Goal: Task Accomplishment & Management: Manage account settings

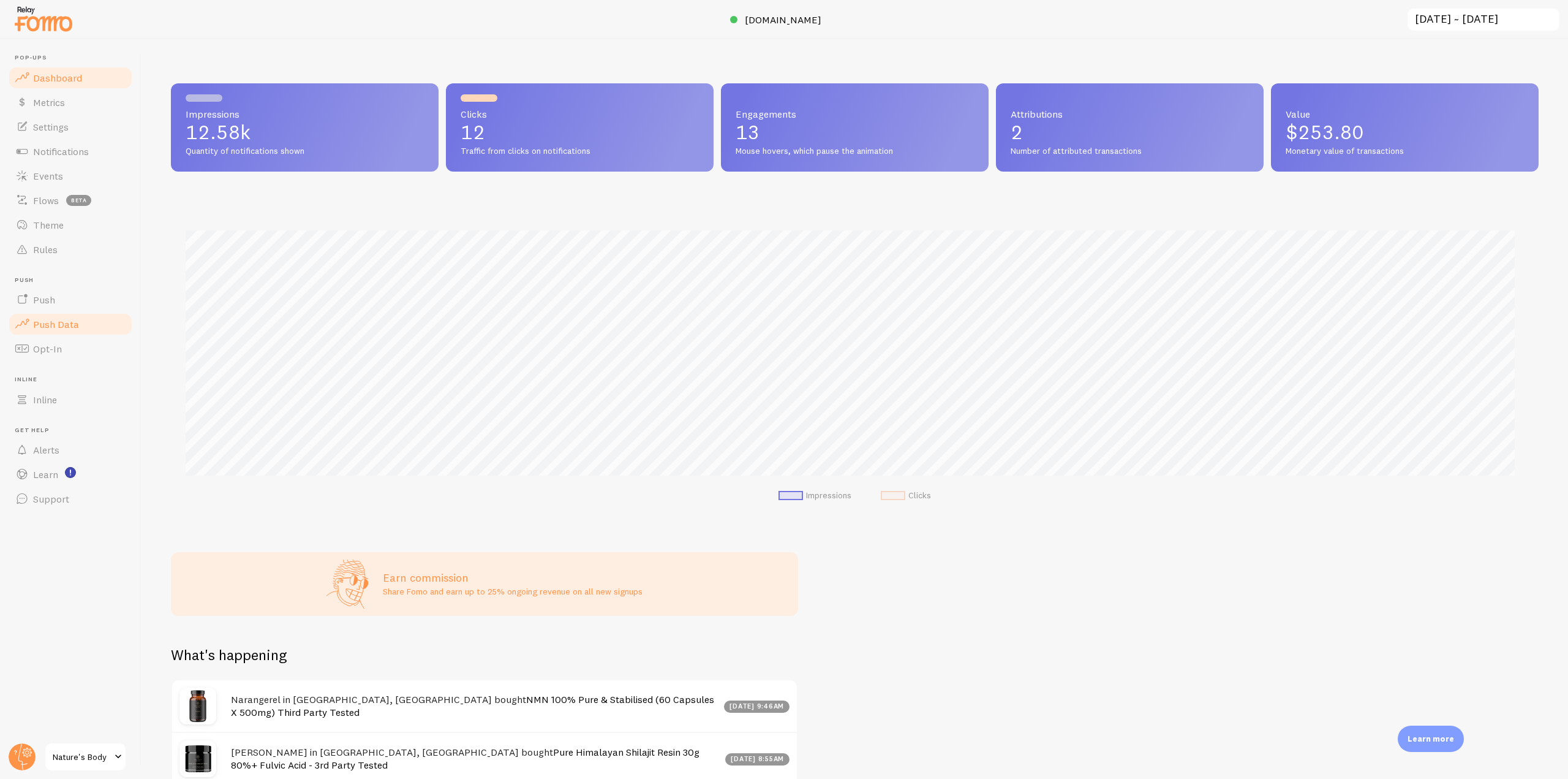
scroll to position [321, 1358]
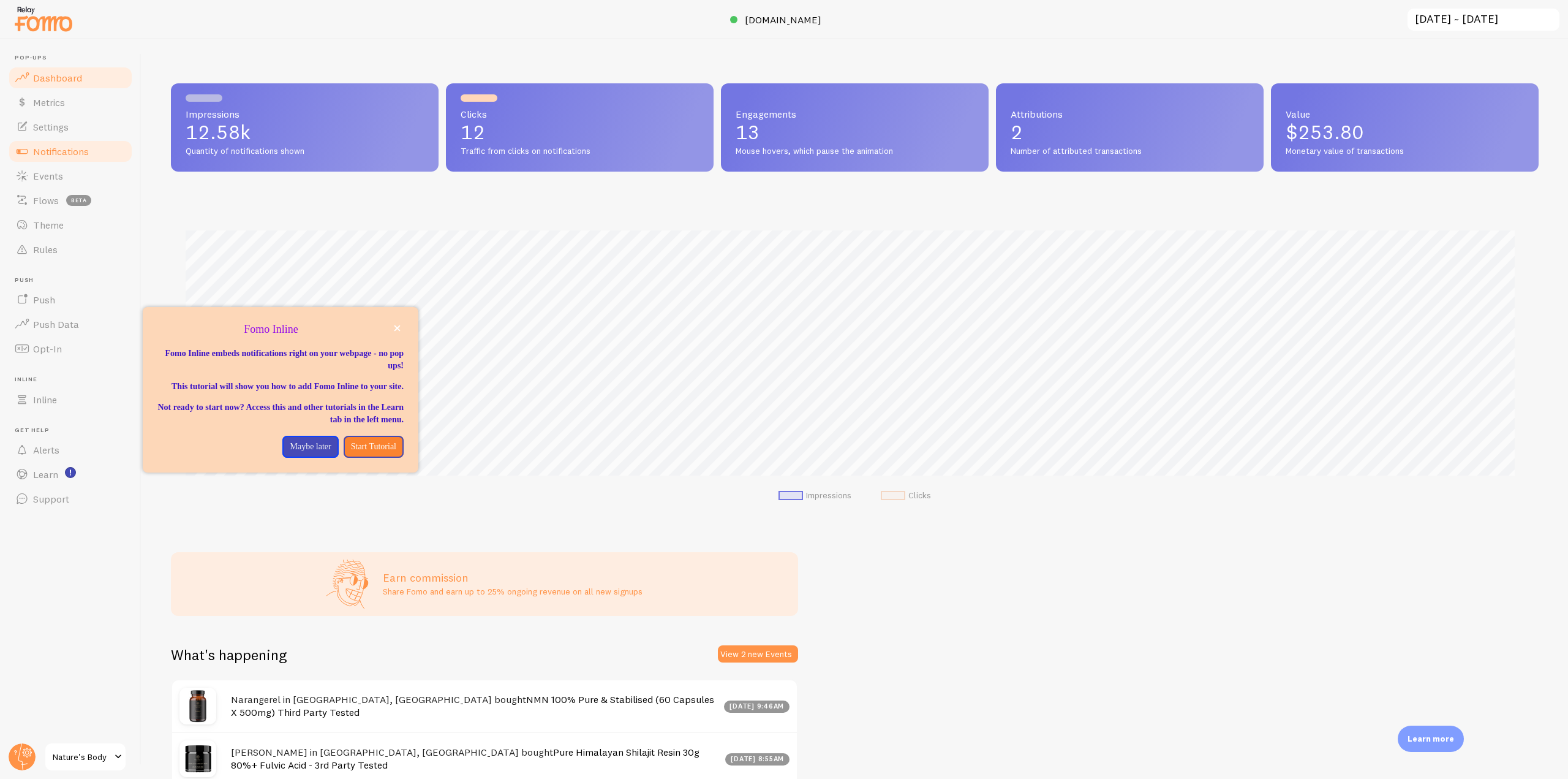
click at [79, 152] on span "Notifications" at bounding box center [61, 151] width 56 height 12
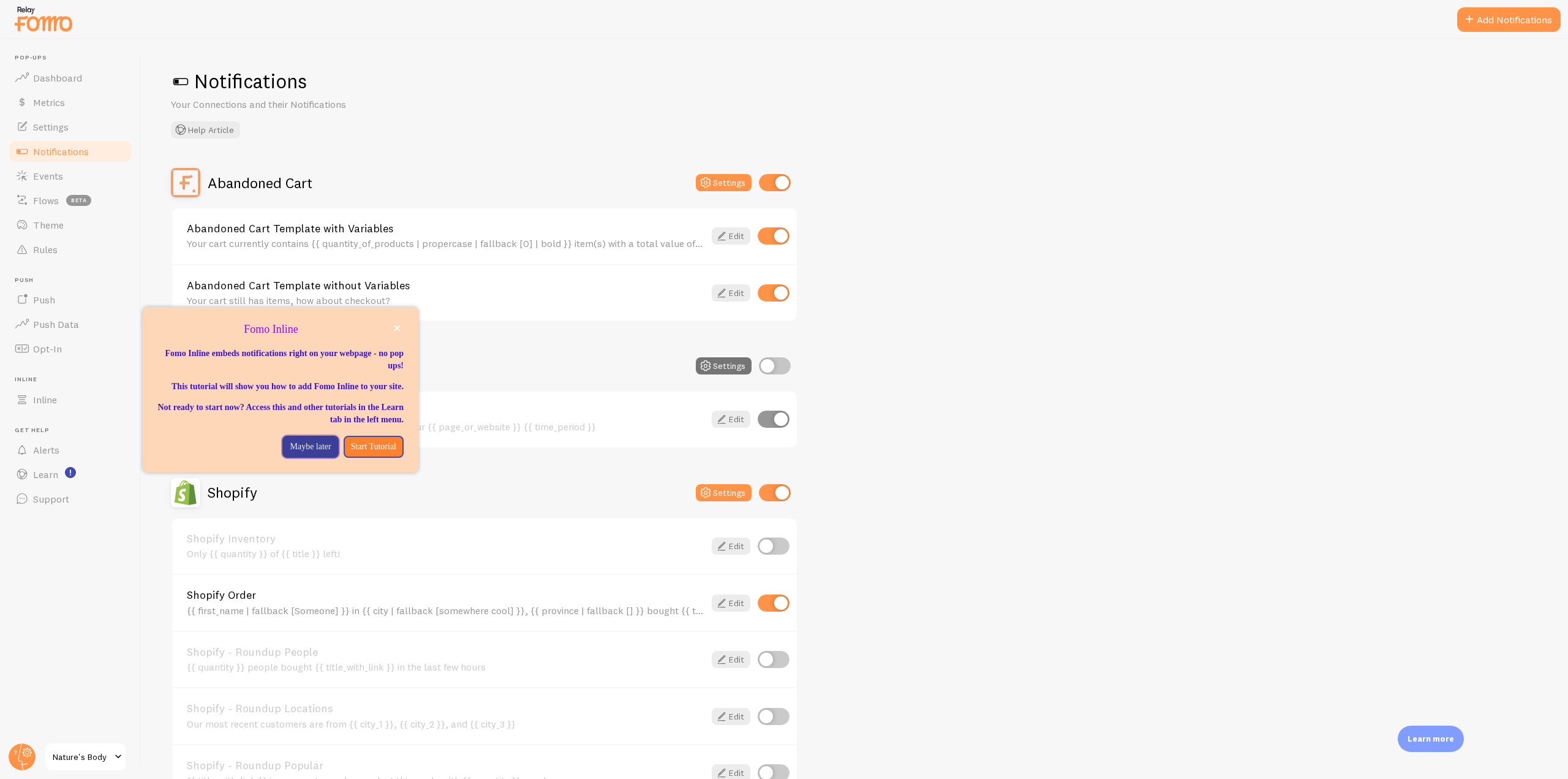
click at [292, 453] on p "Maybe later" at bounding box center [310, 446] width 41 height 12
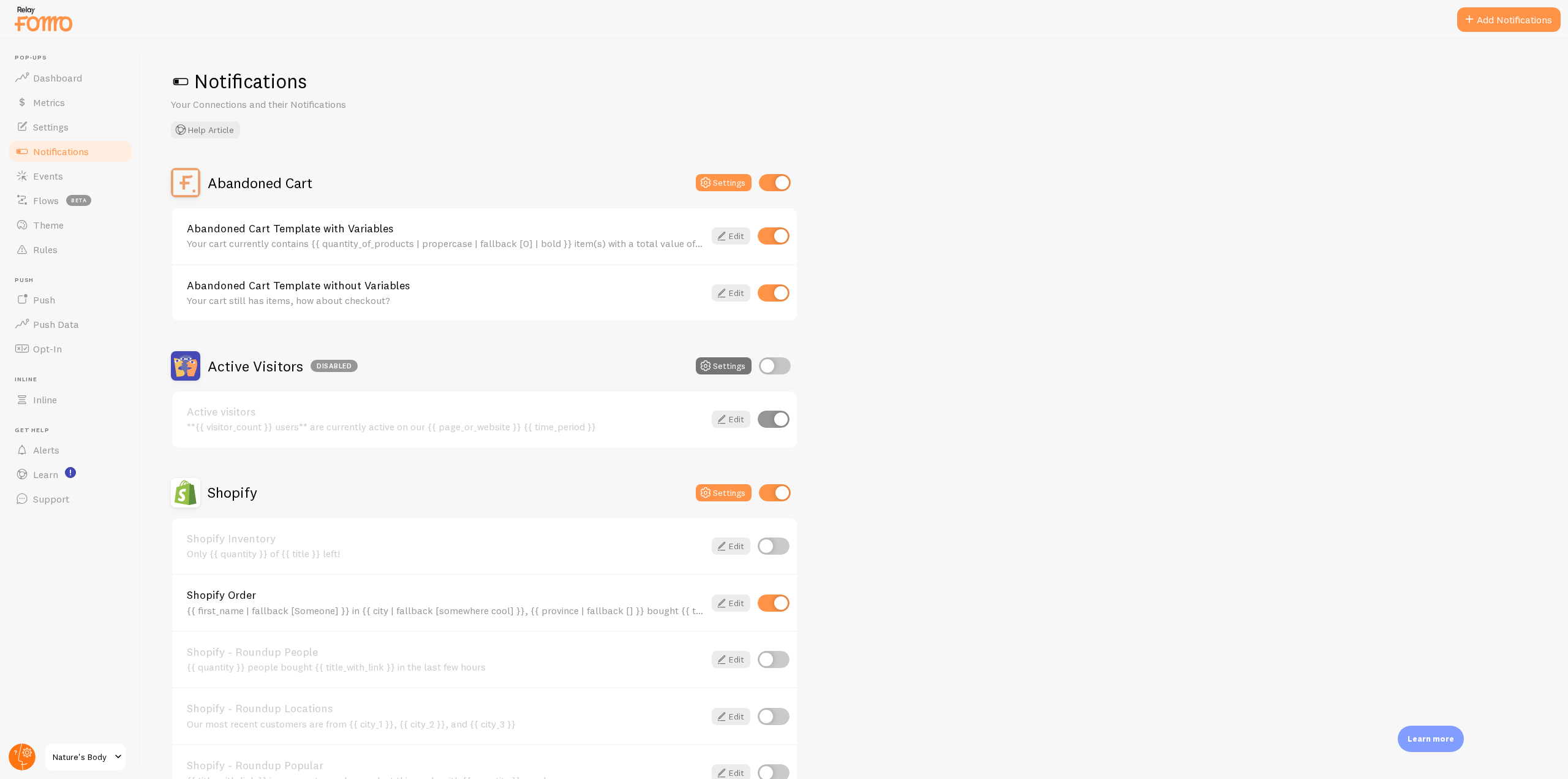
click at [33, 749] on circle at bounding box center [21, 756] width 27 height 27
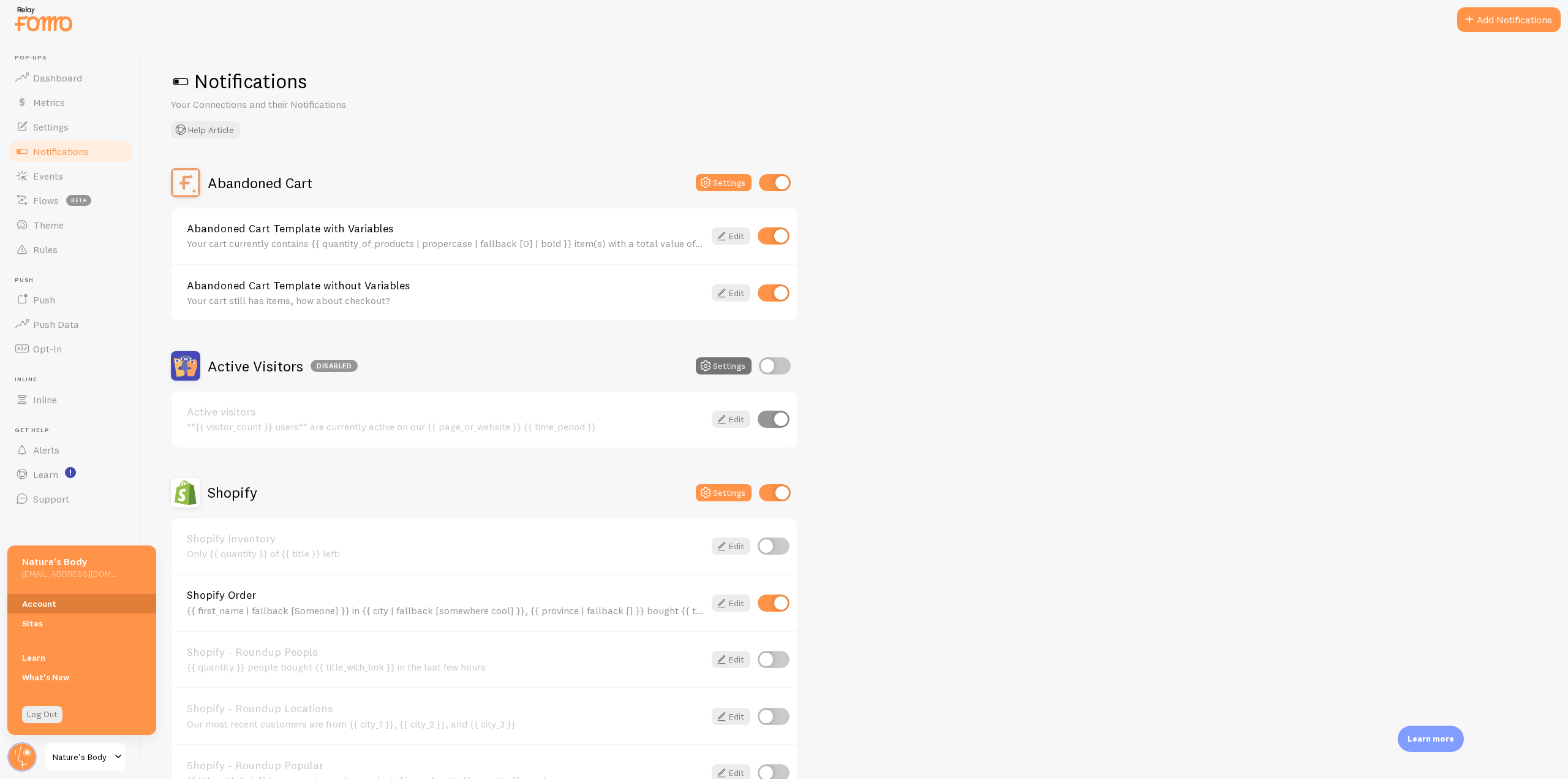
click at [56, 607] on link "Account" at bounding box center [82, 604] width 149 height 20
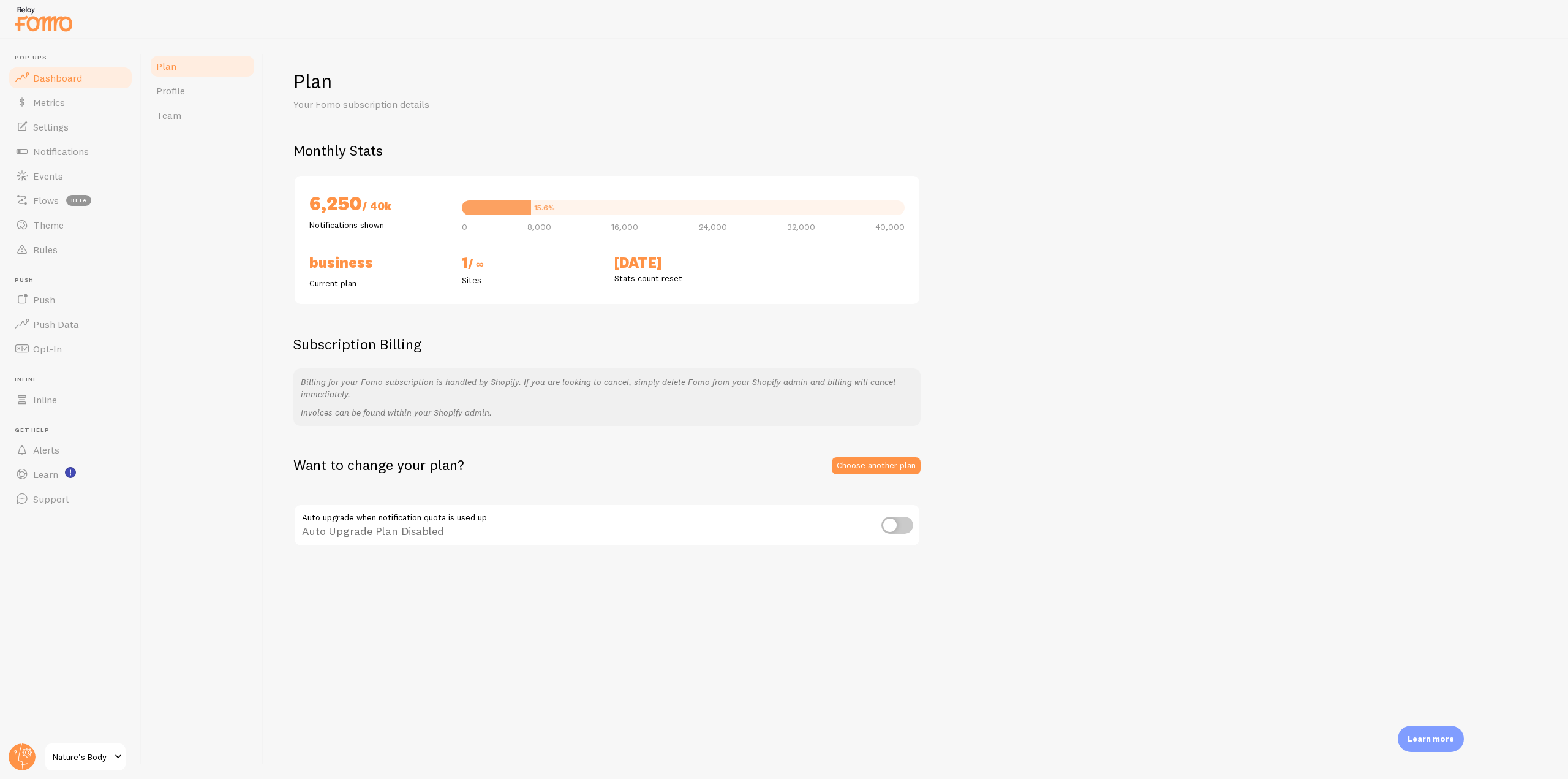
click at [89, 79] on link "Dashboard" at bounding box center [70, 78] width 126 height 25
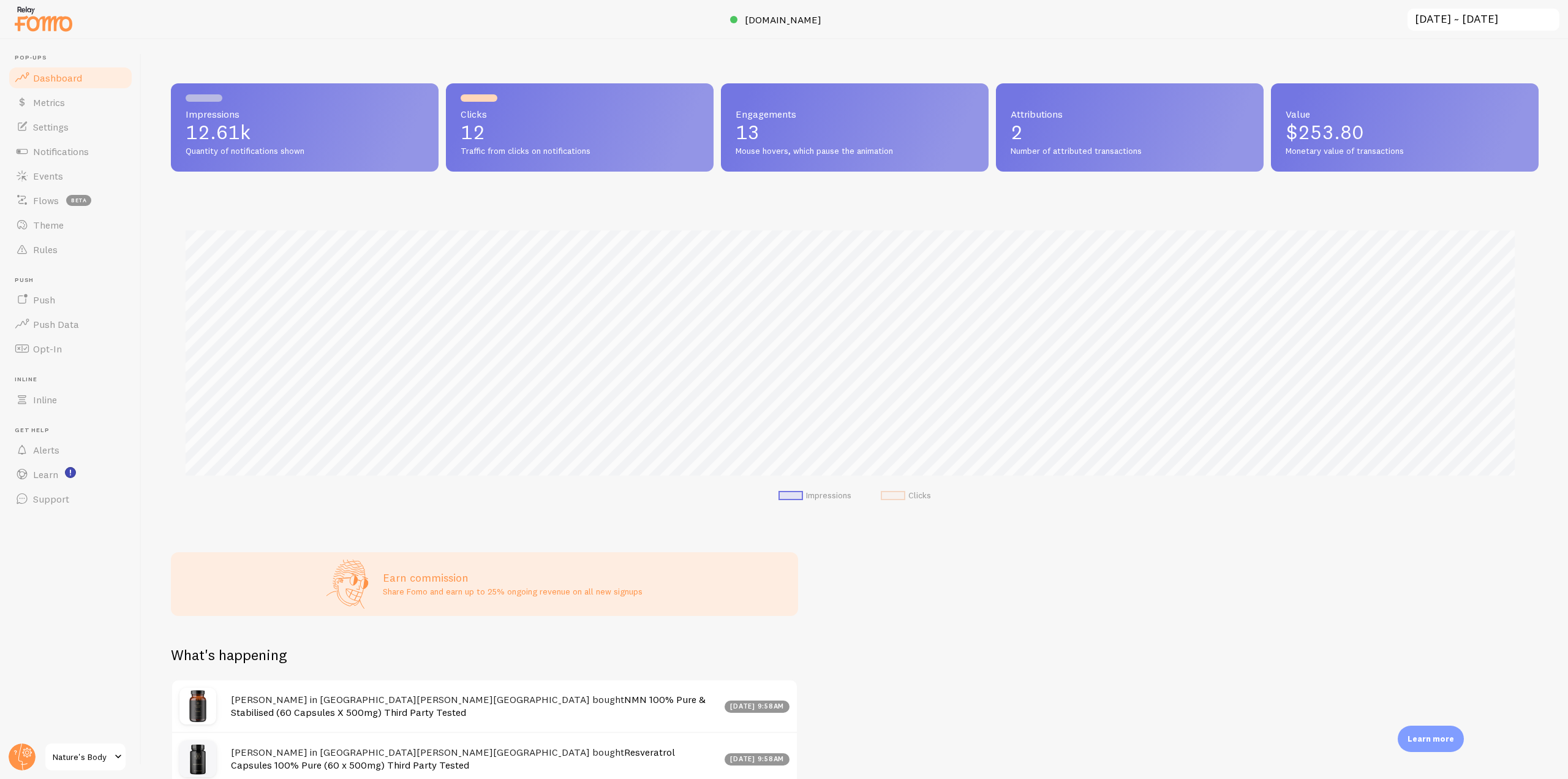
scroll to position [321, 1358]
click at [89, 144] on link "Notifications" at bounding box center [70, 152] width 126 height 25
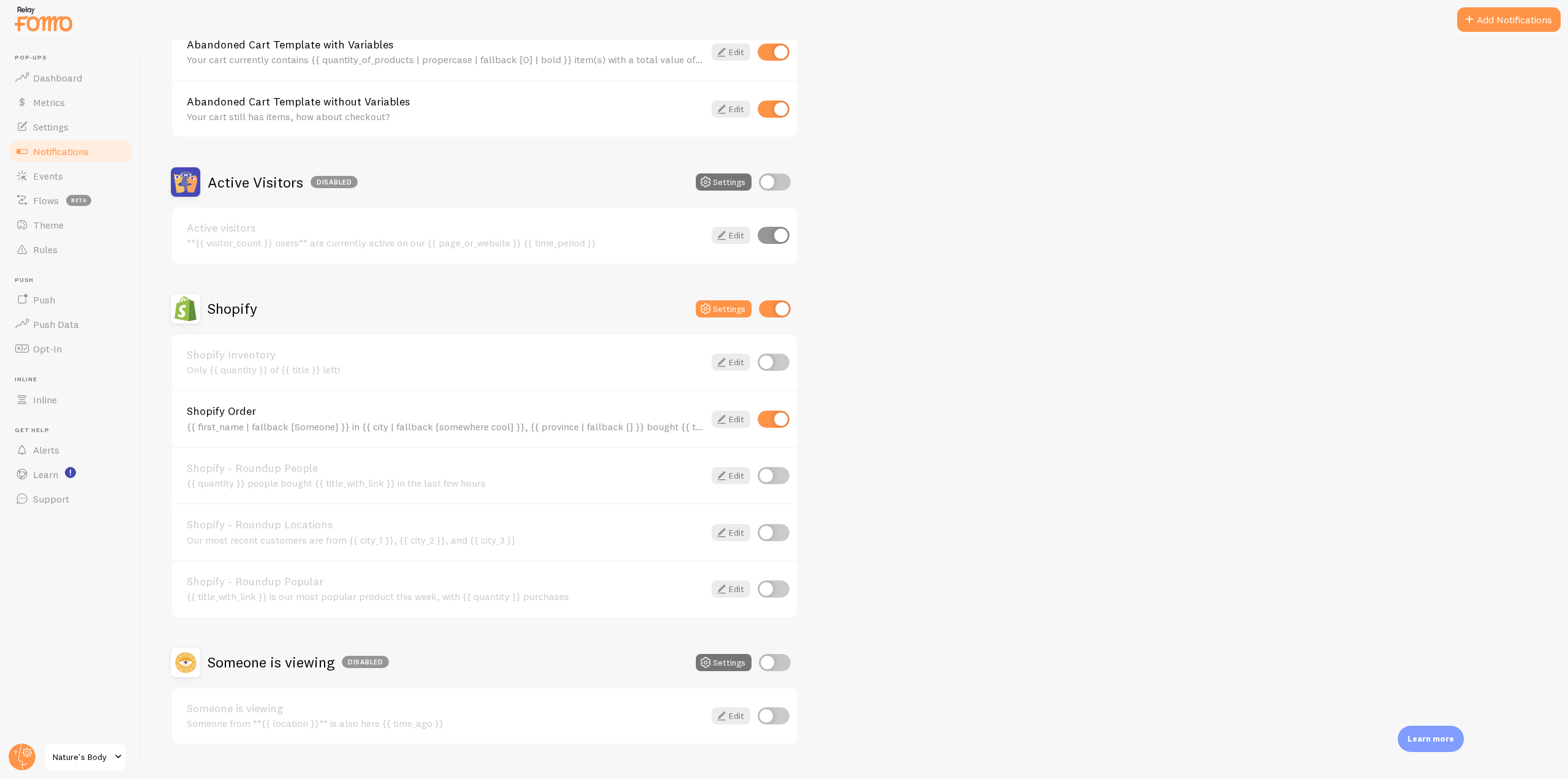
scroll to position [208, 0]
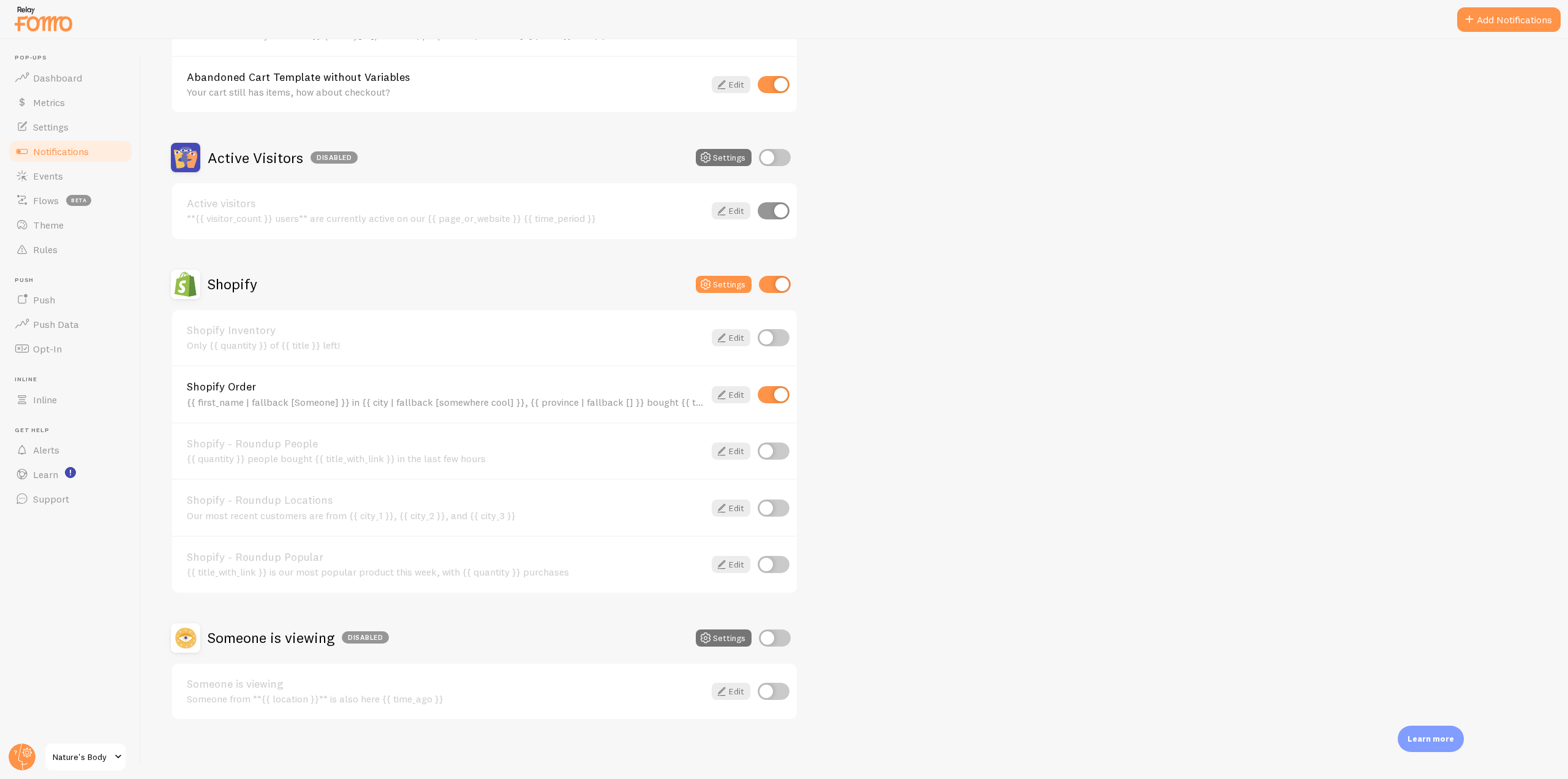
click at [239, 394] on div "Shopify Order {{ first_name | fallback [Someone] }} in {{ city | fallback [some…" at bounding box center [445, 394] width 517 height 26
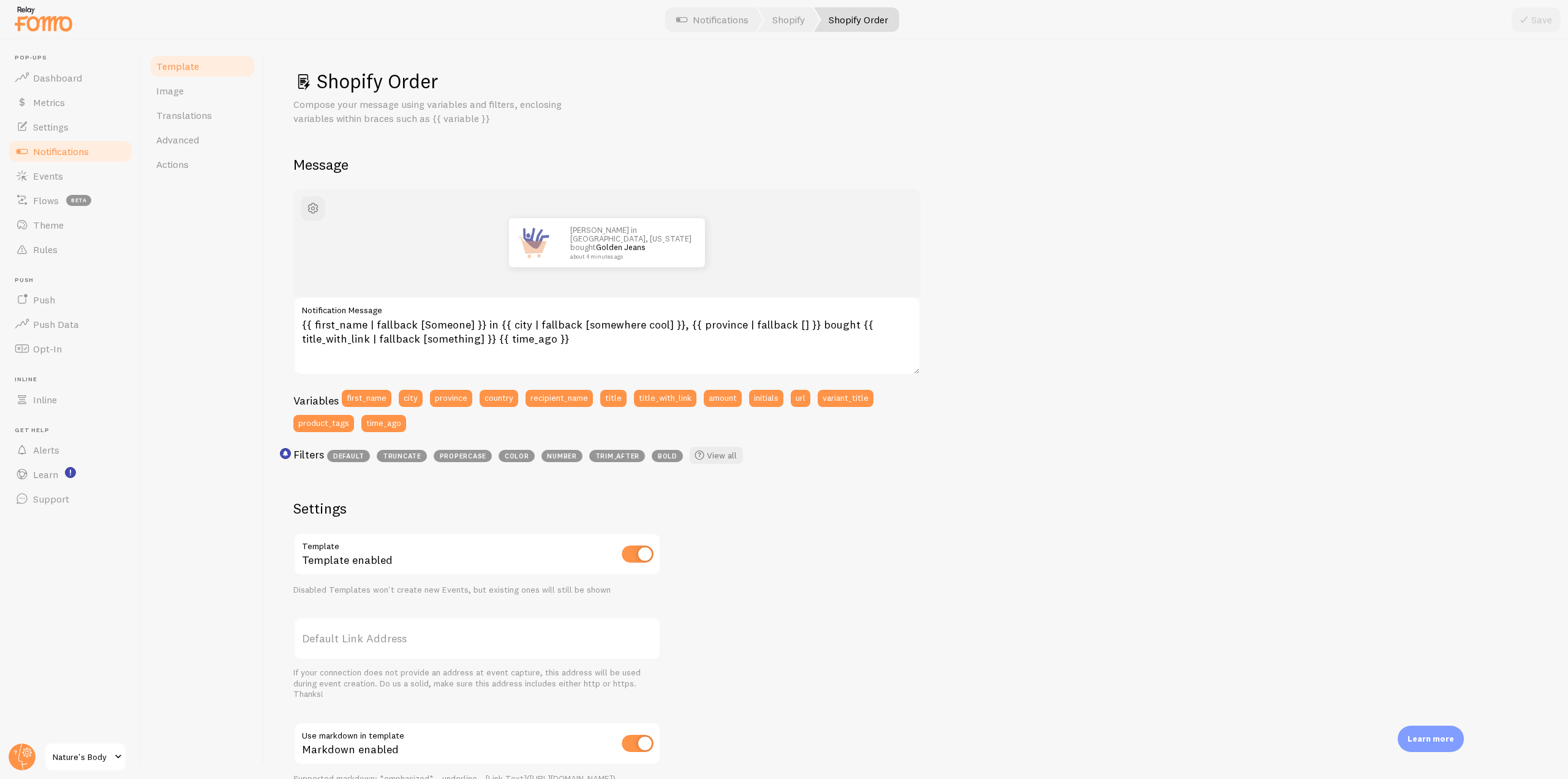
click at [86, 158] on link "Notifications" at bounding box center [70, 152] width 126 height 25
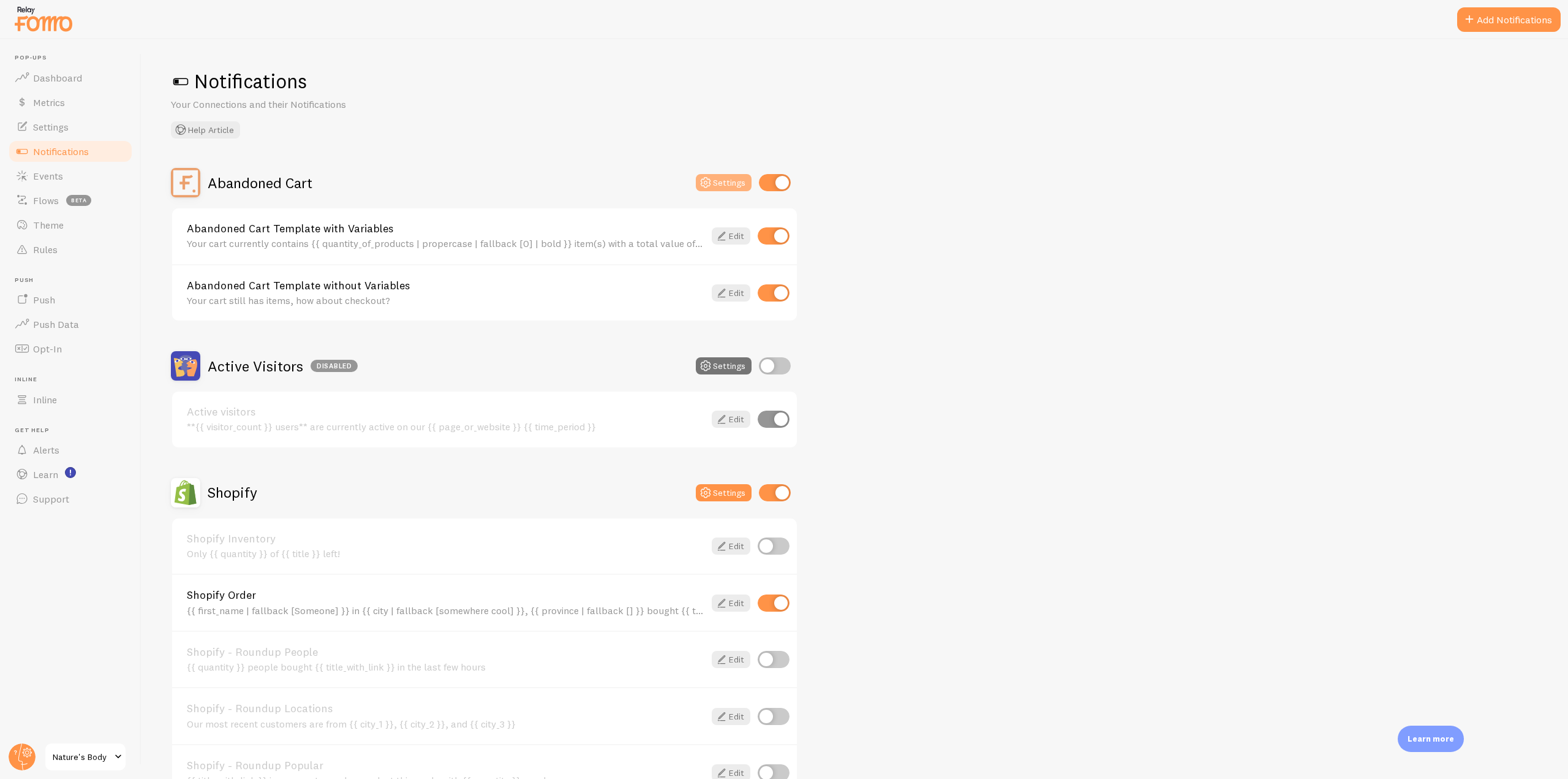
click at [734, 186] on button "Settings" at bounding box center [724, 182] width 56 height 17
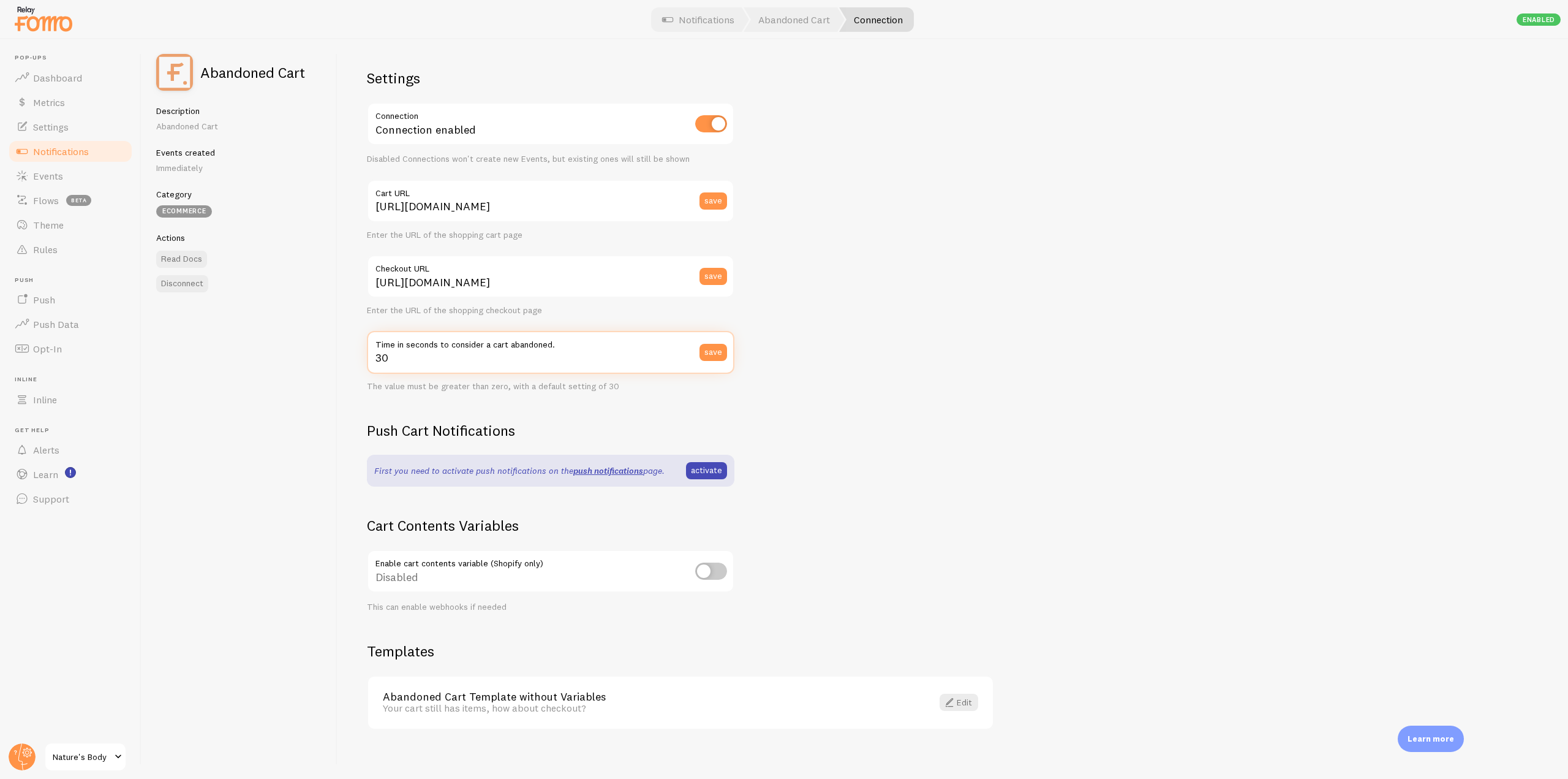
drag, startPoint x: 416, startPoint y: 357, endPoint x: 359, endPoint y: 358, distance: 57.0
click at [359, 358] on div "Settings Connection Connection enabled Disabled Connections won't create new Ev…" at bounding box center [952, 409] width 1230 height 740
click at [432, 353] on input "30" at bounding box center [551, 352] width 367 height 43
drag, startPoint x: 420, startPoint y: 364, endPoint x: 374, endPoint y: 364, distance: 46.0
click at [374, 364] on input "30" at bounding box center [551, 352] width 367 height 43
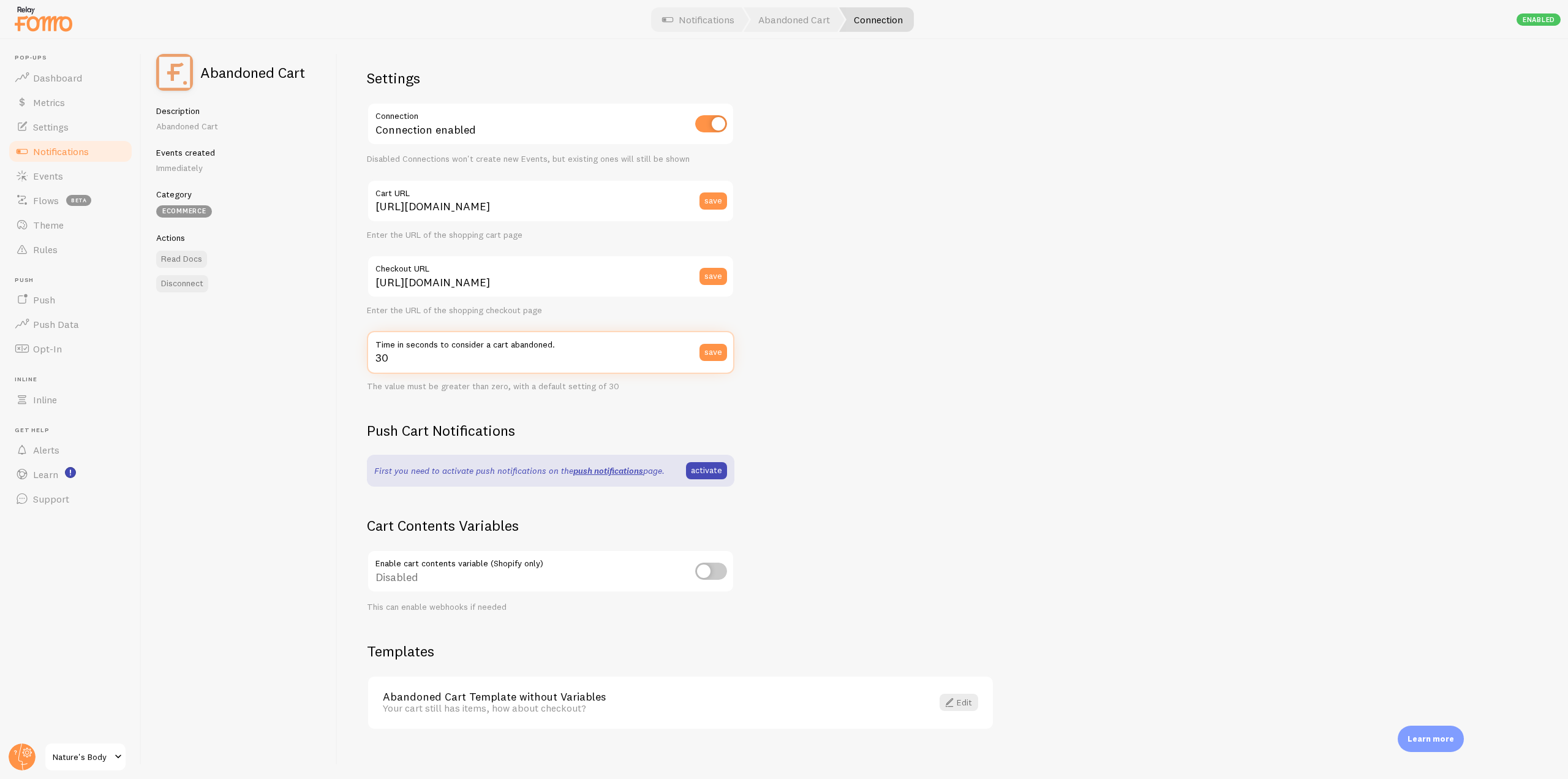
click at [435, 355] on input "30" at bounding box center [551, 352] width 367 height 43
drag, startPoint x: 428, startPoint y: 360, endPoint x: 370, endPoint y: 359, distance: 58.0
click at [370, 359] on input "30" at bounding box center [551, 352] width 367 height 43
click at [407, 358] on input "30" at bounding box center [551, 352] width 367 height 43
drag, startPoint x: 395, startPoint y: 362, endPoint x: 370, endPoint y: 360, distance: 25.1
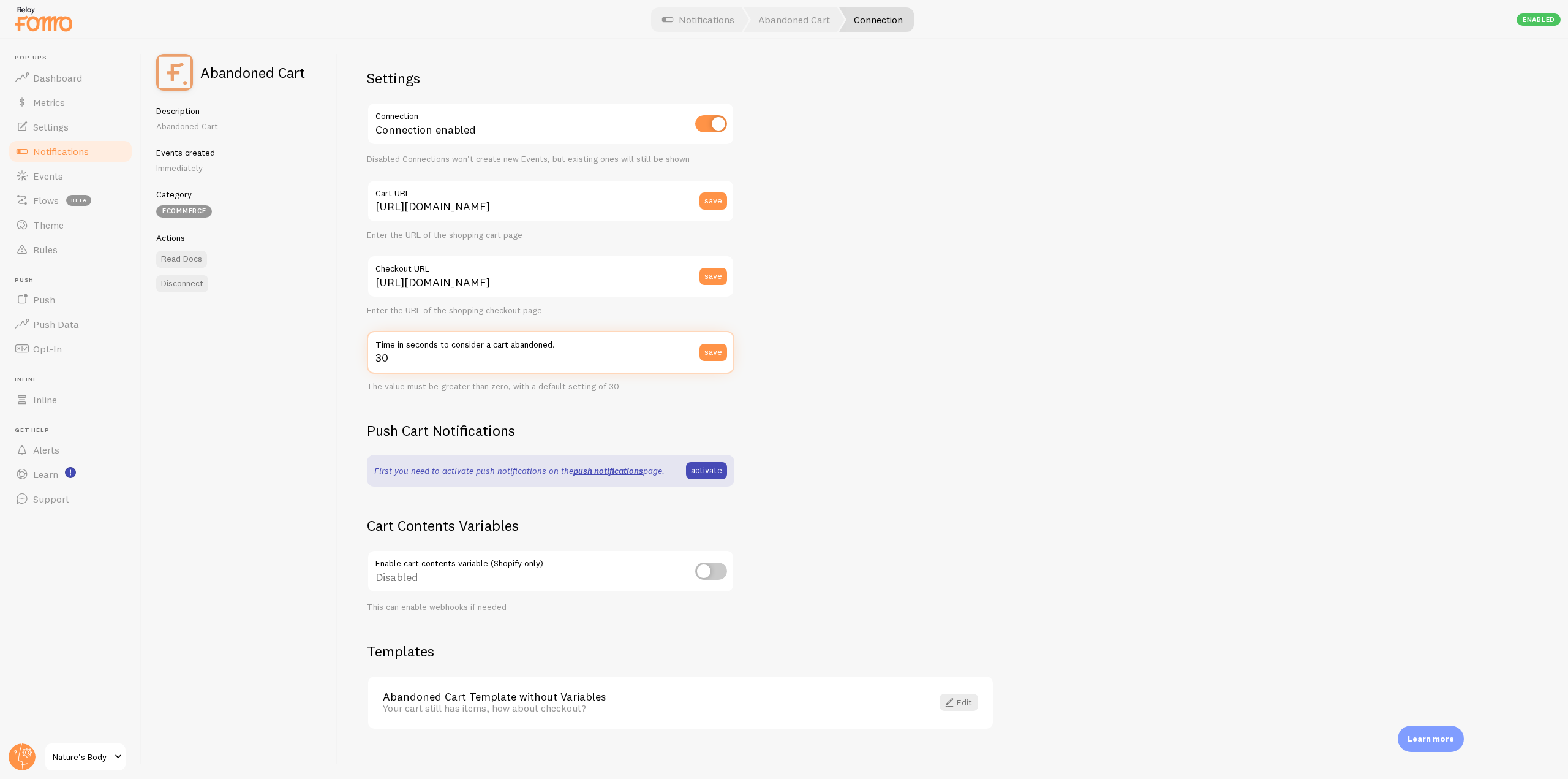
click at [370, 360] on input "30" at bounding box center [551, 352] width 367 height 43
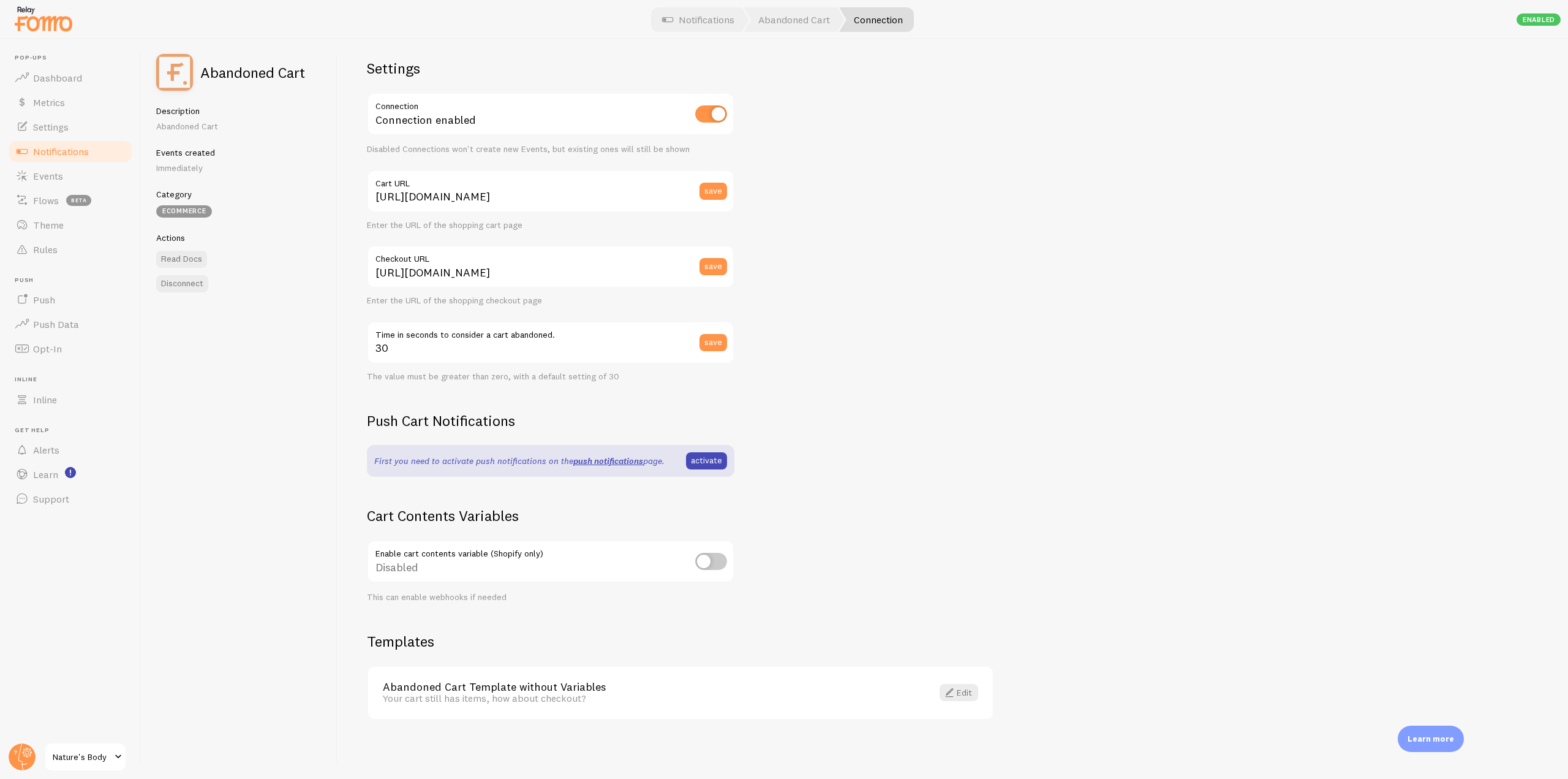
click at [71, 159] on link "Notifications" at bounding box center [70, 152] width 126 height 25
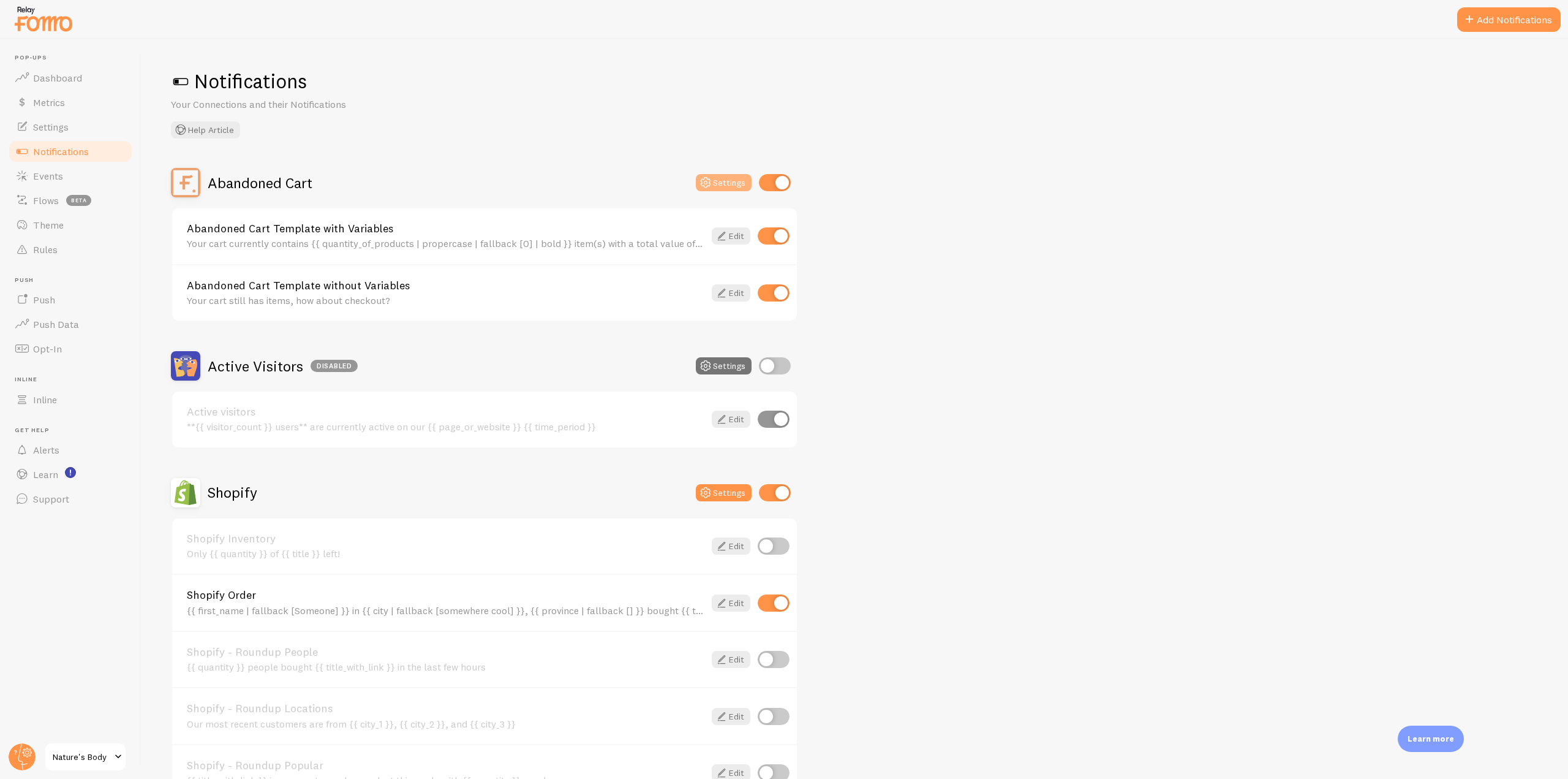
click at [716, 182] on button "Settings" at bounding box center [724, 182] width 56 height 17
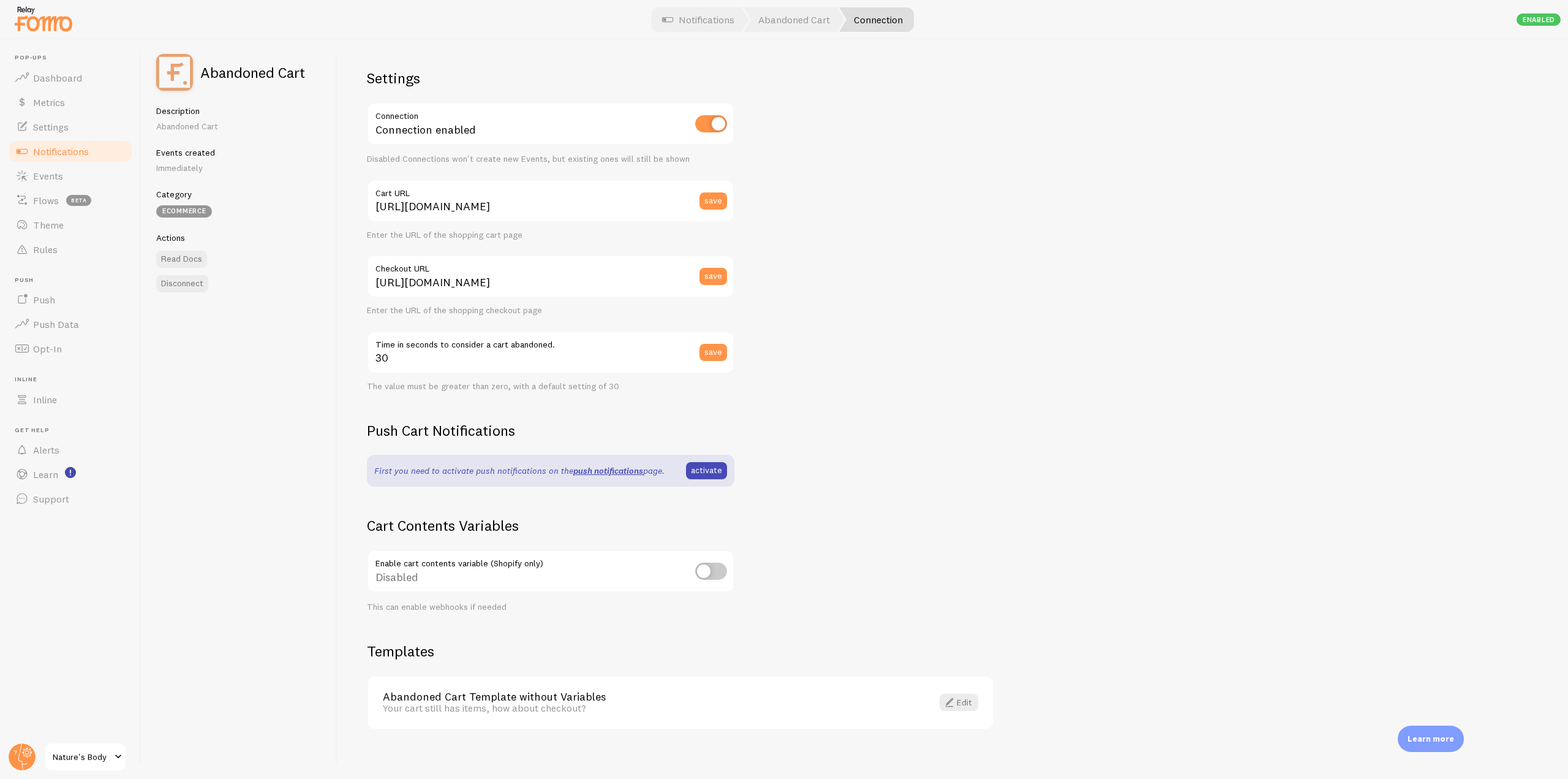
click at [718, 572] on input "checkbox" at bounding box center [711, 571] width 32 height 17
checkbox input "true"
click at [961, 702] on link "Edit" at bounding box center [958, 702] width 39 height 17
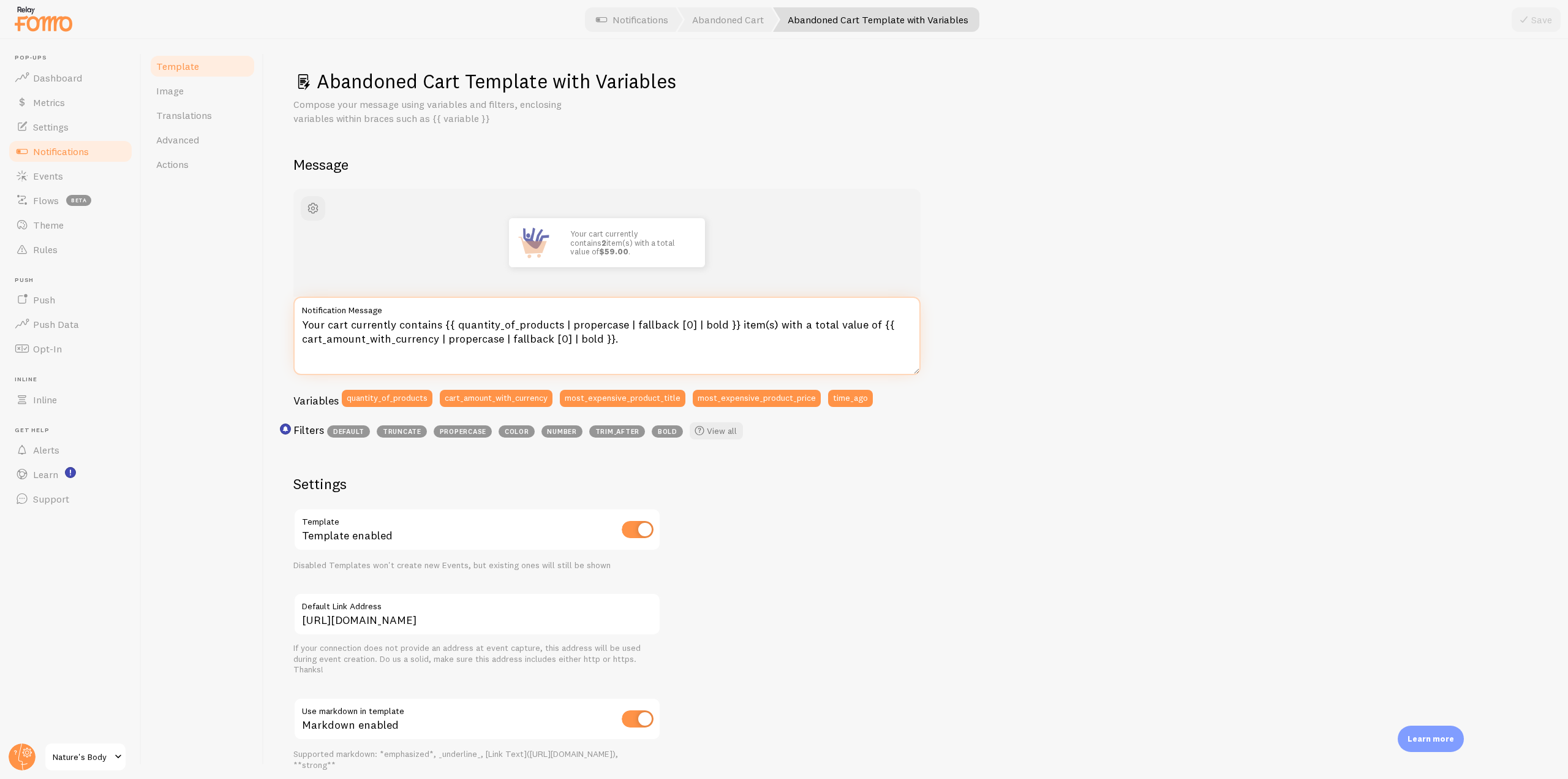
drag, startPoint x: 630, startPoint y: 338, endPoint x: 294, endPoint y: 329, distance: 336.1
click at [294, 329] on textarea "Your cart currently contains {{ quantity_of_products | propercase | fallback [0…" at bounding box center [607, 336] width 627 height 79
click at [660, 344] on textarea "Your cart currently contains {{ quantity_of_products | propercase | fallback [0…" at bounding box center [607, 336] width 627 height 79
drag, startPoint x: 380, startPoint y: 82, endPoint x: 679, endPoint y: 76, distance: 299.1
click at [679, 76] on h1 "Abandoned Cart Template with Variables" at bounding box center [916, 81] width 1245 height 25
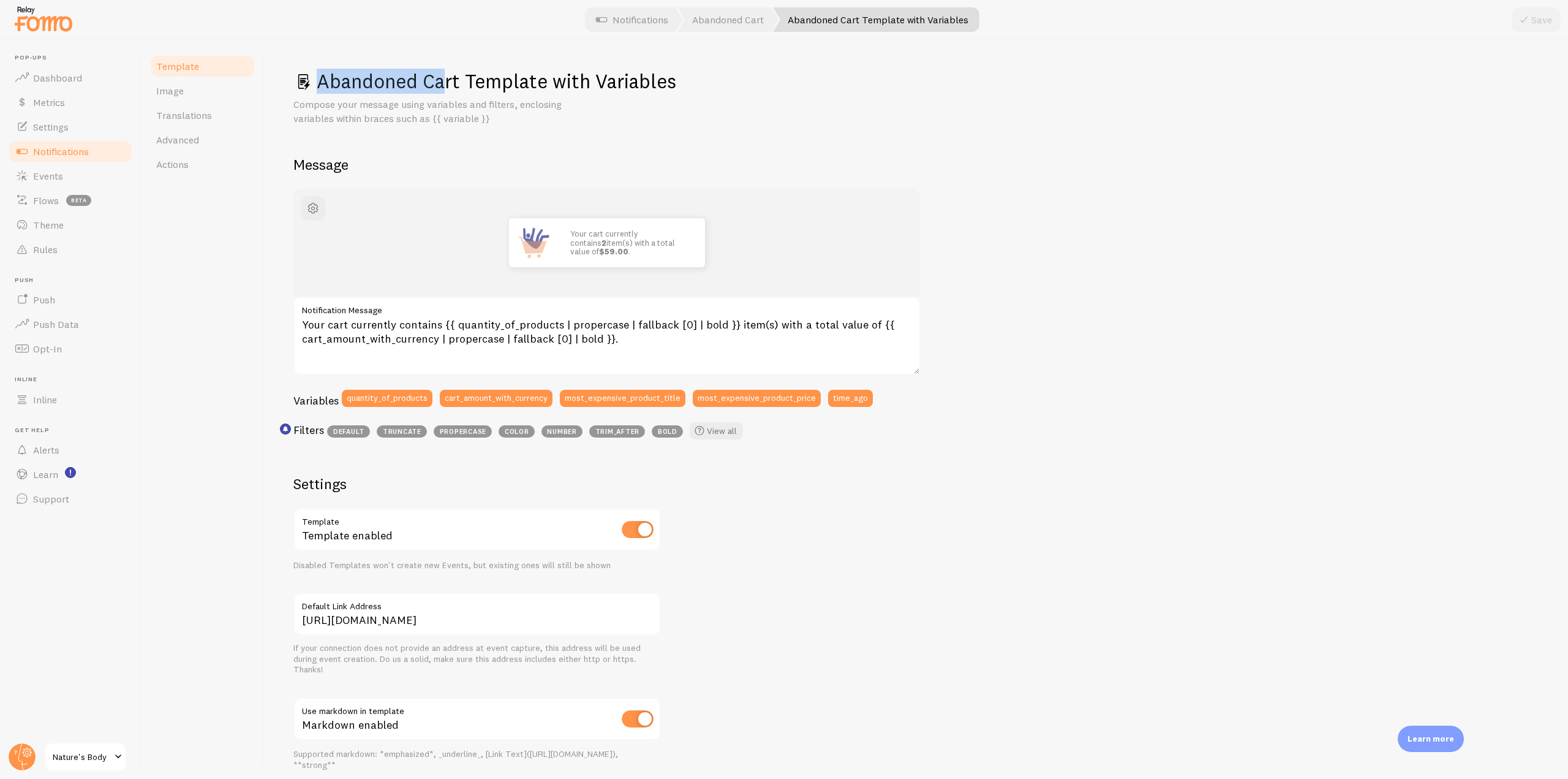
click at [89, 148] on span "Notifications" at bounding box center [61, 151] width 56 height 12
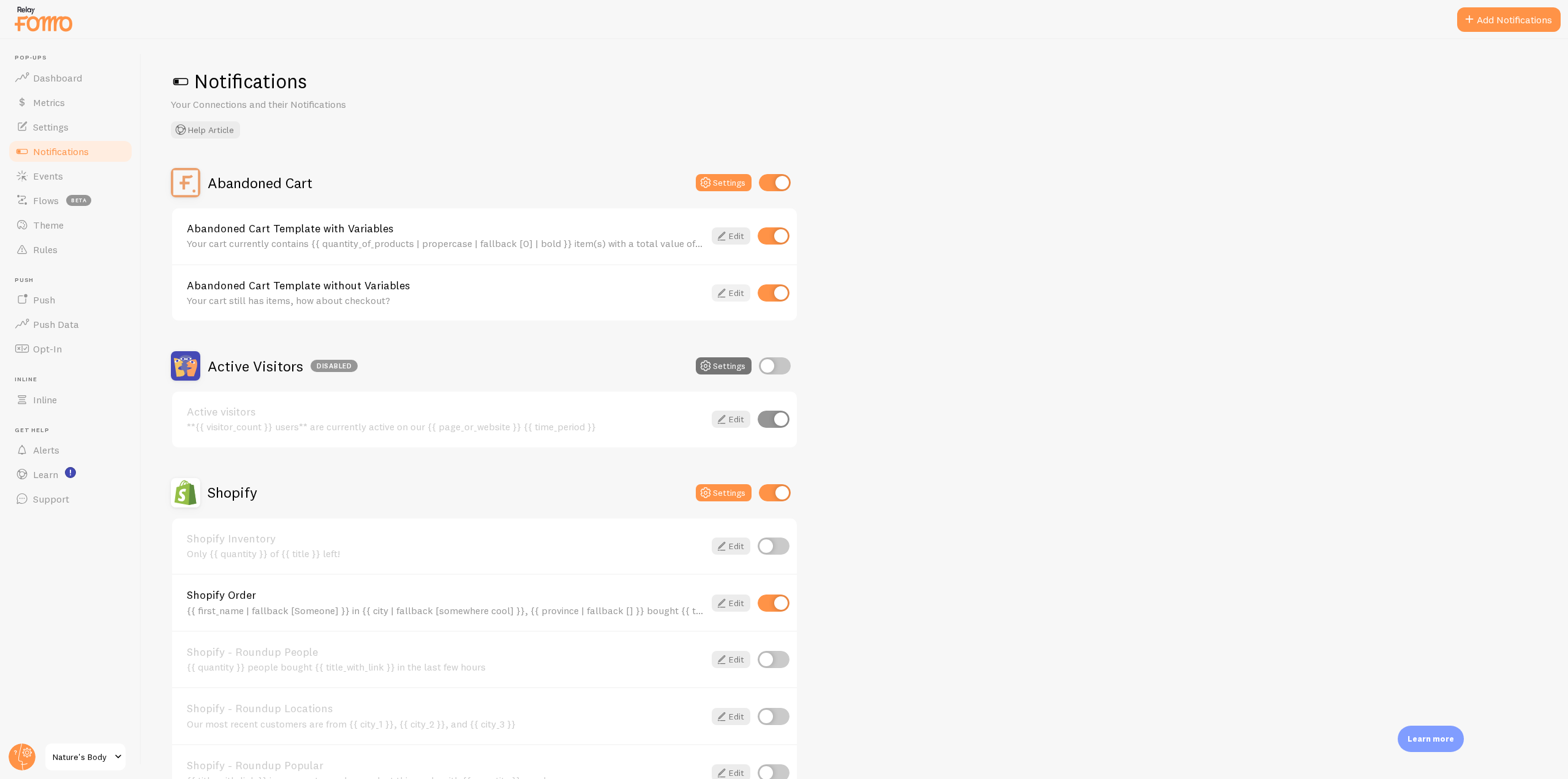
click at [723, 294] on icon at bounding box center [721, 293] width 15 height 15
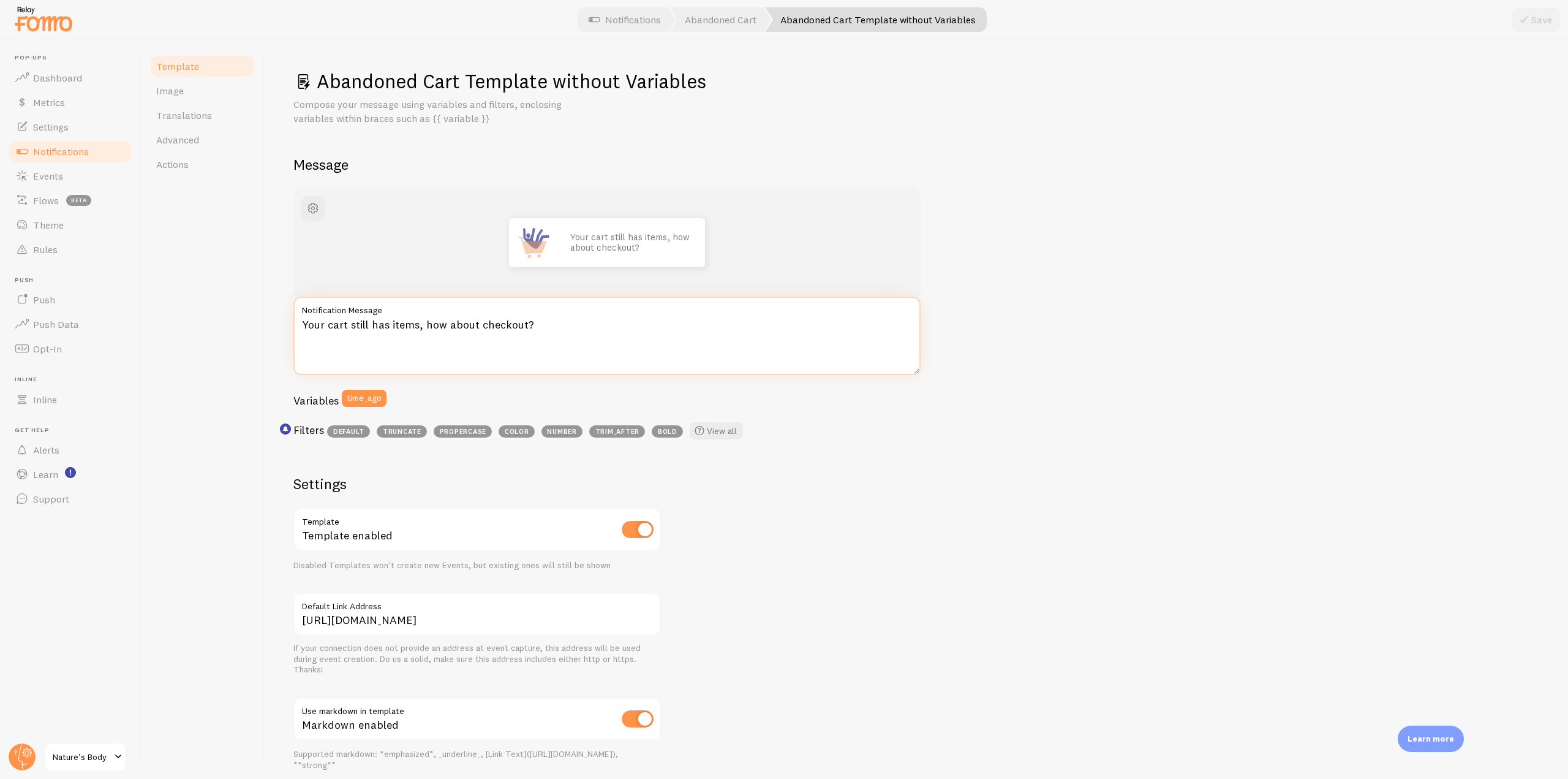
drag, startPoint x: 543, startPoint y: 326, endPoint x: 284, endPoint y: 325, distance: 259.0
click at [284, 326] on div "Abandoned Cart Template without Variables Compose your message using variables …" at bounding box center [916, 409] width 1304 height 740
click at [585, 323] on textarea "Your cart still has items, how about checkout?" at bounding box center [607, 336] width 627 height 79
drag, startPoint x: 558, startPoint y: 330, endPoint x: 299, endPoint y: 335, distance: 259.0
click at [299, 335] on textarea "Your cart still has items, how about checkout?" at bounding box center [607, 336] width 627 height 79
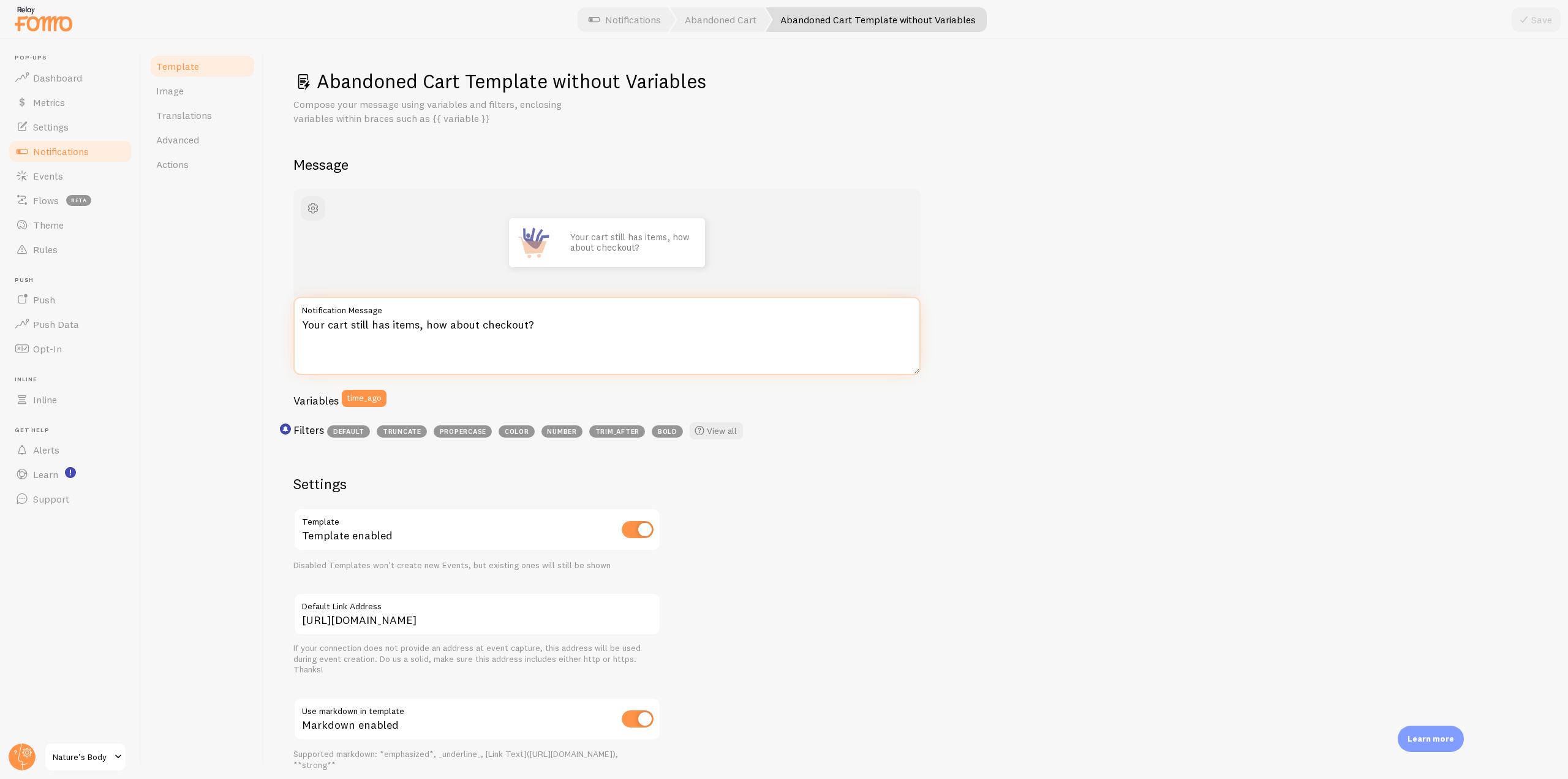
click at [352, 347] on textarea "Your cart still has items, how about checkout?" at bounding box center [607, 336] width 627 height 79
click at [74, 152] on span "Notifications" at bounding box center [61, 151] width 56 height 12
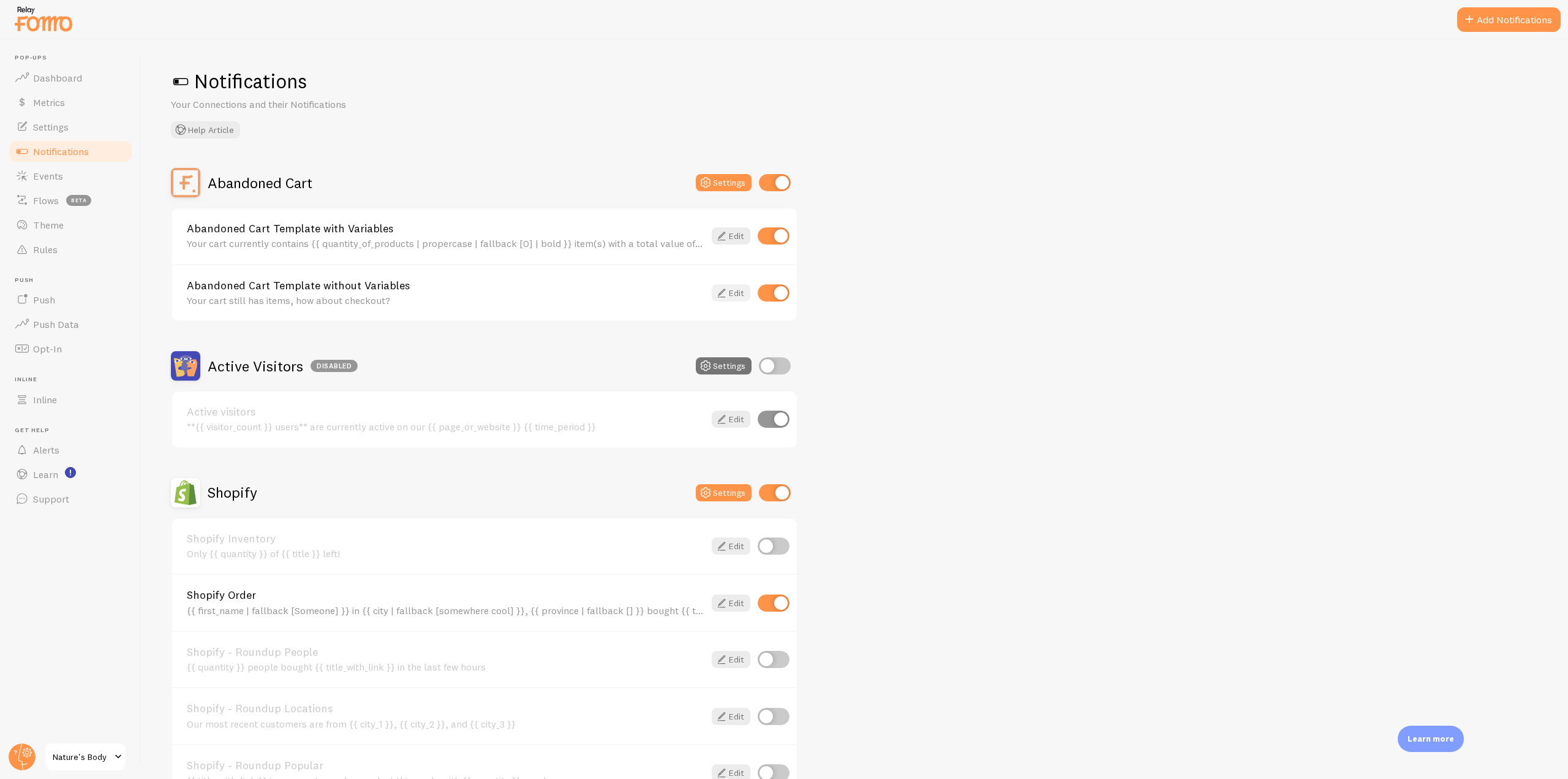
click at [720, 293] on icon at bounding box center [721, 293] width 15 height 15
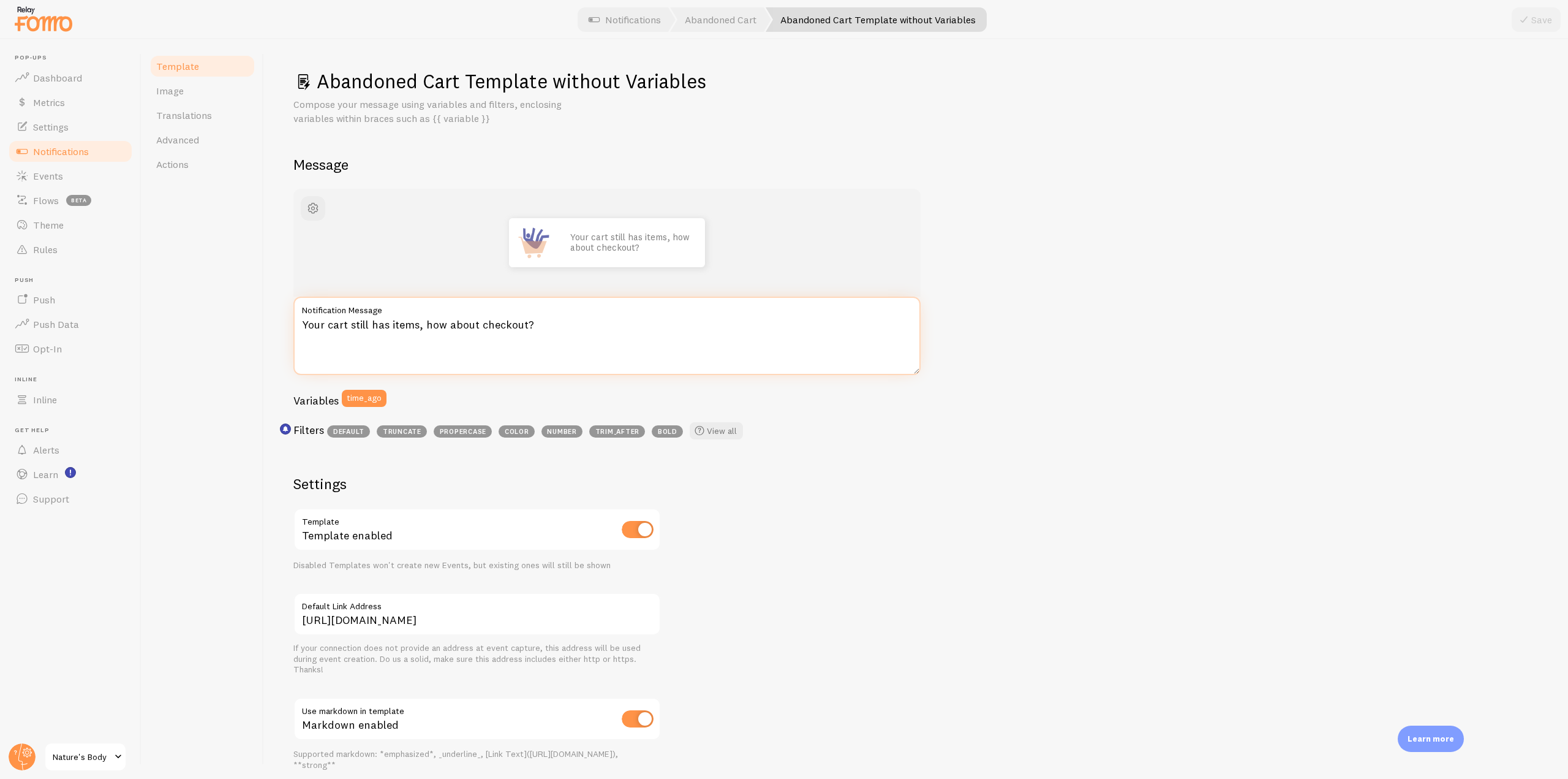
drag, startPoint x: 535, startPoint y: 326, endPoint x: 295, endPoint y: 316, distance: 240.2
click at [295, 316] on div "Your cart still has items, how about checkout? Notification Message" at bounding box center [607, 336] width 627 height 79
click at [393, 347] on textarea "Your cart still has items, how about checkout?" at bounding box center [607, 336] width 627 height 79
click at [92, 149] on link "Notifications" at bounding box center [70, 152] width 126 height 25
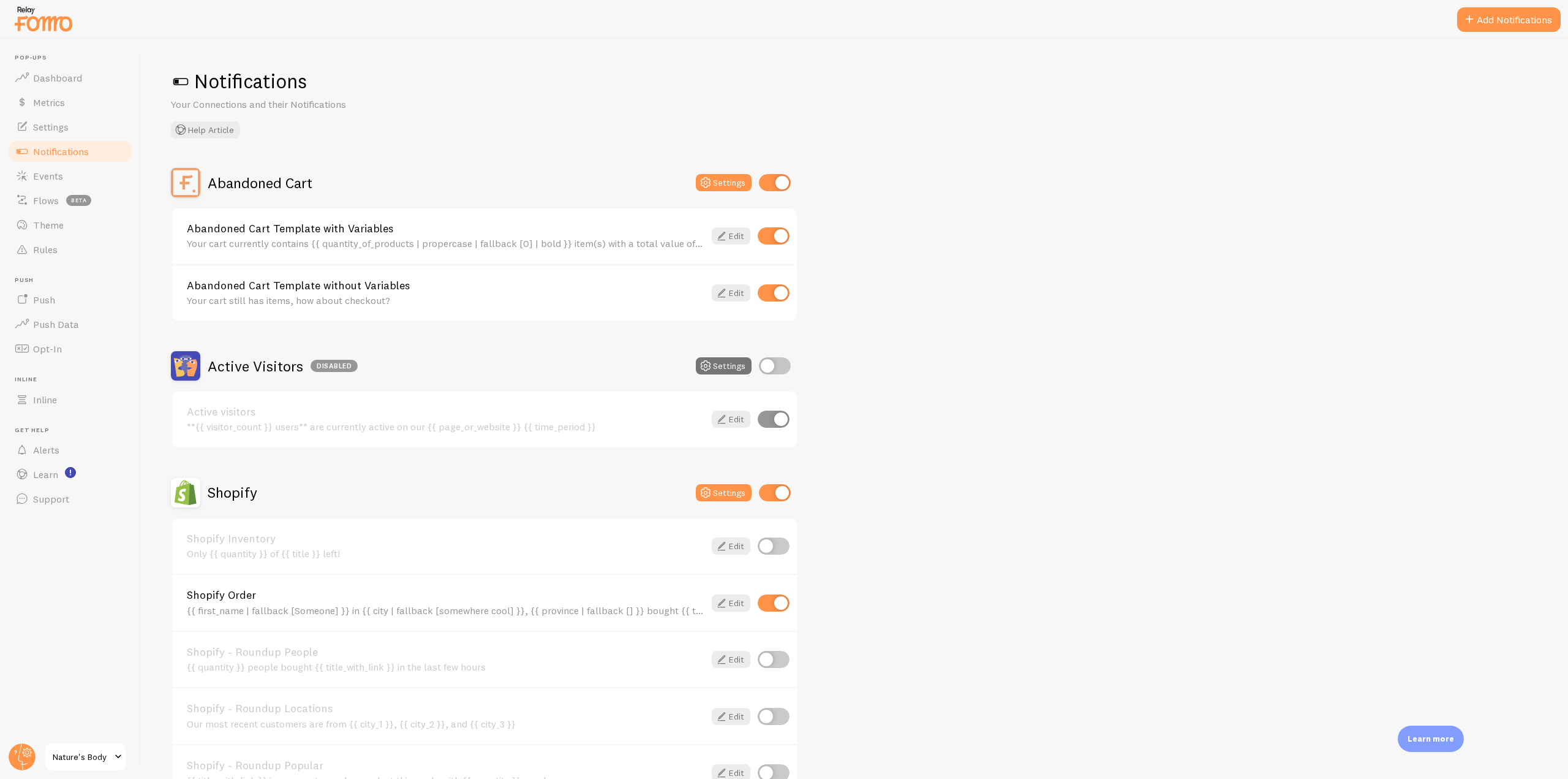
click at [716, 191] on div "Abandoned Cart Settings" at bounding box center [484, 183] width 627 height 30
click at [720, 184] on button "Settings" at bounding box center [724, 182] width 56 height 17
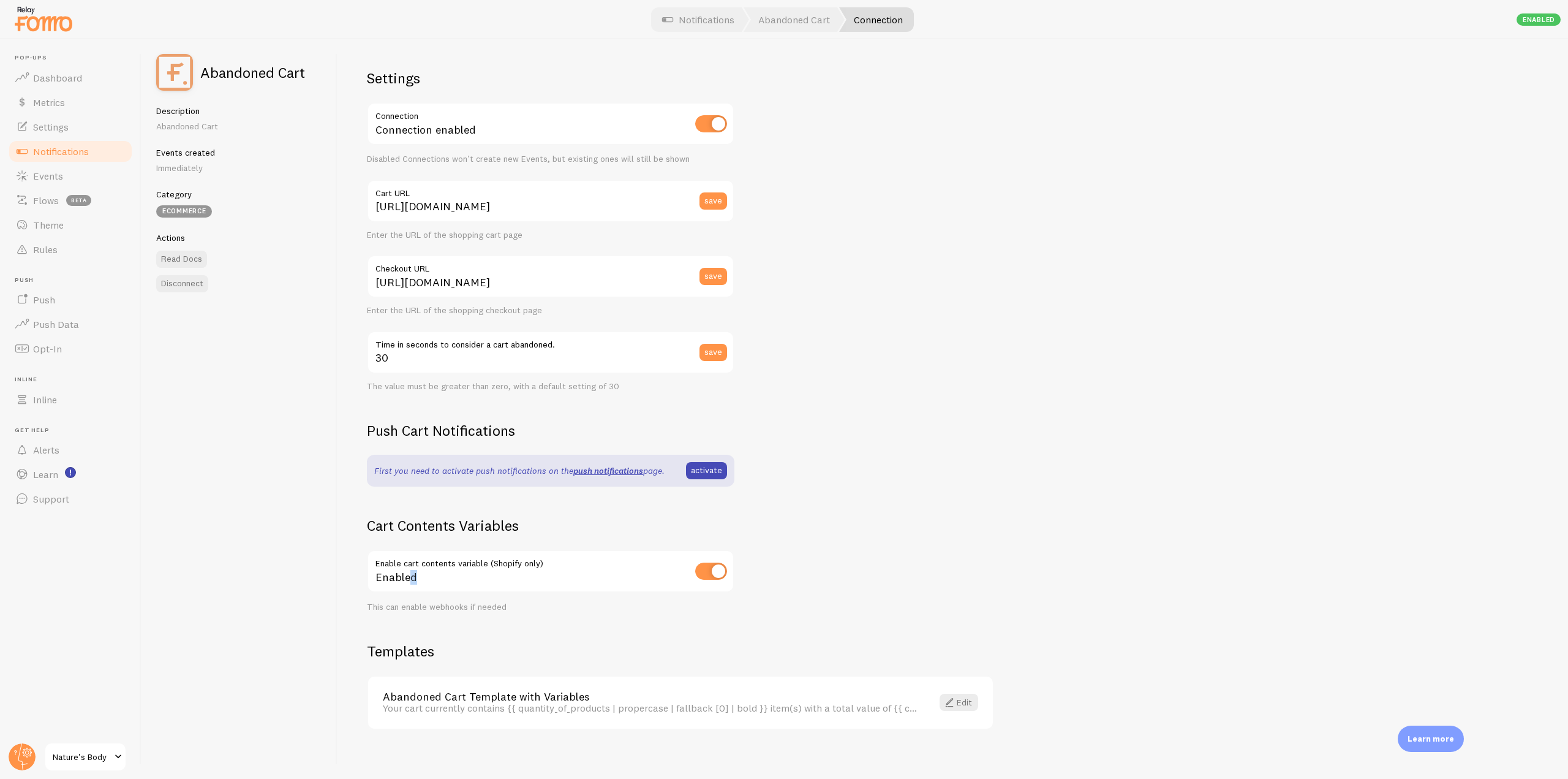
drag, startPoint x: 441, startPoint y: 563, endPoint x: 467, endPoint y: 561, distance: 26.1
click at [467, 561] on div "Enabled" at bounding box center [551, 572] width 367 height 45
click at [102, 151] on link "Notifications" at bounding box center [70, 152] width 126 height 25
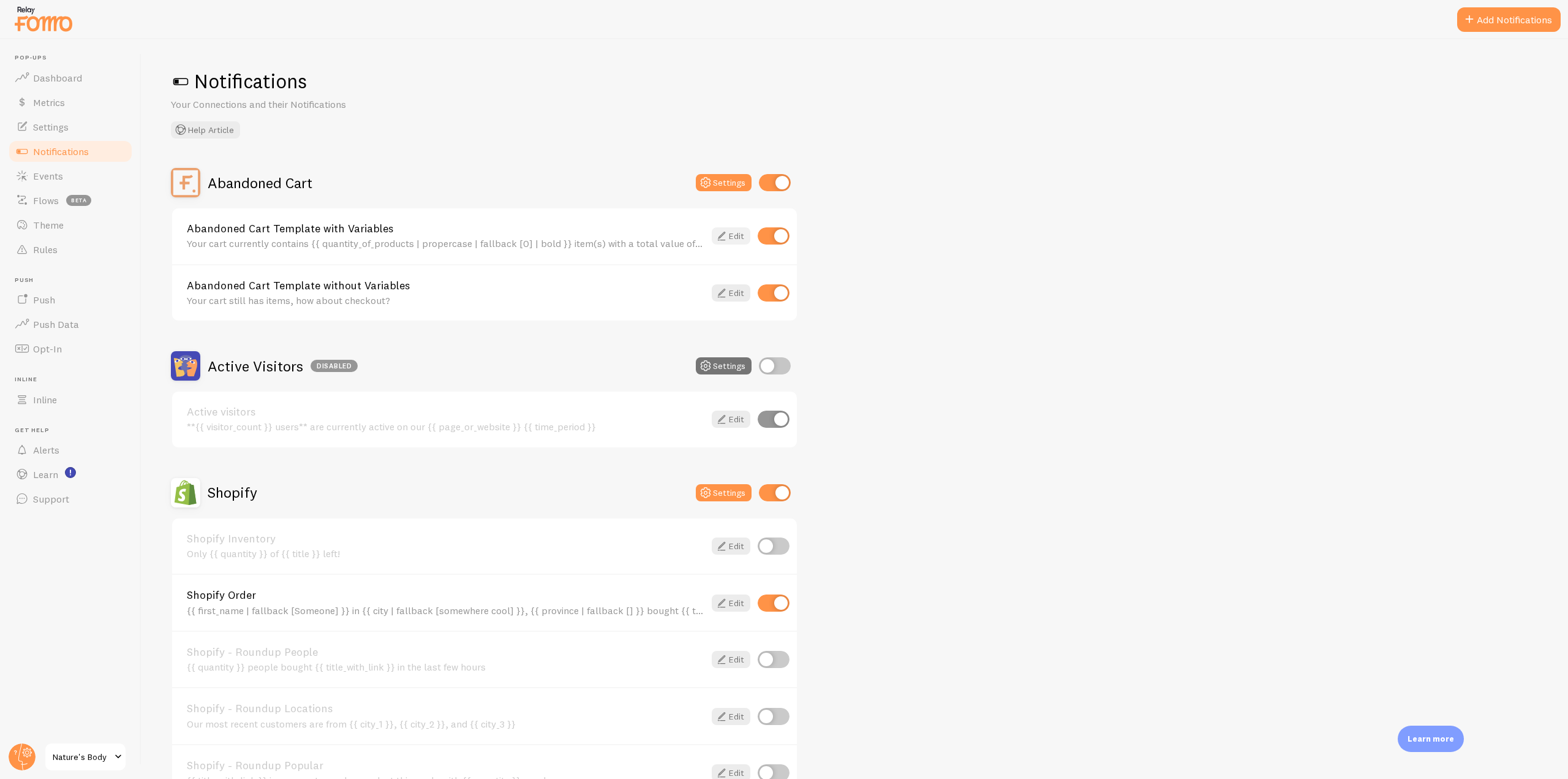
click at [713, 235] on link "Edit" at bounding box center [730, 235] width 39 height 17
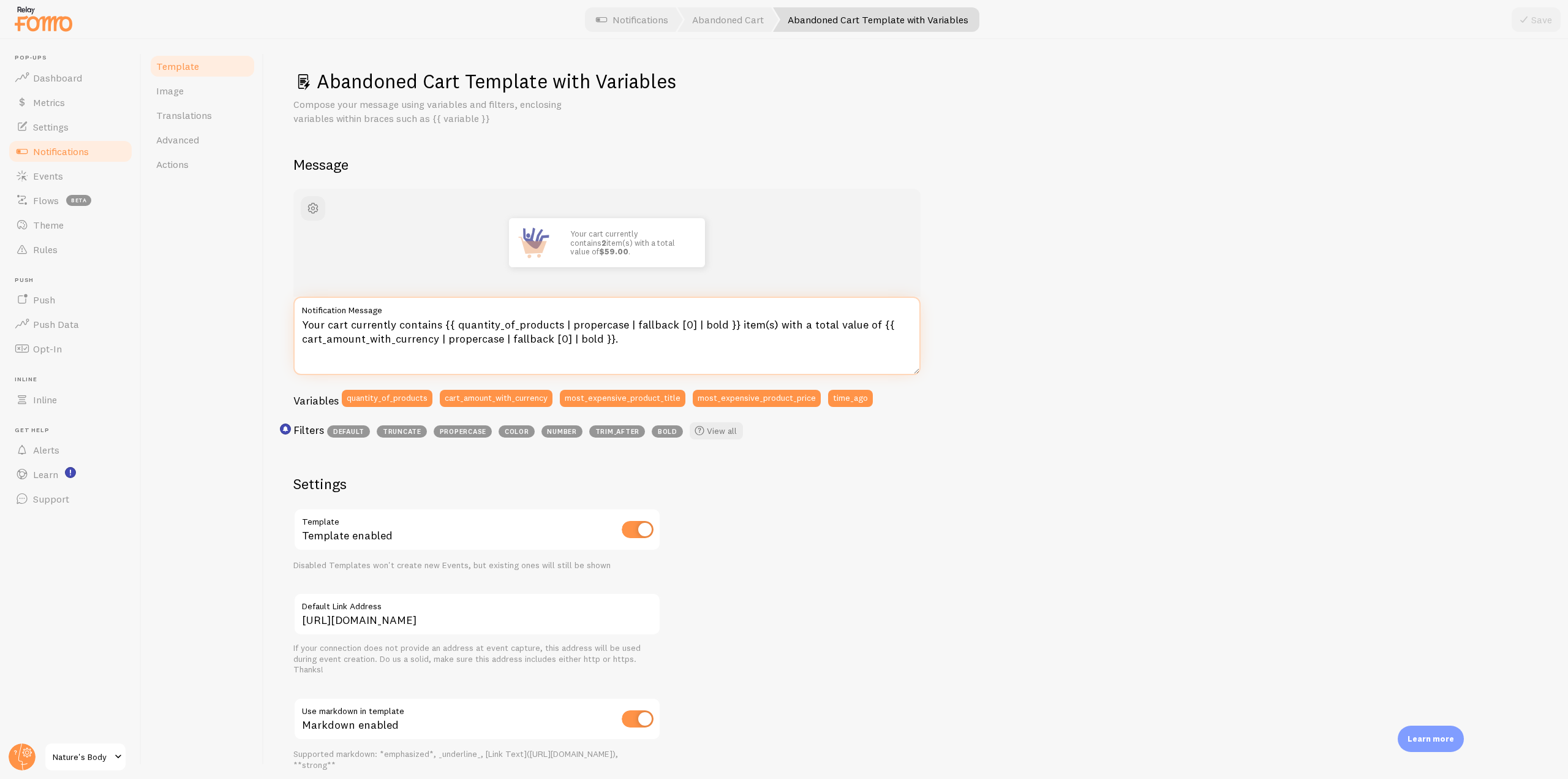
drag, startPoint x: 619, startPoint y: 340, endPoint x: 293, endPoint y: 326, distance: 326.3
click at [293, 326] on textarea "Your cart currently contains {{ quantity_of_products | propercase | fallback [0…" at bounding box center [607, 336] width 627 height 79
click at [675, 339] on textarea "Your cart currently contains {{ quantity_of_products | propercase | fallback [0…" at bounding box center [607, 336] width 627 height 79
drag, startPoint x: 444, startPoint y: 328, endPoint x: 575, endPoint y: 308, distance: 132.5
click at [575, 308] on div "Your cart currently contains {{ quantity_of_products | propercase | fallback [0…" at bounding box center [607, 336] width 627 height 79
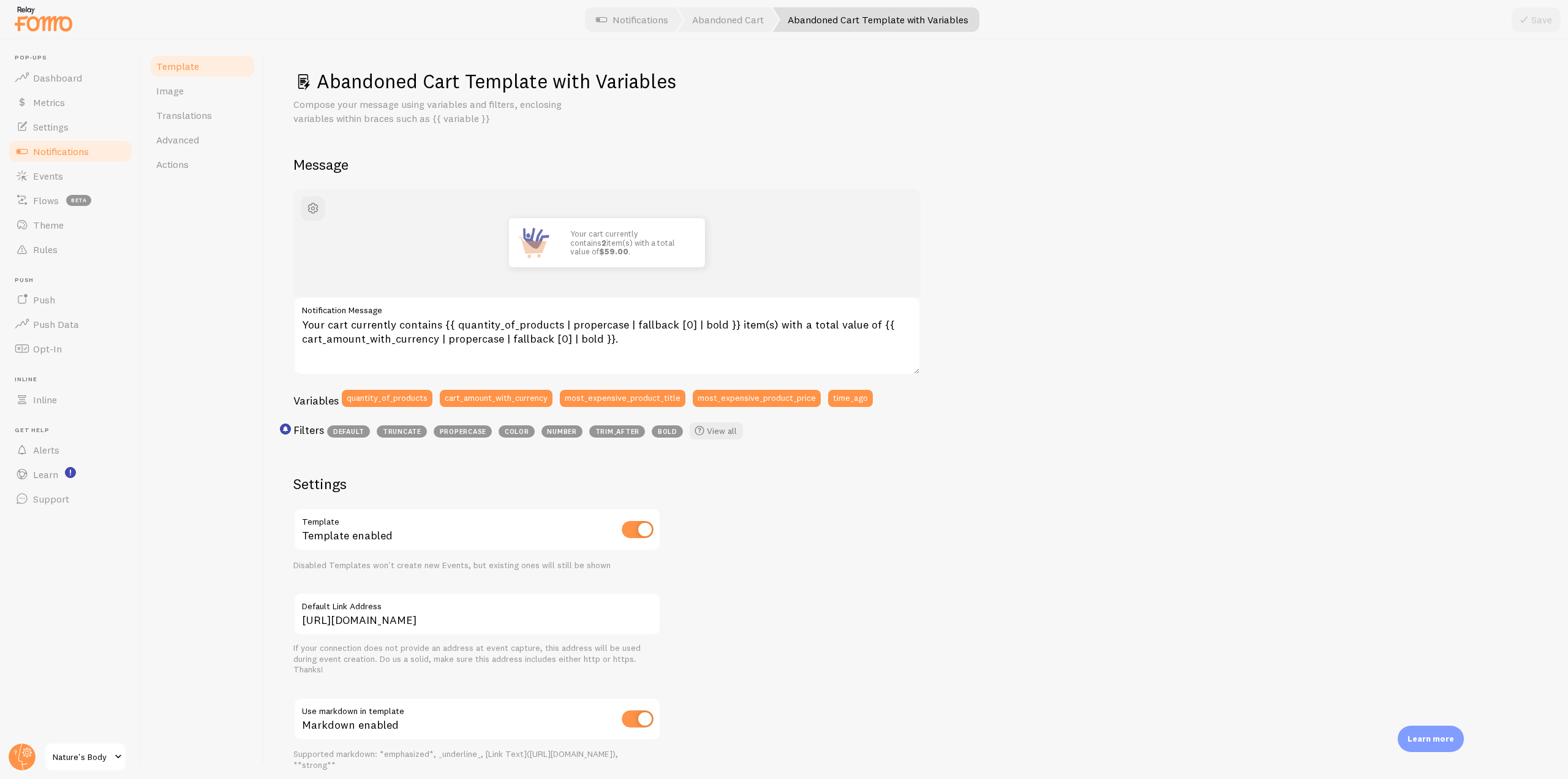
click at [102, 154] on link "Notifications" at bounding box center [70, 152] width 126 height 25
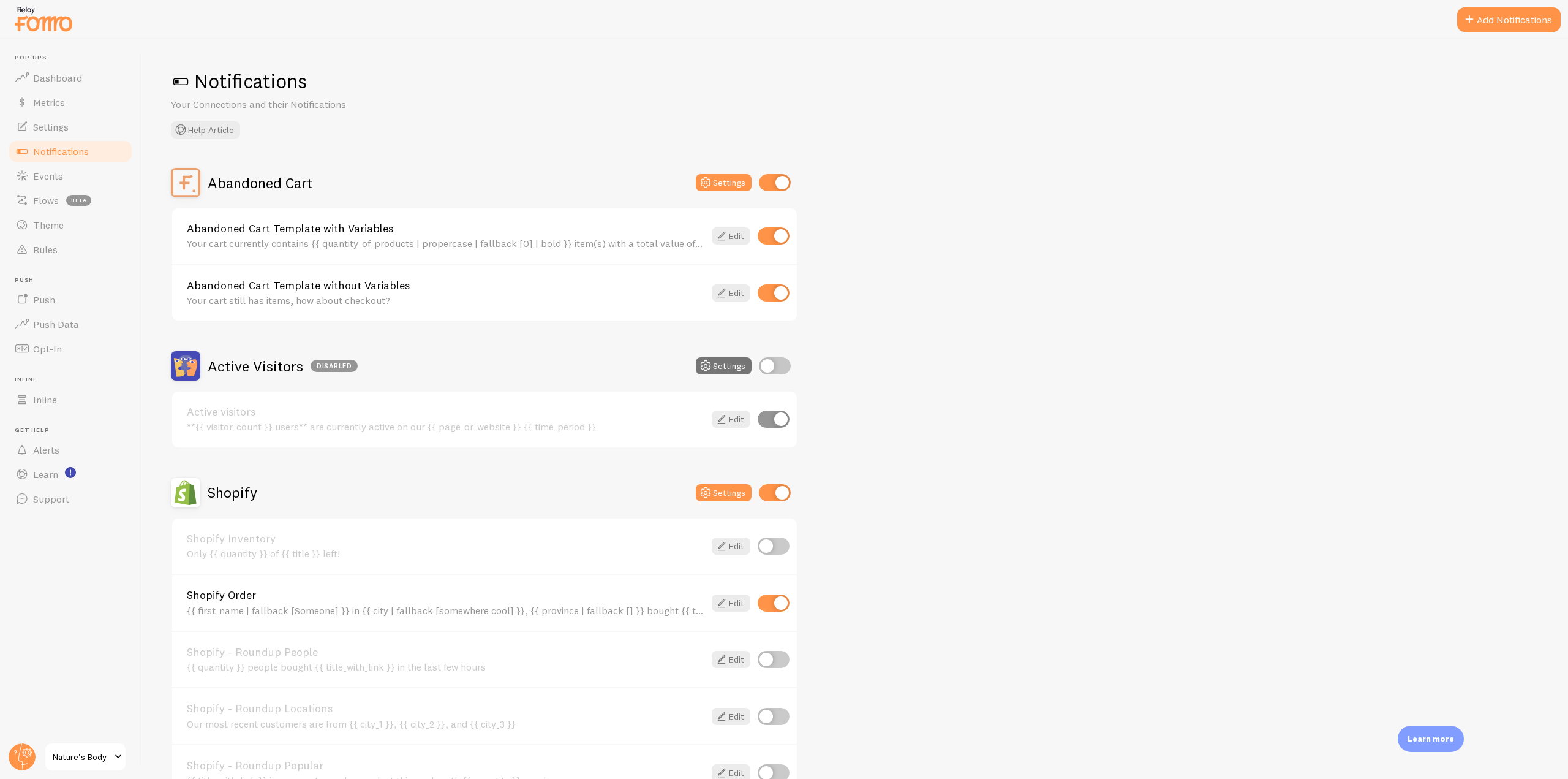
drag, startPoint x: 180, startPoint y: 279, endPoint x: 406, endPoint y: 293, distance: 226.4
click at [406, 293] on div "Abandoned Cart Template without Variables Your cart still has items, how about …" at bounding box center [484, 292] width 625 height 57
click at [781, 297] on input "checkbox" at bounding box center [773, 293] width 32 height 17
checkbox input "false"
click at [330, 228] on link "Abandoned Cart Template with Variables" at bounding box center [445, 228] width 517 height 11
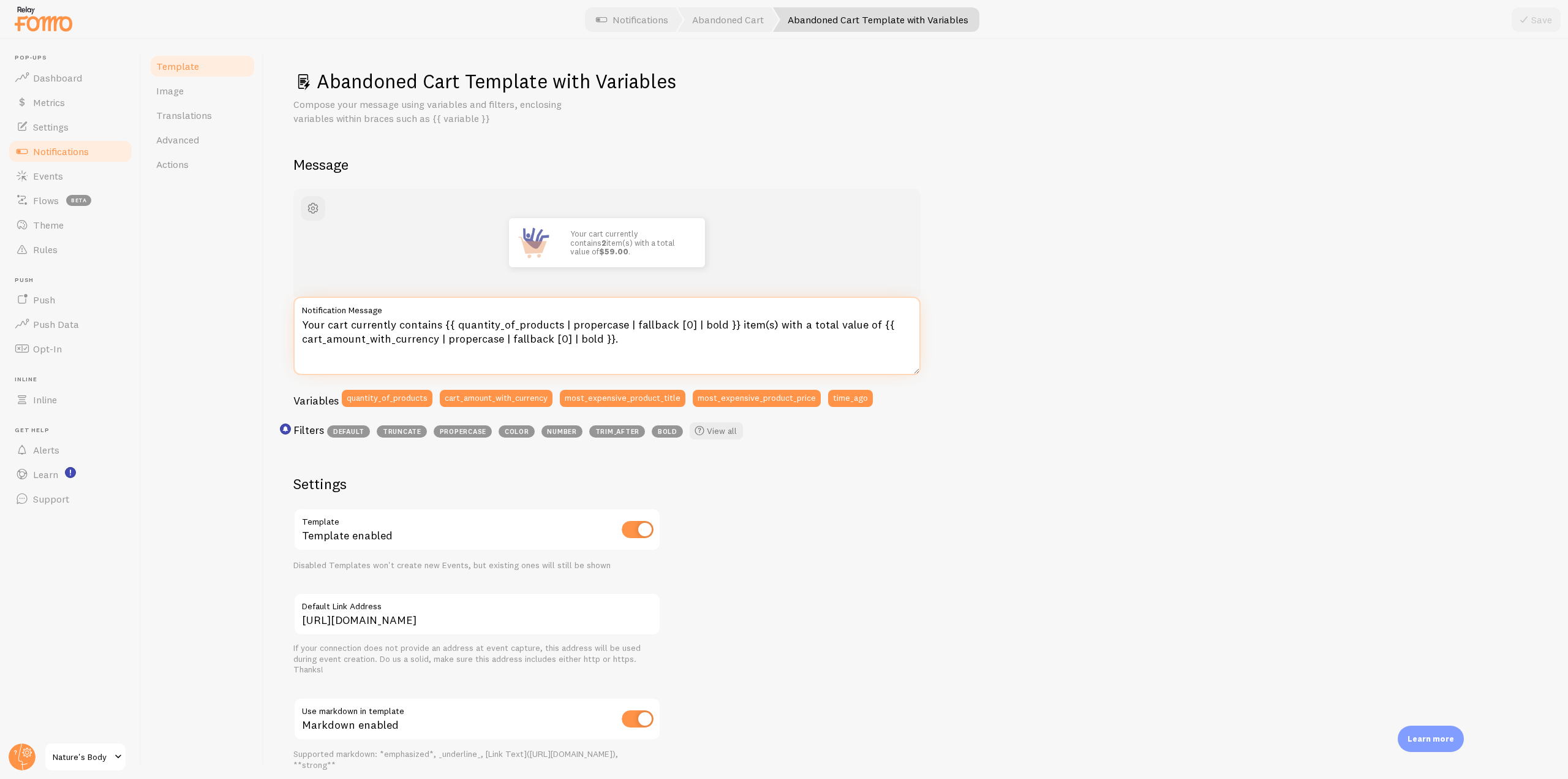
drag, startPoint x: 637, startPoint y: 345, endPoint x: 158, endPoint y: 225, distance: 493.8
click at [274, 321] on div "Abandoned Cart Template with Variables Compose your message using variables and…" at bounding box center [916, 409] width 1304 height 740
click at [75, 158] on link "Notifications" at bounding box center [70, 152] width 126 height 25
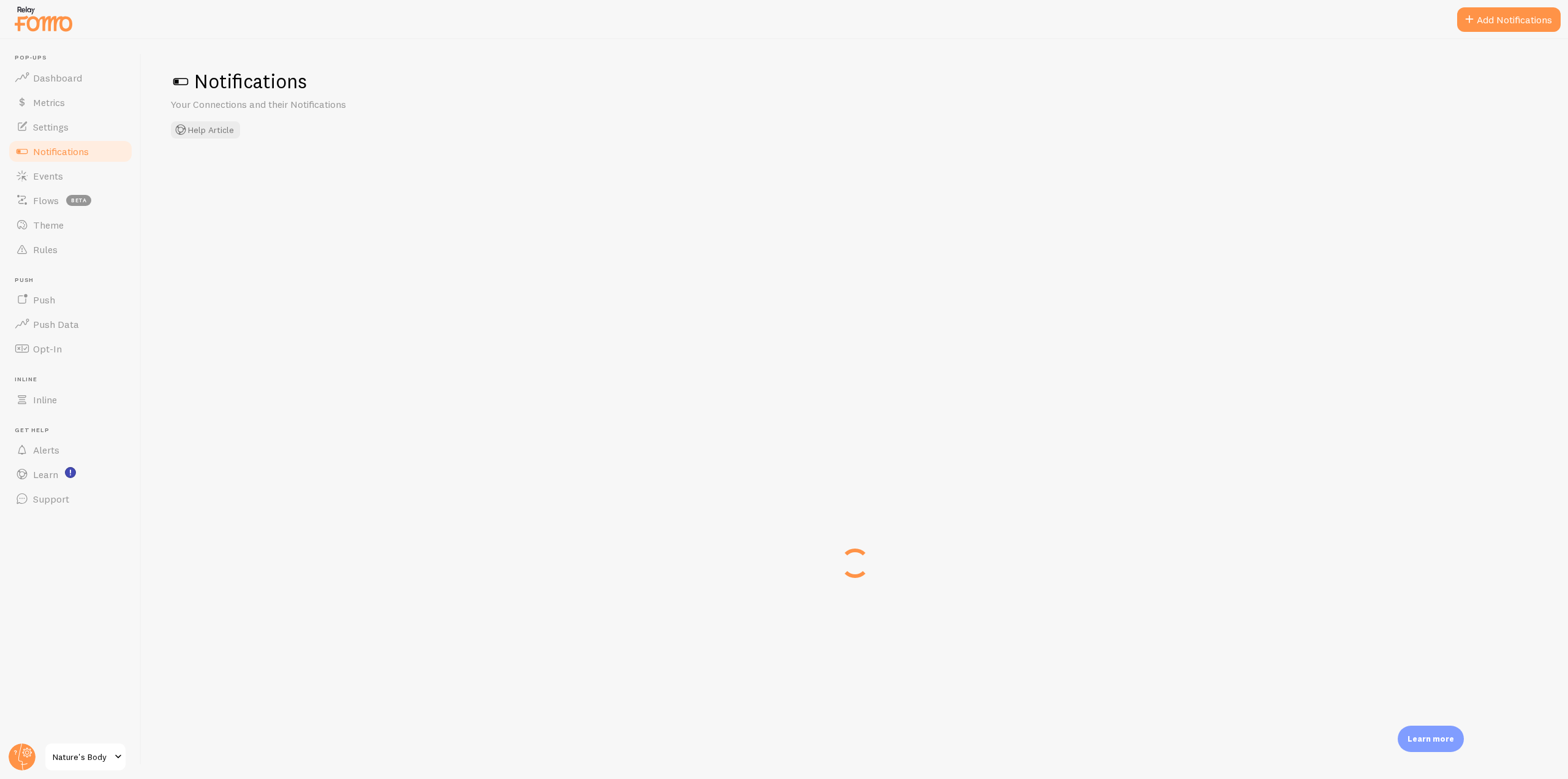
checkbox input "false"
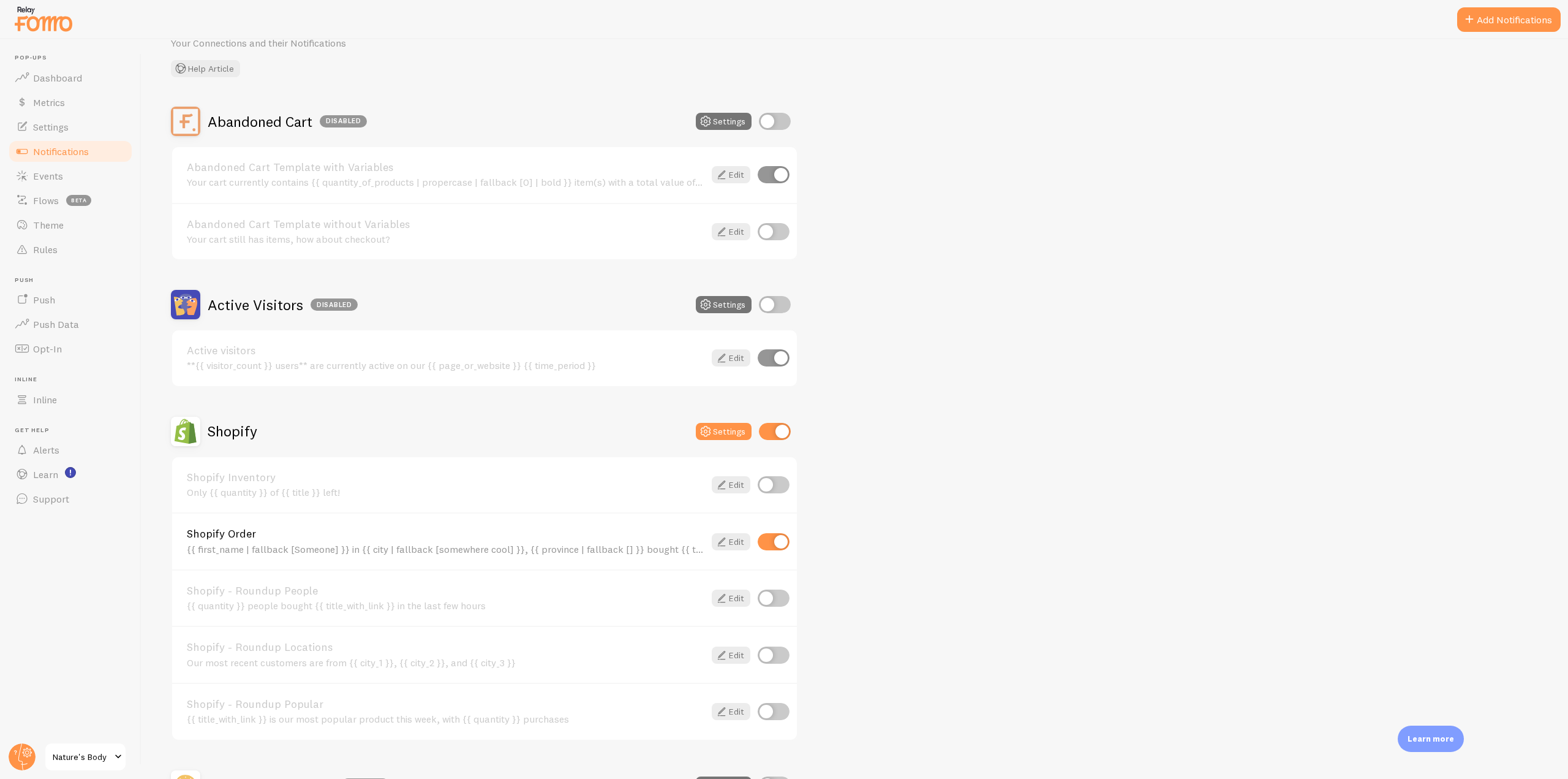
scroll to position [184, 0]
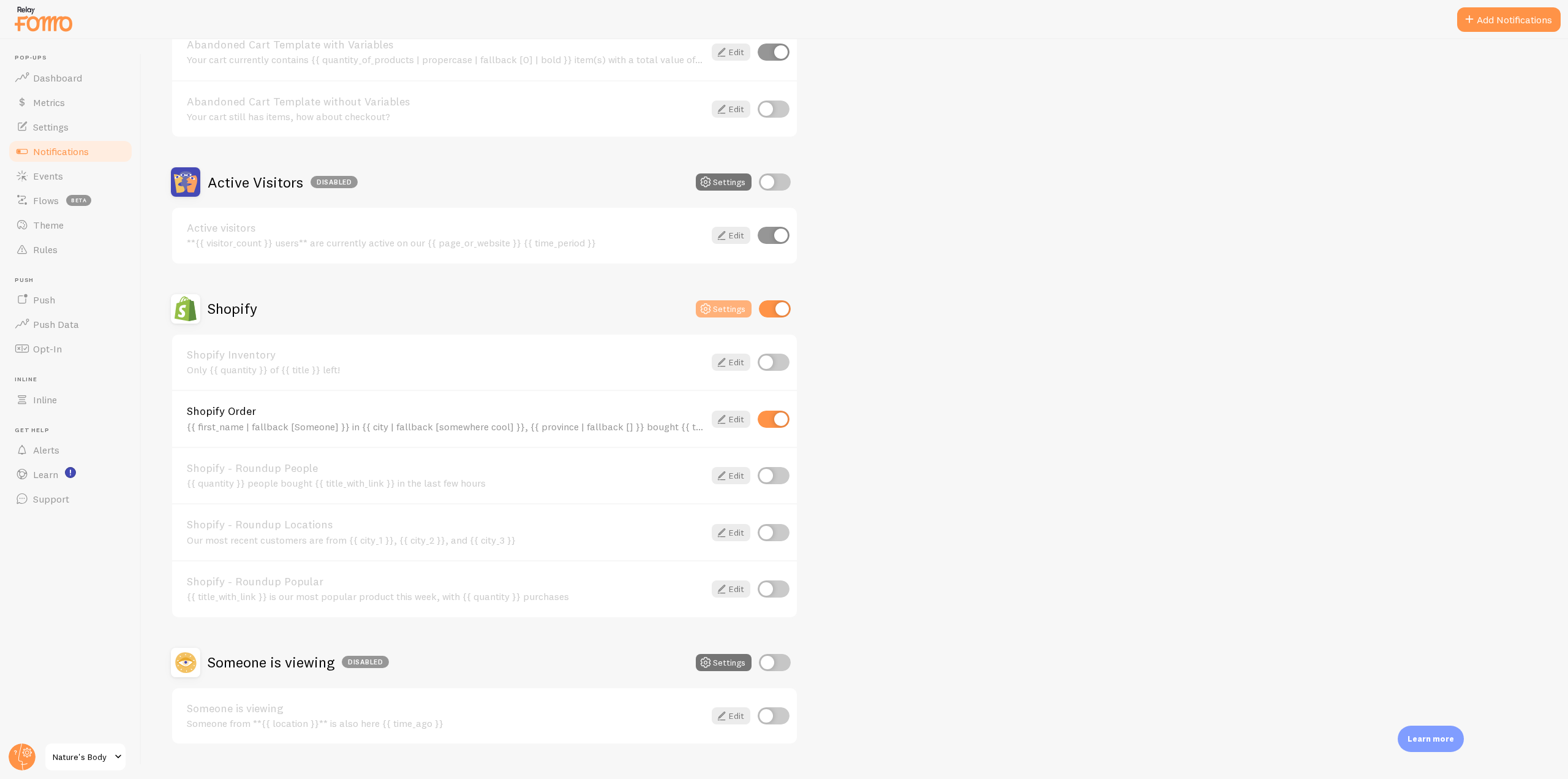
click at [707, 312] on icon at bounding box center [706, 309] width 15 height 15
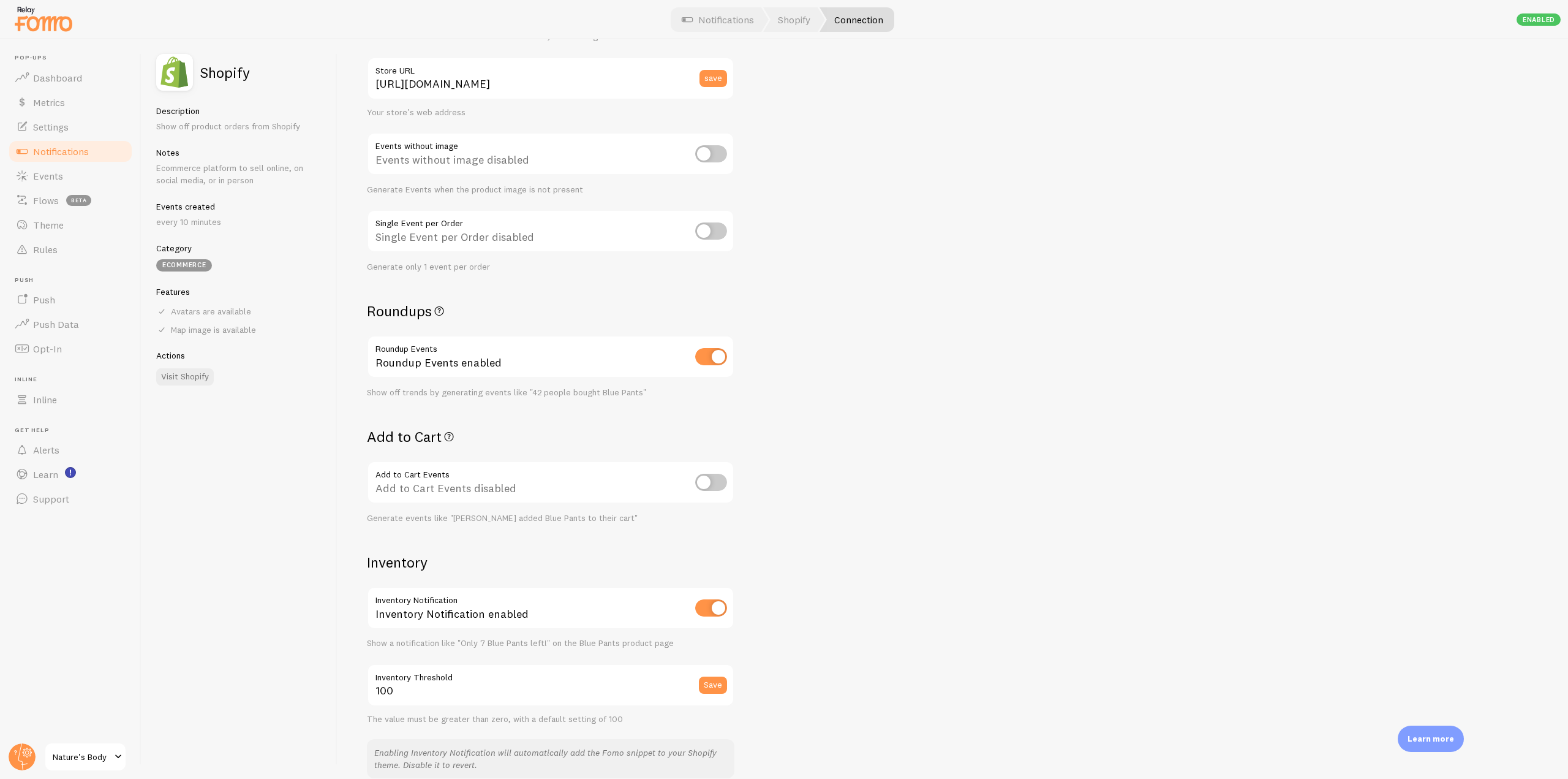
scroll to position [184, 0]
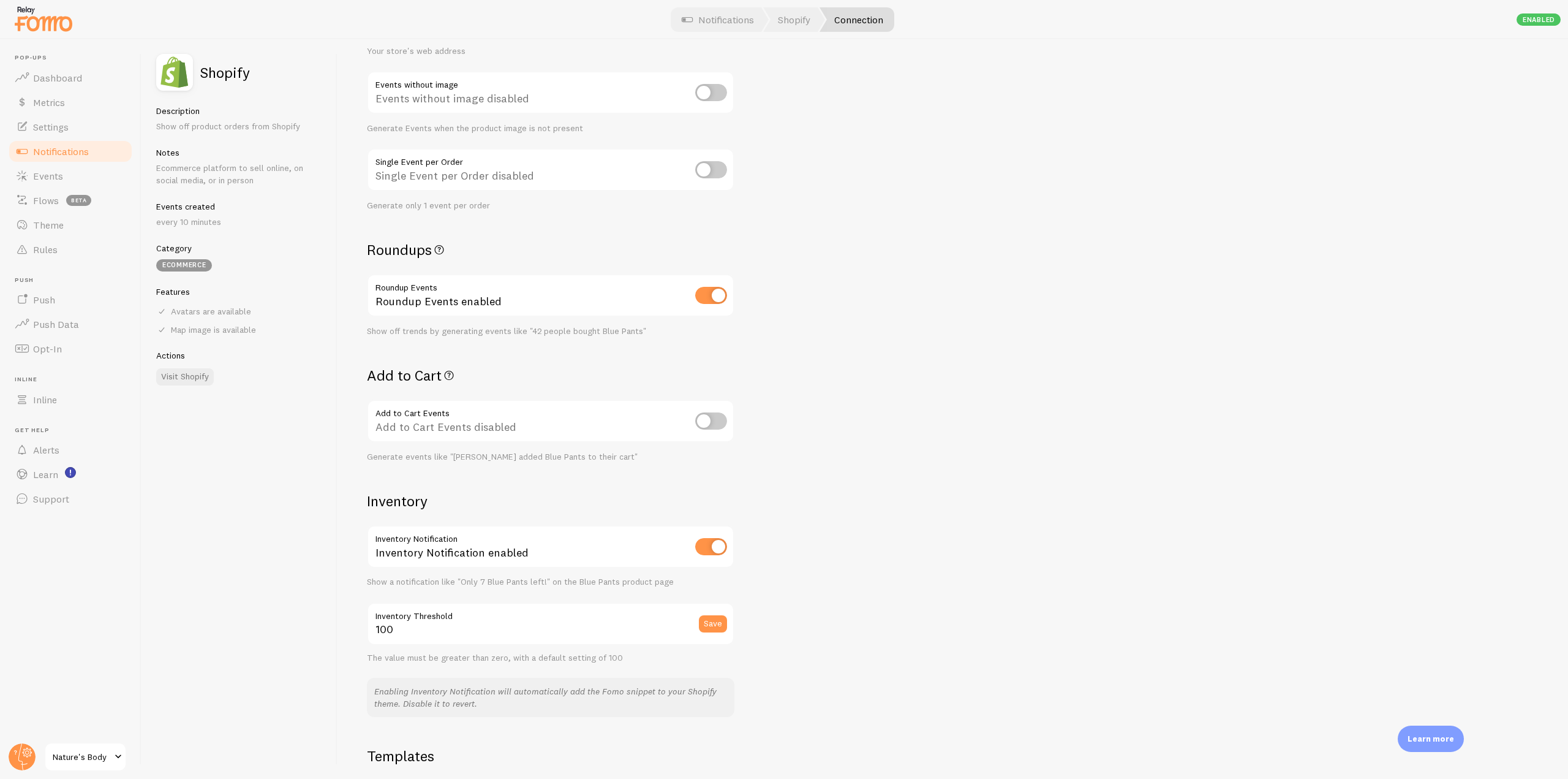
click at [711, 420] on input "checkbox" at bounding box center [711, 421] width 32 height 17
checkbox input "true"
click at [79, 152] on span "Notifications" at bounding box center [61, 151] width 56 height 12
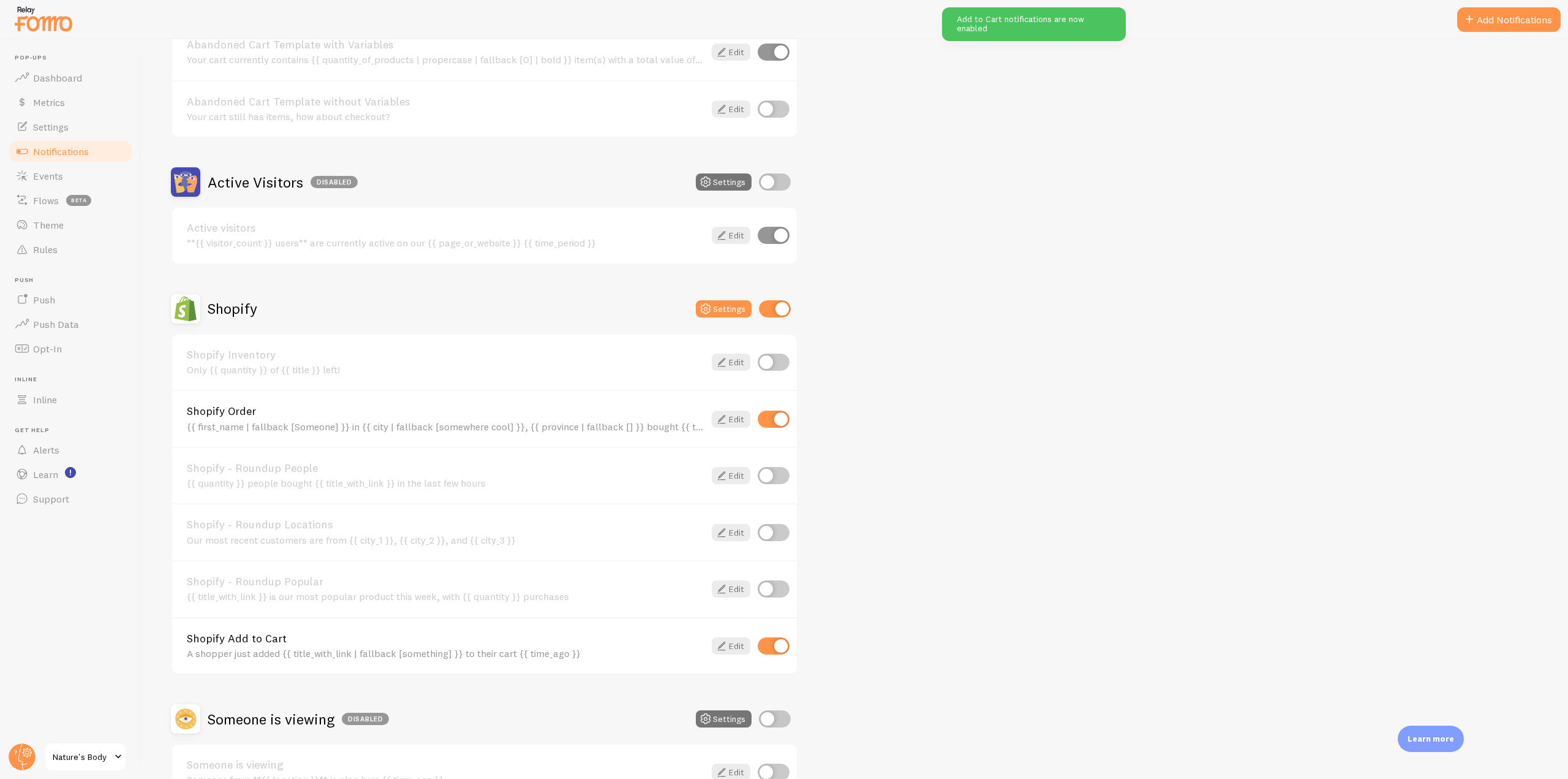
scroll to position [245, 0]
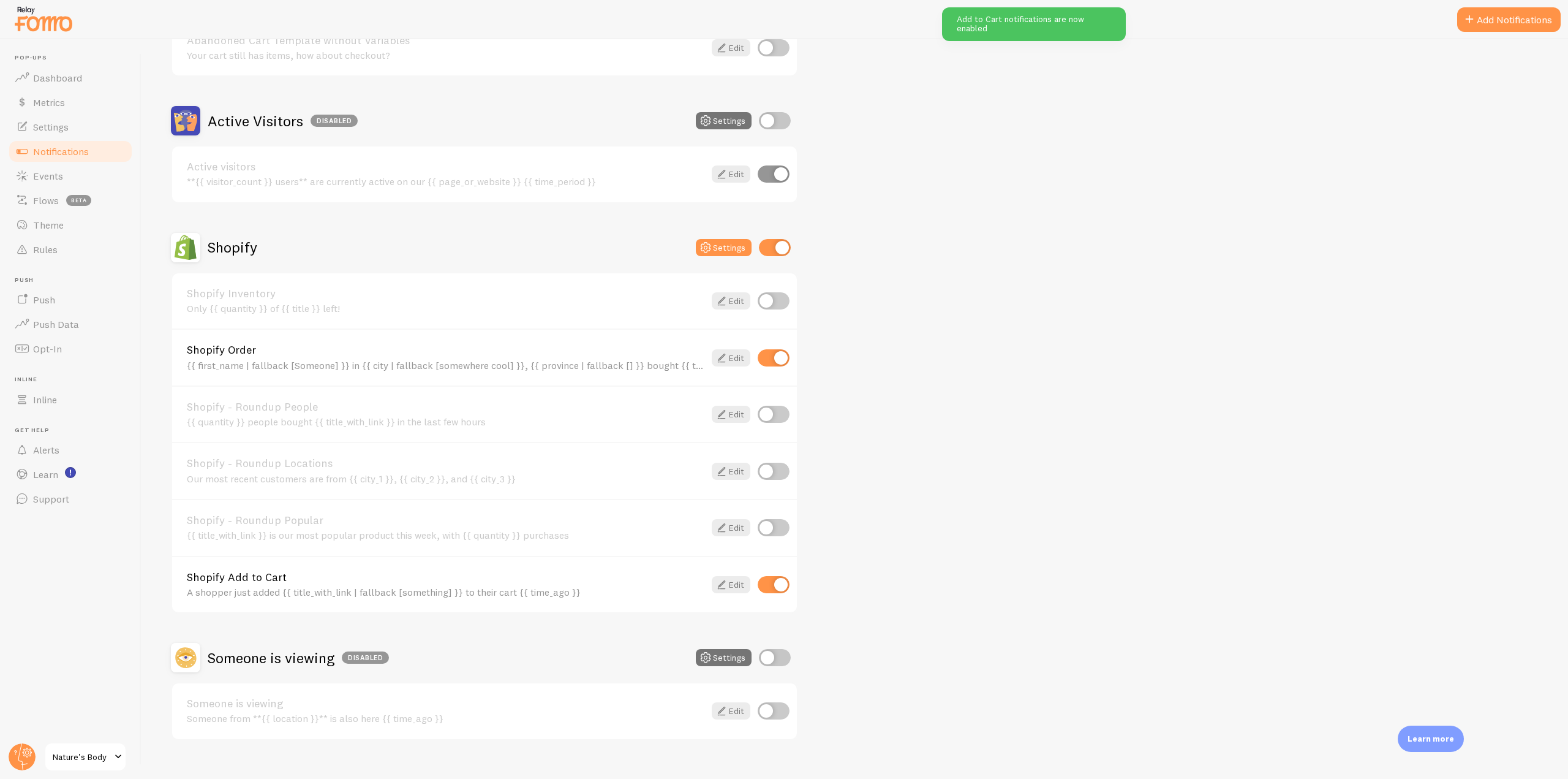
click at [774, 583] on input "checkbox" at bounding box center [773, 584] width 32 height 17
checkbox input "false"
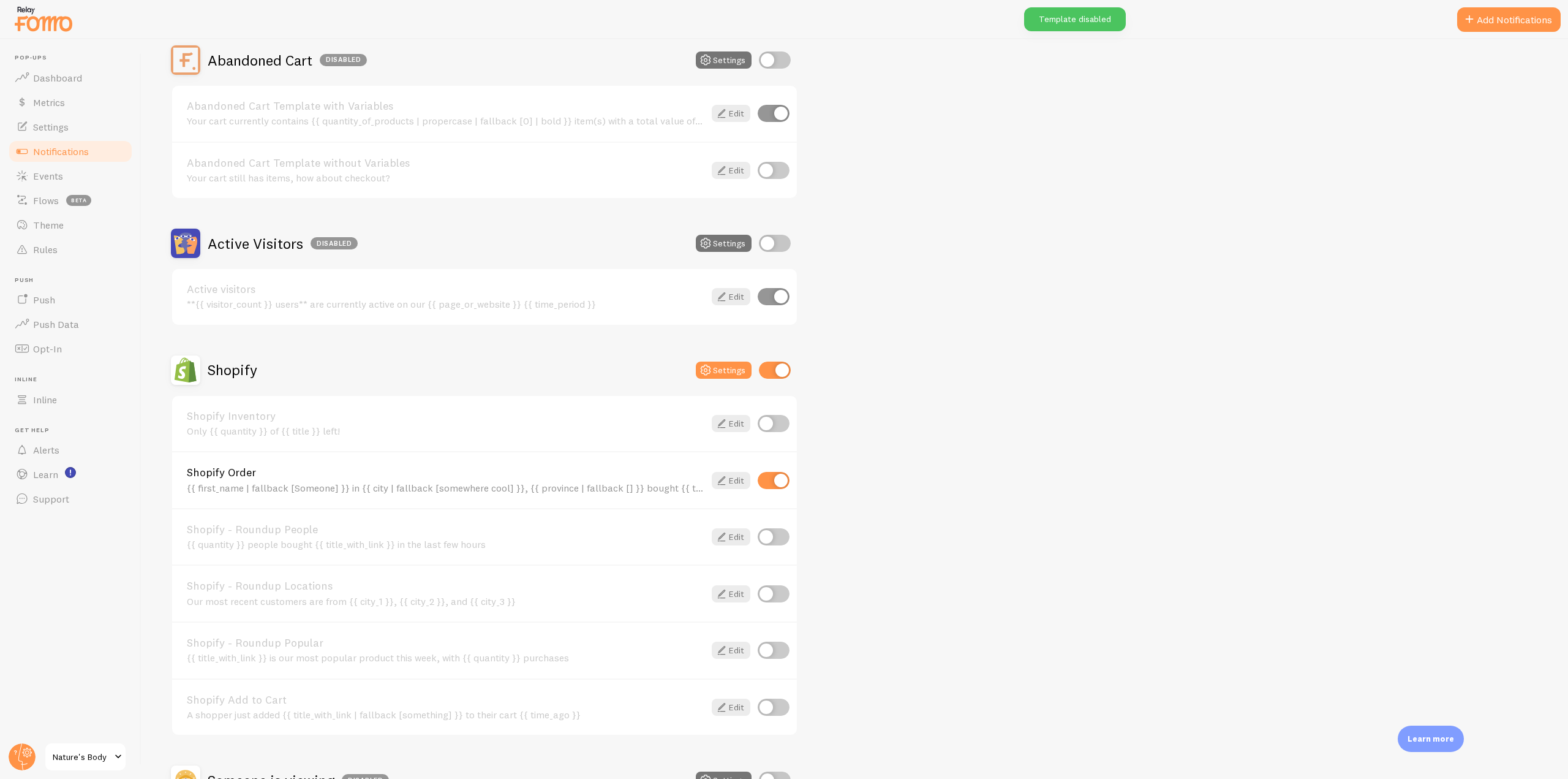
scroll to position [0, 0]
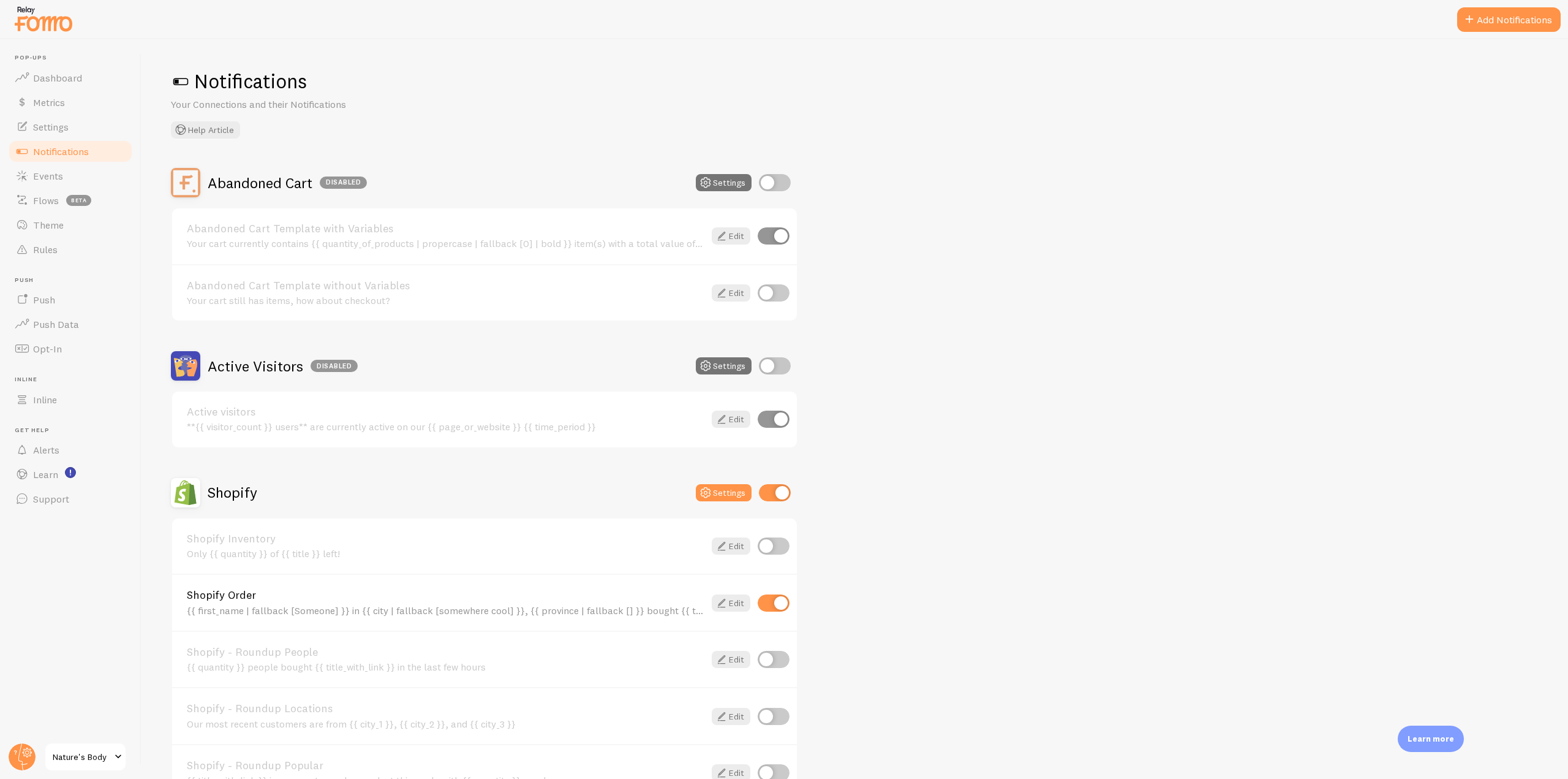
click at [781, 180] on input "checkbox" at bounding box center [775, 182] width 32 height 17
checkbox input "true"
click at [721, 230] on icon at bounding box center [721, 236] width 15 height 15
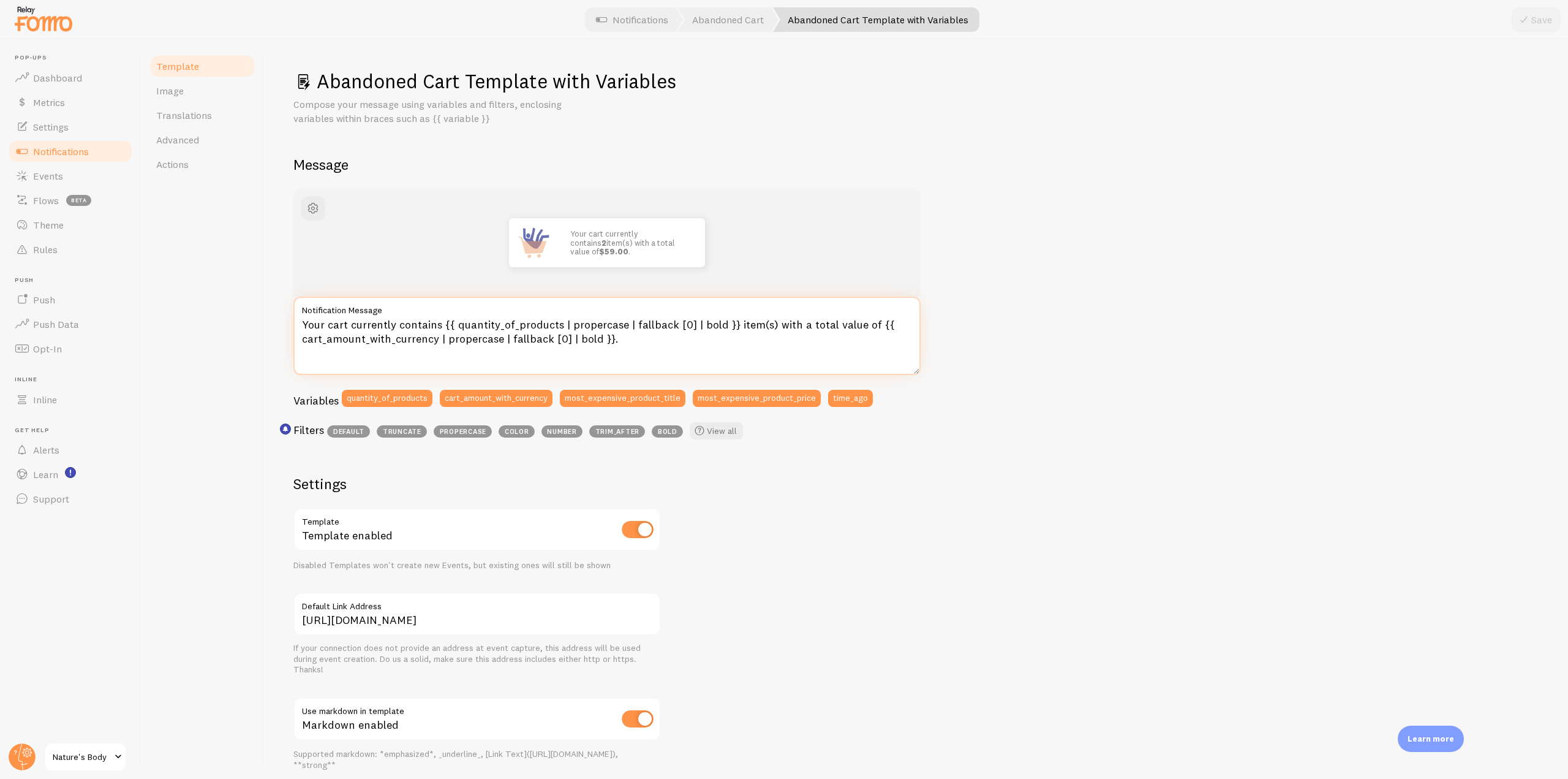
drag, startPoint x: 455, startPoint y: 324, endPoint x: 552, endPoint y: 327, distance: 97.0
click at [552, 327] on textarea "Your cart currently contains {{ quantity_of_products | propercase | fallback [0…" at bounding box center [607, 336] width 627 height 79
click at [99, 154] on link "Notifications" at bounding box center [70, 152] width 126 height 25
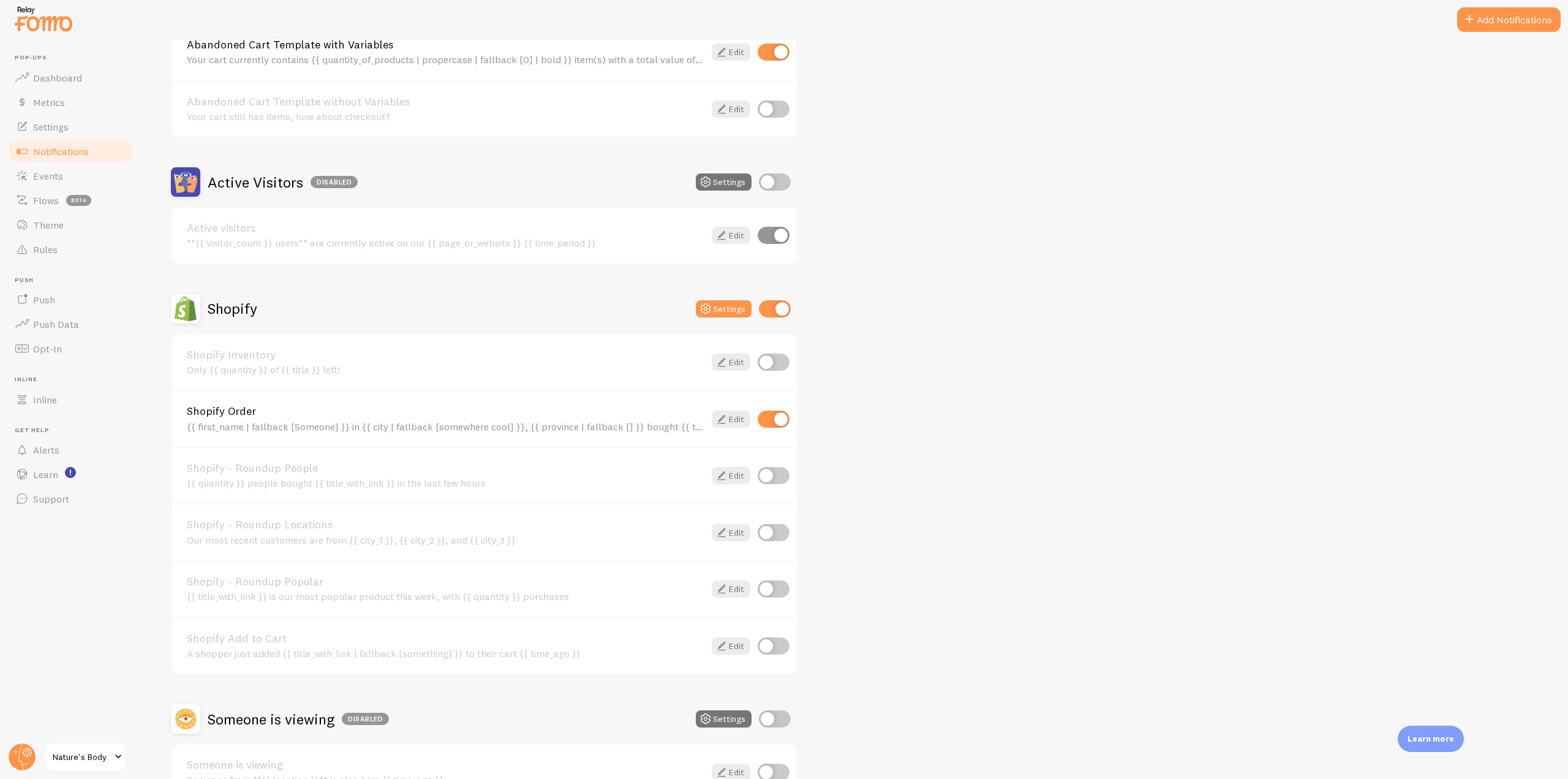
scroll to position [245, 0]
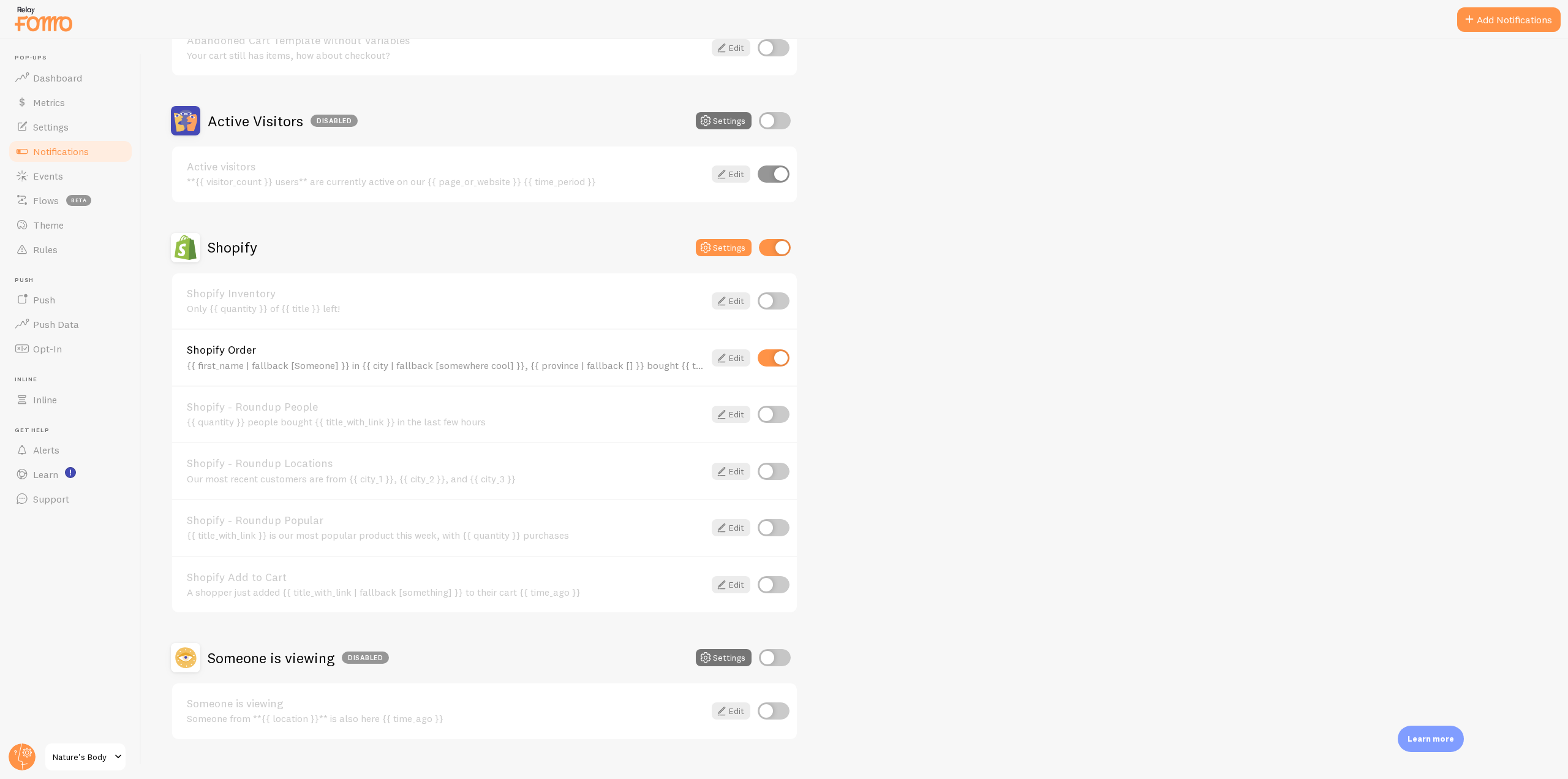
click at [216, 586] on div "A shopper just added {{ title_with_link | fallback [something] }} to their cart…" at bounding box center [445, 591] width 517 height 11
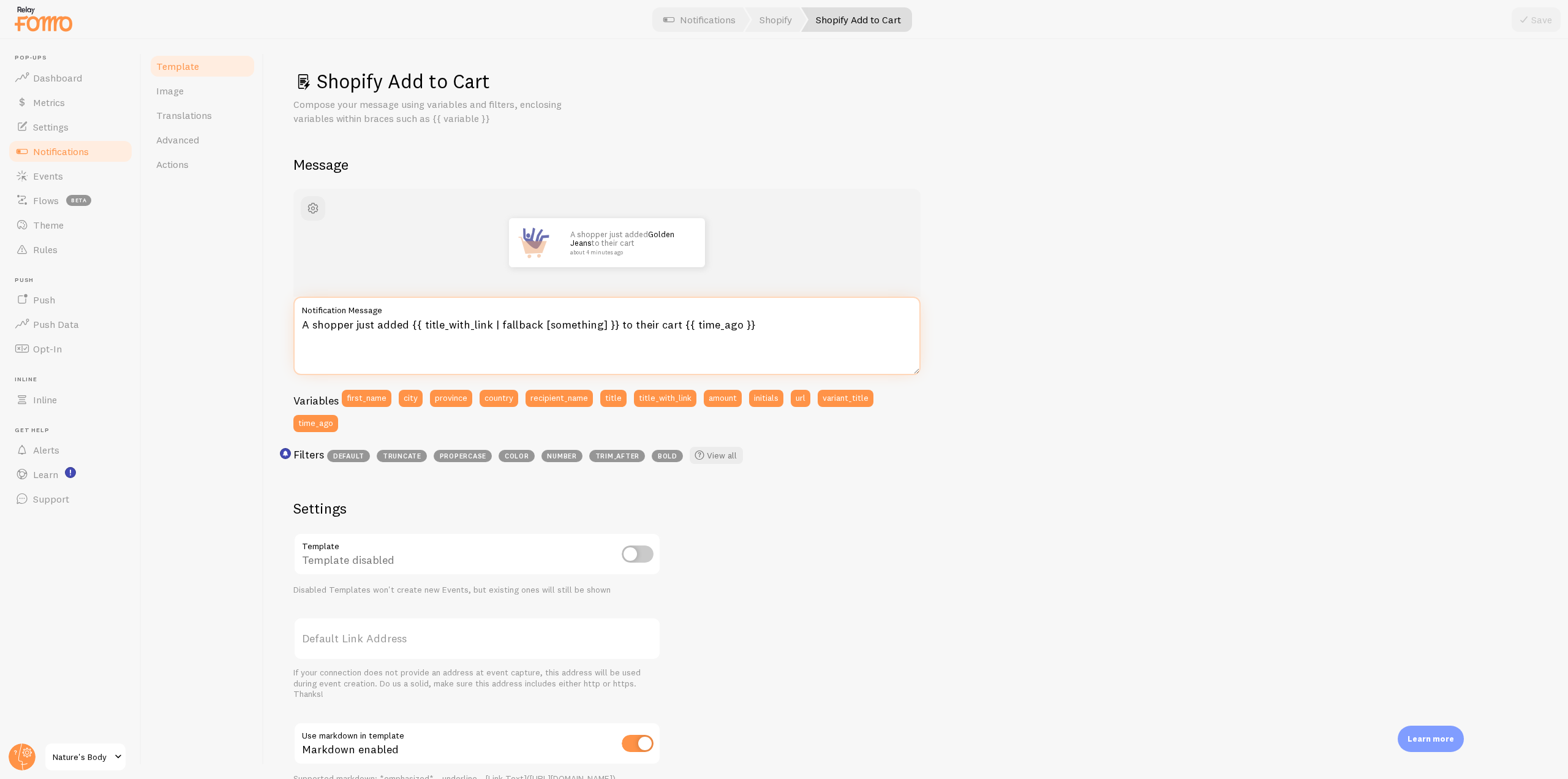
drag, startPoint x: 780, startPoint y: 325, endPoint x: 299, endPoint y: 317, distance: 481.1
click at [299, 317] on div "A shopper just added {{ title_with_link | fallback [something] }} to their cart…" at bounding box center [607, 336] width 627 height 79
click at [404, 344] on textarea "A shopper just added {{ title_with_link | fallback [something] }} to their cart…" at bounding box center [607, 336] width 627 height 79
drag, startPoint x: 758, startPoint y: 325, endPoint x: 301, endPoint y: 326, distance: 457.0
click at [301, 326] on textarea "A shopper just added {{ title_with_link | fallback [something] }} to their cart…" at bounding box center [607, 336] width 627 height 79
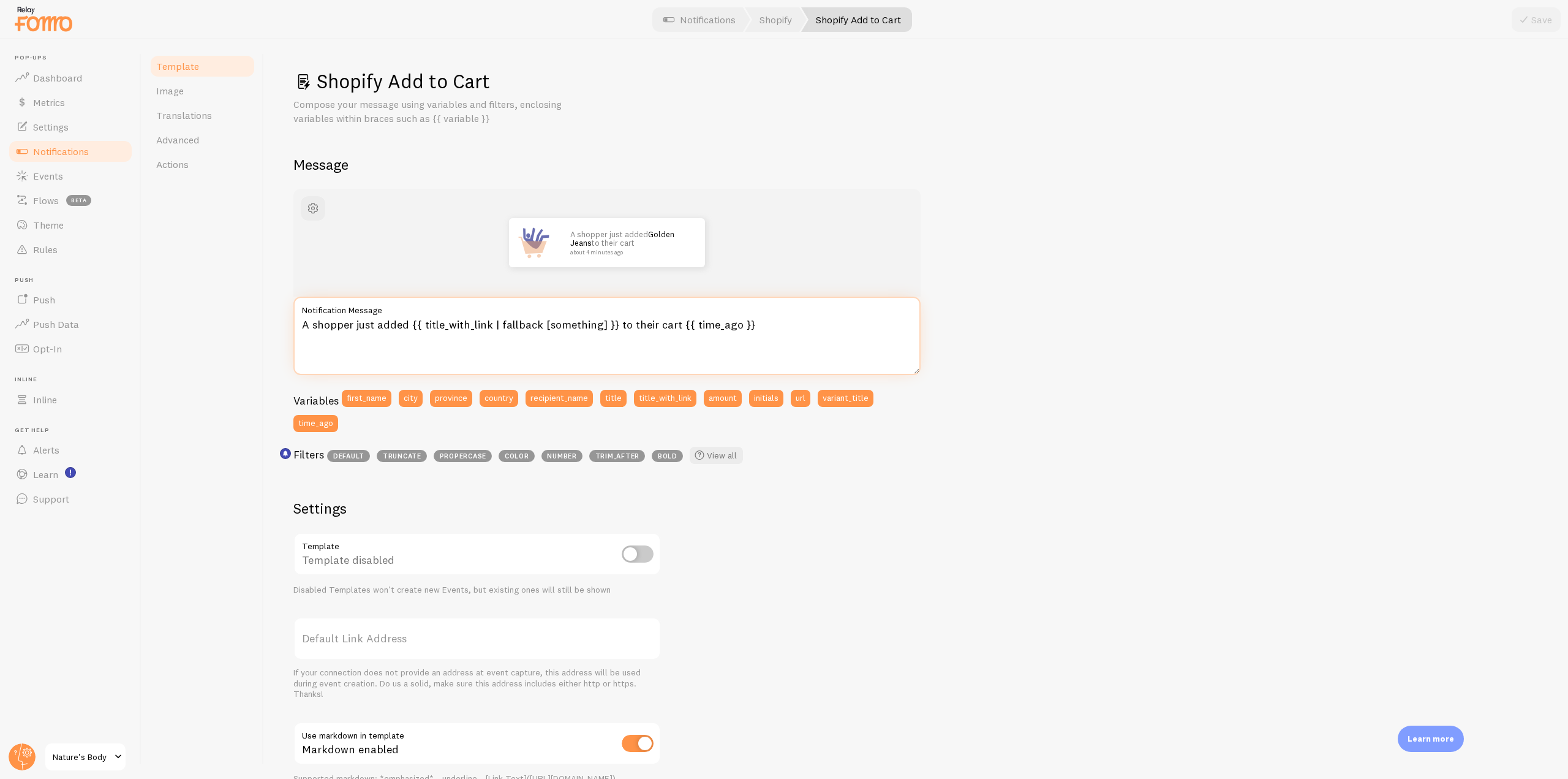
click at [743, 351] on textarea "A shopper just added {{ title_with_link | fallback [something] }} to their cart…" at bounding box center [607, 336] width 627 height 79
click at [92, 159] on link "Notifications" at bounding box center [70, 152] width 126 height 25
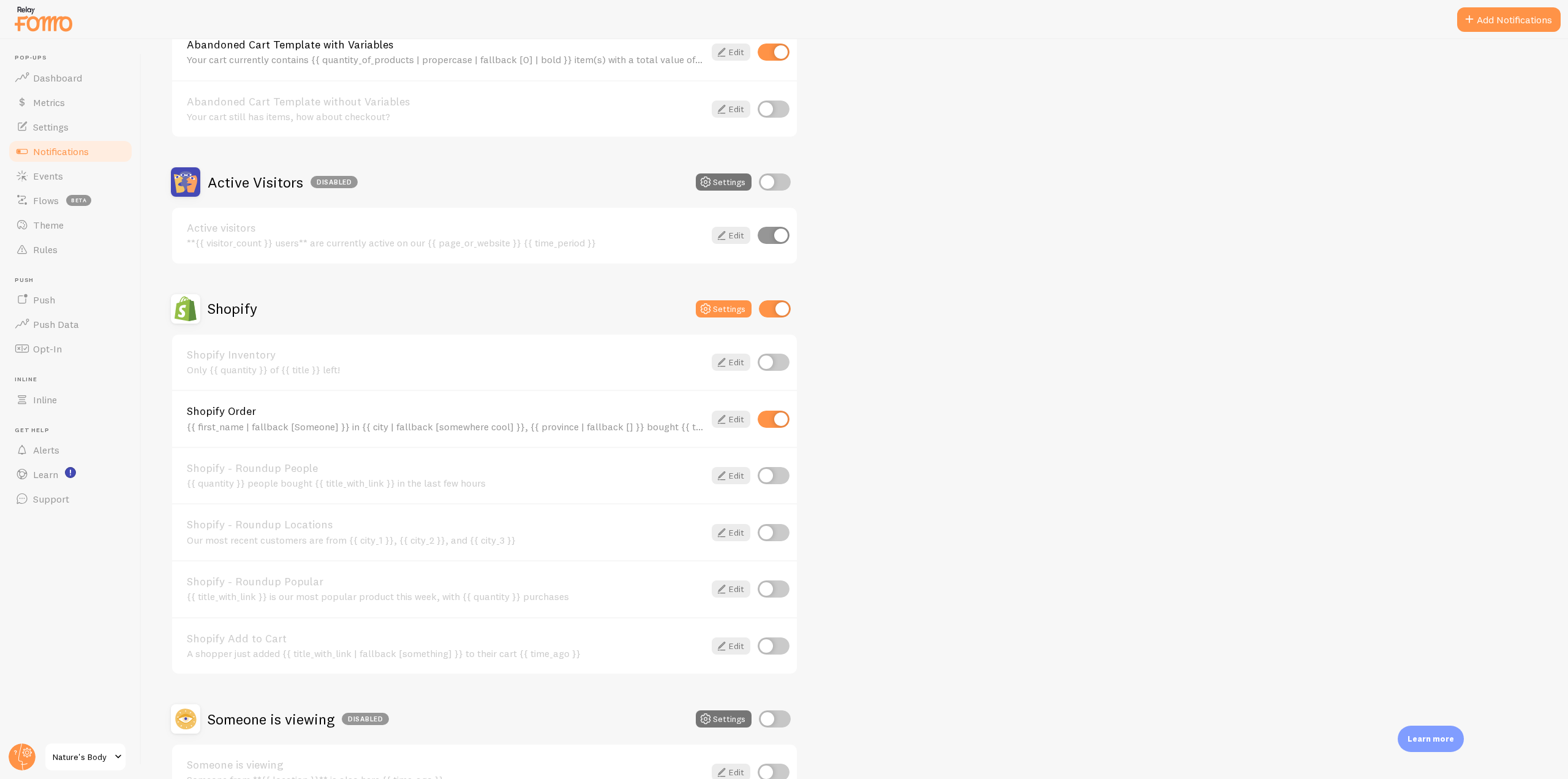
scroll to position [266, 0]
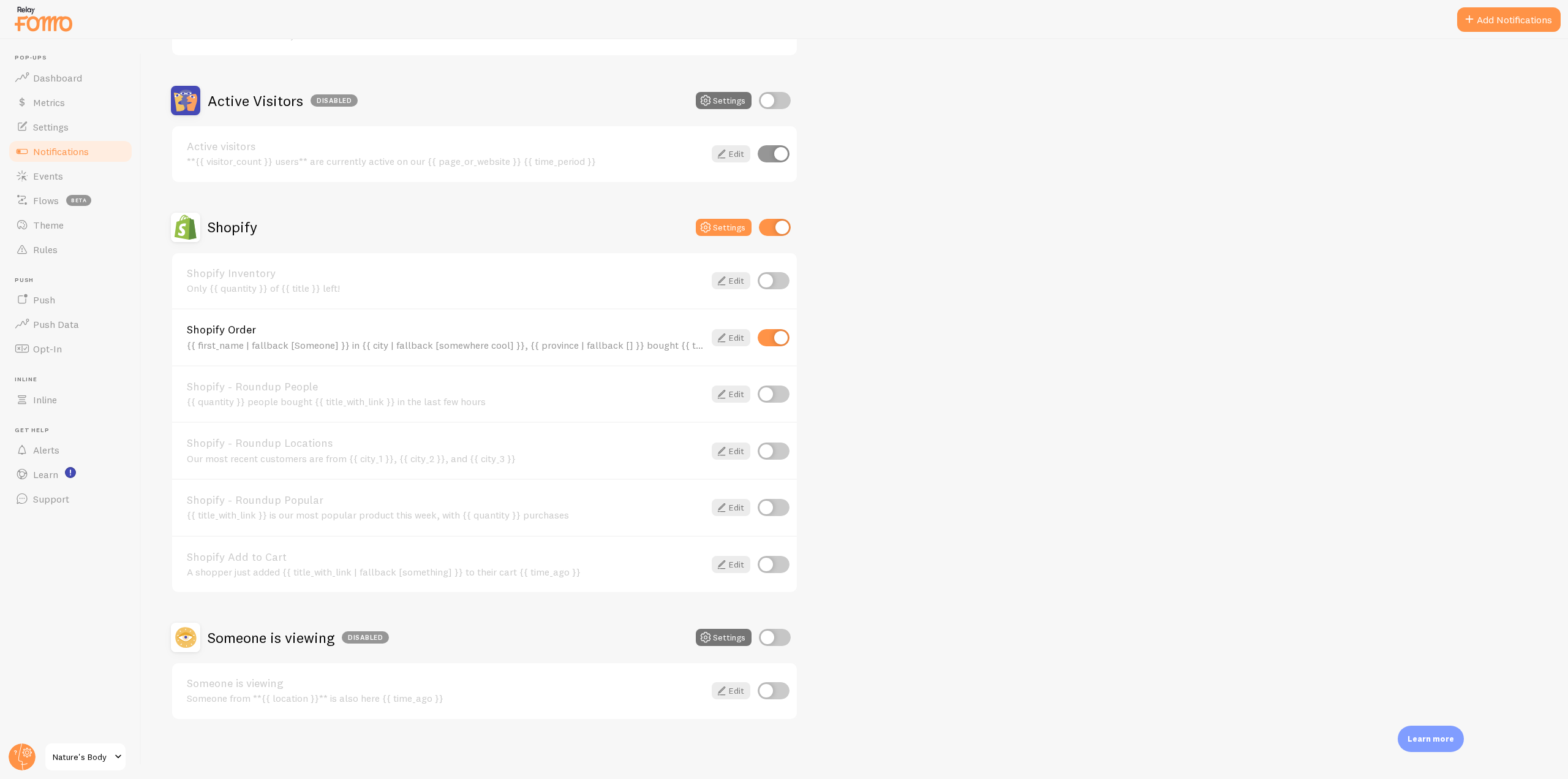
click at [766, 570] on input "checkbox" at bounding box center [773, 564] width 32 height 17
checkbox input "true"
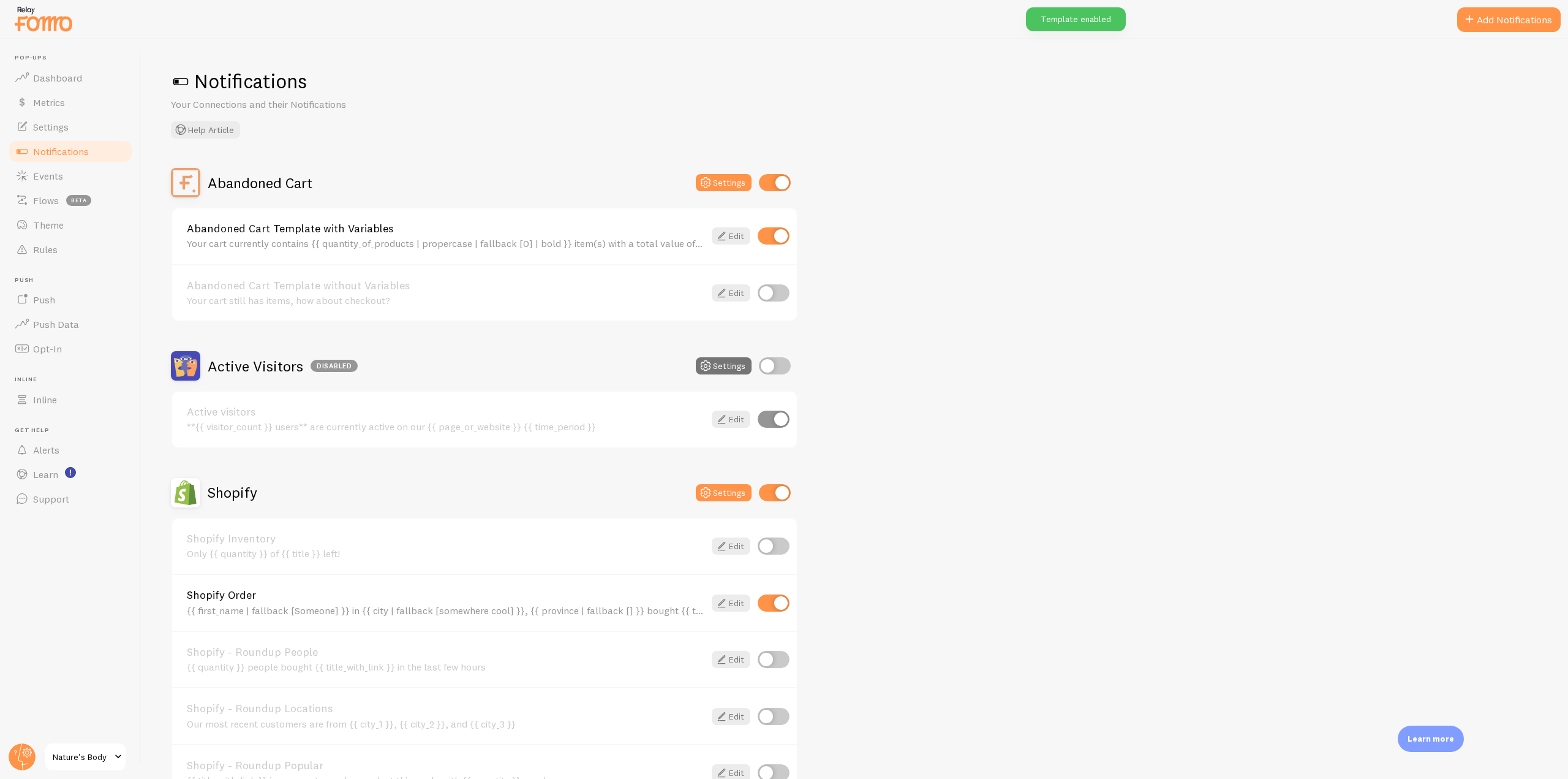
scroll to position [122, 0]
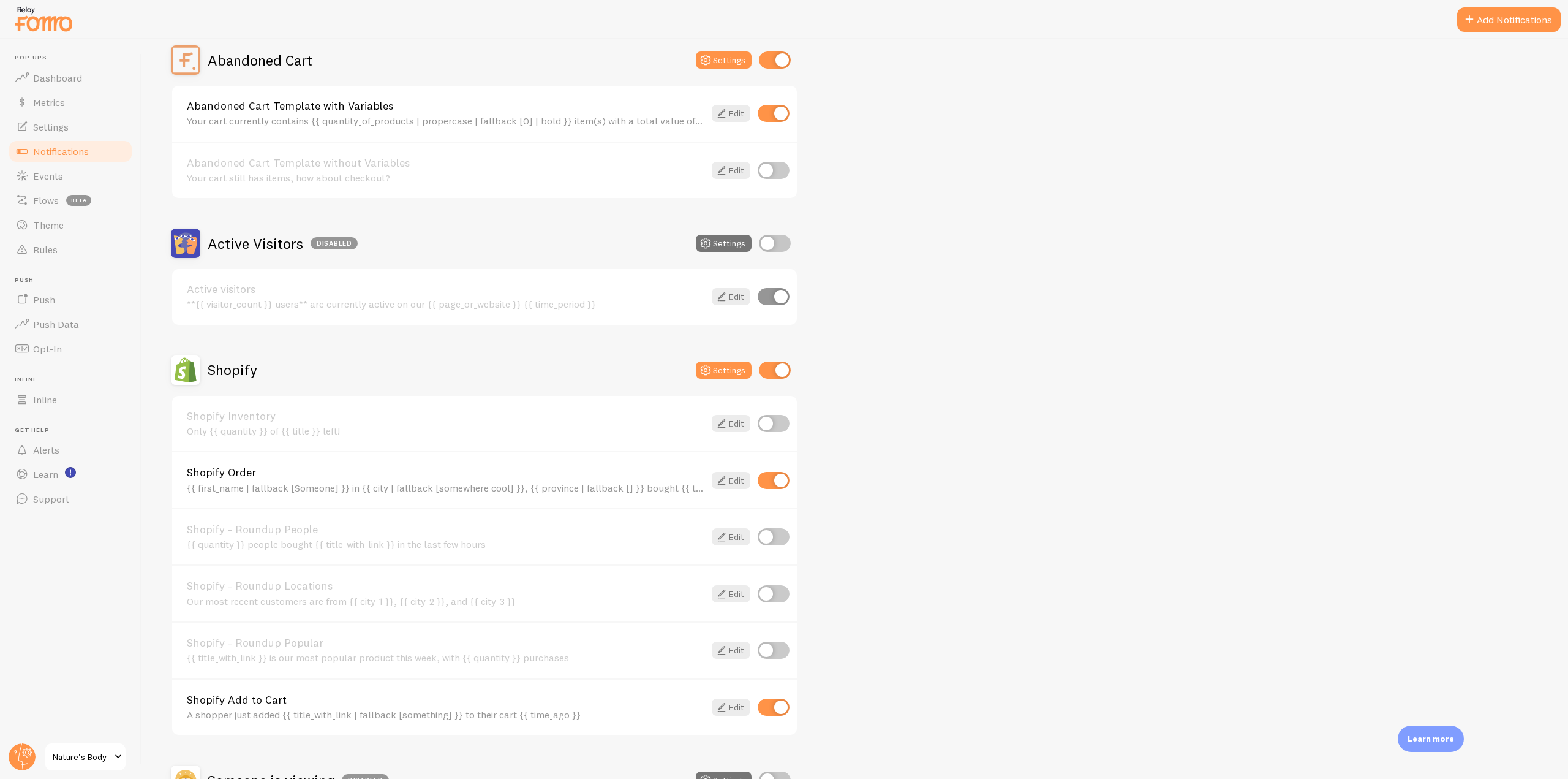
click at [466, 706] on div "Shopify Add to Cart A shopper just added {{ title_with_link | fallback [somethi…" at bounding box center [445, 708] width 517 height 26
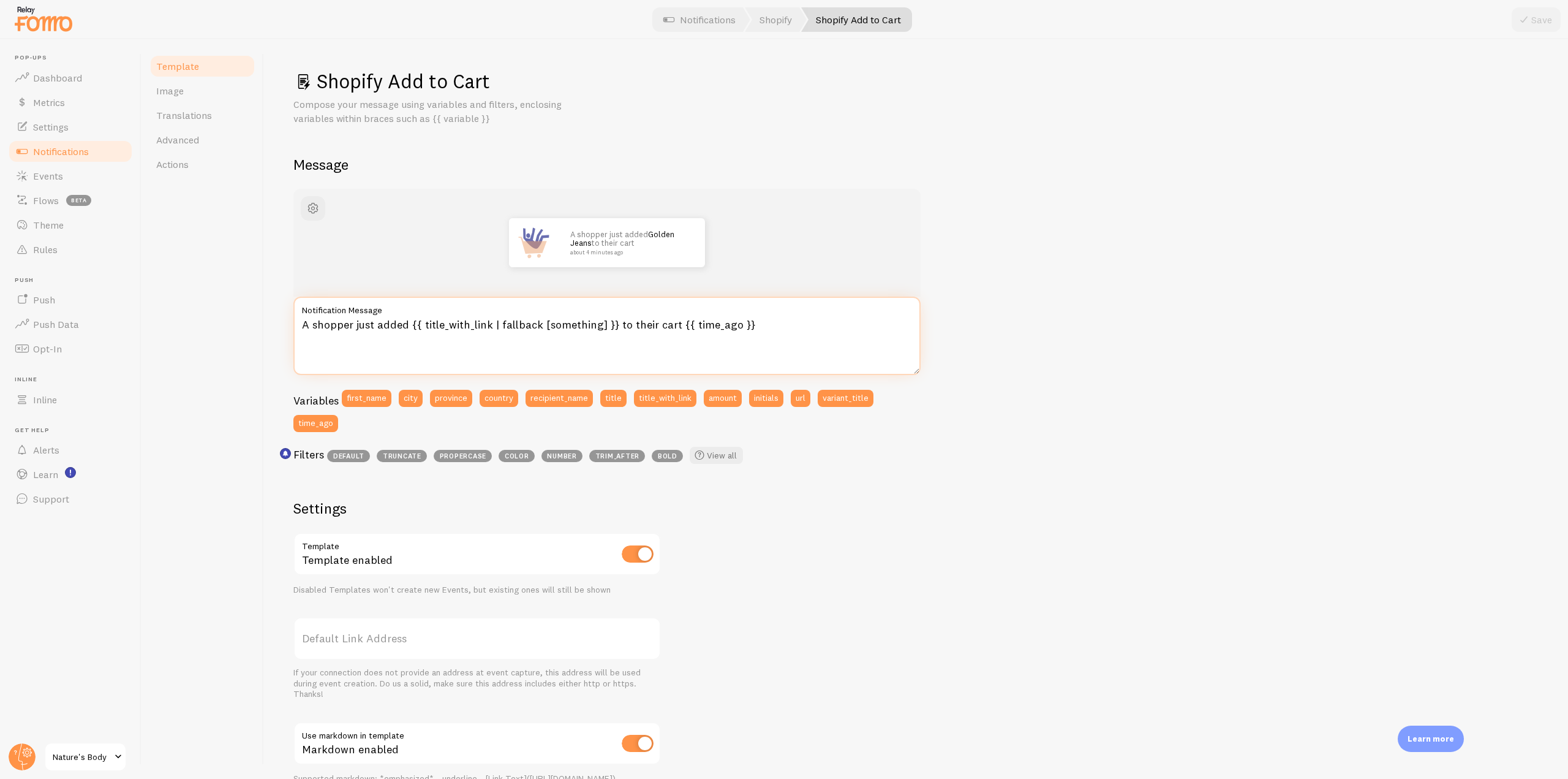
drag, startPoint x: 780, startPoint y: 329, endPoint x: 299, endPoint y: 324, distance: 481.0
click at [299, 324] on textarea "A shopper just added {{ title_with_link | fallback [something] }} to their cart…" at bounding box center [607, 336] width 627 height 79
click at [763, 334] on textarea "A shopper just added {{ title_with_link | fallback [something] }} to their cart…" at bounding box center [607, 336] width 627 height 79
drag, startPoint x: 297, startPoint y: 331, endPoint x: 728, endPoint y: 335, distance: 431.0
click at [728, 335] on textarea "A shopper just added {{ title_with_link | fallback [something] }} to their cart…" at bounding box center [607, 336] width 627 height 79
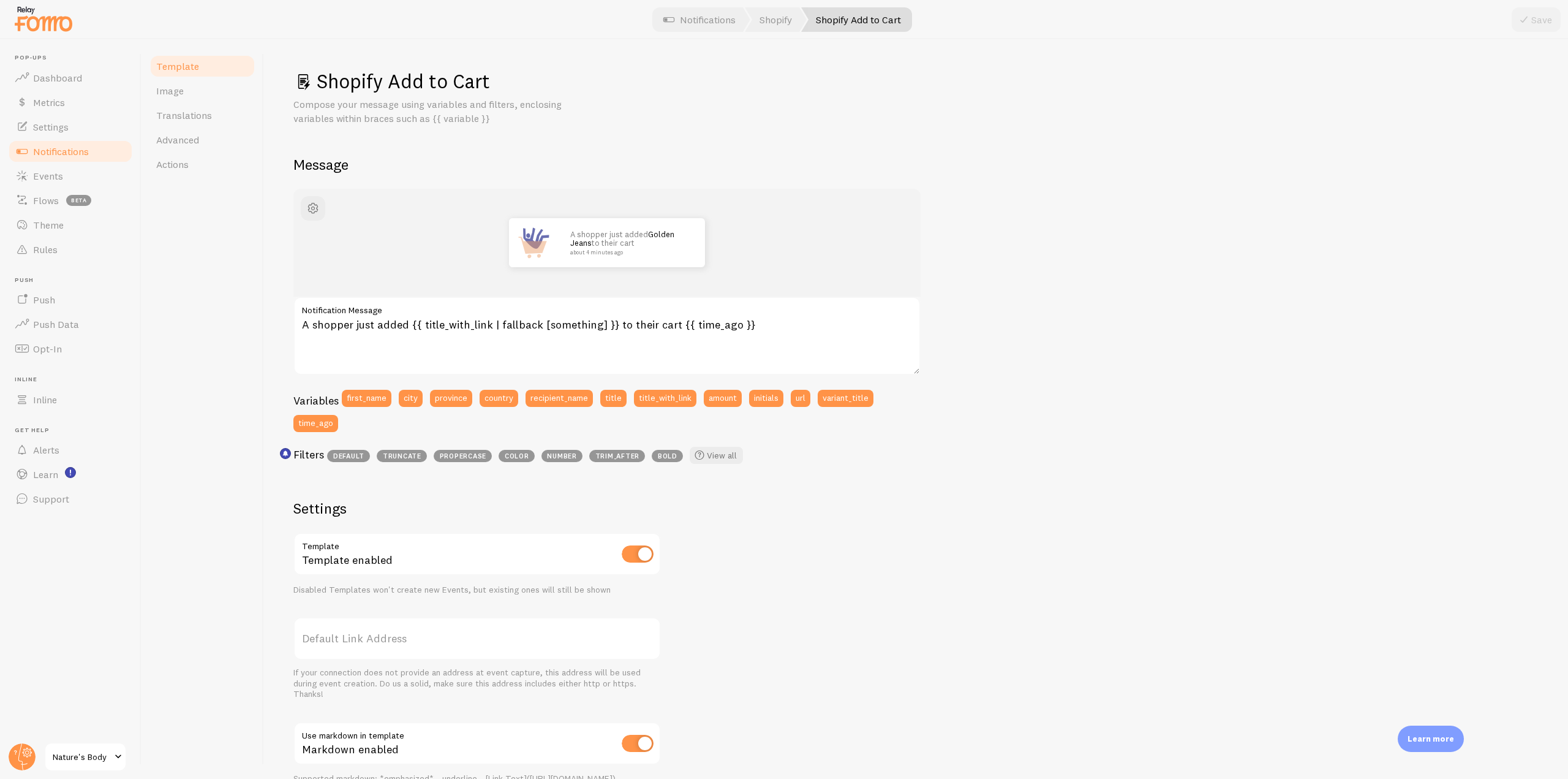
click at [65, 147] on span "Notifications" at bounding box center [61, 151] width 56 height 12
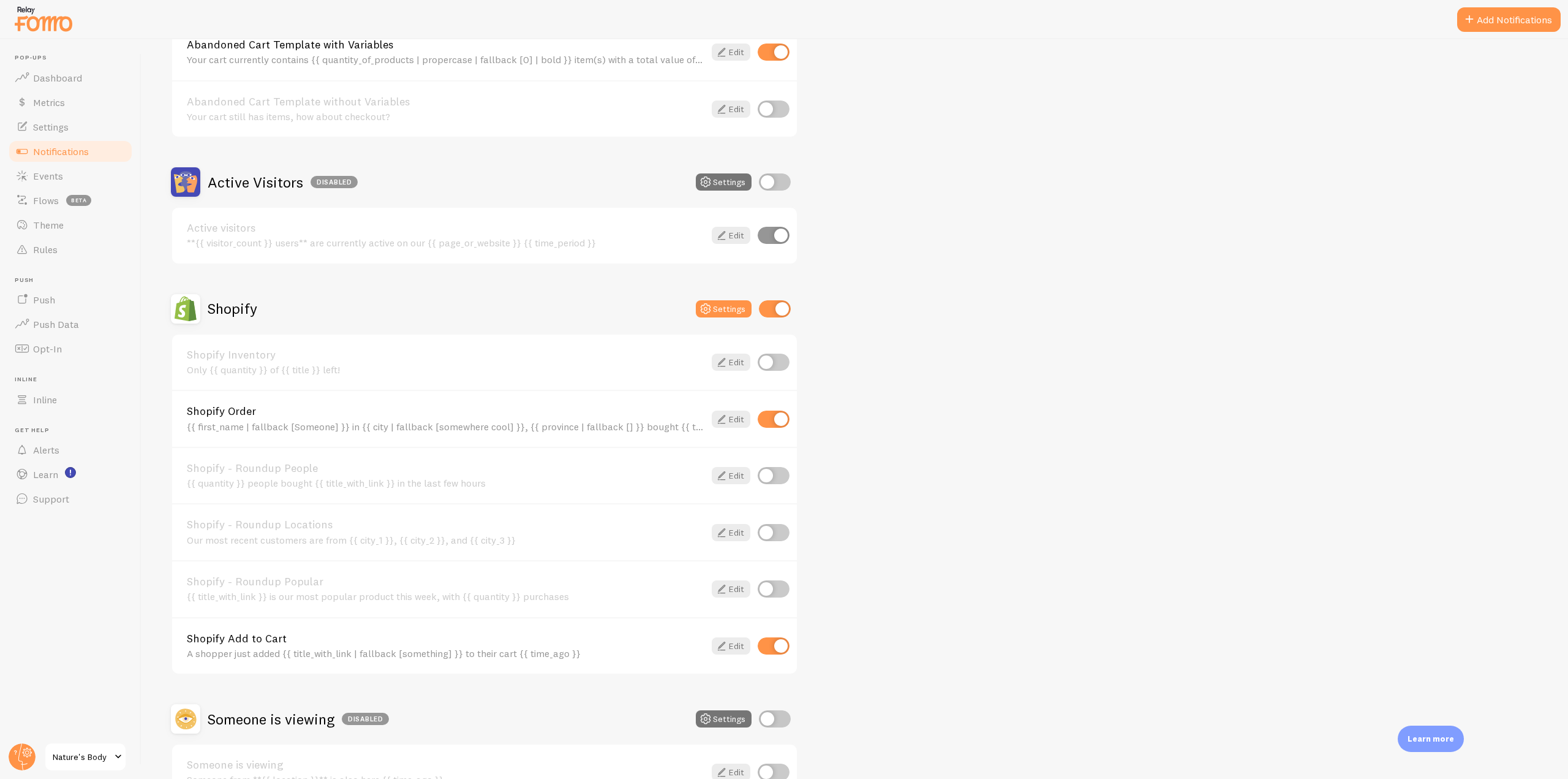
scroll to position [61, 0]
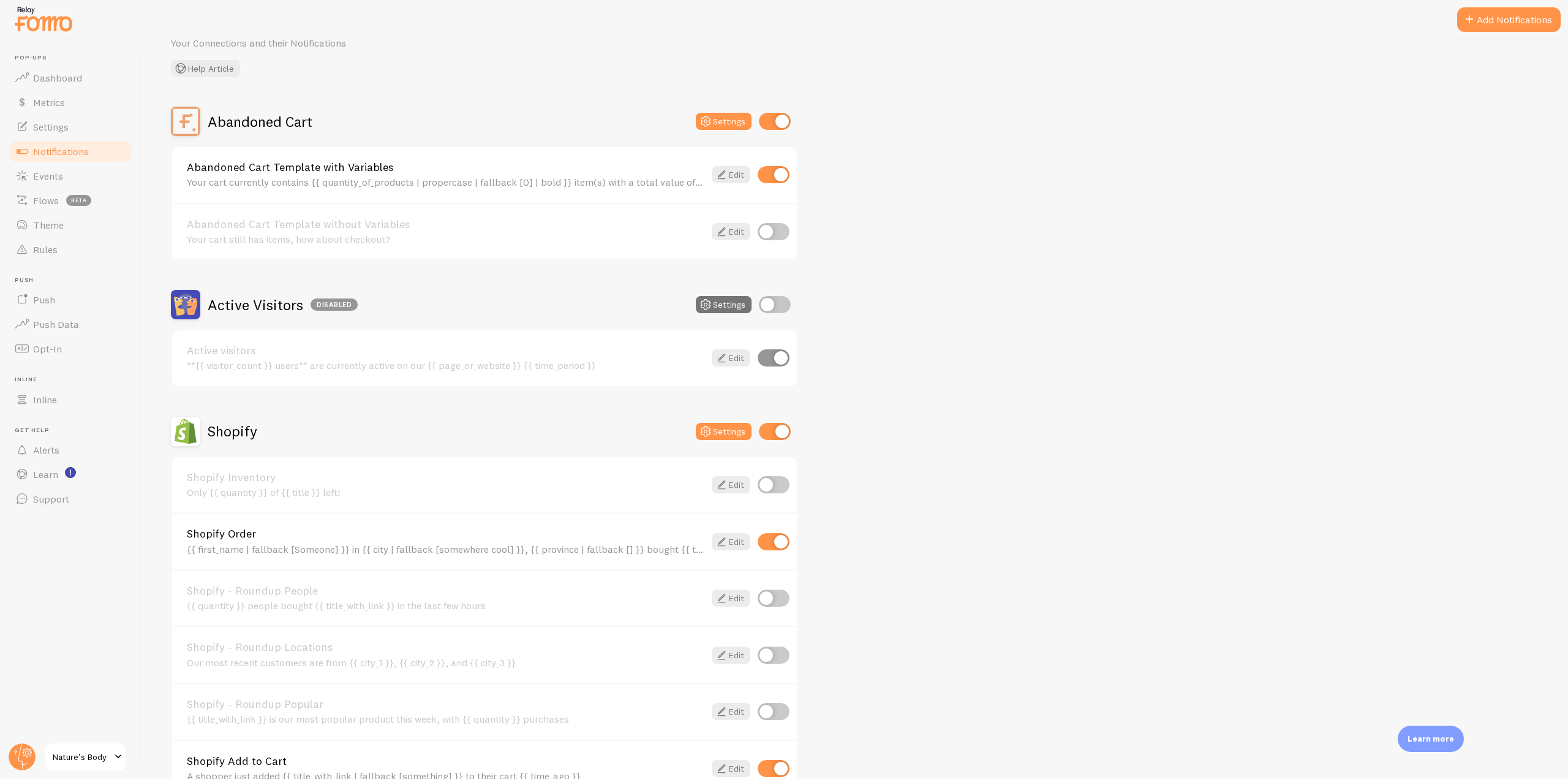
click at [282, 166] on link "Abandoned Cart Template with Variables" at bounding box center [445, 166] width 517 height 11
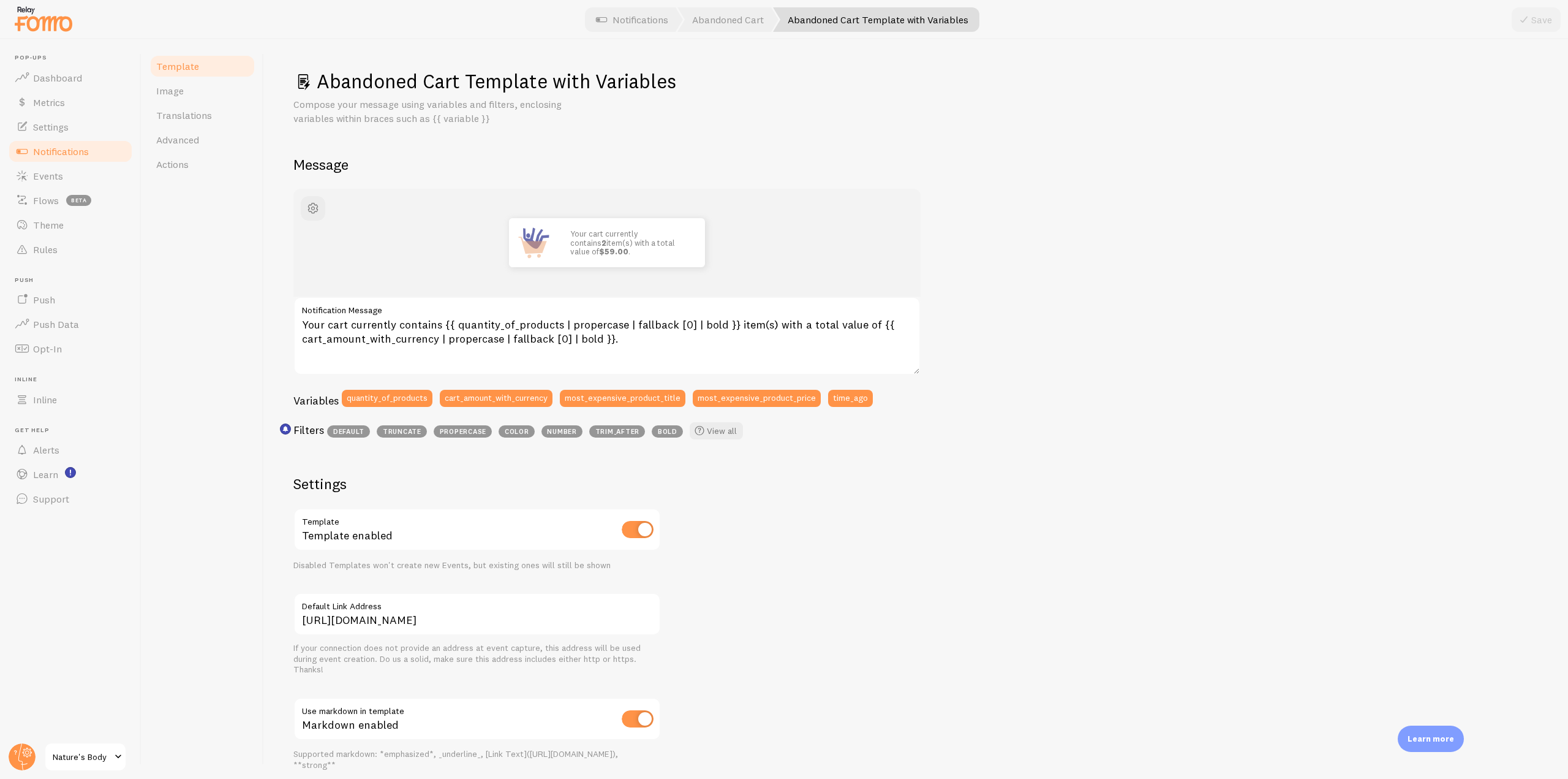
click at [102, 154] on link "Notifications" at bounding box center [70, 152] width 126 height 25
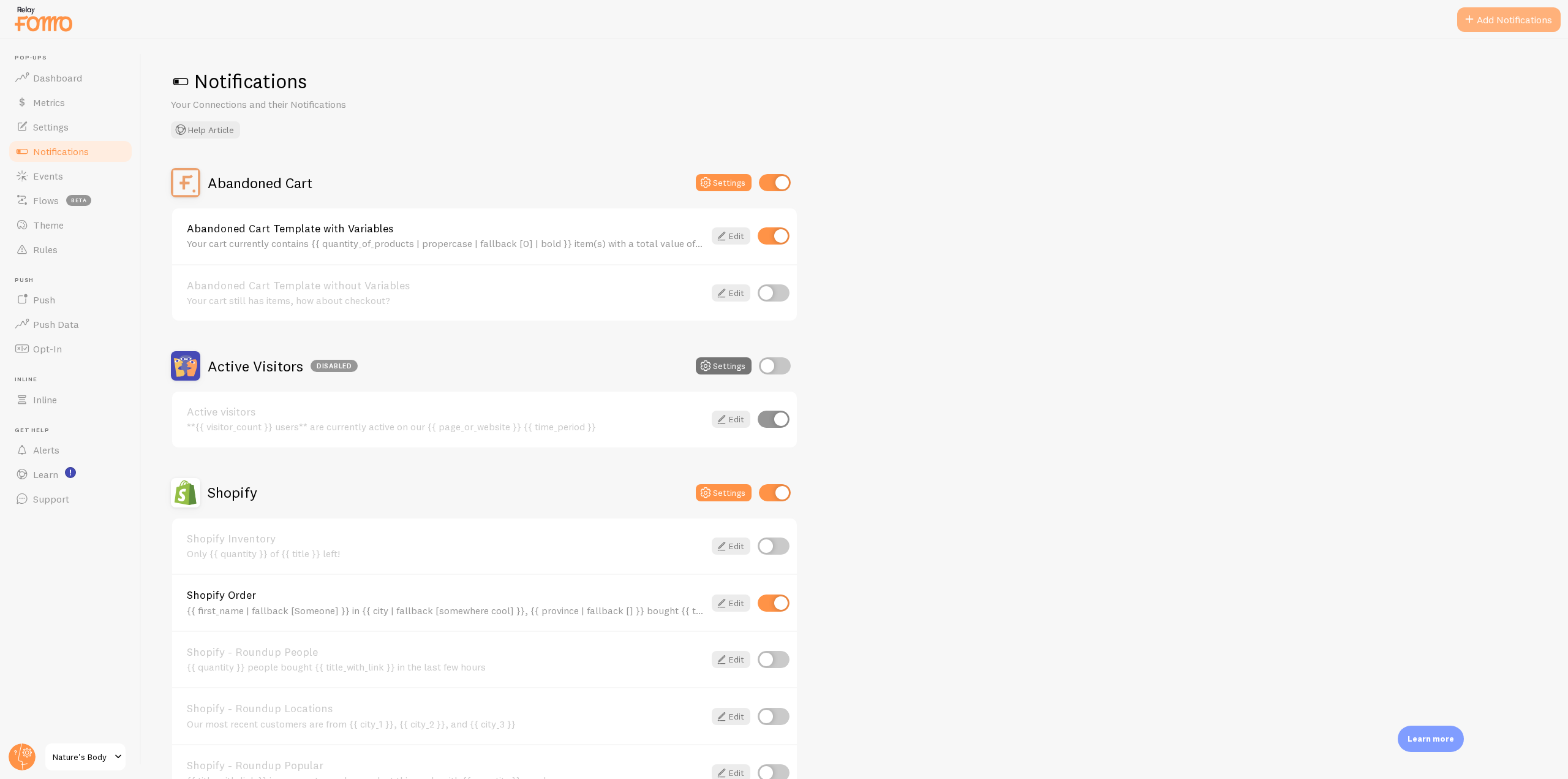
click at [1507, 16] on button "Add Notifications" at bounding box center [1508, 20] width 103 height 25
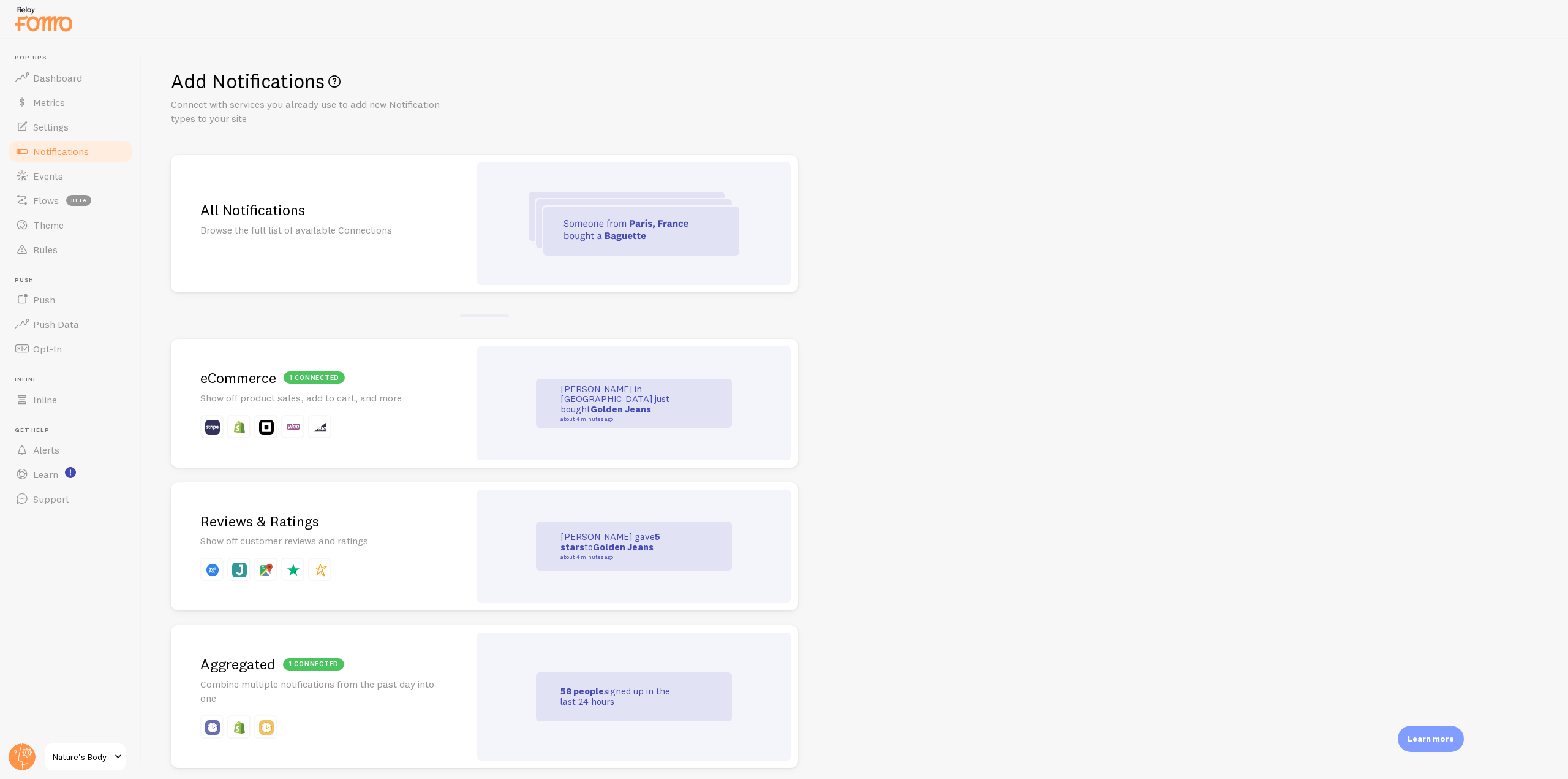
click at [270, 209] on h2 "All Notifications" at bounding box center [320, 209] width 240 height 19
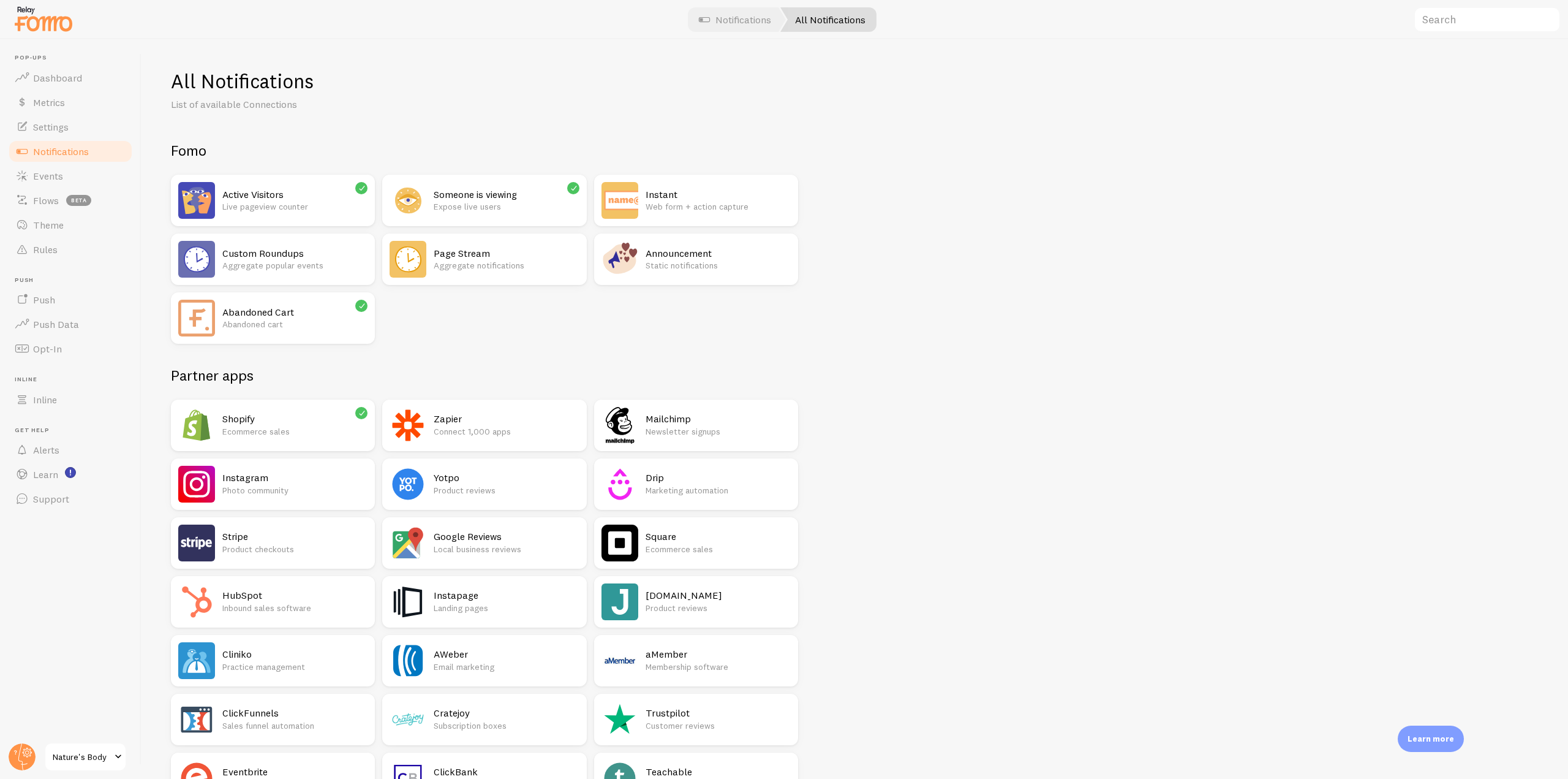
click at [667, 270] on p "Static notifications" at bounding box center [717, 265] width 145 height 12
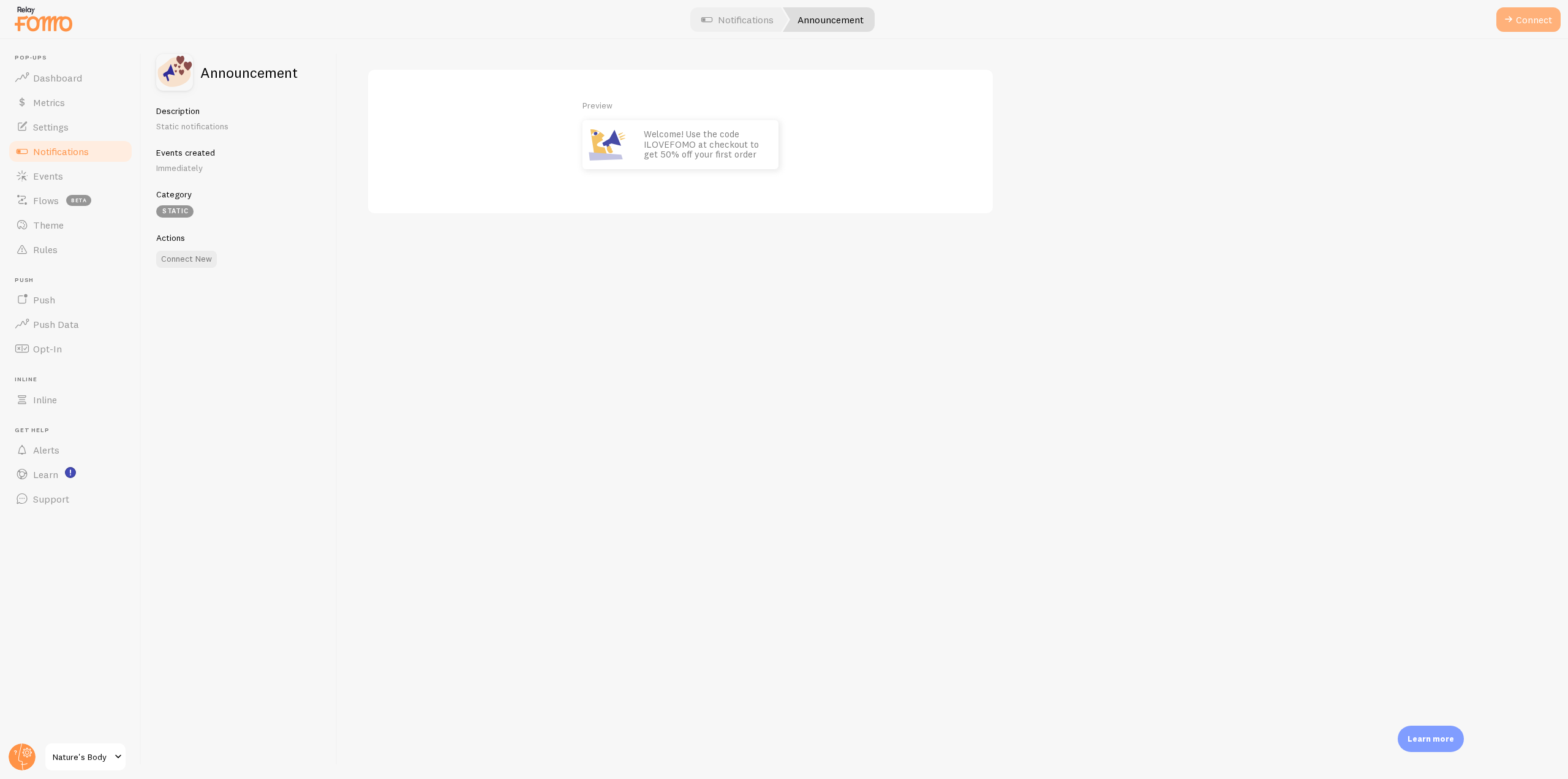
click at [1534, 24] on button "Connect" at bounding box center [1528, 20] width 64 height 25
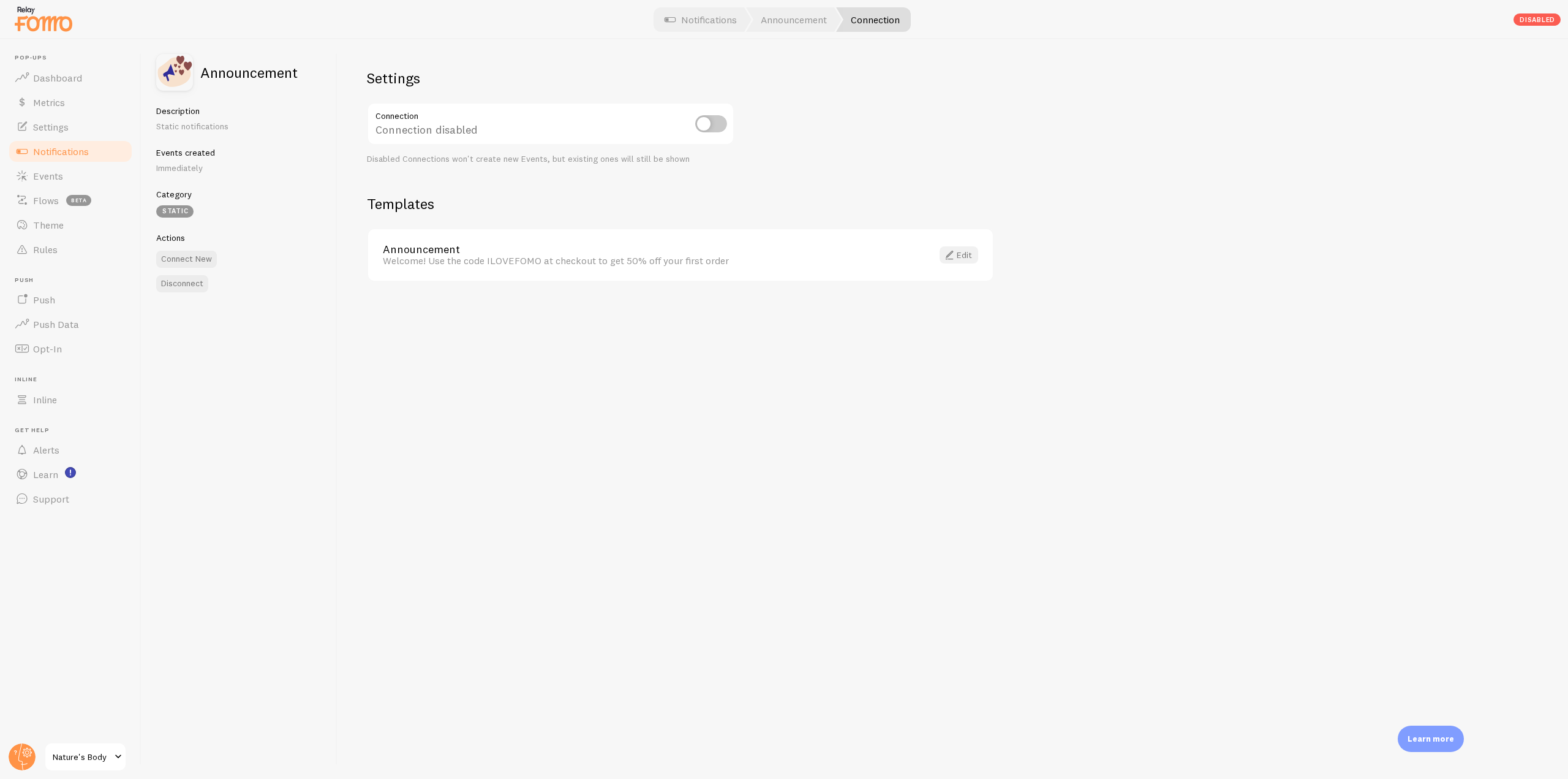
click at [963, 258] on link "Edit" at bounding box center [958, 254] width 39 height 17
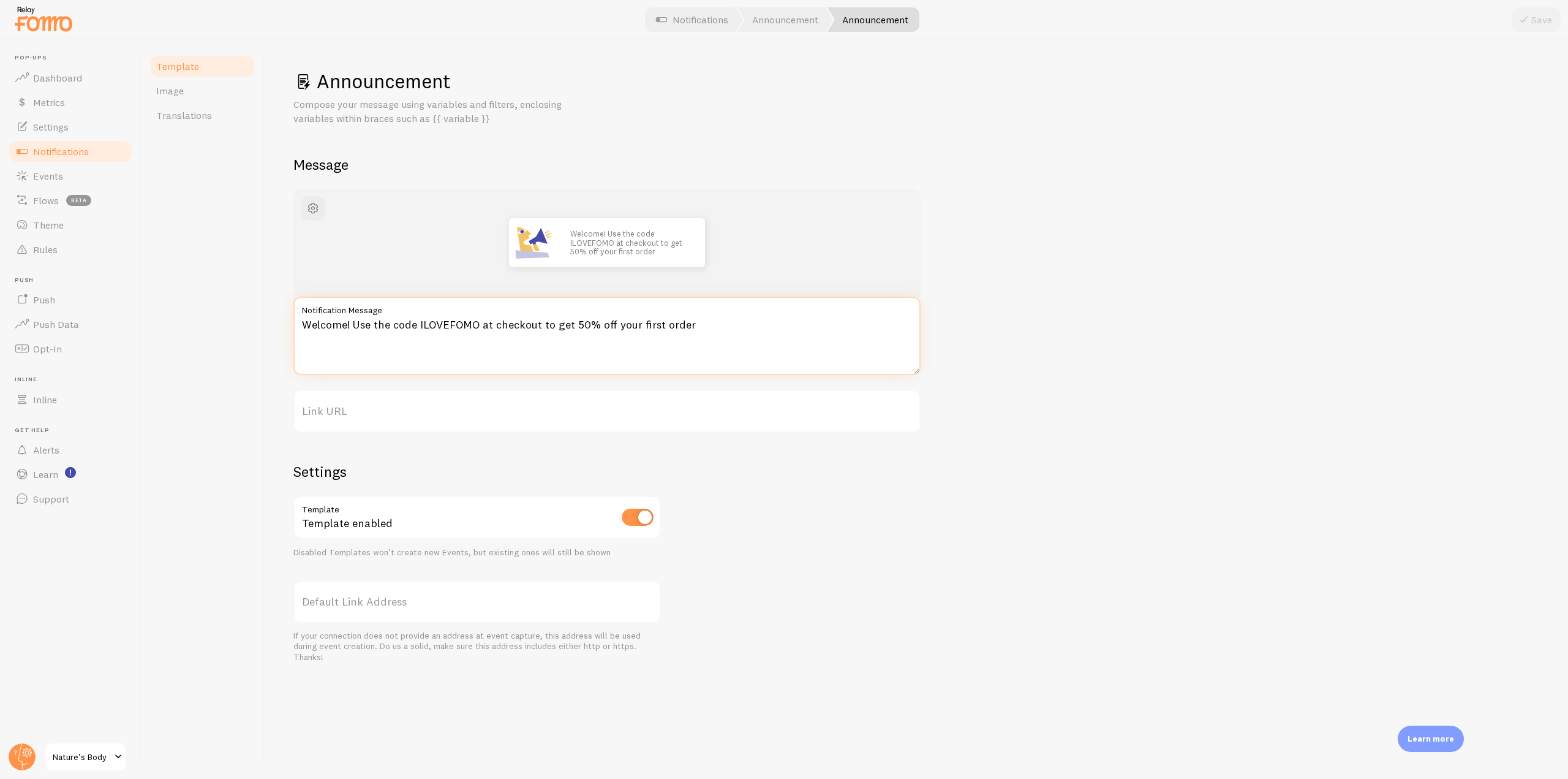
drag, startPoint x: 699, startPoint y: 331, endPoint x: 297, endPoint y: 338, distance: 402.1
click at [297, 338] on textarea "Welcome! Use the code ILOVEFOMO at checkout to get 50% off your first order" at bounding box center [607, 336] width 627 height 79
drag, startPoint x: 454, startPoint y: 363, endPoint x: 474, endPoint y: 360, distance: 20.2
click at [454, 363] on textarea "Welcome! Use the code ILOVEFOMO at checkout to get 50% off your first order" at bounding box center [607, 336] width 627 height 79
drag, startPoint x: 725, startPoint y: 328, endPoint x: 299, endPoint y: 335, distance: 426.1
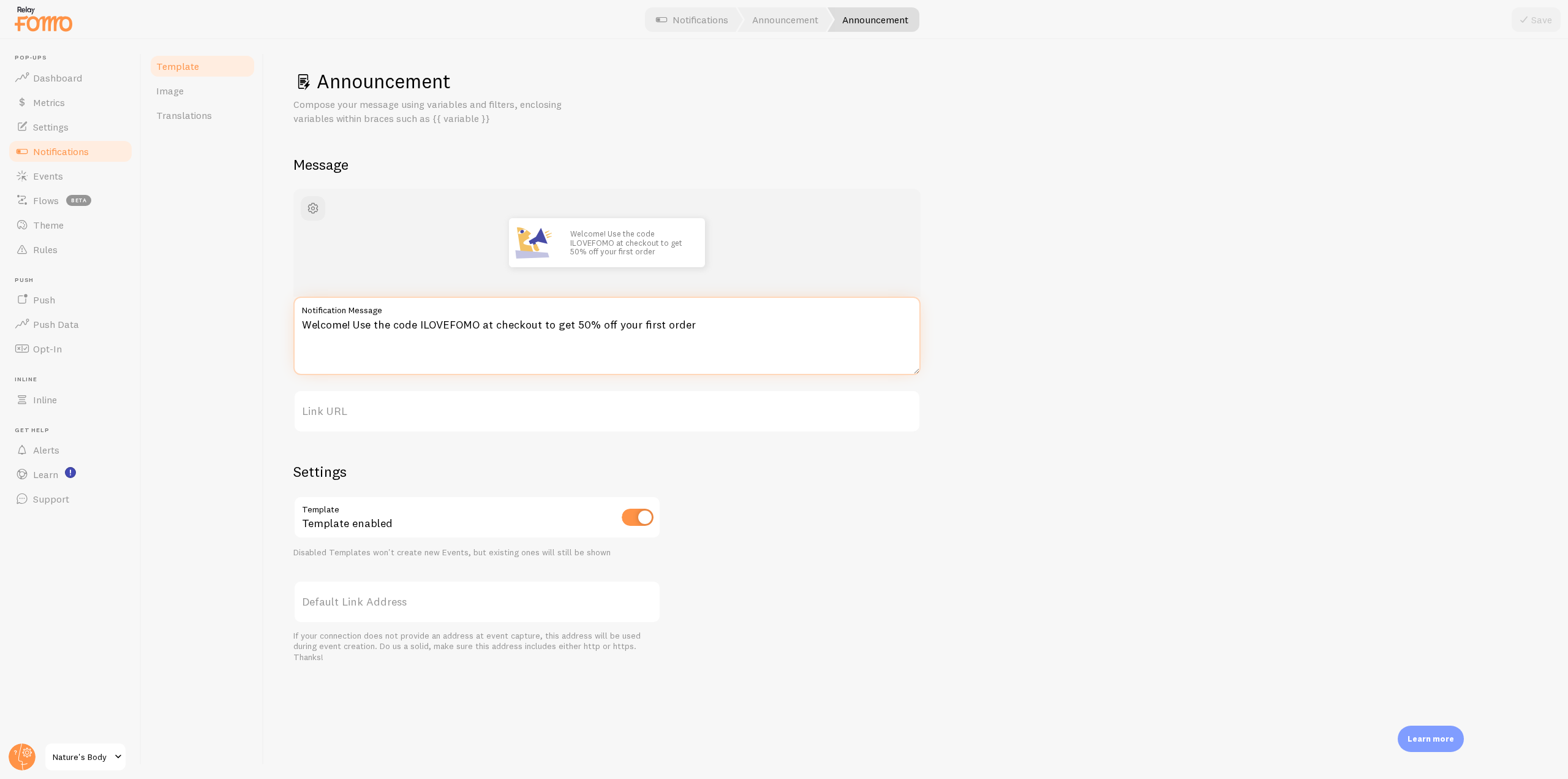
click at [299, 335] on textarea "Welcome! Use the code ILOVEFOMO at checkout to get 50% off your first order" at bounding box center [607, 336] width 627 height 79
click at [330, 413] on label "Link URL" at bounding box center [607, 411] width 627 height 43
click at [330, 413] on input "Link URL" at bounding box center [607, 411] width 627 height 43
click at [116, 155] on link "Notifications" at bounding box center [70, 152] width 126 height 25
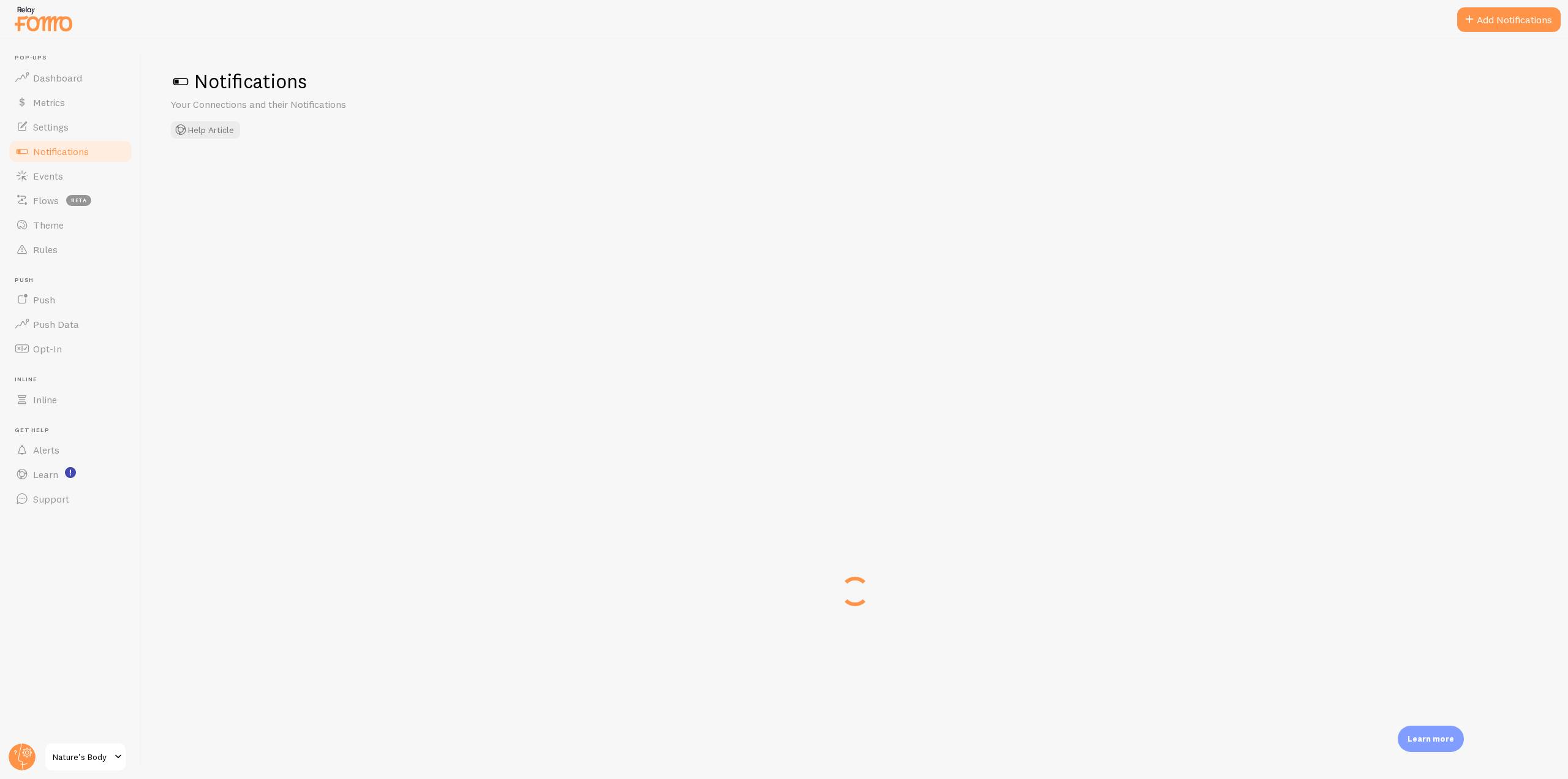
checkbox input "false"
checkbox input "true"
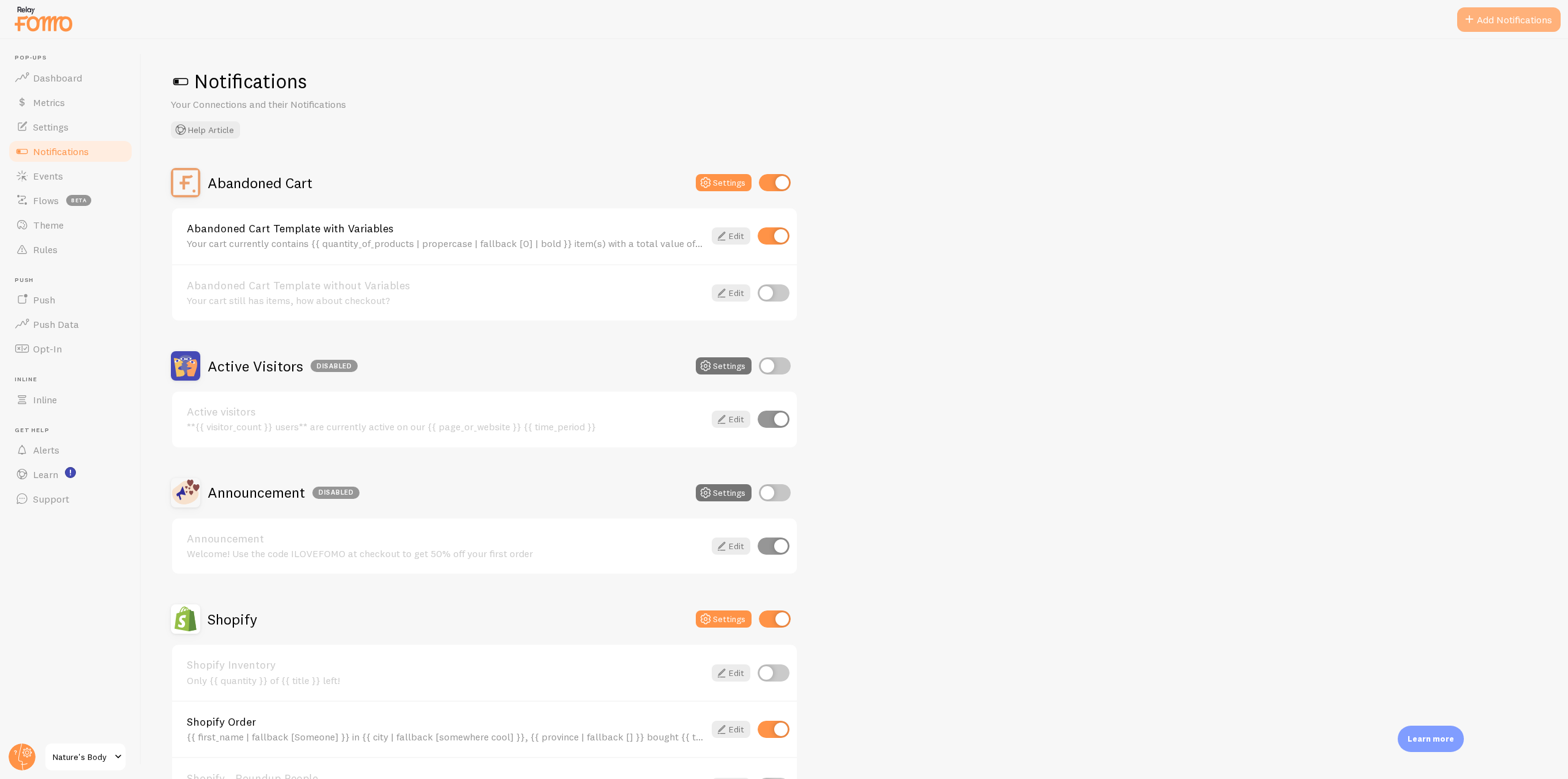
click at [1497, 28] on button "Add Notifications" at bounding box center [1508, 20] width 103 height 25
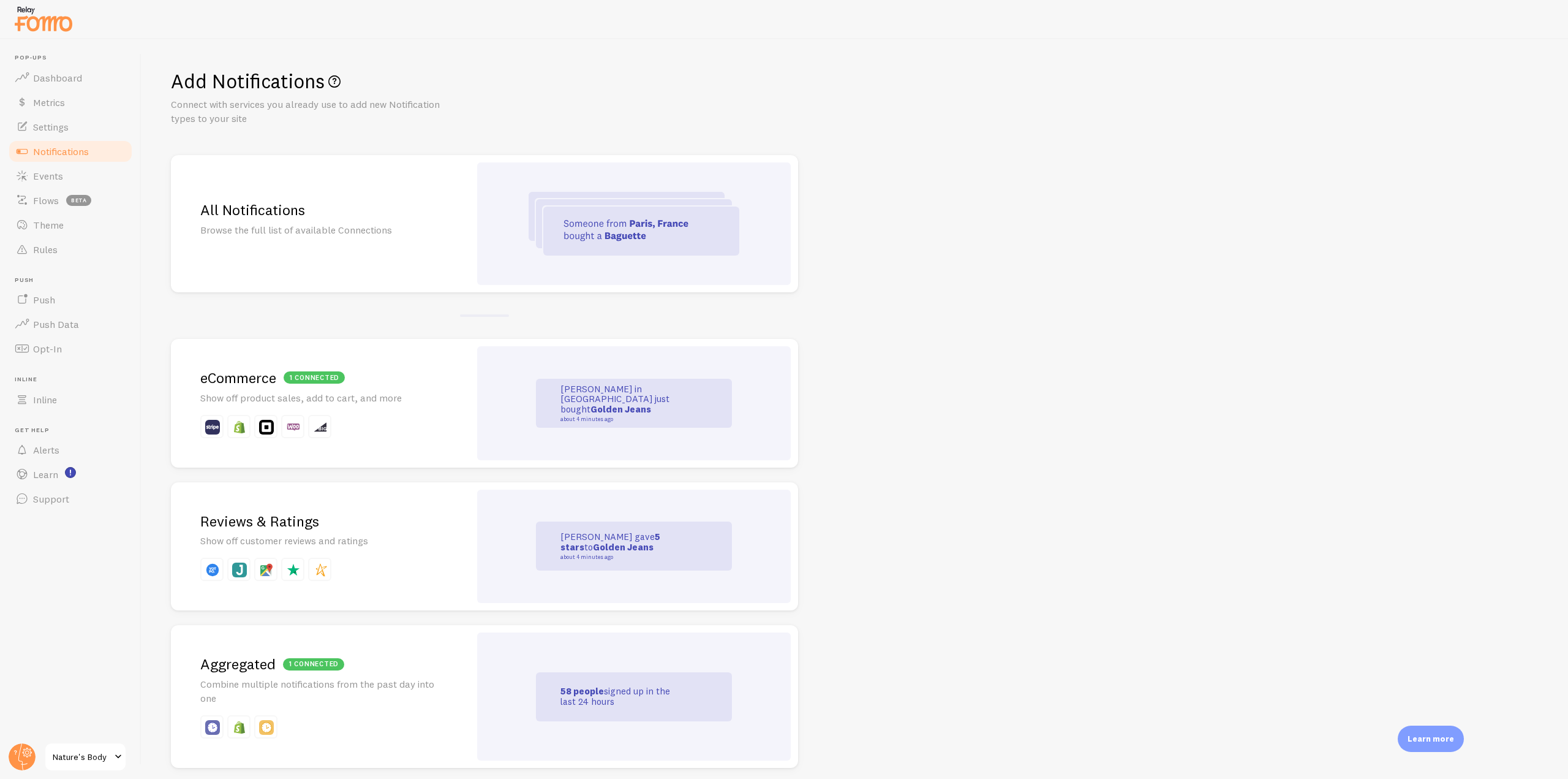
click at [261, 522] on h2 "Reviews & Ratings" at bounding box center [320, 521] width 240 height 19
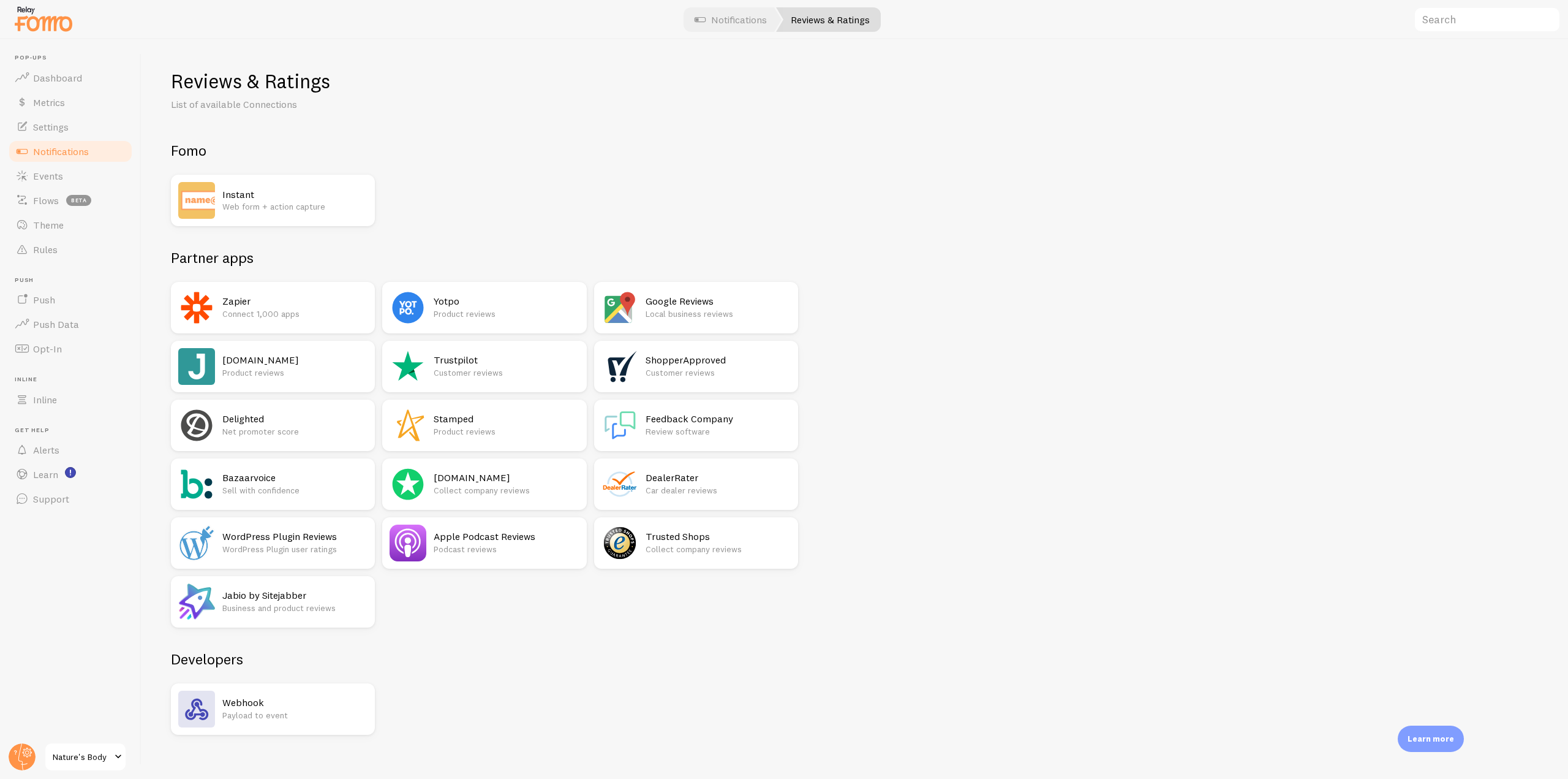
click at [276, 368] on p "Product reviews" at bounding box center [294, 372] width 145 height 12
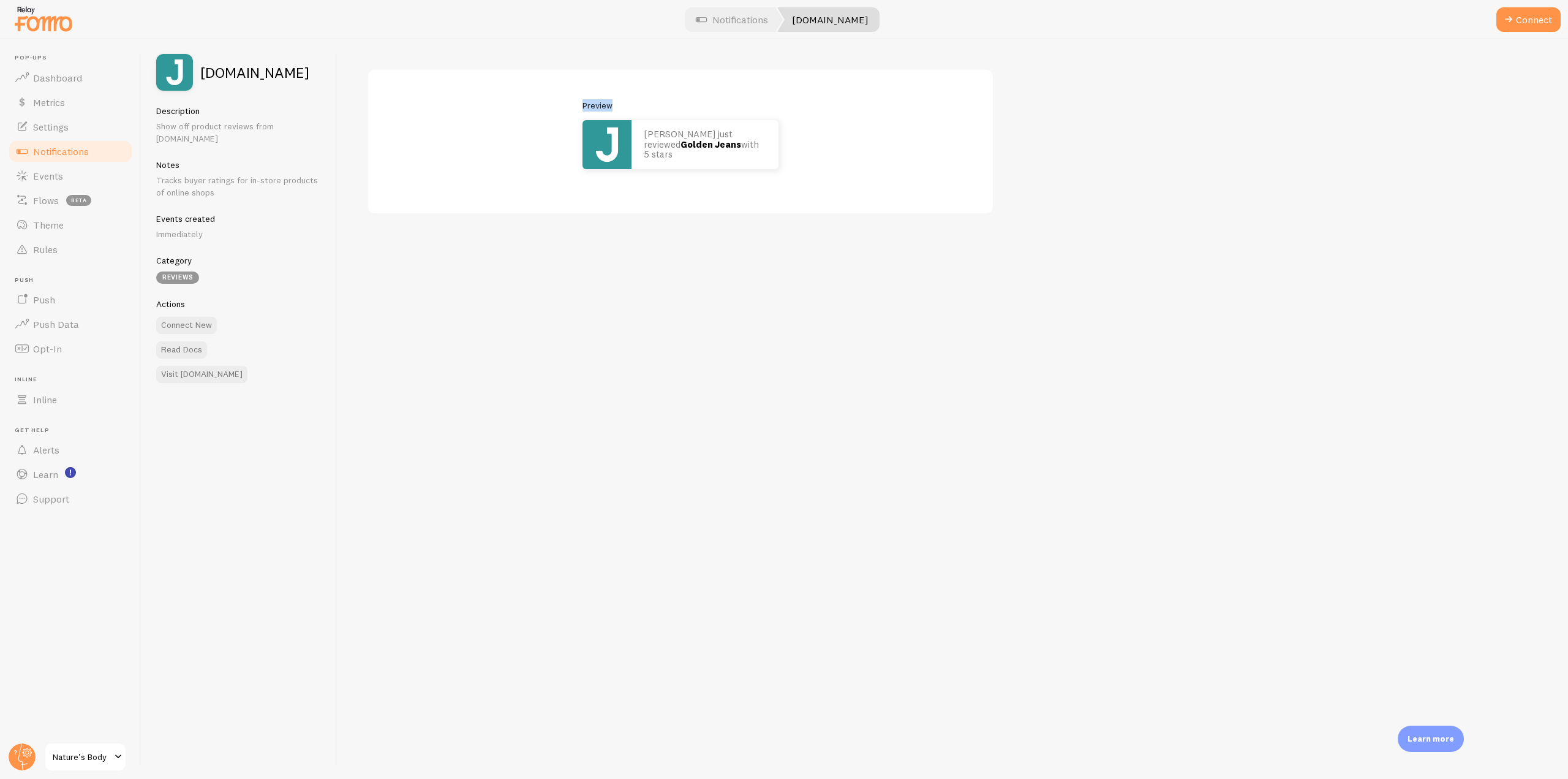
drag, startPoint x: 579, startPoint y: 107, endPoint x: 639, endPoint y: 107, distance: 60.0
click at [639, 107] on div "Preview [PERSON_NAME] just reviewed Golden Jeans with 5 stars" at bounding box center [680, 134] width 566 height 70
drag, startPoint x: 735, startPoint y: 153, endPoint x: 639, endPoint y: 138, distance: 97.2
click at [639, 138] on div "[PERSON_NAME] just reviewed Golden Jeans with 5 stars" at bounding box center [704, 144] width 147 height 49
click at [48, 153] on span "Notifications" at bounding box center [61, 151] width 56 height 12
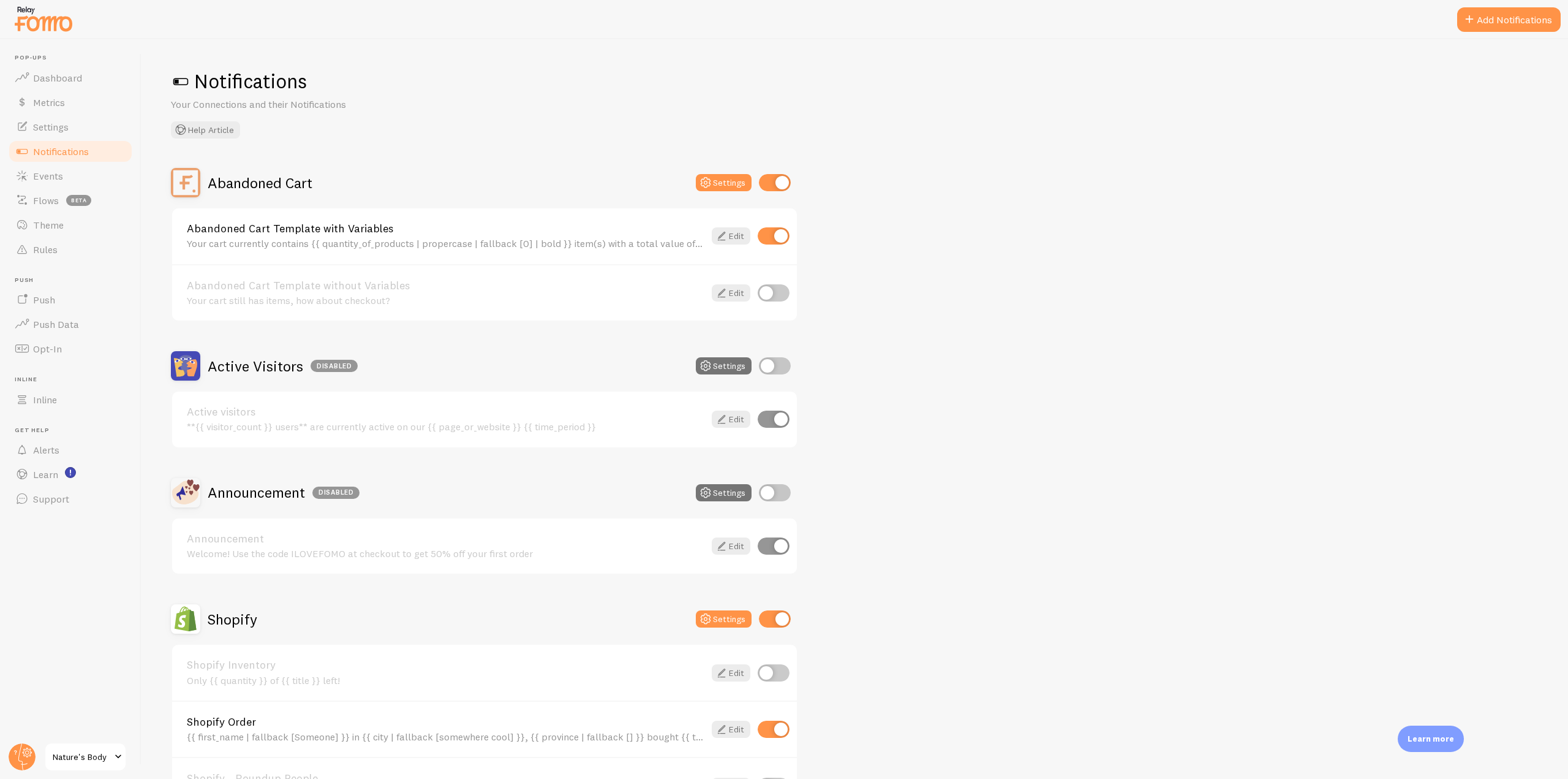
click at [1508, 28] on button "Add Notifications" at bounding box center [1508, 20] width 103 height 25
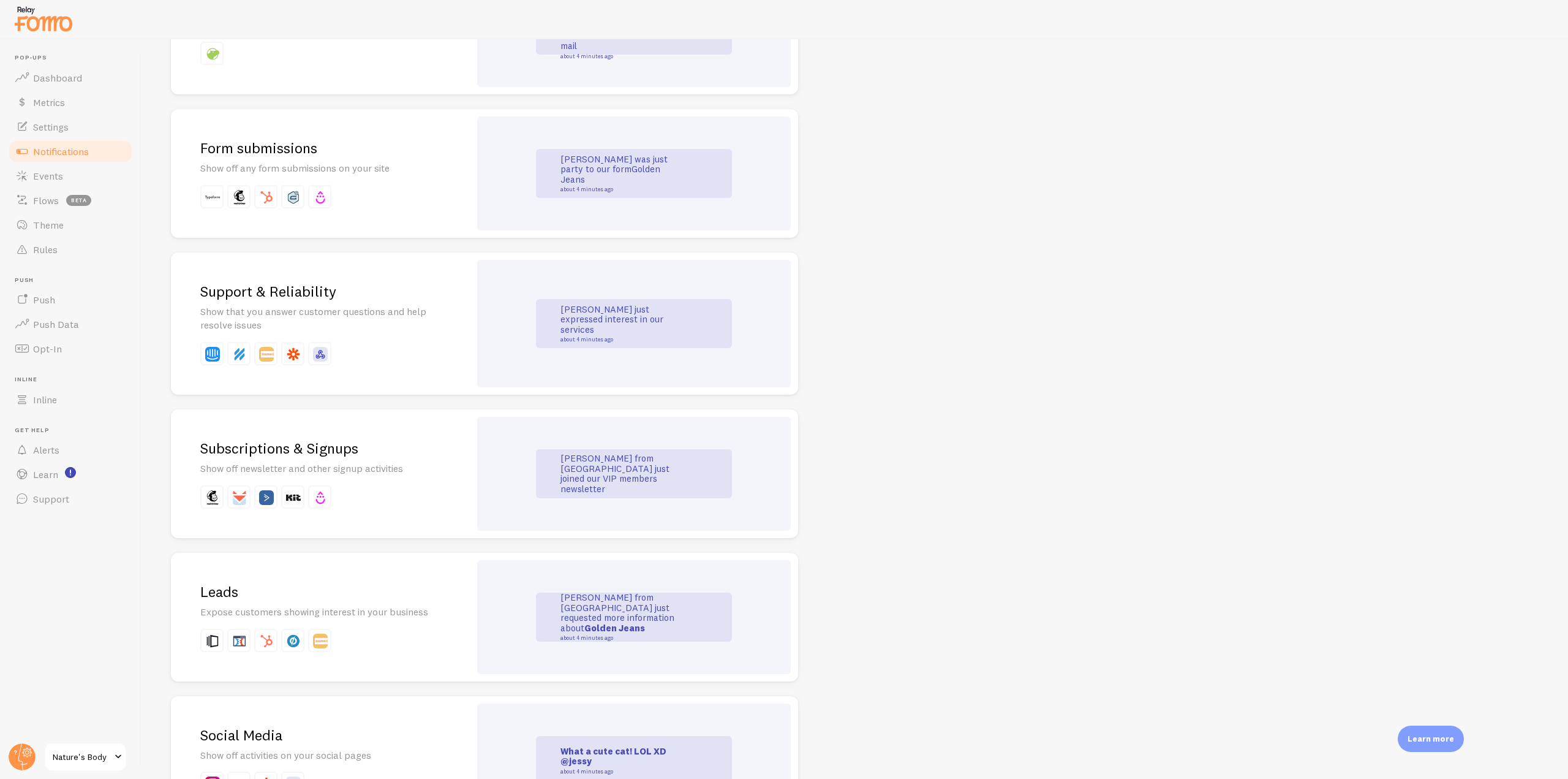
scroll to position [1348, 0]
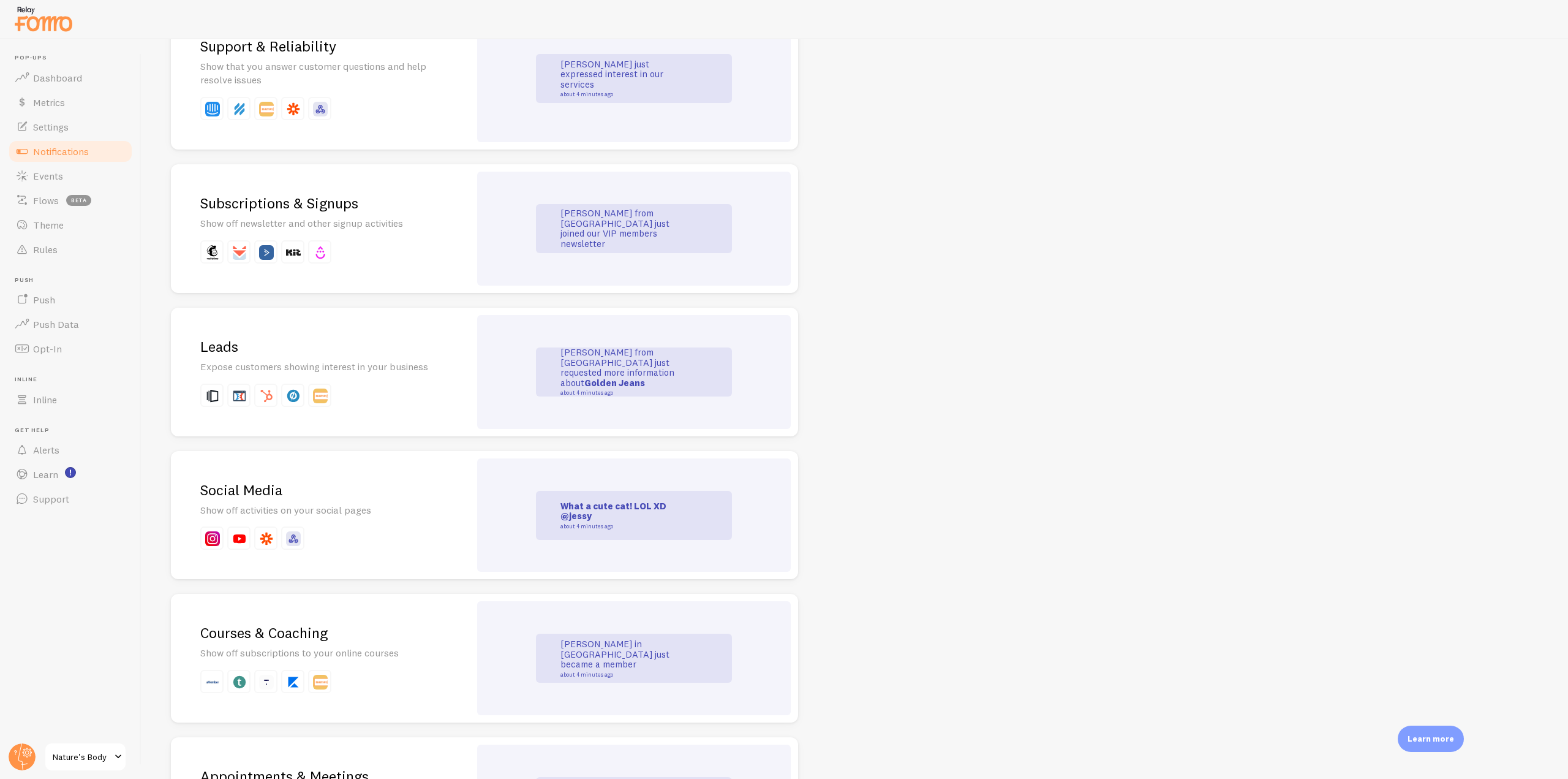
click at [330, 472] on div "Social Media Show off activities on your social pages" at bounding box center [320, 515] width 299 height 129
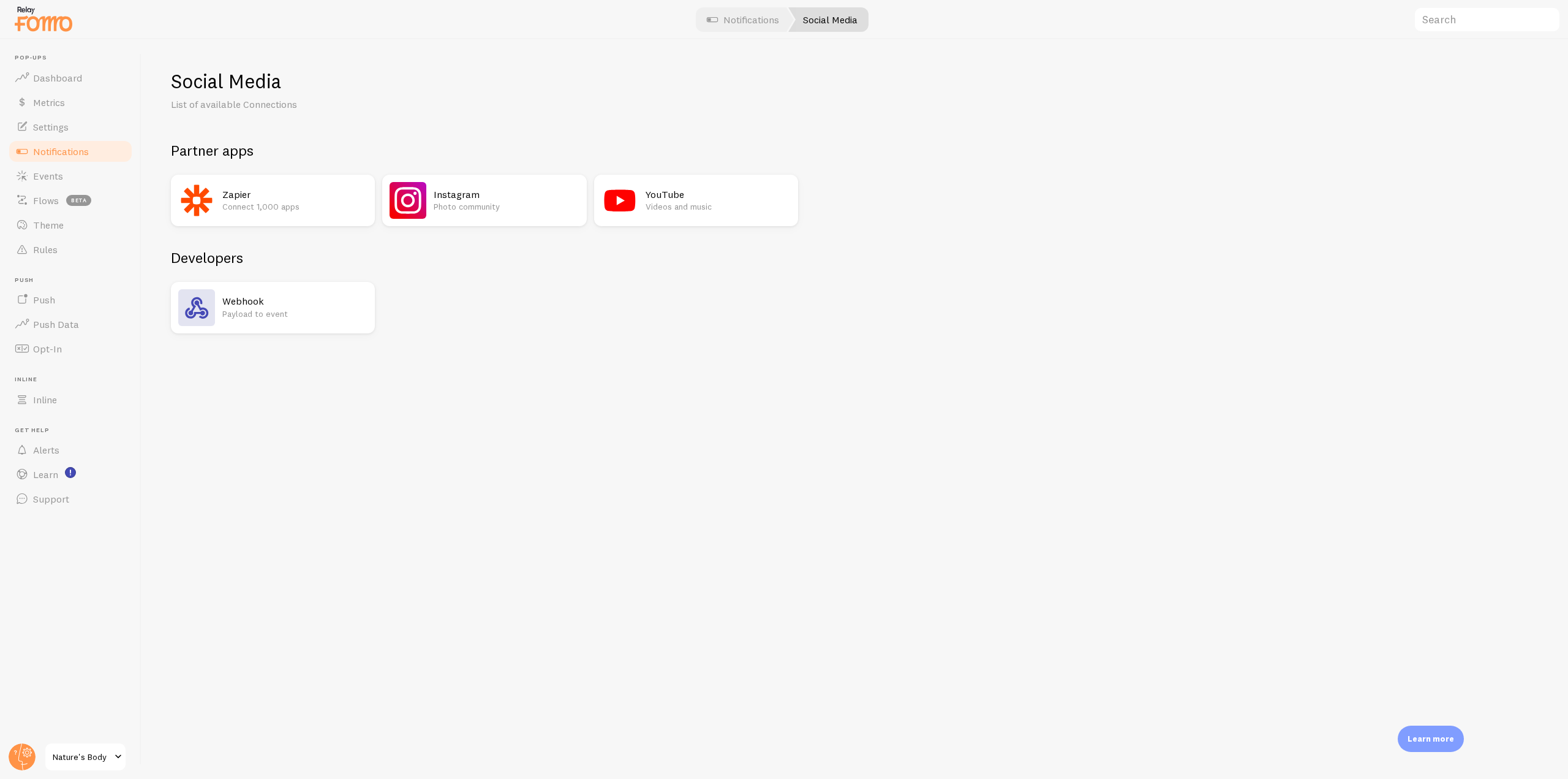
click at [448, 194] on h2 "Instagram" at bounding box center [506, 194] width 145 height 13
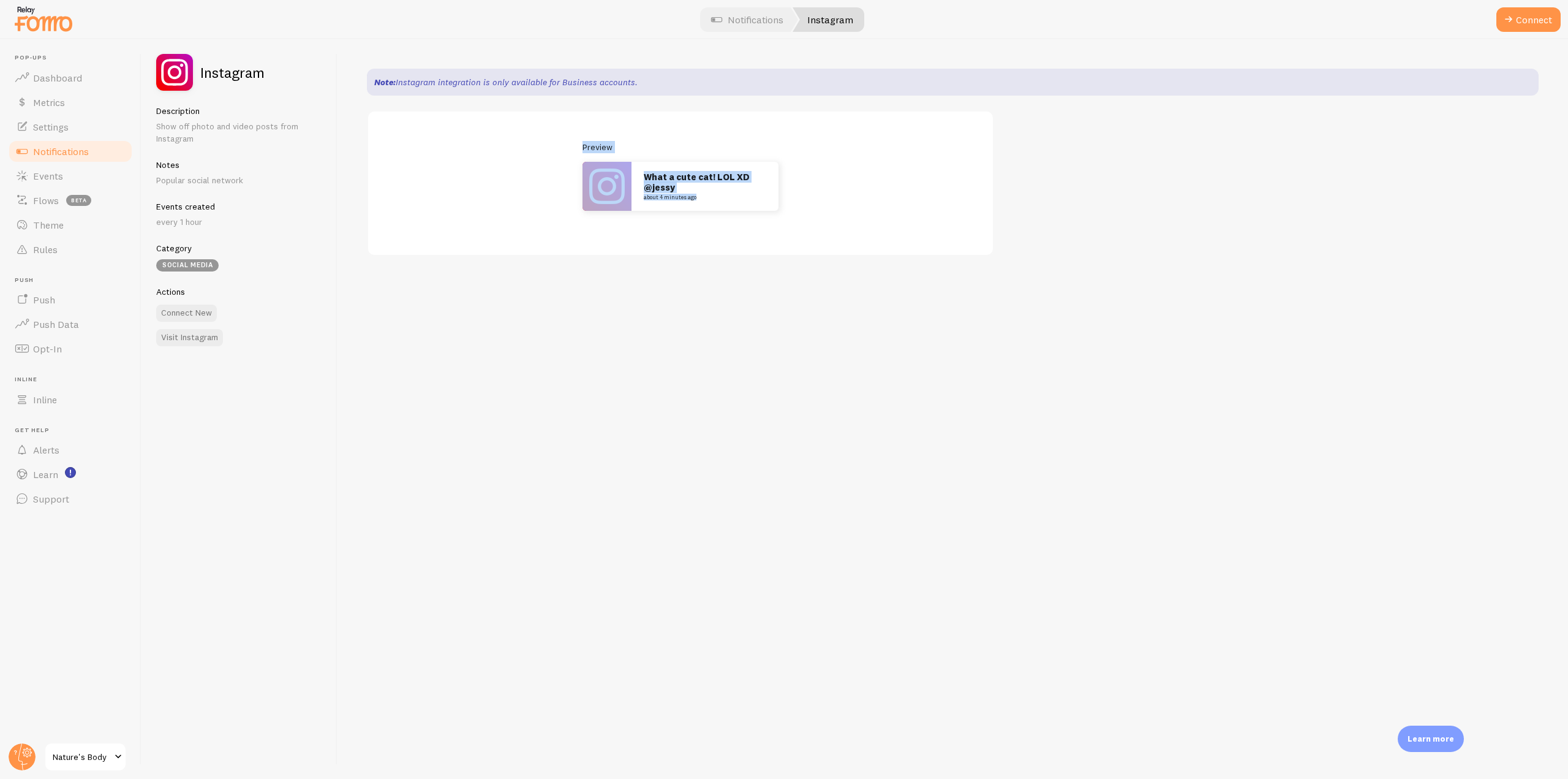
drag, startPoint x: 578, startPoint y: 144, endPoint x: 779, endPoint y: 203, distance: 209.5
click at [779, 203] on div "Preview What a cute cat! LOL XD @[PERSON_NAME] about 4 minutes ago" at bounding box center [680, 175] width 566 height 70
click at [713, 248] on div "Preview What a cute cat! LOL XD @[PERSON_NAME] about 4 minutes ago" at bounding box center [680, 183] width 627 height 146
drag, startPoint x: 568, startPoint y: 144, endPoint x: 609, endPoint y: 140, distance: 41.2
click at [609, 140] on div "Preview What a cute cat! LOL XD @[PERSON_NAME] about 4 minutes ago" at bounding box center [680, 183] width 627 height 146
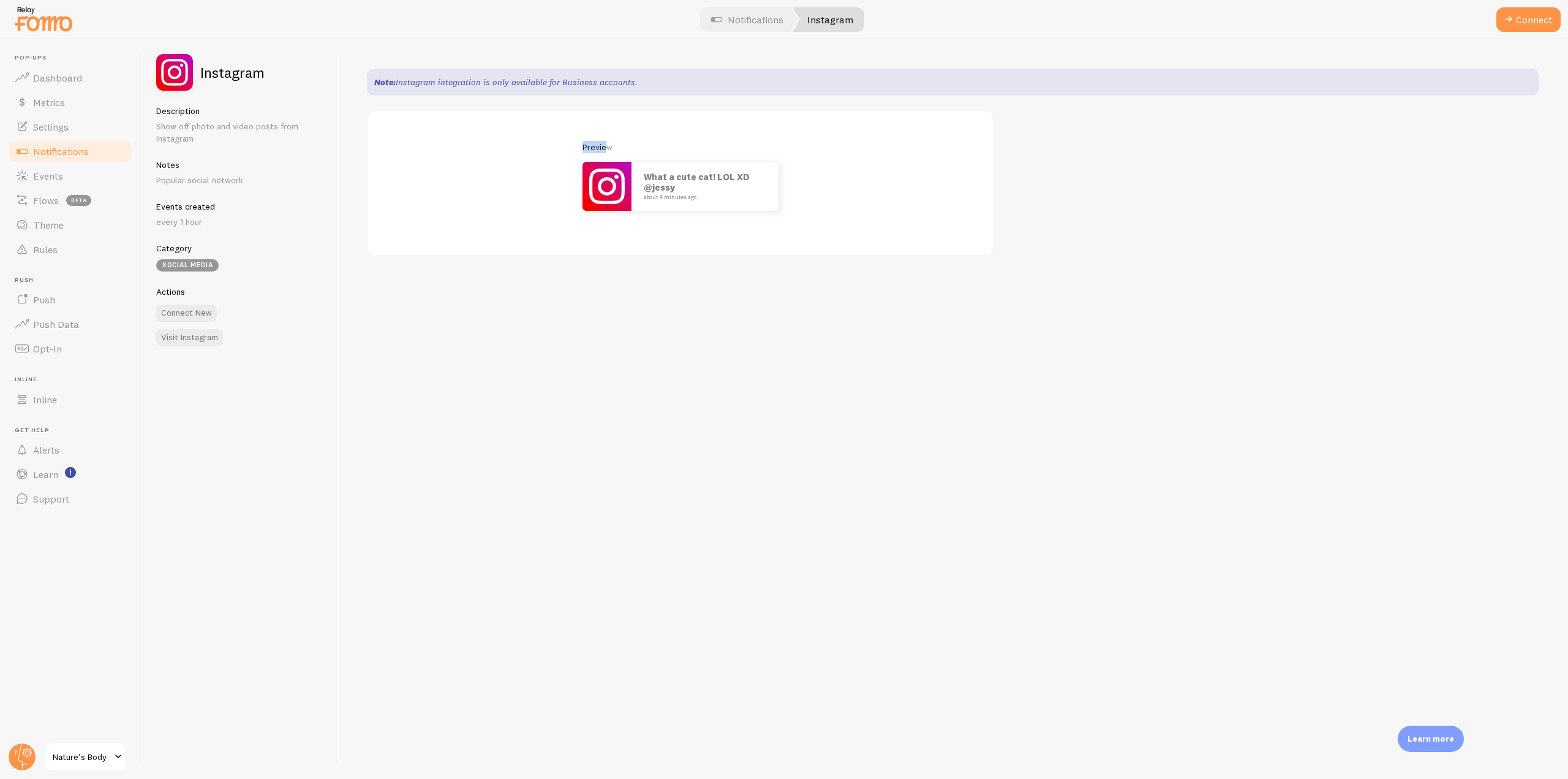
click at [609, 140] on div "Preview What a cute cat! LOL XD @[PERSON_NAME] about 4 minutes ago" at bounding box center [680, 183] width 627 height 146
click at [81, 152] on span "Notifications" at bounding box center [61, 151] width 56 height 12
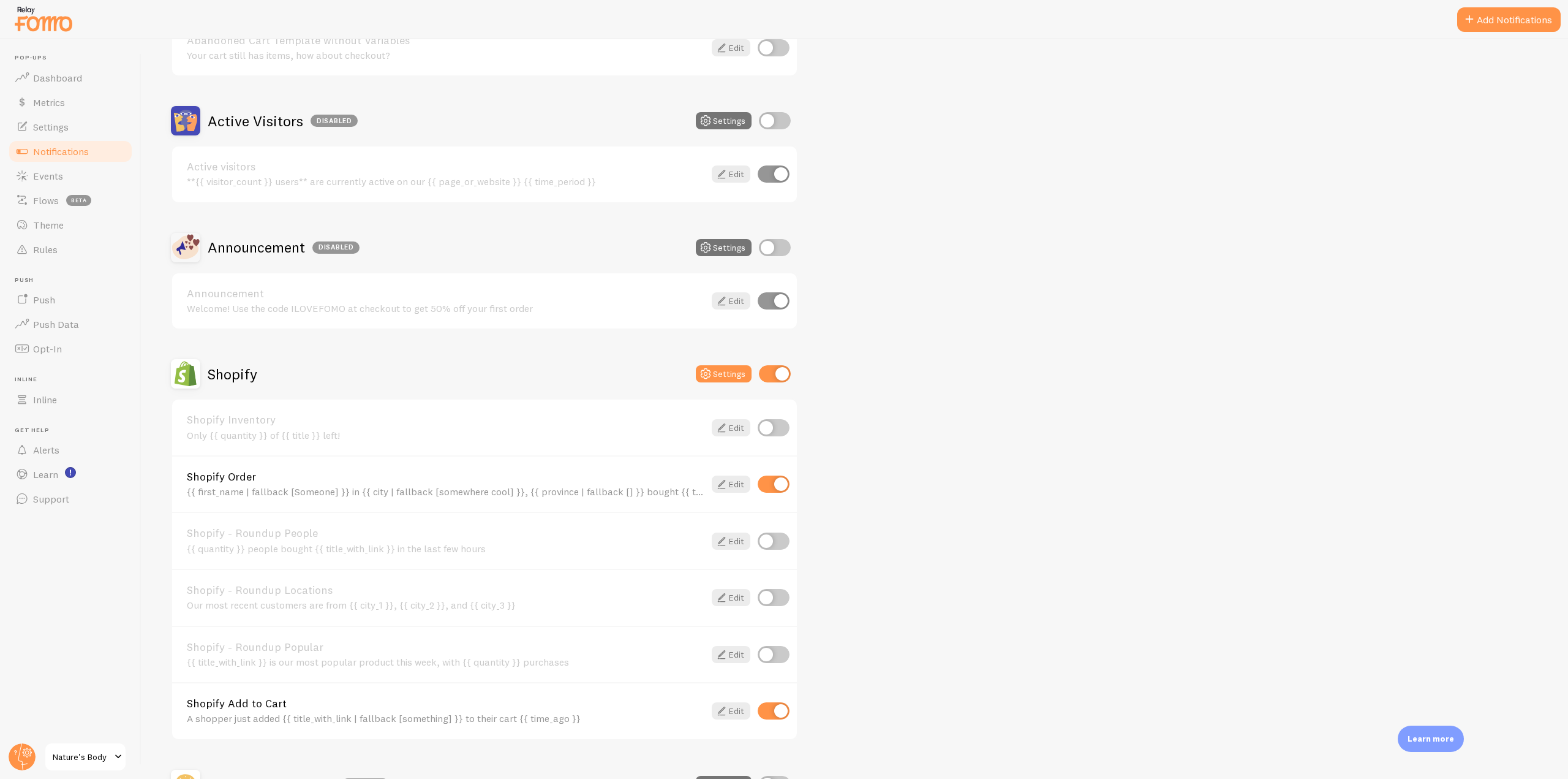
scroll to position [367, 0]
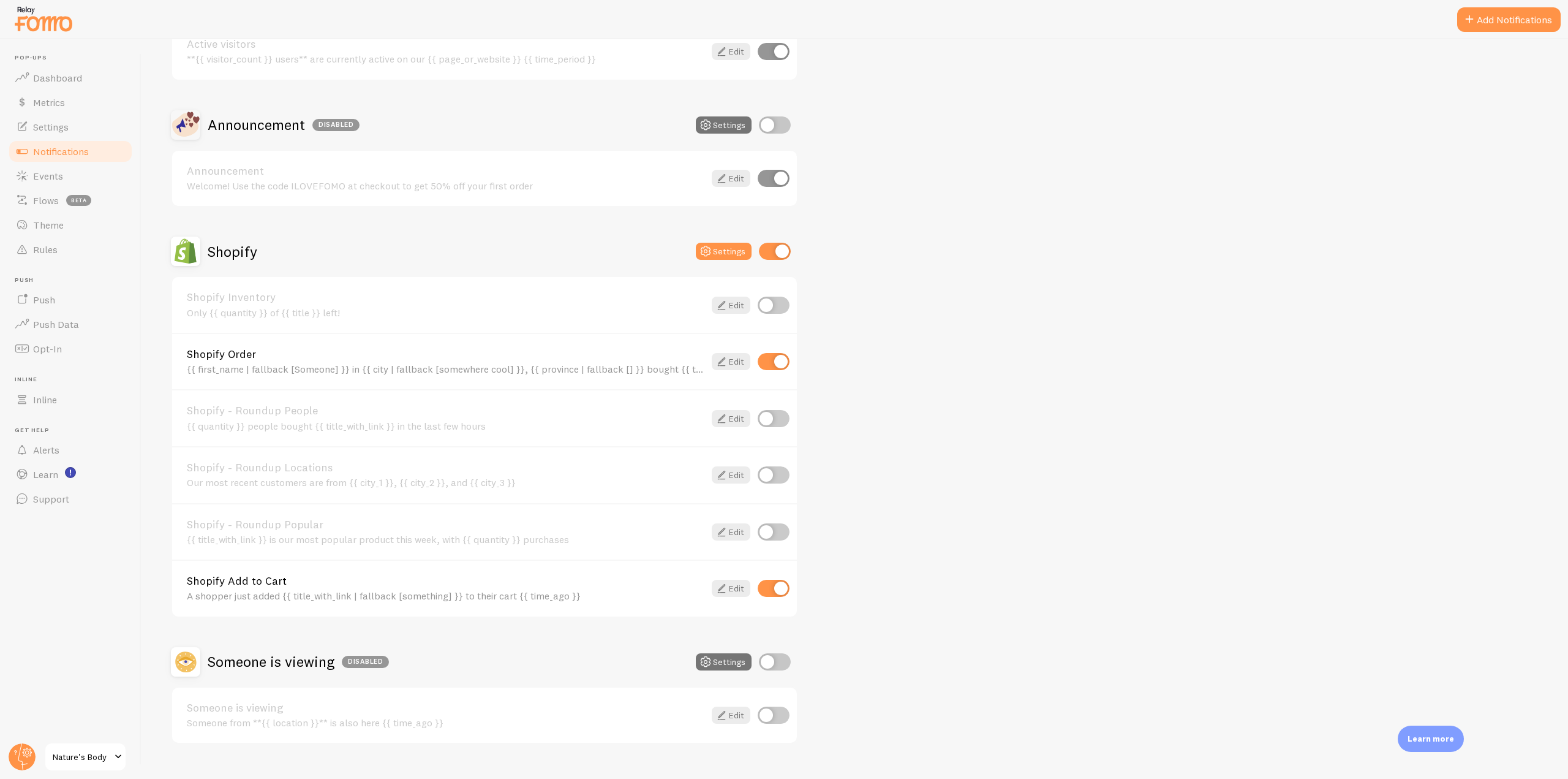
drag, startPoint x: 502, startPoint y: 427, endPoint x: 416, endPoint y: 426, distance: 86.0
click at [416, 426] on div "{{ quantity }} people bought {{ title_with_link }} in the last few hours" at bounding box center [445, 426] width 517 height 11
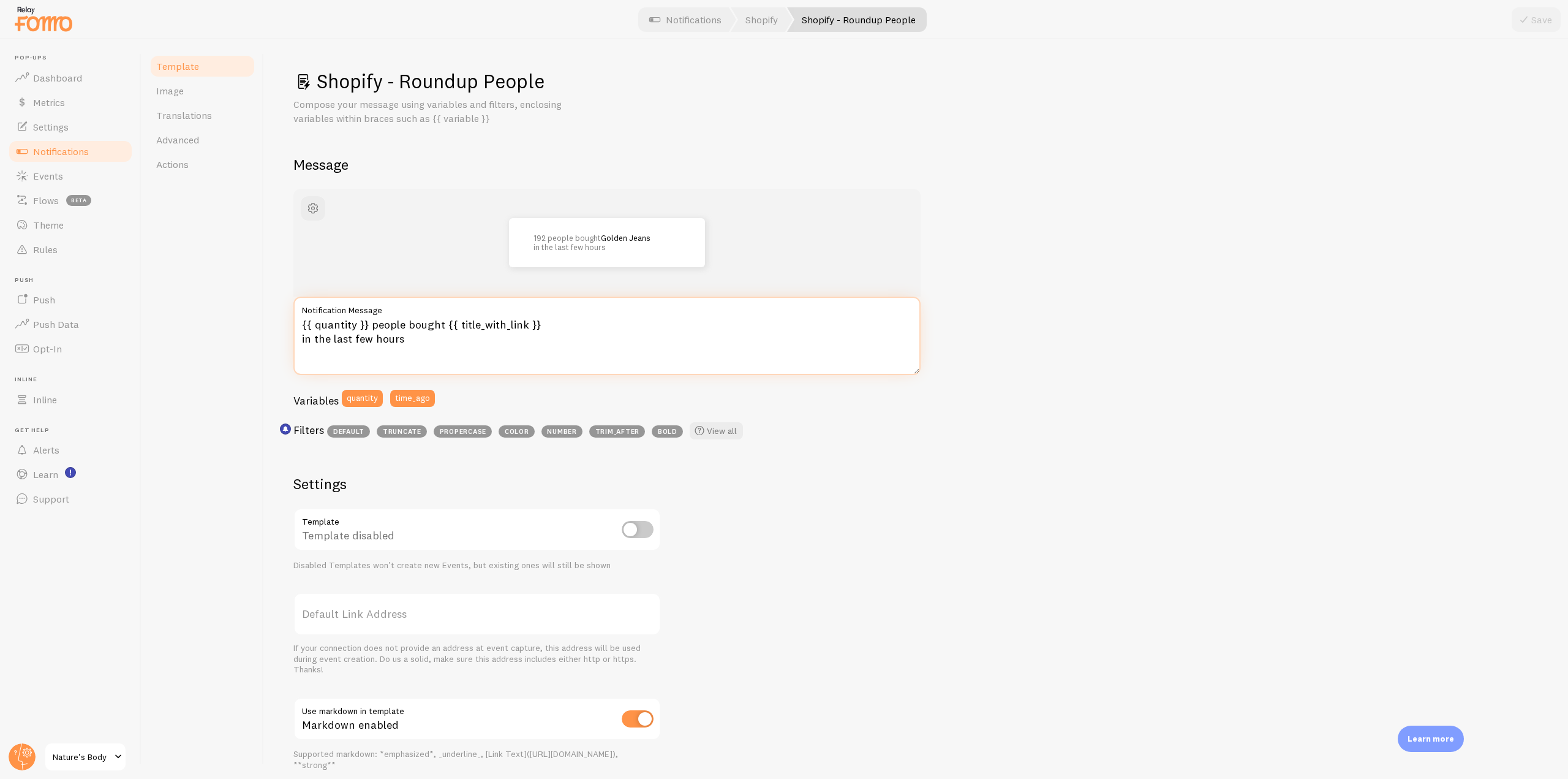
drag, startPoint x: 424, startPoint y: 345, endPoint x: 294, endPoint y: 344, distance: 130.0
click at [294, 344] on textarea "{{ quantity }} people bought {{ title_with_link }} in the last few hours" at bounding box center [607, 336] width 627 height 79
drag, startPoint x: 577, startPoint y: 330, endPoint x: 311, endPoint y: 317, distance: 266.3
click at [311, 317] on textarea "{{ quantity }} people bought {{ title_with_link }} in the last few hours" at bounding box center [607, 336] width 627 height 79
click at [64, 159] on link "Notifications" at bounding box center [70, 152] width 126 height 25
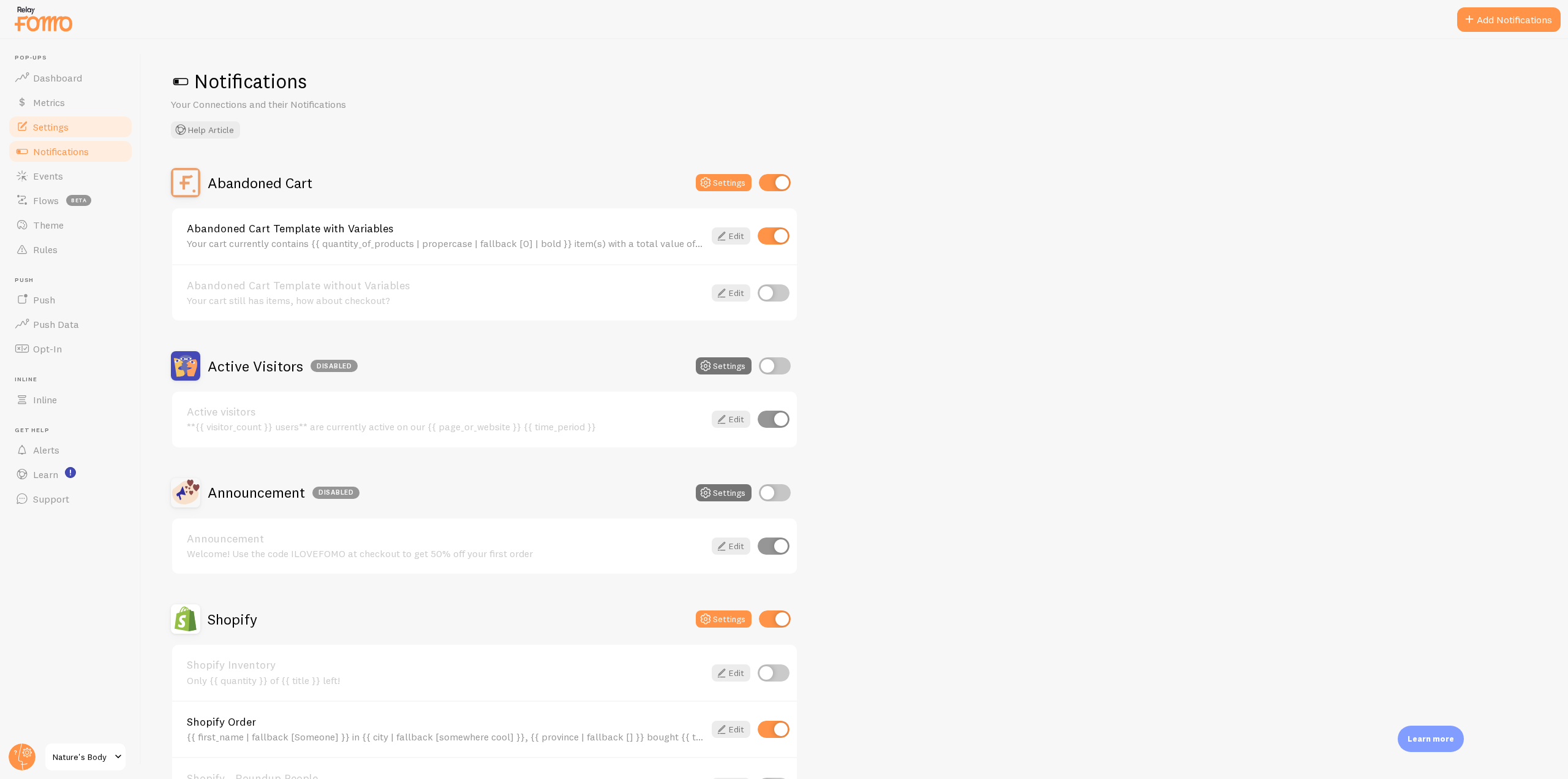
click at [71, 130] on link "Settings" at bounding box center [70, 127] width 126 height 25
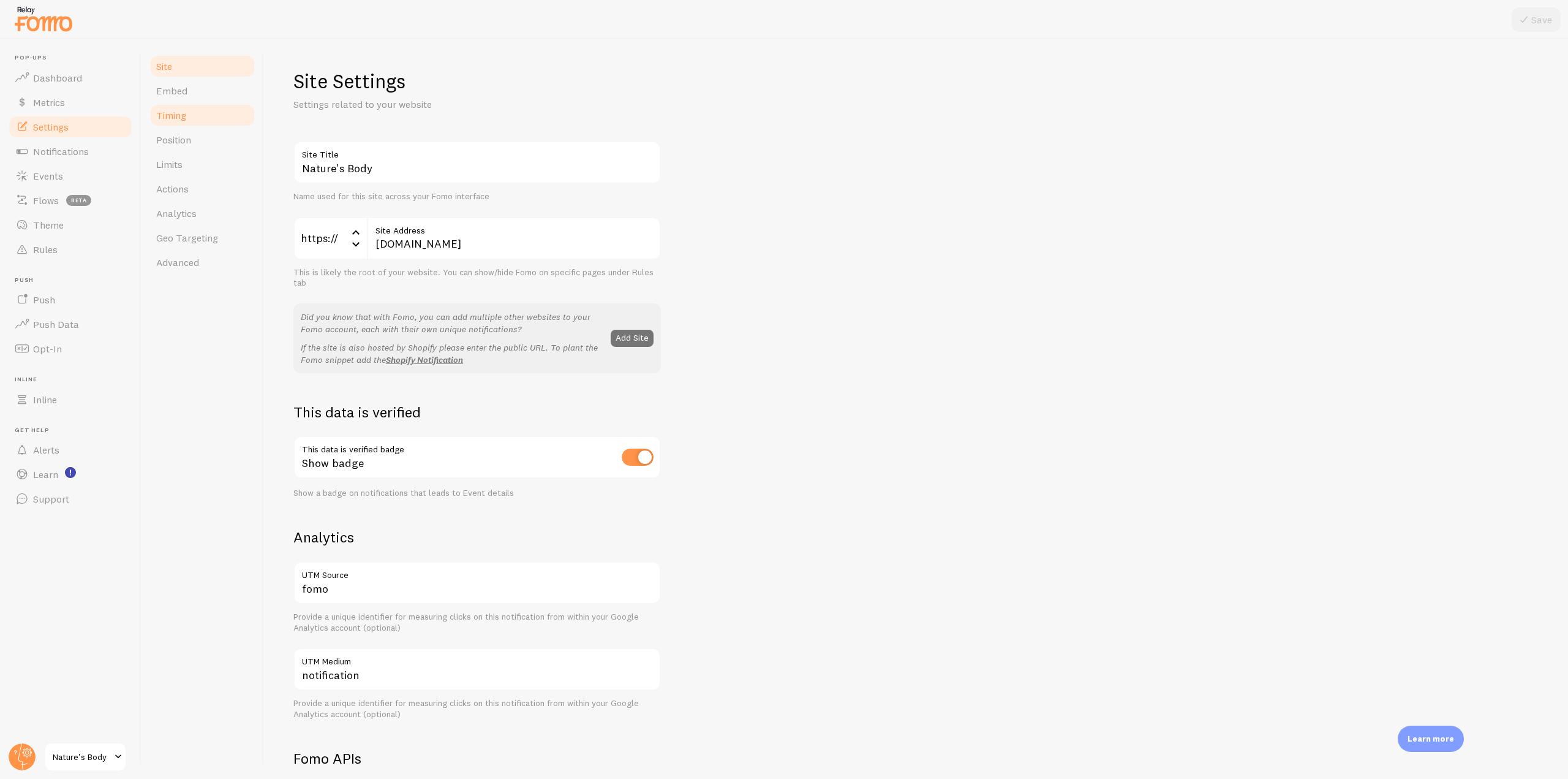
click at [216, 117] on link "Timing" at bounding box center [202, 116] width 107 height 25
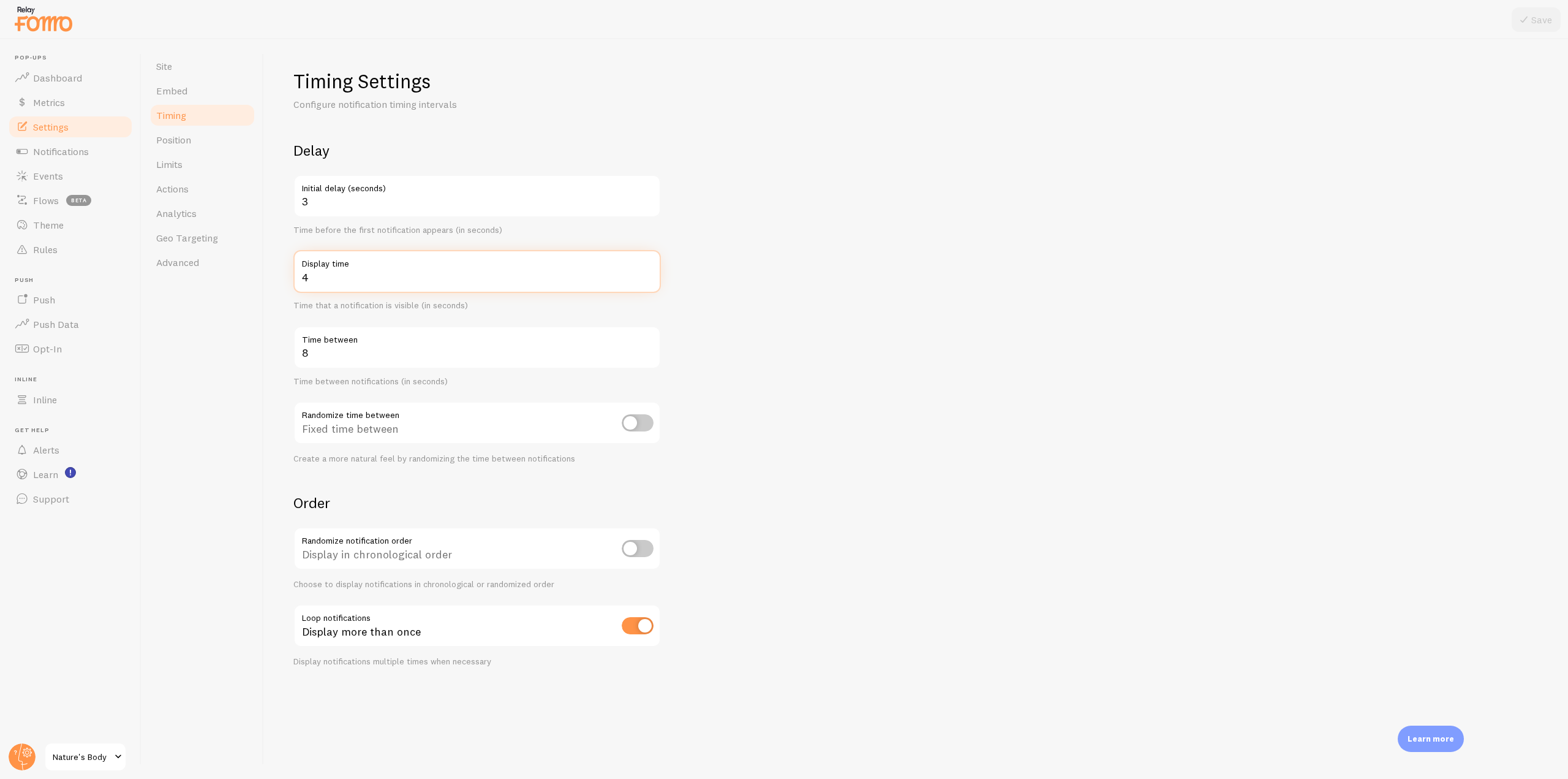
drag, startPoint x: 330, startPoint y: 280, endPoint x: 295, endPoint y: 279, distance: 35.0
click at [295, 279] on input "4" at bounding box center [477, 271] width 367 height 43
click at [314, 280] on input "4" at bounding box center [477, 271] width 367 height 43
drag, startPoint x: 314, startPoint y: 280, endPoint x: 298, endPoint y: 280, distance: 16.0
click at [298, 280] on input "4" at bounding box center [477, 271] width 367 height 43
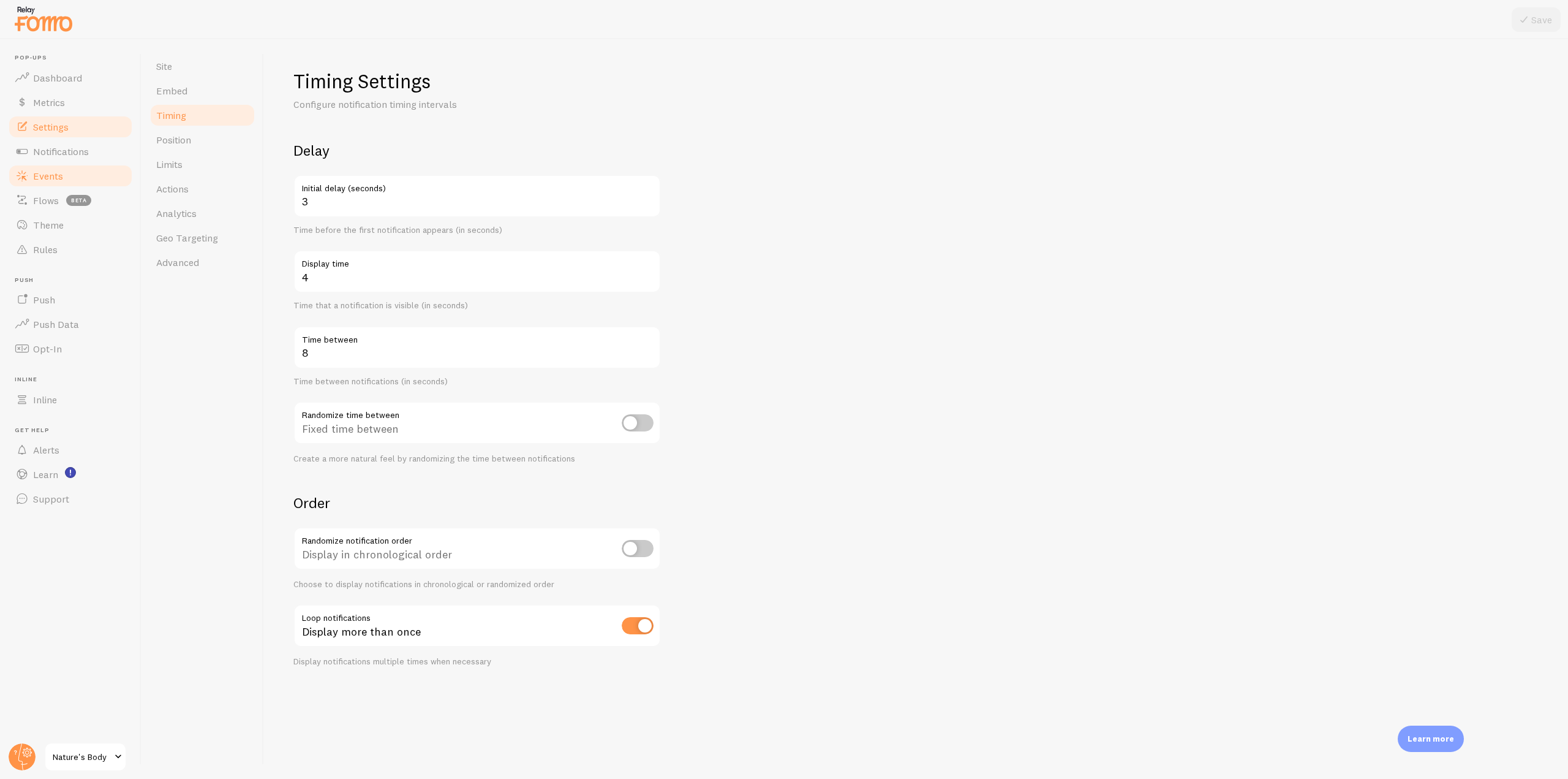
click at [53, 171] on span "Events" at bounding box center [48, 175] width 30 height 12
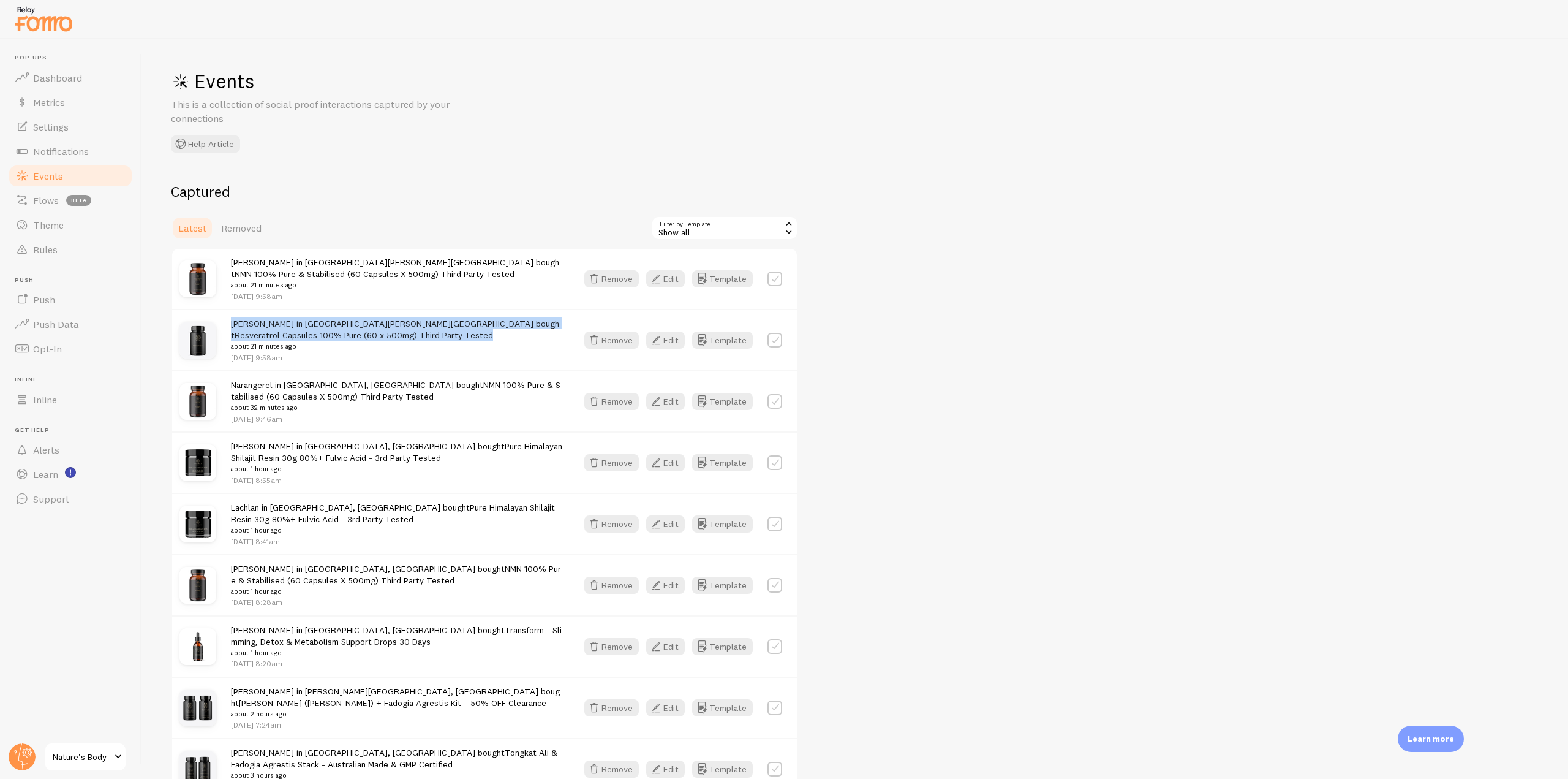
drag, startPoint x: 231, startPoint y: 327, endPoint x: 536, endPoint y: 335, distance: 305.1
click at [536, 335] on div "[PERSON_NAME] in [GEOGRAPHIC_DATA][PERSON_NAME][GEOGRAPHIC_DATA] bought Resvera…" at bounding box center [397, 339] width 331 height 45
click at [375, 330] on link "Resveratrol Capsules 100% Pure (60 x 500mg) Third Party Tested" at bounding box center [363, 335] width 258 height 11
click at [69, 112] on link "Metrics" at bounding box center [70, 102] width 126 height 25
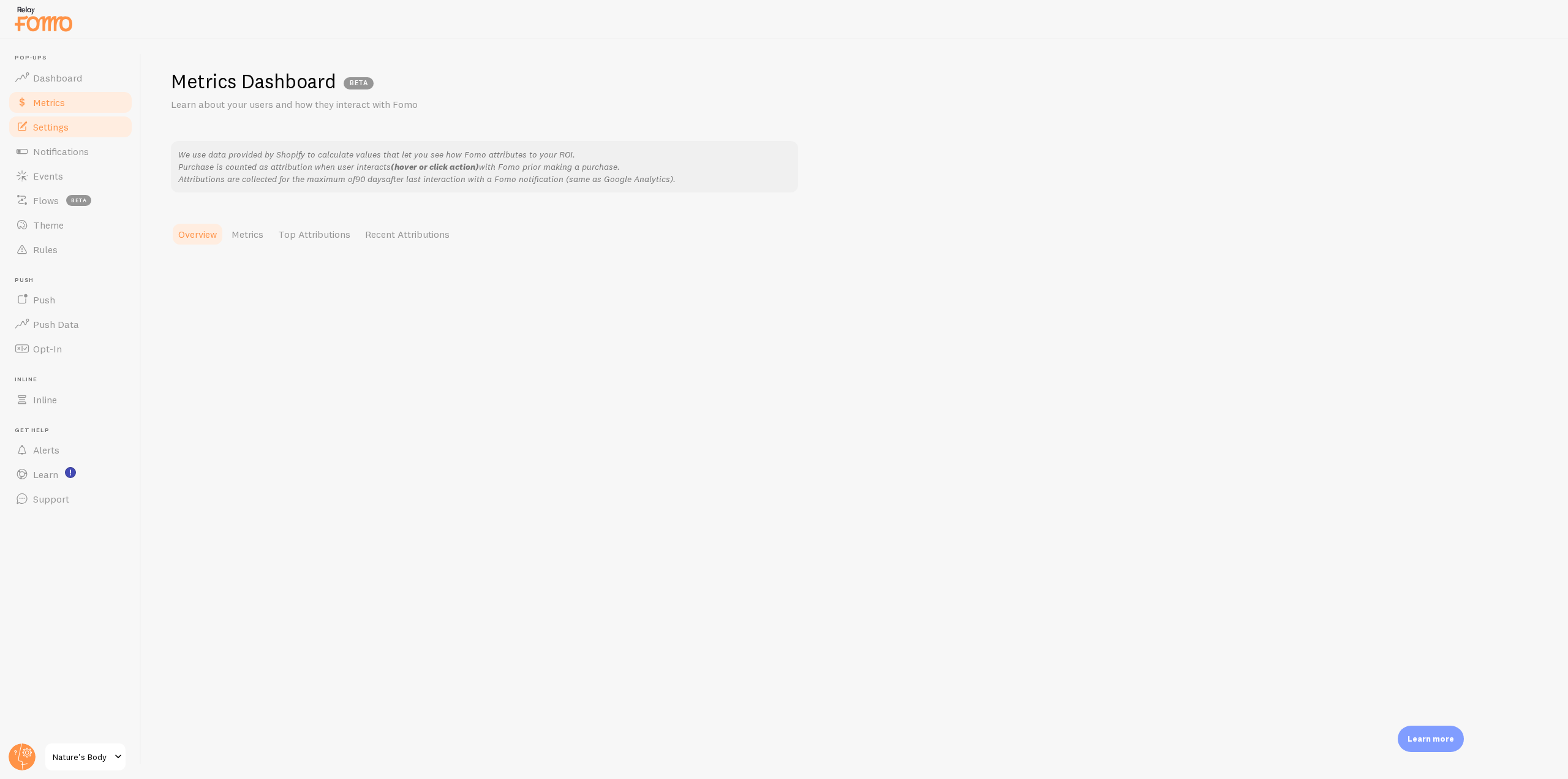
click at [63, 126] on span "Settings" at bounding box center [50, 126] width 35 height 12
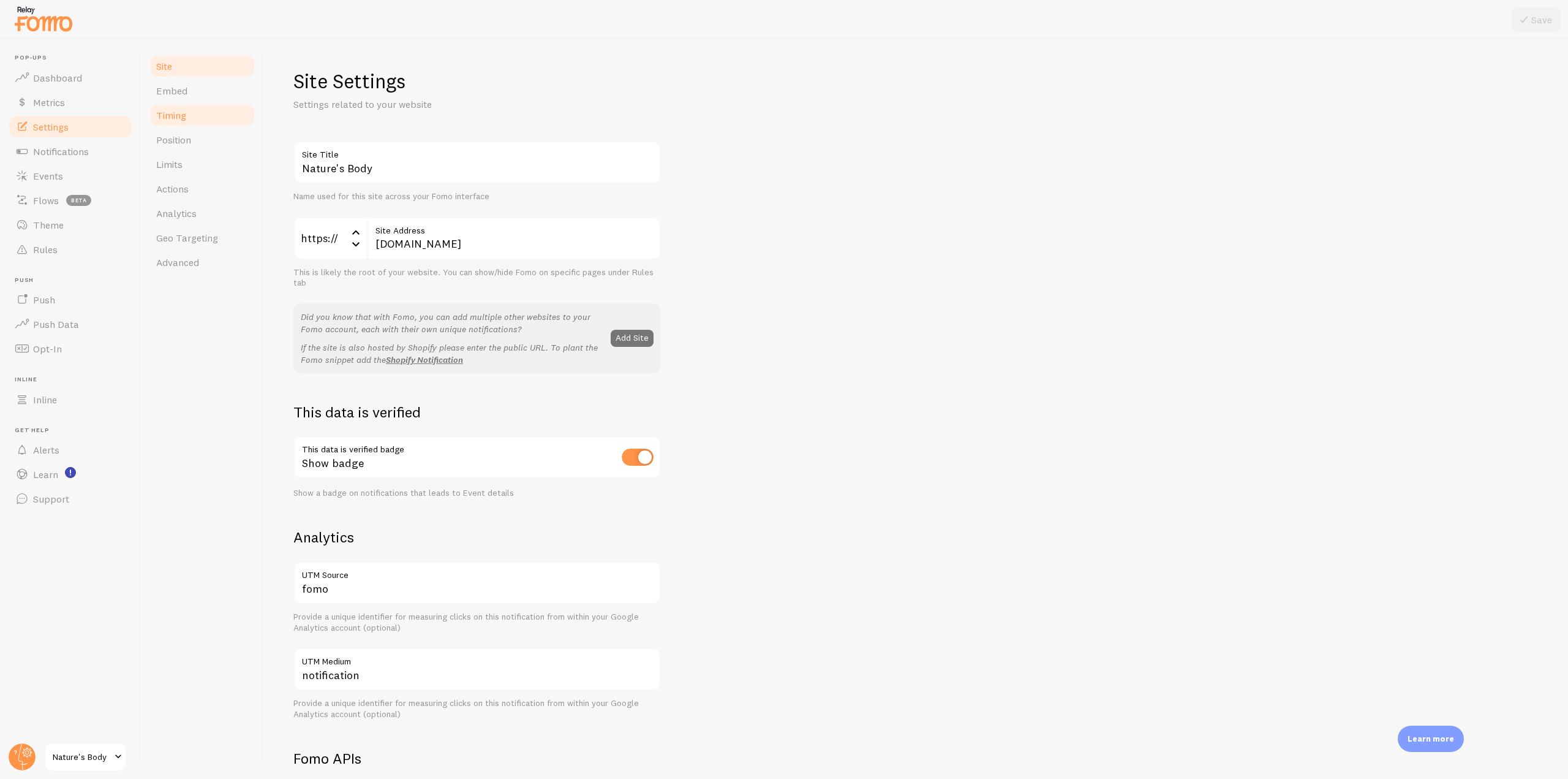
click at [183, 115] on span "Timing" at bounding box center [171, 115] width 30 height 12
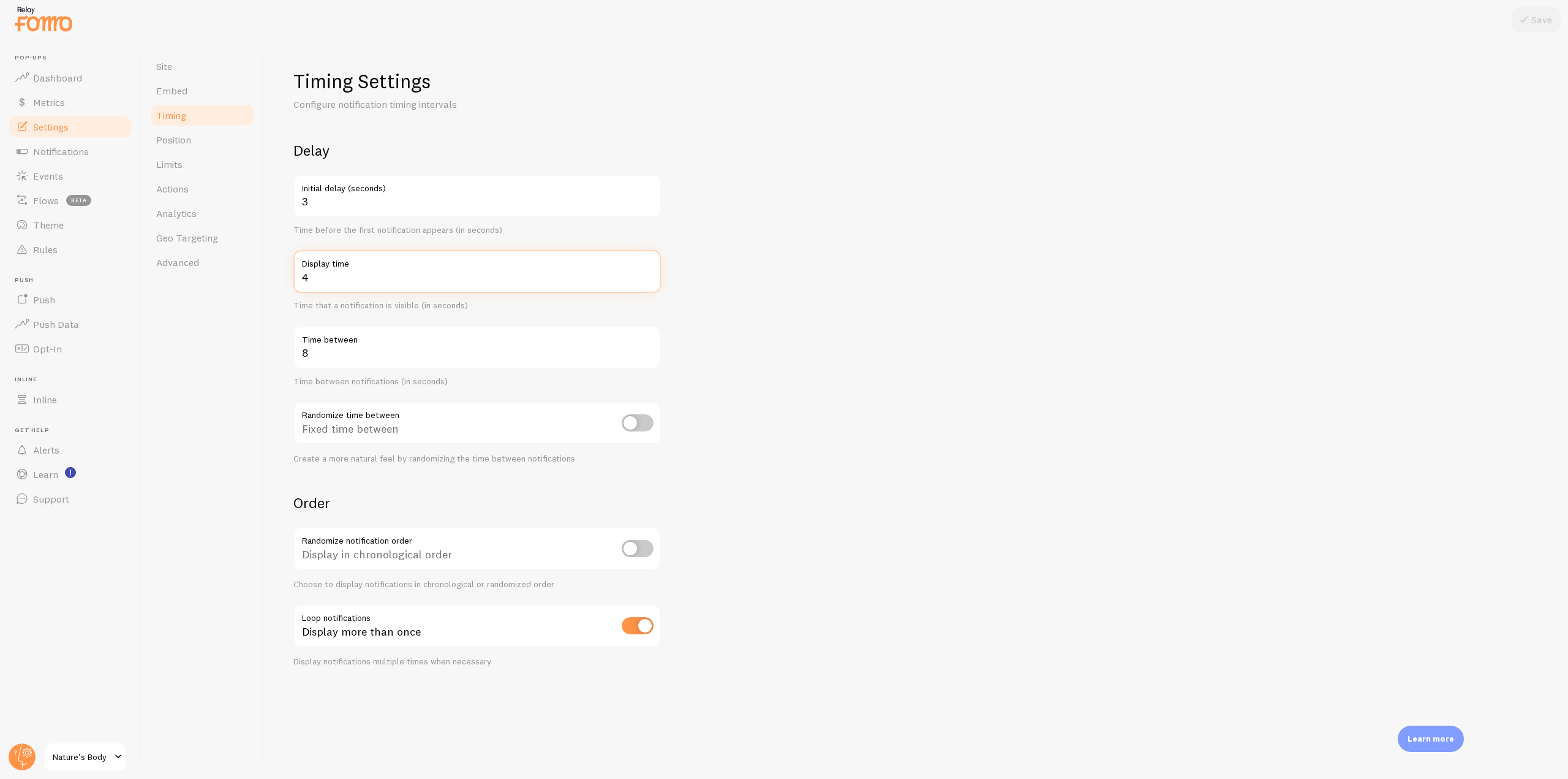
drag, startPoint x: 339, startPoint y: 285, endPoint x: 291, endPoint y: 280, distance: 48.3
click at [291, 280] on div "Timing Settings Configure notification timing intervals Delay 3 Initial delay (…" at bounding box center [916, 409] width 1304 height 740
click at [345, 285] on input "4" at bounding box center [477, 271] width 367 height 43
drag, startPoint x: 312, startPoint y: 279, endPoint x: 298, endPoint y: 279, distance: 14.0
click at [298, 279] on input "4" at bounding box center [477, 271] width 367 height 43
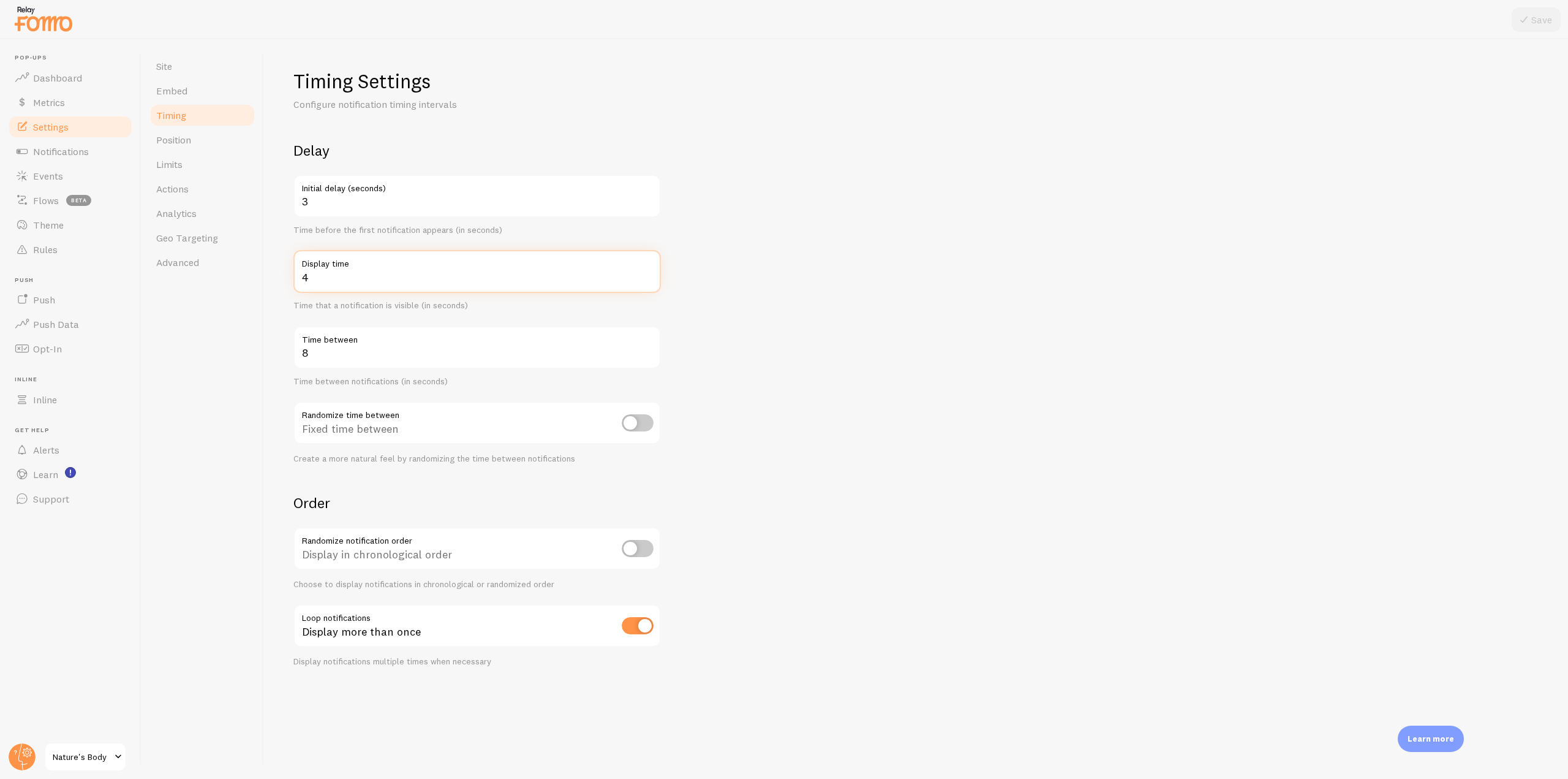
click at [330, 271] on input "4" at bounding box center [477, 271] width 367 height 43
click at [272, 336] on div "Timing Settings Configure notification timing intervals Delay 3 Initial delay (…" at bounding box center [916, 409] width 1304 height 740
click at [328, 205] on input "3" at bounding box center [477, 196] width 367 height 43
click at [382, 126] on div "Timing Settings Configure notification timing intervals Delay 3 Initial delay (…" at bounding box center [916, 367] width 1245 height 598
click at [175, 268] on span "Advanced" at bounding box center [178, 262] width 43 height 12
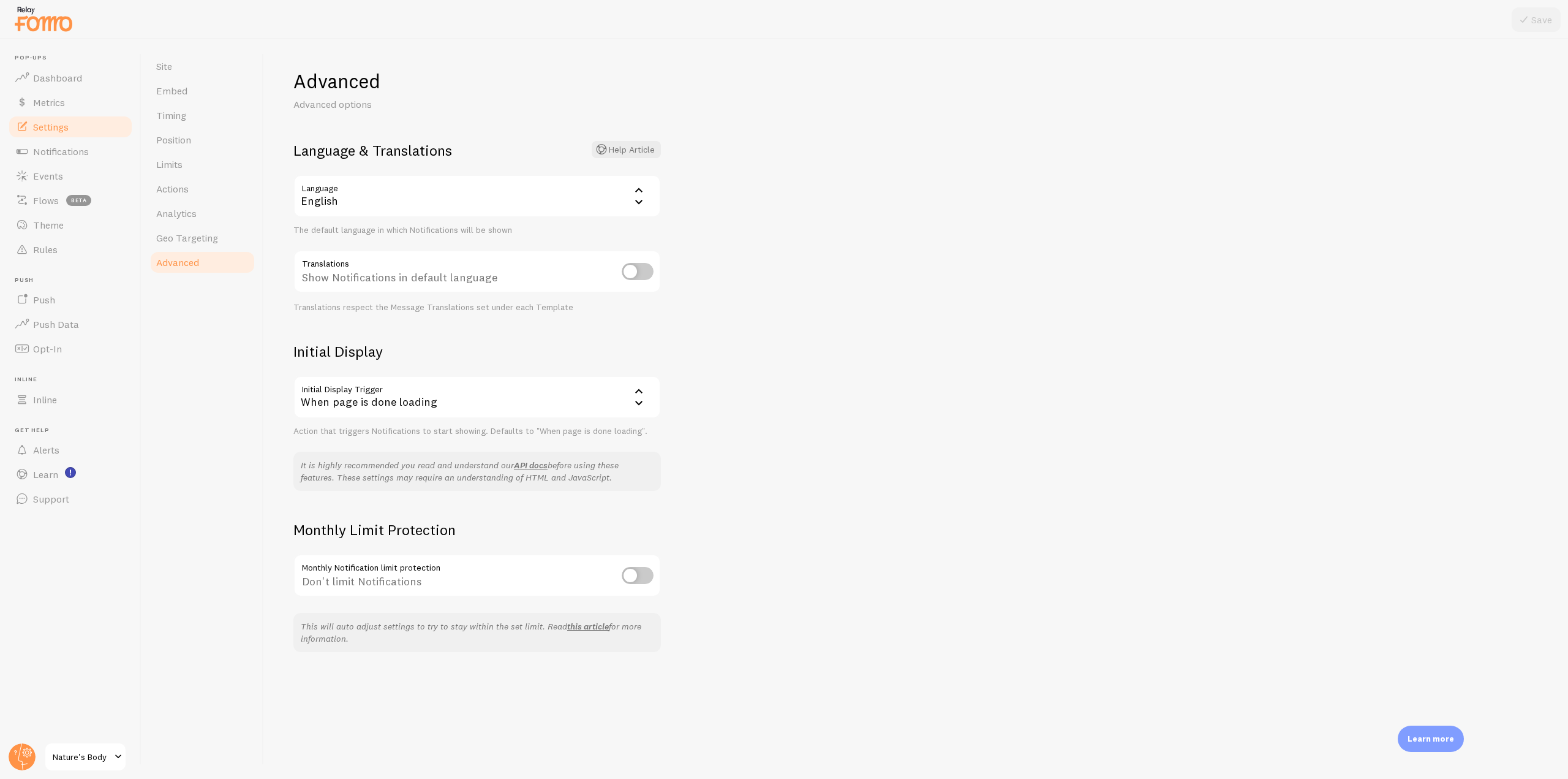
click at [631, 396] on div "When page is done loading" at bounding box center [477, 397] width 367 height 43
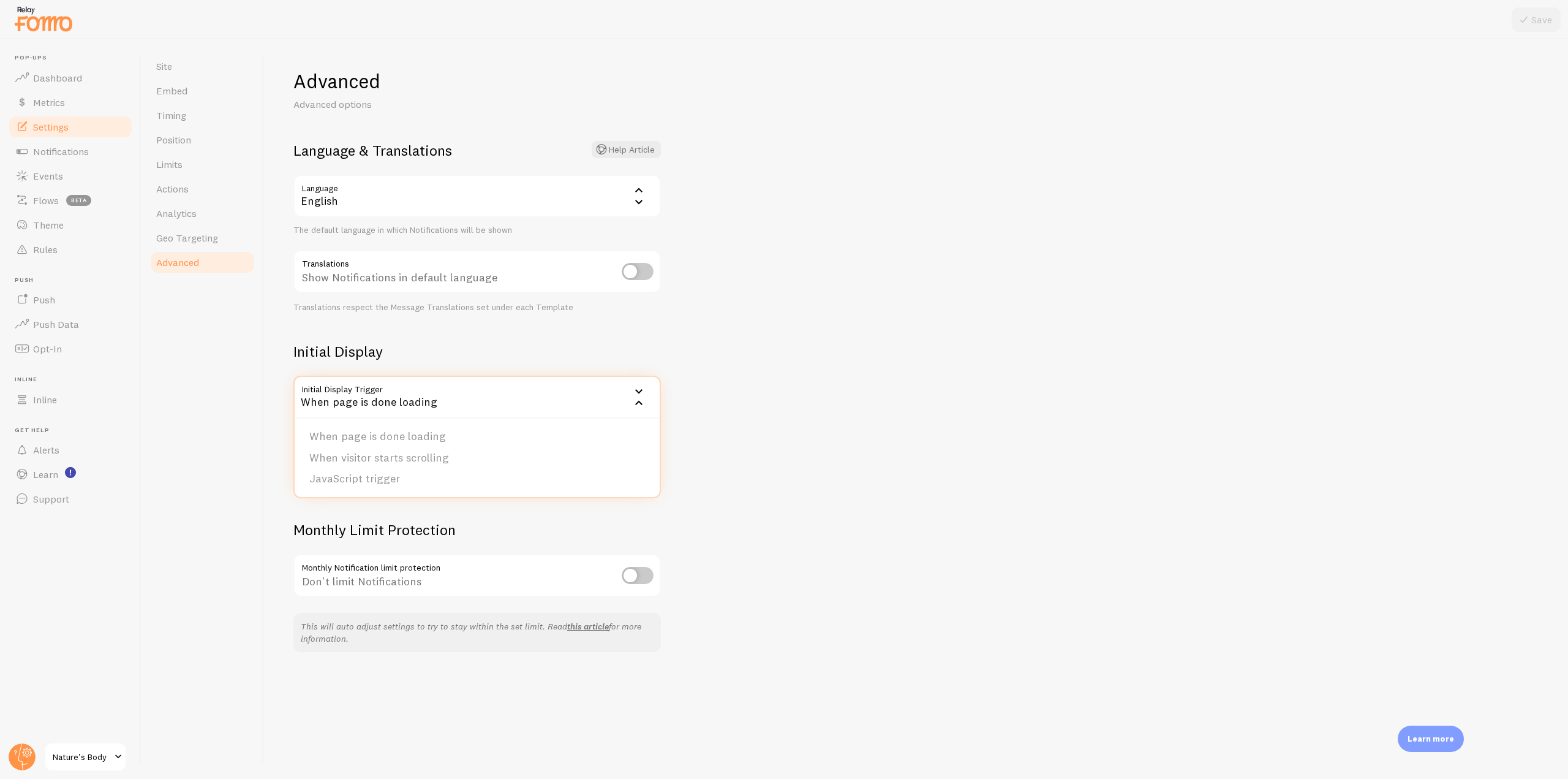
click at [861, 349] on div "Advanced Advanced options Language & Translations Help Article Language en Engl…" at bounding box center [916, 409] width 1304 height 740
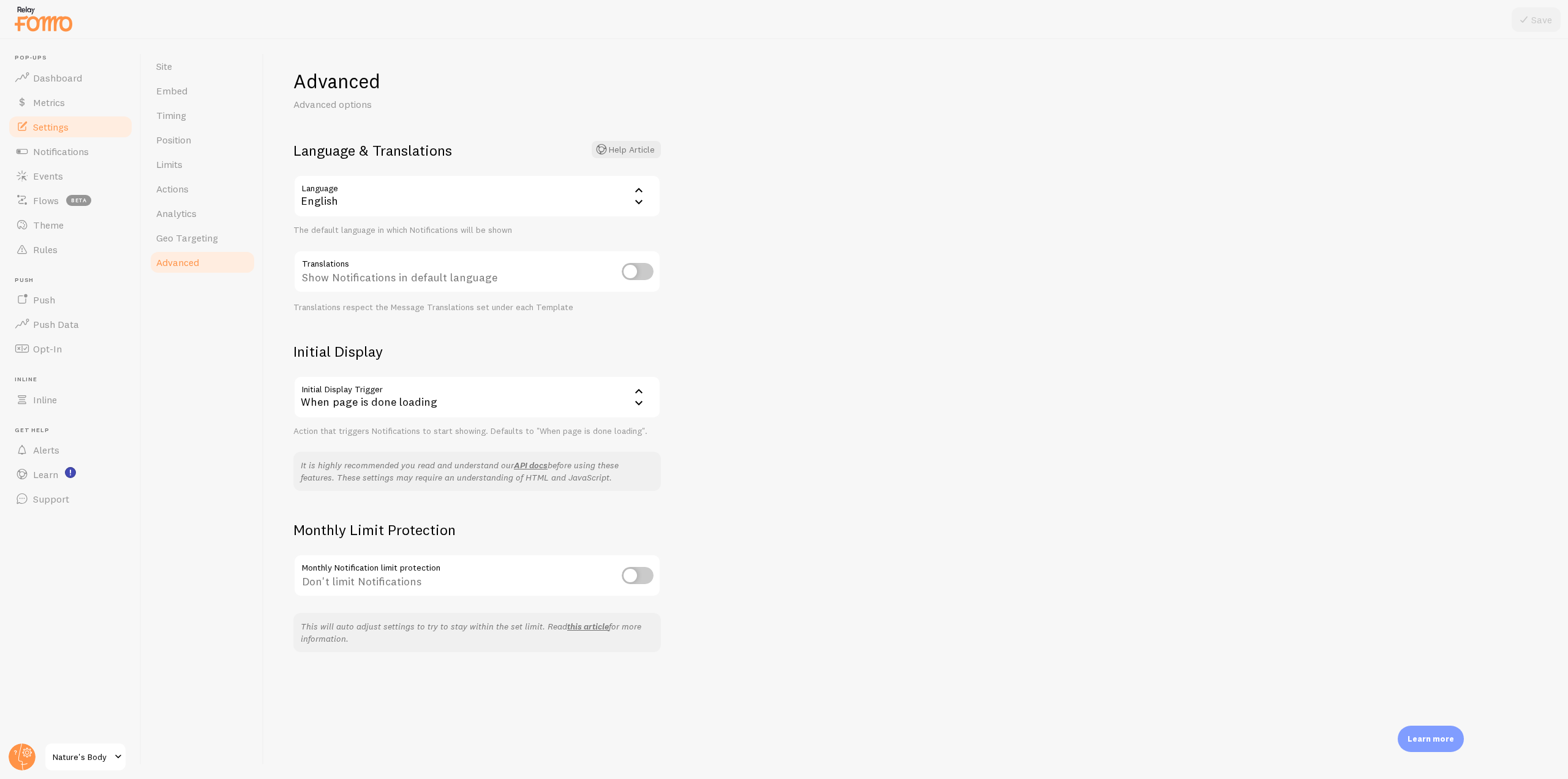
click at [566, 415] on div "When page is done loading" at bounding box center [477, 397] width 367 height 43
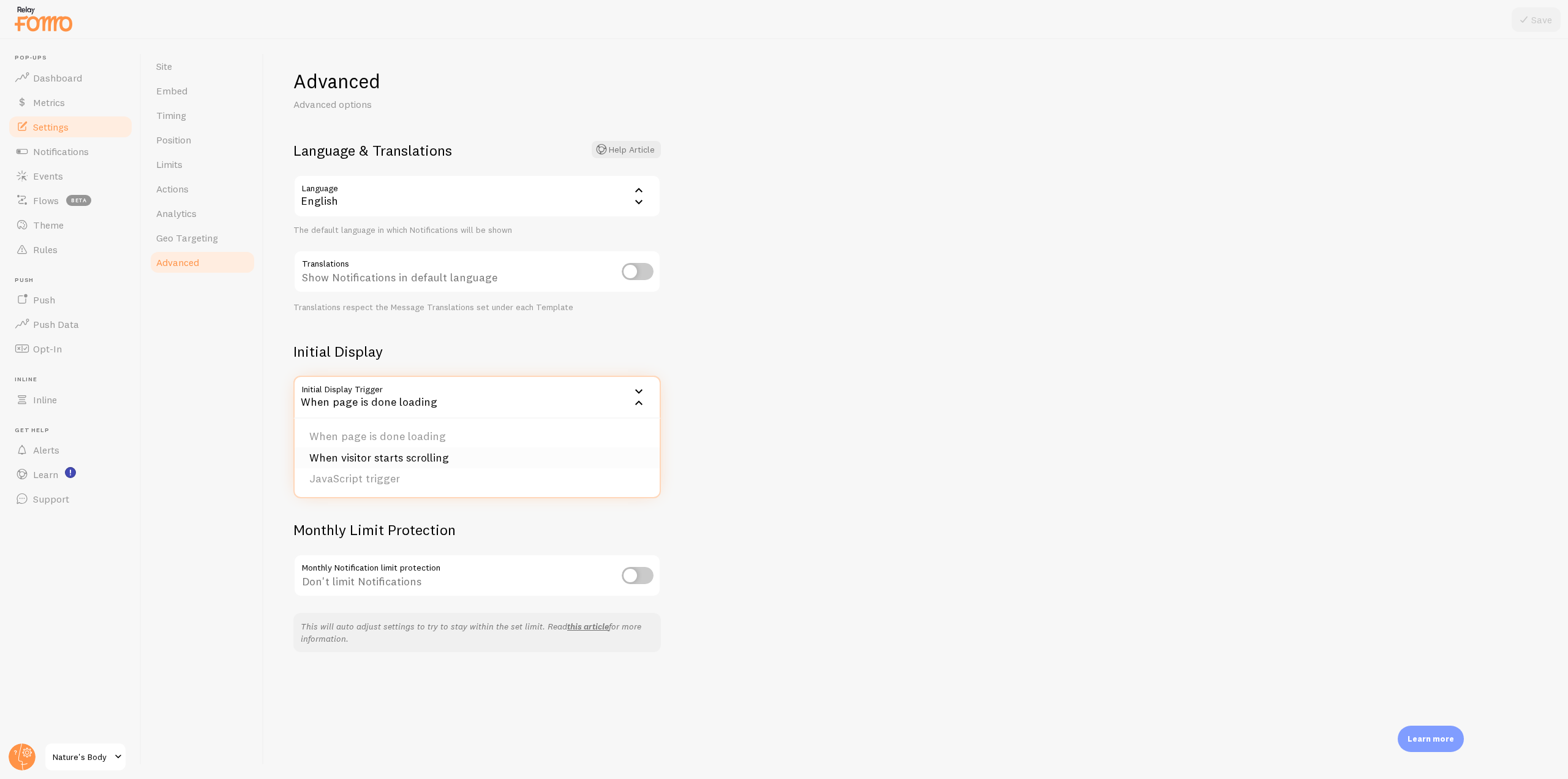
click at [411, 463] on li "When visitor starts scrolling" at bounding box center [476, 458] width 365 height 21
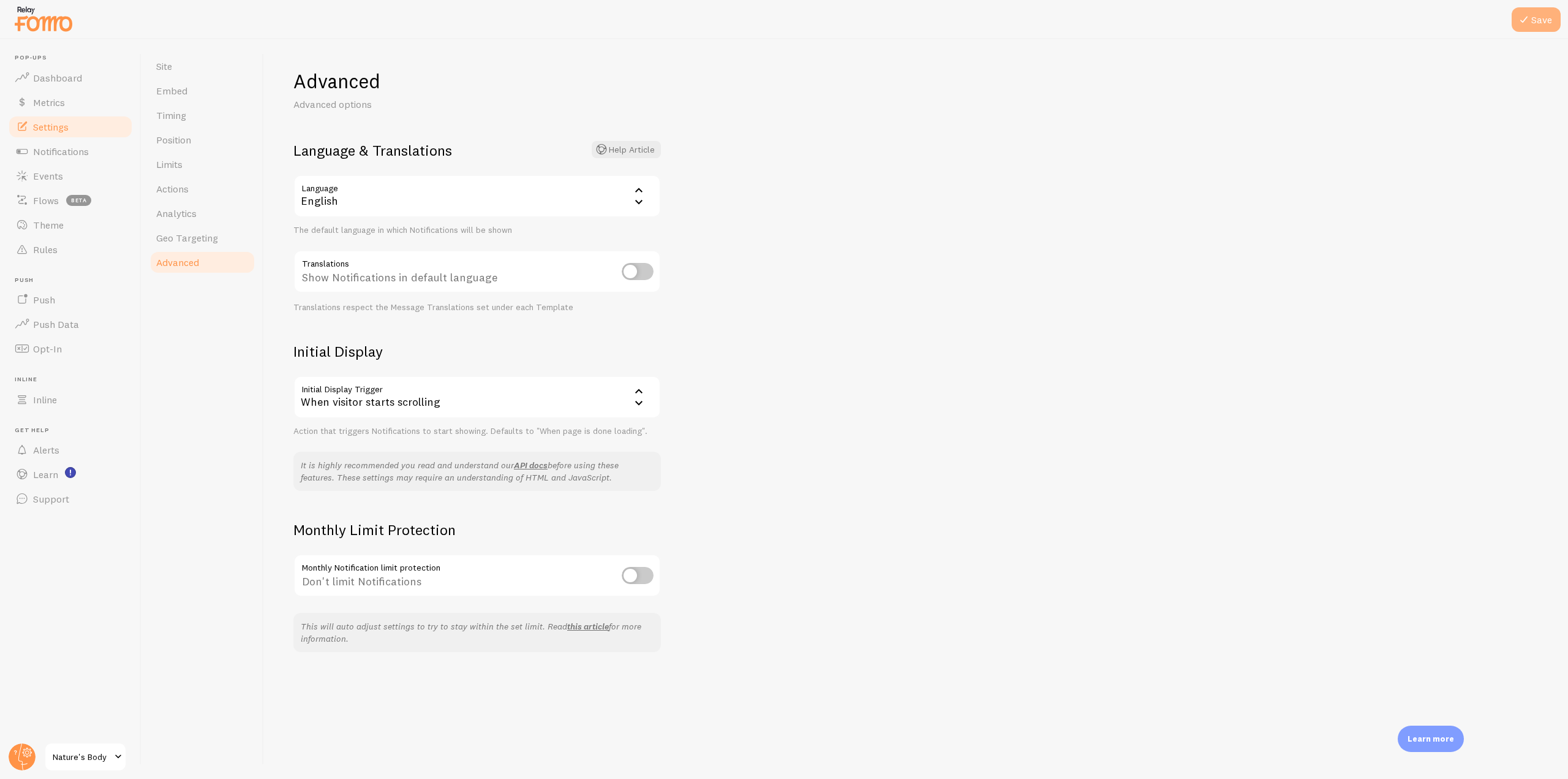
click at [1539, 18] on button "Save" at bounding box center [1536, 20] width 49 height 25
click at [189, 117] on link "Timing" at bounding box center [202, 116] width 107 height 25
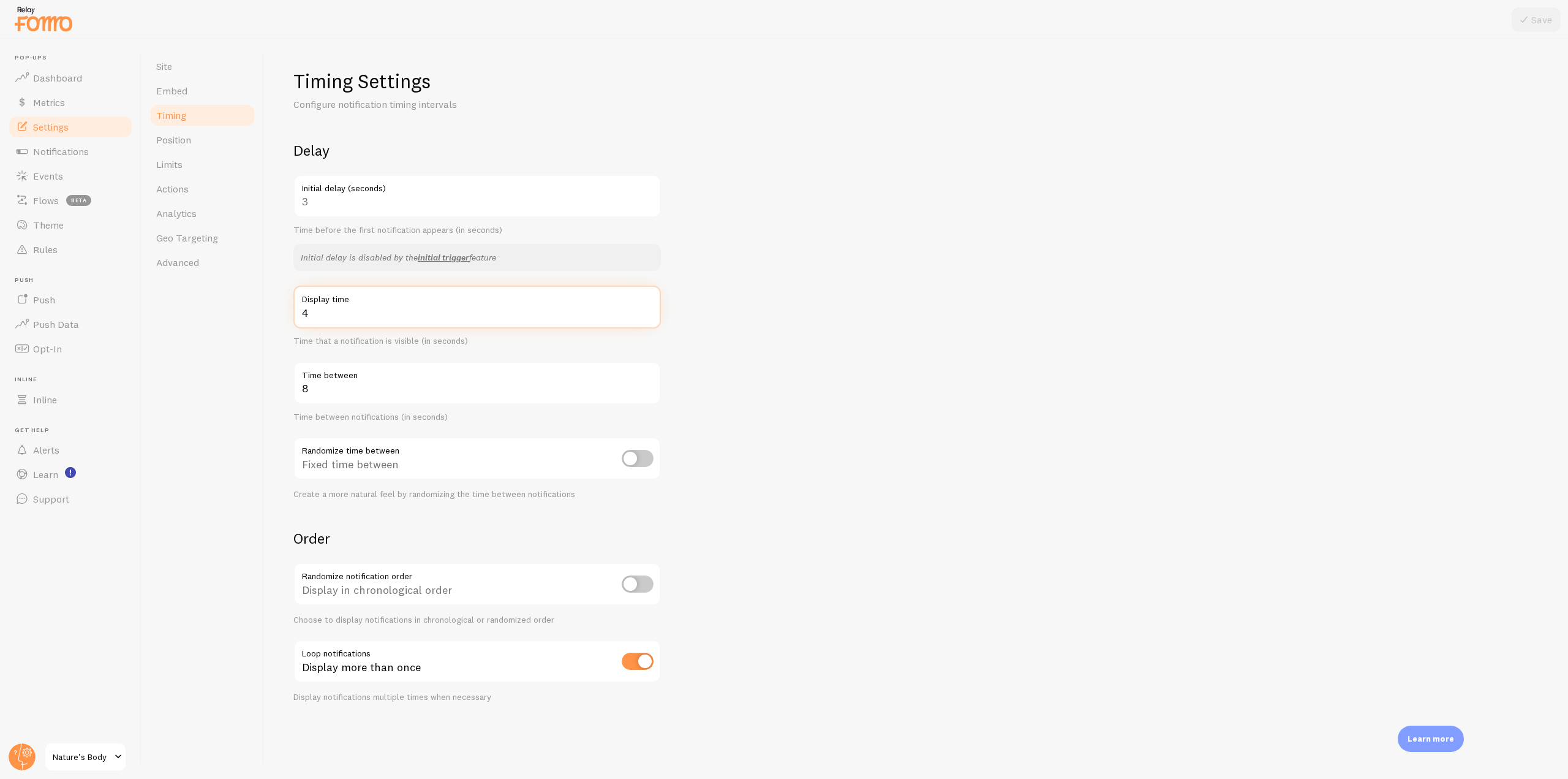
drag, startPoint x: 325, startPoint y: 316, endPoint x: 294, endPoint y: 313, distance: 31.1
click at [294, 313] on input "4" at bounding box center [477, 307] width 367 height 43
click at [645, 308] on input "5" at bounding box center [477, 307] width 367 height 43
click at [645, 308] on input "6" at bounding box center [477, 307] width 367 height 43
type input "7"
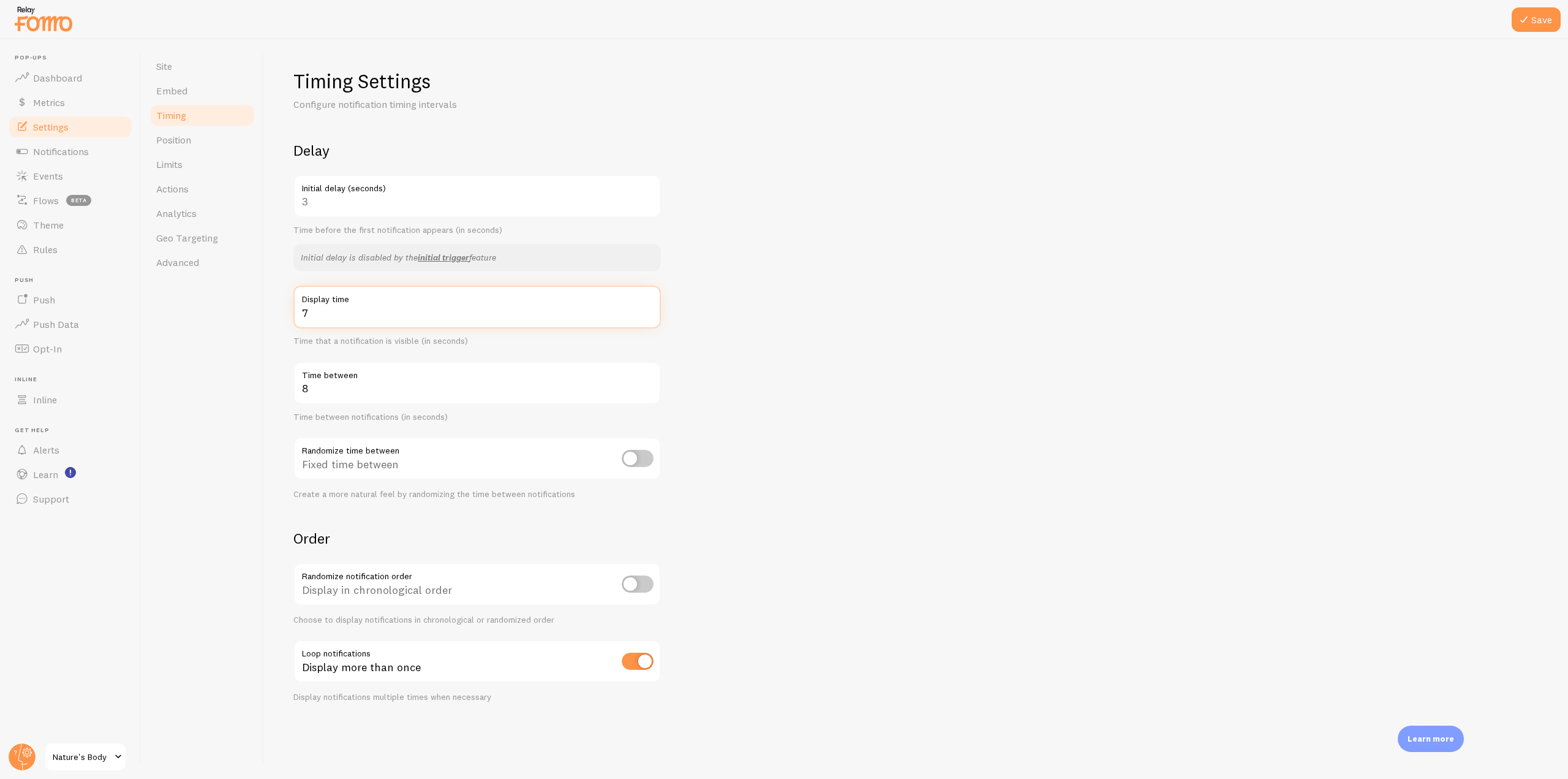
click at [645, 308] on input "7" at bounding box center [477, 307] width 367 height 43
click at [1525, 20] on icon at bounding box center [1524, 20] width 15 height 15
click at [207, 142] on link "Position" at bounding box center [202, 139] width 107 height 25
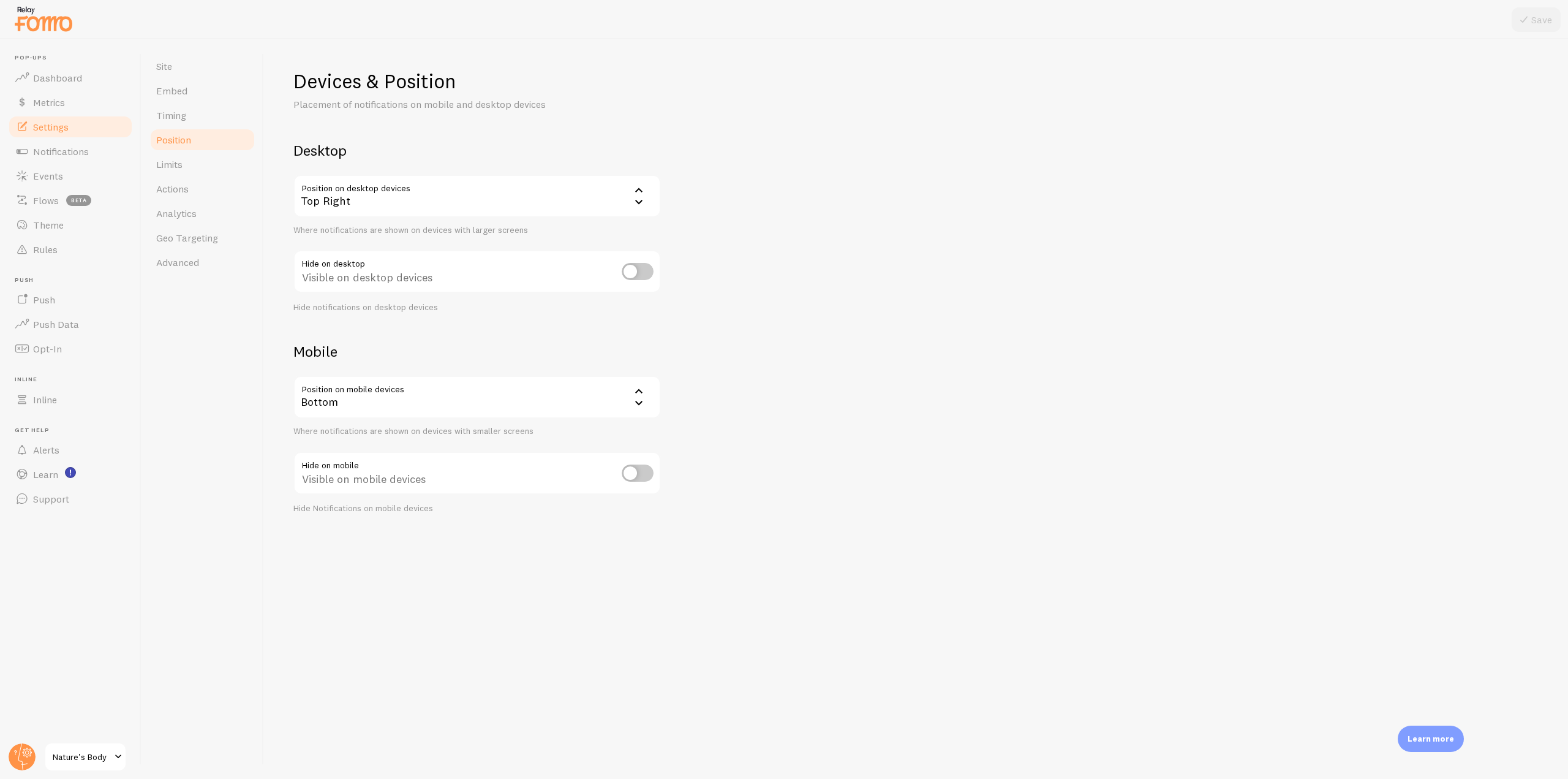
click at [368, 195] on div "Top Right" at bounding box center [477, 196] width 367 height 43
click at [376, 323] on li "Top Right - Slide In" at bounding box center [476, 322] width 365 height 21
click at [1531, 16] on button "Save" at bounding box center [1536, 20] width 49 height 25
click at [207, 173] on link "Limits" at bounding box center [202, 164] width 107 height 25
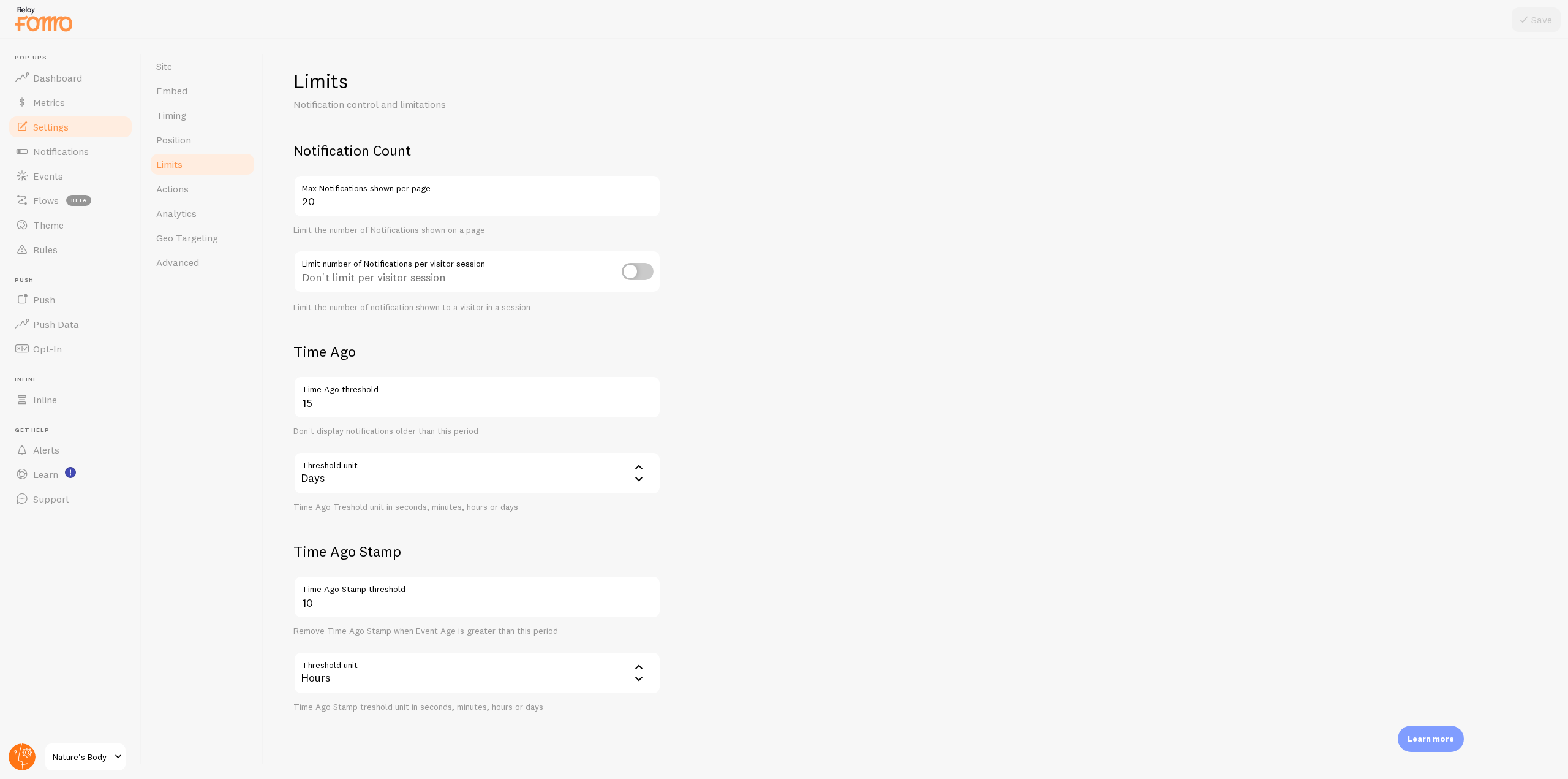
click at [24, 755] on icon at bounding box center [28, 753] width 10 height 10
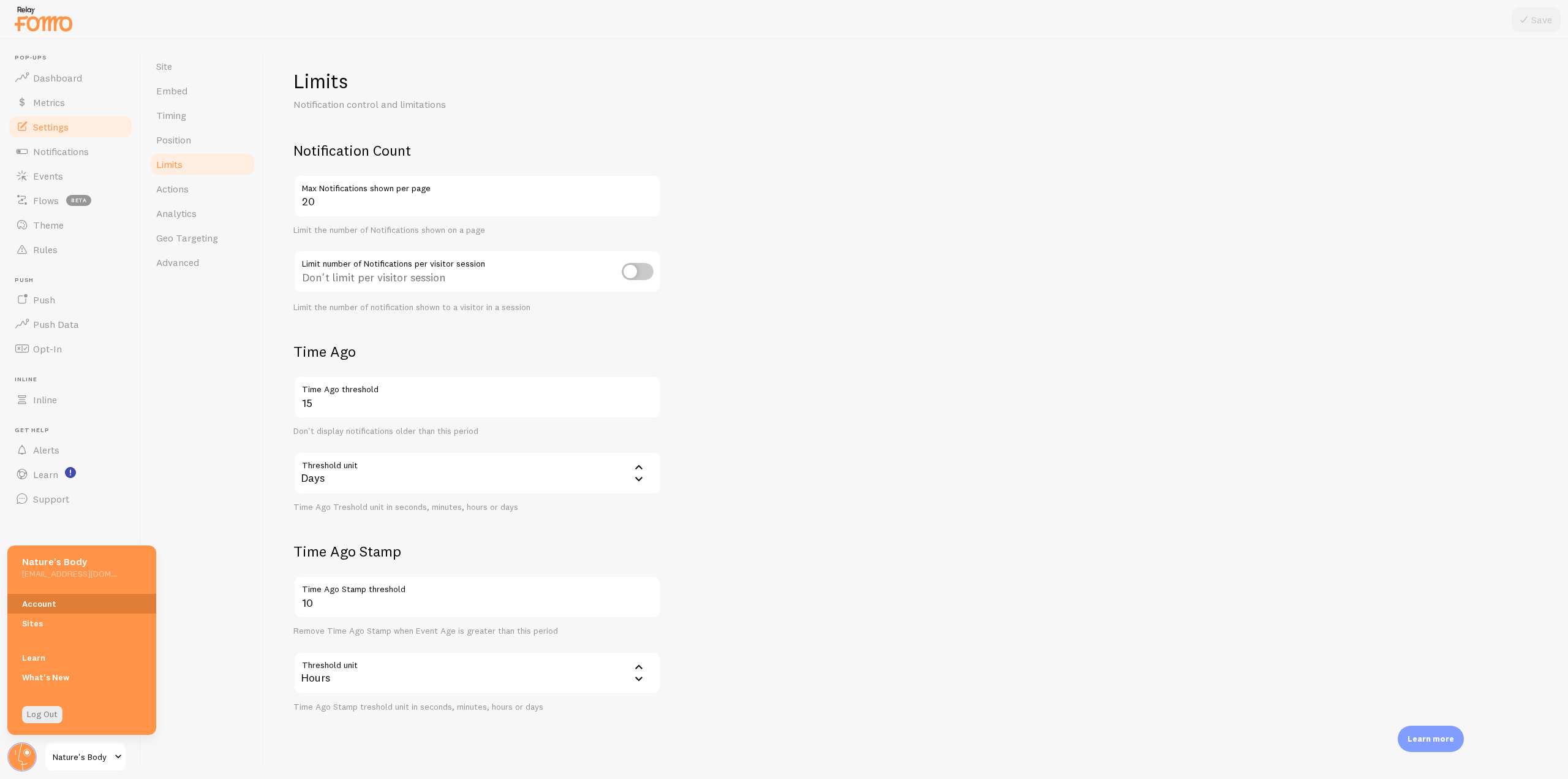
click at [54, 604] on link "Account" at bounding box center [82, 604] width 149 height 20
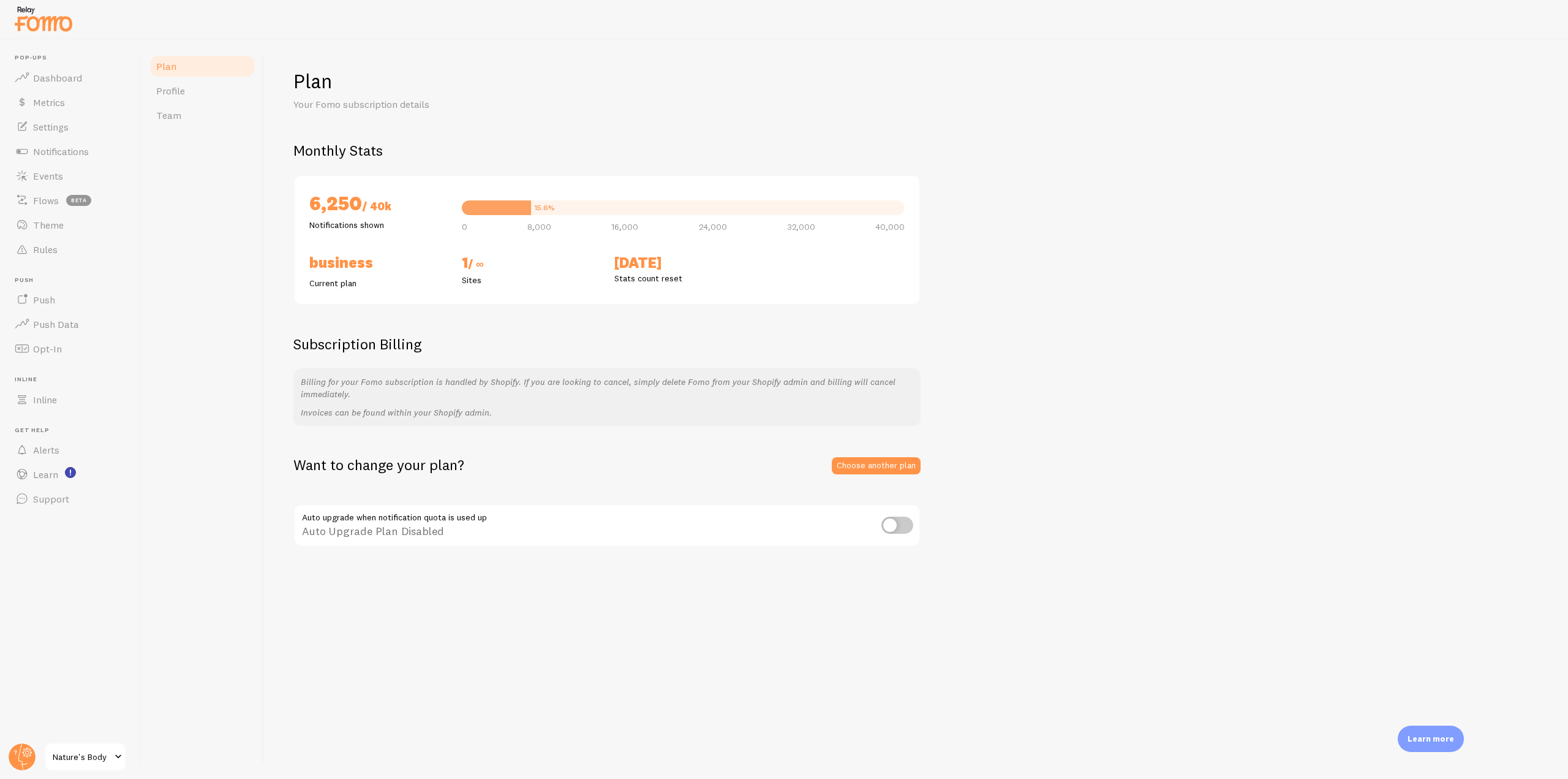
drag, startPoint x: 389, startPoint y: 209, endPoint x: 372, endPoint y: 206, distance: 17.3
click at [372, 206] on h2 "6,250 / 40k" at bounding box center [378, 204] width 138 height 28
click at [539, 246] on div "6,250 / 40k Notifications shown 15.6% 0 8,000 16,000 24,000 32,000 40,000 Busin…" at bounding box center [607, 239] width 627 height 130
click at [82, 148] on span "Notifications" at bounding box center [61, 151] width 56 height 12
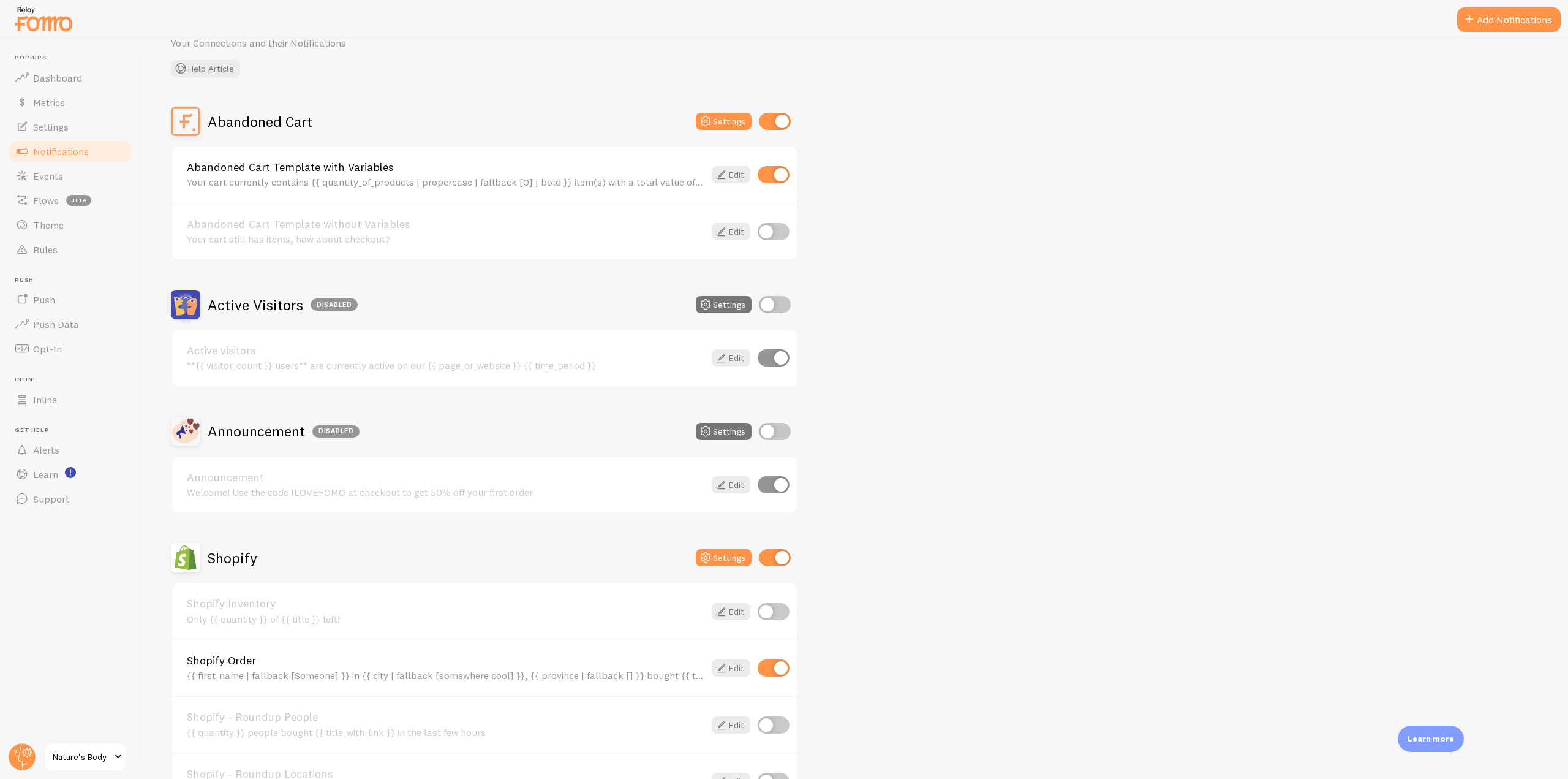
scroll to position [245, 0]
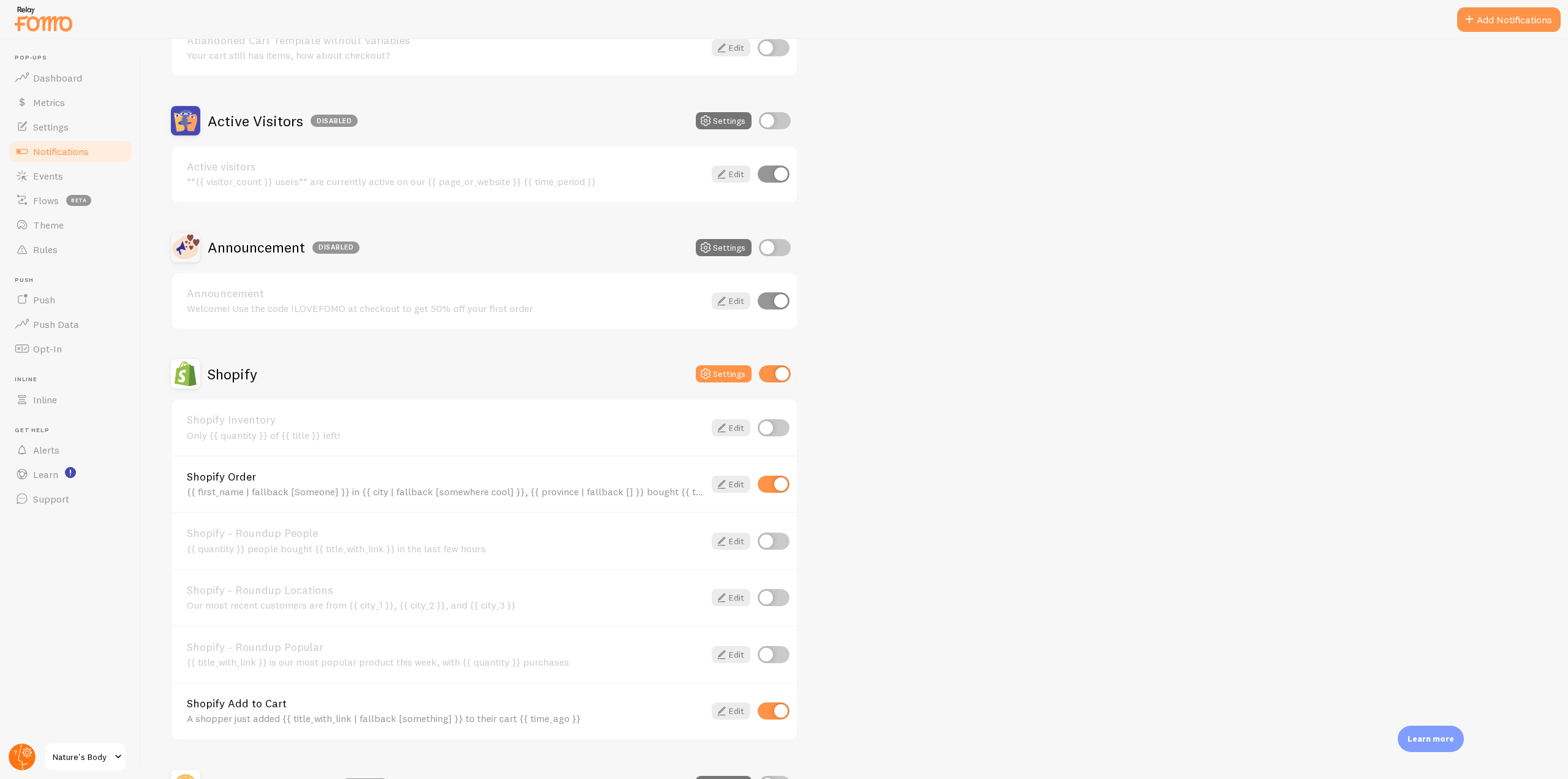
click at [19, 748] on circle at bounding box center [21, 756] width 27 height 27
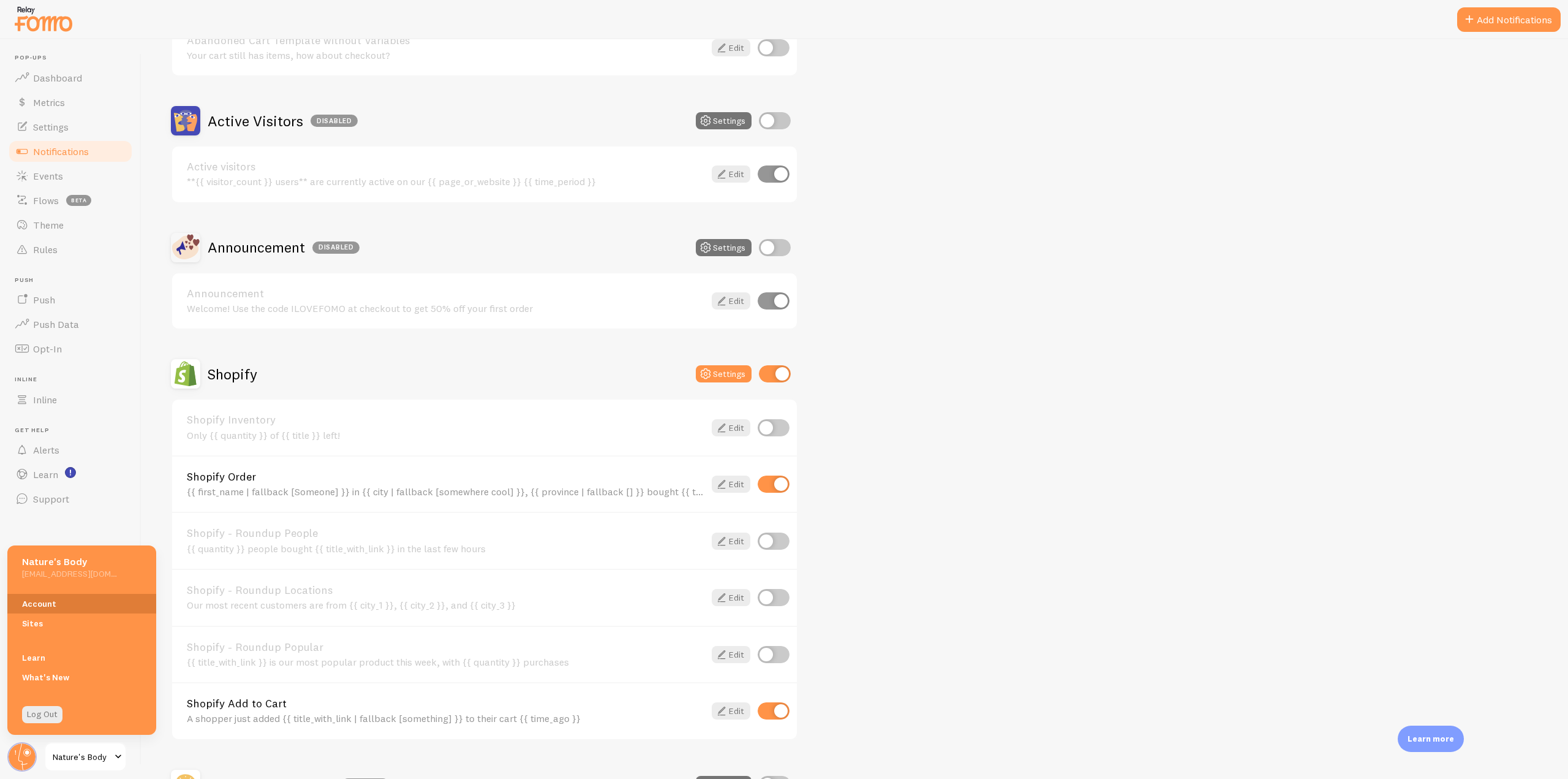
click at [53, 599] on link "Account" at bounding box center [82, 604] width 149 height 20
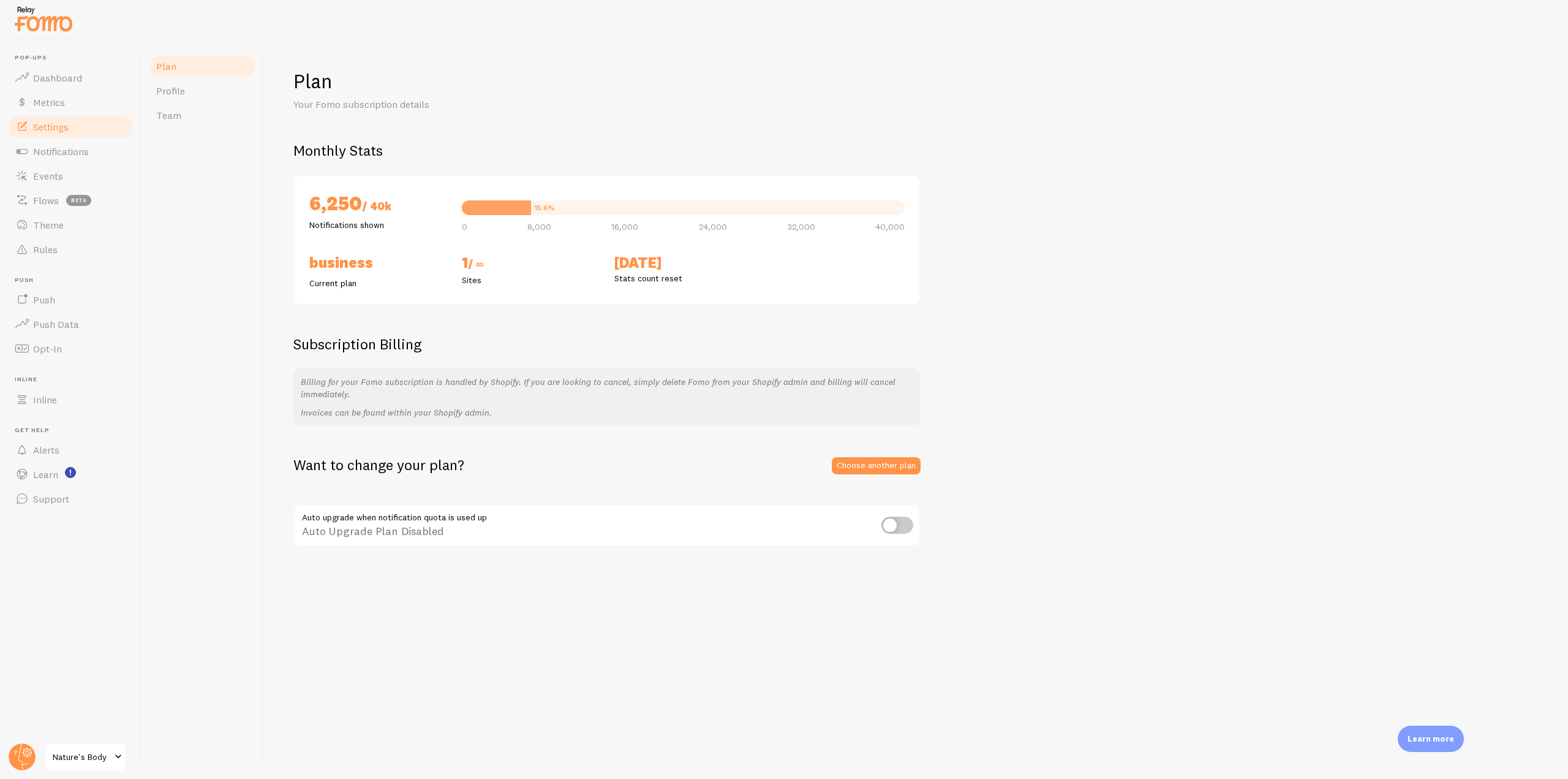
click at [48, 118] on link "Settings" at bounding box center [70, 127] width 126 height 25
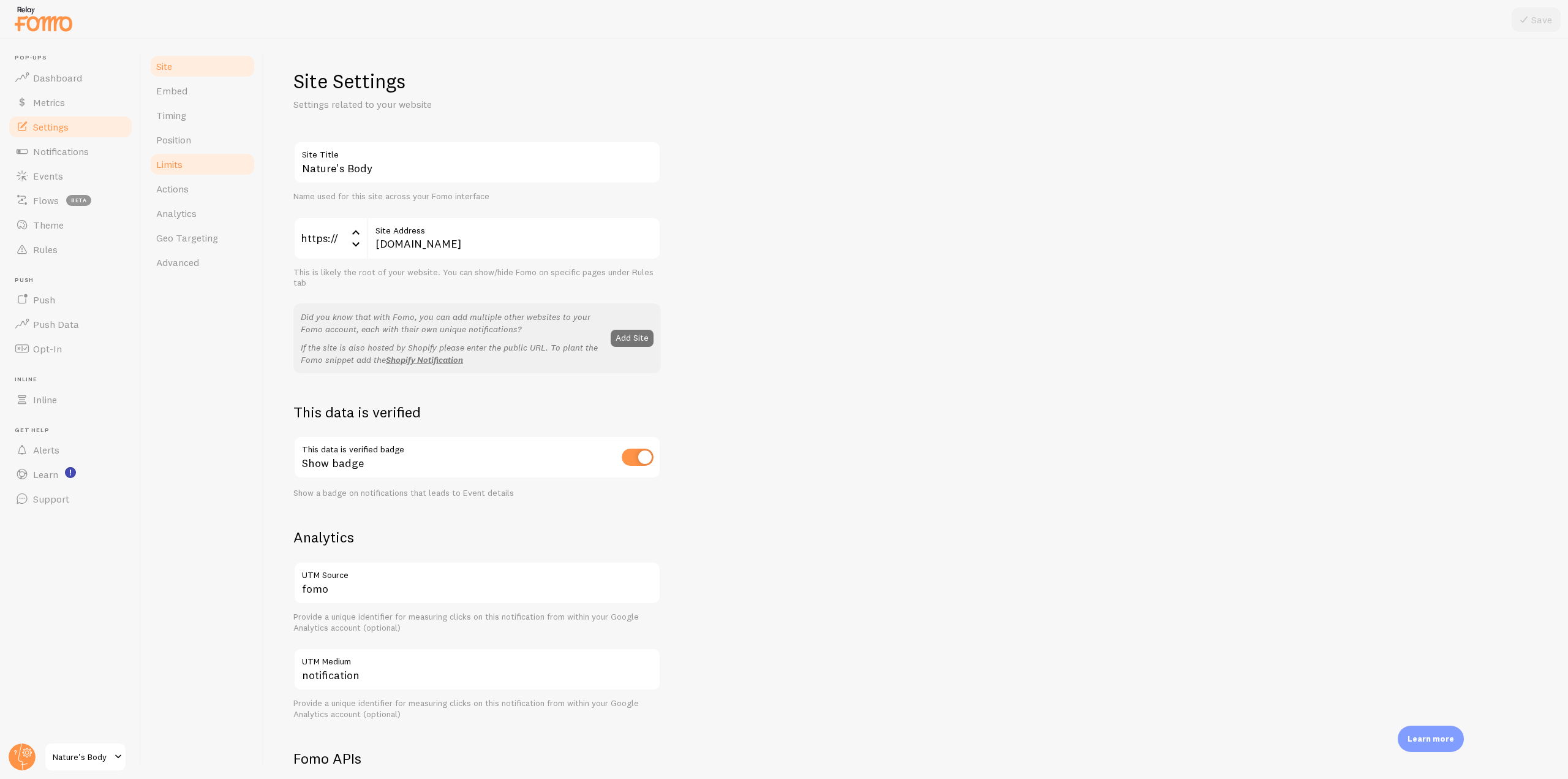
click at [195, 173] on link "Limits" at bounding box center [202, 164] width 107 height 25
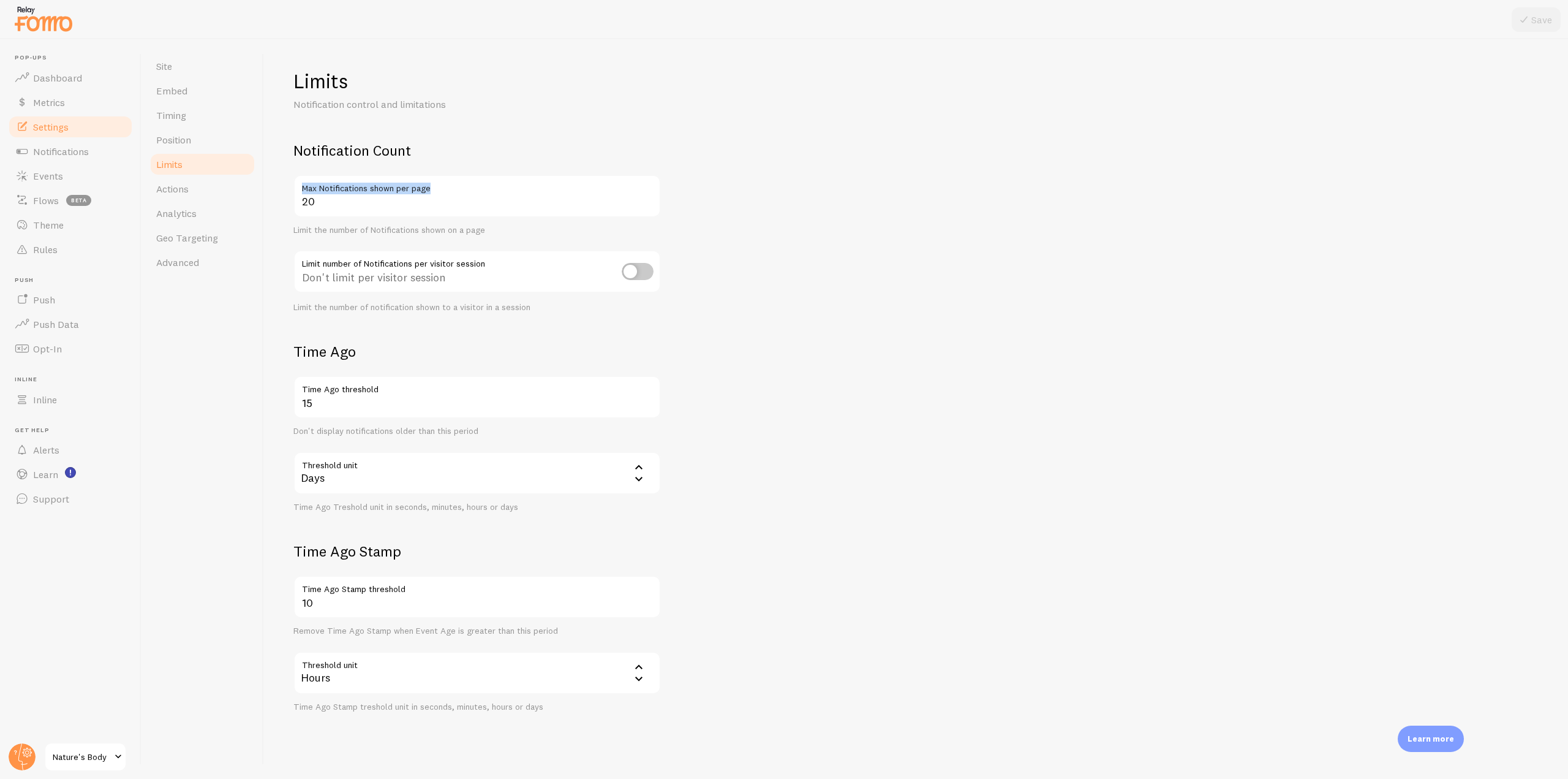
drag, startPoint x: 447, startPoint y: 182, endPoint x: 287, endPoint y: 183, distance: 160.0
click at [287, 183] on div "Limits Notification control and limitations Notification Count 20 Max Notificat…" at bounding box center [916, 409] width 1304 height 740
click at [188, 121] on link "Timing" at bounding box center [202, 116] width 107 height 25
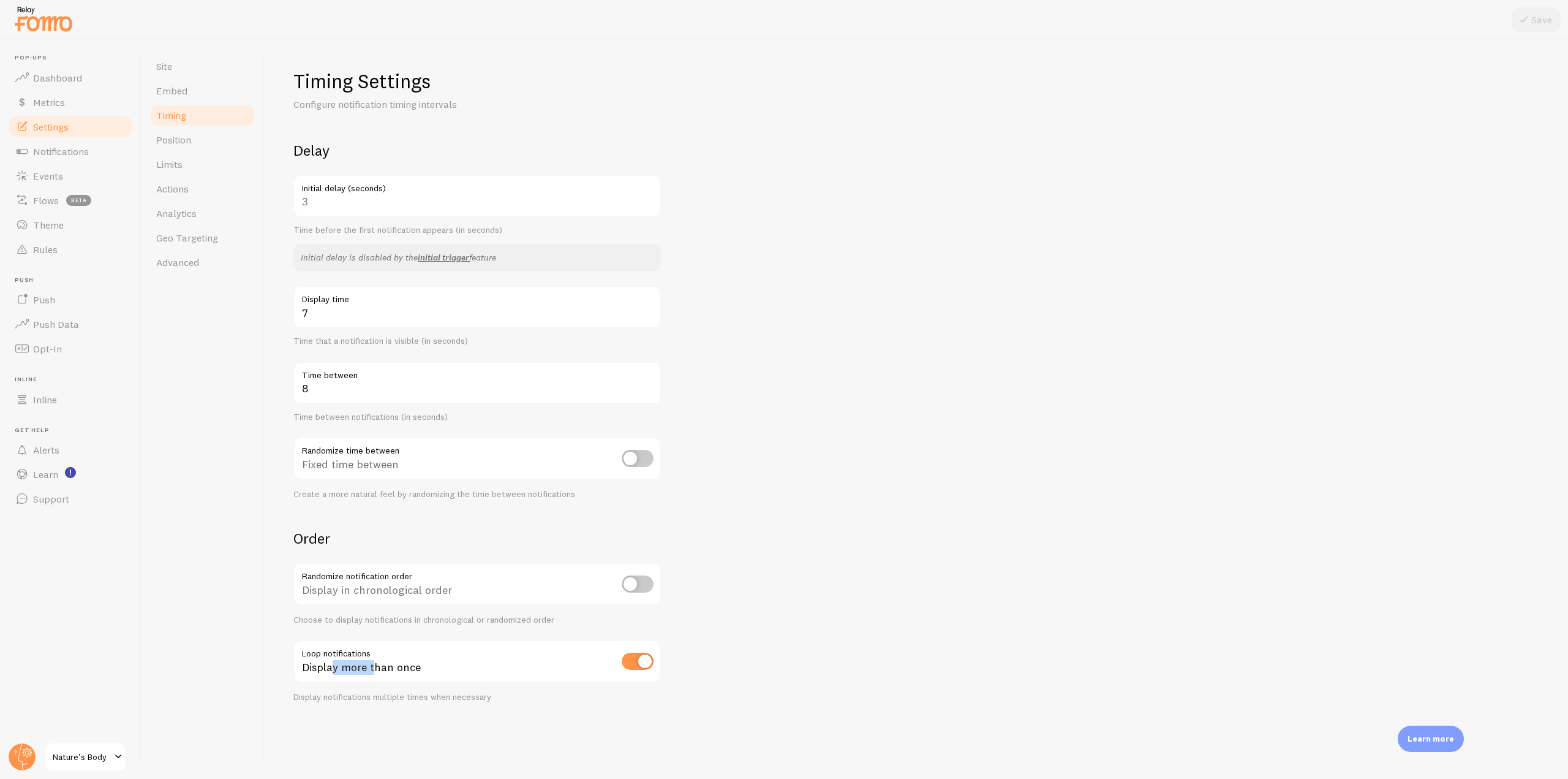
drag, startPoint x: 372, startPoint y: 658, endPoint x: 332, endPoint y: 654, distance: 40.2
click at [332, 654] on div "Display more than once" at bounding box center [477, 662] width 367 height 45
click at [371, 652] on div "Display more than once" at bounding box center [477, 662] width 367 height 45
click at [82, 179] on link "Events" at bounding box center [70, 175] width 126 height 25
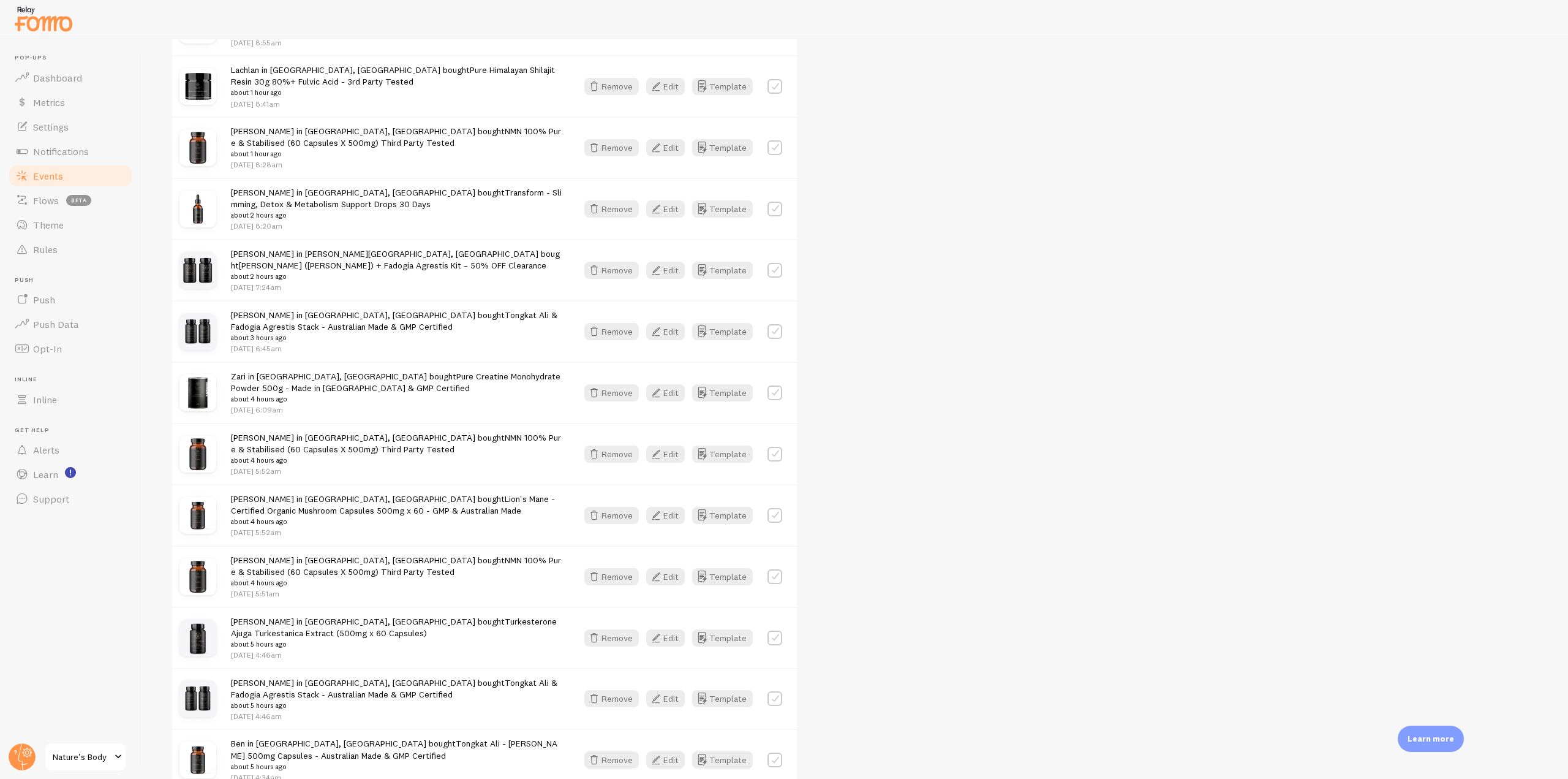
scroll to position [551, 0]
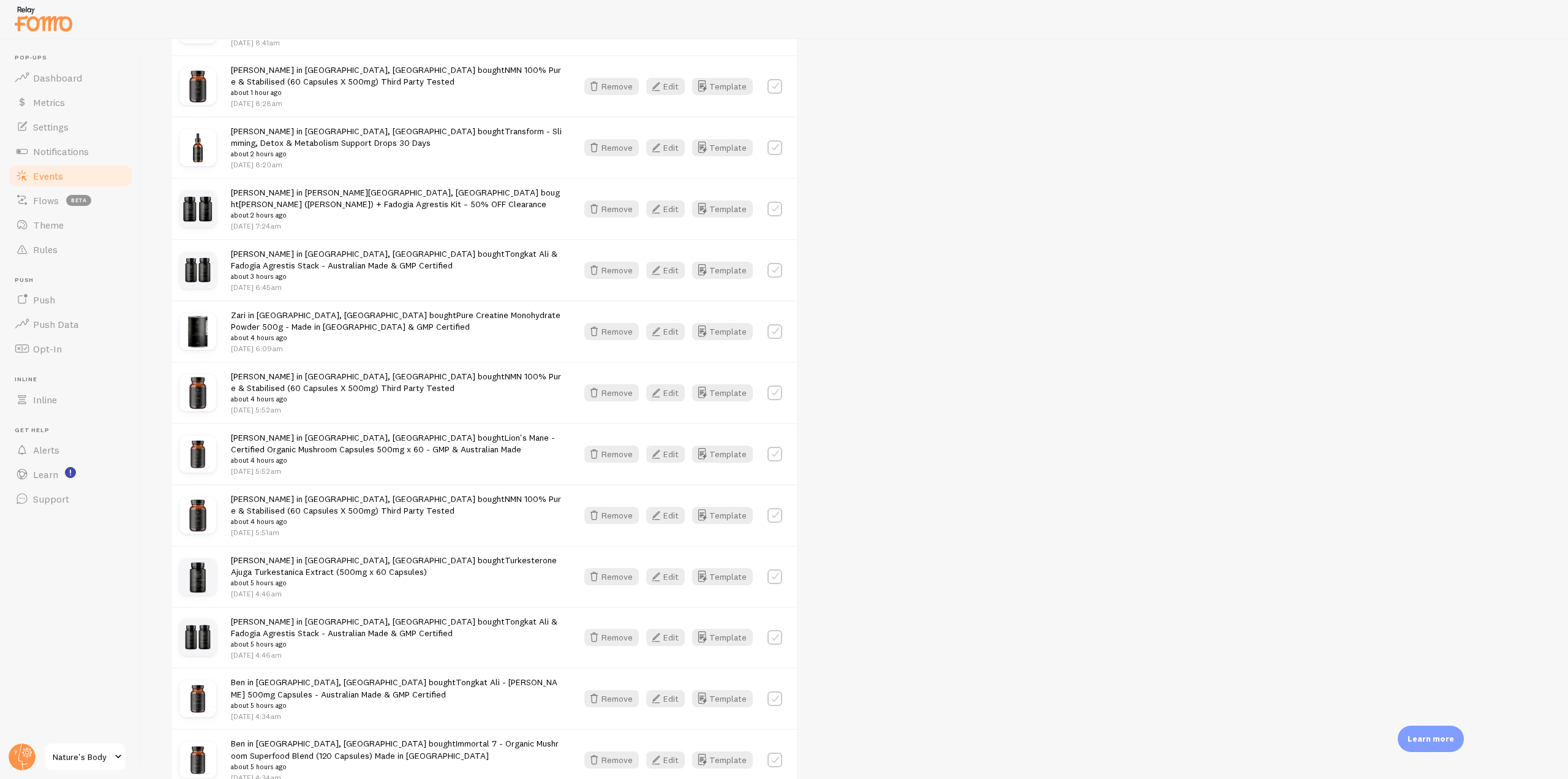
drag, startPoint x: 314, startPoint y: 411, endPoint x: 906, endPoint y: 481, distance: 596.1
click at [906, 481] on div "Captured Latest Removed Filter by Template all Show all Show all Shopify Invent…" at bounding box center [854, 604] width 1367 height 1949
click at [76, 134] on link "Settings" at bounding box center [70, 127] width 126 height 25
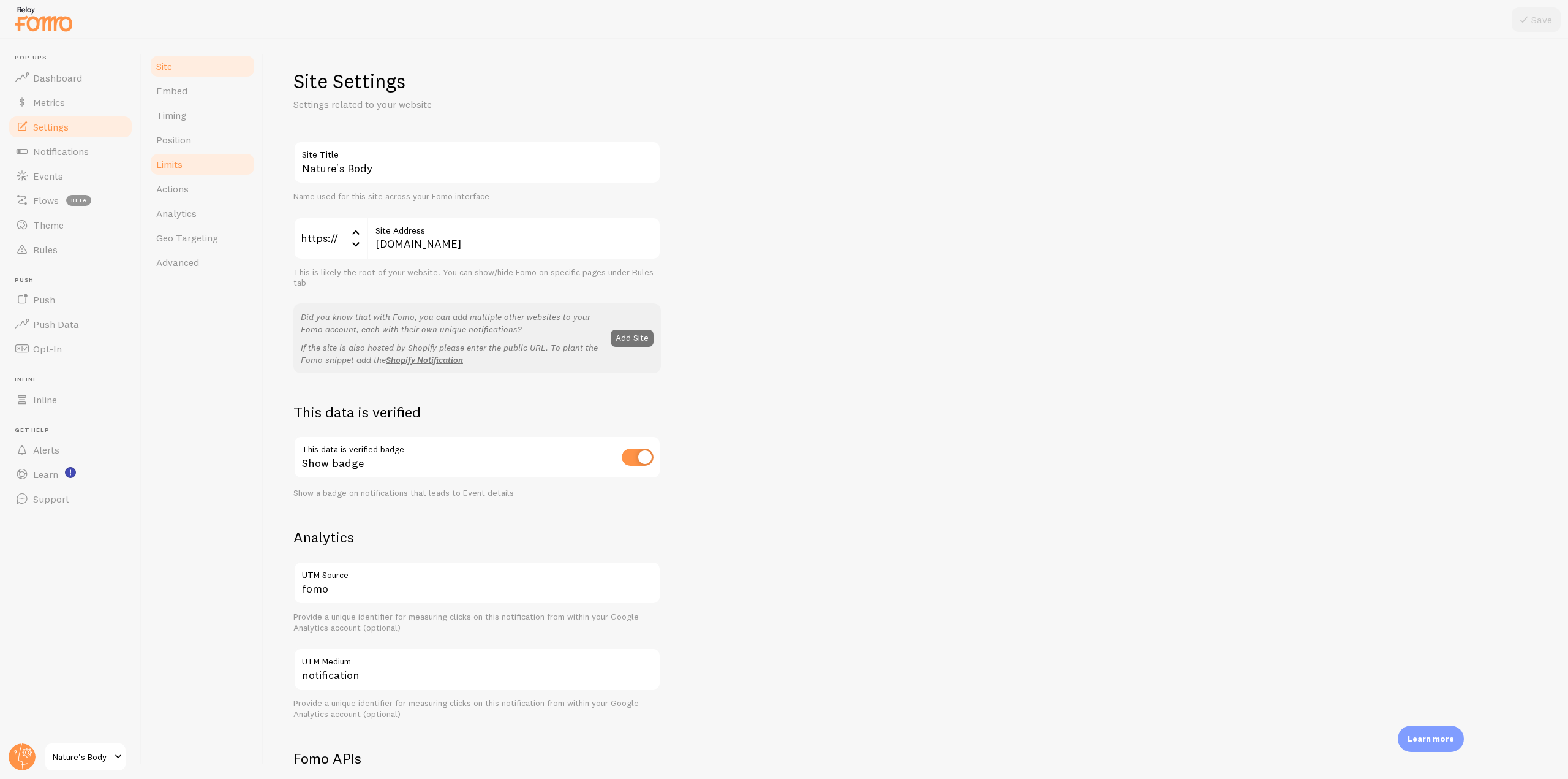
click at [203, 157] on link "Limits" at bounding box center [202, 164] width 107 height 25
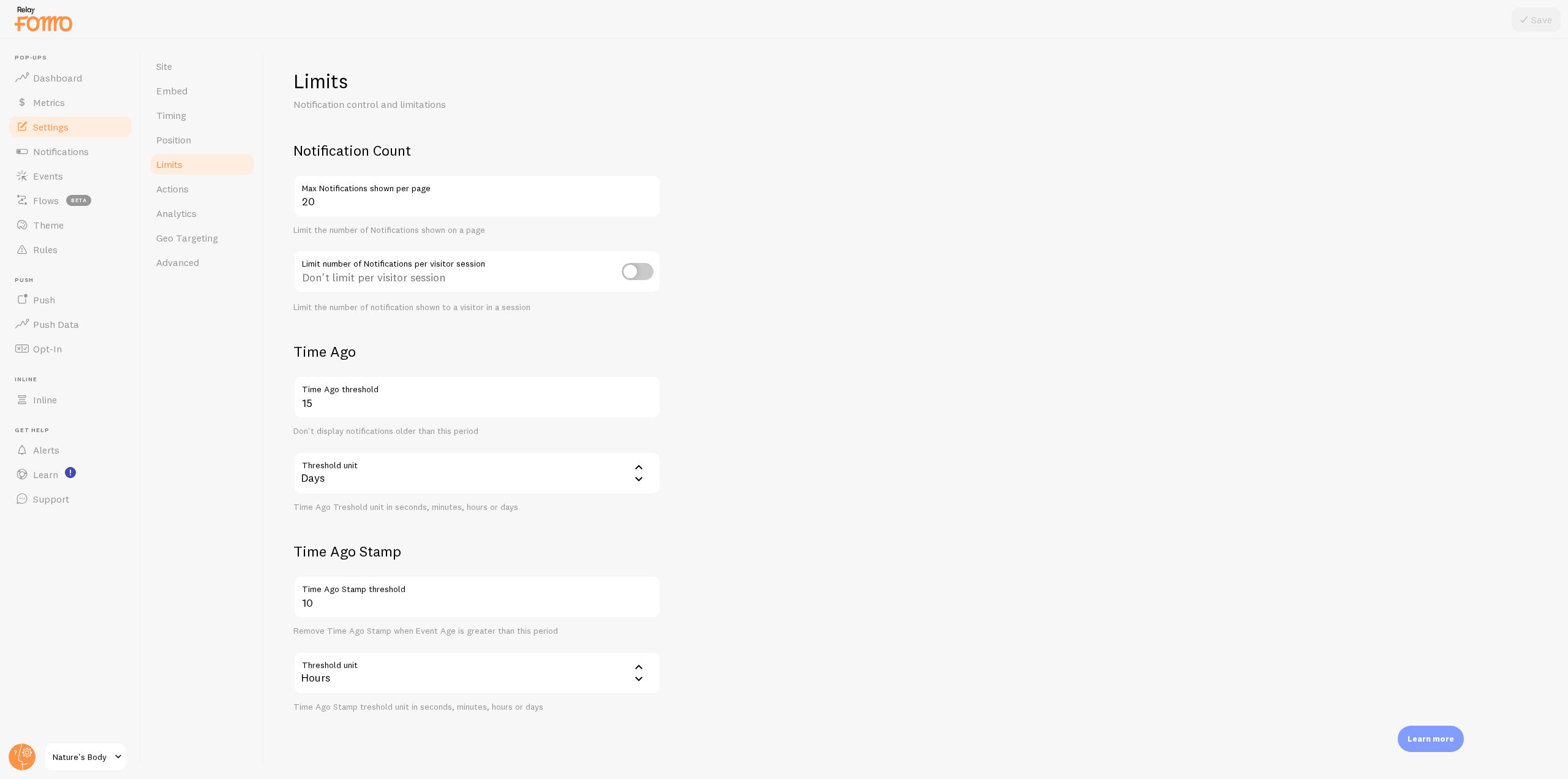
click at [646, 268] on input "checkbox" at bounding box center [637, 271] width 32 height 17
checkbox input "true"
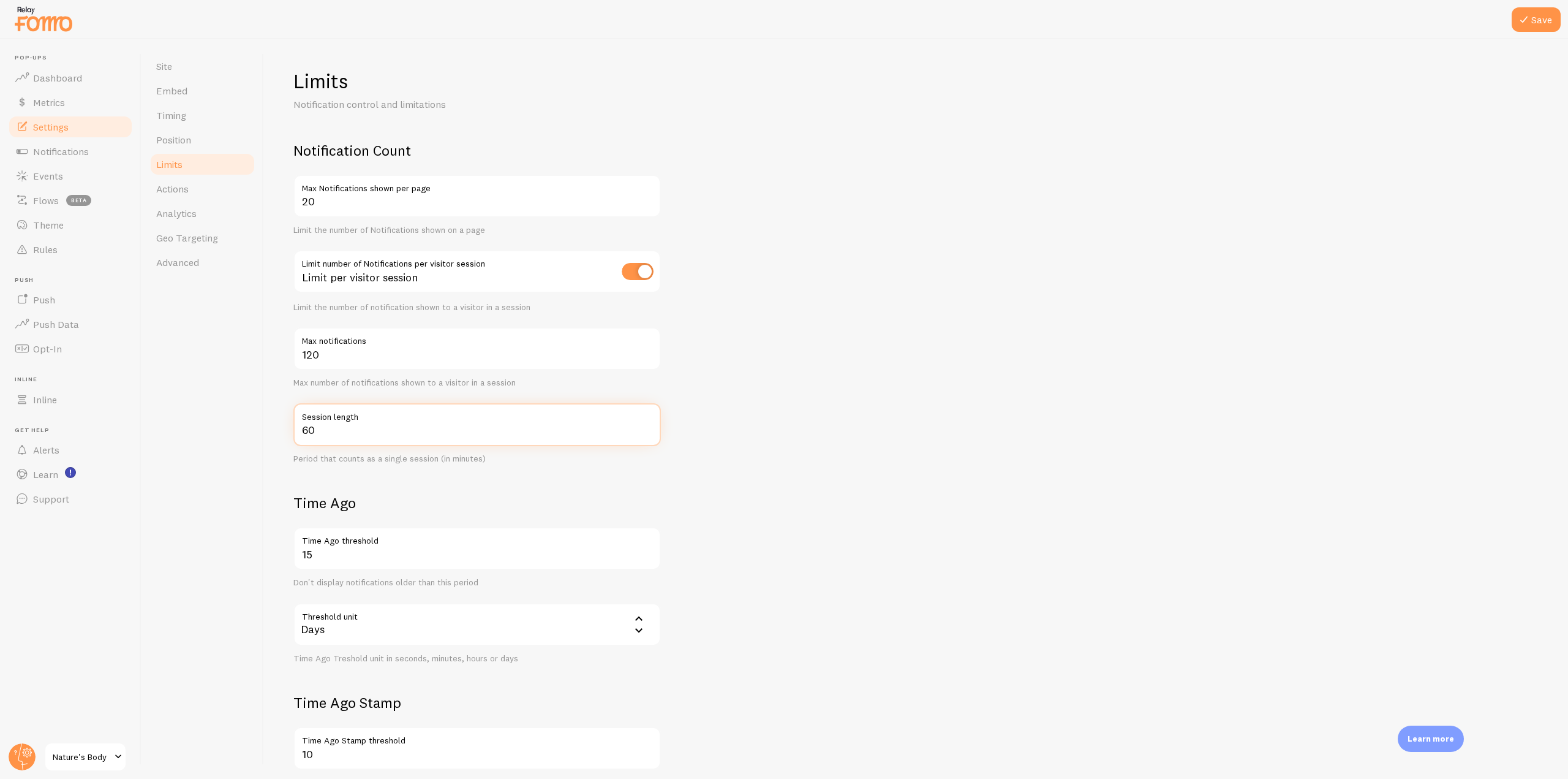
drag, startPoint x: 339, startPoint y: 436, endPoint x: 297, endPoint y: 440, distance: 42.2
click at [297, 440] on input "60" at bounding box center [477, 425] width 367 height 43
click at [316, 431] on input "60" at bounding box center [477, 425] width 367 height 43
drag, startPoint x: 316, startPoint y: 431, endPoint x: 282, endPoint y: 430, distance: 34.0
click at [282, 430] on div "Limits Notification control and limitations Notification Count 20 Max Notificat…" at bounding box center [916, 409] width 1304 height 740
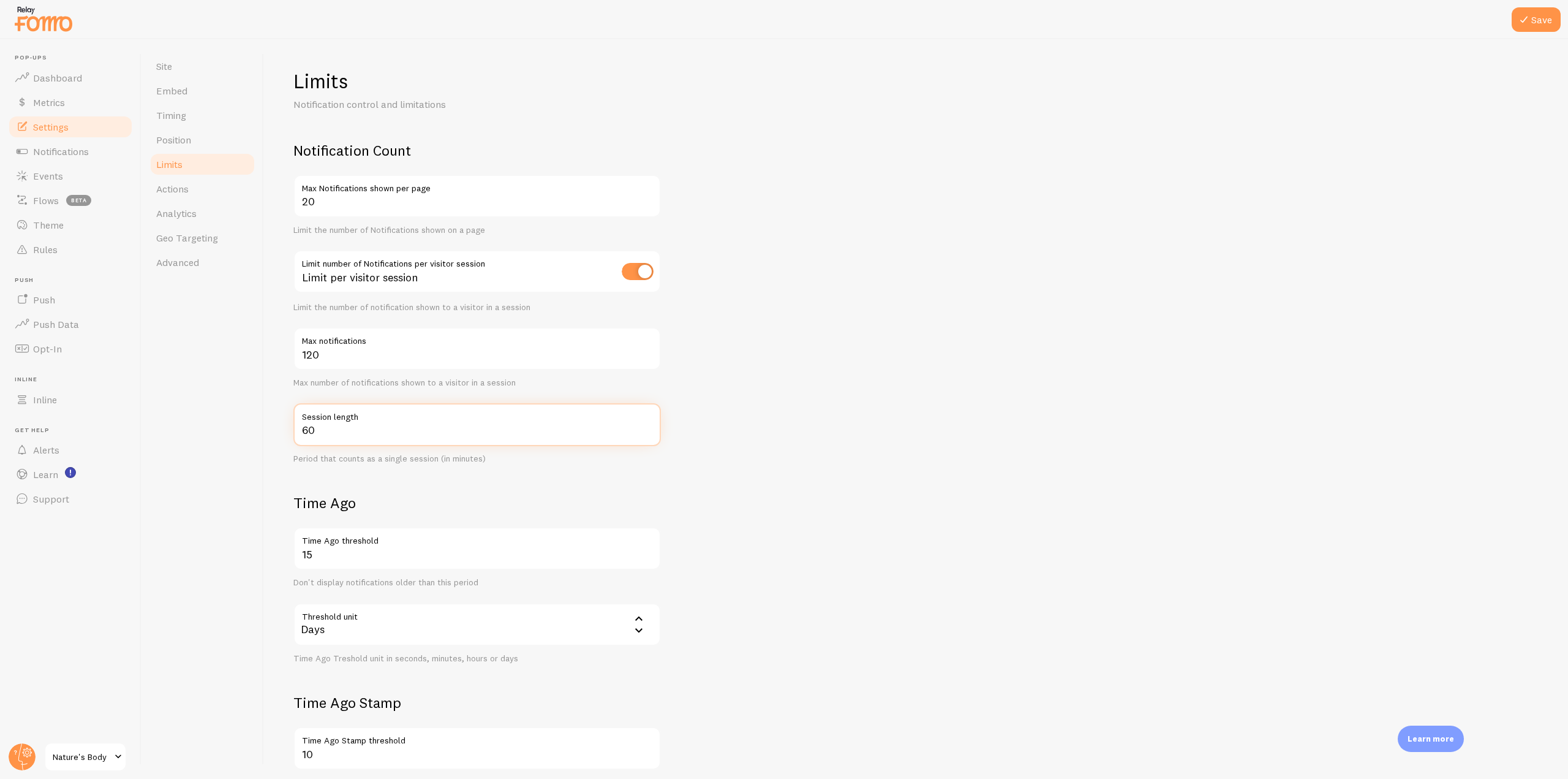
click at [333, 439] on input "60" at bounding box center [477, 425] width 367 height 43
drag, startPoint x: 328, startPoint y: 436, endPoint x: 298, endPoint y: 435, distance: 30.0
click at [298, 435] on input "60" at bounding box center [477, 425] width 367 height 43
click at [325, 435] on input "60" at bounding box center [477, 425] width 367 height 43
drag, startPoint x: 333, startPoint y: 432, endPoint x: 294, endPoint y: 429, distance: 39.1
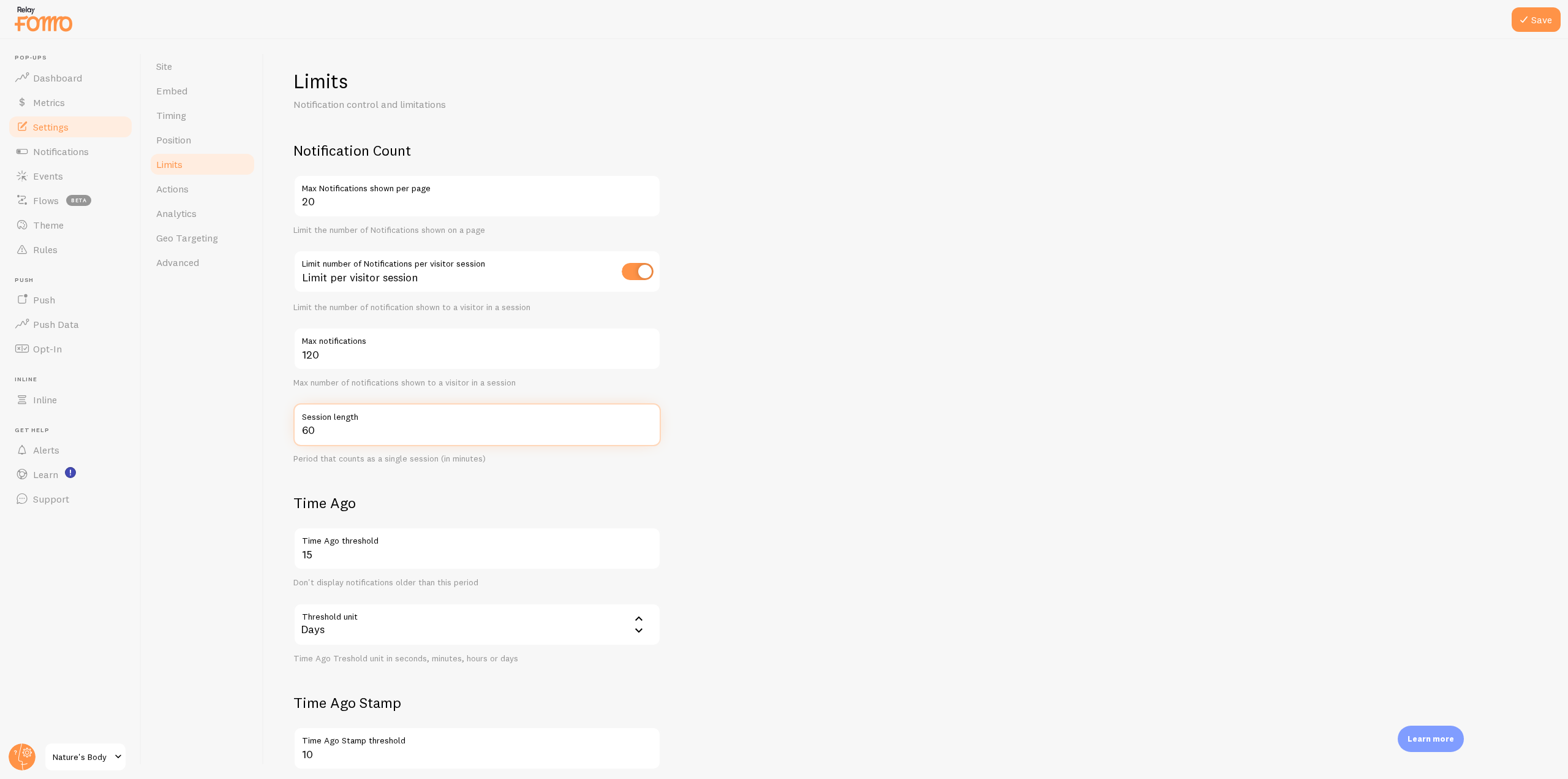
click at [294, 429] on input "60" at bounding box center [477, 425] width 367 height 43
drag, startPoint x: 323, startPoint y: 352, endPoint x: 295, endPoint y: 346, distance: 28.6
click at [295, 346] on div "120 Max notifications" at bounding box center [477, 348] width 367 height 43
click at [301, 339] on label "Max notifications" at bounding box center [477, 337] width 367 height 20
click at [301, 339] on input "120" at bounding box center [477, 348] width 367 height 43
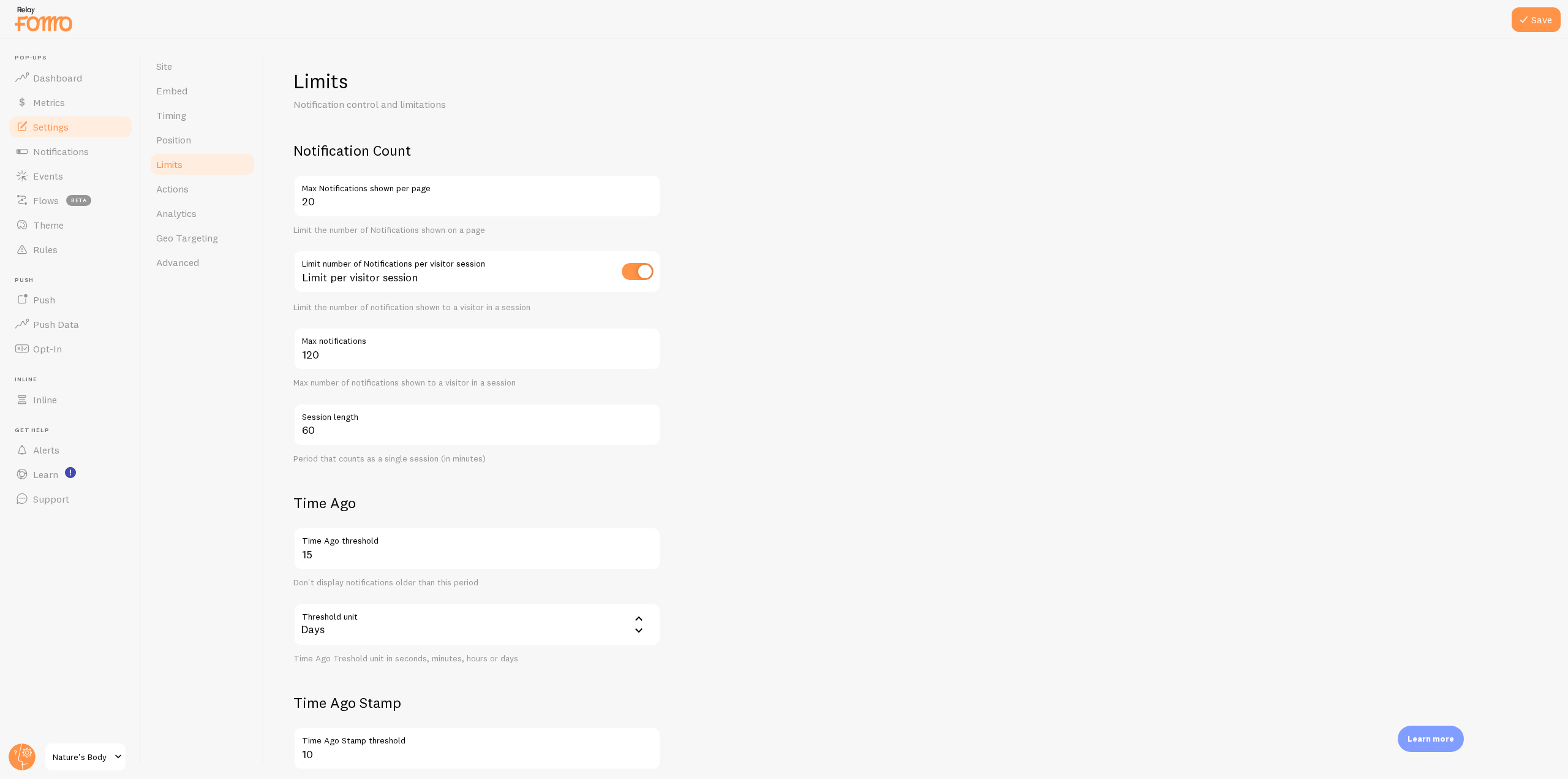
click at [377, 340] on label "Max notifications" at bounding box center [477, 337] width 367 height 20
click at [377, 340] on input "120" at bounding box center [477, 348] width 367 height 43
click at [33, 750] on circle at bounding box center [21, 756] width 27 height 27
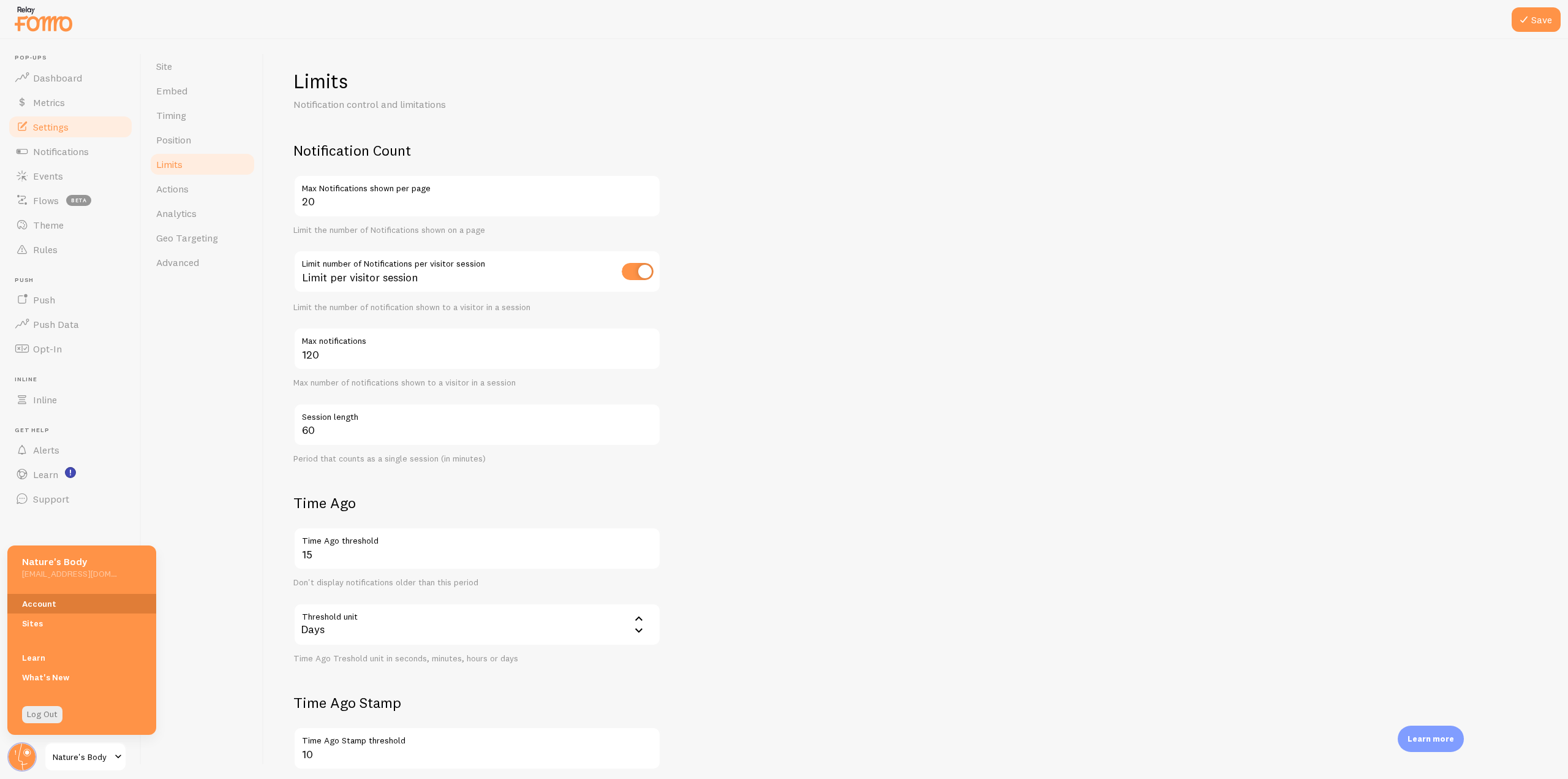
click at [61, 599] on link "Account" at bounding box center [82, 604] width 149 height 20
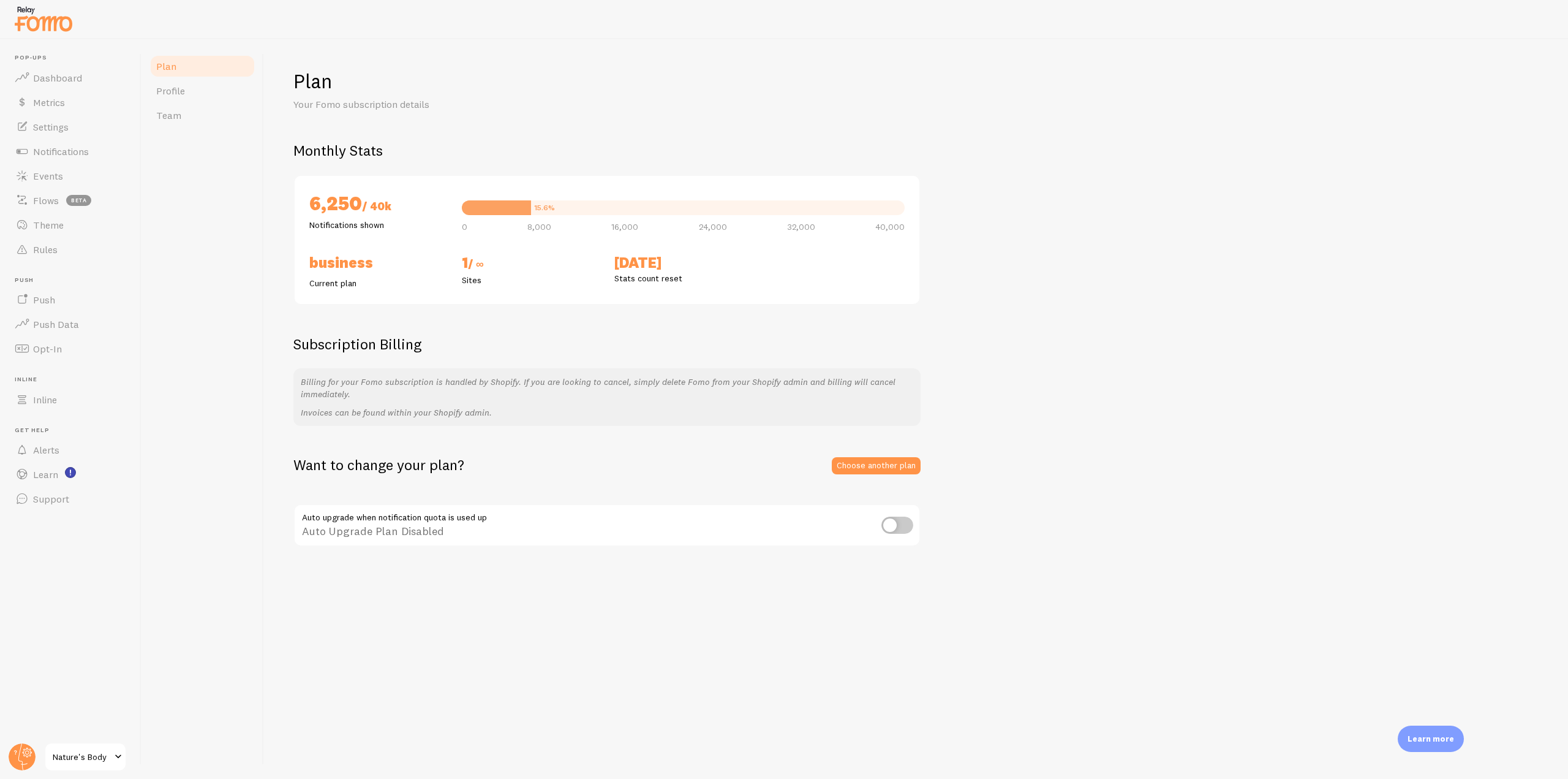
drag, startPoint x: 298, startPoint y: 203, endPoint x: 359, endPoint y: 195, distance: 61.5
click at [359, 195] on div "6,250 / 40k Notifications shown 15.6% 0 8,000 16,000 24,000 32,000 40,000 Busin…" at bounding box center [607, 239] width 627 height 130
click at [409, 188] on div "6,250 / 40k Notifications shown 15.6% 0 8,000 16,000 24,000 32,000 40,000 Busin…" at bounding box center [607, 239] width 627 height 130
drag, startPoint x: 307, startPoint y: 200, endPoint x: 403, endPoint y: 200, distance: 96.0
click at [403, 200] on div "6,250 / 40k Notifications shown" at bounding box center [378, 210] width 152 height 40
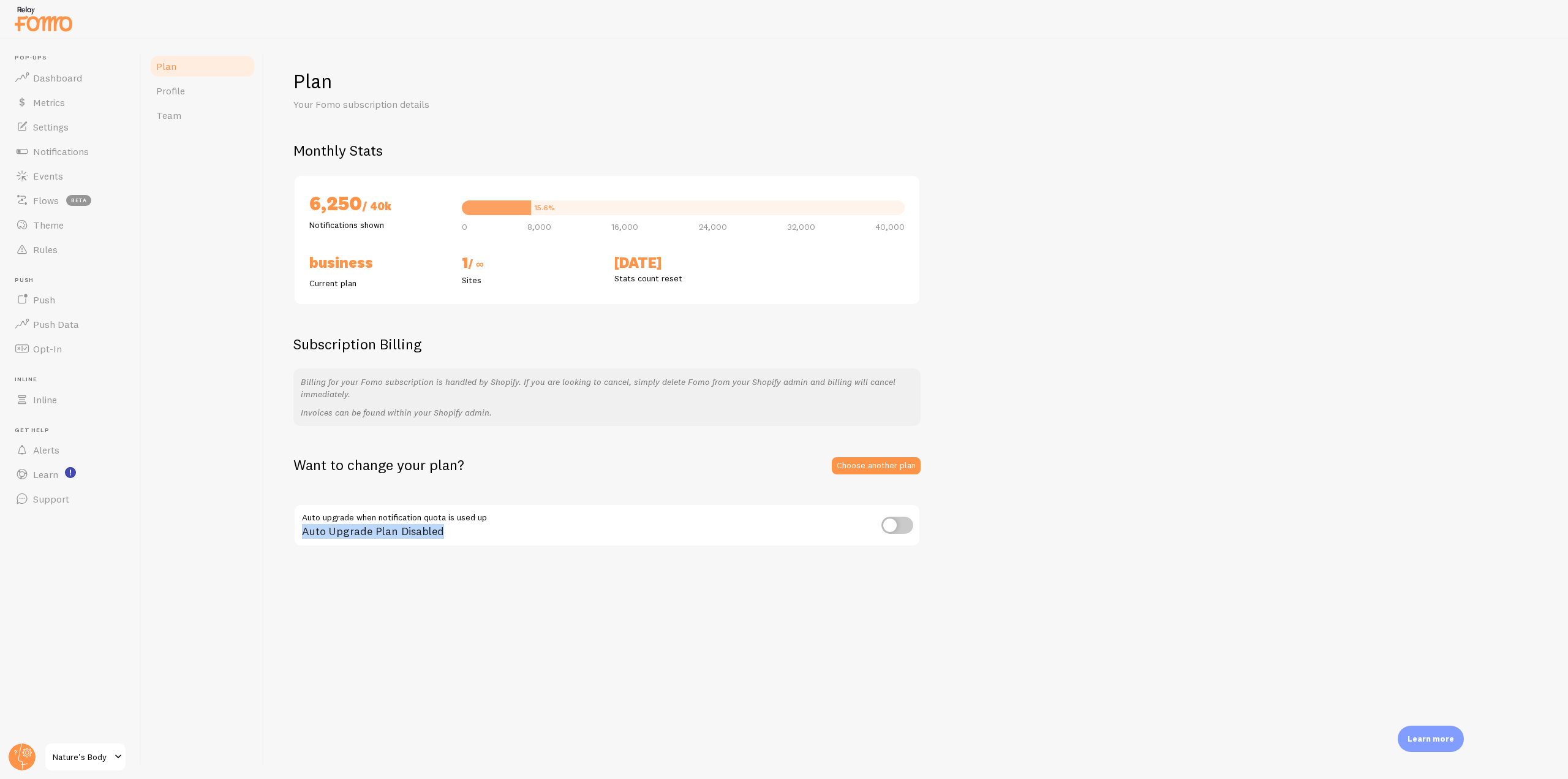
drag, startPoint x: 303, startPoint y: 521, endPoint x: 480, endPoint y: 515, distance: 177.1
click at [480, 515] on div "Auto Upgrade Plan Disabled" at bounding box center [607, 526] width 627 height 45
click at [251, 230] on div "Plan Profile Team" at bounding box center [202, 409] width 122 height 740
click at [99, 125] on link "Settings" at bounding box center [70, 127] width 126 height 25
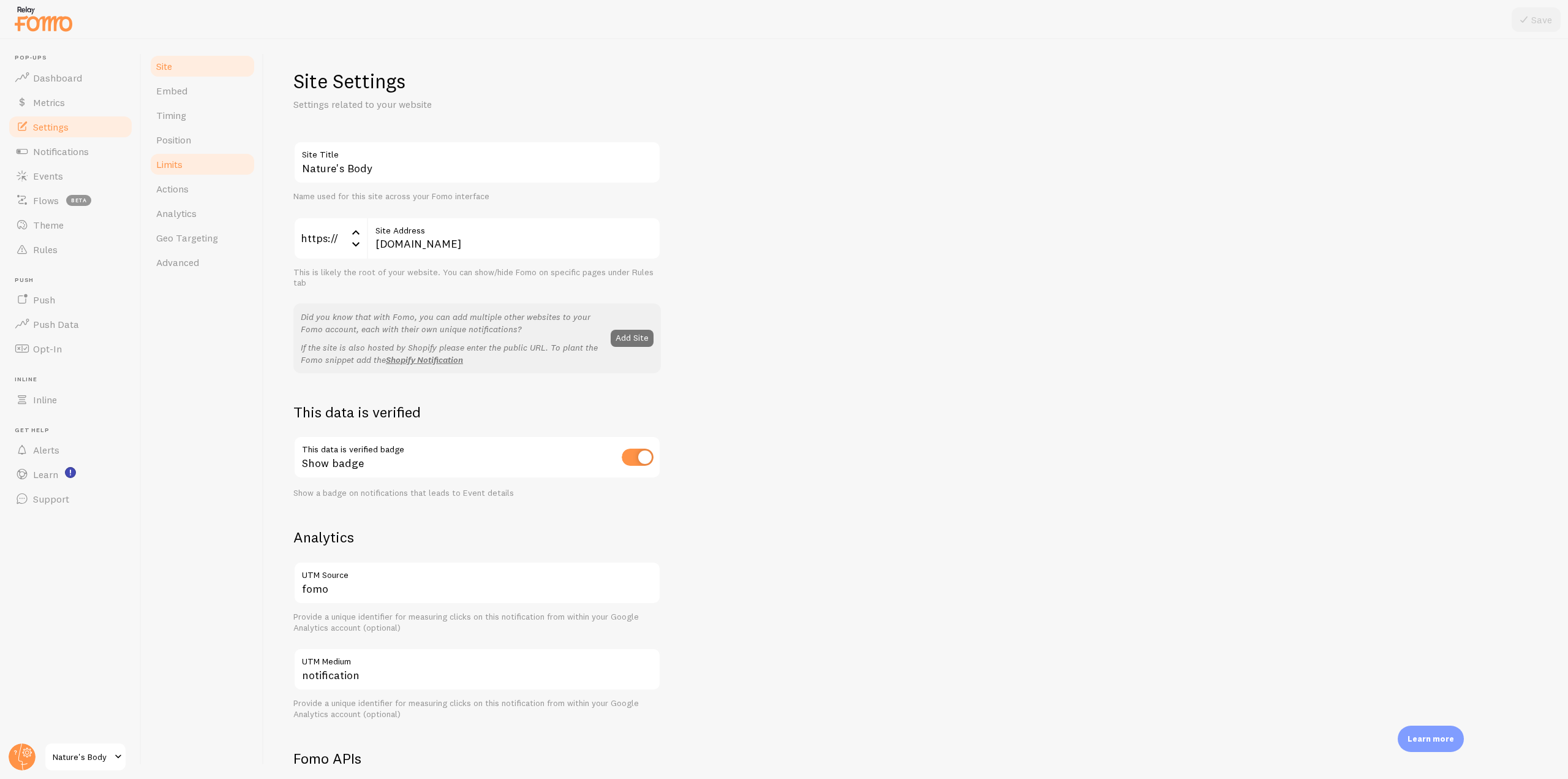
click at [214, 165] on link "Limits" at bounding box center [202, 164] width 107 height 25
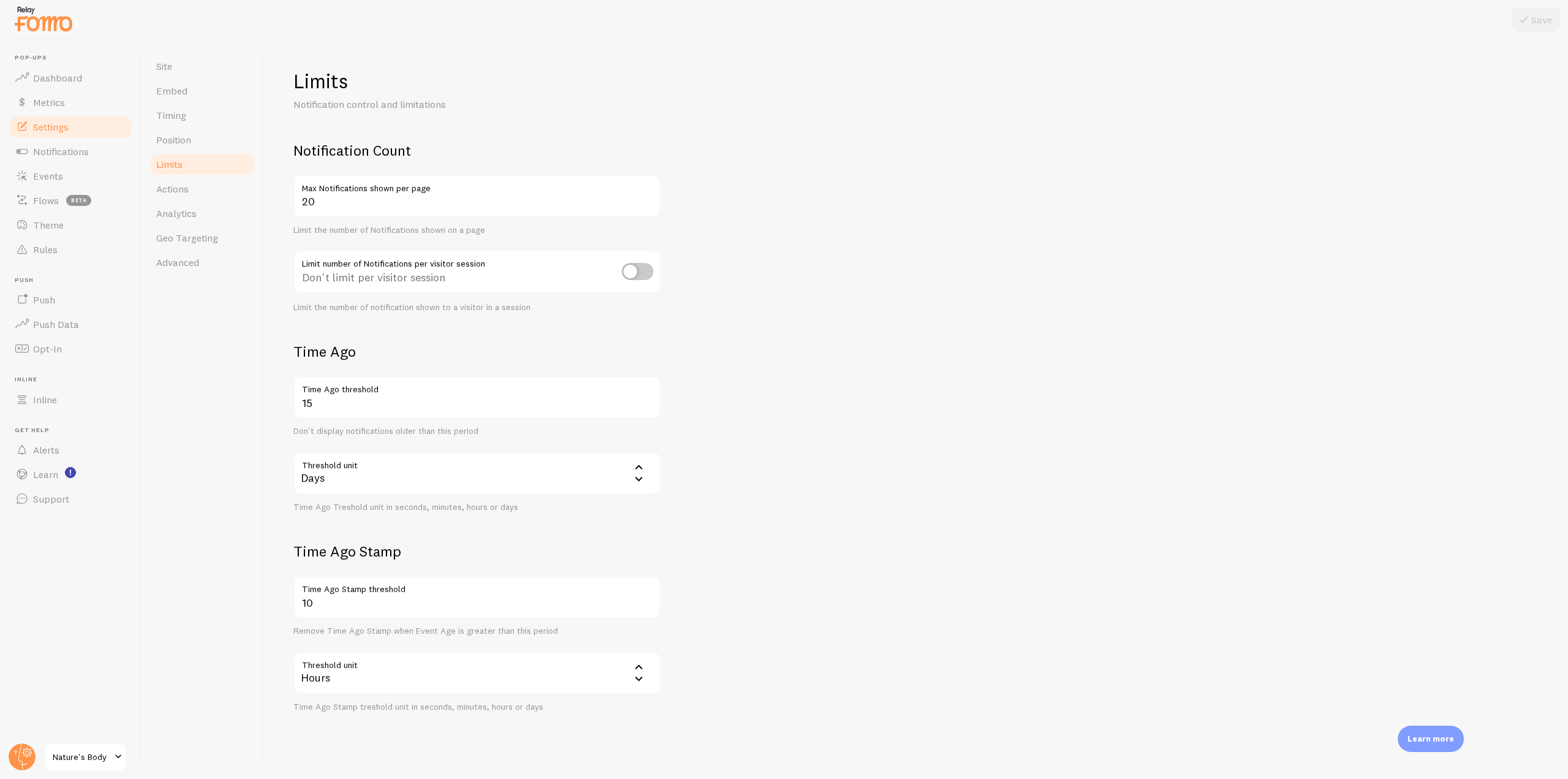
click at [641, 275] on input "checkbox" at bounding box center [637, 271] width 32 height 17
checkbox input "true"
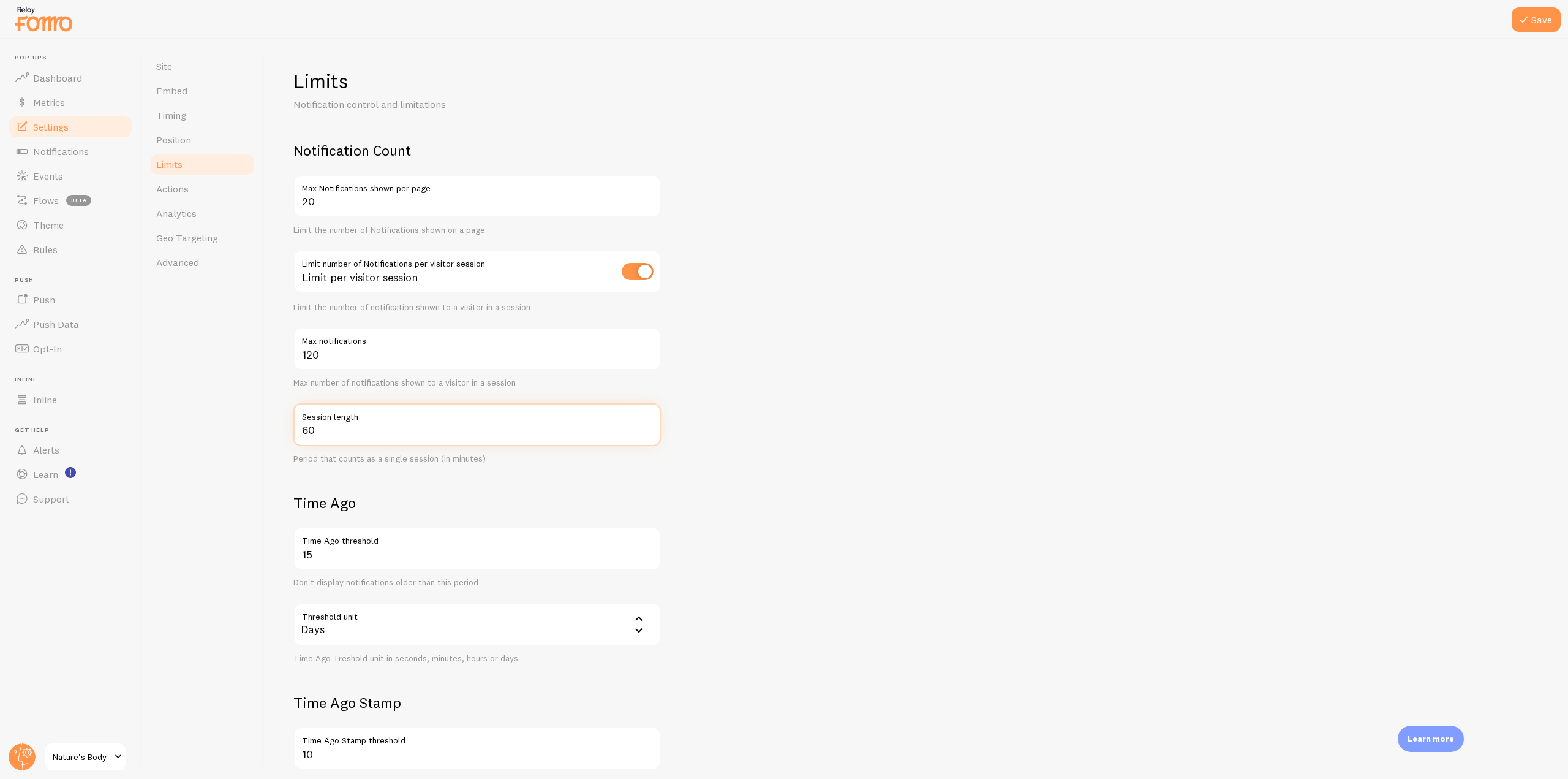
drag, startPoint x: 335, startPoint y: 437, endPoint x: 295, endPoint y: 428, distance: 41.0
click at [295, 428] on input "60" at bounding box center [477, 425] width 367 height 43
drag, startPoint x: 324, startPoint y: 362, endPoint x: 289, endPoint y: 355, distance: 35.7
click at [289, 355] on div "Limits Notification control and limitations Notification Count 20 Max Notificat…" at bounding box center [916, 409] width 1304 height 740
click at [345, 354] on input "120" at bounding box center [477, 348] width 367 height 43
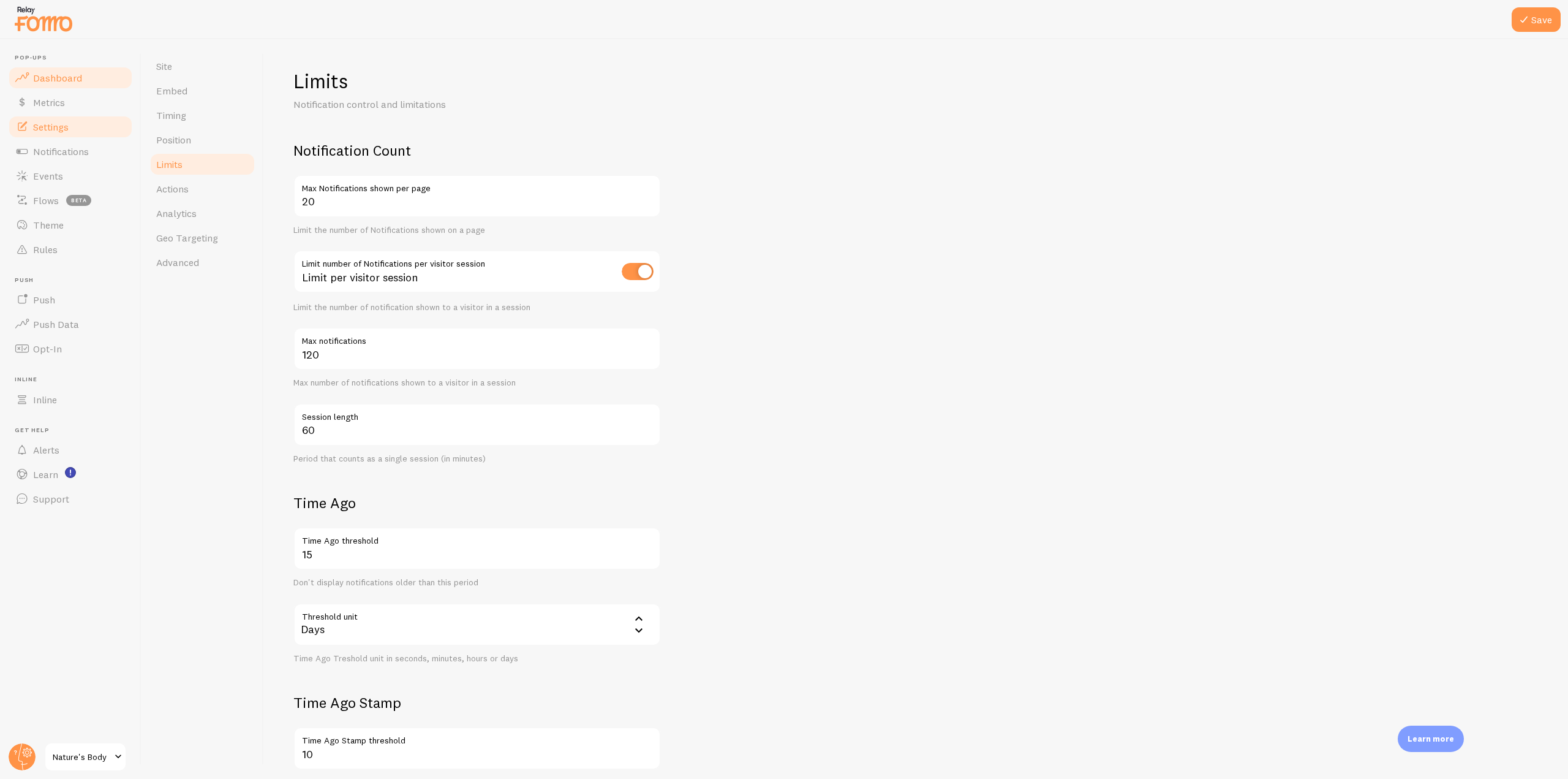
click at [66, 80] on span "Dashboard" at bounding box center [57, 77] width 49 height 12
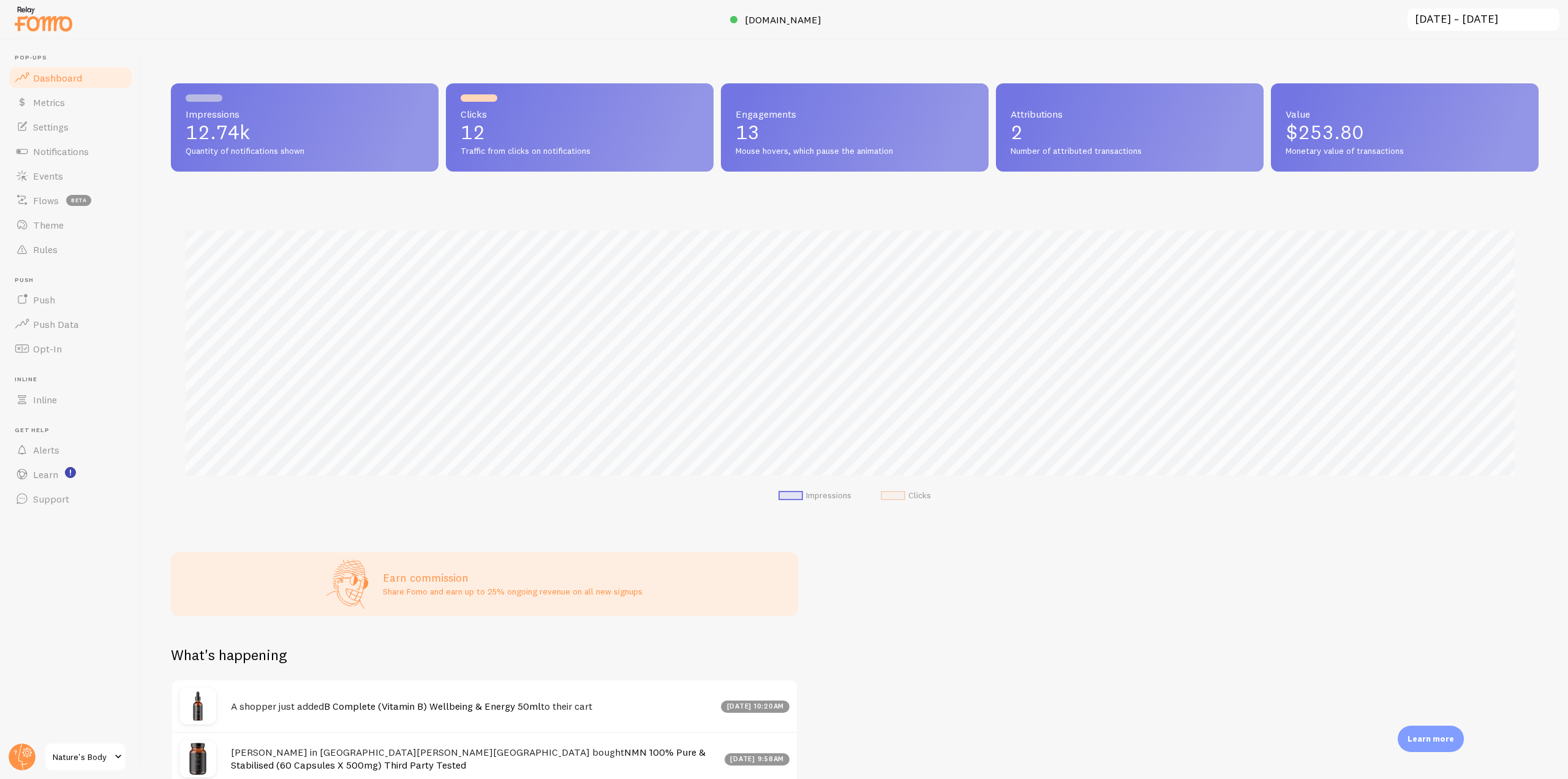
scroll to position [321, 1358]
click at [1481, 23] on input "[DATE] ~ [DATE]" at bounding box center [1483, 20] width 154 height 25
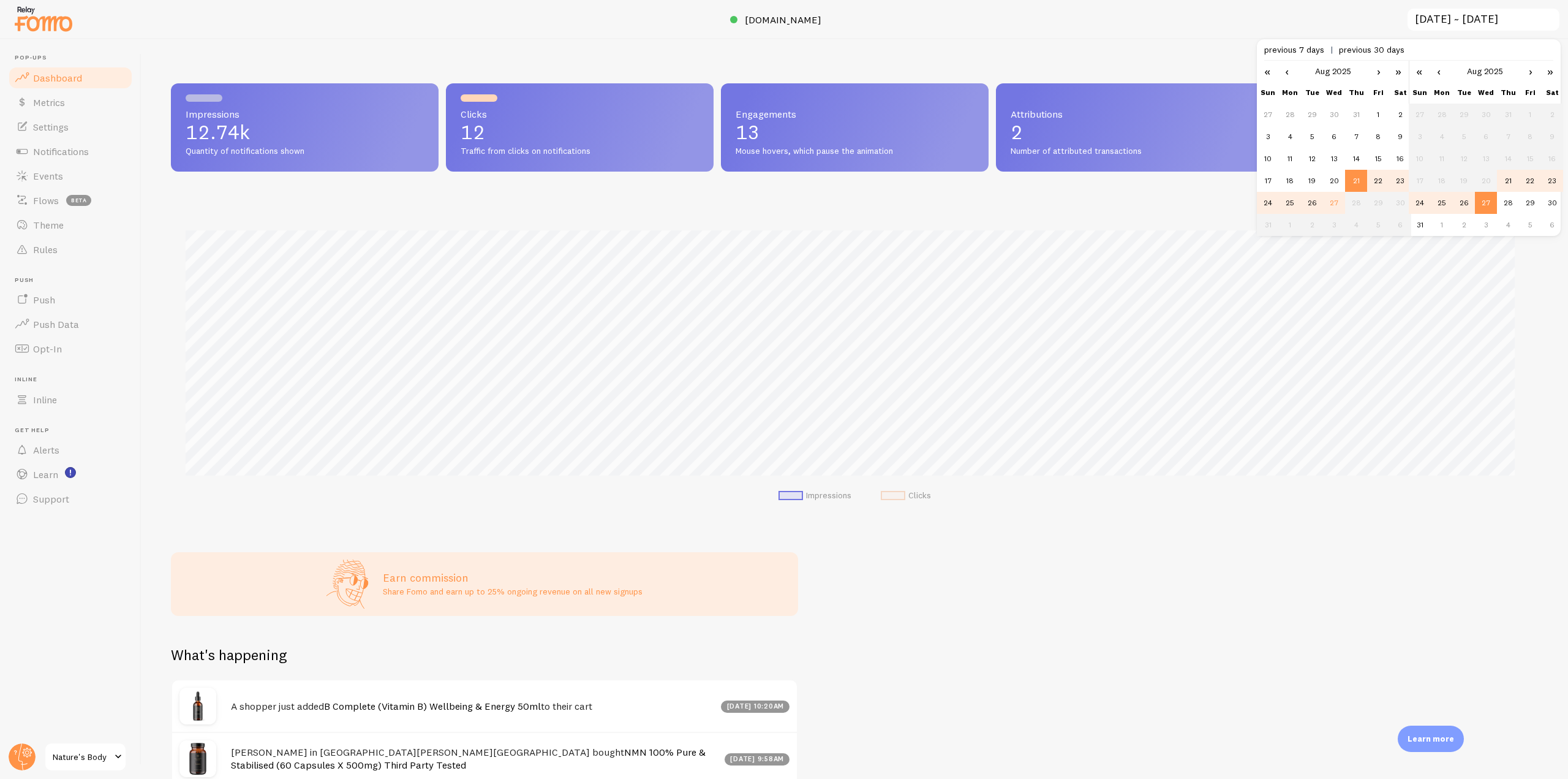
click at [1440, 202] on td "25" at bounding box center [1441, 203] width 22 height 22
click at [1286, 200] on td "25" at bounding box center [1289, 203] width 22 height 22
click at [1486, 206] on td "27" at bounding box center [1485, 203] width 22 height 22
type input "[DATE] ~ [DATE]"
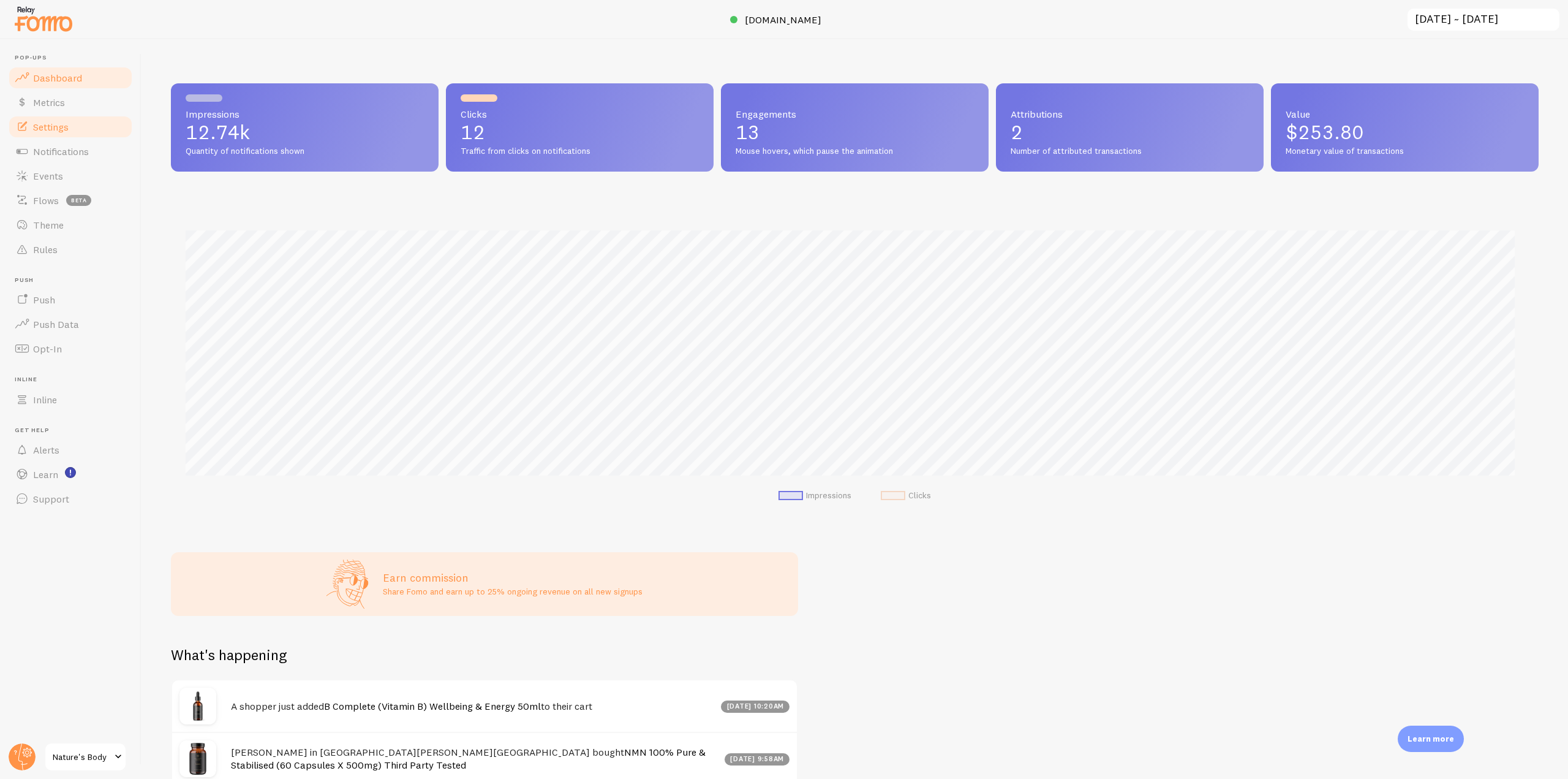
click at [57, 124] on span "Settings" at bounding box center [50, 126] width 35 height 12
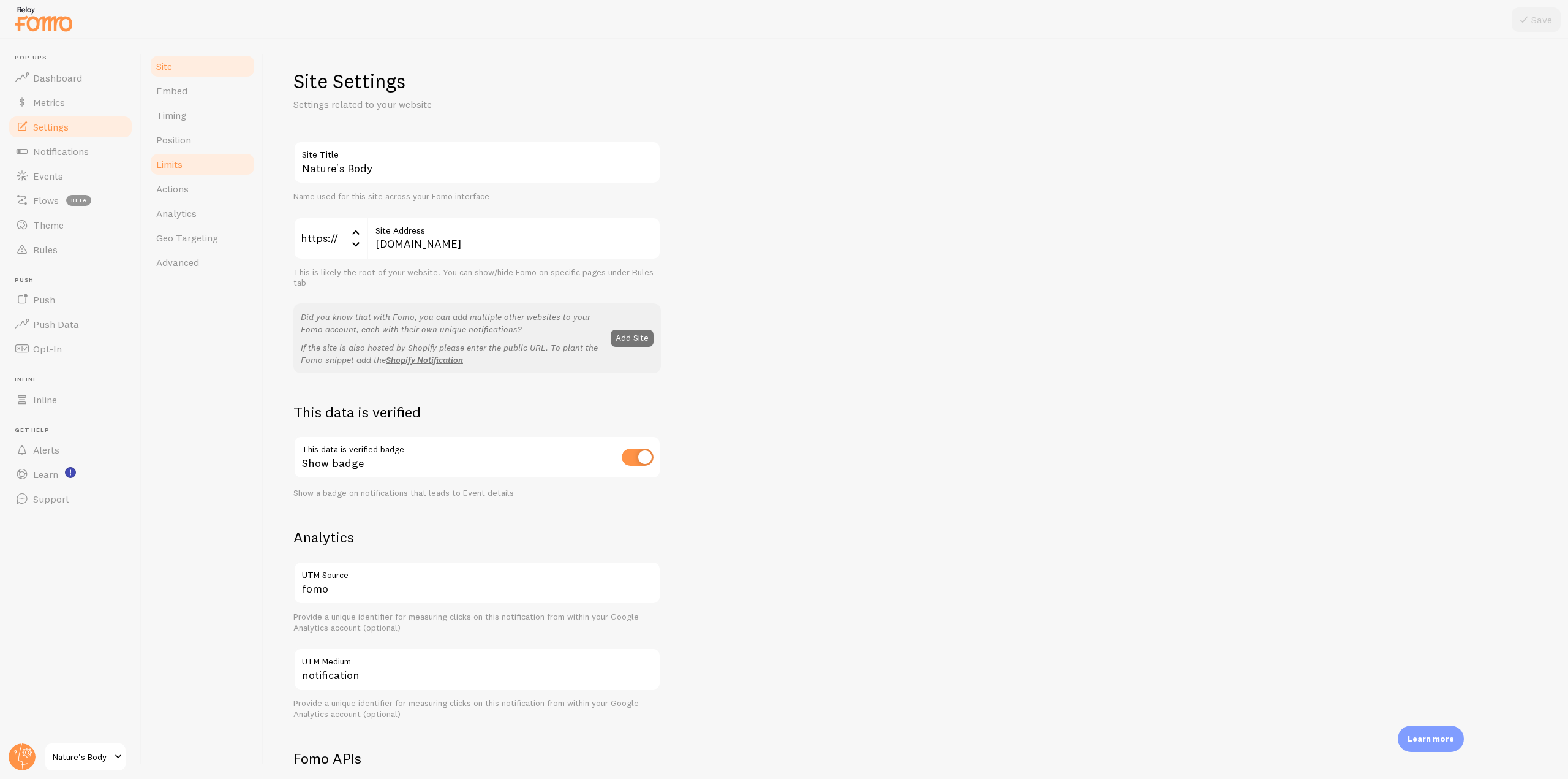
click at [202, 165] on link "Limits" at bounding box center [202, 164] width 107 height 25
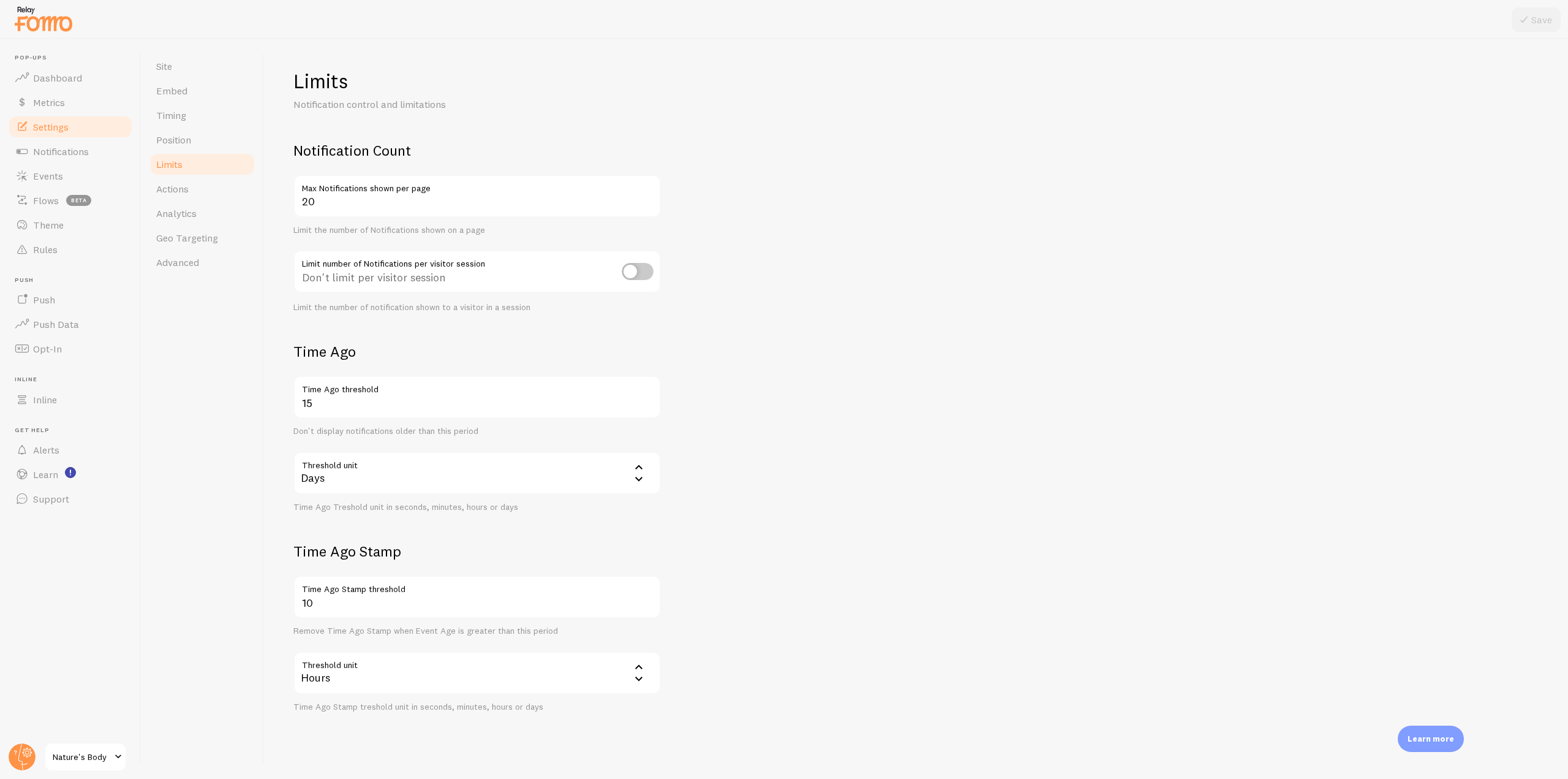
click at [633, 273] on input "checkbox" at bounding box center [637, 271] width 32 height 17
checkbox input "true"
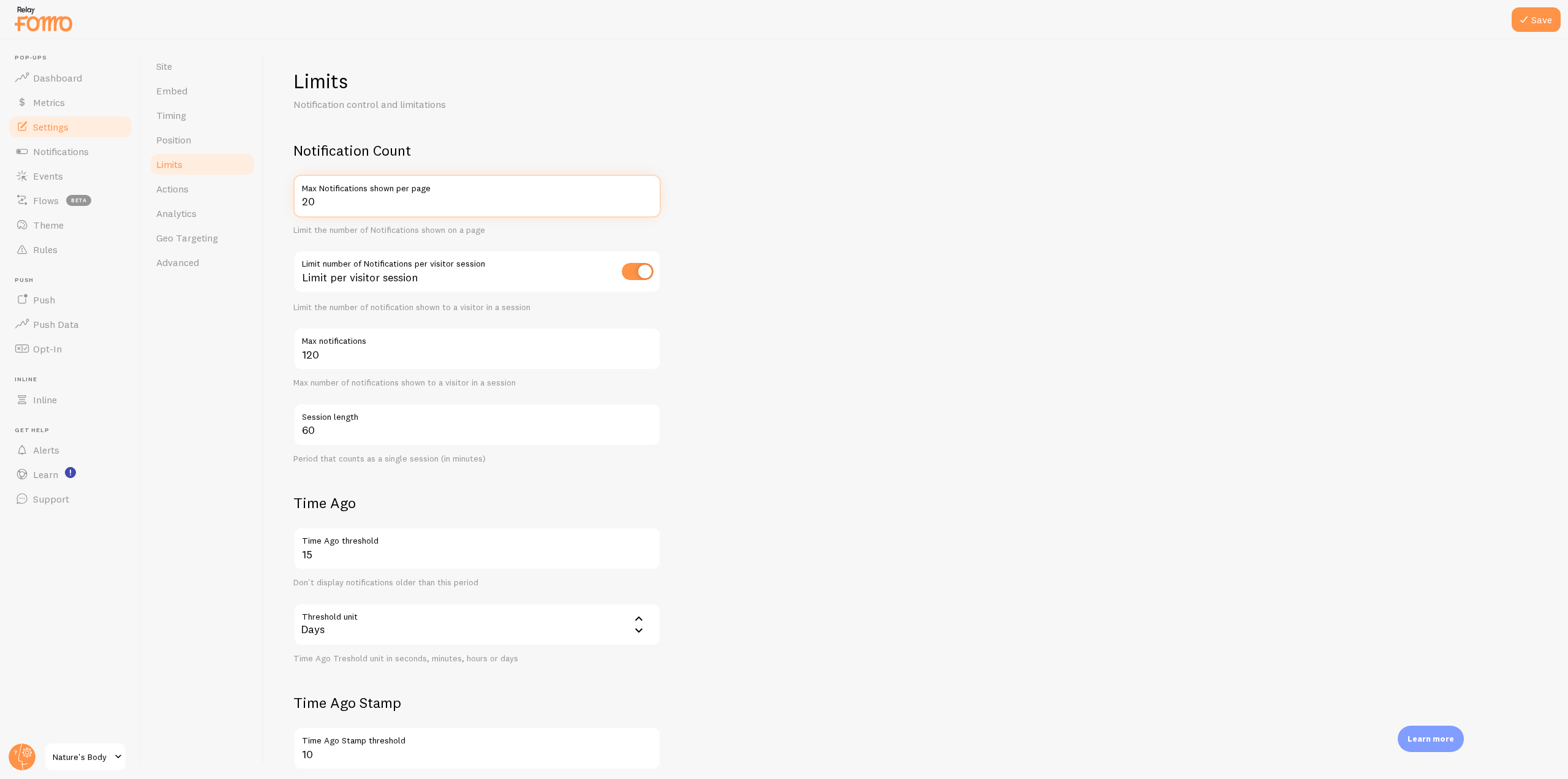
drag, startPoint x: 330, startPoint y: 205, endPoint x: 270, endPoint y: 205, distance: 60.0
click at [270, 205] on div "Limits Notification control and limitations Notification Count 20 Max Notificat…" at bounding box center [916, 409] width 1304 height 740
type input "12"
drag, startPoint x: 330, startPoint y: 359, endPoint x: 295, endPoint y: 355, distance: 35.2
click at [295, 355] on input "120" at bounding box center [477, 348] width 367 height 43
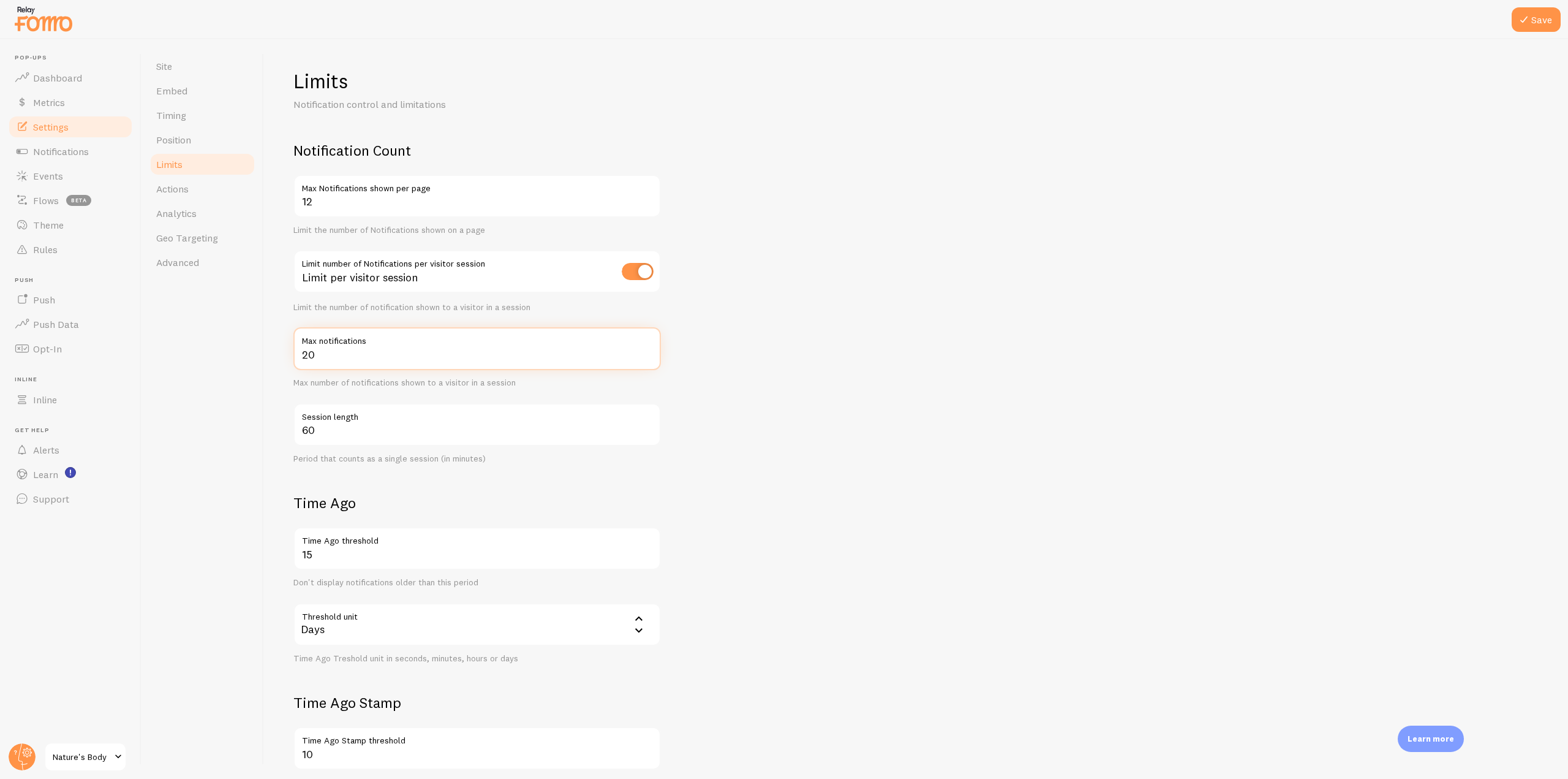
type input "20"
click at [721, 408] on form "Notification Count 12 Max Notifications shown per page Limit the number of Noti…" at bounding box center [916, 502] width 1245 height 722
drag, startPoint x: 334, startPoint y: 358, endPoint x: 282, endPoint y: 352, distance: 52.3
click at [282, 352] on div "Limits Notification control and limitations Notification Count 12 Max Notificat…" at bounding box center [916, 409] width 1304 height 740
click at [332, 200] on input "12" at bounding box center [477, 196] width 367 height 43
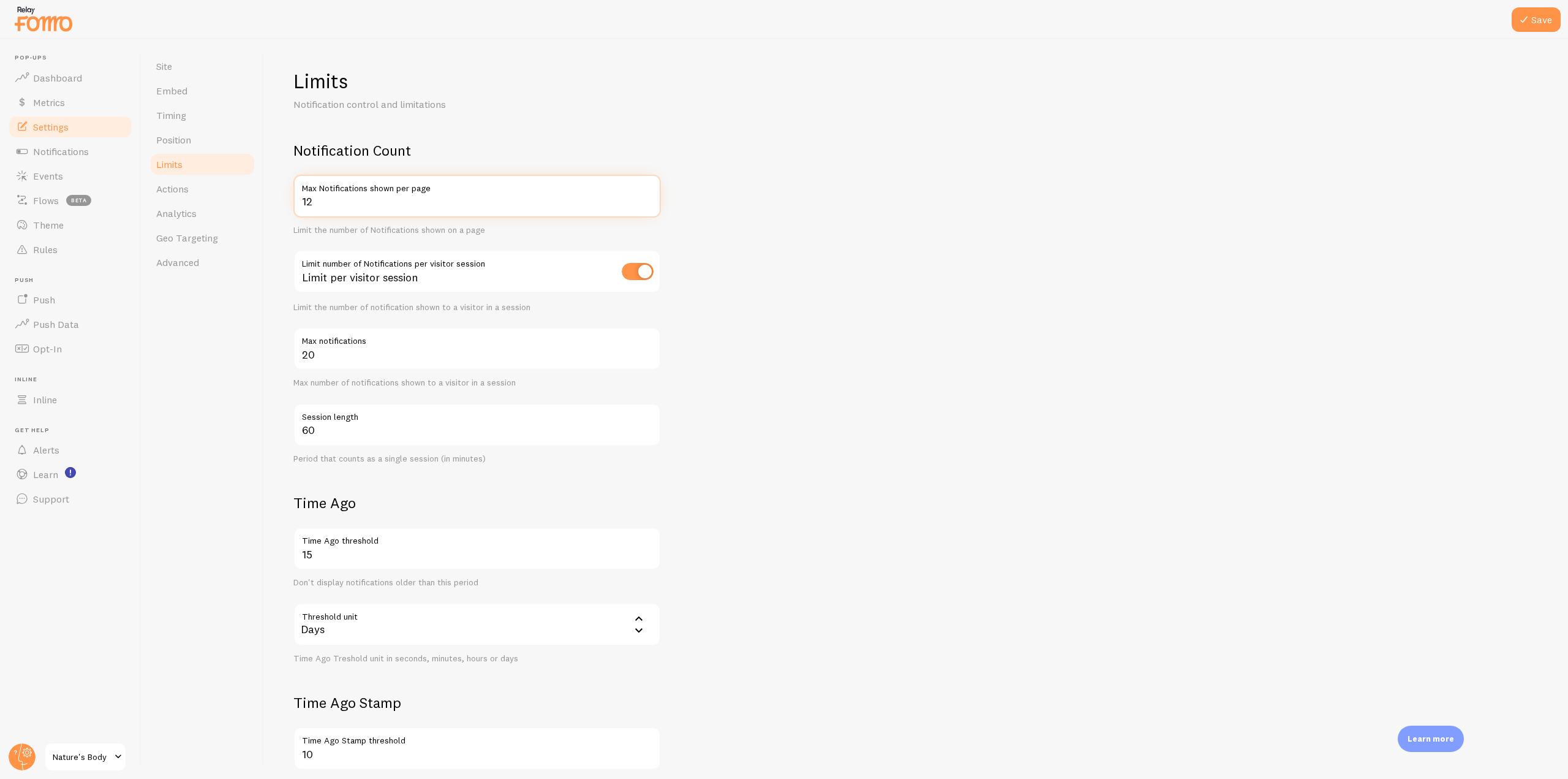
drag, startPoint x: 313, startPoint y: 207, endPoint x: 298, endPoint y: 203, distance: 15.5
click at [298, 203] on input "12" at bounding box center [477, 196] width 367 height 43
click at [311, 203] on input "12" at bounding box center [477, 196] width 367 height 43
drag, startPoint x: 314, startPoint y: 203, endPoint x: 295, endPoint y: 200, distance: 19.2
click at [295, 200] on input "12" at bounding box center [477, 196] width 367 height 43
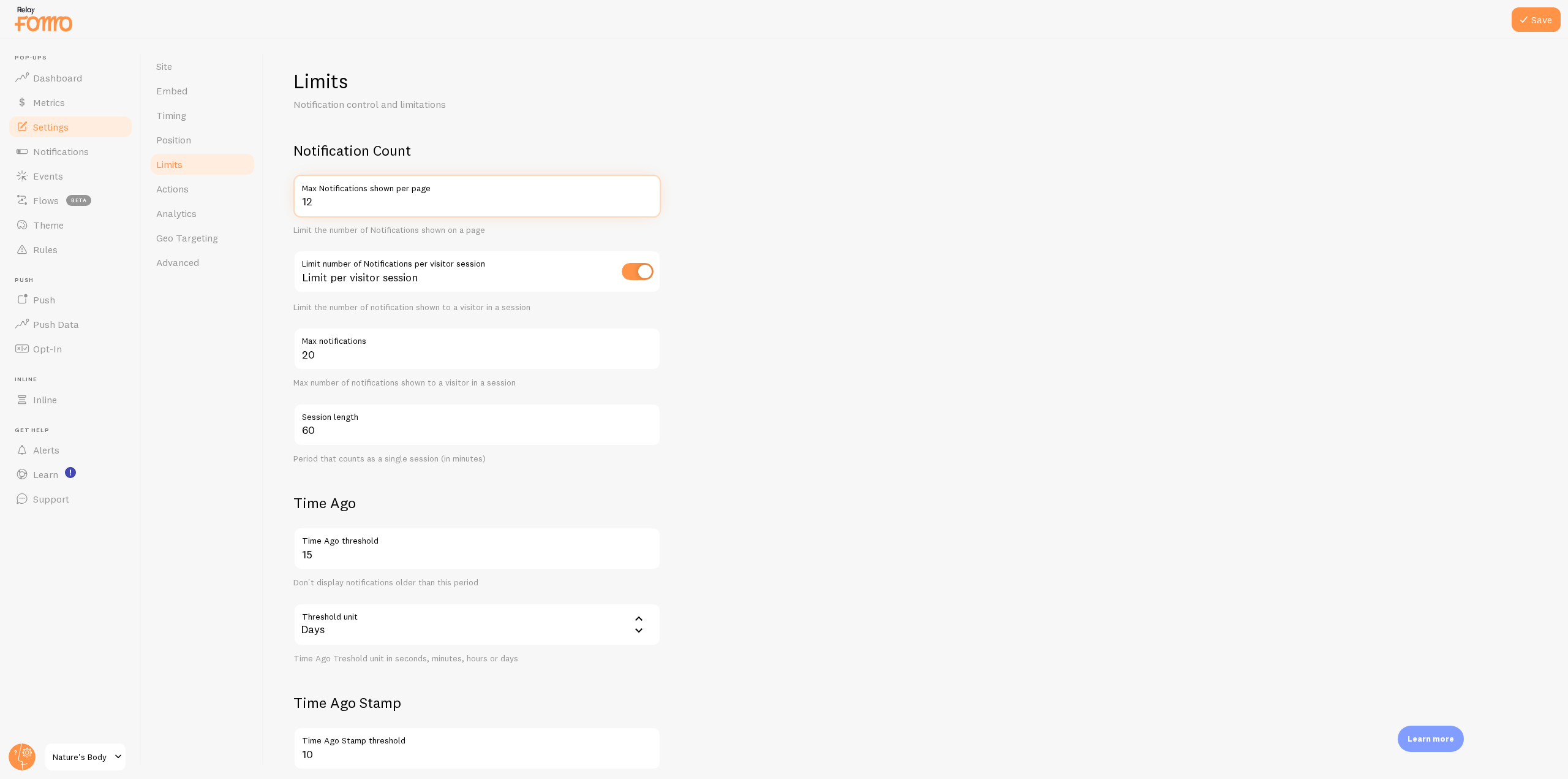
click at [391, 207] on input "12" at bounding box center [477, 196] width 367 height 43
click at [1527, 28] on button "Save" at bounding box center [1536, 20] width 49 height 25
drag, startPoint x: 332, startPoint y: 201, endPoint x: 290, endPoint y: 200, distance: 42.0
click at [290, 200] on div "Limits Notification control and limitations Notification Count 12 Max Notificat…" at bounding box center [916, 409] width 1304 height 740
drag, startPoint x: 302, startPoint y: 358, endPoint x: 293, endPoint y: 356, distance: 9.2
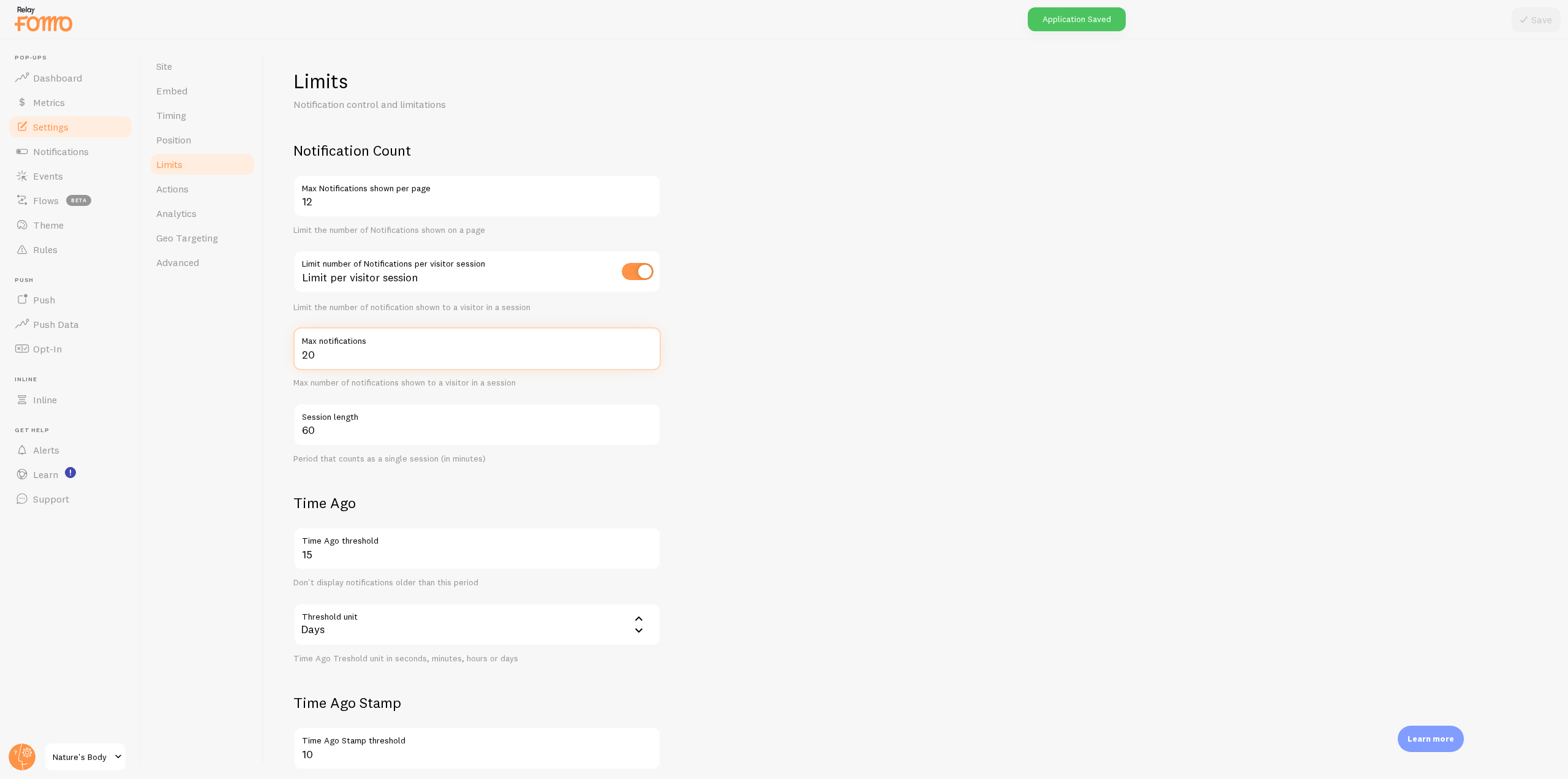
click at [293, 356] on input "20" at bounding box center [477, 348] width 367 height 43
click at [684, 398] on form "Notification Count 12 Max Notifications shown per page Limit the number of Noti…" at bounding box center [916, 502] width 1245 height 722
drag, startPoint x: 334, startPoint y: 435, endPoint x: 297, endPoint y: 429, distance: 37.5
click at [297, 429] on input "60" at bounding box center [477, 425] width 367 height 43
drag, startPoint x: 316, startPoint y: 355, endPoint x: 290, endPoint y: 348, distance: 26.9
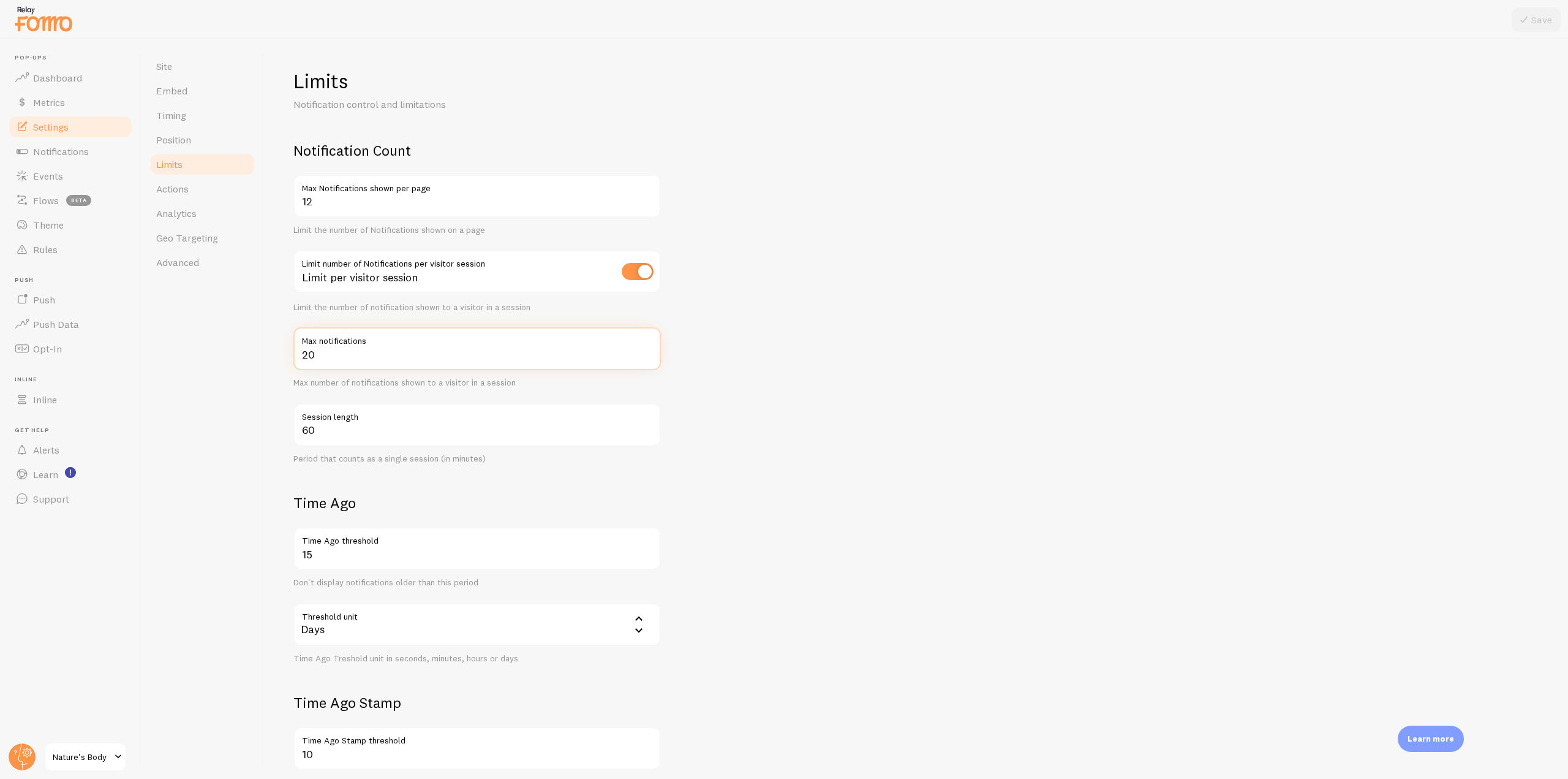
click at [290, 348] on div "Limits Notification control and limitations Notification Count 12 Max Notificat…" at bounding box center [916, 409] width 1304 height 740
click at [96, 154] on link "Notifications" at bounding box center [70, 152] width 126 height 25
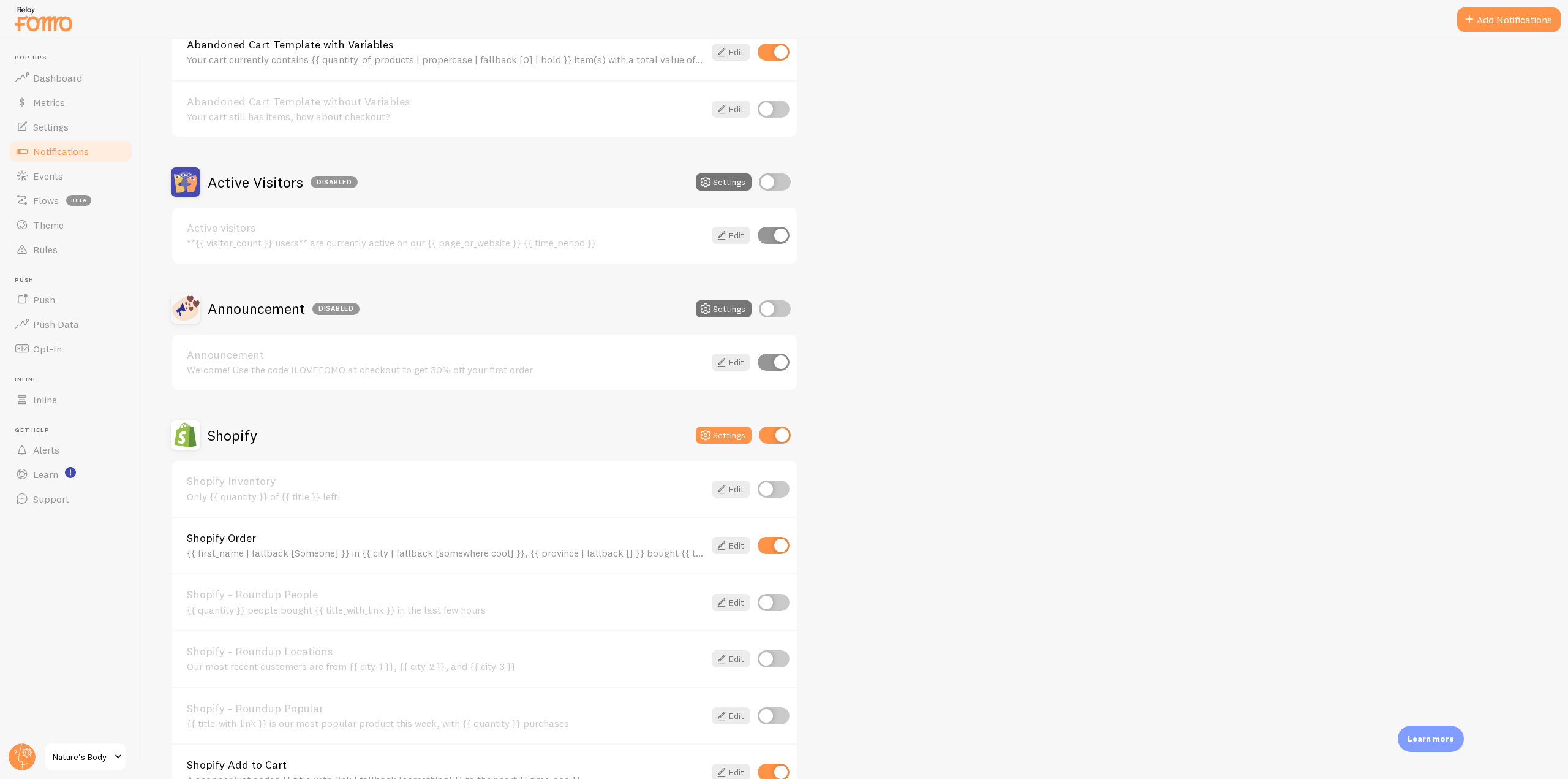
scroll to position [245, 0]
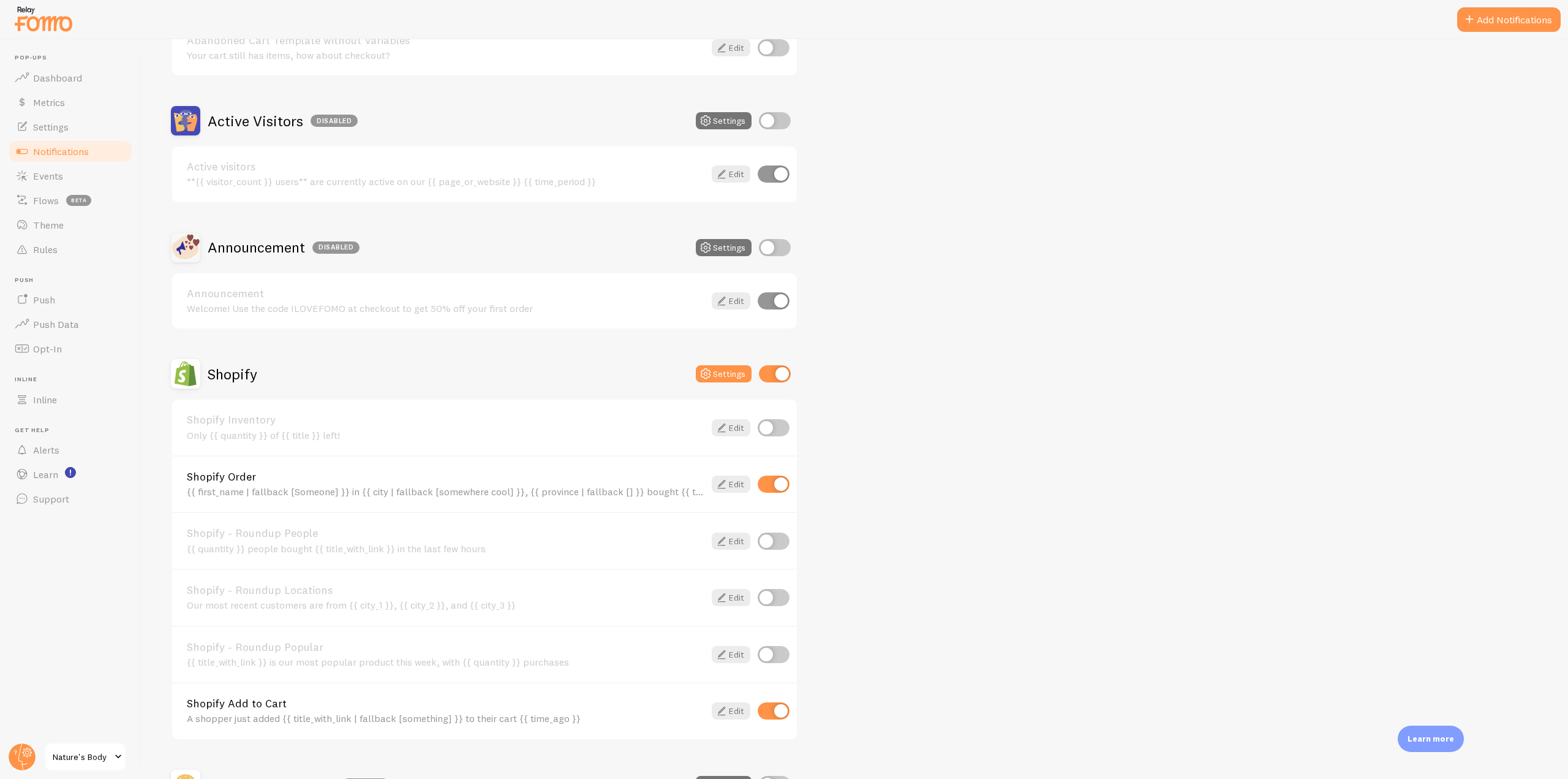
click at [50, 28] on img at bounding box center [43, 19] width 61 height 31
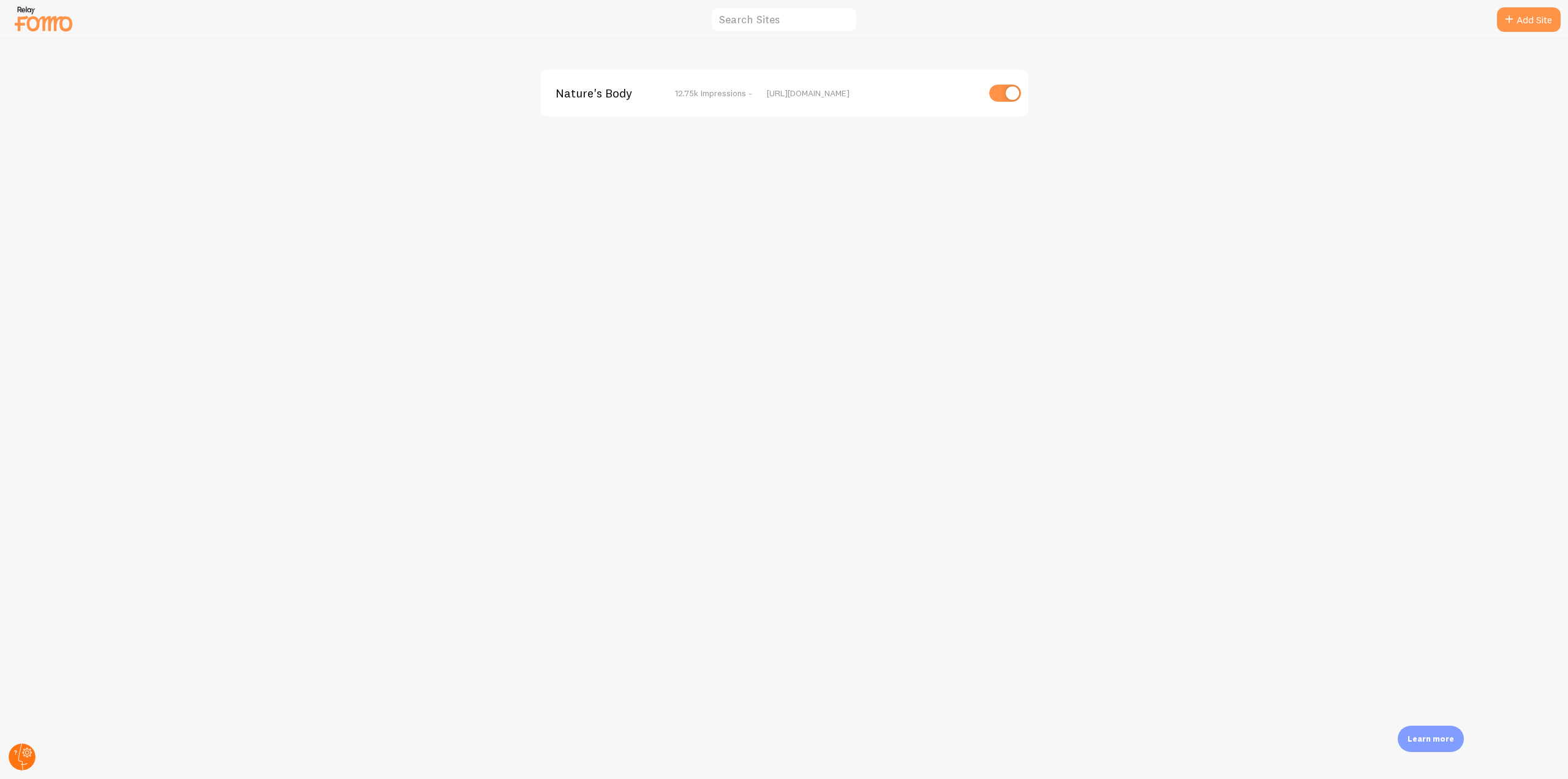
click at [21, 752] on circle at bounding box center [21, 756] width 27 height 27
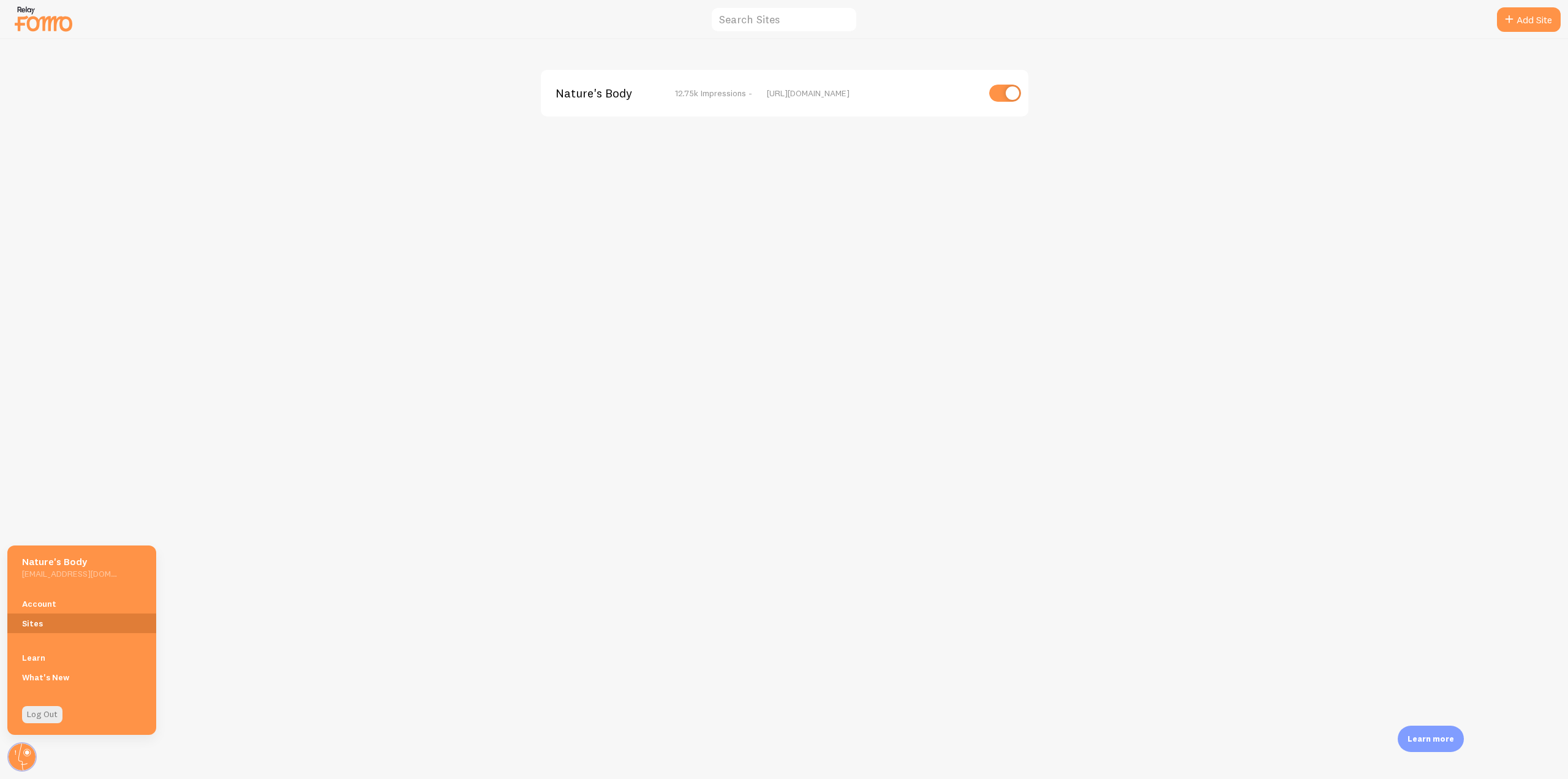
click at [38, 619] on link "Sites" at bounding box center [82, 623] width 149 height 20
click at [962, 154] on div "Nature's Body 12.75k Impressions - [URL][DOMAIN_NAME]" at bounding box center [784, 409] width 1567 height 740
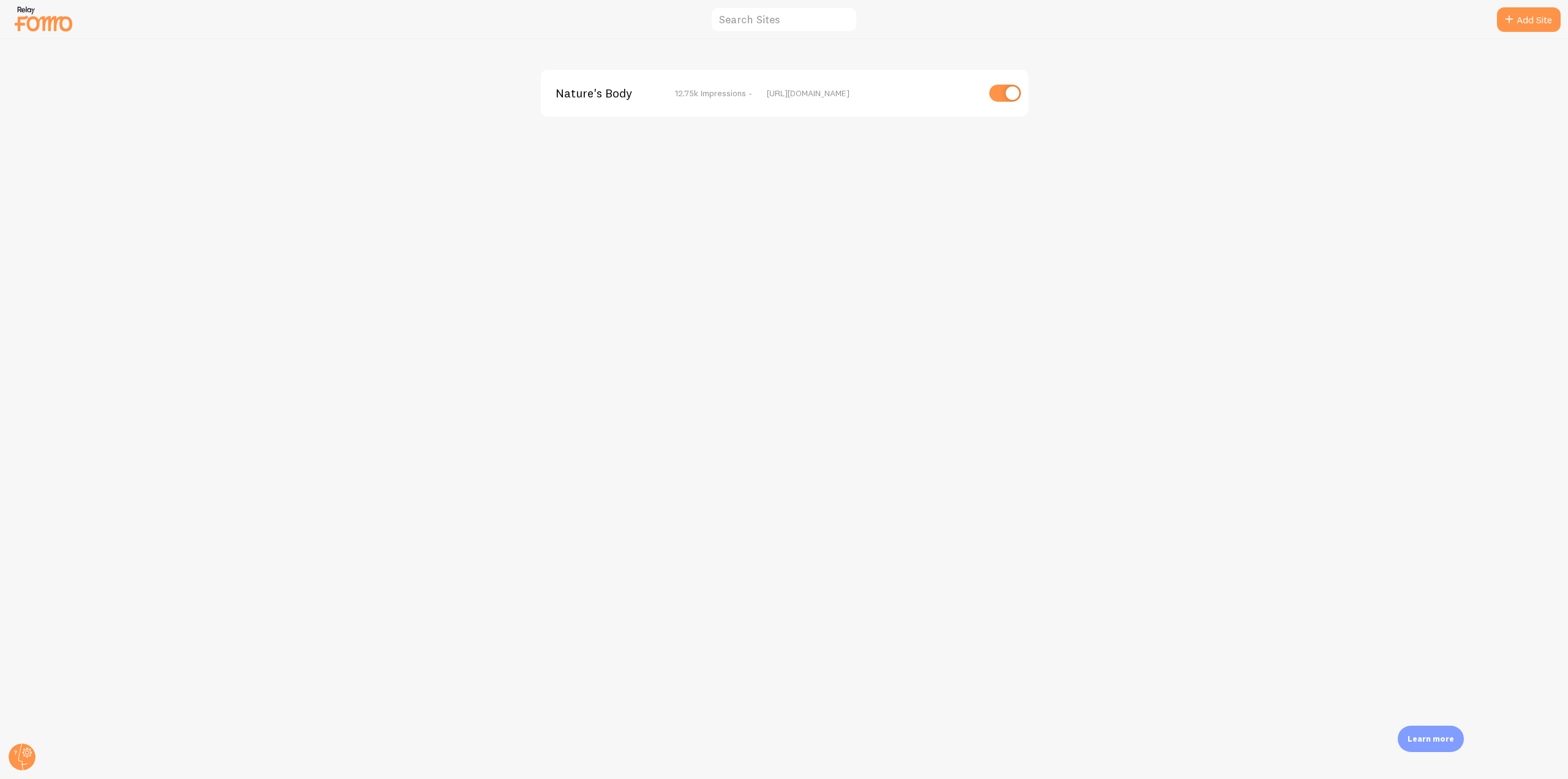
click at [593, 91] on span "Nature's Body" at bounding box center [605, 93] width 98 height 11
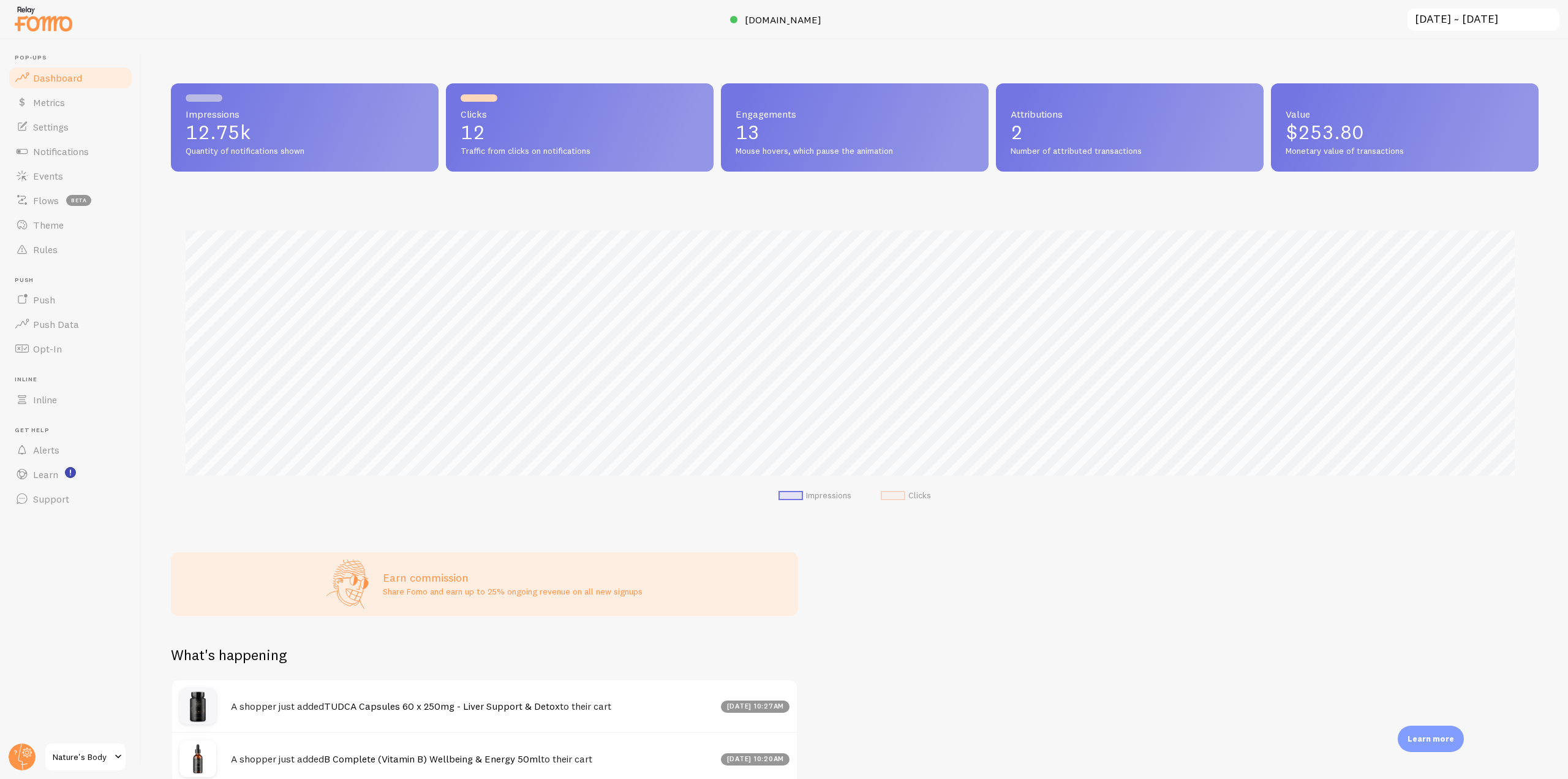
scroll to position [321, 1358]
click at [59, 119] on link "Settings" at bounding box center [70, 127] width 126 height 25
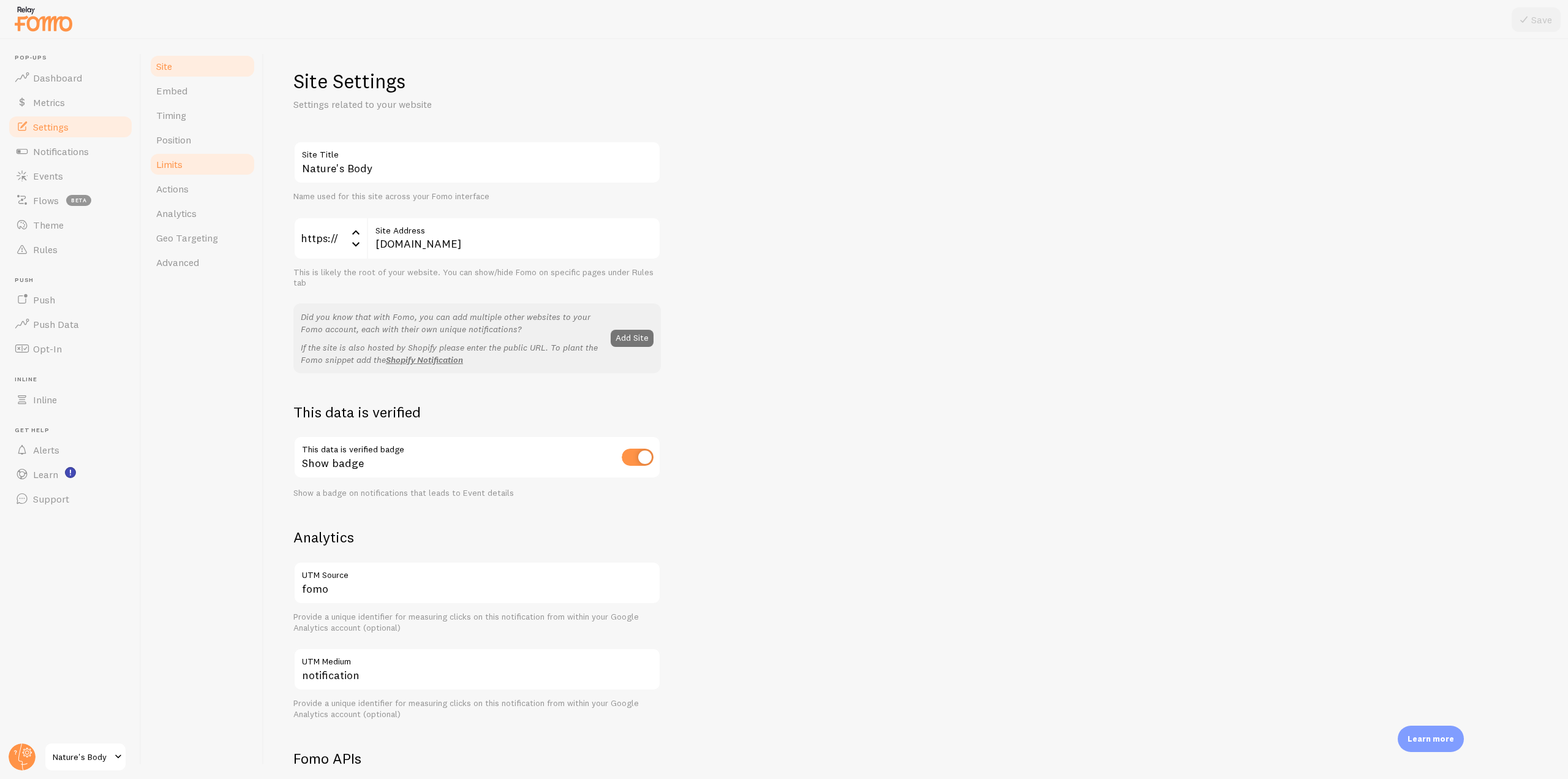
click at [209, 163] on link "Limits" at bounding box center [202, 164] width 107 height 25
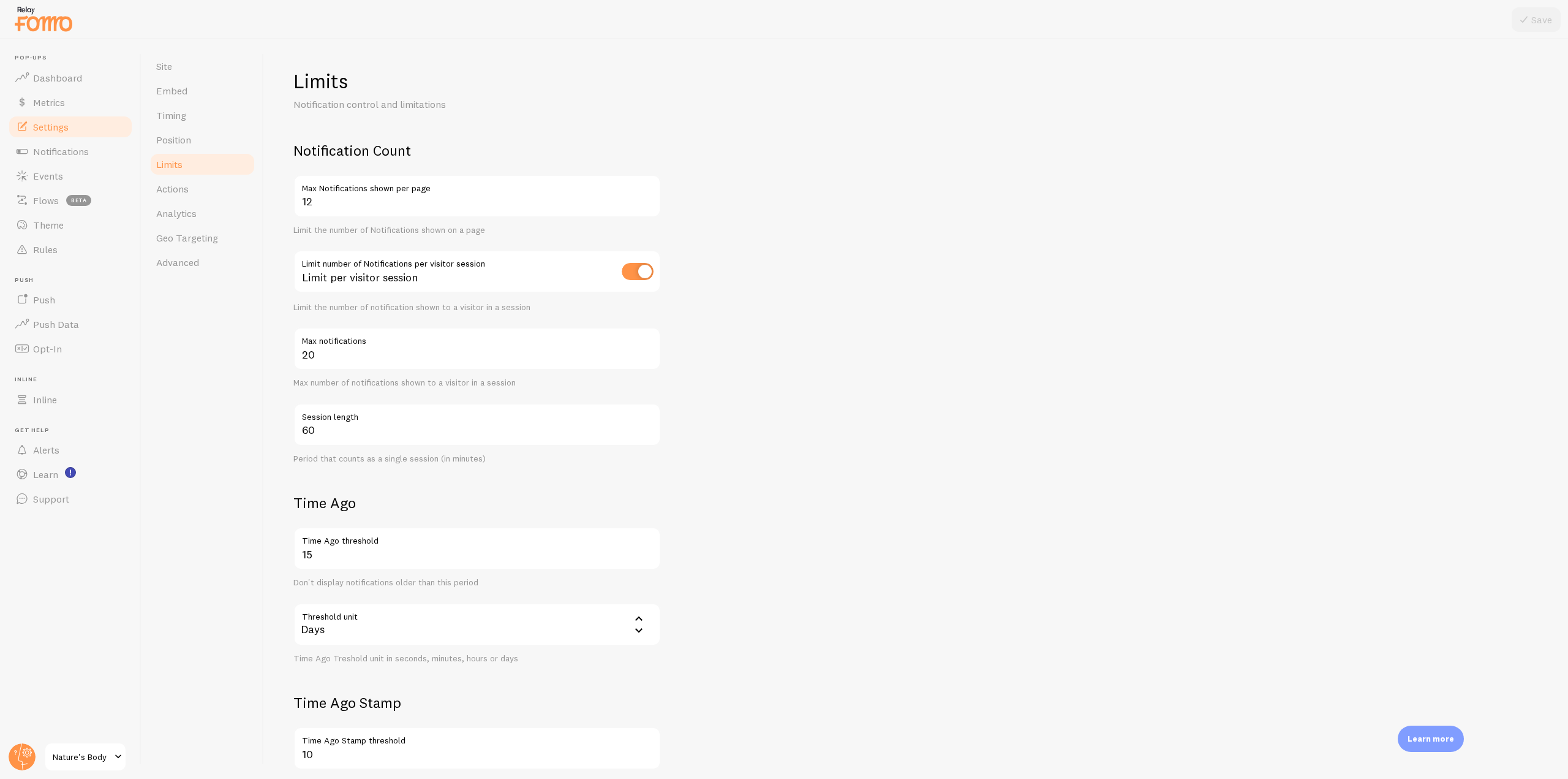
scroll to position [167, 0]
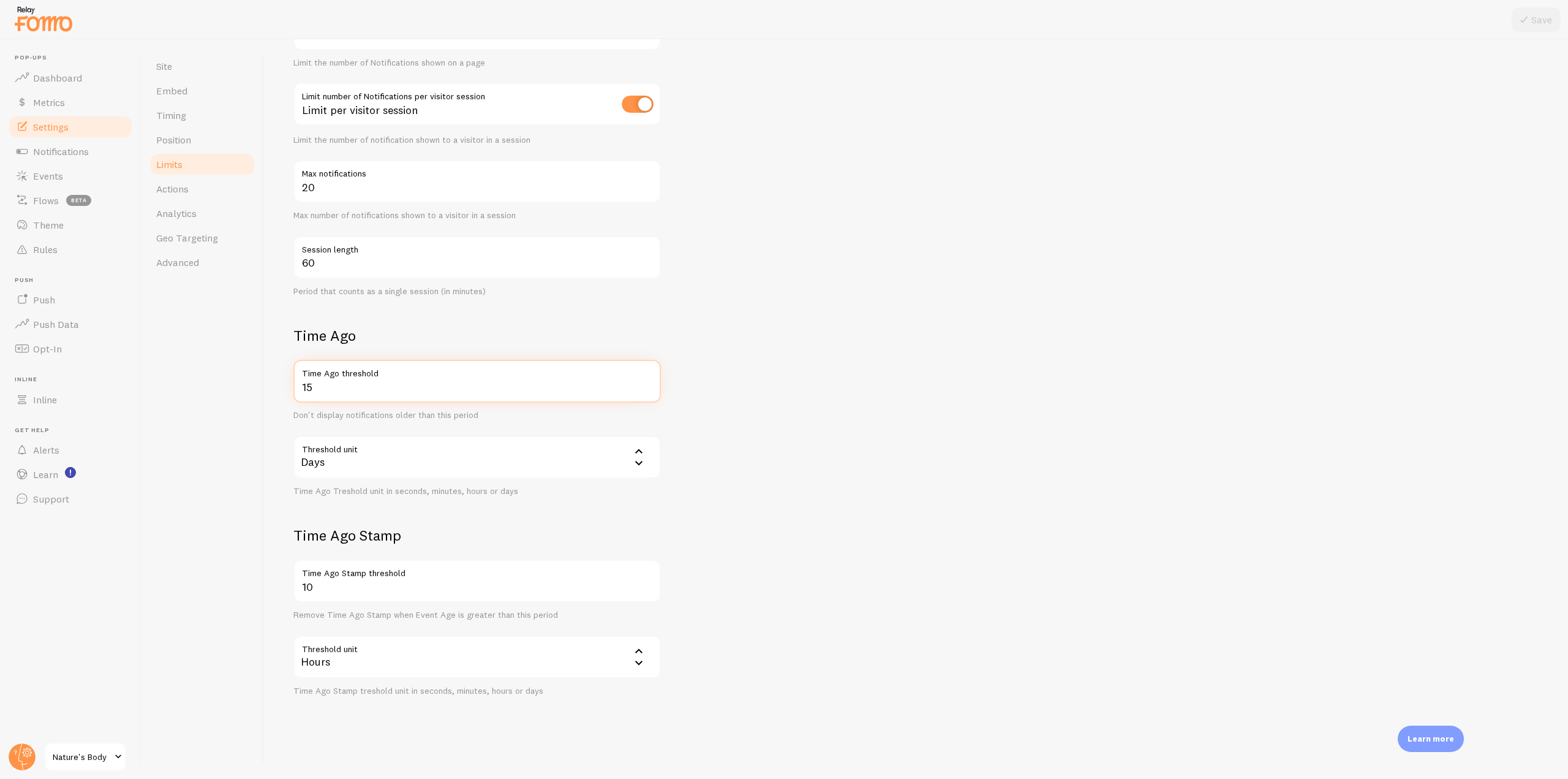
drag, startPoint x: 332, startPoint y: 390, endPoint x: 293, endPoint y: 390, distance: 39.0
click at [293, 390] on div "Limits Notification control and limitations Notification Count 12 Max Notificat…" at bounding box center [916, 409] width 1304 height 740
click at [272, 426] on div "Limits Notification control and limitations Notification Count 12 Max Notificat…" at bounding box center [916, 409] width 1304 height 740
drag, startPoint x: 315, startPoint y: 393, endPoint x: 300, endPoint y: 393, distance: 15.0
click at [300, 393] on input "15" at bounding box center [477, 381] width 367 height 43
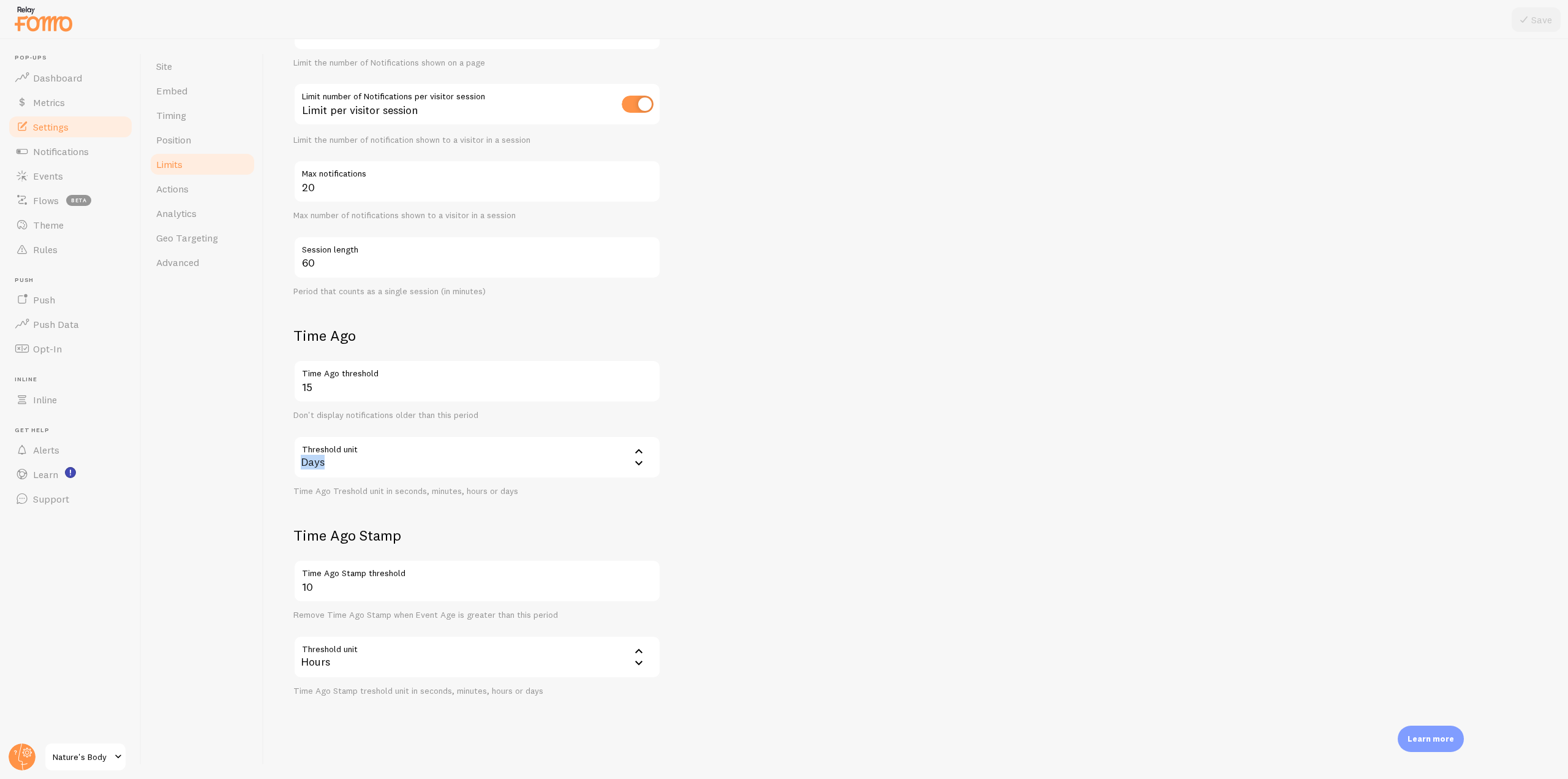
drag, startPoint x: 327, startPoint y: 464, endPoint x: 299, endPoint y: 462, distance: 28.1
click at [299, 462] on div "Days" at bounding box center [477, 457] width 367 height 43
drag, startPoint x: 317, startPoint y: 387, endPoint x: 273, endPoint y: 381, distance: 44.4
click at [289, 382] on div "Limits Notification control and limitations Notification Count 12 Max Notificat…" at bounding box center [916, 409] width 1304 height 740
click at [246, 381] on div "Site Embed Timing Position Limits Actions Analytics Geo Targeting Advanced" at bounding box center [202, 409] width 122 height 740
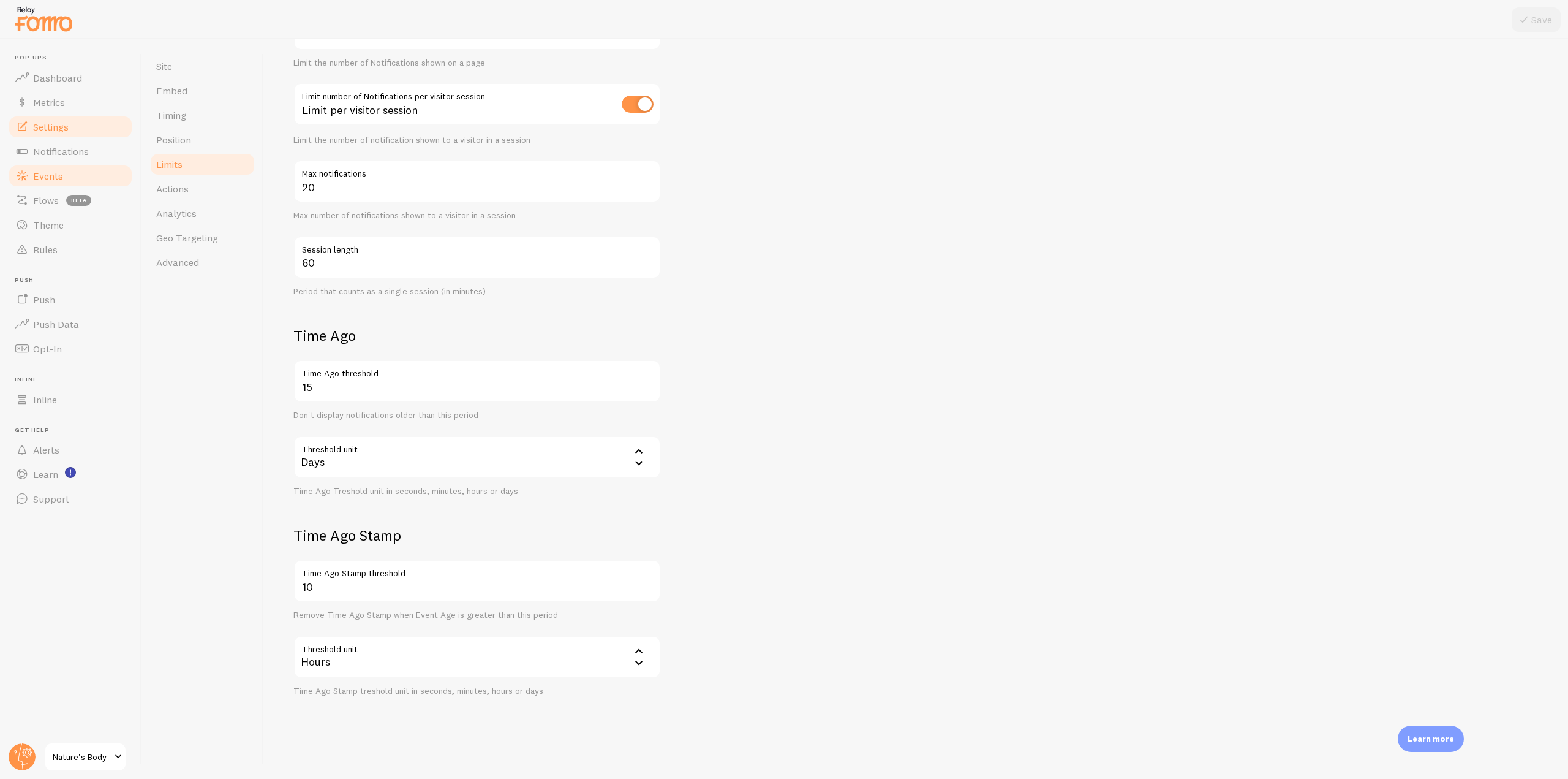
click at [75, 177] on link "Events" at bounding box center [70, 175] width 126 height 25
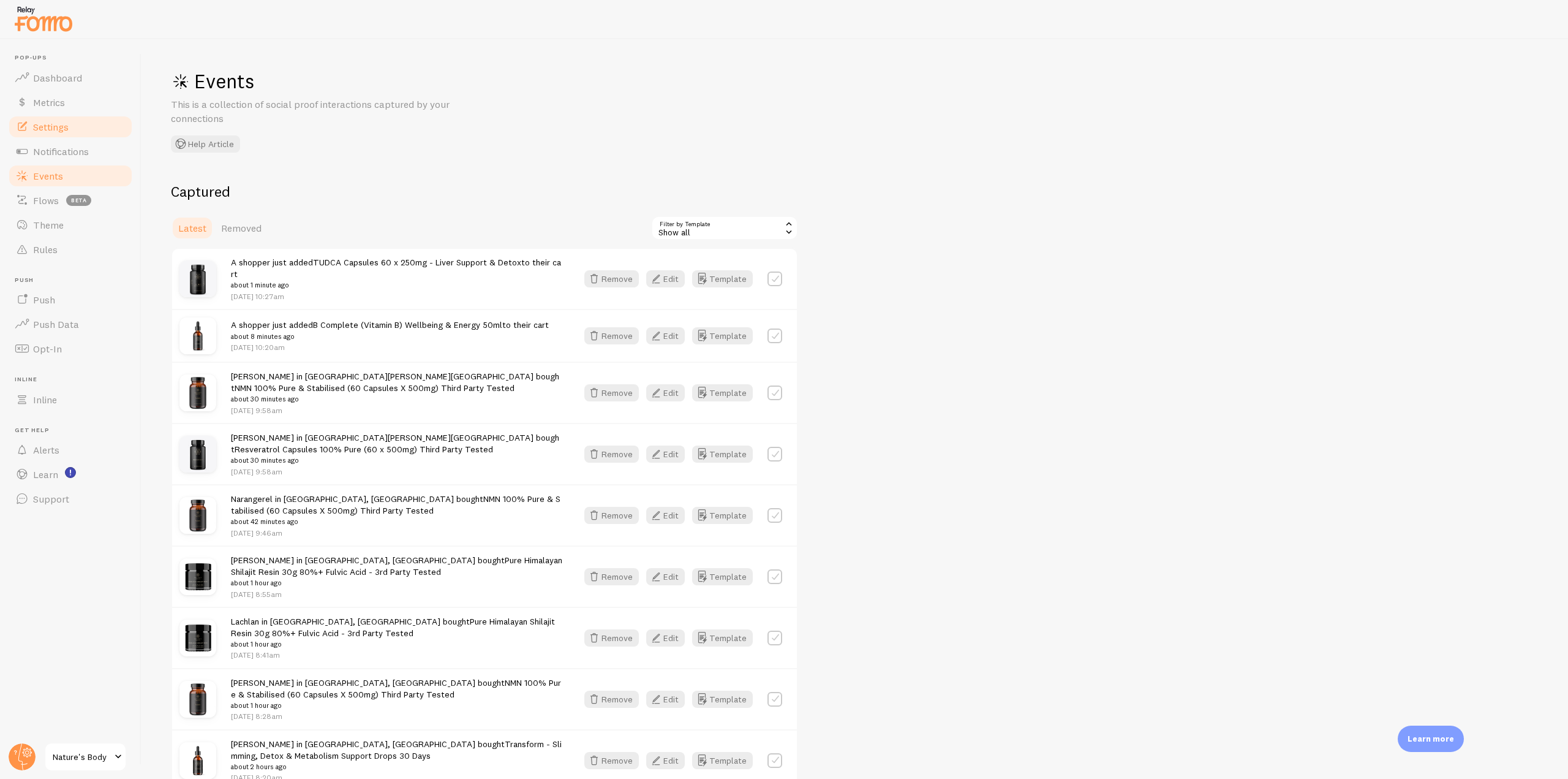
click at [76, 125] on link "Settings" at bounding box center [70, 127] width 126 height 25
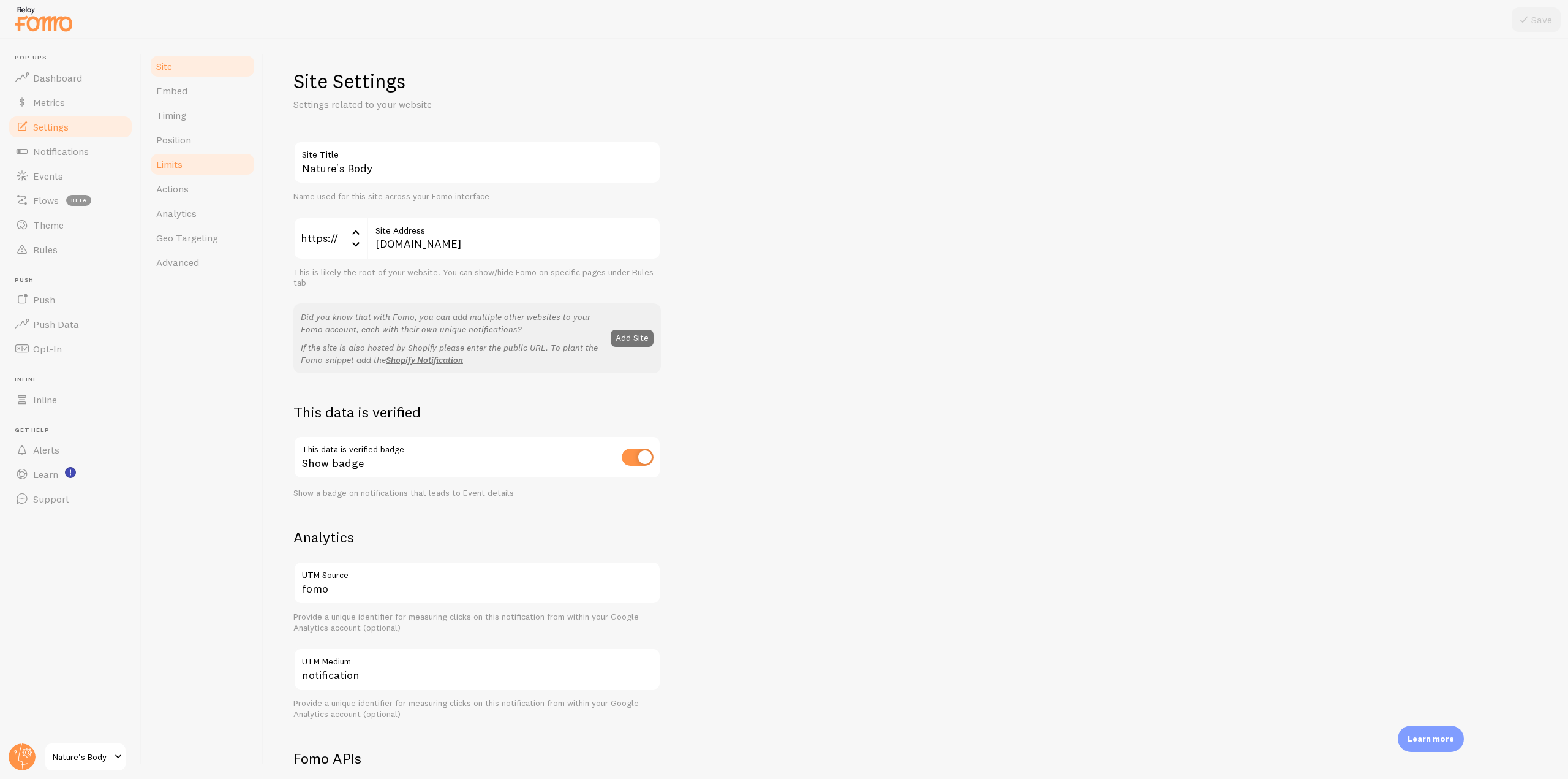
click at [180, 170] on span "Limits" at bounding box center [170, 164] width 26 height 12
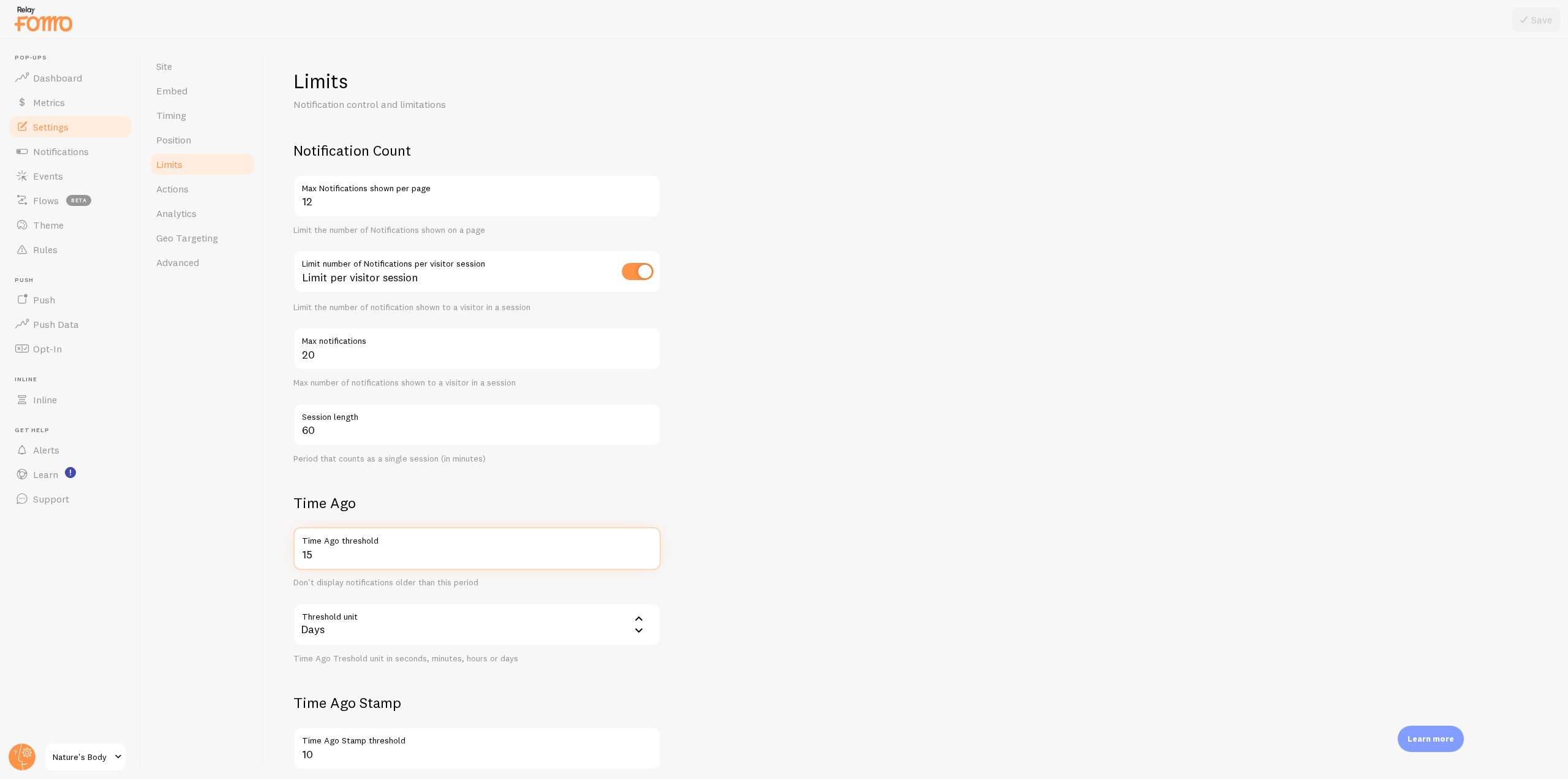
drag, startPoint x: 339, startPoint y: 563, endPoint x: 252, endPoint y: 557, distance: 87.2
click at [252, 557] on div "Site Embed Timing Position Limits Actions Analytics Geo Targeting Advanced Limi…" at bounding box center [855, 409] width 1426 height 740
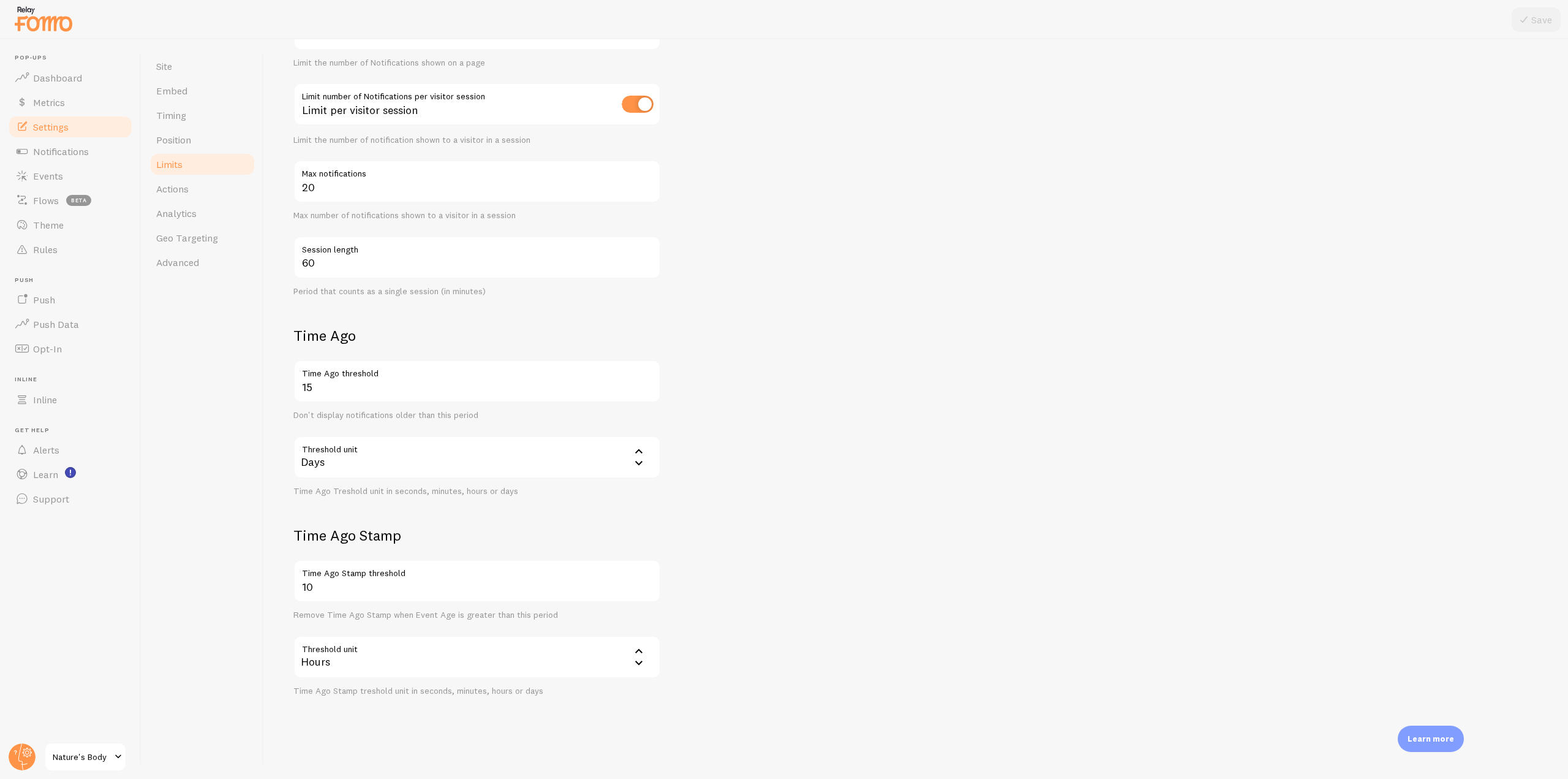
click at [449, 330] on h2 "Time Ago" at bounding box center [477, 335] width 367 height 19
drag, startPoint x: 309, startPoint y: 390, endPoint x: 289, endPoint y: 389, distance: 20.0
click at [289, 389] on div "Limits Notification control and limitations Notification Count 12 Max Notificat…" at bounding box center [916, 409] width 1304 height 740
click at [184, 113] on span "Timing" at bounding box center [171, 115] width 30 height 12
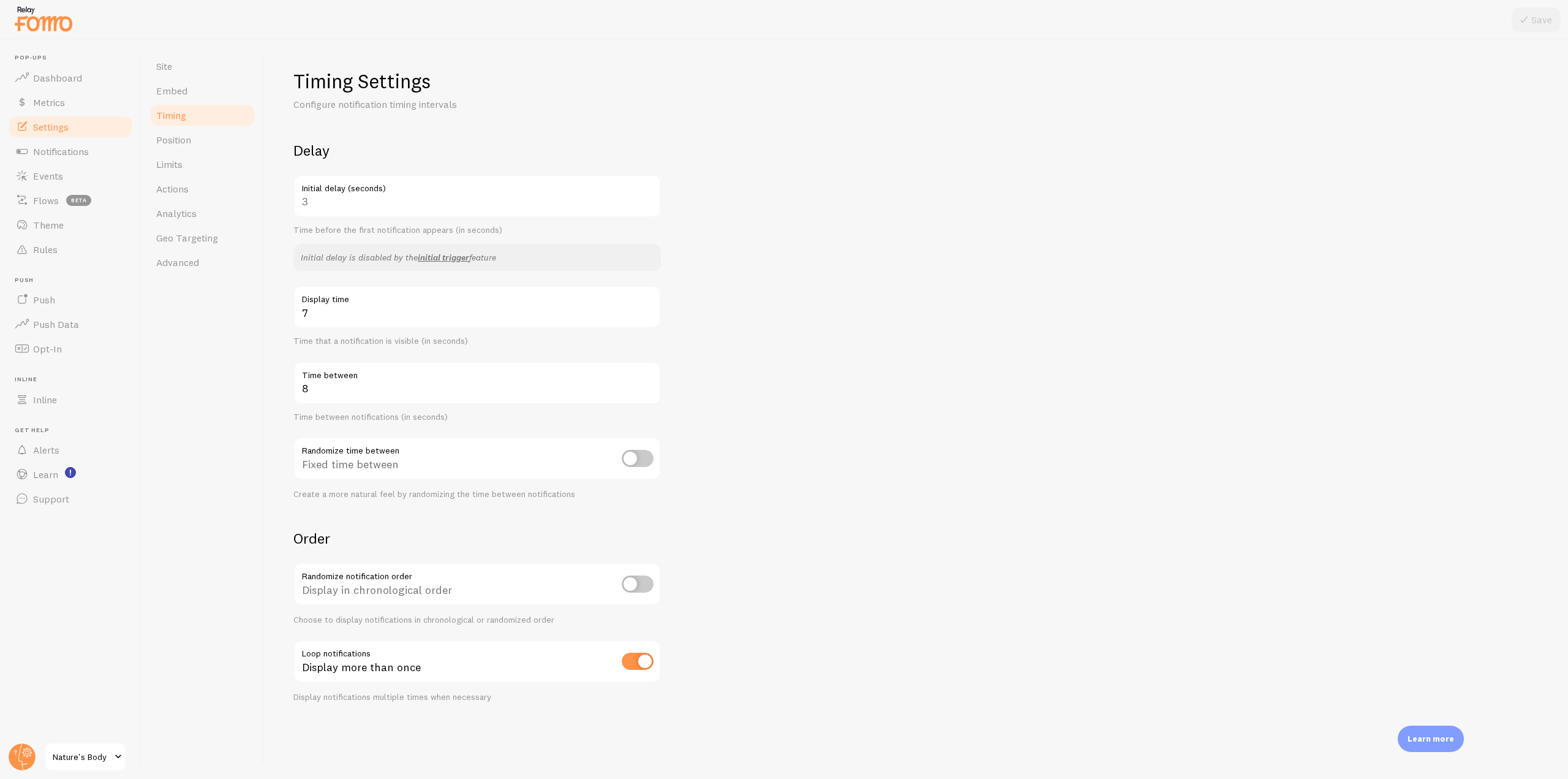
click at [642, 663] on input "checkbox" at bounding box center [637, 661] width 32 height 17
checkbox input "false"
drag, startPoint x: 375, startPoint y: 668, endPoint x: 290, endPoint y: 668, distance: 85.0
click at [290, 668] on div "Timing Settings Configure notification timing intervals Delay 3 Initial delay (…" at bounding box center [916, 409] width 1304 height 740
click at [1529, 18] on icon at bounding box center [1524, 20] width 15 height 15
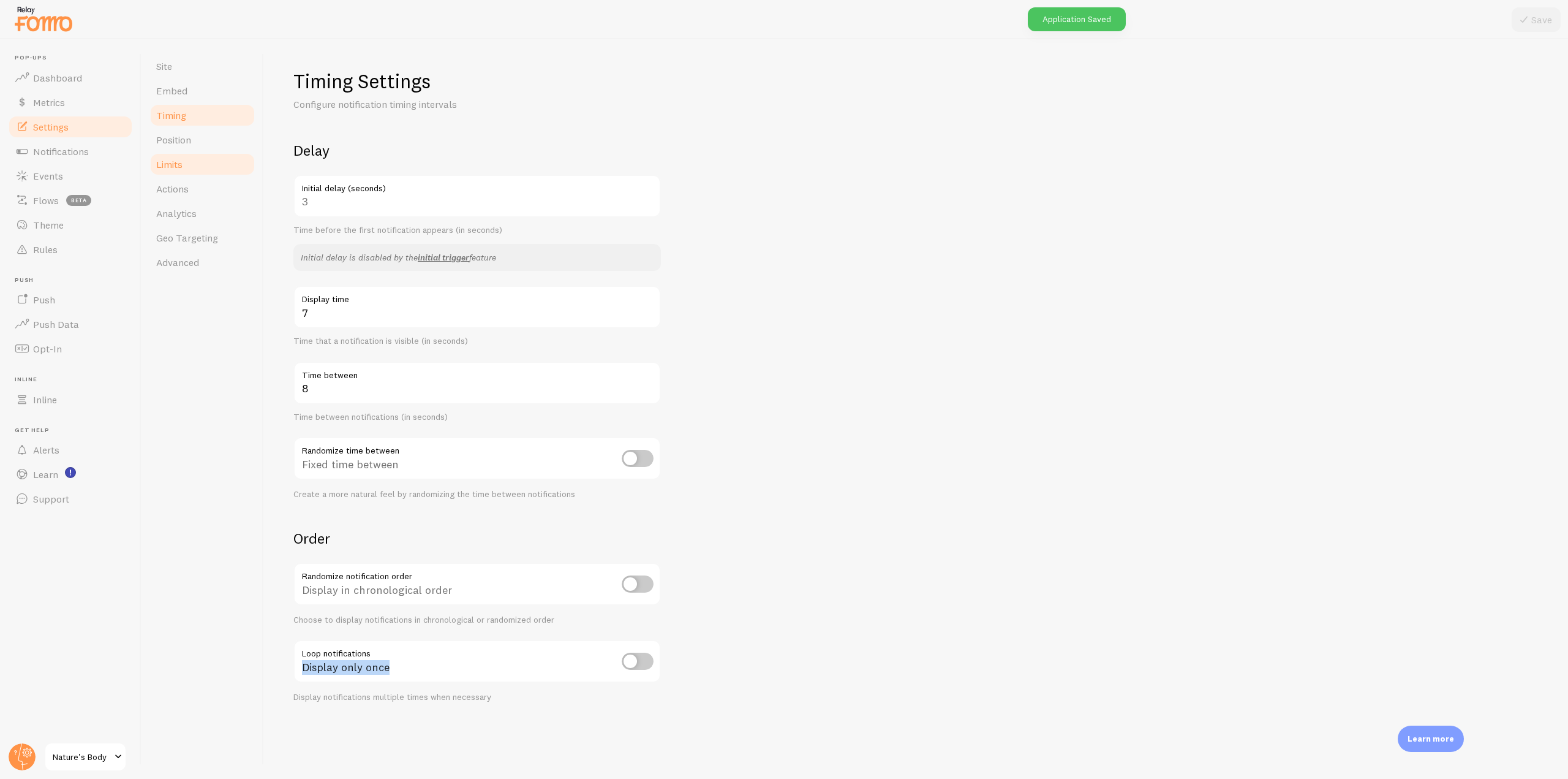
click at [166, 171] on link "Limits" at bounding box center [202, 164] width 107 height 25
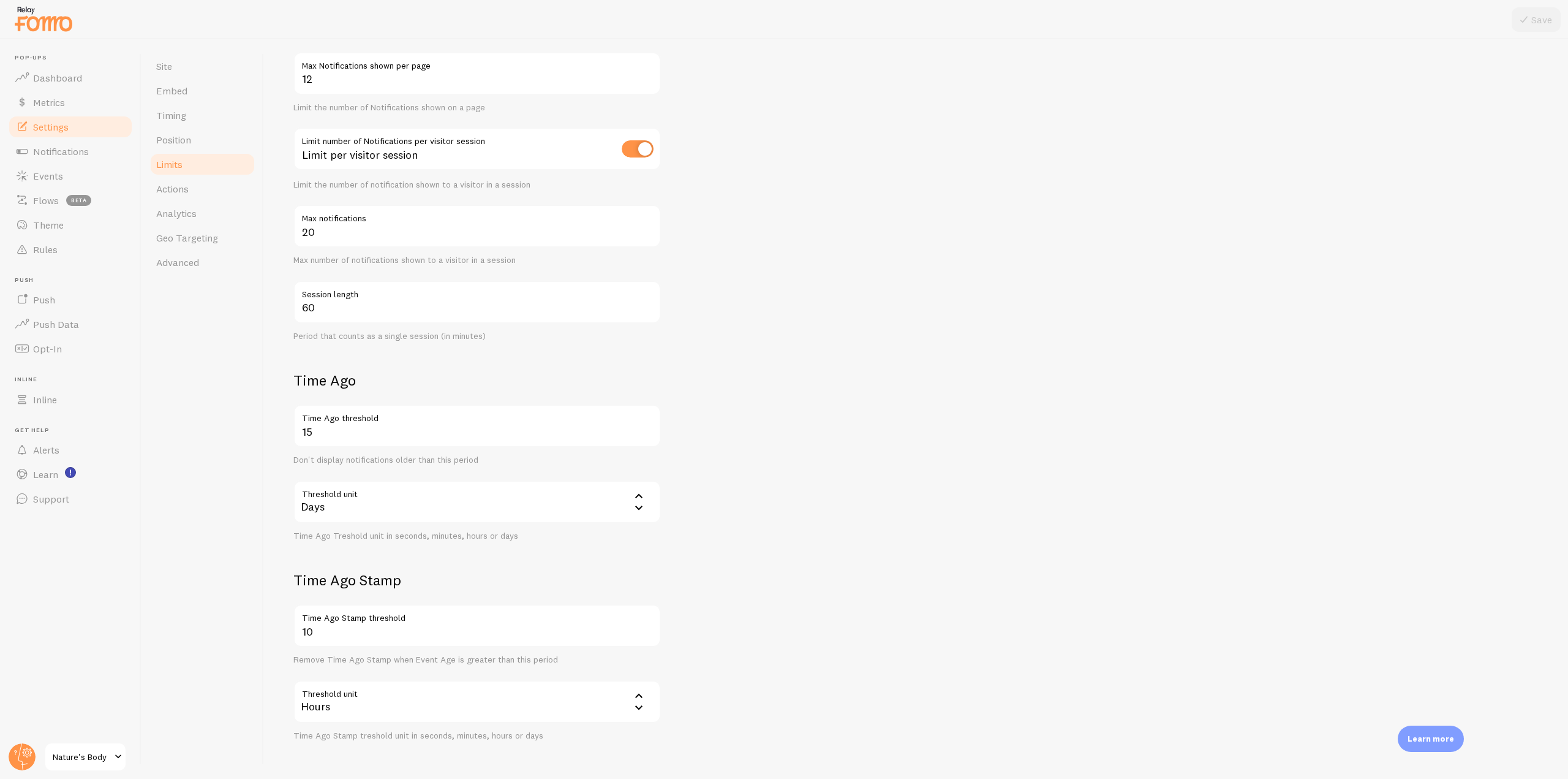
scroll to position [167, 0]
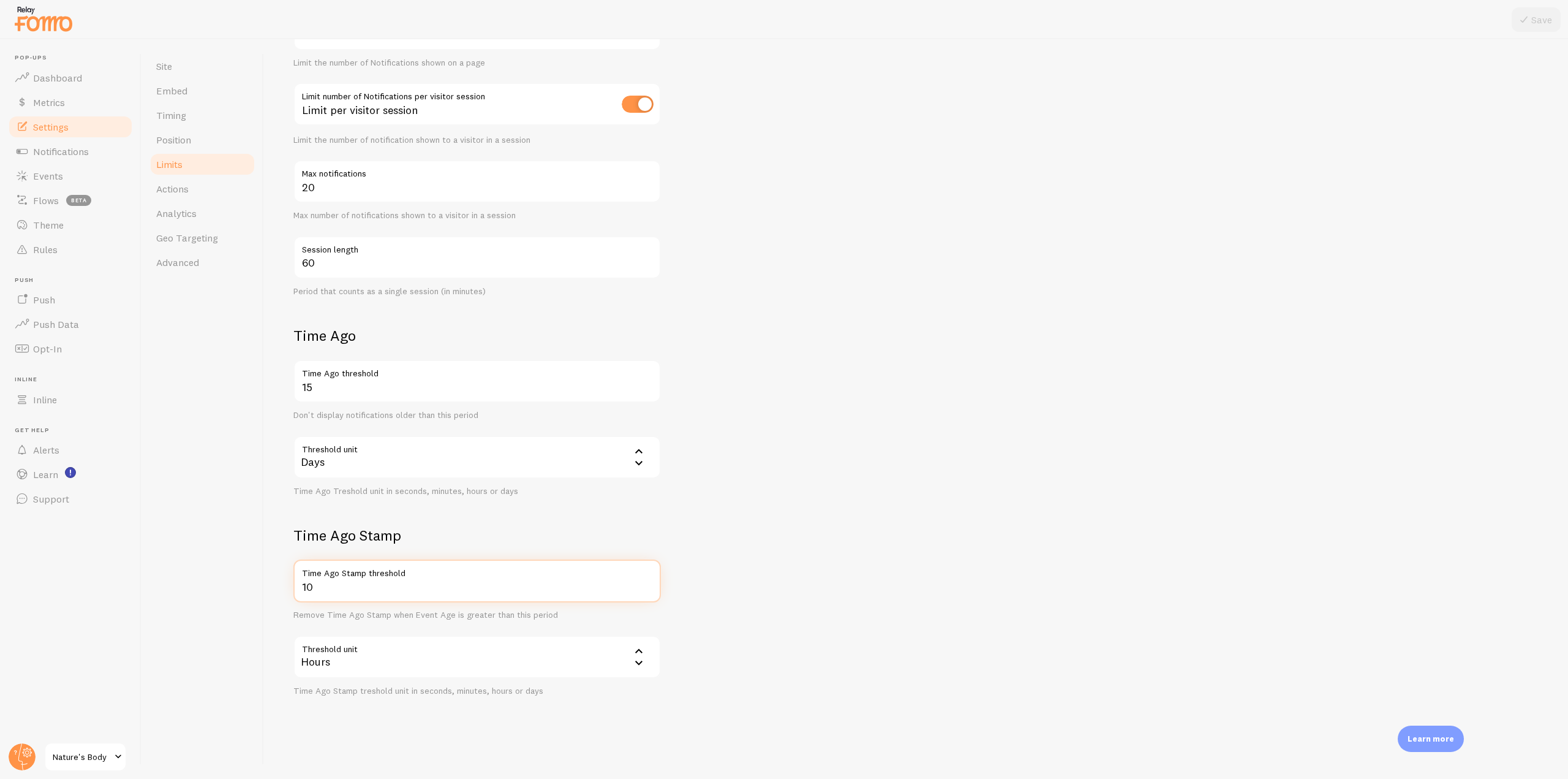
drag, startPoint x: 325, startPoint y: 597, endPoint x: 298, endPoint y: 587, distance: 28.8
click at [298, 587] on input "10" at bounding box center [477, 581] width 367 height 43
drag, startPoint x: 398, startPoint y: 536, endPoint x: 277, endPoint y: 537, distance: 121.0
click at [277, 537] on div "Limits Notification control and limitations Notification Count 12 Max Notificat…" at bounding box center [916, 409] width 1304 height 740
click at [328, 593] on input "10" at bounding box center [477, 581] width 367 height 43
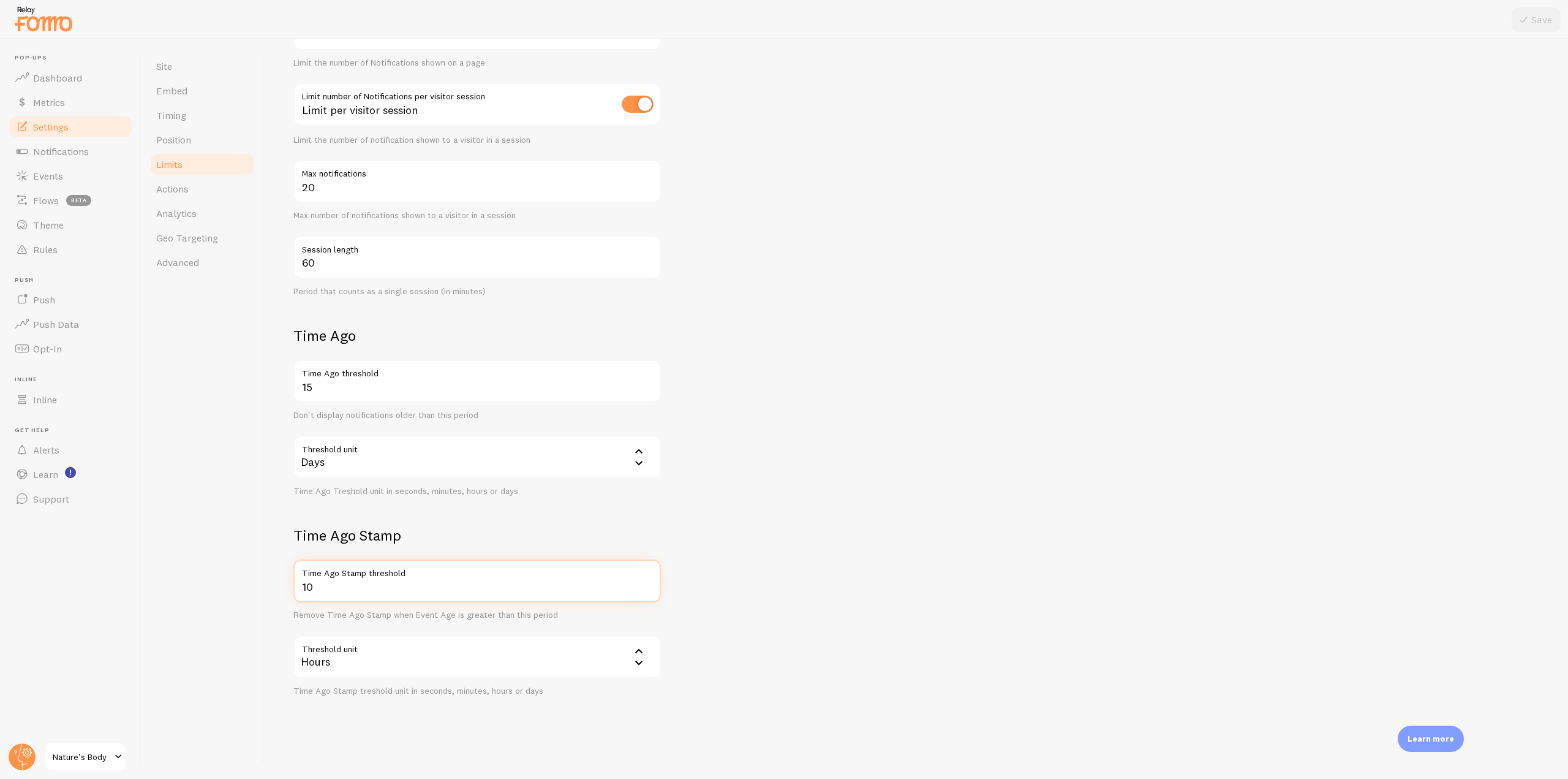
drag, startPoint x: 323, startPoint y: 590, endPoint x: 294, endPoint y: 581, distance: 30.4
click at [294, 581] on input "10" at bounding box center [477, 581] width 367 height 43
click at [327, 622] on div "10 Time Ago Stamp threshold Remove Time Ago Stamp when Event Age is greater tha…" at bounding box center [477, 627] width 367 height 137
drag, startPoint x: 325, startPoint y: 593, endPoint x: 315, endPoint y: 567, distance: 27.9
click at [290, 585] on div "Limits Notification control and limitations Notification Count 12 Max Notificat…" at bounding box center [916, 409] width 1304 height 740
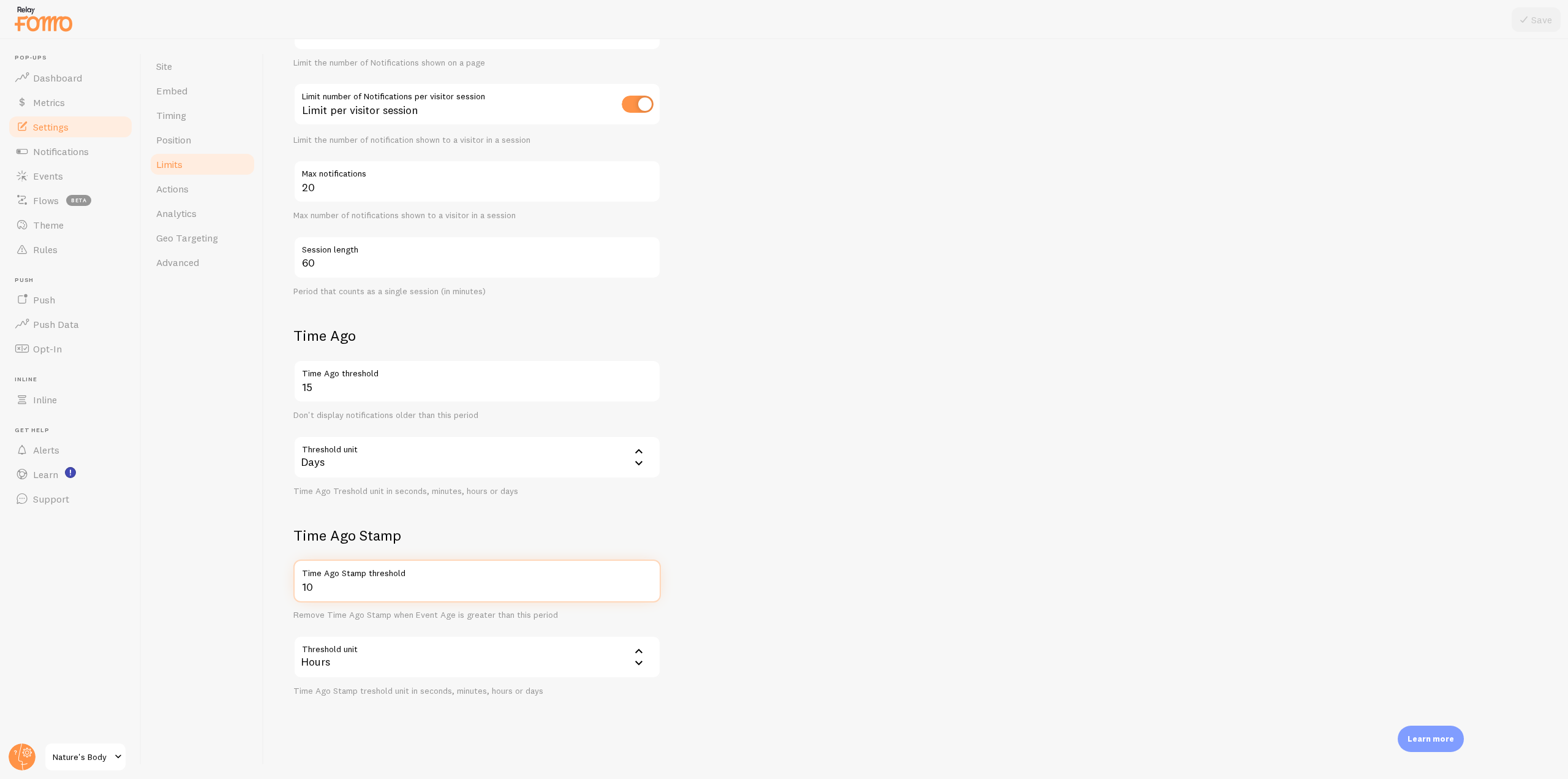
click at [357, 590] on input "10" at bounding box center [477, 581] width 367 height 43
click at [725, 603] on form "Notification Count 12 Max Notifications shown per page Limit the number of Noti…" at bounding box center [916, 335] width 1245 height 722
click at [184, 193] on span "Actions" at bounding box center [173, 189] width 33 height 12
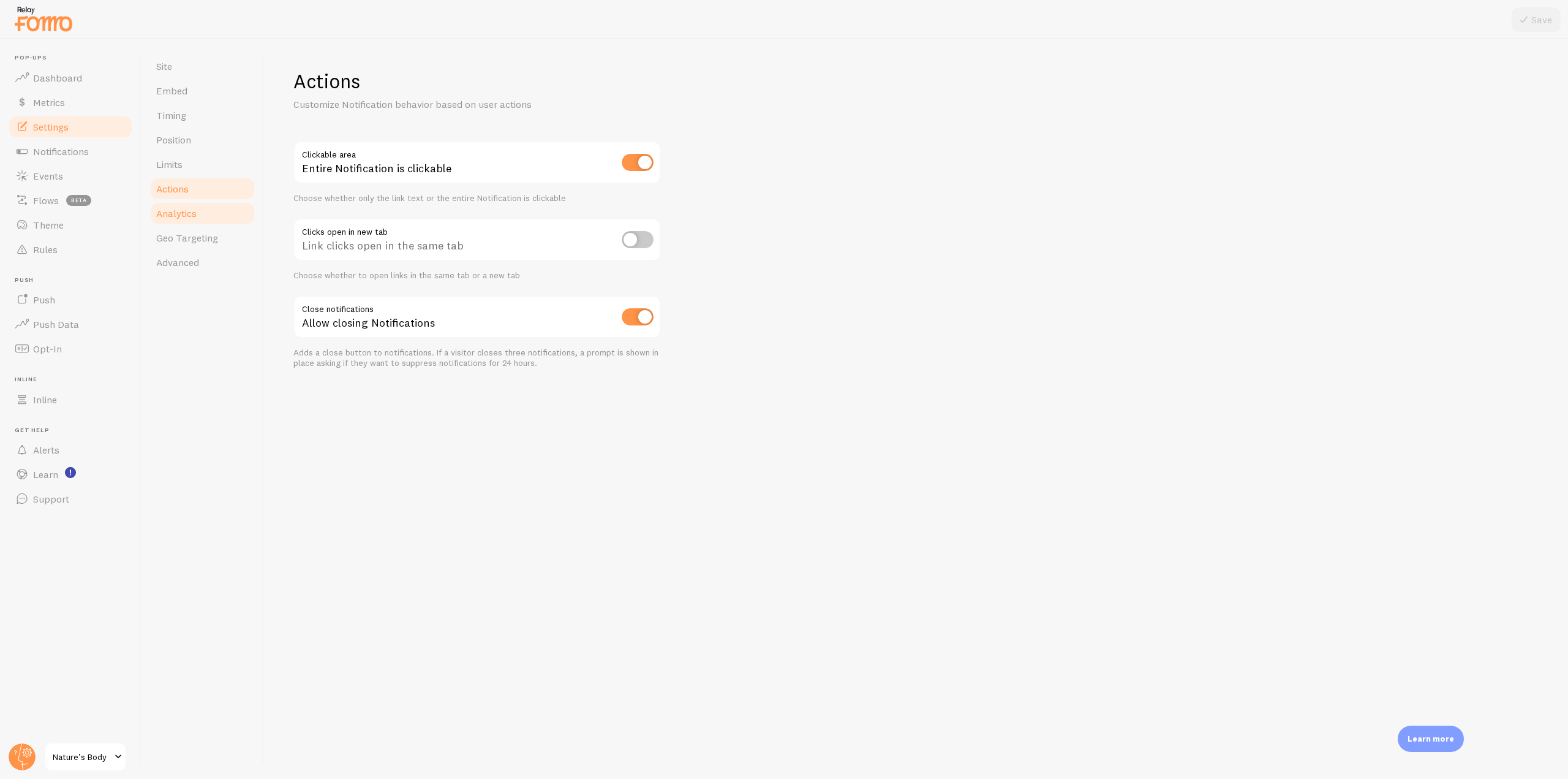
click at [168, 212] on span "Analytics" at bounding box center [176, 213] width 40 height 12
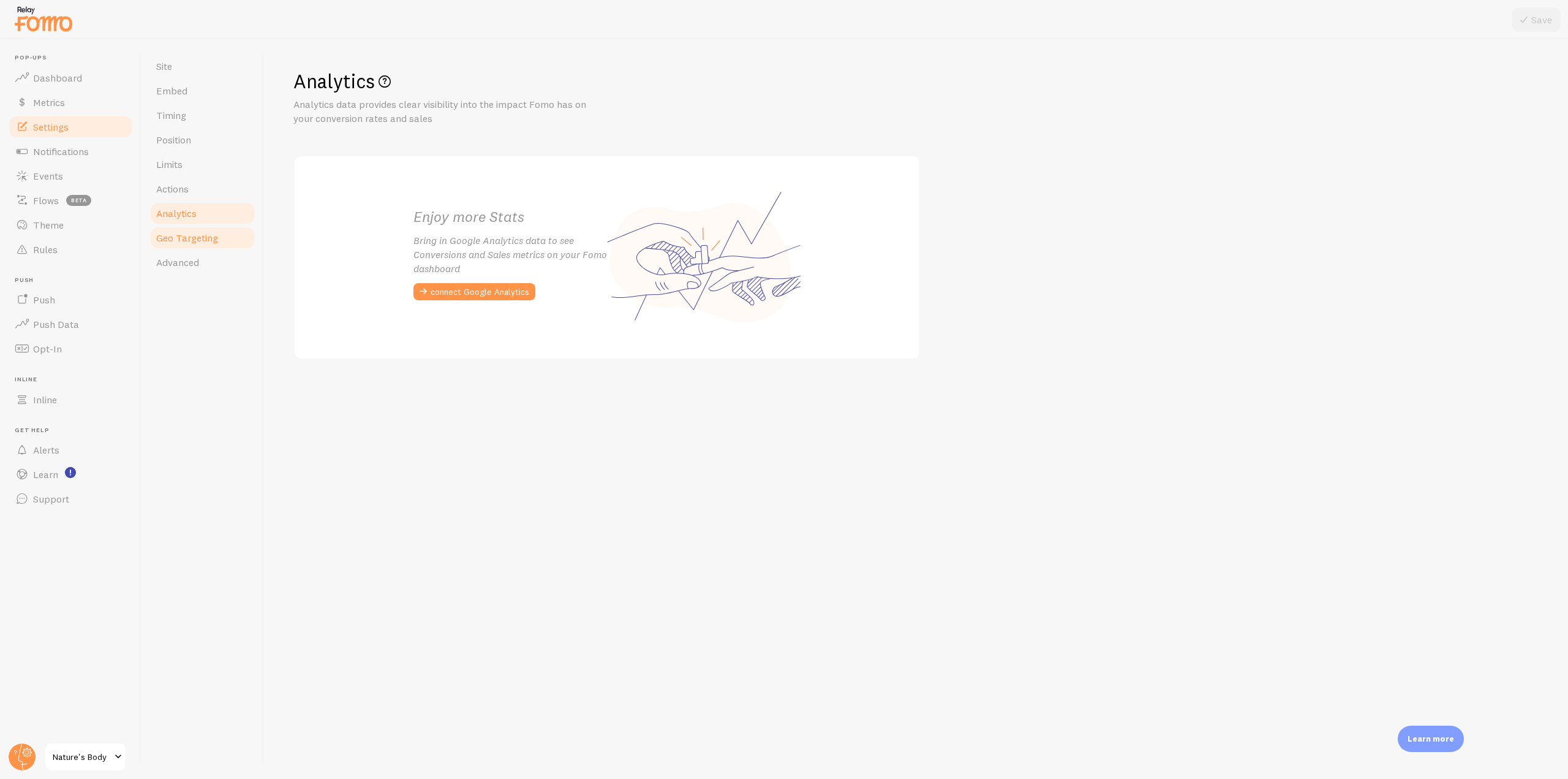
click at [215, 234] on span "Geo Targeting" at bounding box center [187, 237] width 61 height 12
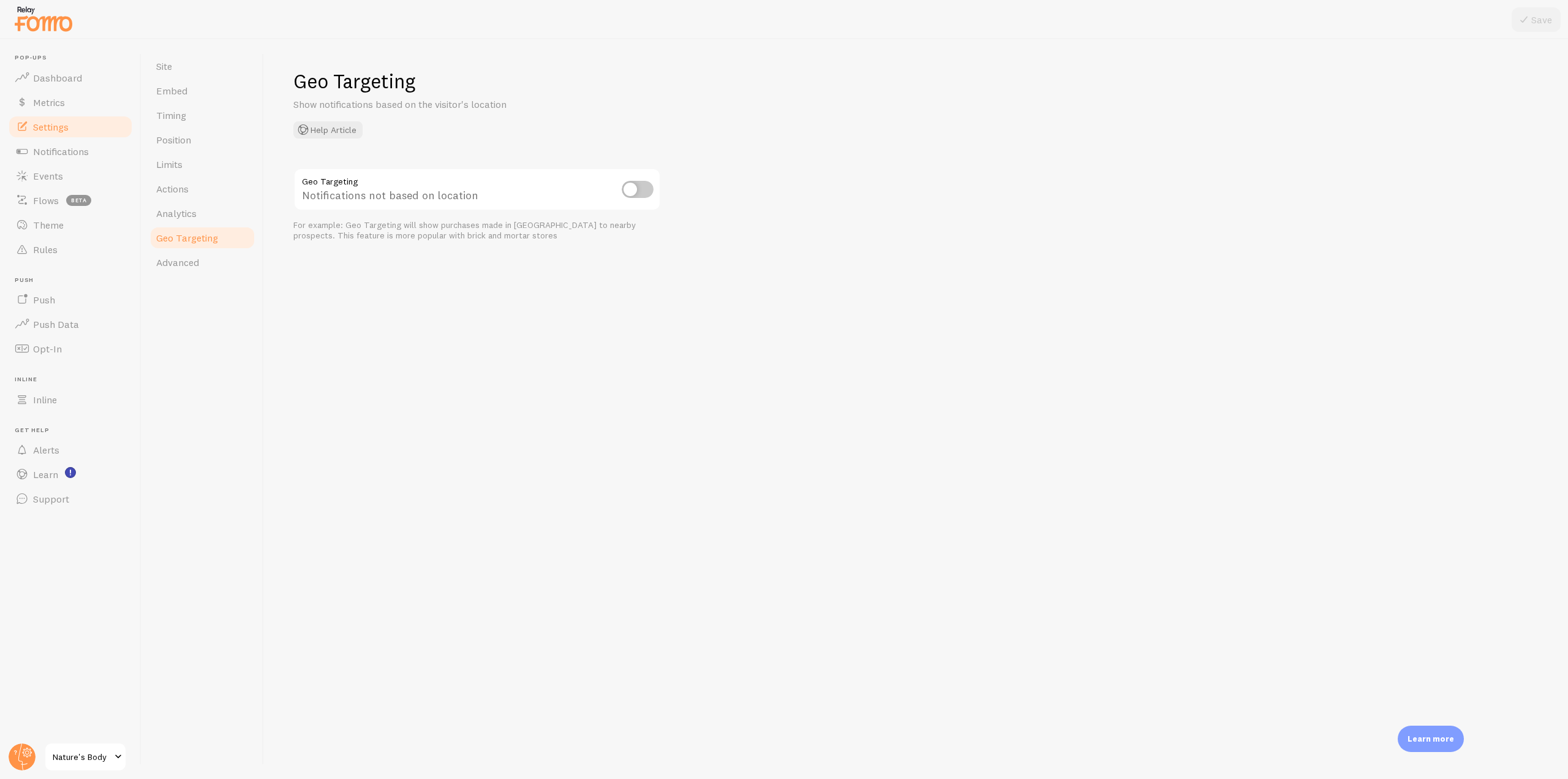
drag, startPoint x: 318, startPoint y: 84, endPoint x: 452, endPoint y: 82, distance: 134.0
click at [452, 82] on div "Geo Targeting Show notifications based on the visitor's location Help Article G…" at bounding box center [916, 409] width 1304 height 740
click at [303, 91] on h1 "Geo Targeting" at bounding box center [916, 81] width 1245 height 25
drag, startPoint x: 297, startPoint y: 89, endPoint x: 418, endPoint y: 87, distance: 121.0
click at [418, 87] on h1 "Geo Targeting" at bounding box center [916, 81] width 1245 height 25
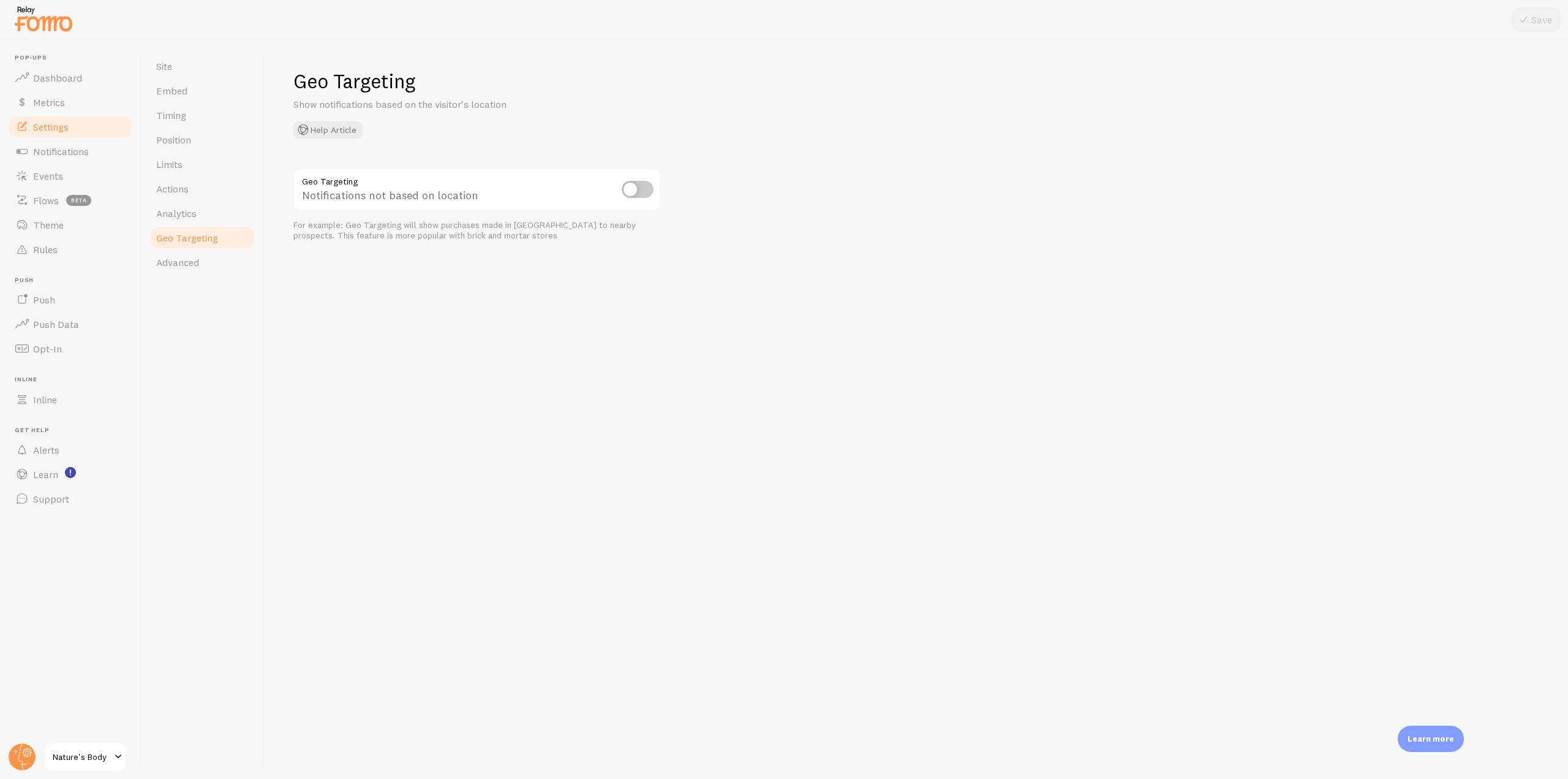
click at [476, 93] on h1 "Geo Targeting" at bounding box center [916, 81] width 1245 height 25
drag, startPoint x: 432, startPoint y: 86, endPoint x: 289, endPoint y: 82, distance: 143.1
click at [289, 82] on div "Geo Targeting Show notifications based on the visitor's location Help Article G…" at bounding box center [916, 409] width 1304 height 740
click at [190, 268] on link "Advanced" at bounding box center [202, 262] width 107 height 25
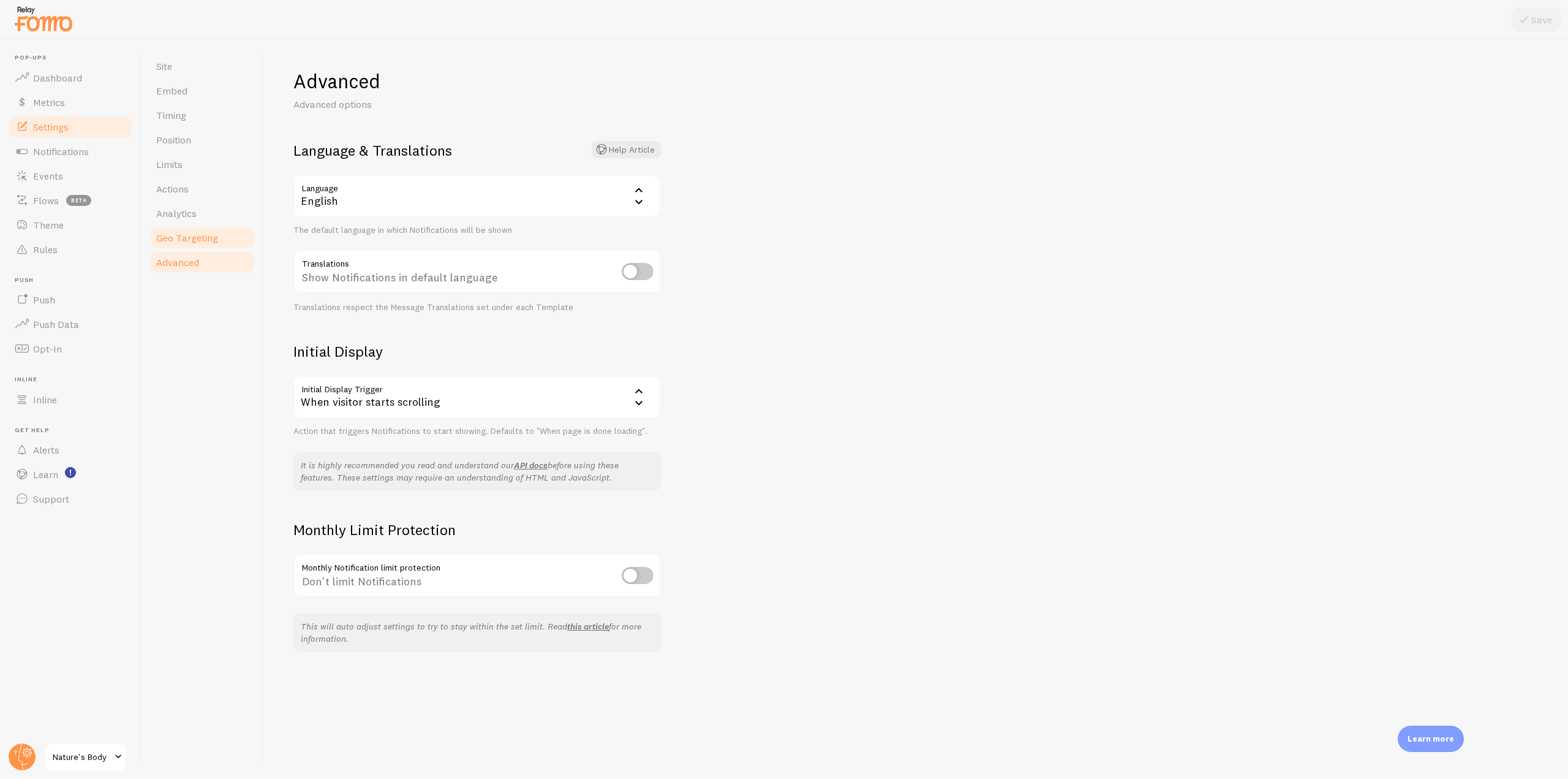
click at [193, 243] on span "Geo Targeting" at bounding box center [187, 237] width 61 height 12
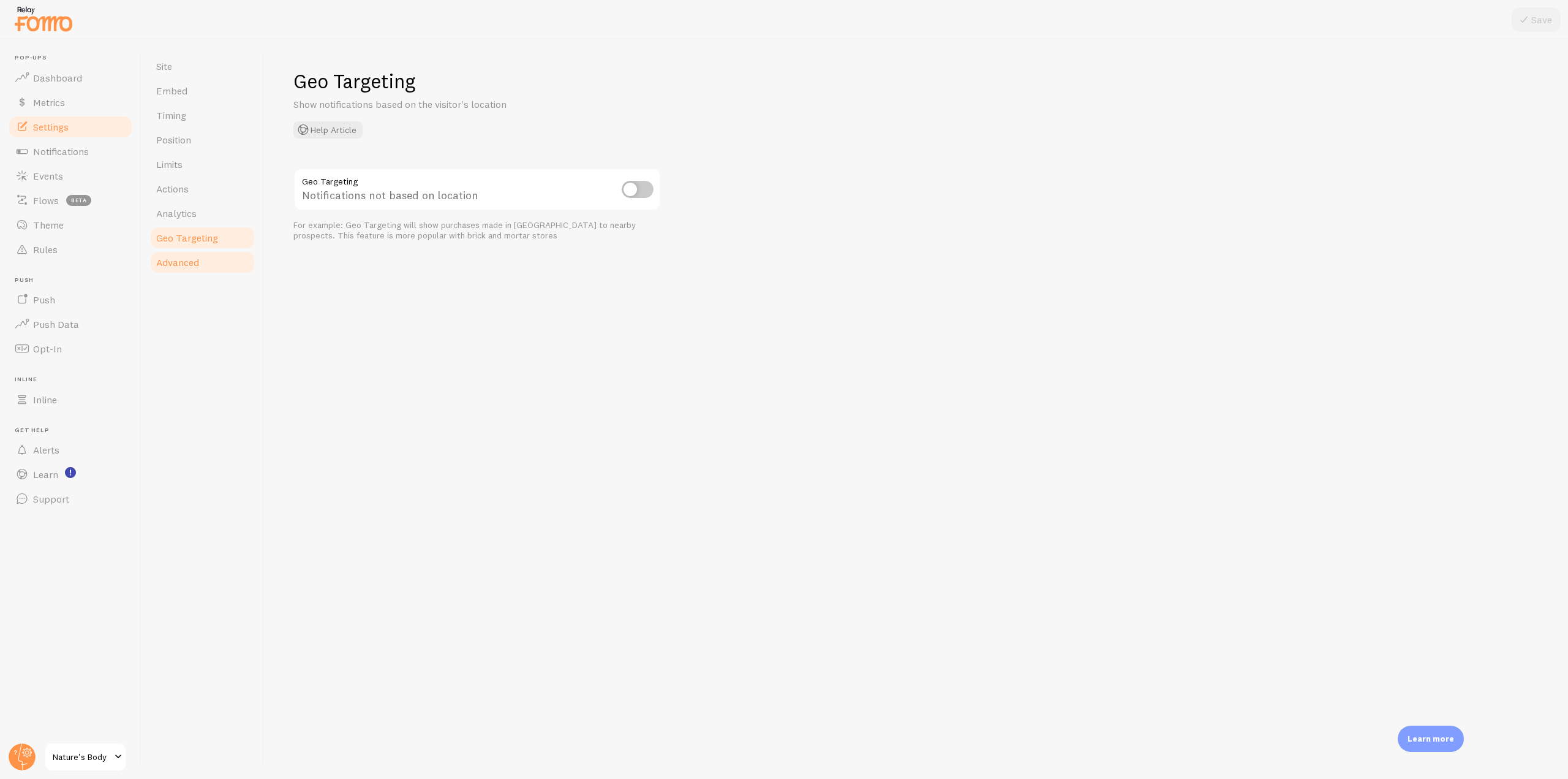
click at [193, 266] on span "Advanced" at bounding box center [178, 262] width 43 height 12
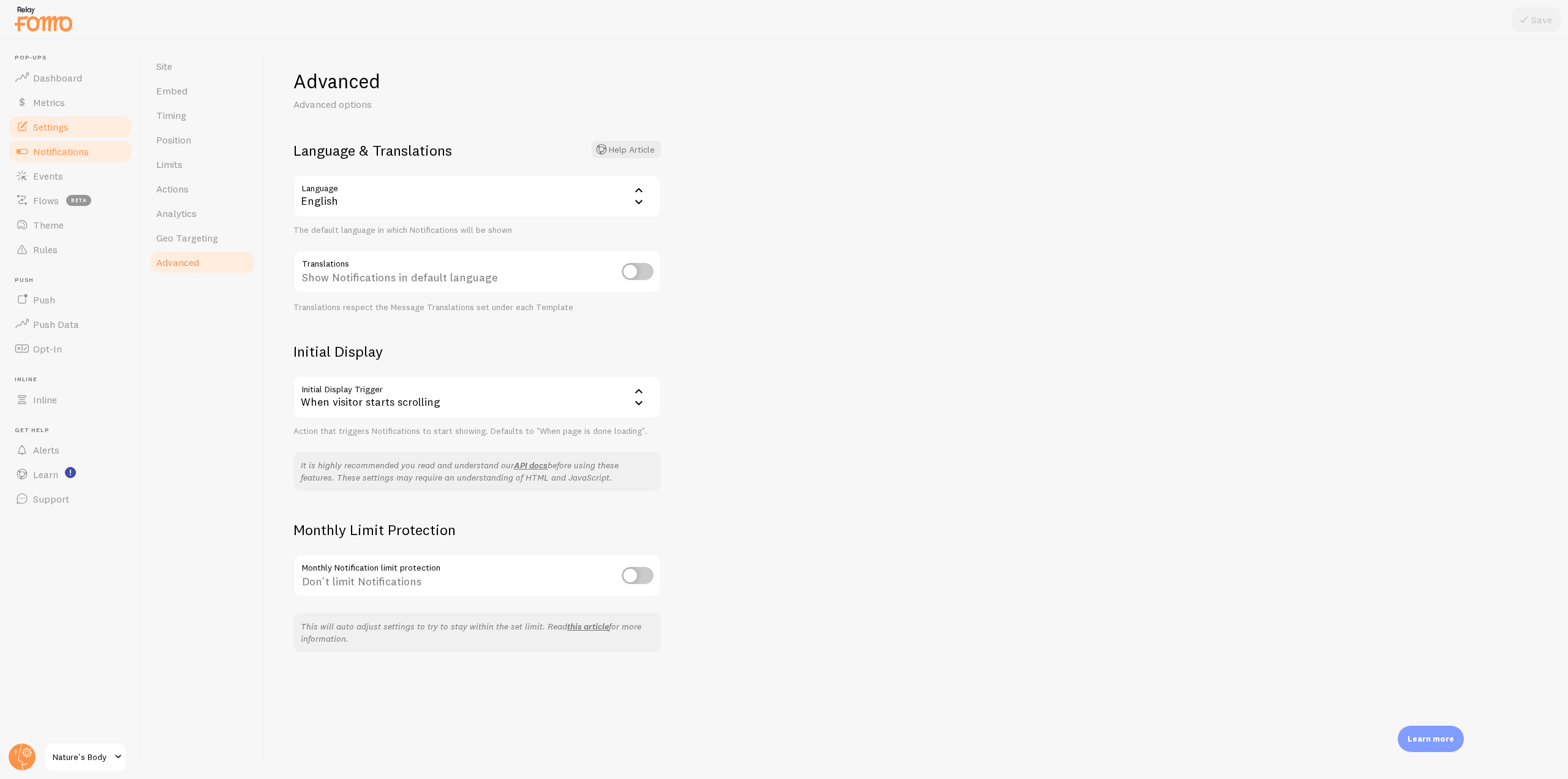
click at [80, 149] on span "Notifications" at bounding box center [61, 151] width 56 height 12
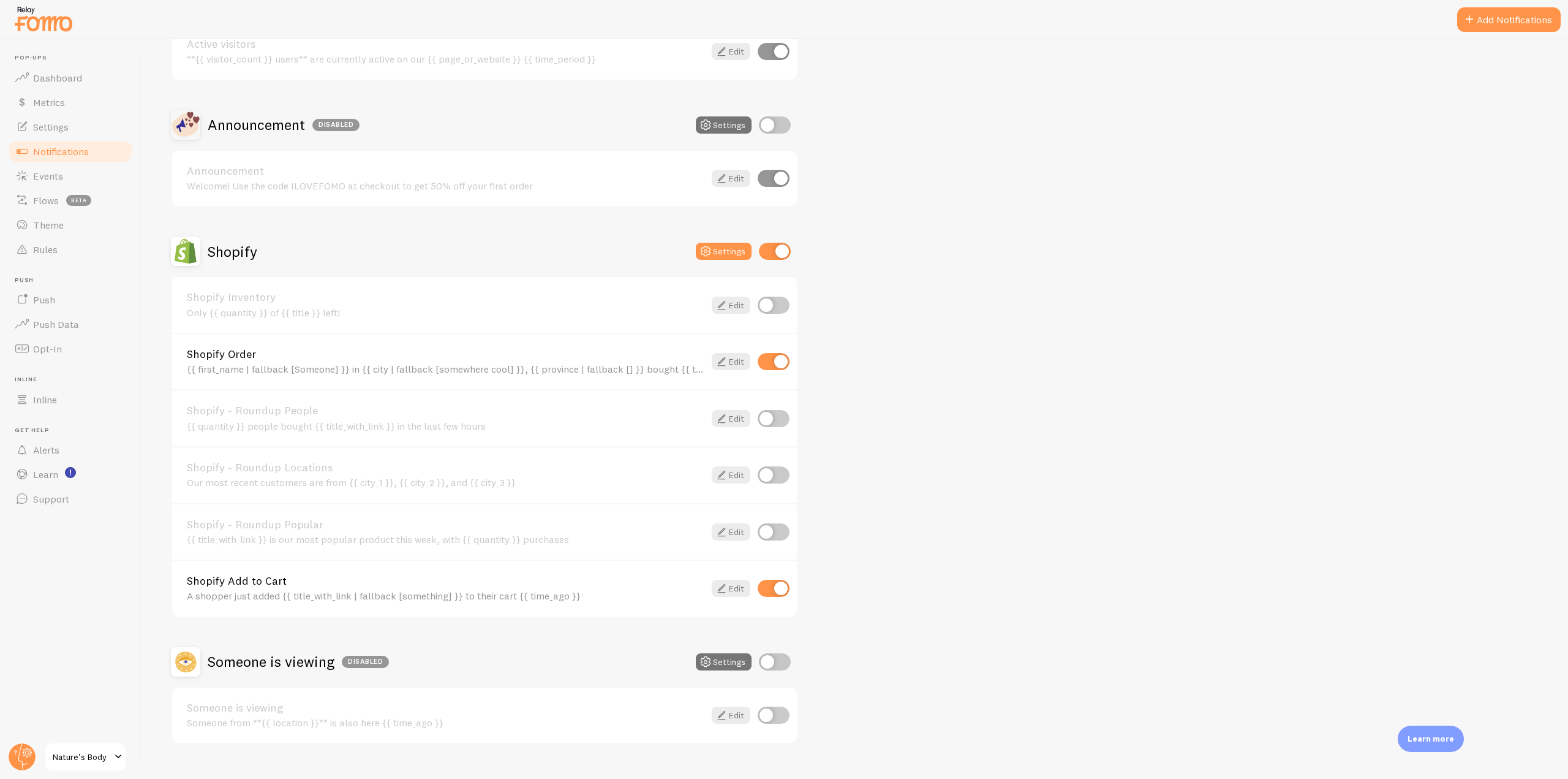
scroll to position [391, 0]
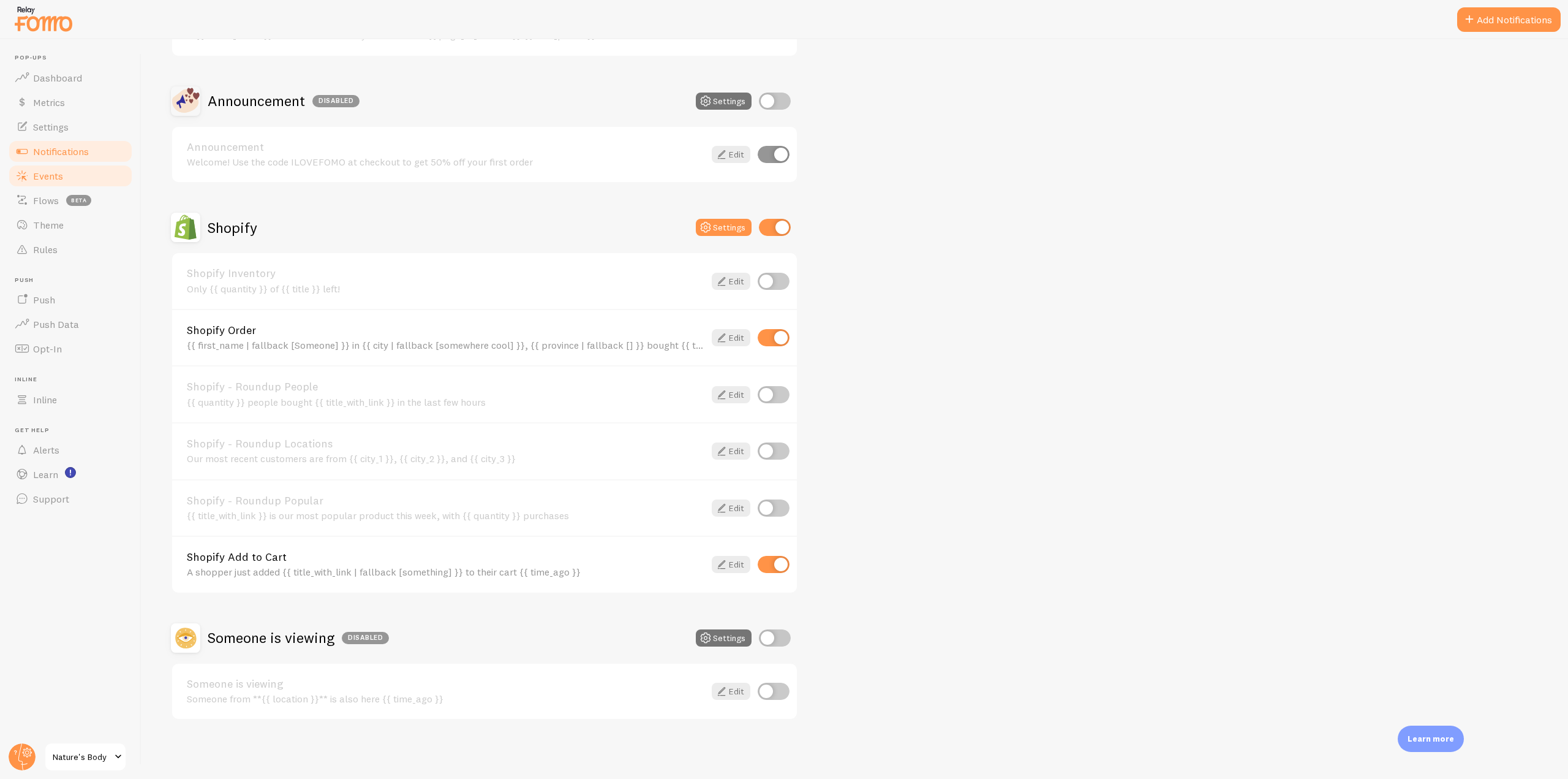
click at [77, 175] on link "Events" at bounding box center [70, 175] width 126 height 25
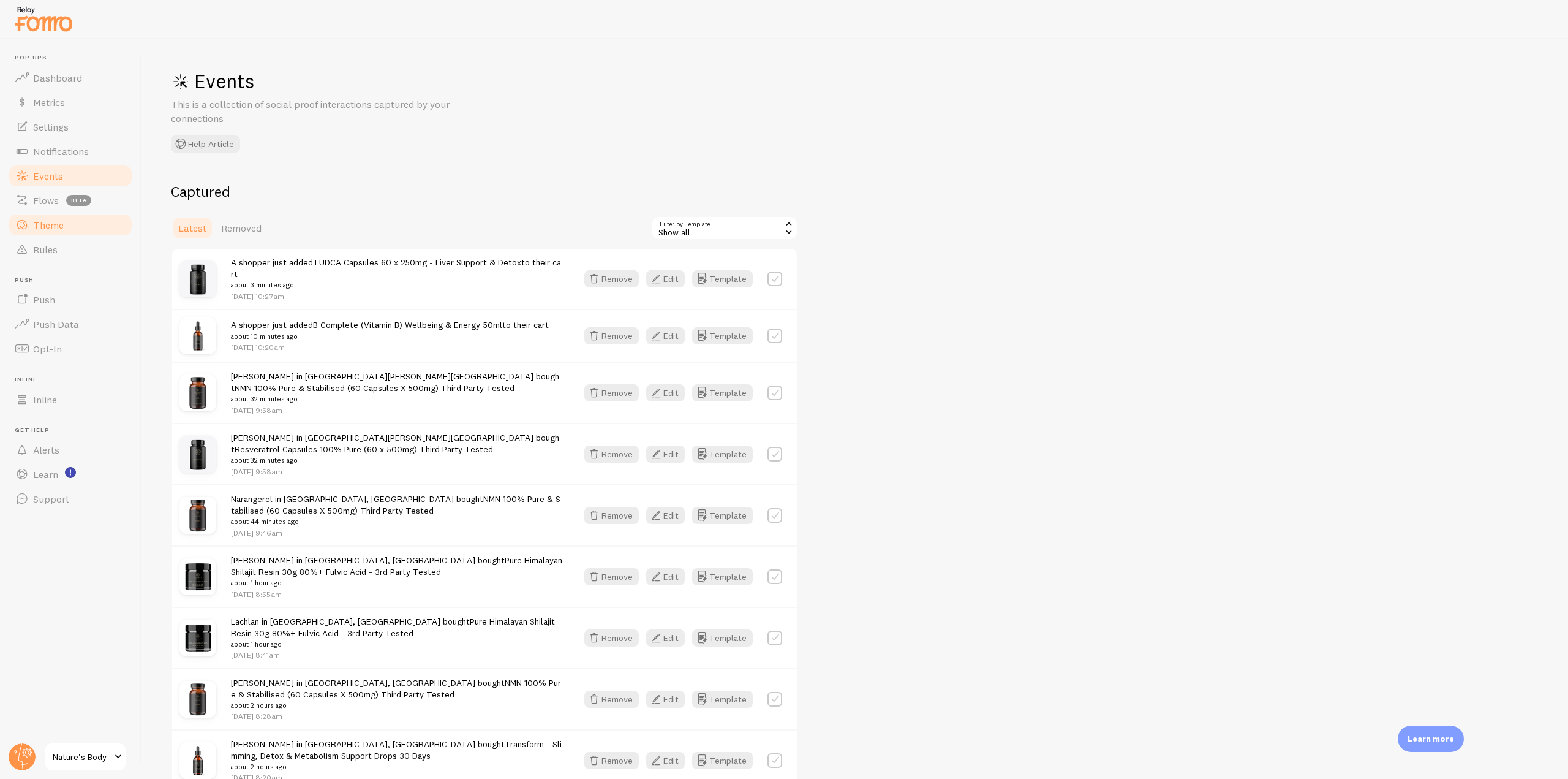
click at [54, 222] on span "Theme" at bounding box center [48, 225] width 30 height 12
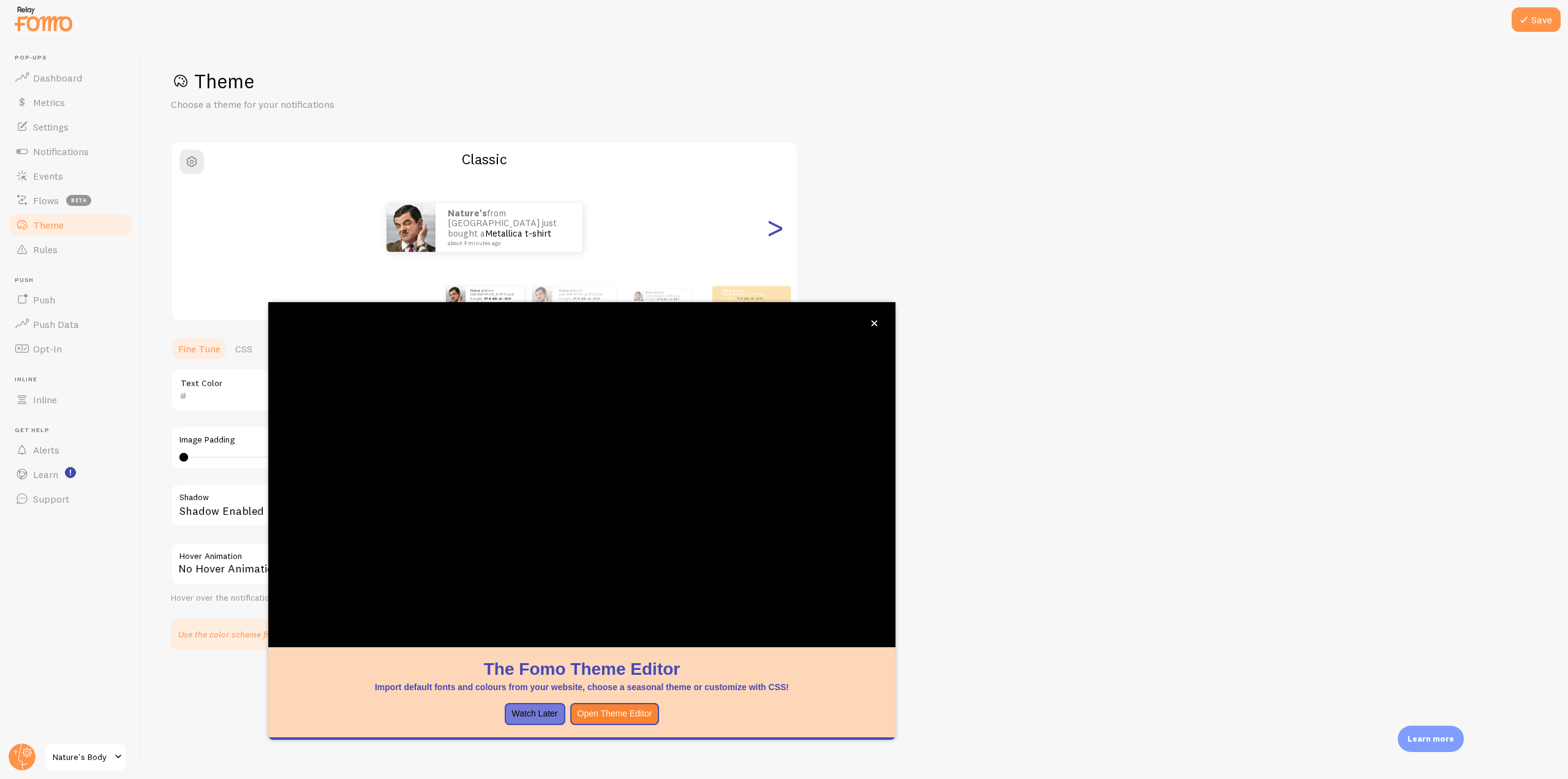
click at [770, 230] on div ">" at bounding box center [775, 227] width 15 height 89
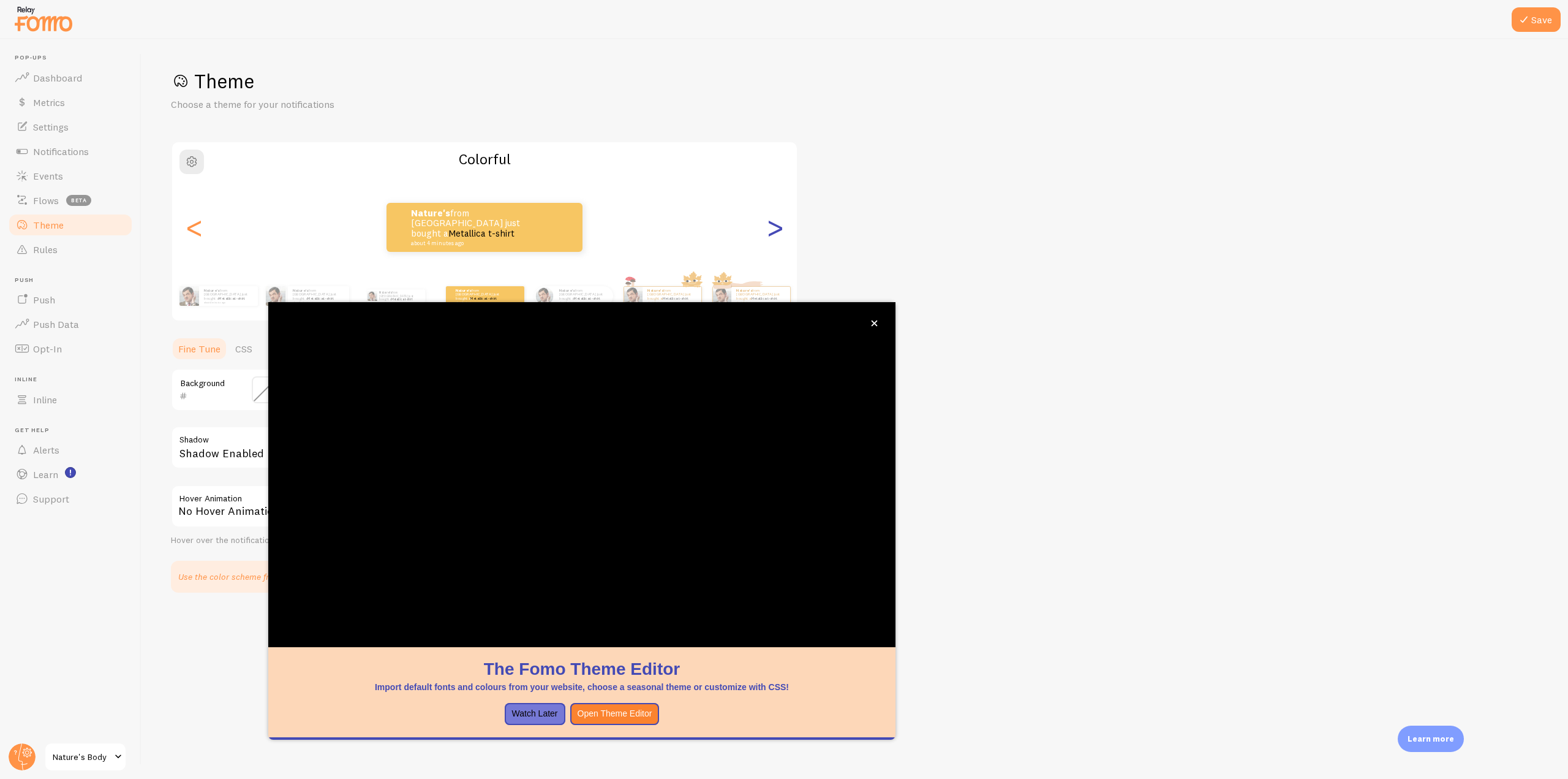
click at [770, 230] on div ">" at bounding box center [775, 227] width 15 height 89
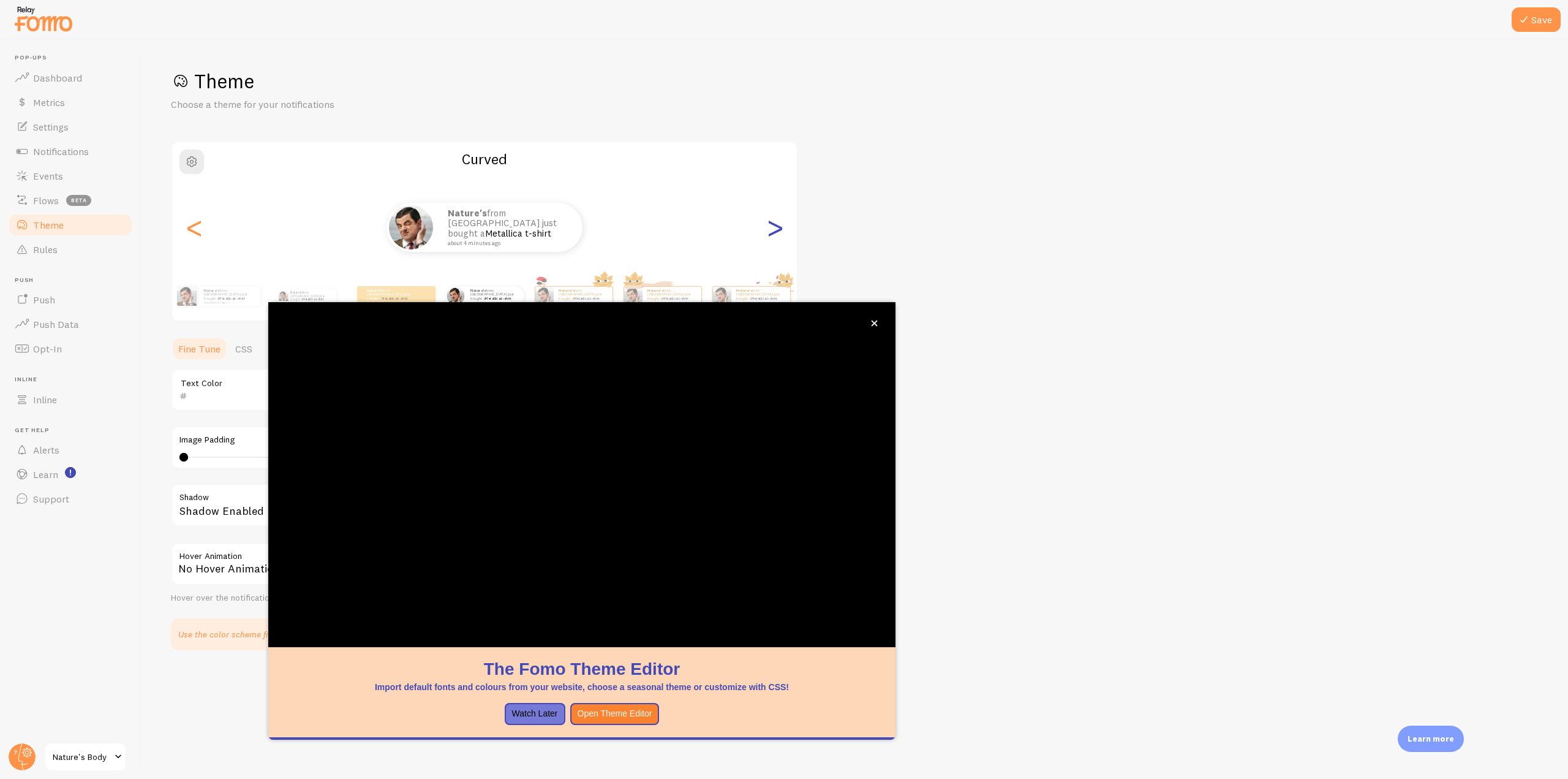
click at [778, 232] on div ">" at bounding box center [775, 227] width 15 height 89
type input "0"
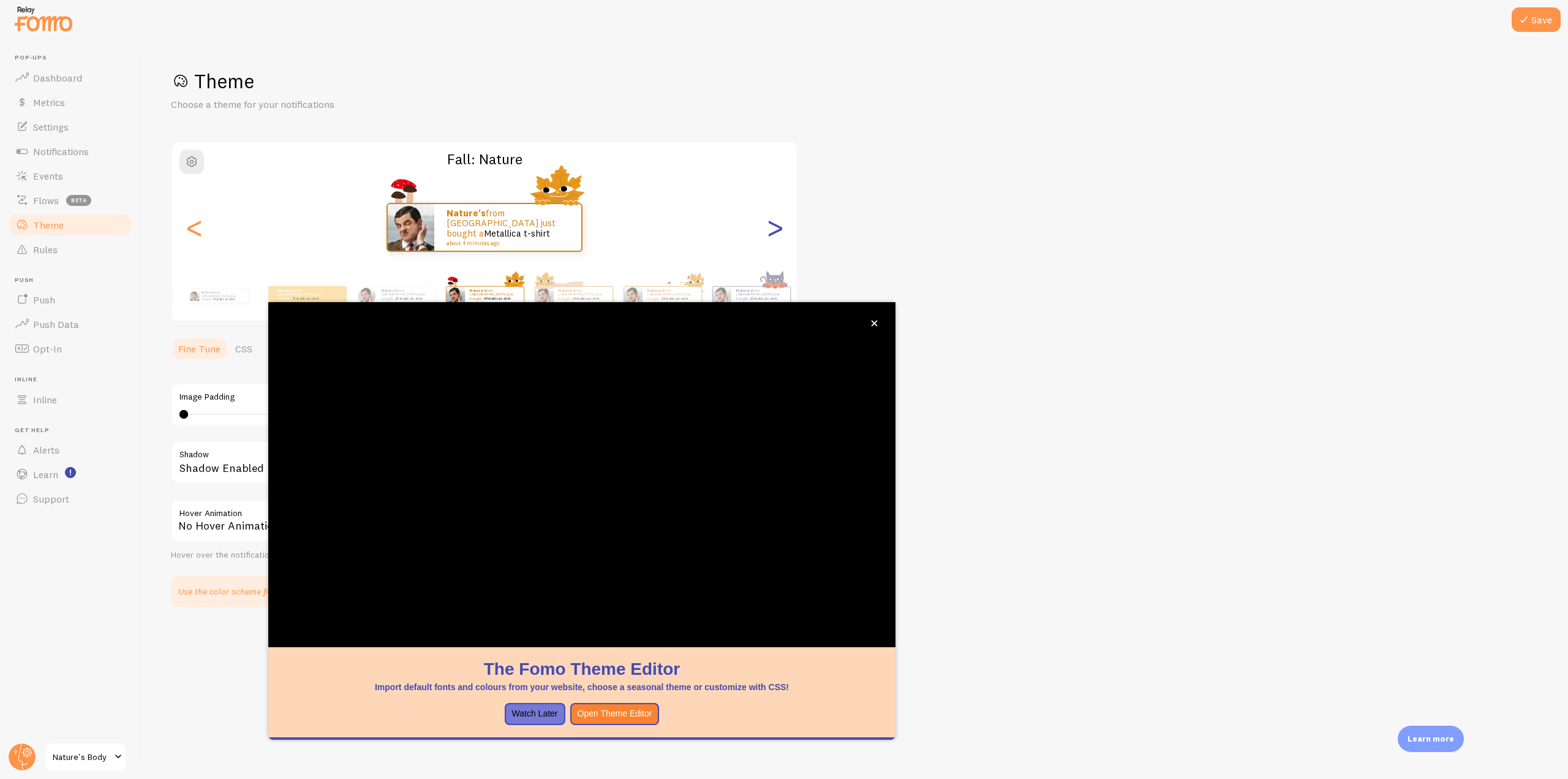
click at [778, 232] on div ">" at bounding box center [775, 227] width 15 height 89
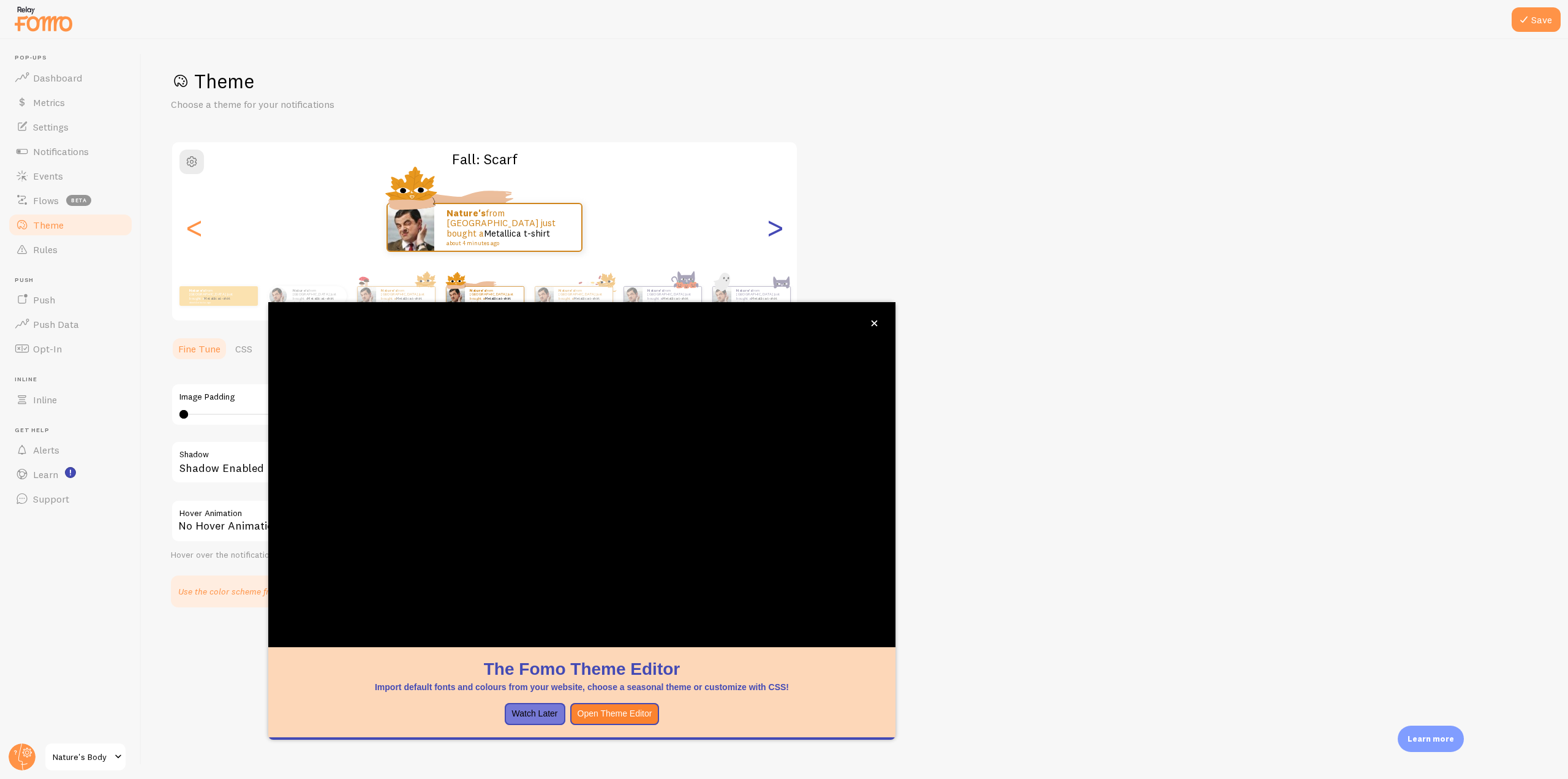
click at [778, 232] on div ">" at bounding box center [775, 227] width 15 height 89
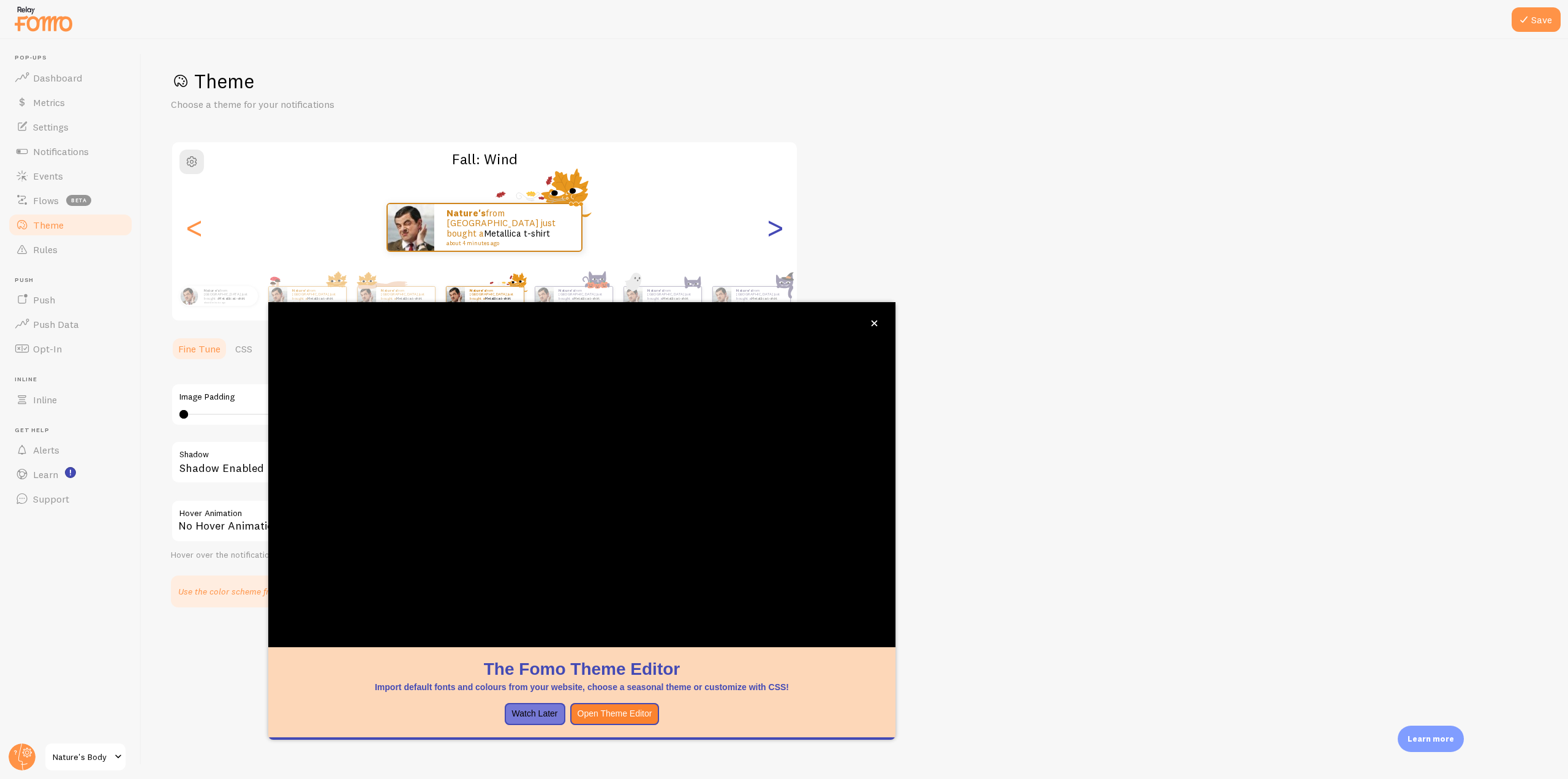
click at [778, 232] on div ">" at bounding box center [775, 227] width 15 height 89
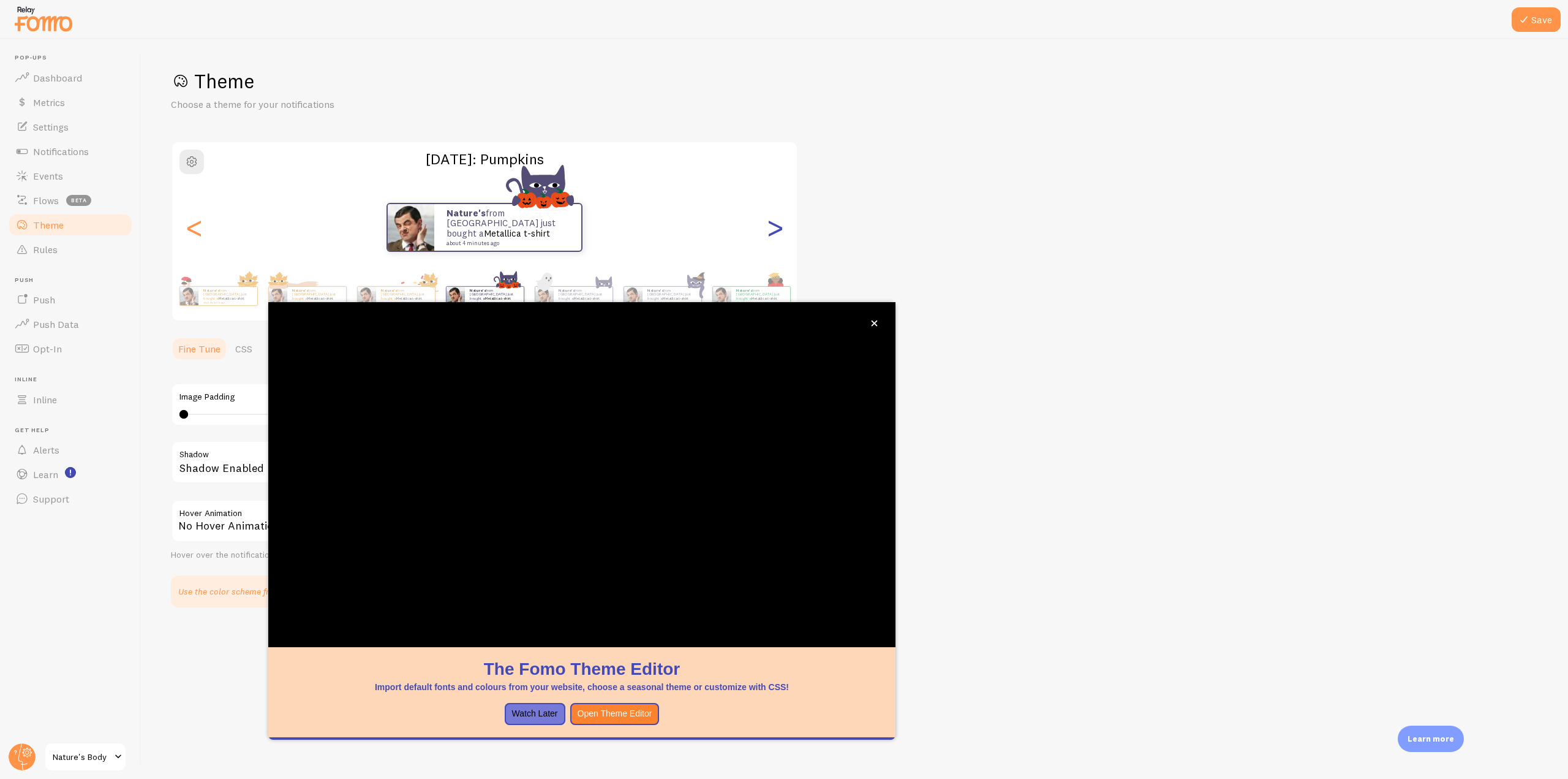
click at [778, 232] on div ">" at bounding box center [775, 227] width 15 height 89
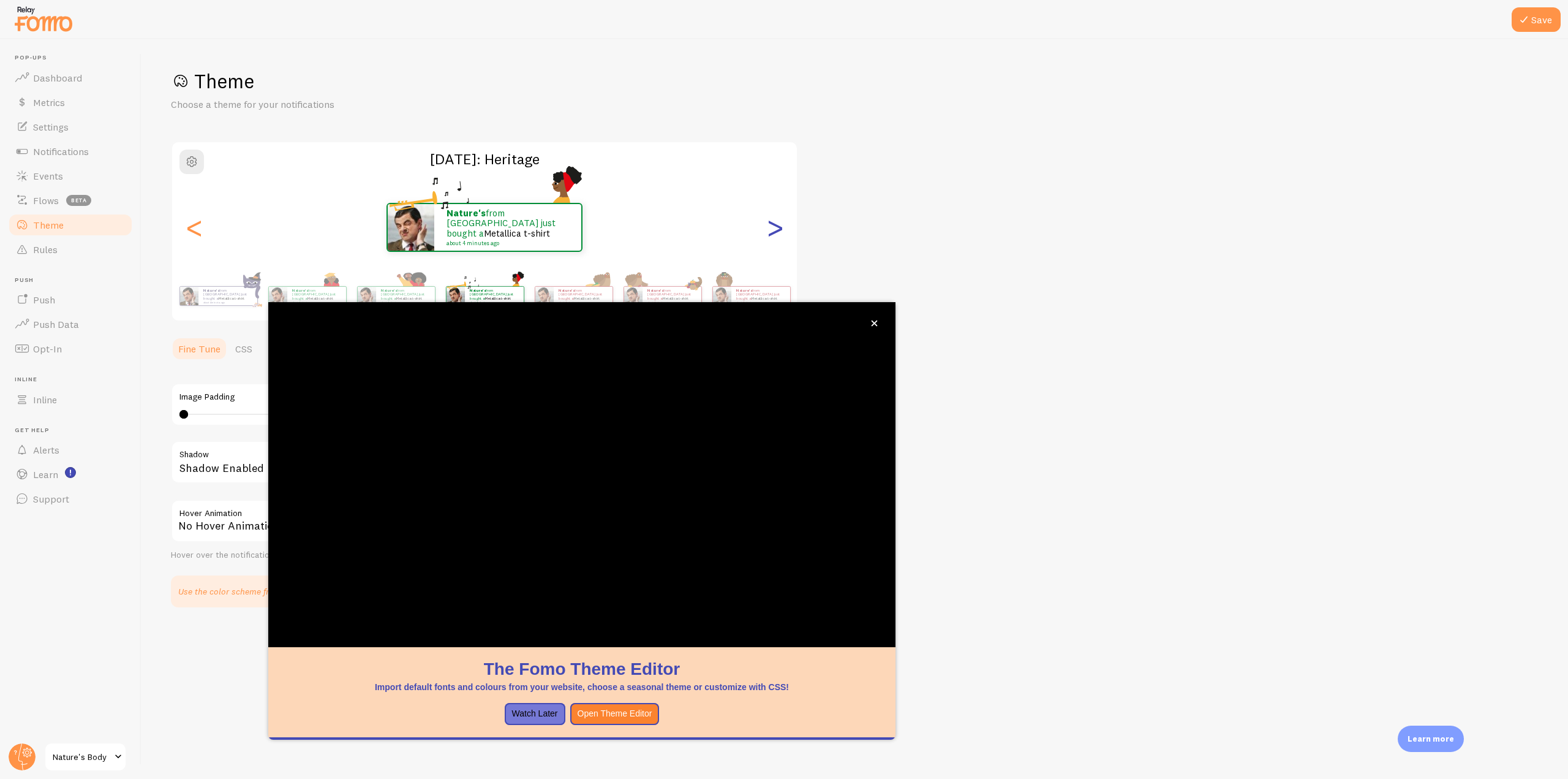
click at [778, 232] on div ">" at bounding box center [775, 227] width 15 height 89
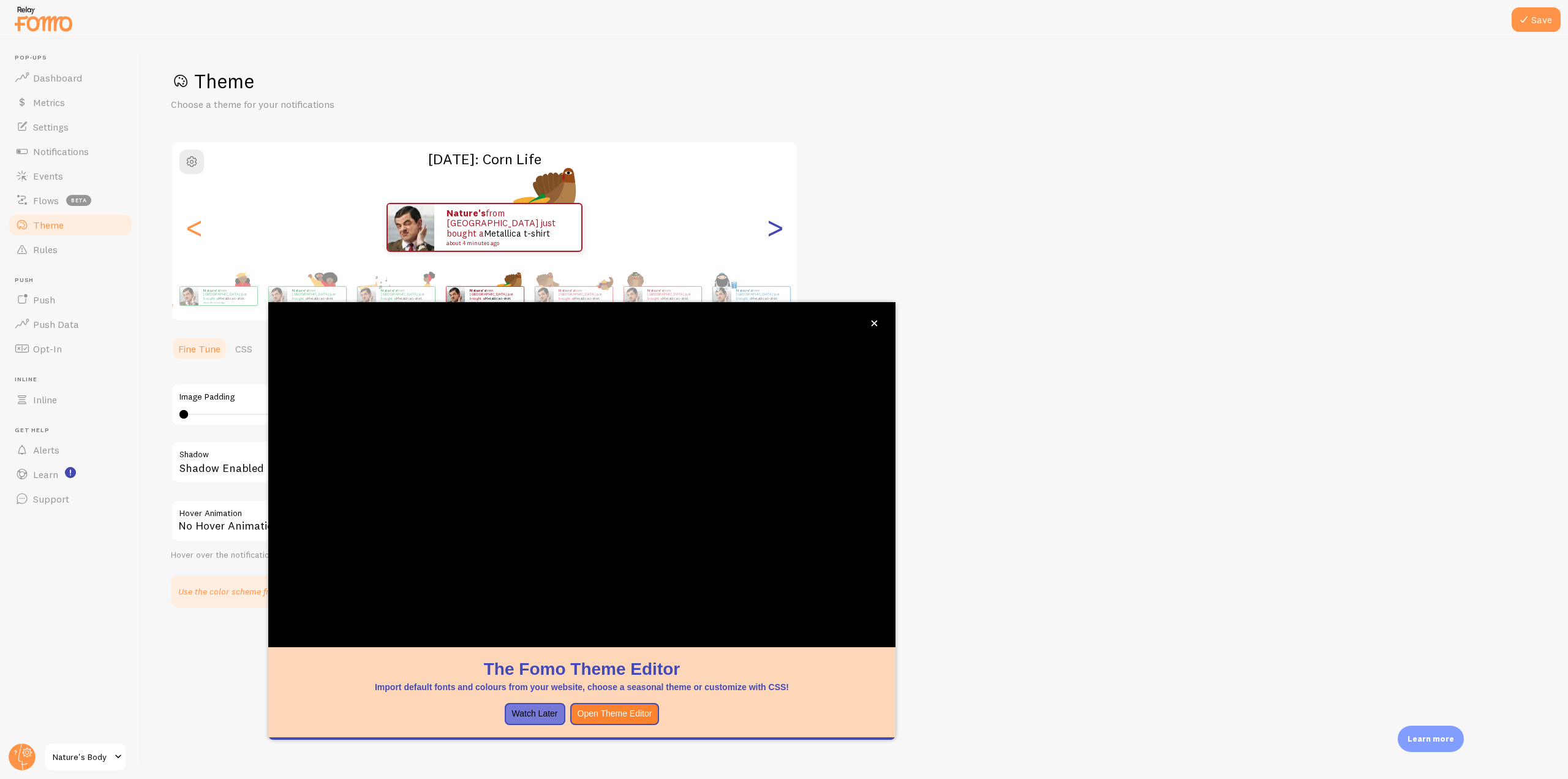
click at [781, 229] on div ">" at bounding box center [775, 227] width 15 height 89
click at [189, 224] on div "<" at bounding box center [194, 227] width 15 height 89
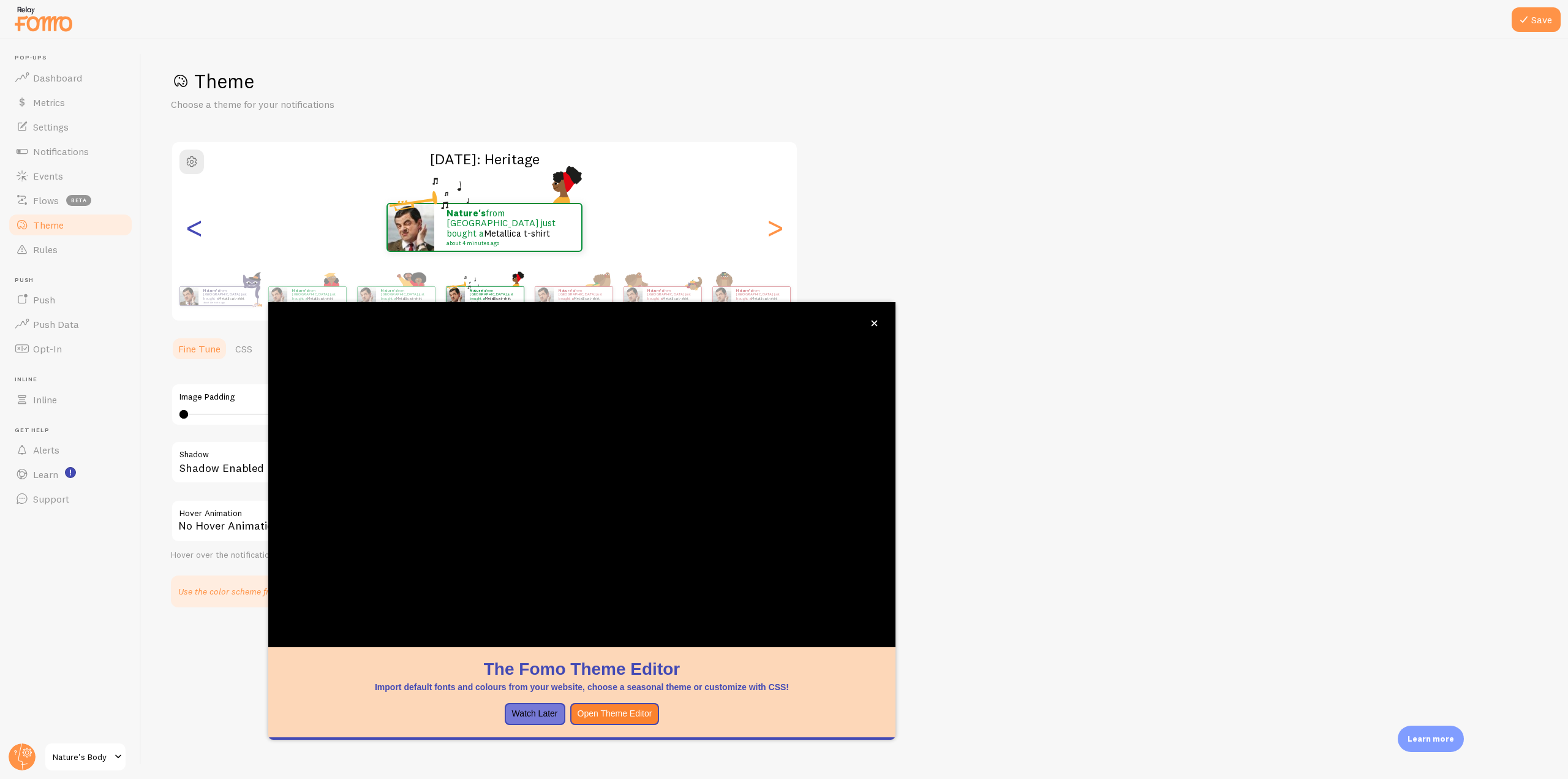
click at [189, 224] on div "<" at bounding box center [194, 227] width 15 height 89
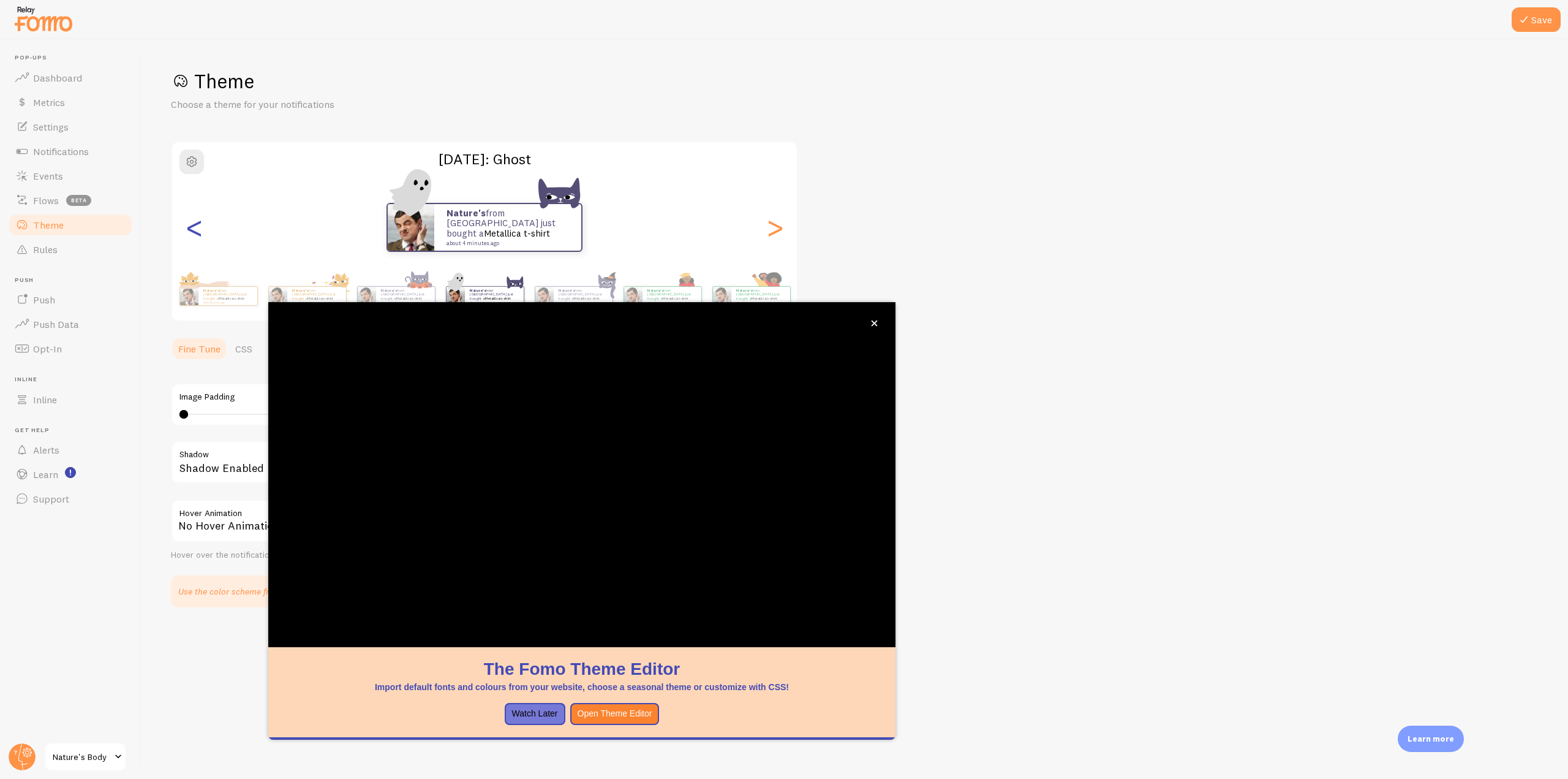
click at [189, 224] on div "<" at bounding box center [194, 227] width 15 height 89
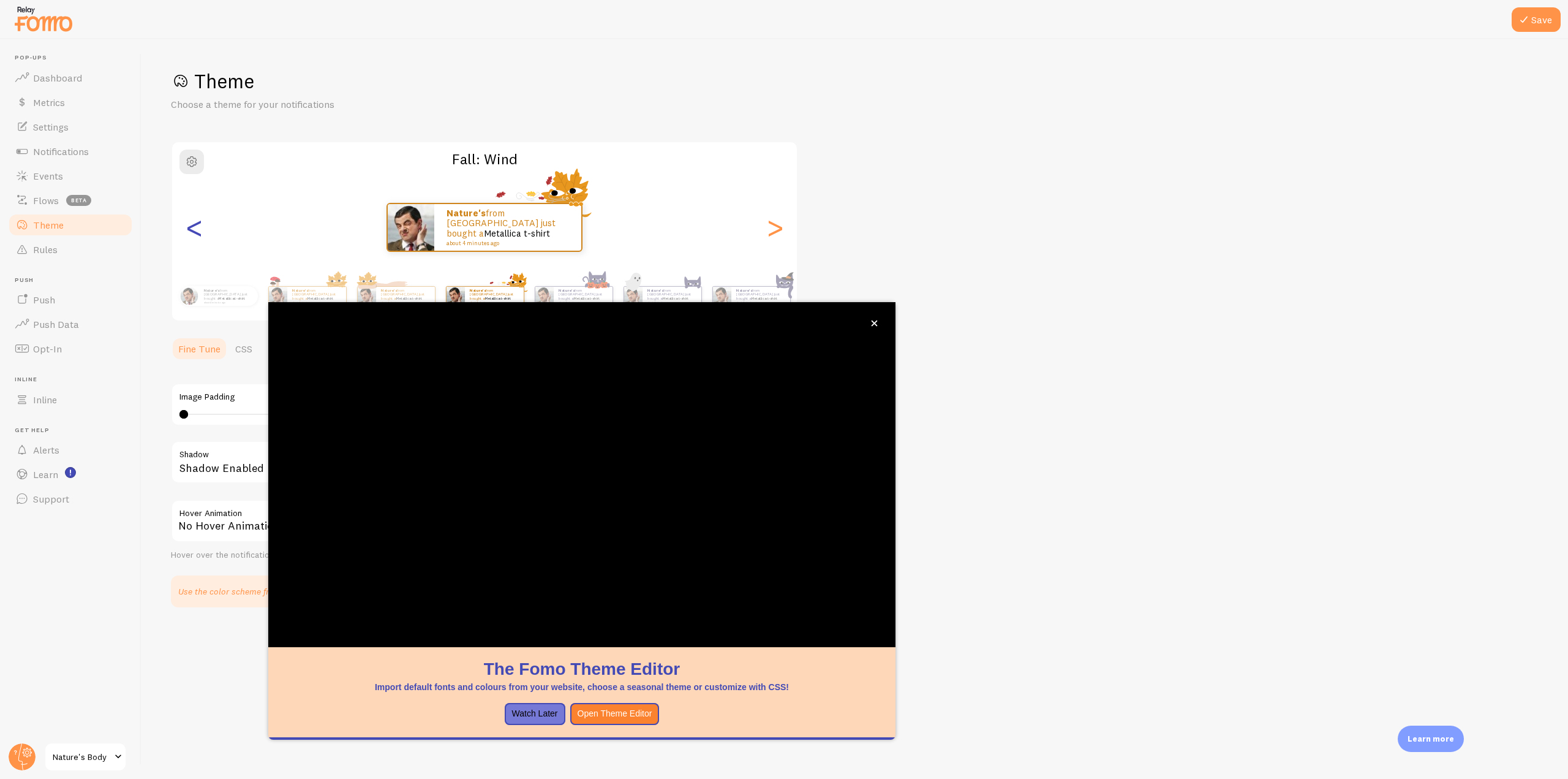
click at [189, 224] on div "<" at bounding box center [194, 227] width 15 height 89
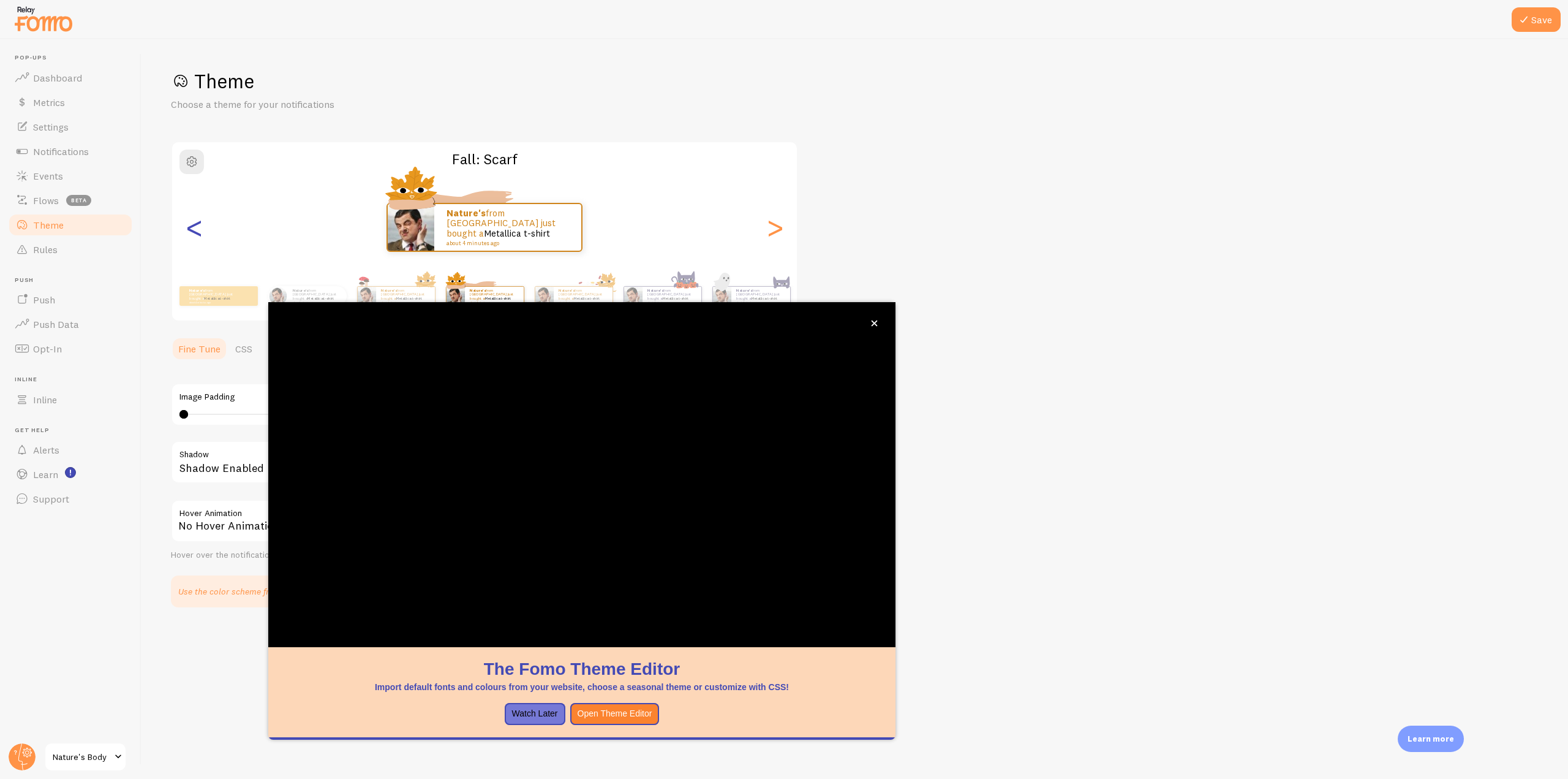
click at [189, 224] on div "<" at bounding box center [194, 227] width 15 height 89
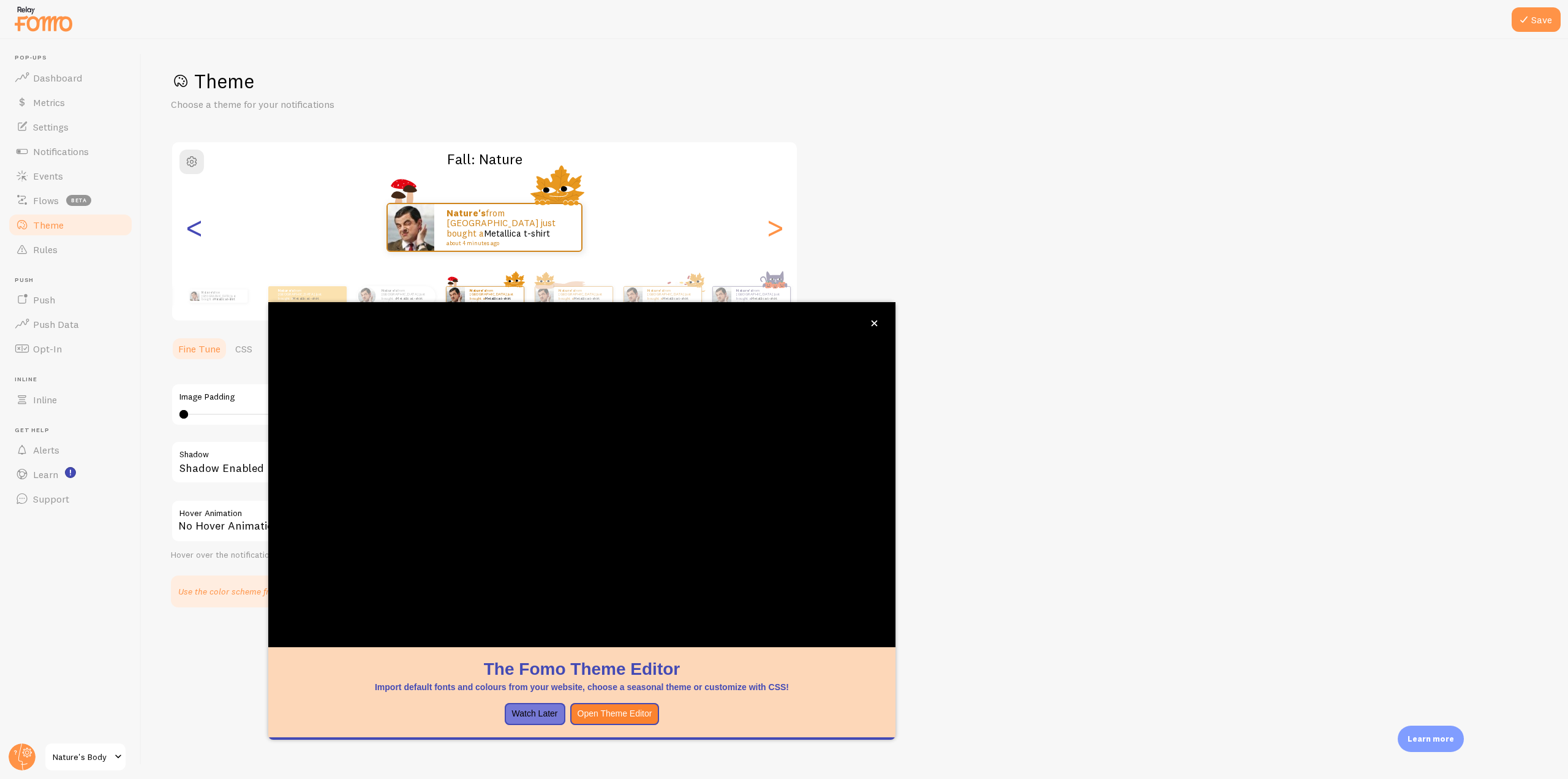
click at [189, 224] on div "<" at bounding box center [194, 227] width 15 height 89
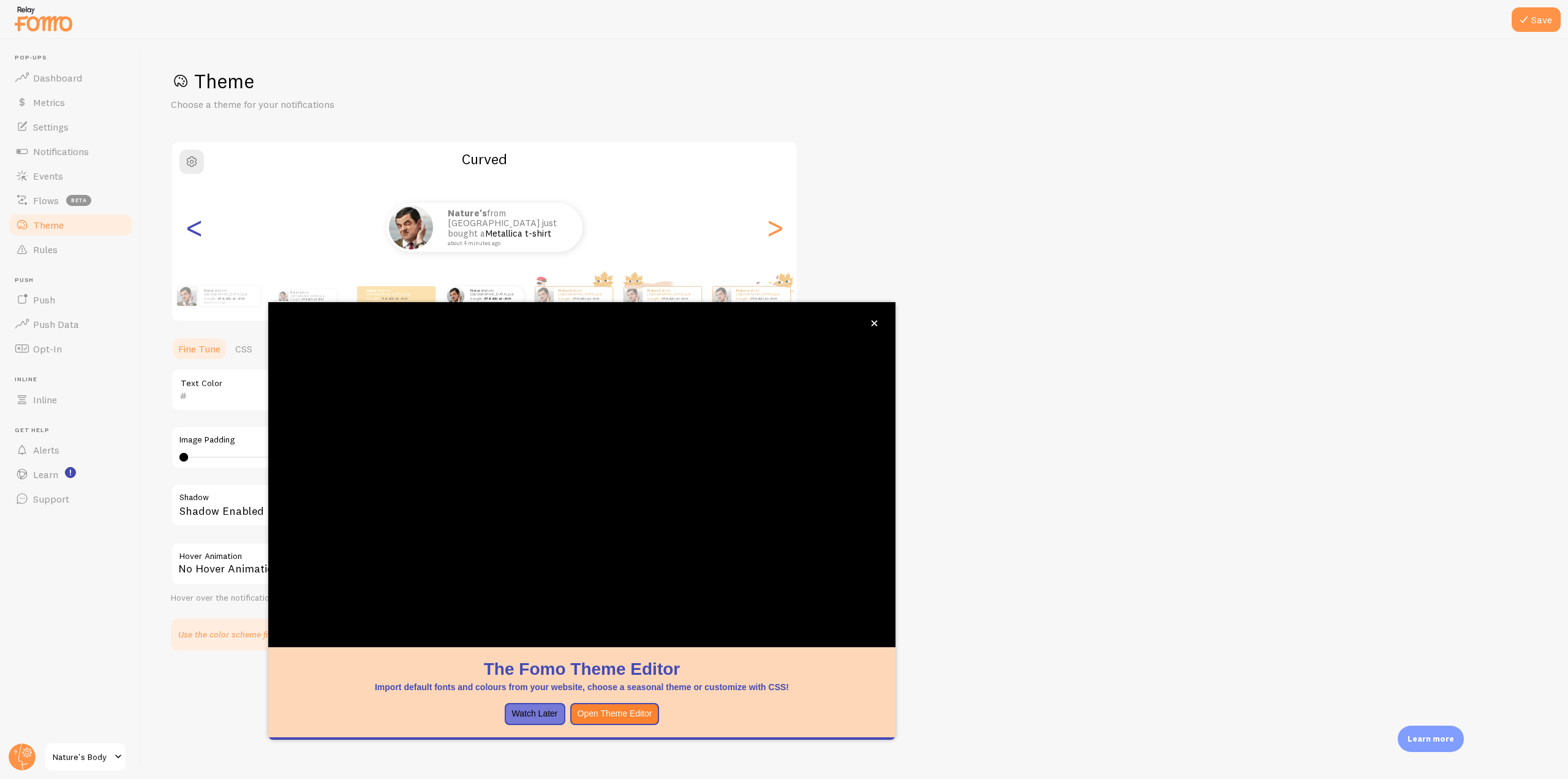
click at [189, 224] on div "<" at bounding box center [194, 227] width 15 height 89
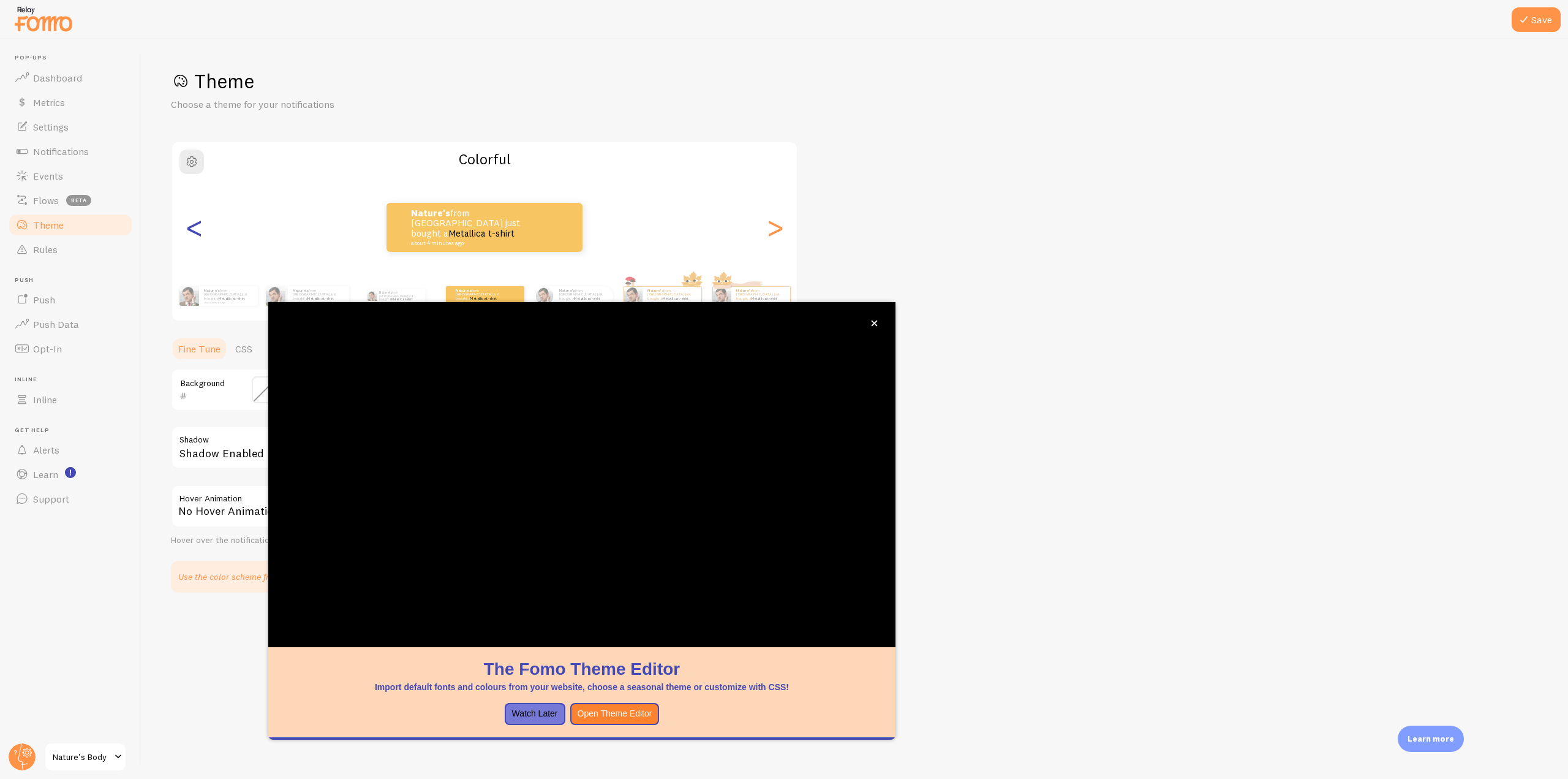
click at [189, 224] on div "<" at bounding box center [194, 227] width 15 height 89
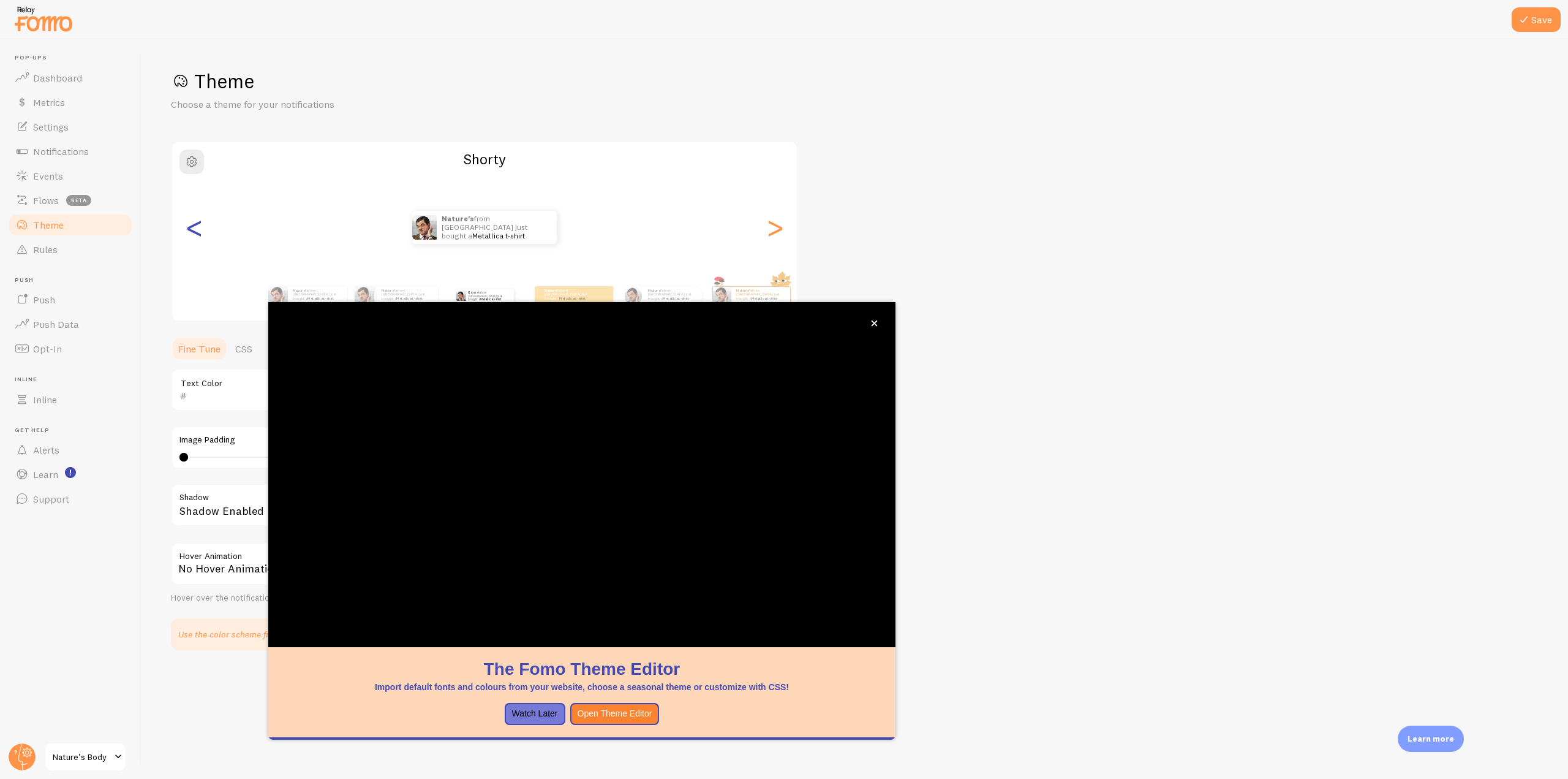
click at [189, 224] on div "<" at bounding box center [194, 227] width 15 height 89
click at [52, 404] on span "Inline" at bounding box center [44, 399] width 24 height 12
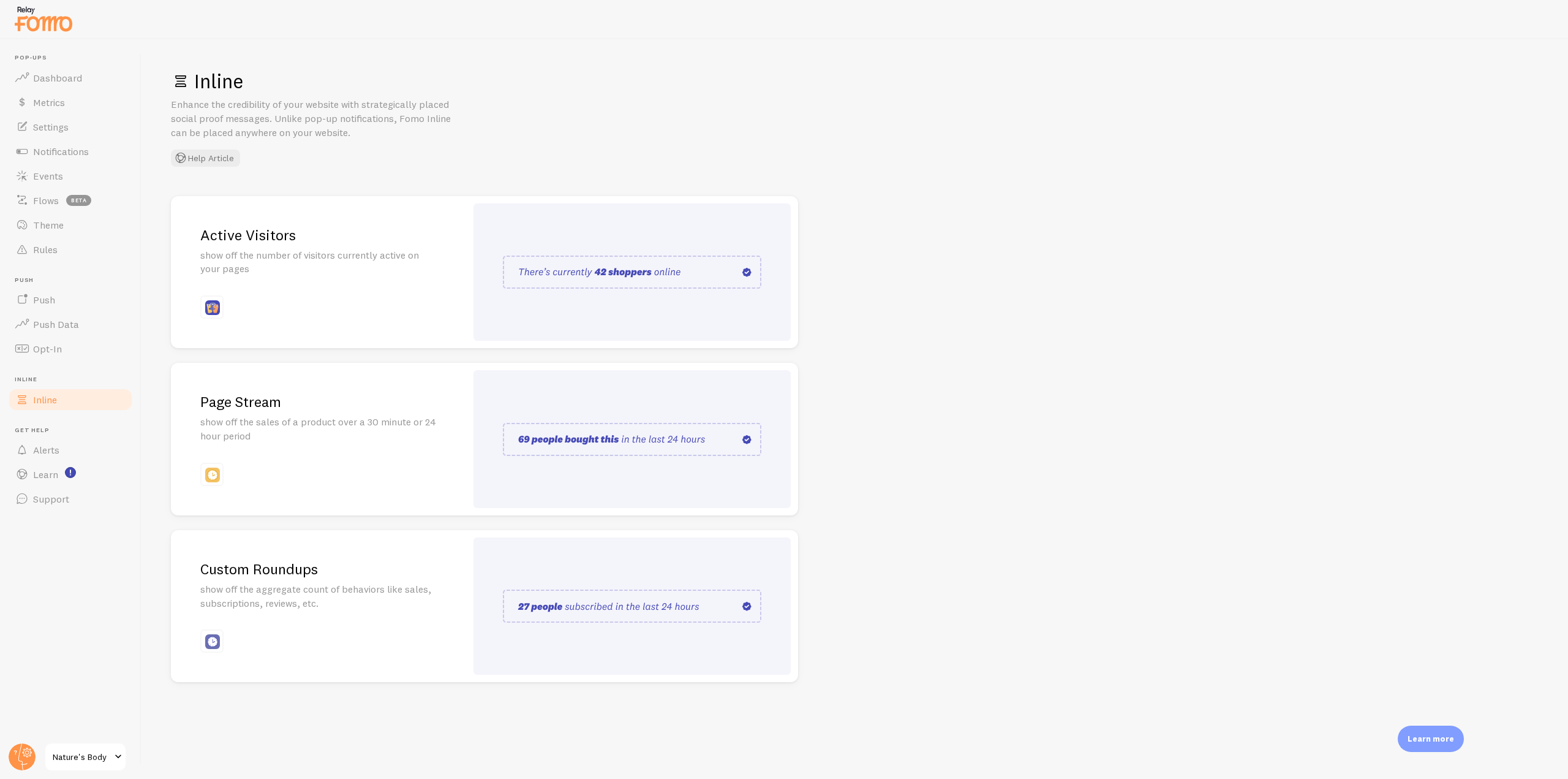
drag, startPoint x: 193, startPoint y: 76, endPoint x: 239, endPoint y: 87, distance: 47.3
click at [239, 87] on h1 "Inline" at bounding box center [854, 81] width 1367 height 25
click at [345, 262] on p "show off the number of visitors currently active on your pages" at bounding box center [318, 262] width 236 height 28
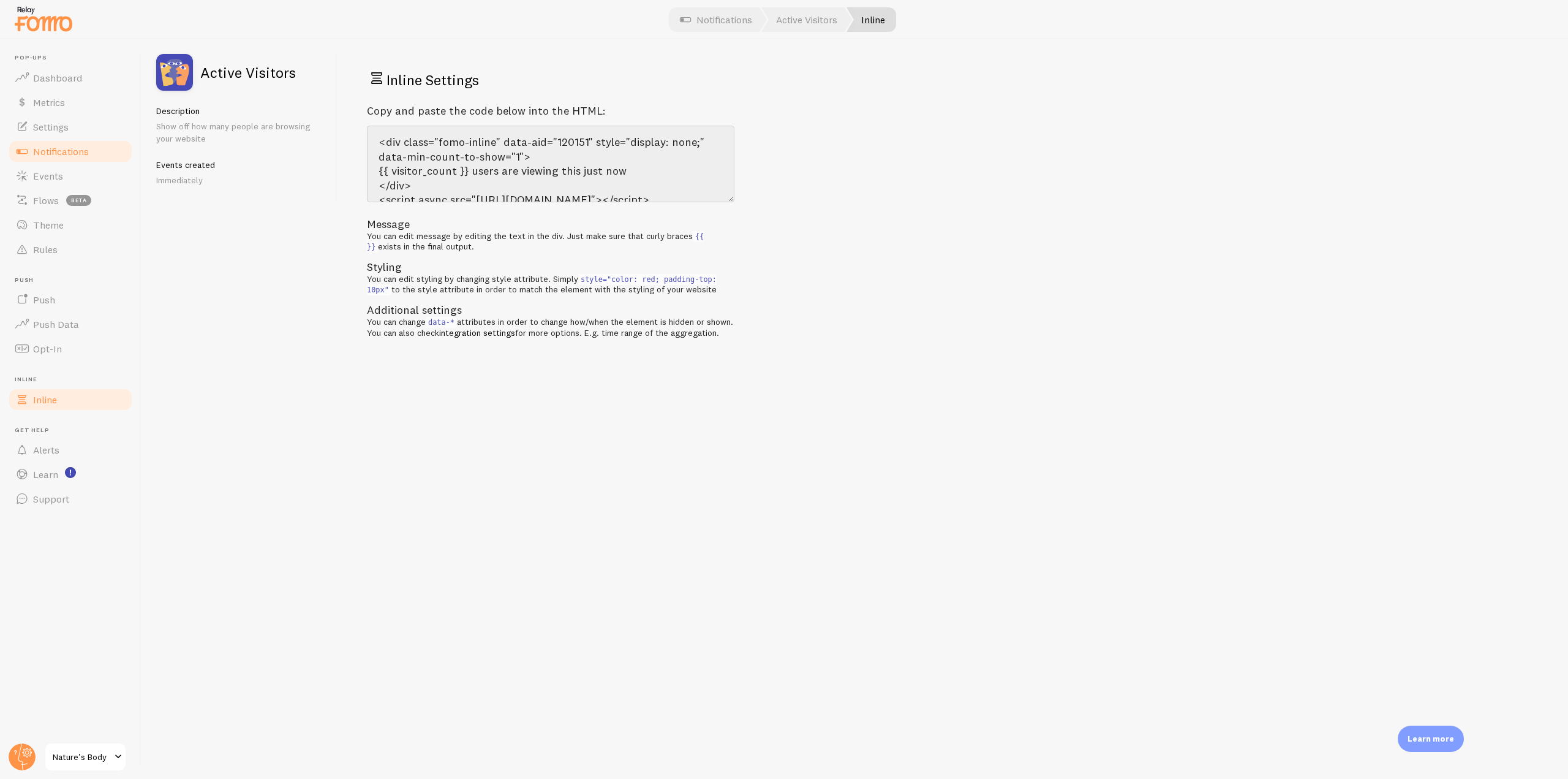
click at [48, 404] on span "Inline" at bounding box center [44, 399] width 24 height 12
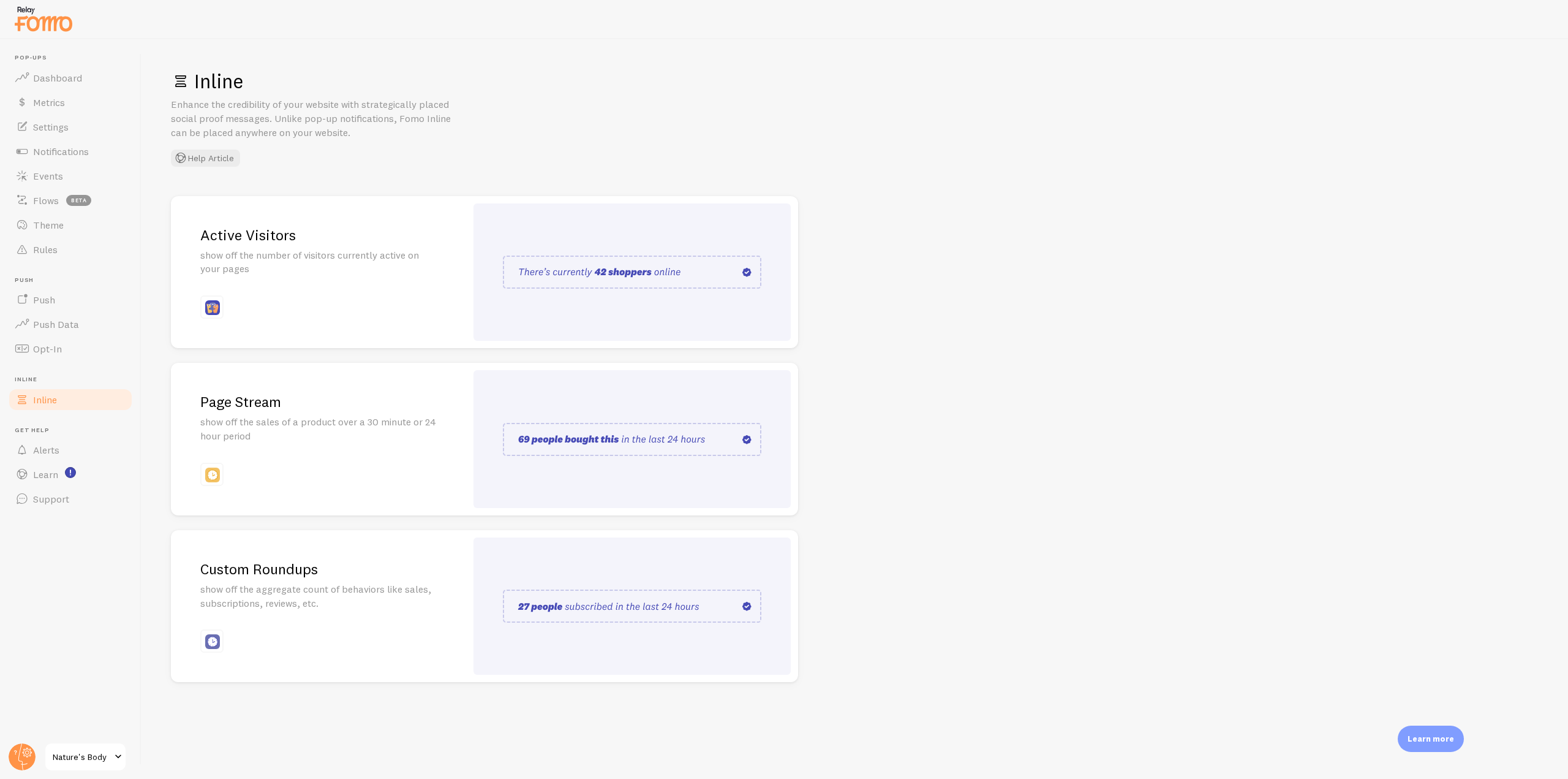
click at [392, 262] on p "show off the number of visitors currently active on your pages" at bounding box center [318, 262] width 236 height 28
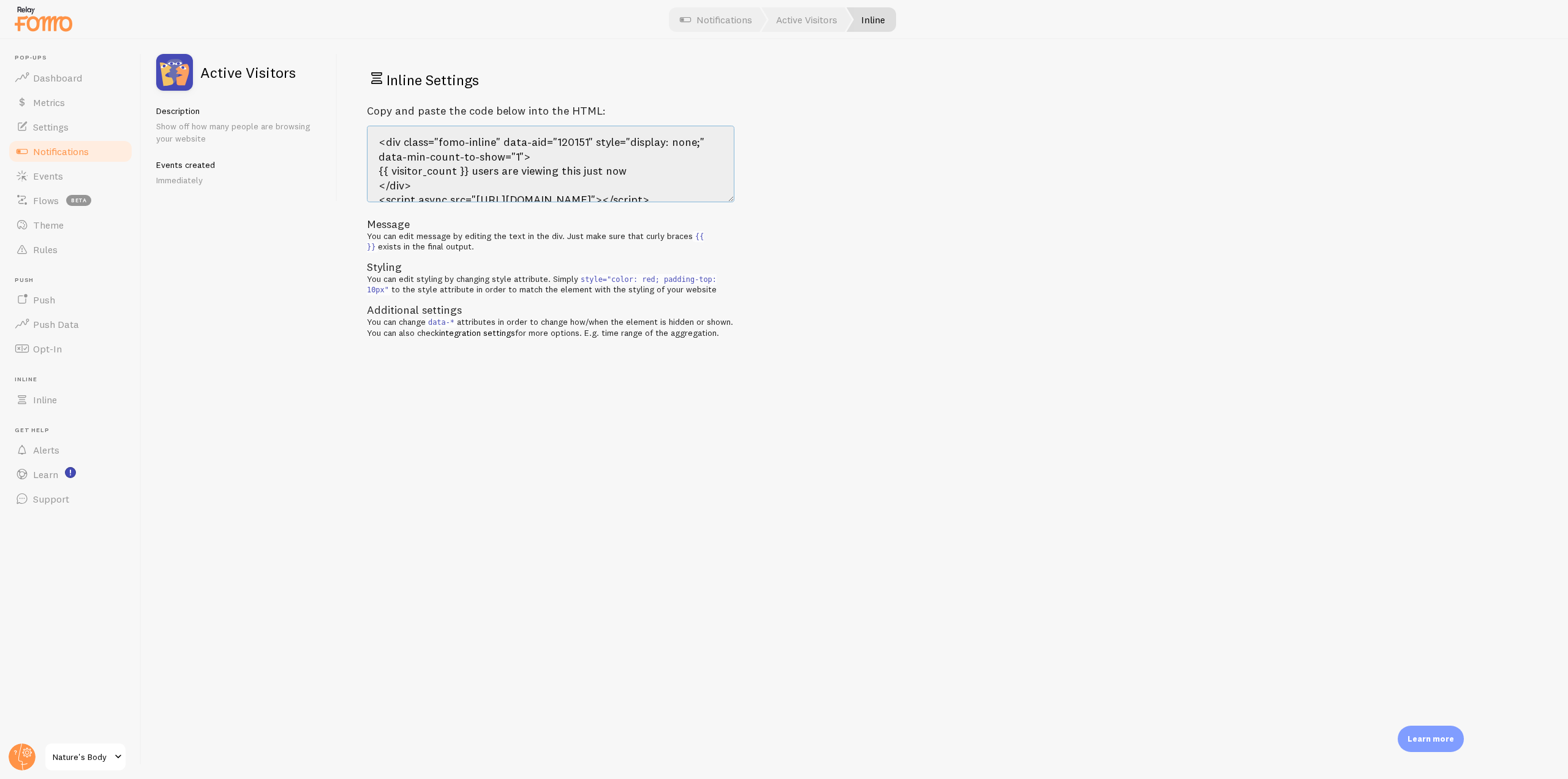
scroll to position [29, 0]
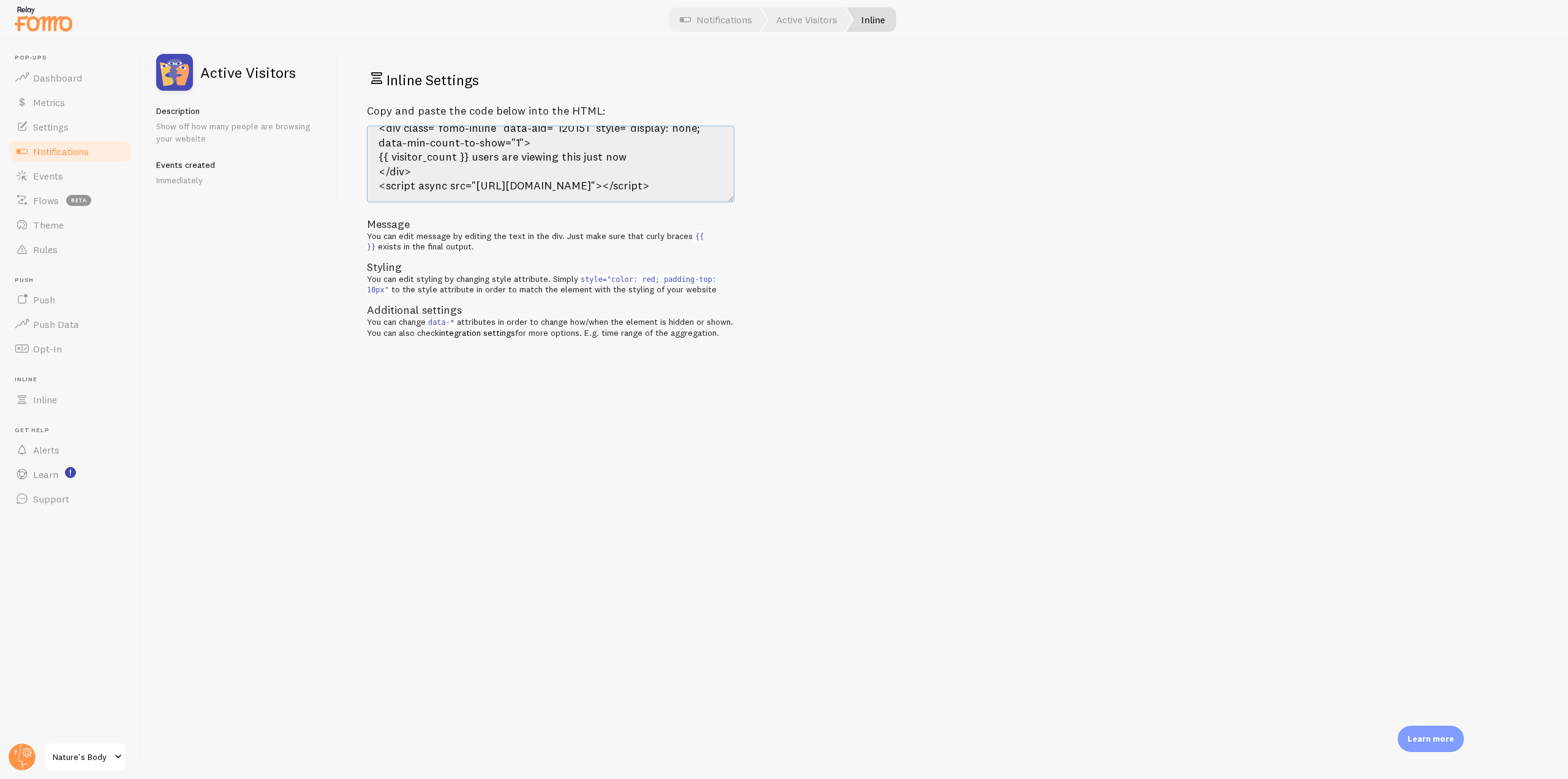
drag, startPoint x: 378, startPoint y: 147, endPoint x: 681, endPoint y: 209, distance: 309.3
click at [681, 209] on div "Copy and paste the code below into the HTML: <div class="fomo-inline" data-aid=…" at bounding box center [551, 221] width 367 height 234
click at [96, 153] on link "Notifications" at bounding box center [70, 152] width 126 height 25
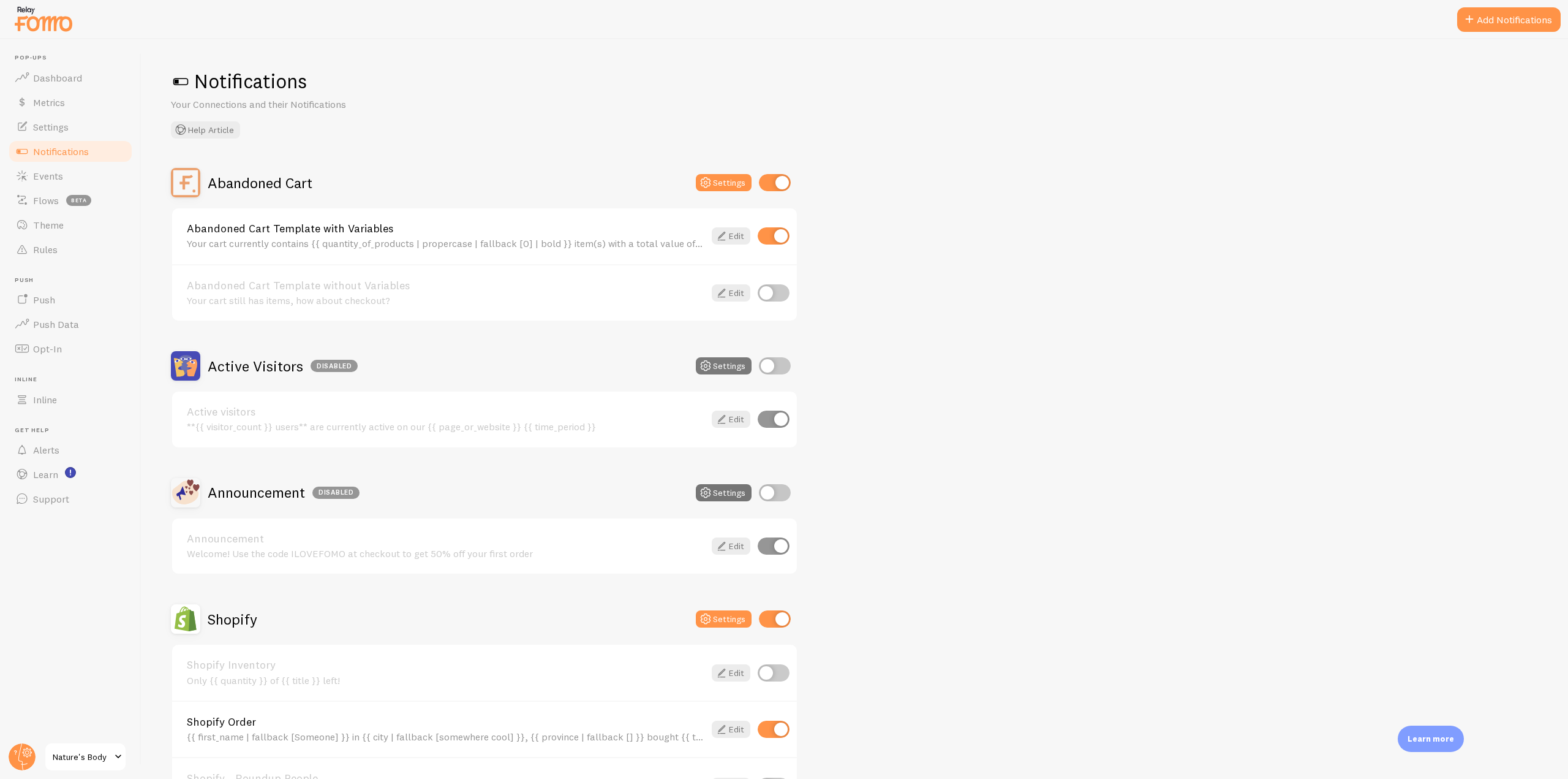
click at [722, 362] on button "Settings" at bounding box center [724, 366] width 56 height 17
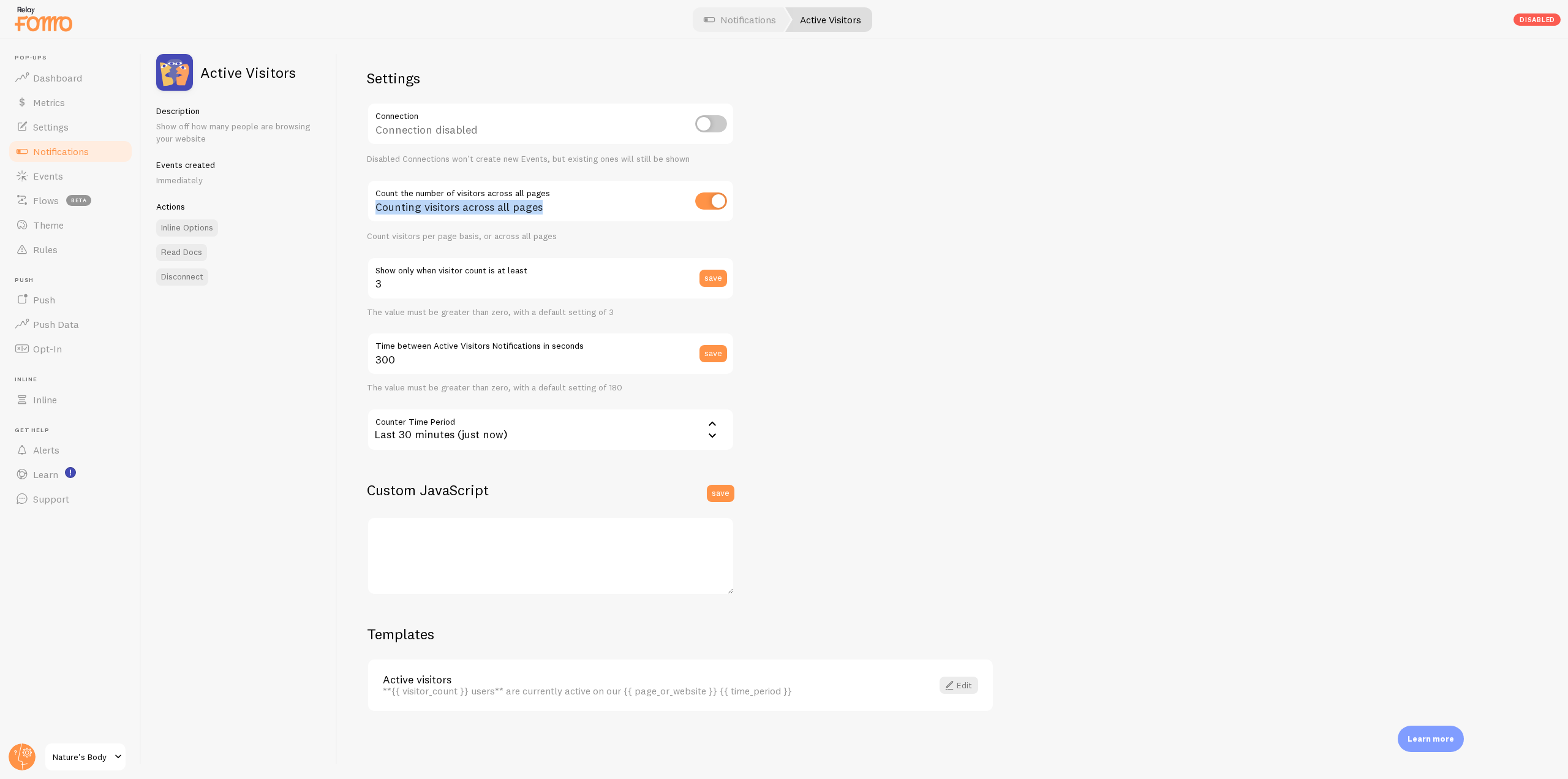
drag, startPoint x: 556, startPoint y: 193, endPoint x: 350, endPoint y: 188, distance: 206.1
click at [350, 188] on div "Settings Connection Connection disabled Disabled Connections won't create new E…" at bounding box center [952, 409] width 1230 height 740
click at [720, 205] on input "checkbox" at bounding box center [711, 201] width 32 height 17
checkbox input "false"
drag, startPoint x: 566, startPoint y: 188, endPoint x: 375, endPoint y: 190, distance: 191.0
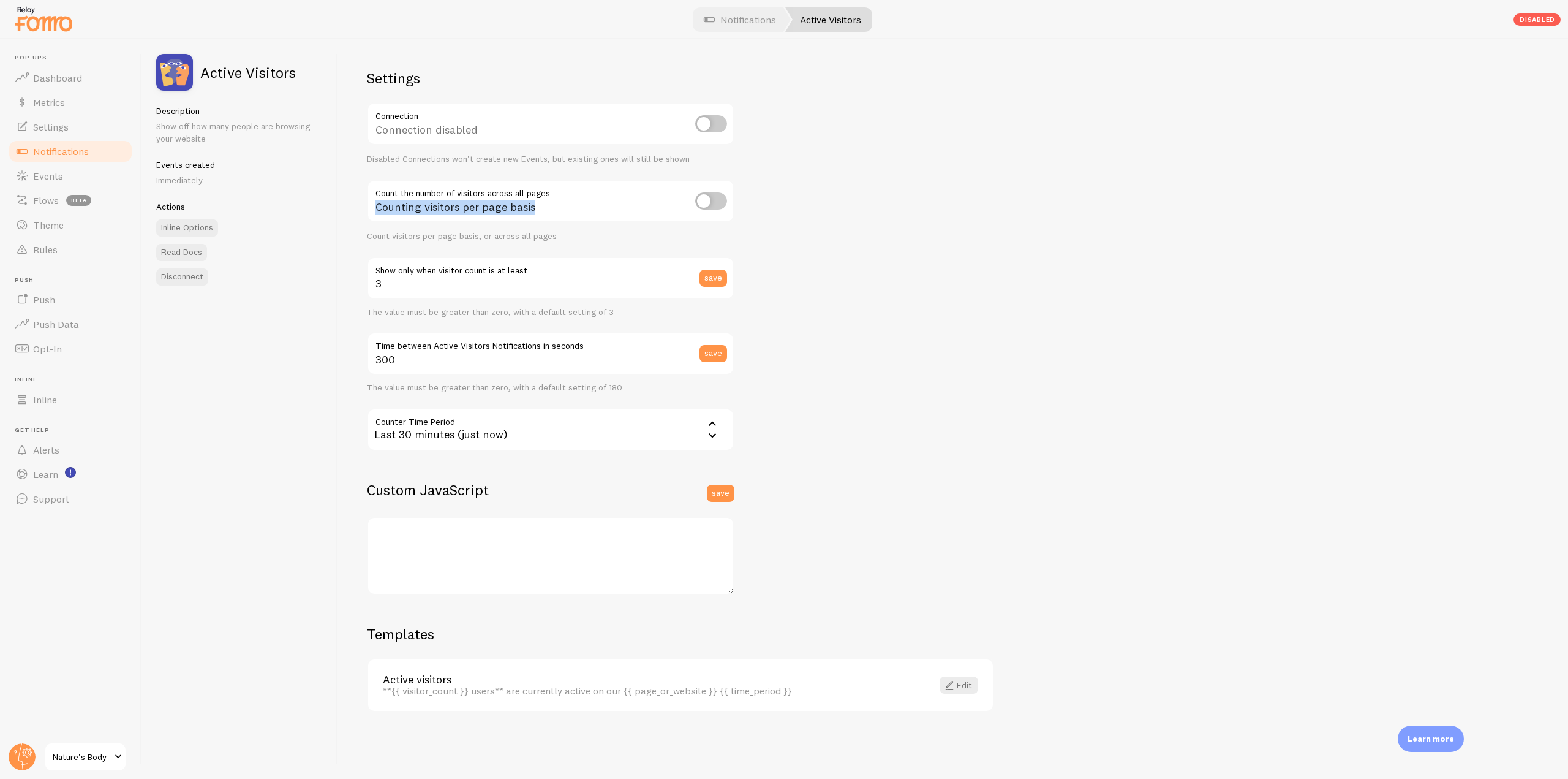
click at [375, 190] on div "Counting visitors per page basis" at bounding box center [551, 202] width 367 height 45
click at [256, 403] on div "Active Visitors Description Show off how many people are browsing your website …" at bounding box center [239, 409] width 196 height 740
click at [54, 398] on span "Inline" at bounding box center [44, 399] width 24 height 12
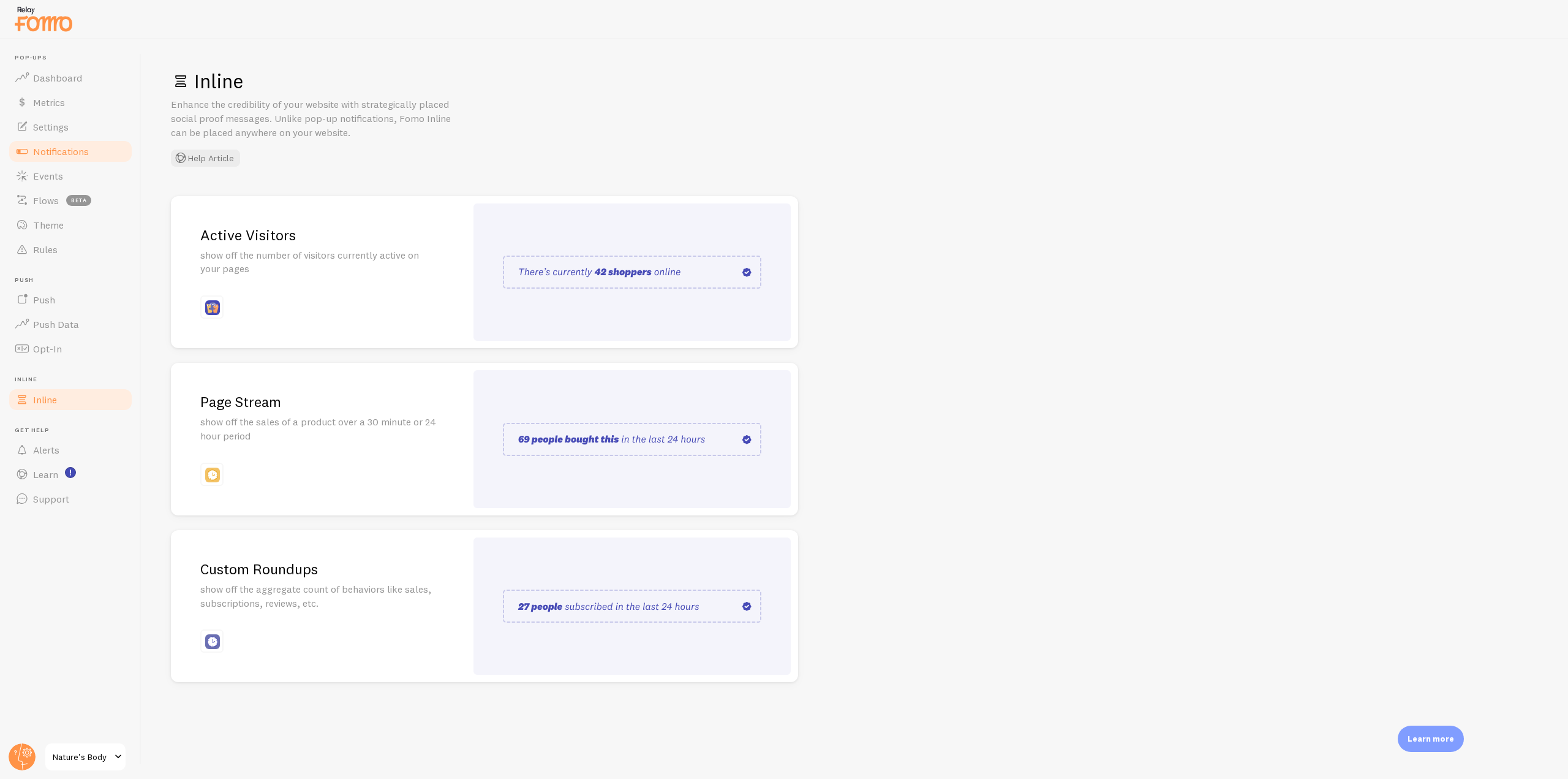
click at [98, 153] on link "Notifications" at bounding box center [70, 152] width 126 height 25
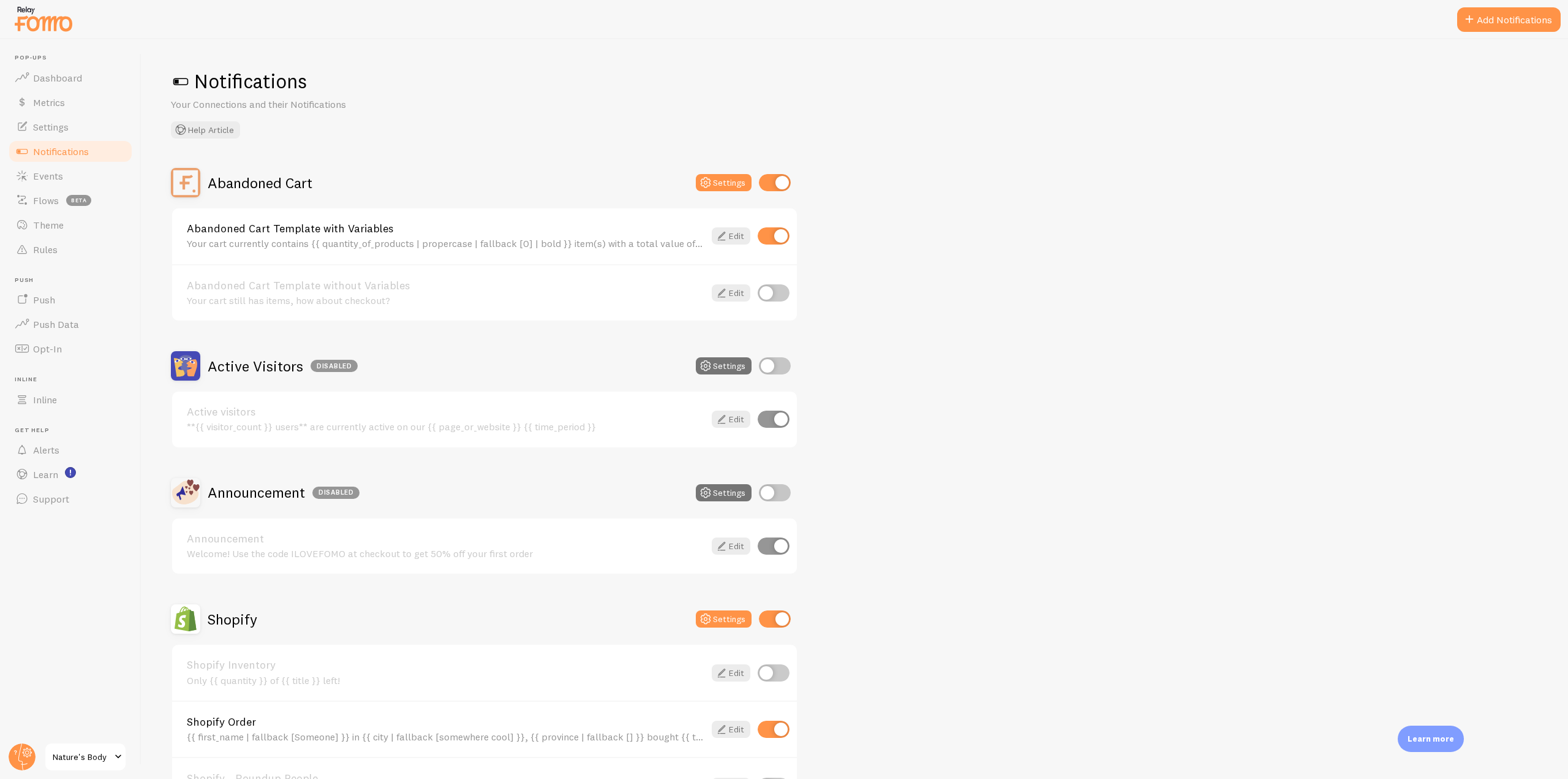
click at [1520, 35] on div at bounding box center [784, 20] width 1568 height 39
click at [1505, 28] on button "Add Notifications" at bounding box center [1508, 20] width 103 height 25
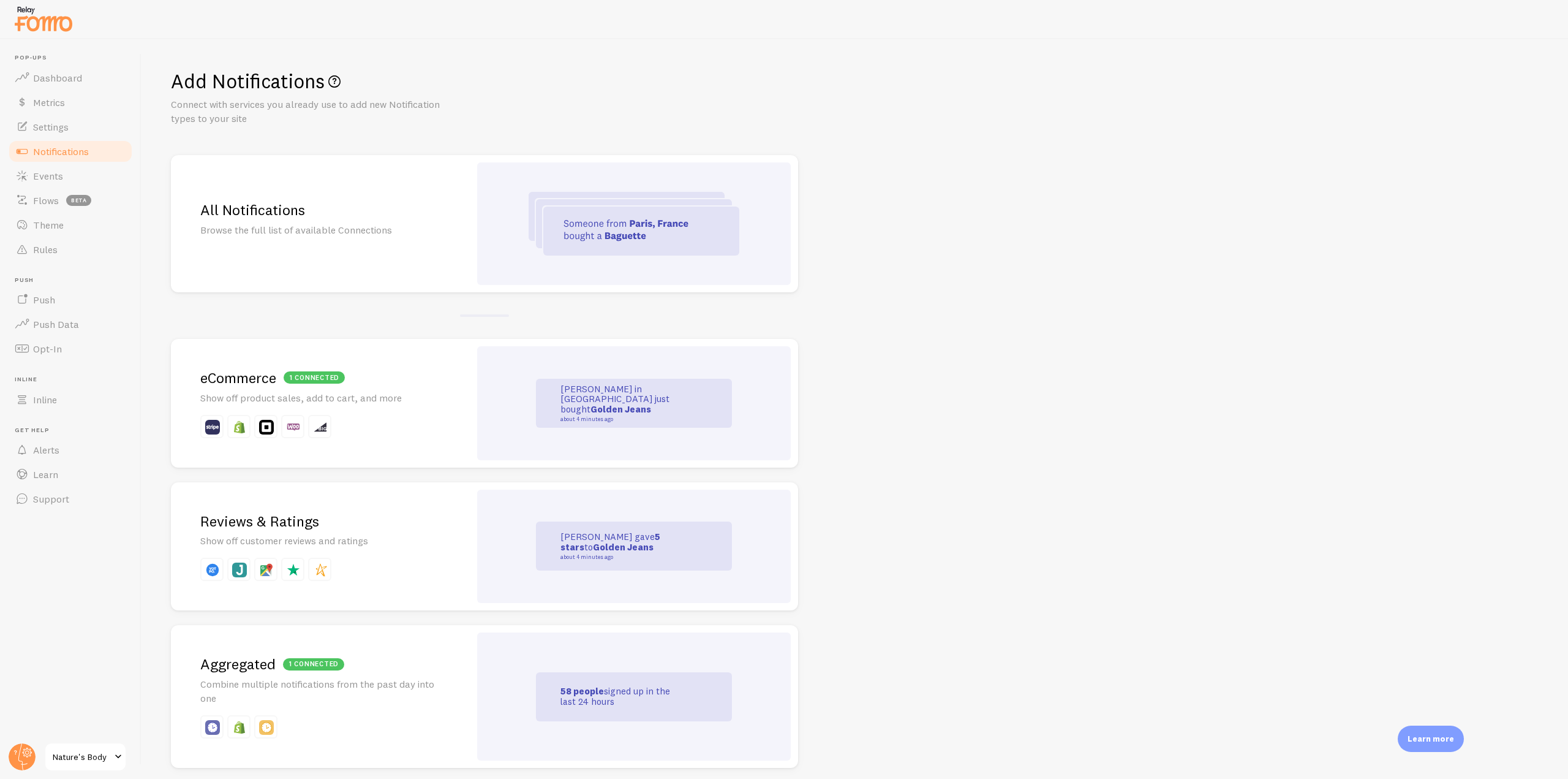
click at [553, 183] on div at bounding box center [634, 223] width 314 height 122
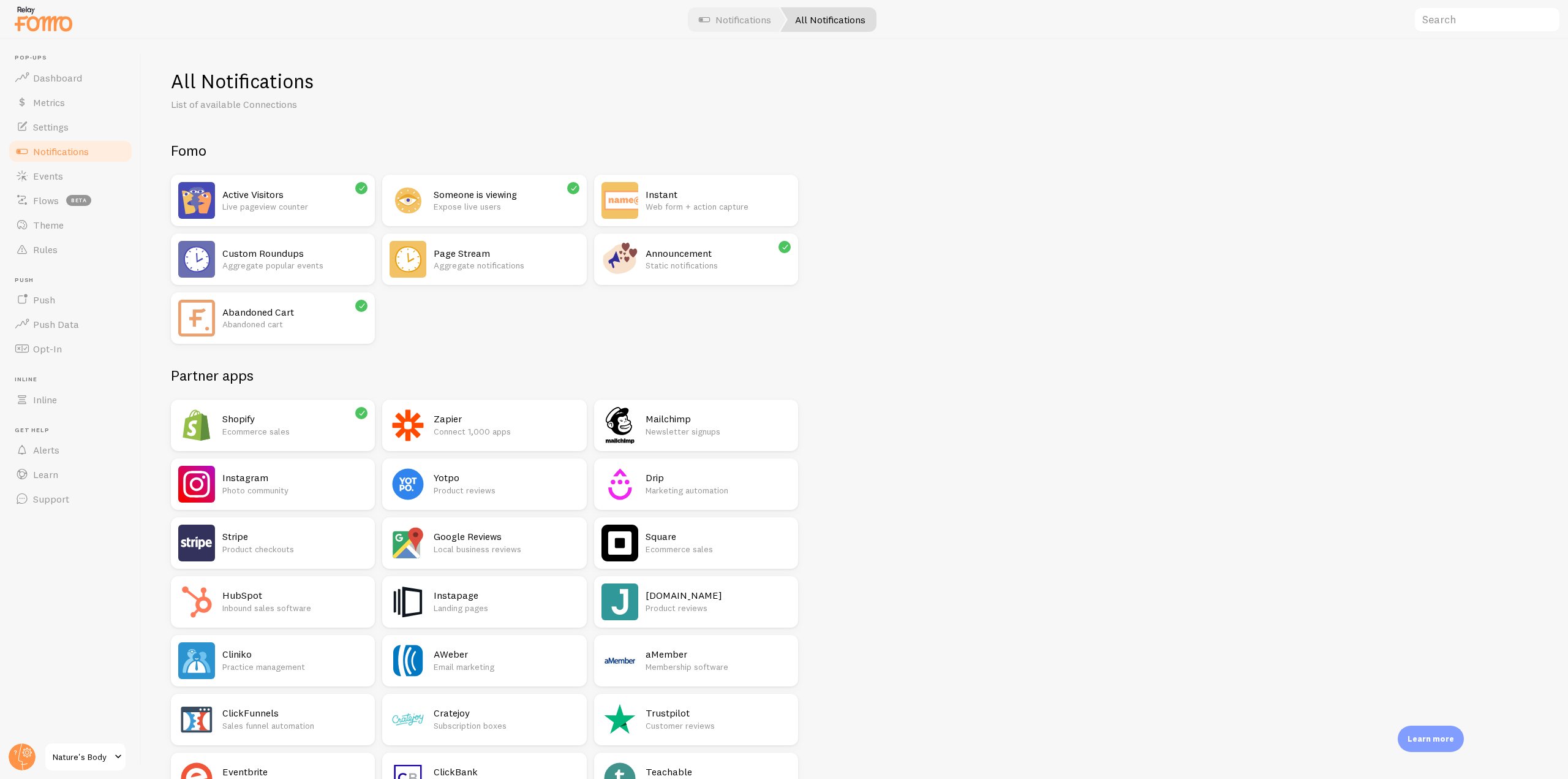
click at [464, 275] on div "Page Stream Aggregate notifications" at bounding box center [506, 259] width 145 height 37
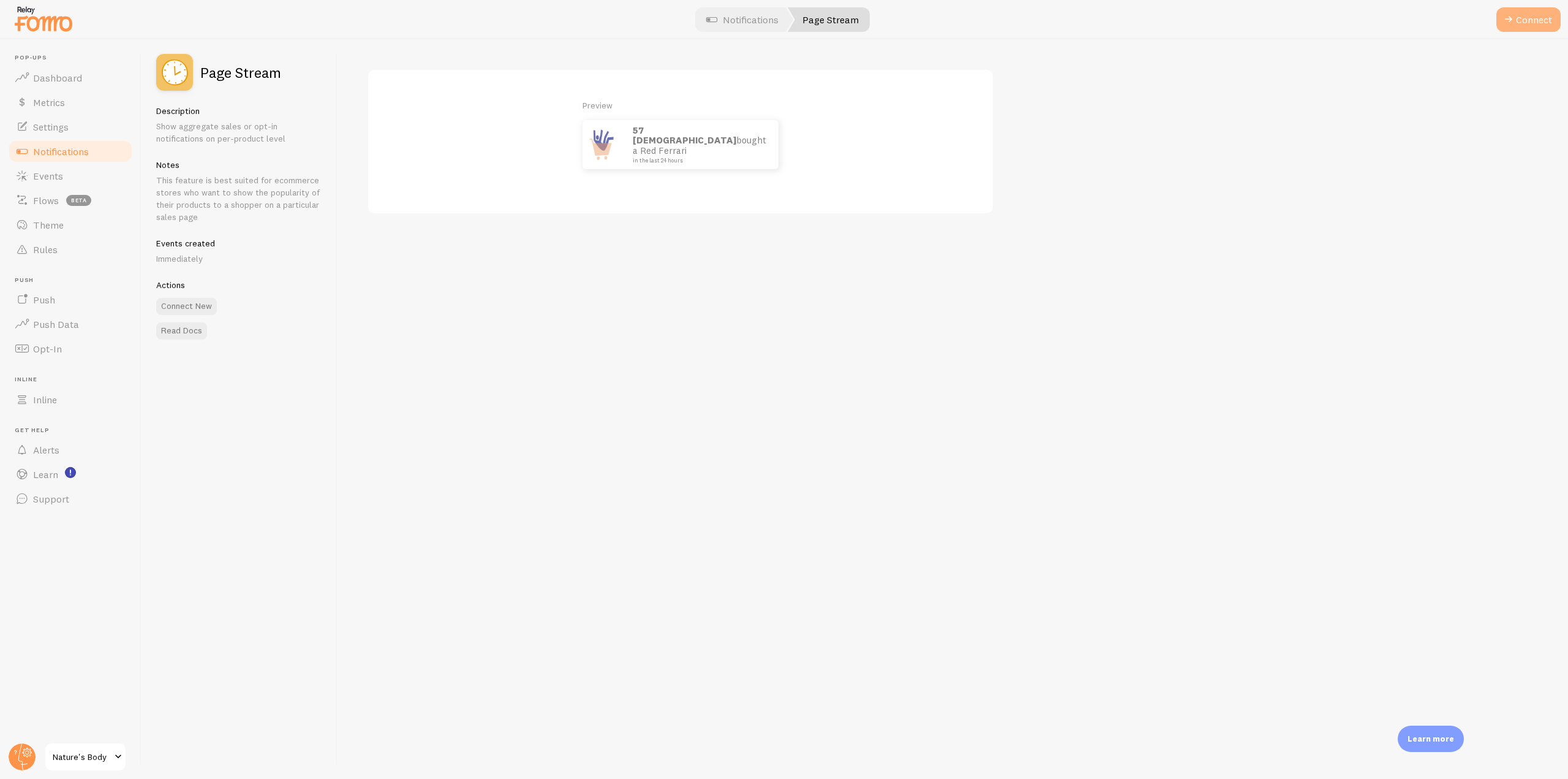
click at [1519, 20] on button "Connect" at bounding box center [1528, 20] width 64 height 25
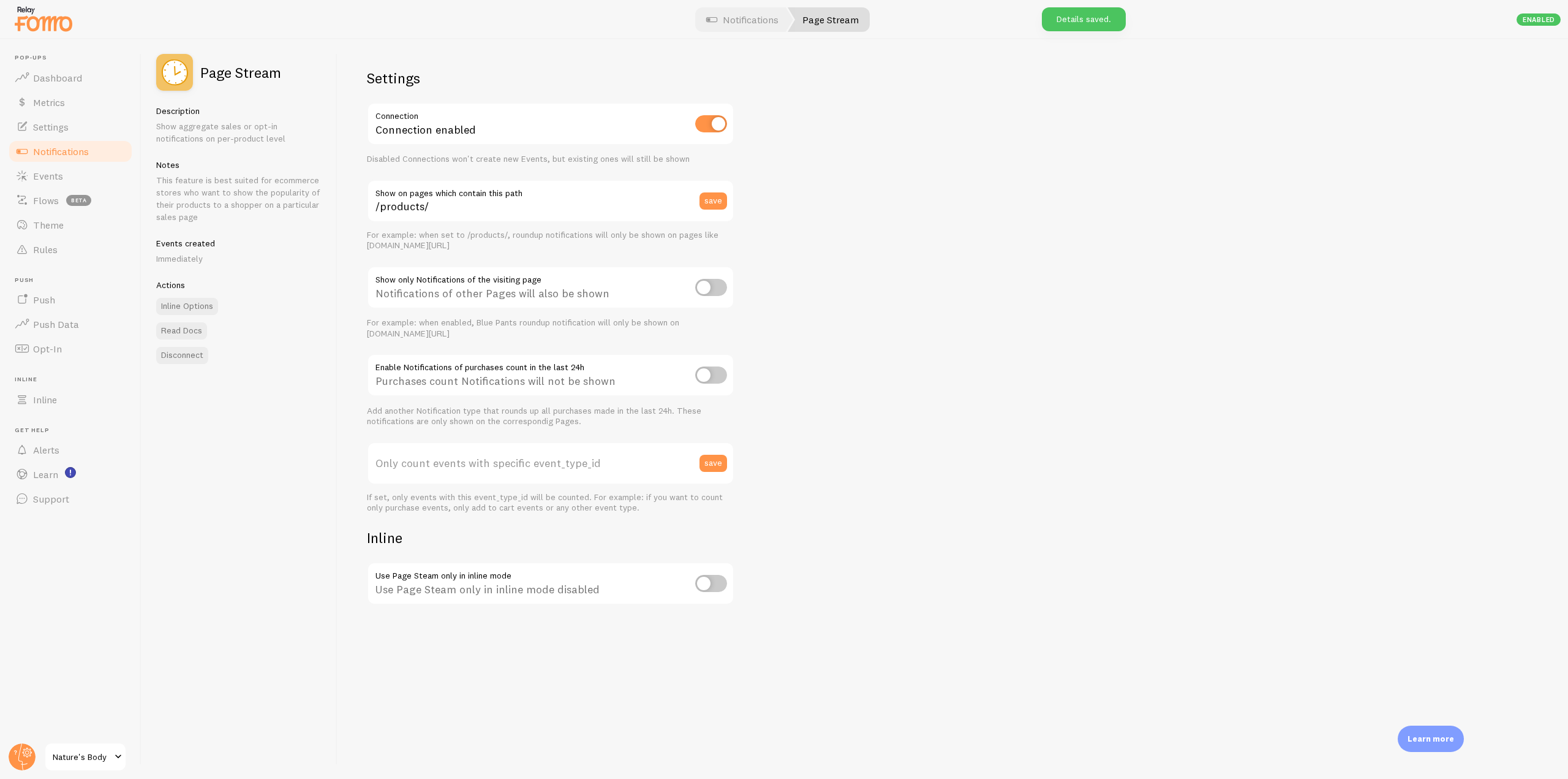
click at [728, 125] on div "Connection enabled" at bounding box center [551, 125] width 367 height 45
click at [719, 125] on input "checkbox" at bounding box center [711, 123] width 32 height 17
checkbox input "false"
drag, startPoint x: 373, startPoint y: 279, endPoint x: 604, endPoint y: 294, distance: 231.5
click at [604, 294] on div "Notifications of other Pages will also be shown" at bounding box center [551, 288] width 367 height 45
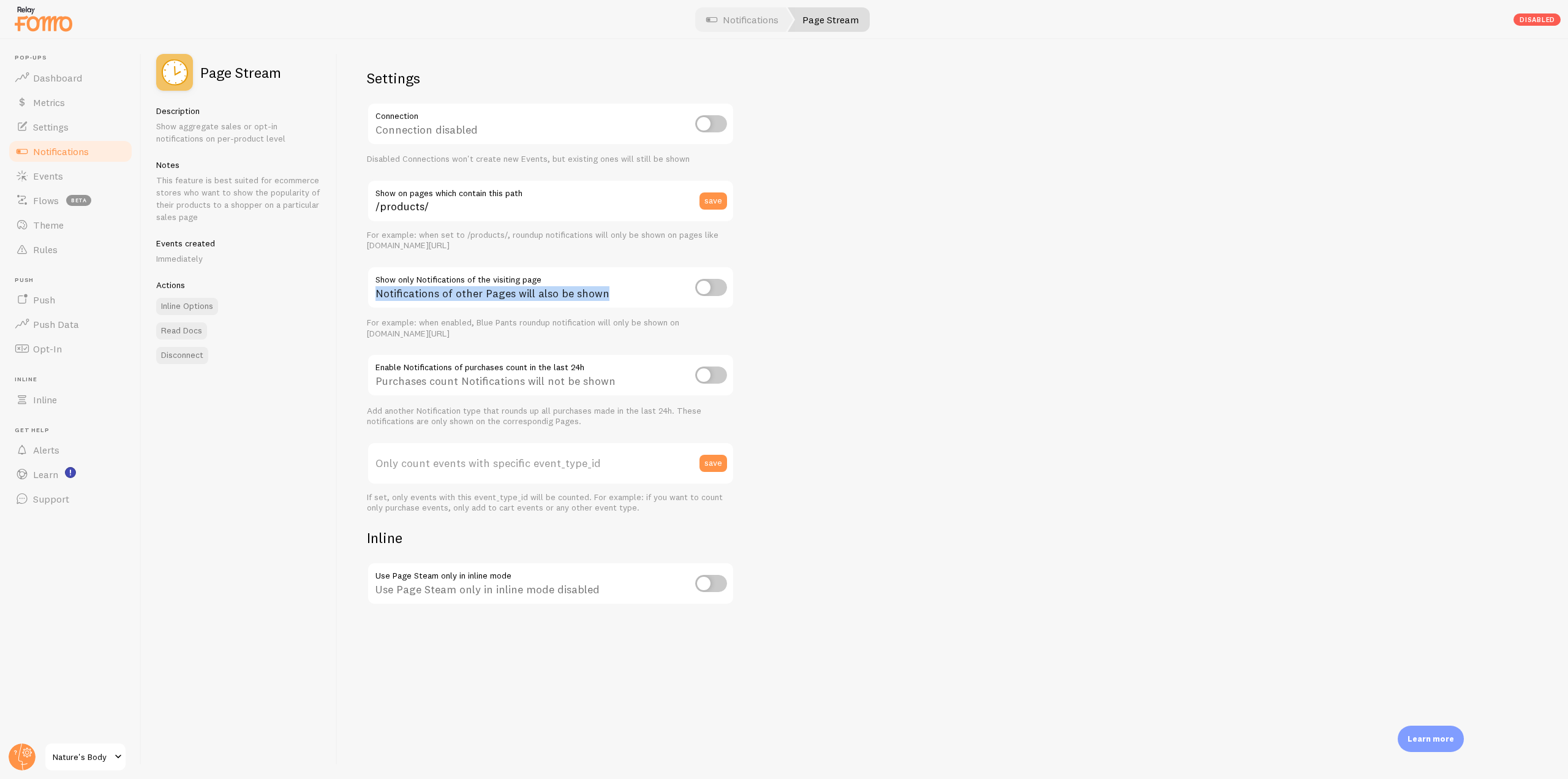
click at [710, 372] on input "checkbox" at bounding box center [711, 375] width 32 height 17
checkbox input "true"
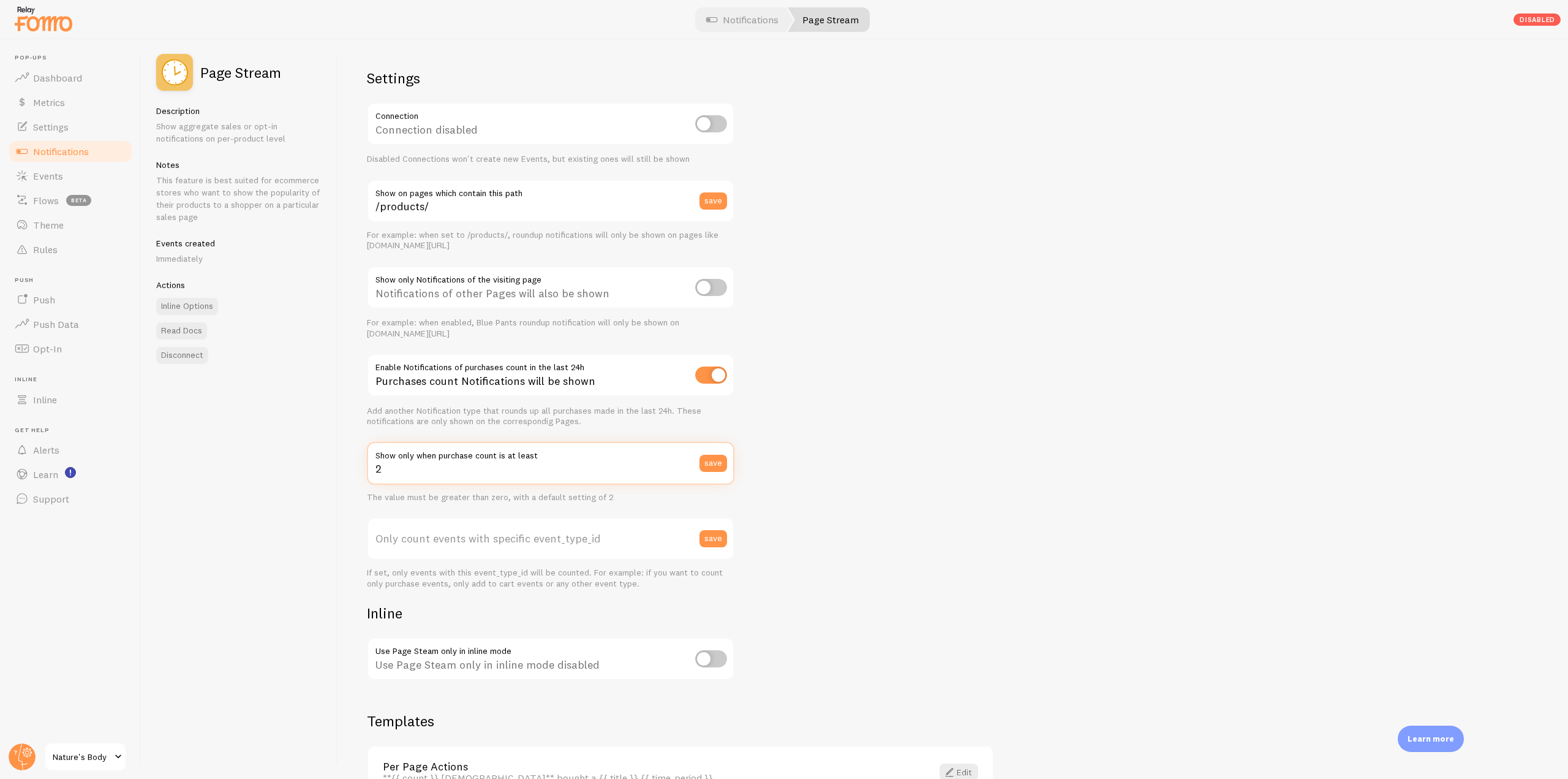
drag, startPoint x: 396, startPoint y: 474, endPoint x: 370, endPoint y: 471, distance: 26.2
click at [370, 471] on input "2" at bounding box center [551, 463] width 367 height 43
click at [379, 472] on input "2" at bounding box center [551, 463] width 367 height 43
drag, startPoint x: 406, startPoint y: 456, endPoint x: 389, endPoint y: 465, distance: 19.2
click at [389, 465] on input "2" at bounding box center [551, 463] width 367 height 43
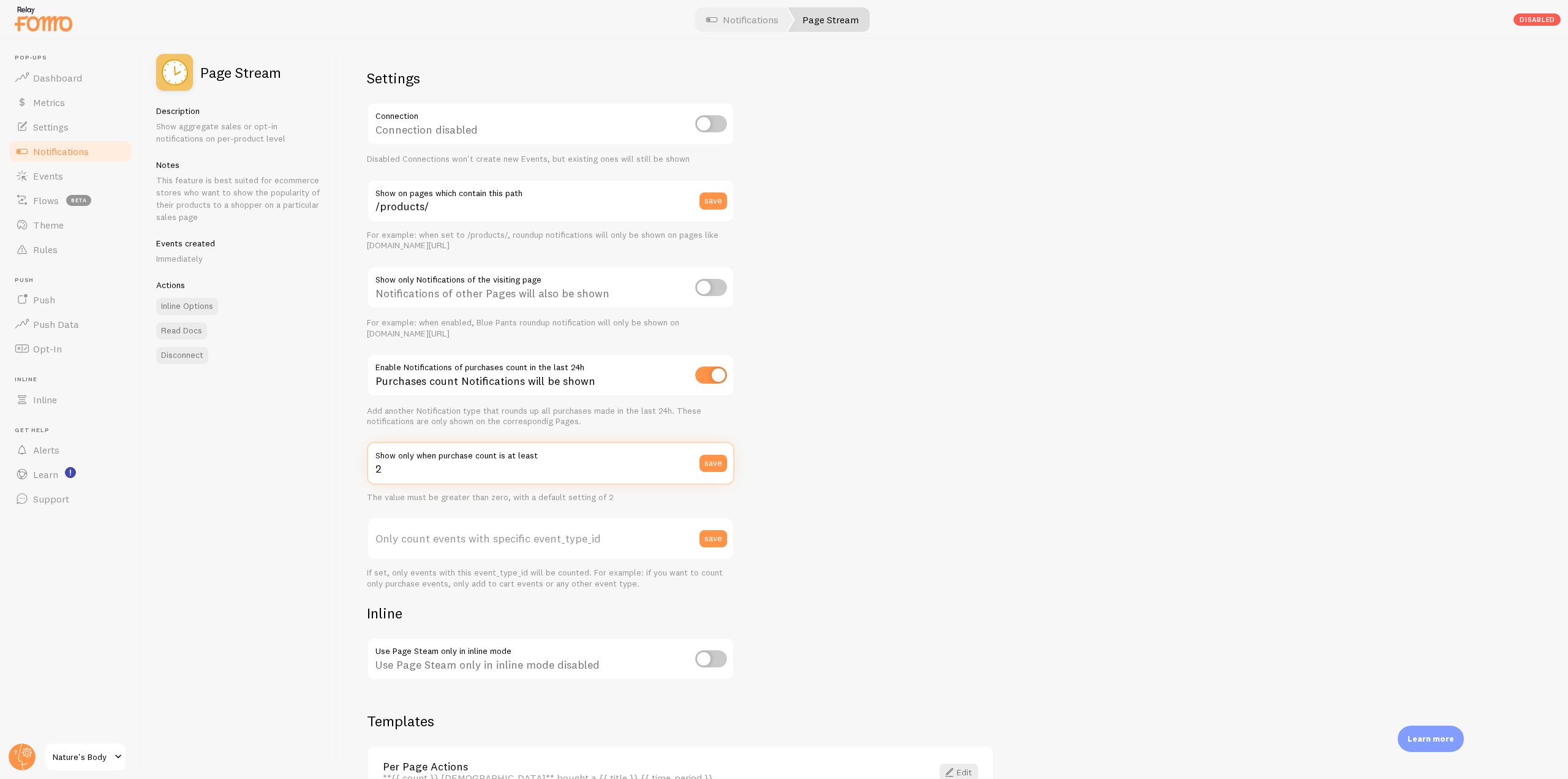
drag, startPoint x: 393, startPoint y: 475, endPoint x: 370, endPoint y: 473, distance: 23.1
click at [370, 473] on input "2" at bounding box center [551, 463] width 367 height 43
click at [480, 515] on div "Settings Connection Connection disabled Disabled Connections won't create new E…" at bounding box center [551, 376] width 367 height 613
click at [614, 544] on label "Only count events with specific event_type_id" at bounding box center [551, 539] width 367 height 43
click at [614, 544] on input "Only count events with specific event_type_id" at bounding box center [551, 539] width 367 height 43
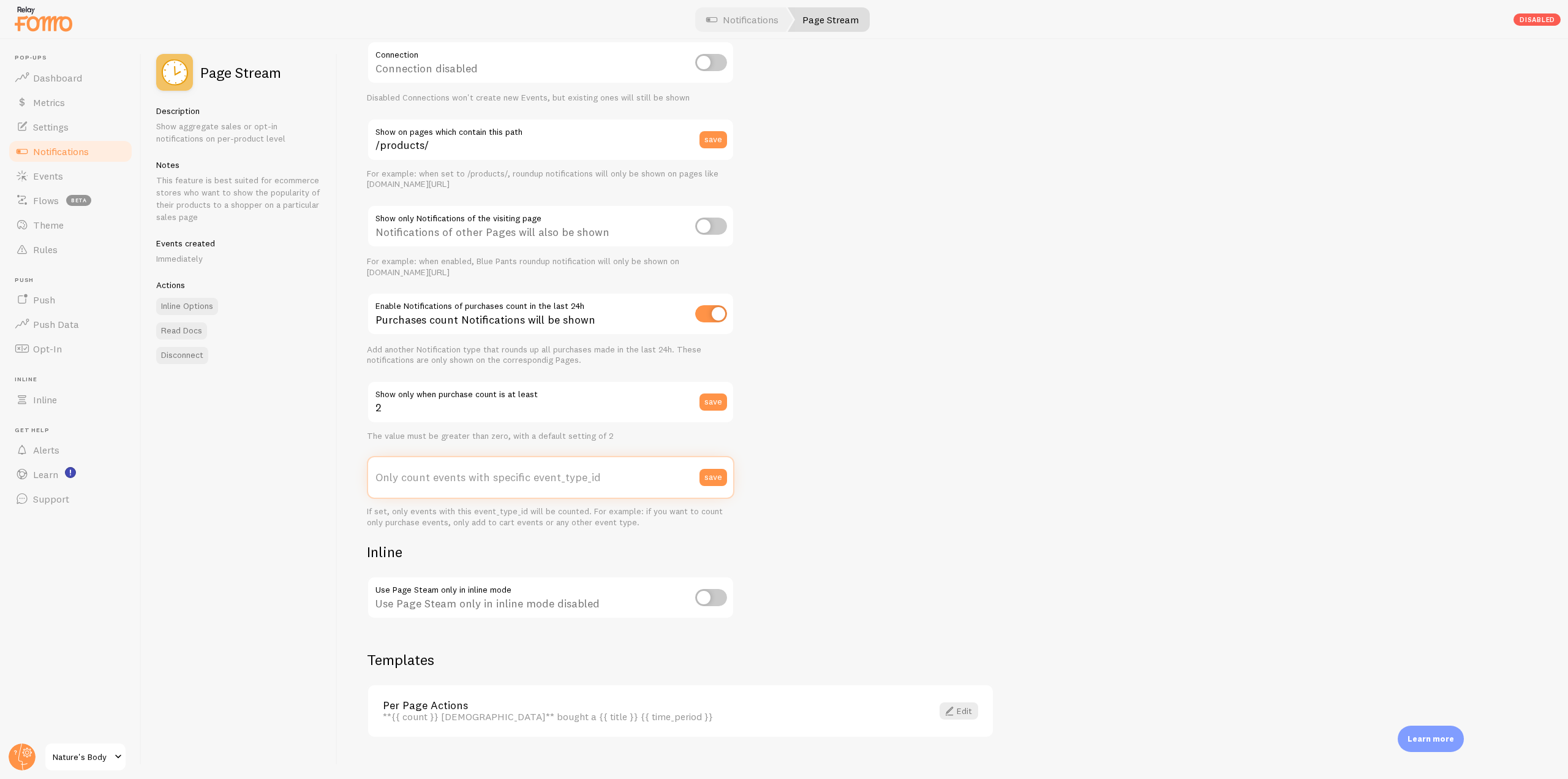
scroll to position [79, 0]
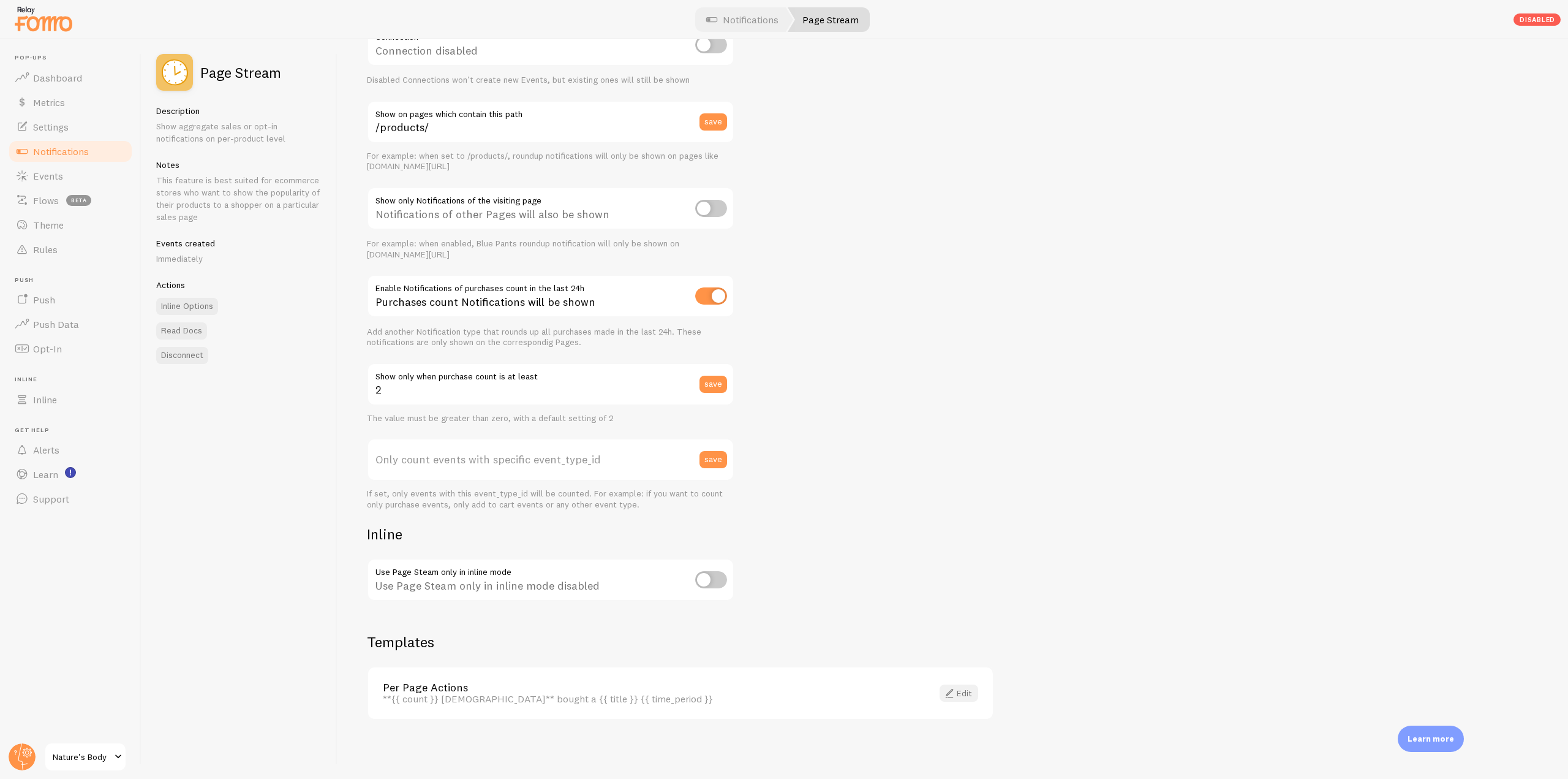
click at [966, 685] on link "Edit" at bounding box center [958, 693] width 39 height 17
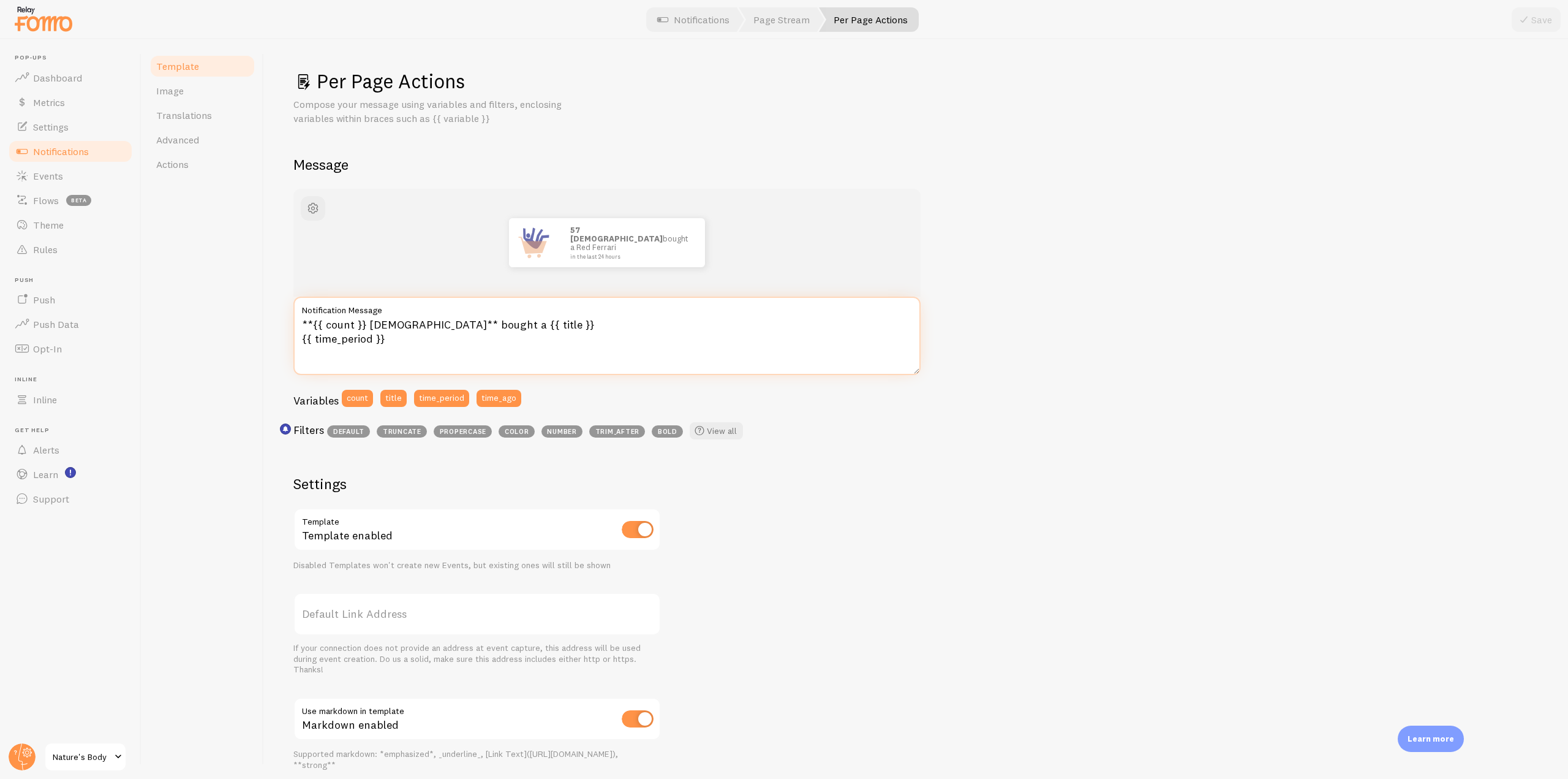
drag, startPoint x: 407, startPoint y: 344, endPoint x: 297, endPoint y: 319, distance: 112.8
click at [297, 319] on textarea "**{{ count }} Italians** bought a {{ title }} {{ time_period }}" at bounding box center [607, 336] width 627 height 79
click at [425, 344] on textarea "**{{ count }} Italians** bought a {{ title }} {{ time_period }}" at bounding box center [607, 336] width 627 height 79
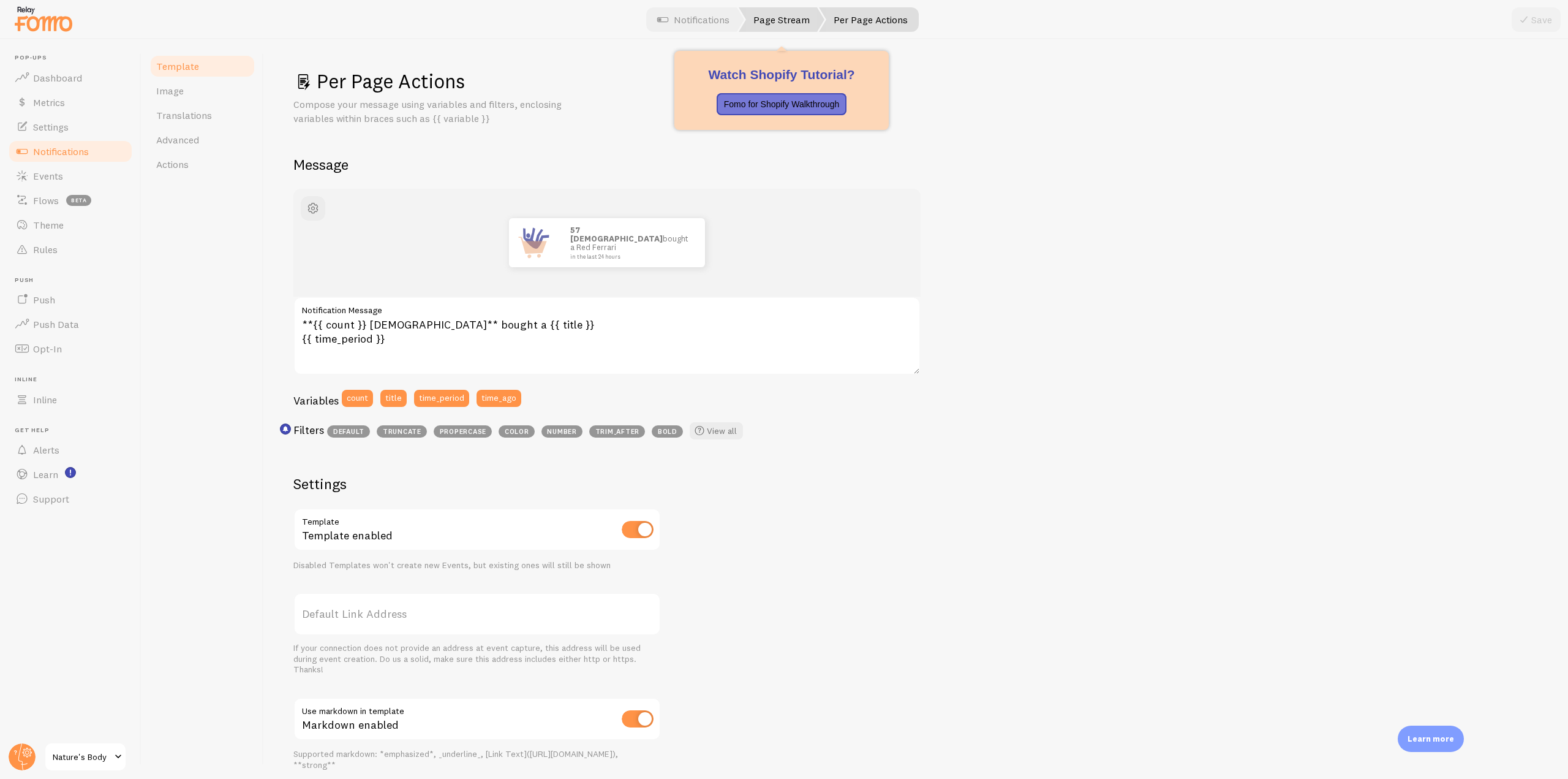
click at [782, 20] on link "Page Stream" at bounding box center [781, 20] width 86 height 25
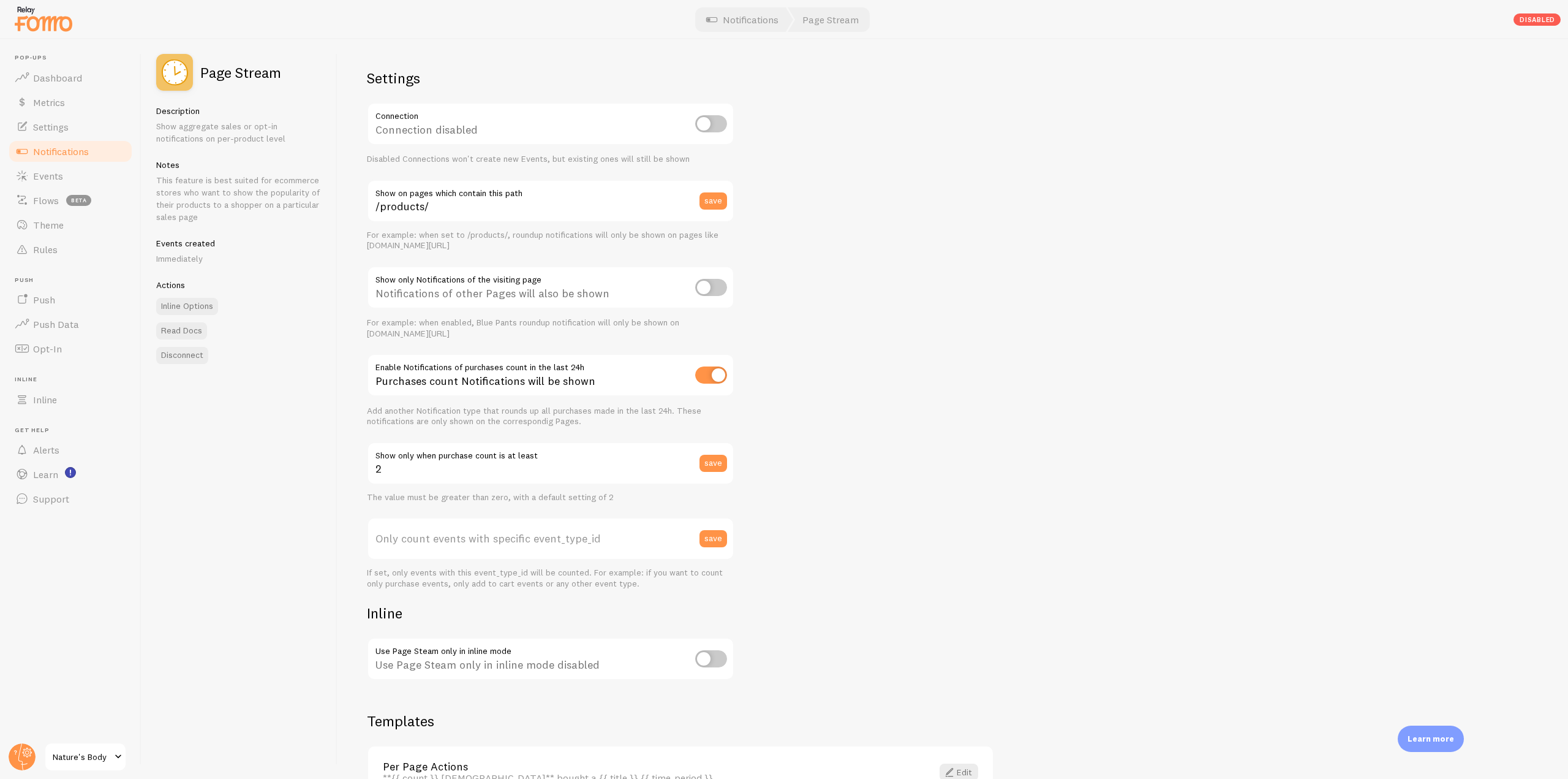
scroll to position [61, 0]
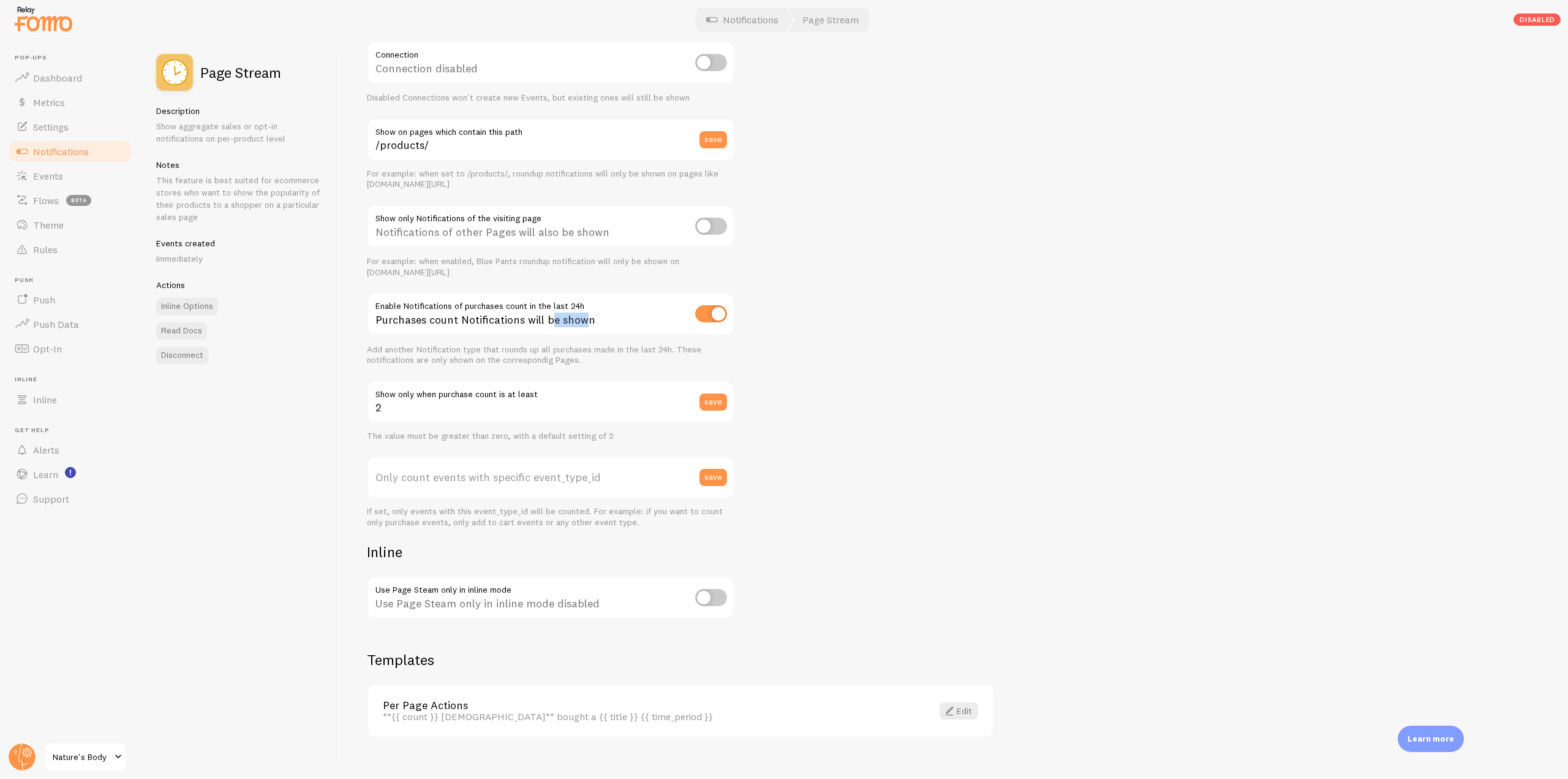
drag, startPoint x: 588, startPoint y: 306, endPoint x: 552, endPoint y: 299, distance: 36.7
click at [552, 299] on div "Purchases count Notifications will be shown" at bounding box center [551, 314] width 367 height 45
click at [588, 314] on div "Purchases count Notifications will be shown" at bounding box center [551, 314] width 367 height 45
drag, startPoint x: 588, startPoint y: 306, endPoint x: 539, endPoint y: 307, distance: 49.0
click at [539, 307] on div "Purchases count Notifications will be shown" at bounding box center [551, 314] width 367 height 45
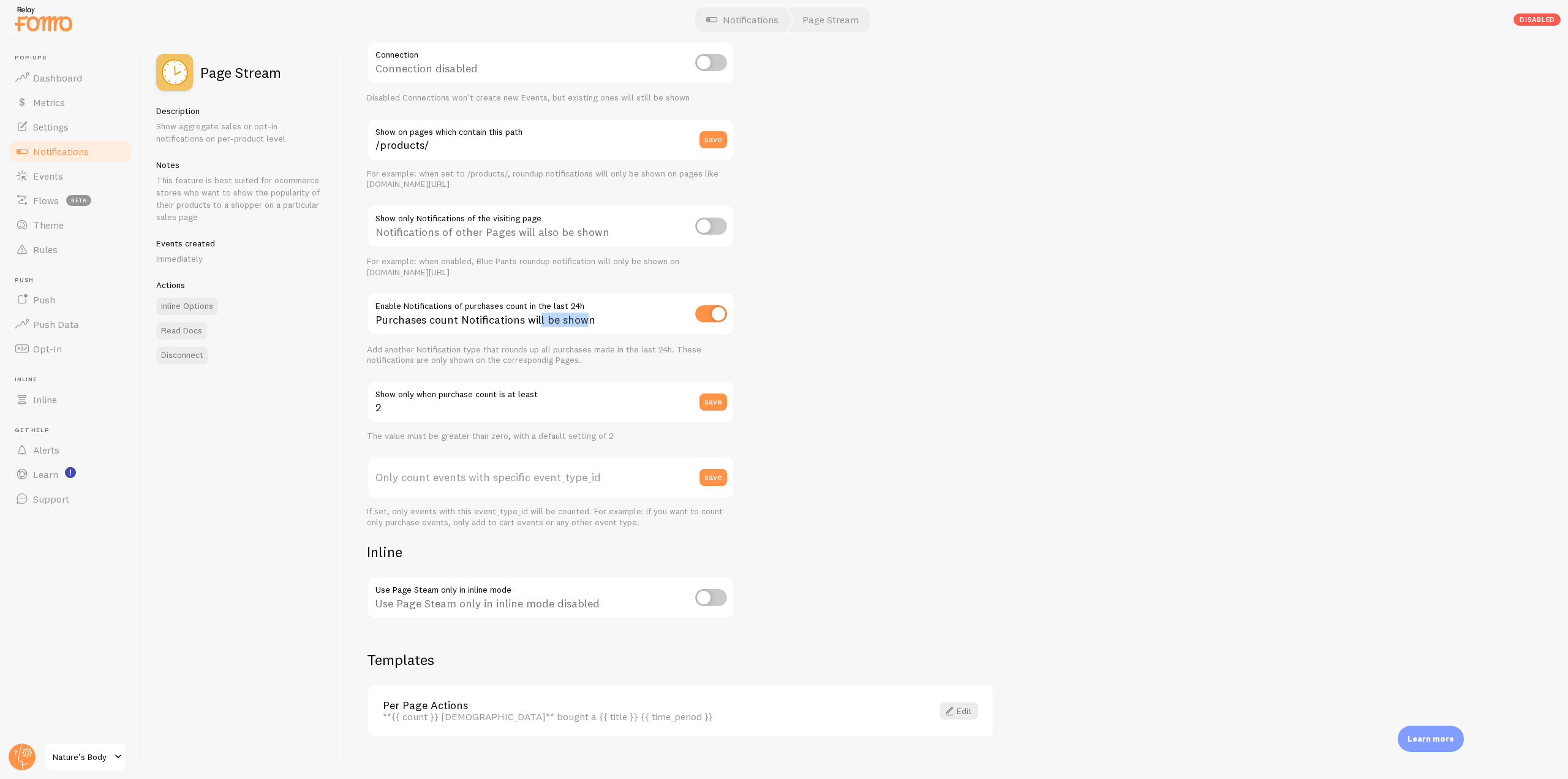
scroll to position [79, 0]
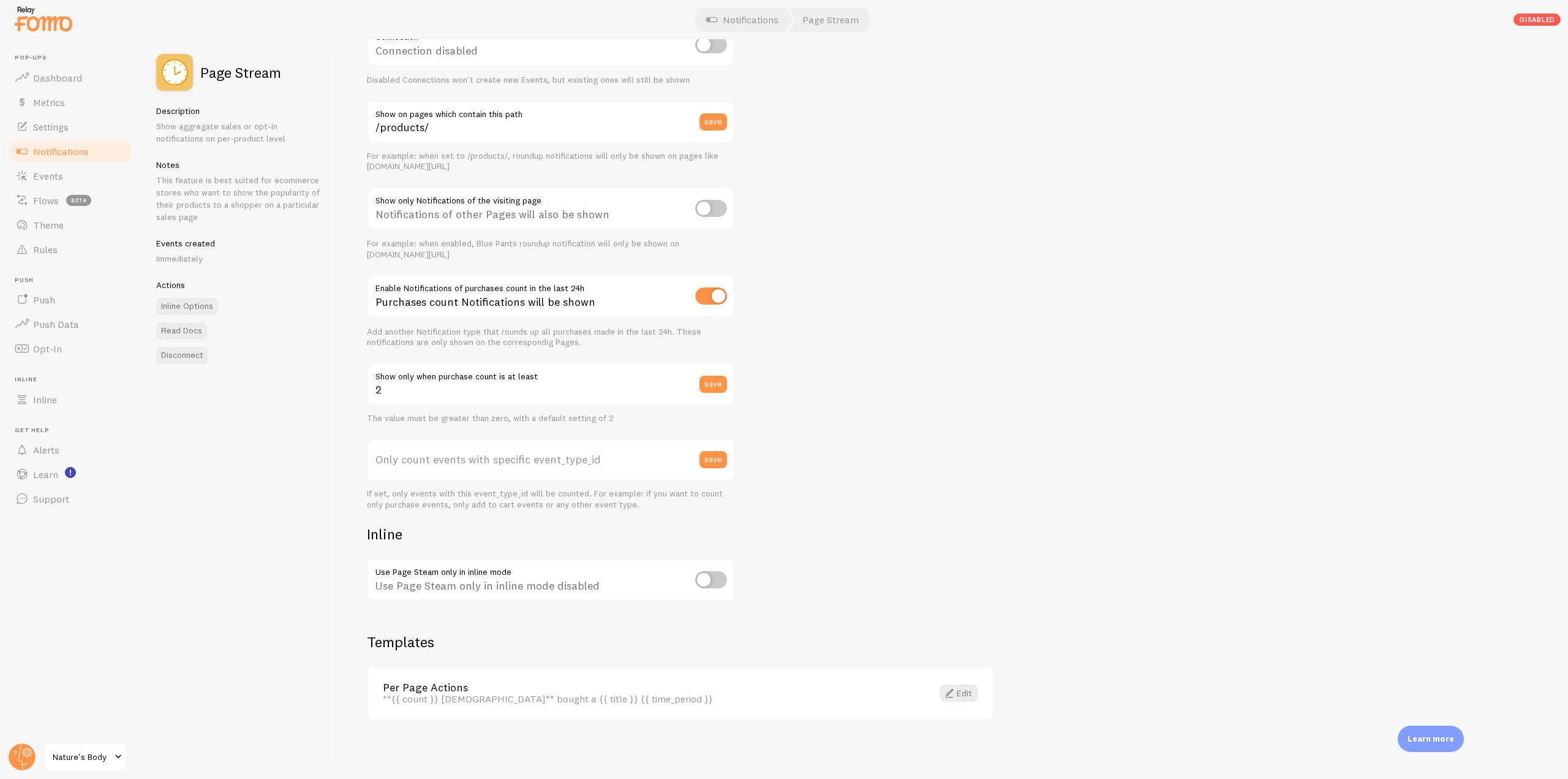
click at [422, 460] on label "Only count events with specific event_type_id" at bounding box center [551, 459] width 367 height 43
click at [422, 460] on input "Only count events with specific event_type_id" at bounding box center [551, 459] width 367 height 43
click at [470, 451] on label "Only count events with specific event_type_id" at bounding box center [551, 459] width 367 height 43
click at [470, 451] on input "Only count events with specific event_type_id" at bounding box center [551, 459] width 367 height 43
click at [100, 147] on link "Notifications" at bounding box center [70, 152] width 126 height 25
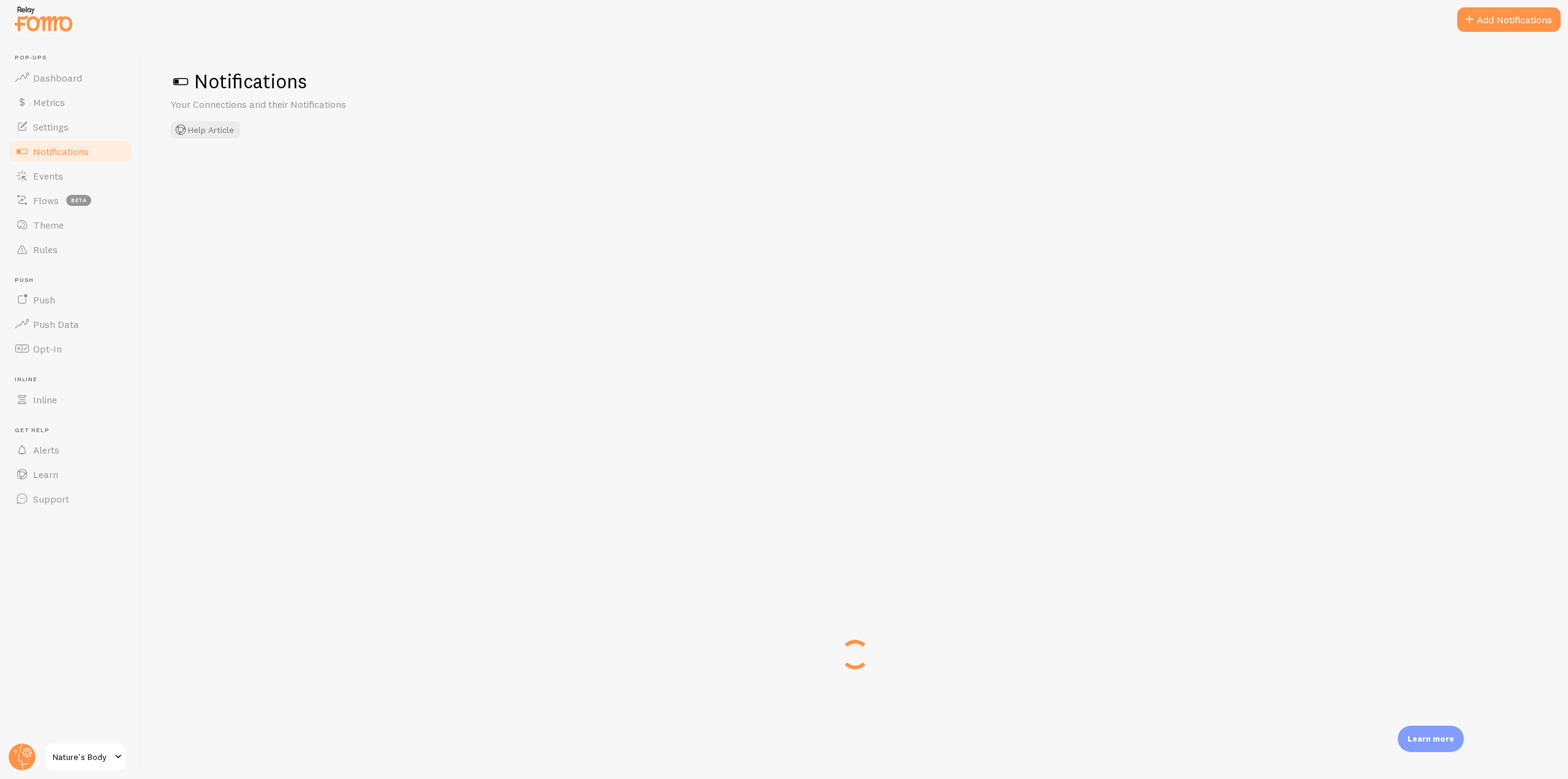
checkbox input "false"
checkbox input "true"
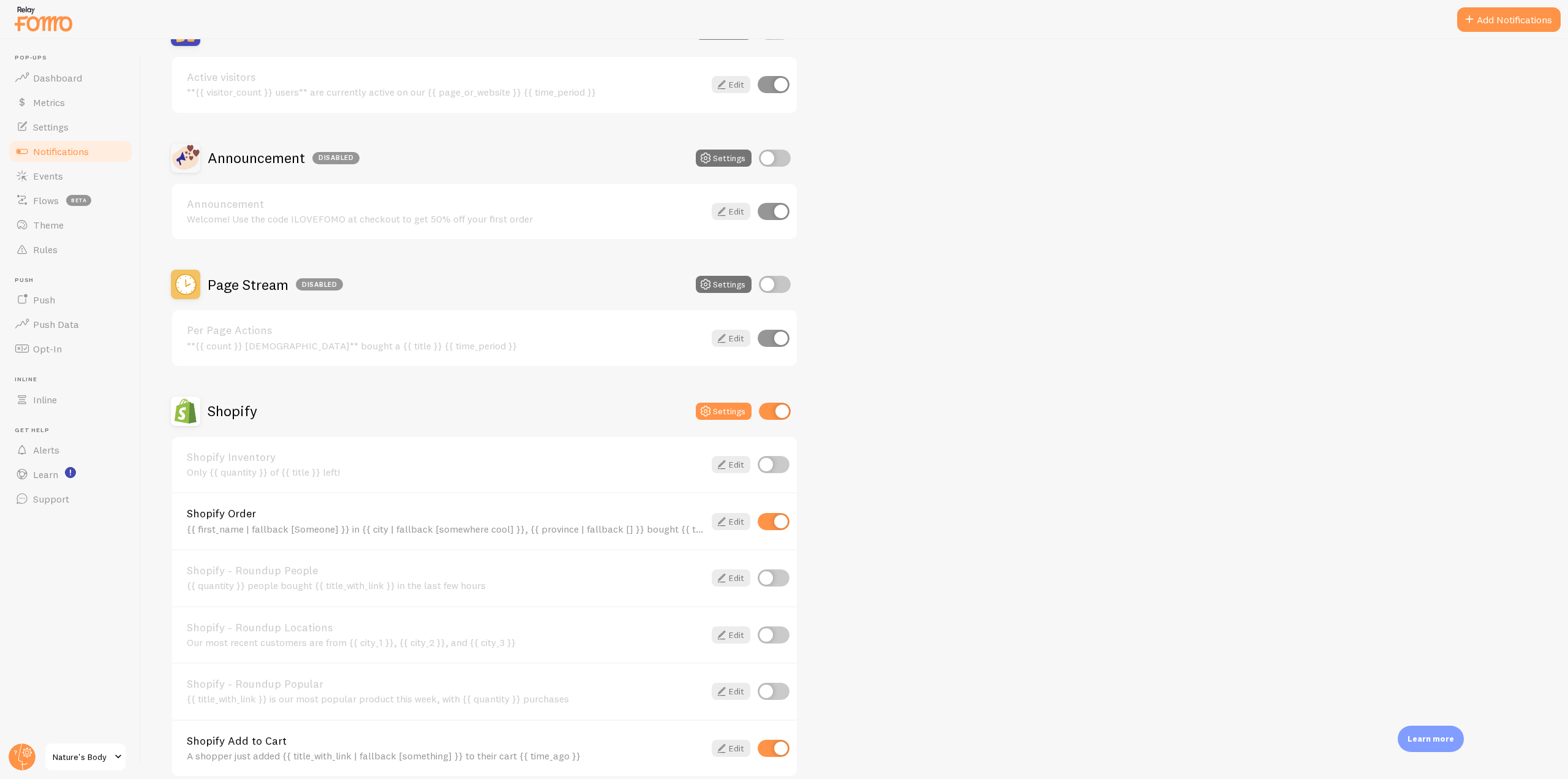
scroll to position [273, 0]
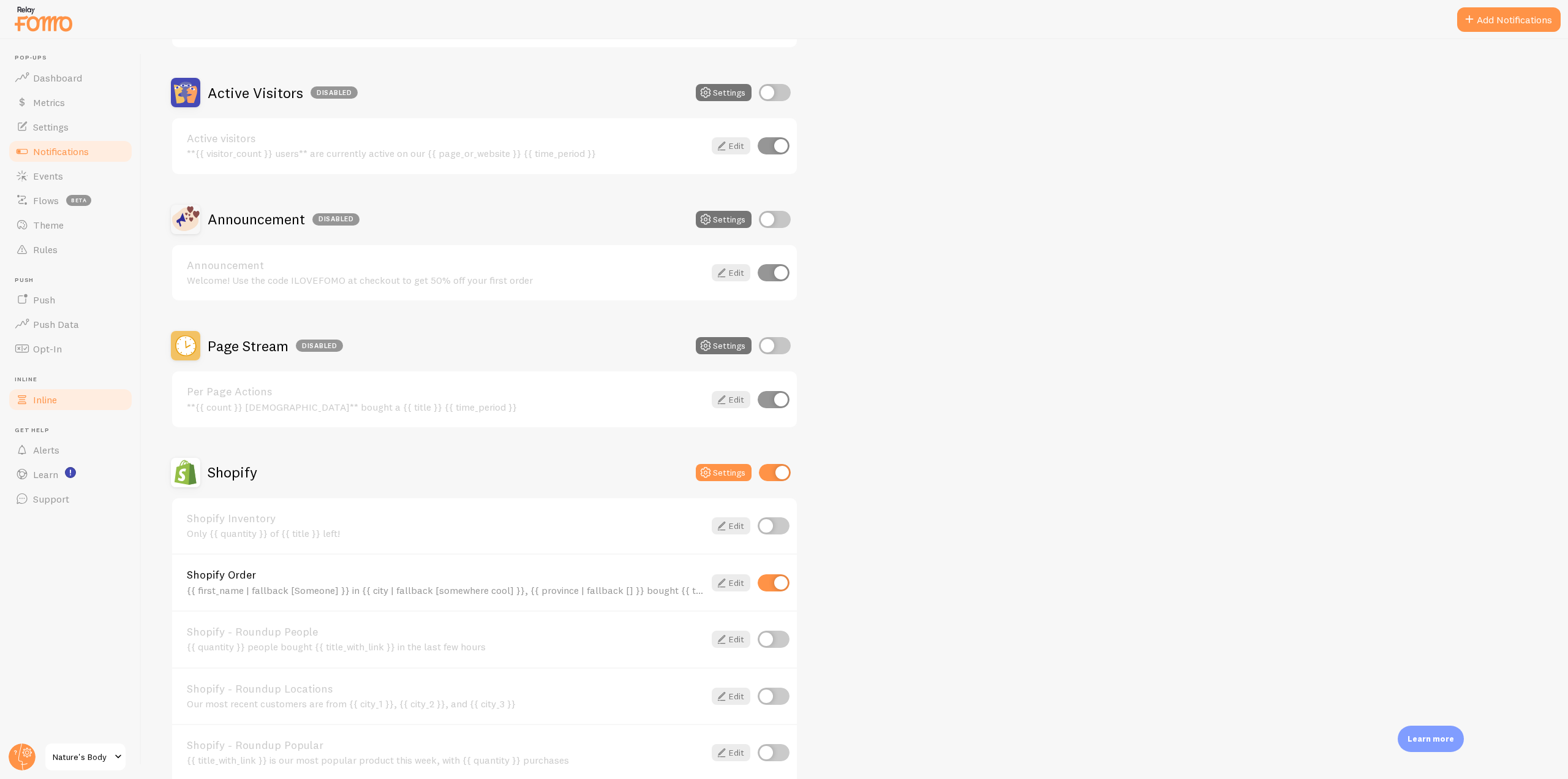
click at [53, 405] on span "Inline" at bounding box center [44, 399] width 24 height 12
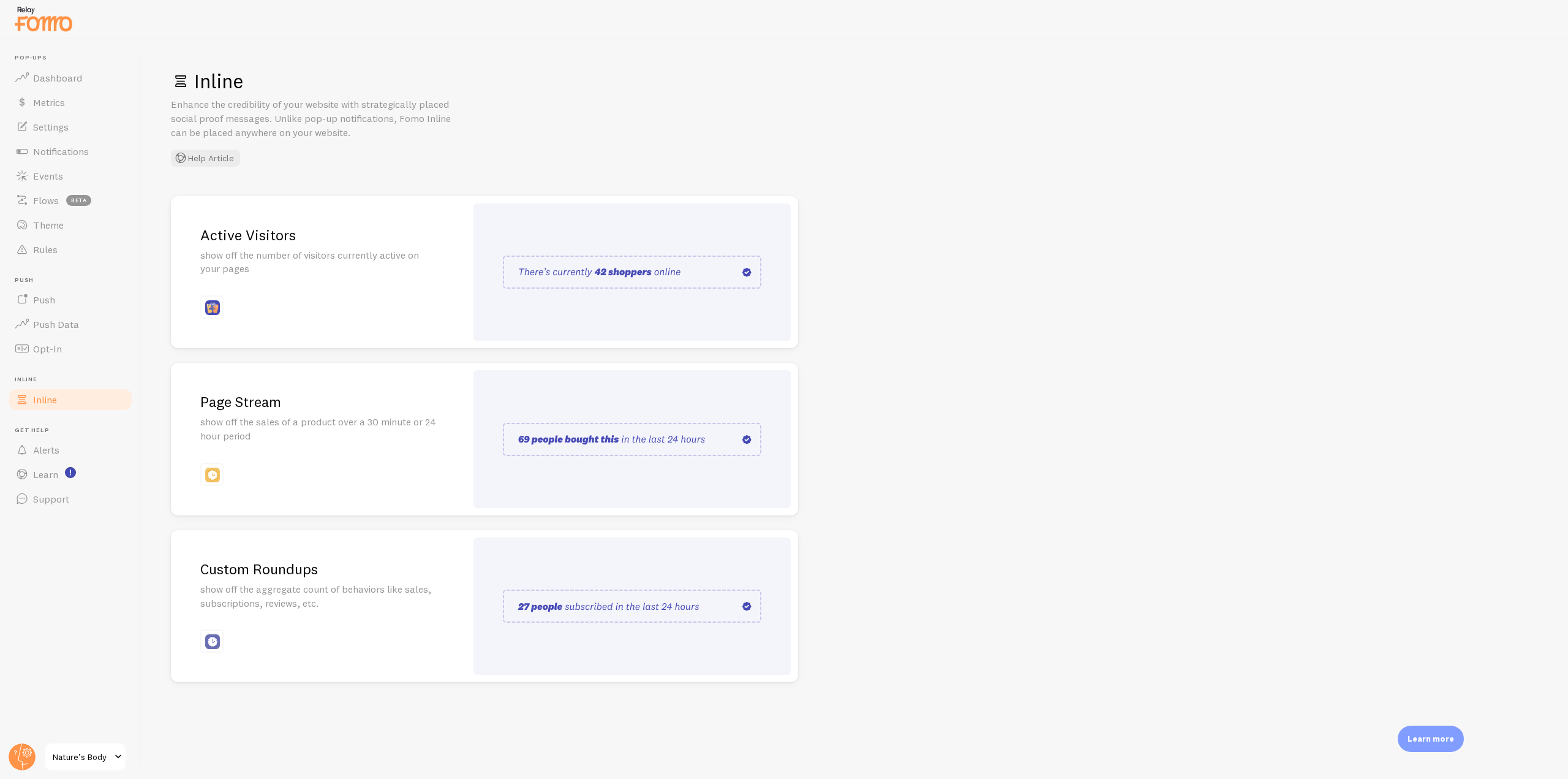
click at [40, 33] on img at bounding box center [43, 19] width 61 height 31
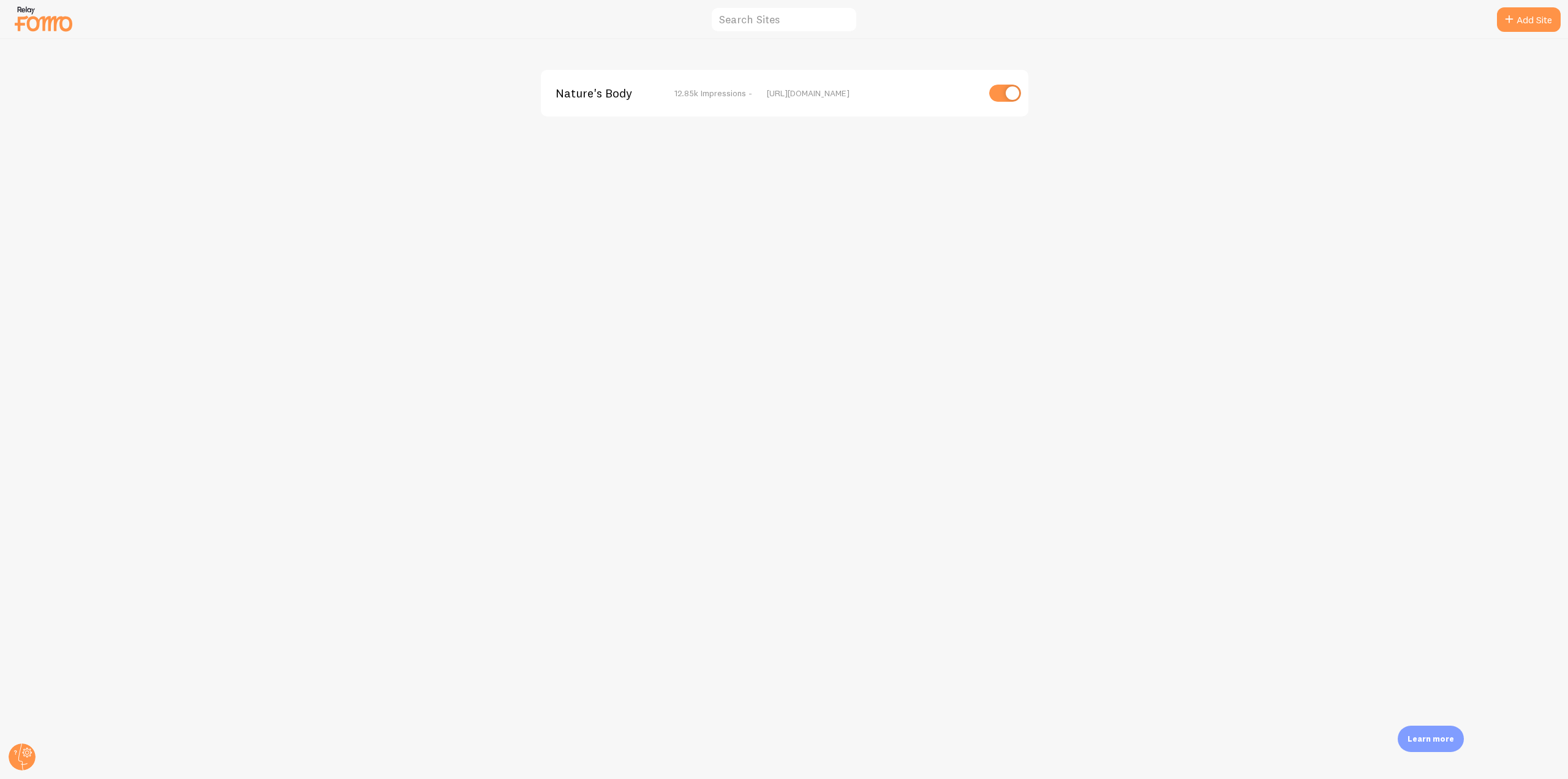
click at [619, 97] on span "Nature's Body" at bounding box center [605, 93] width 98 height 11
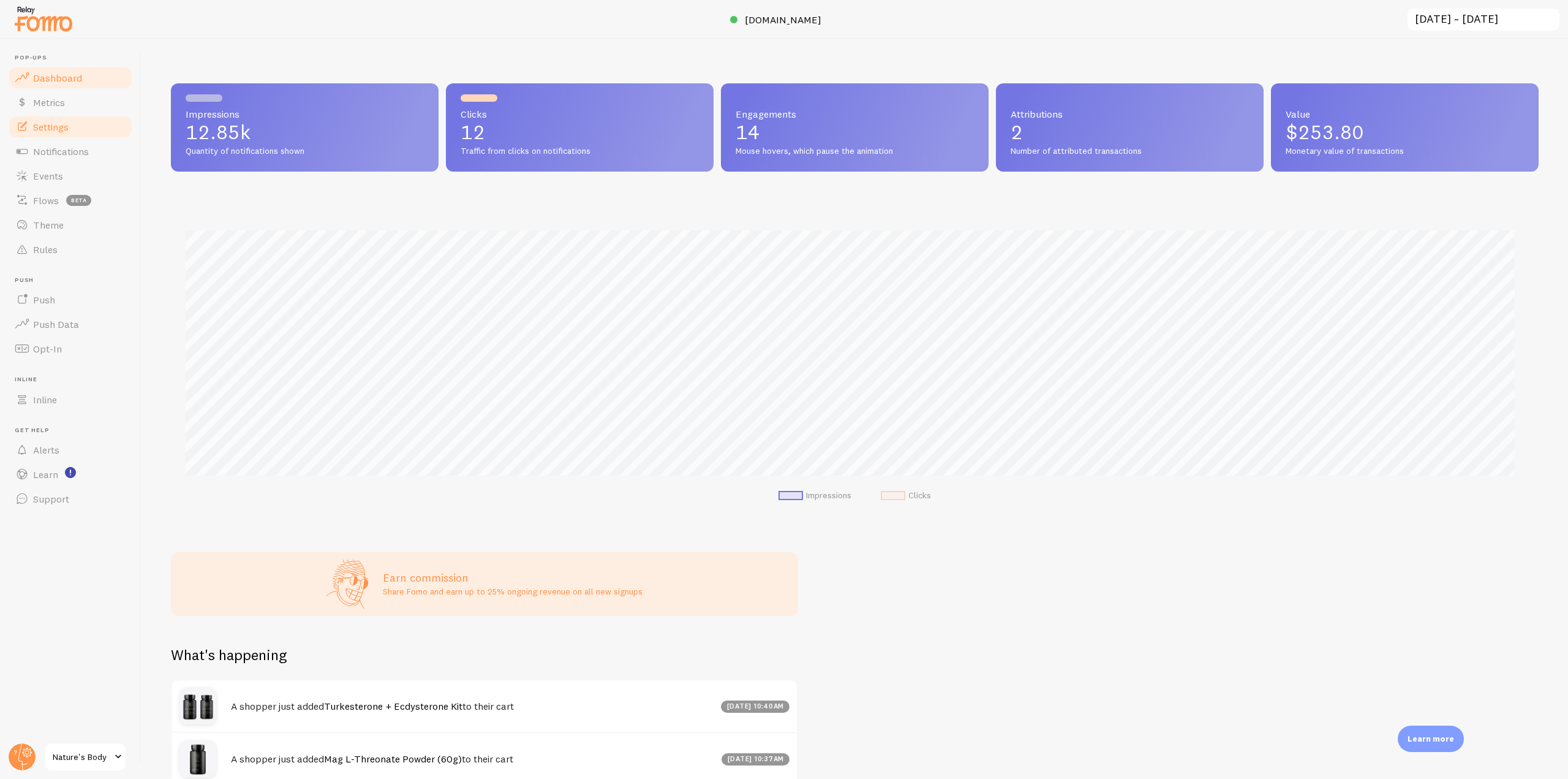
scroll to position [321, 1358]
click at [65, 131] on span "Settings" at bounding box center [50, 126] width 35 height 12
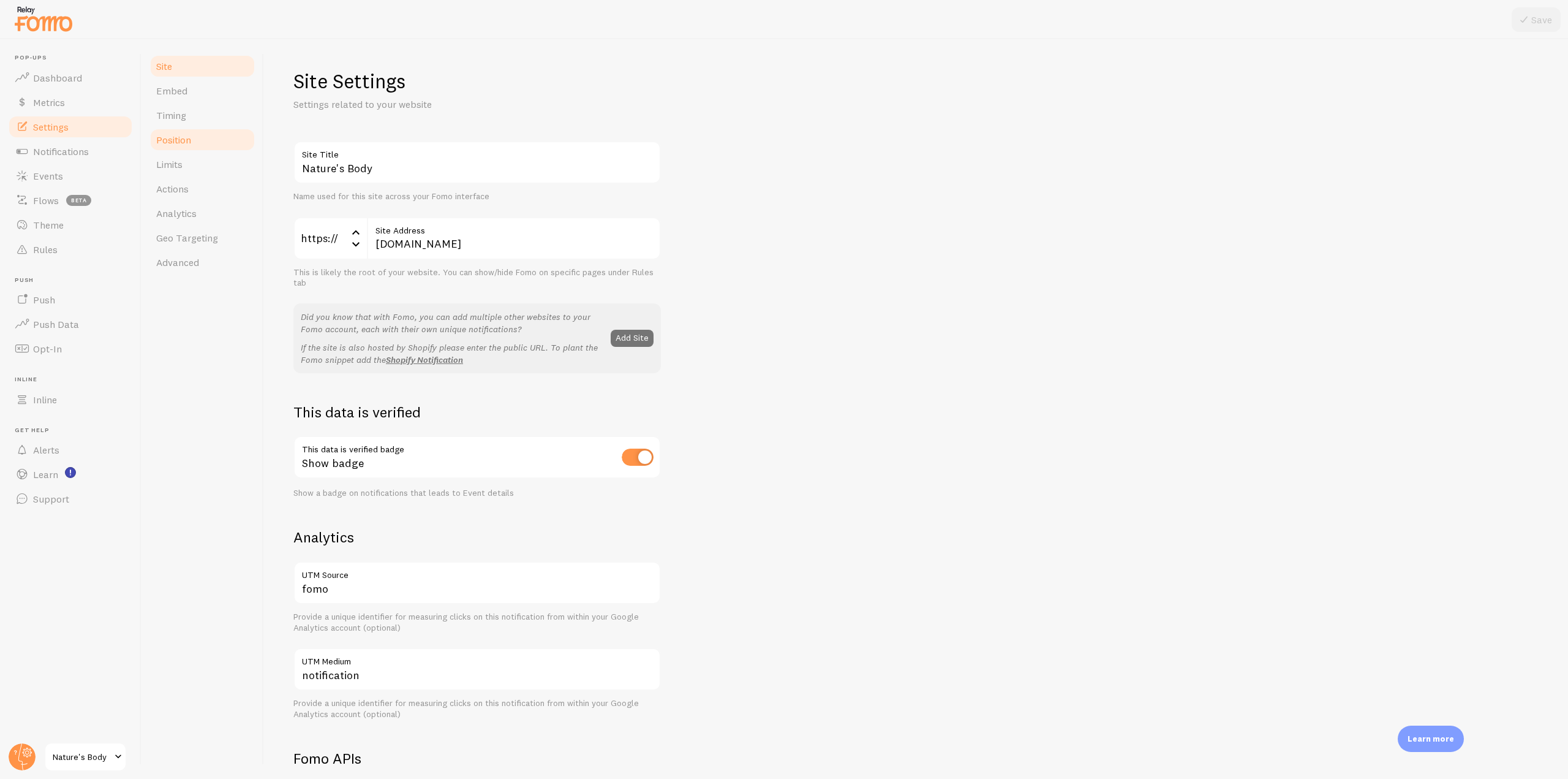
click at [197, 139] on link "Position" at bounding box center [202, 139] width 107 height 25
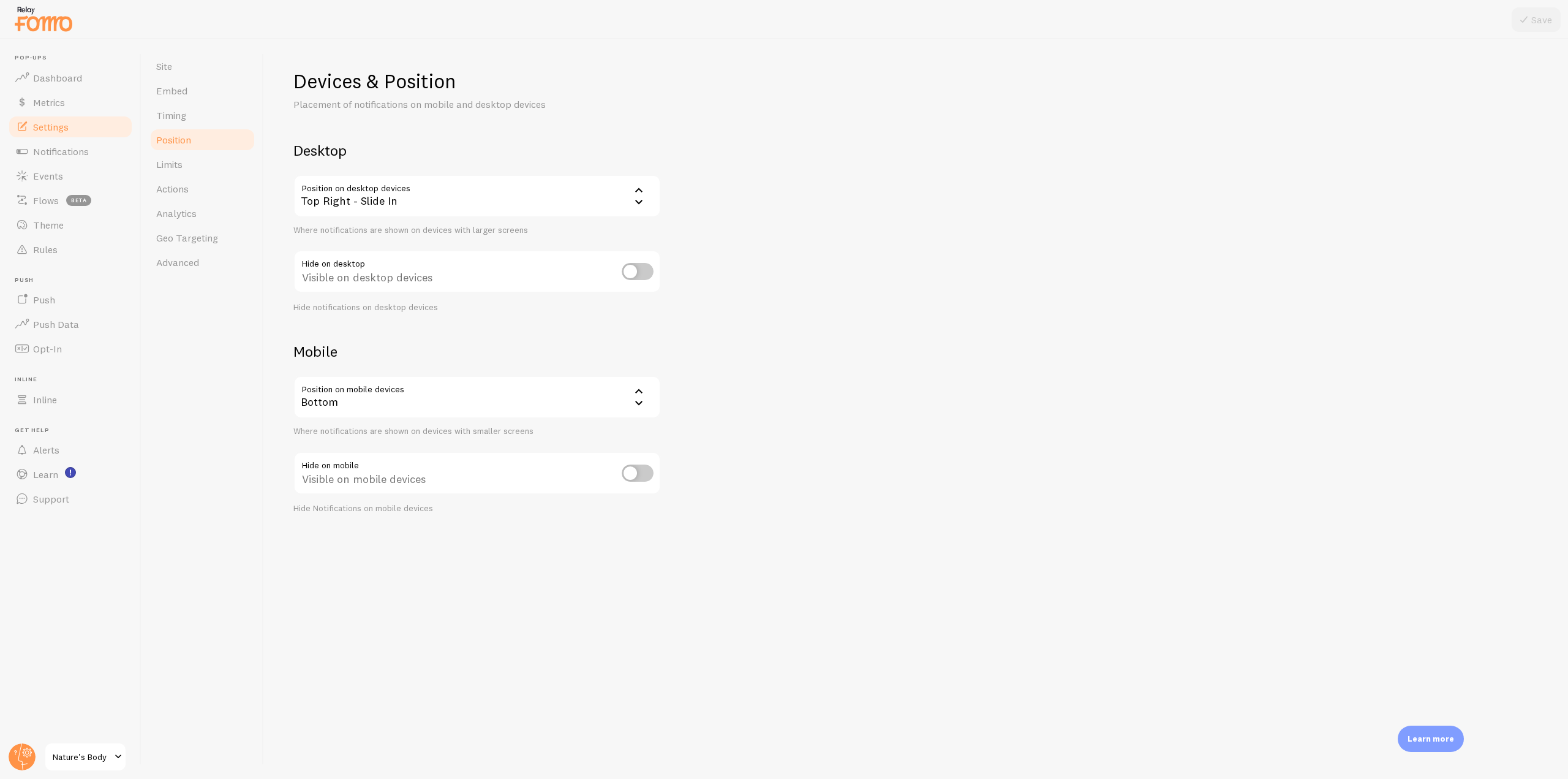
click at [488, 200] on div "Top Right - Slide In" at bounding box center [477, 196] width 367 height 43
click at [375, 261] on li "Bottom Left - Slide In" at bounding box center [476, 259] width 365 height 21
click at [1543, 20] on button "Save" at bounding box center [1536, 20] width 49 height 25
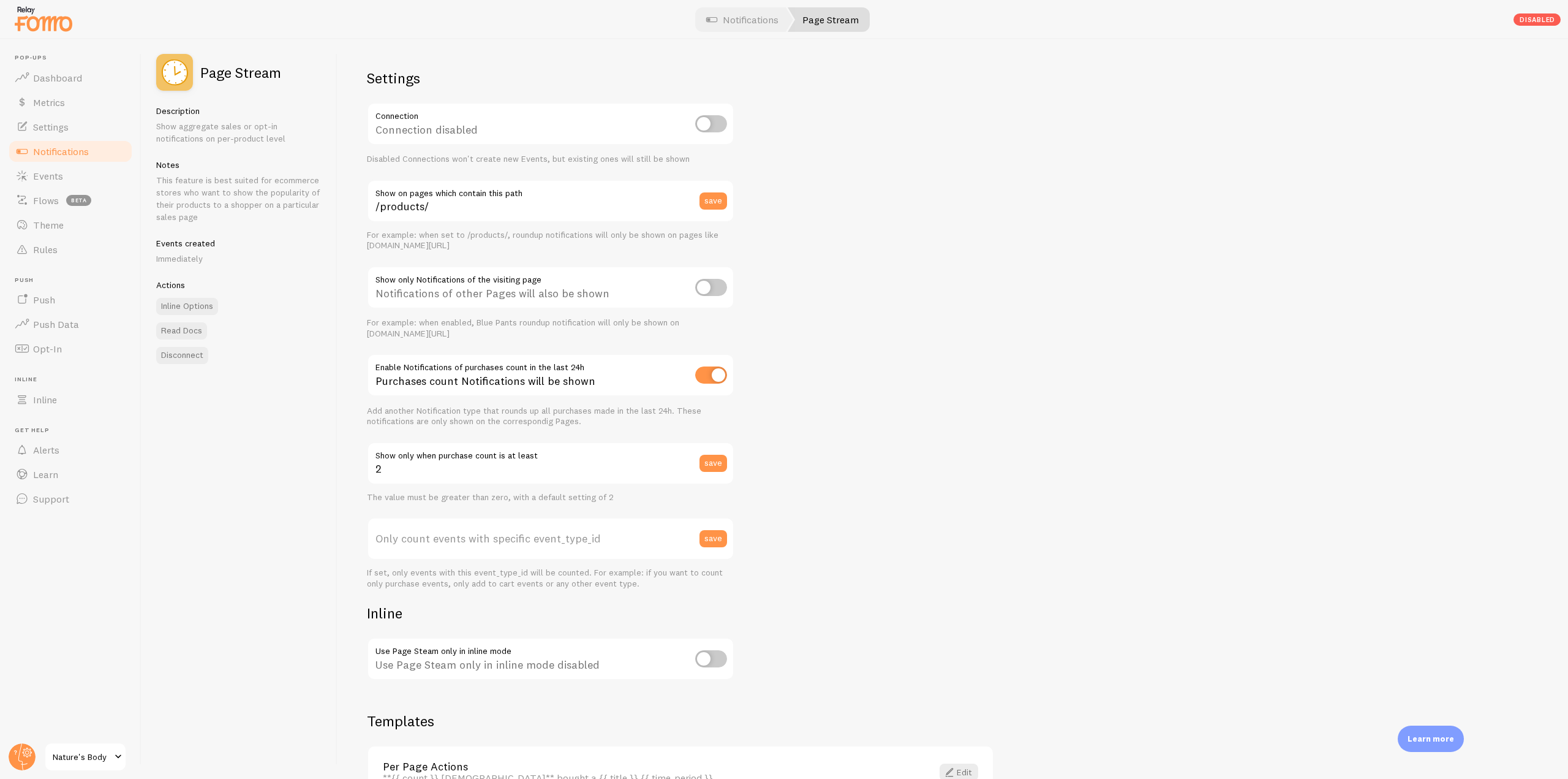
click at [76, 162] on link "Notifications" at bounding box center [70, 152] width 126 height 25
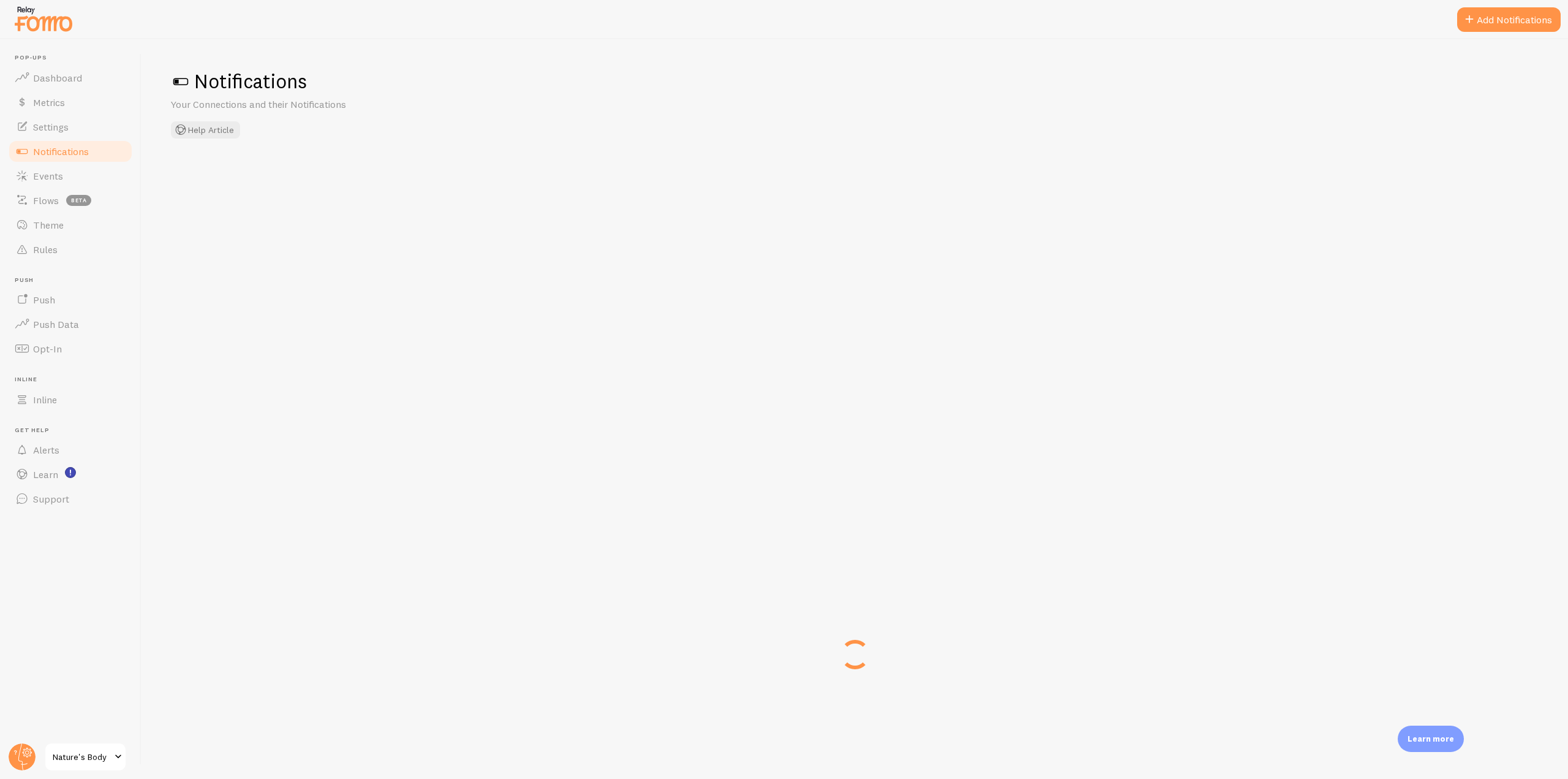
checkbox input "false"
checkbox input "true"
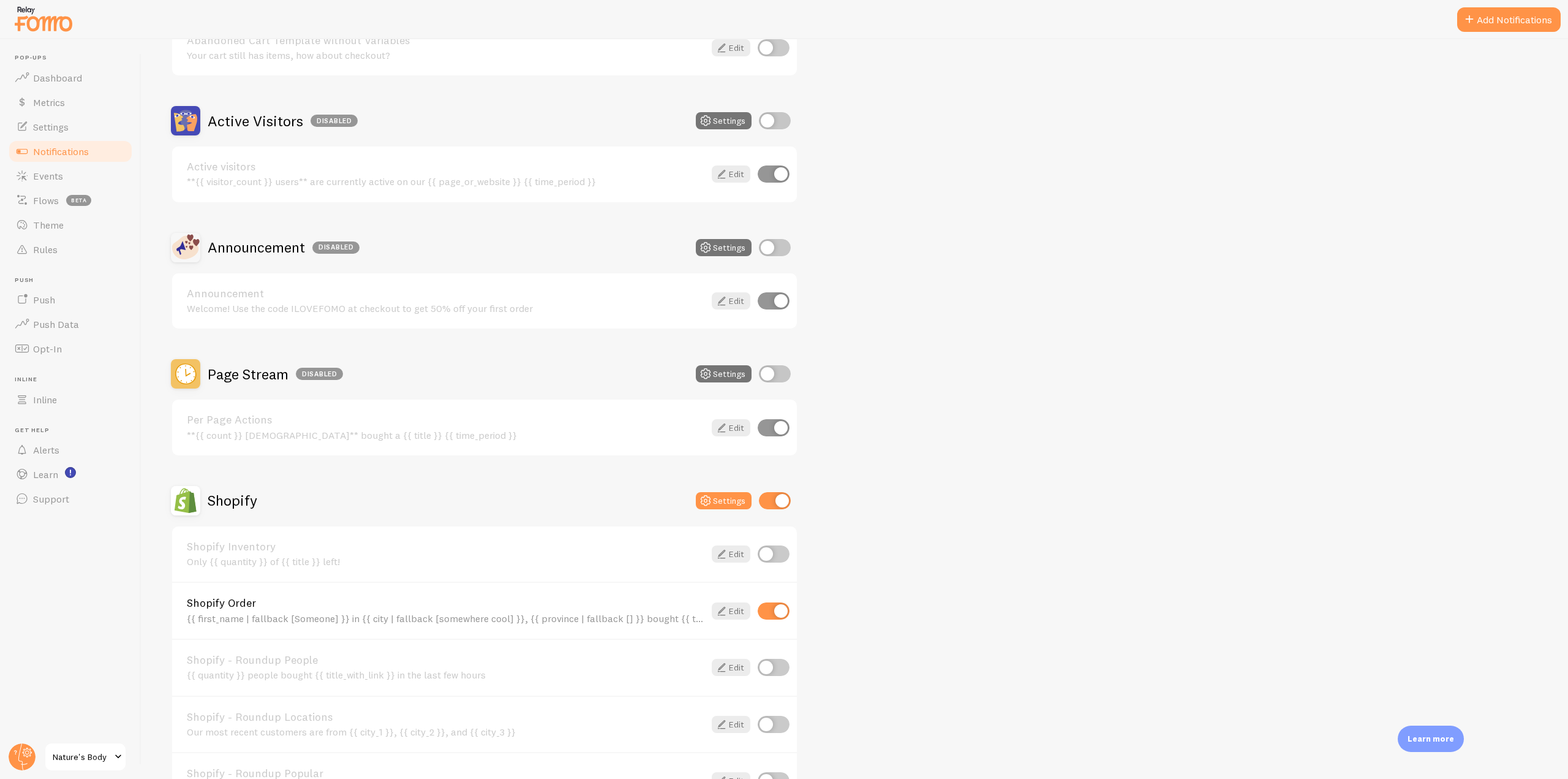
scroll to position [367, 0]
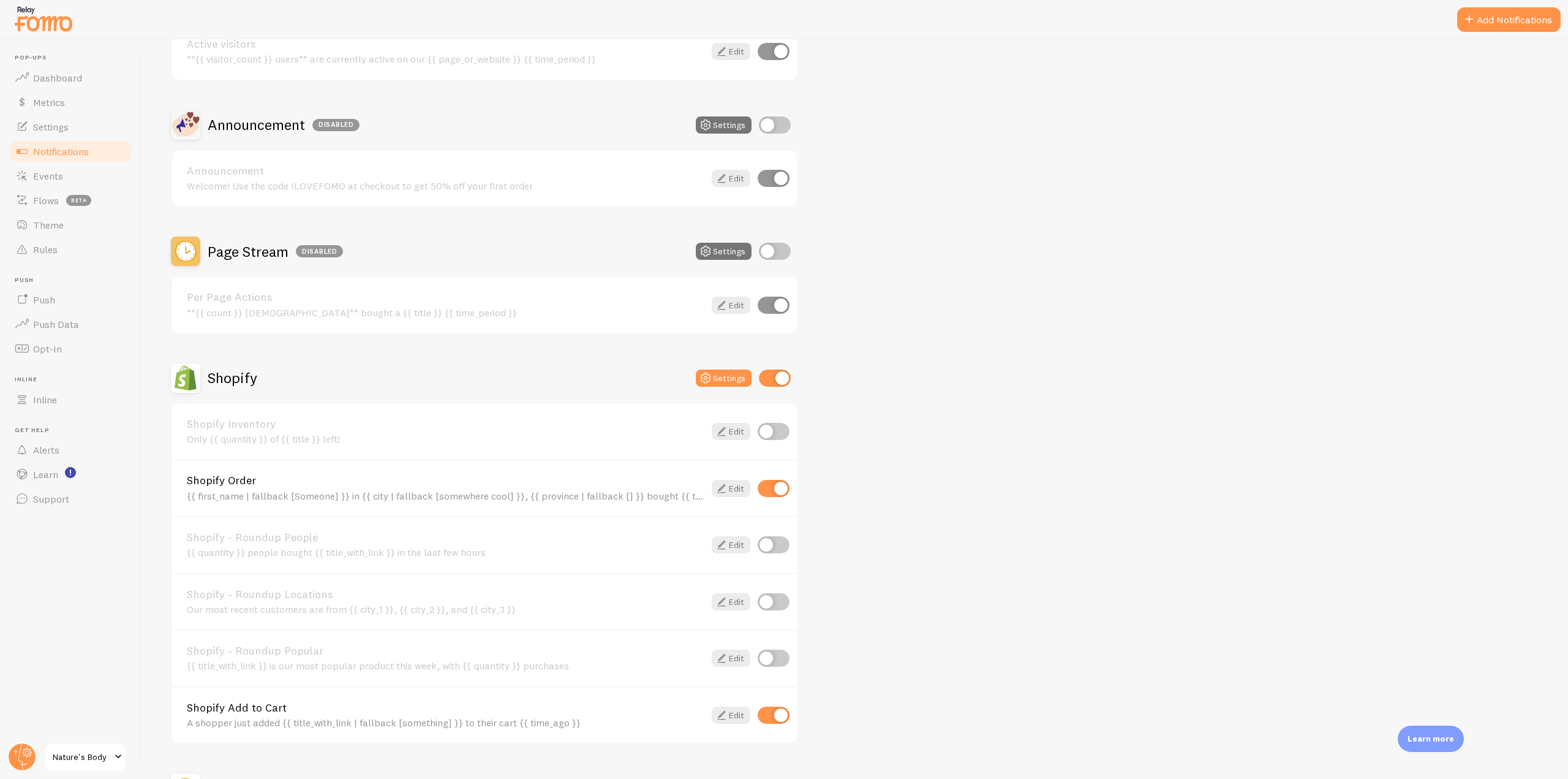
click at [223, 488] on div "Shopify Order {{ first_name | fallback [Someone] }} in {{ city | fallback [some…" at bounding box center [445, 488] width 517 height 26
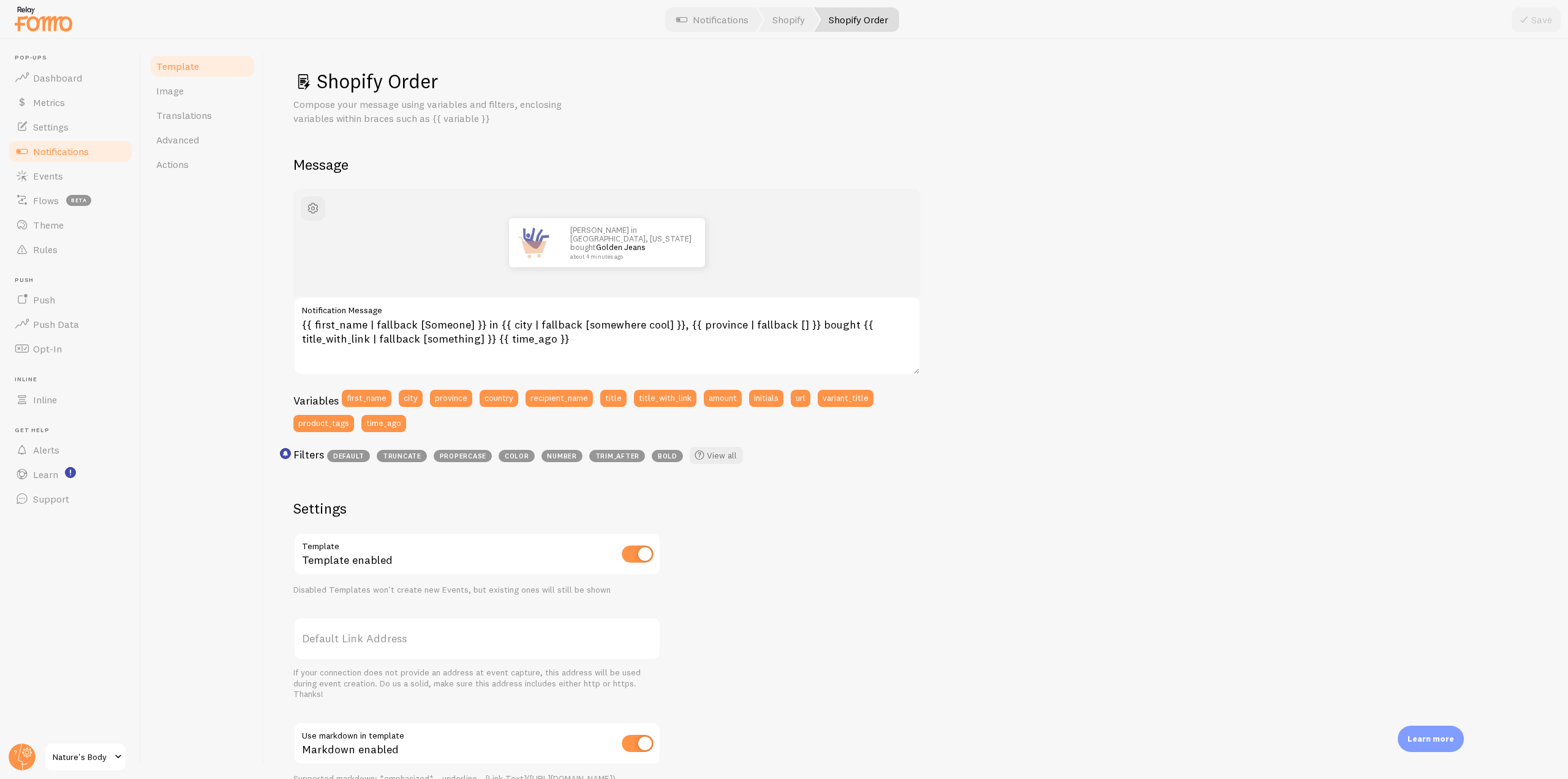
click at [96, 156] on link "Notifications" at bounding box center [70, 152] width 126 height 25
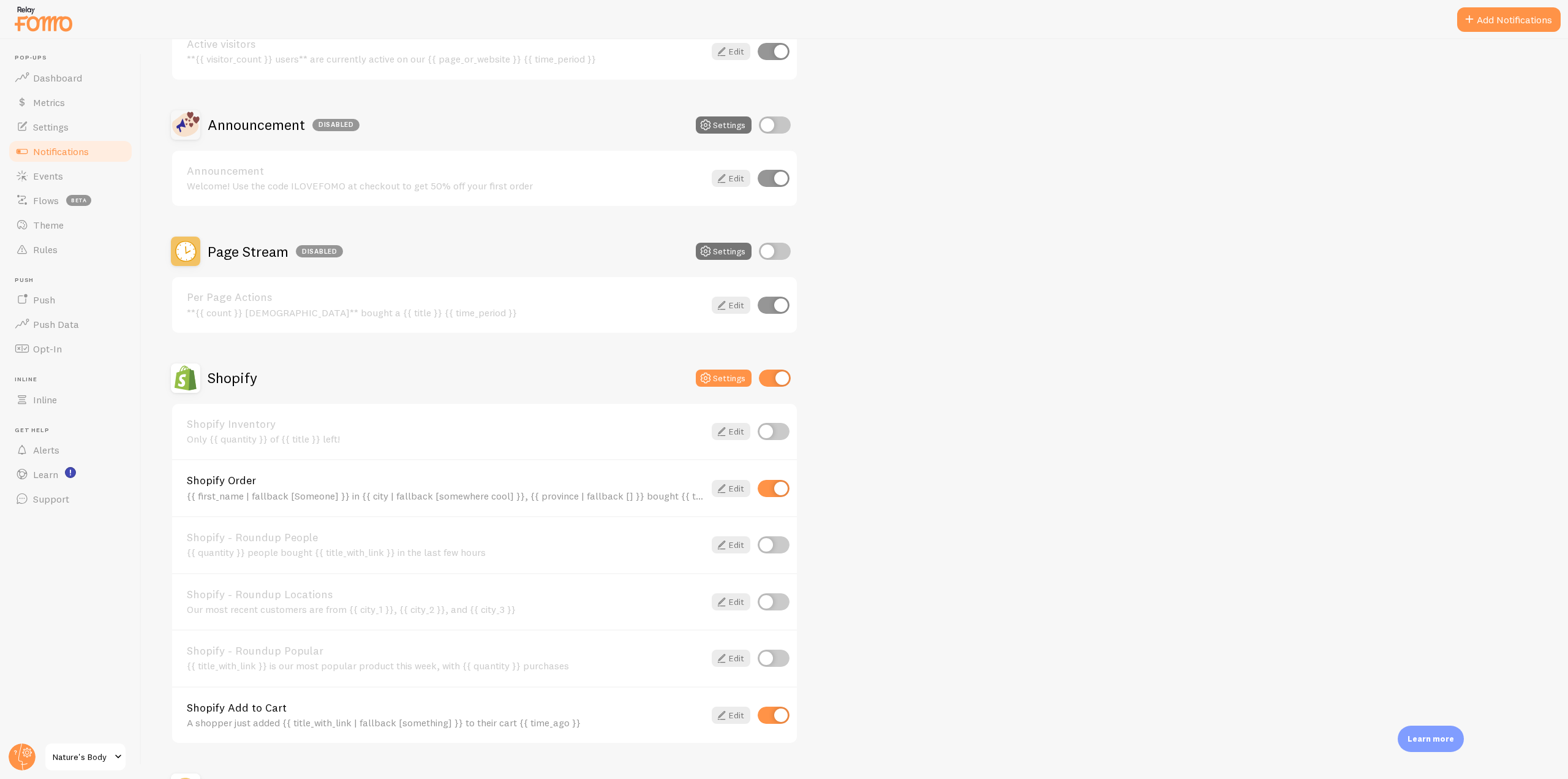
scroll to position [490, 0]
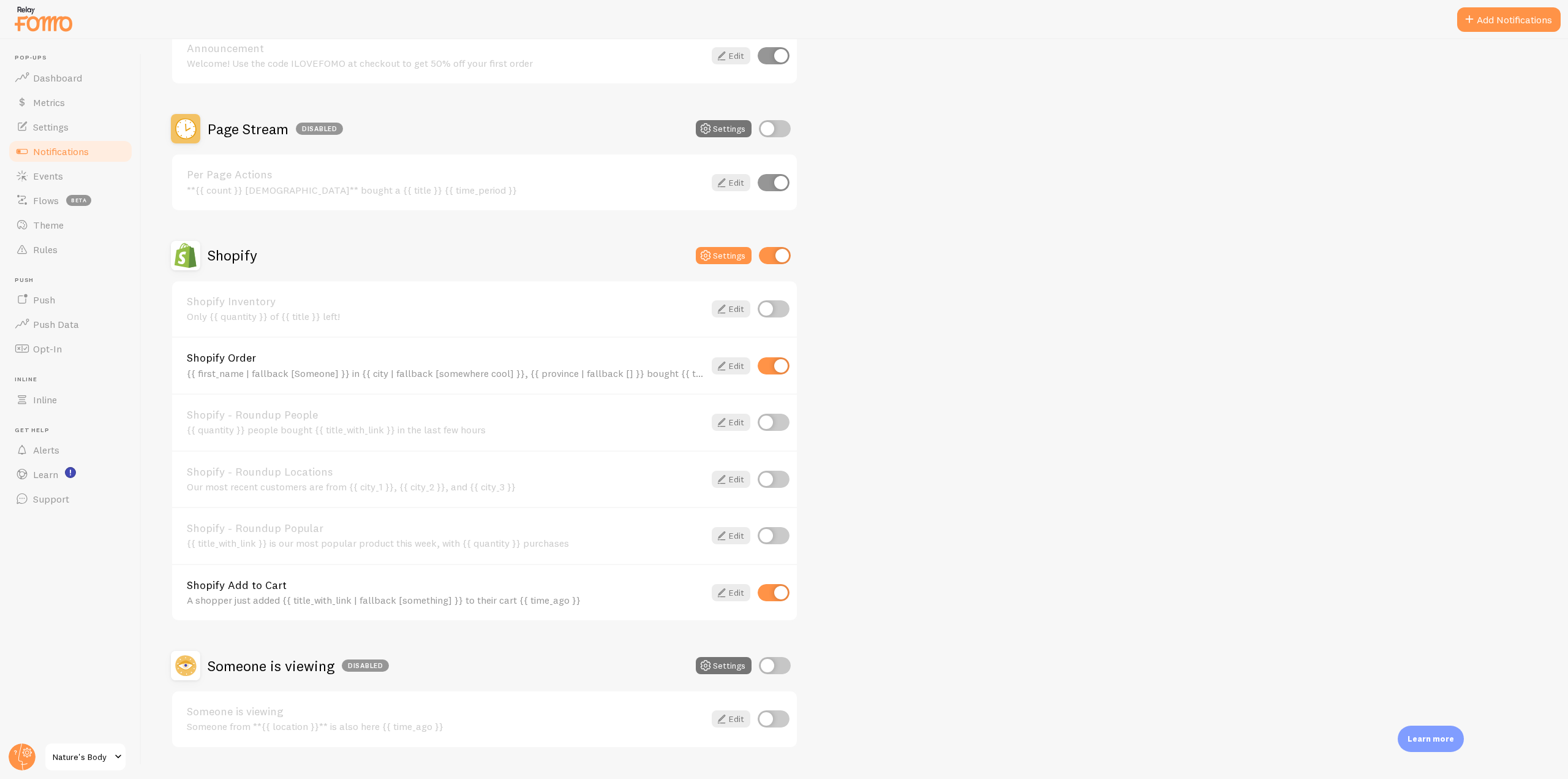
click at [251, 592] on div "Shopify Add to Cart A shopper just added {{ title_with_link | fallback [somethi…" at bounding box center [445, 593] width 517 height 26
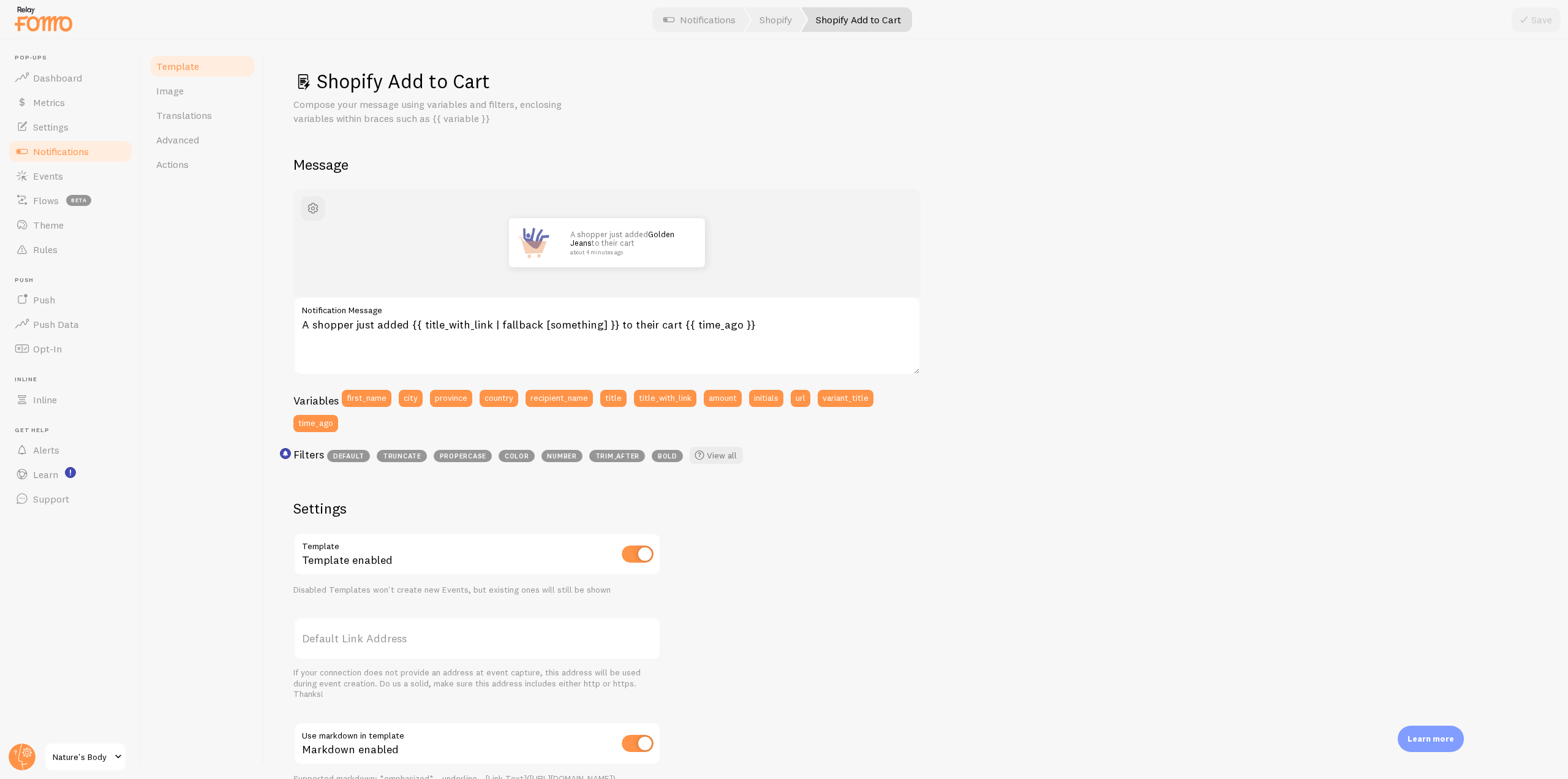
click at [84, 154] on span "Notifications" at bounding box center [61, 151] width 56 height 12
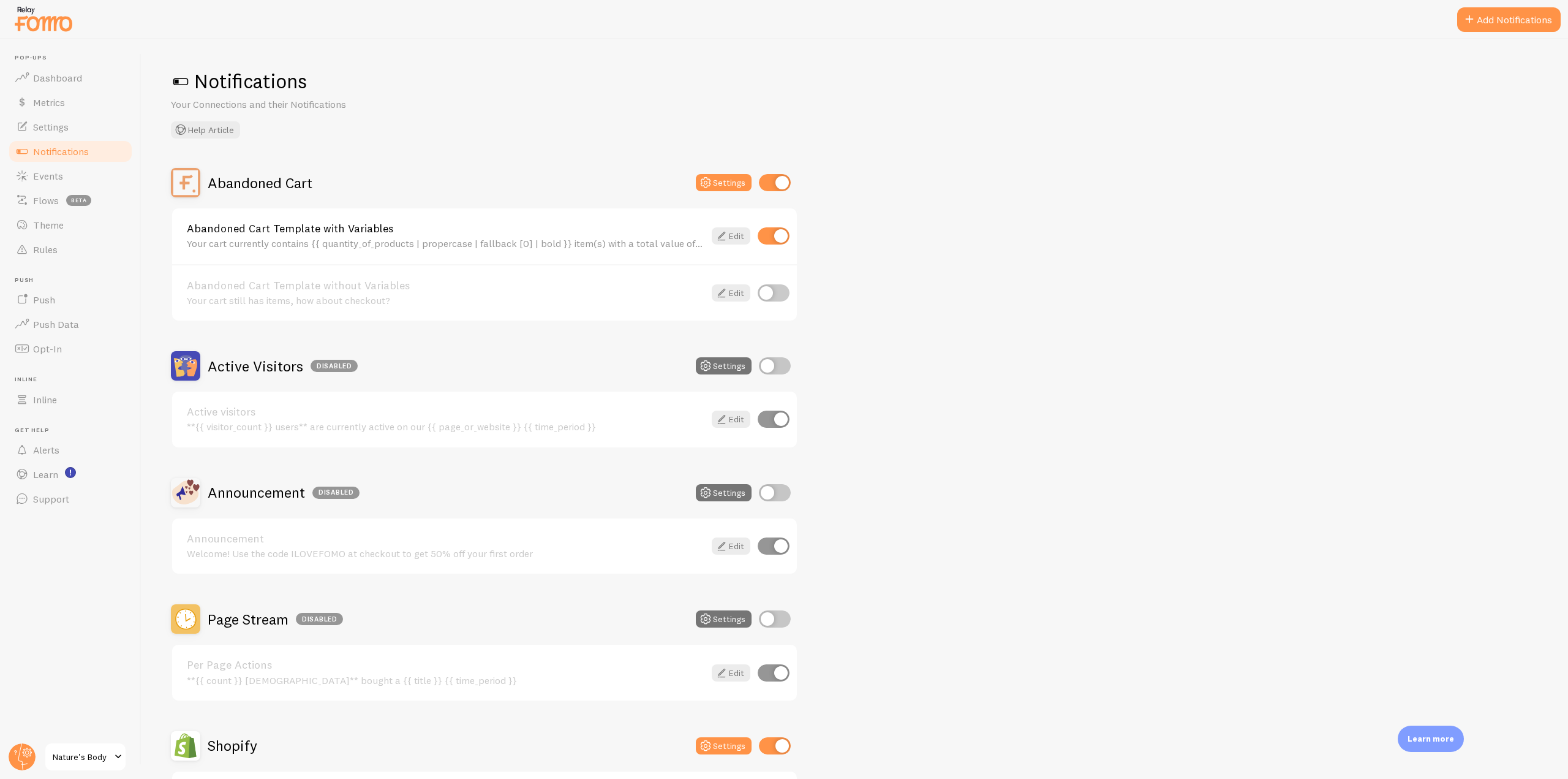
scroll to position [122, 0]
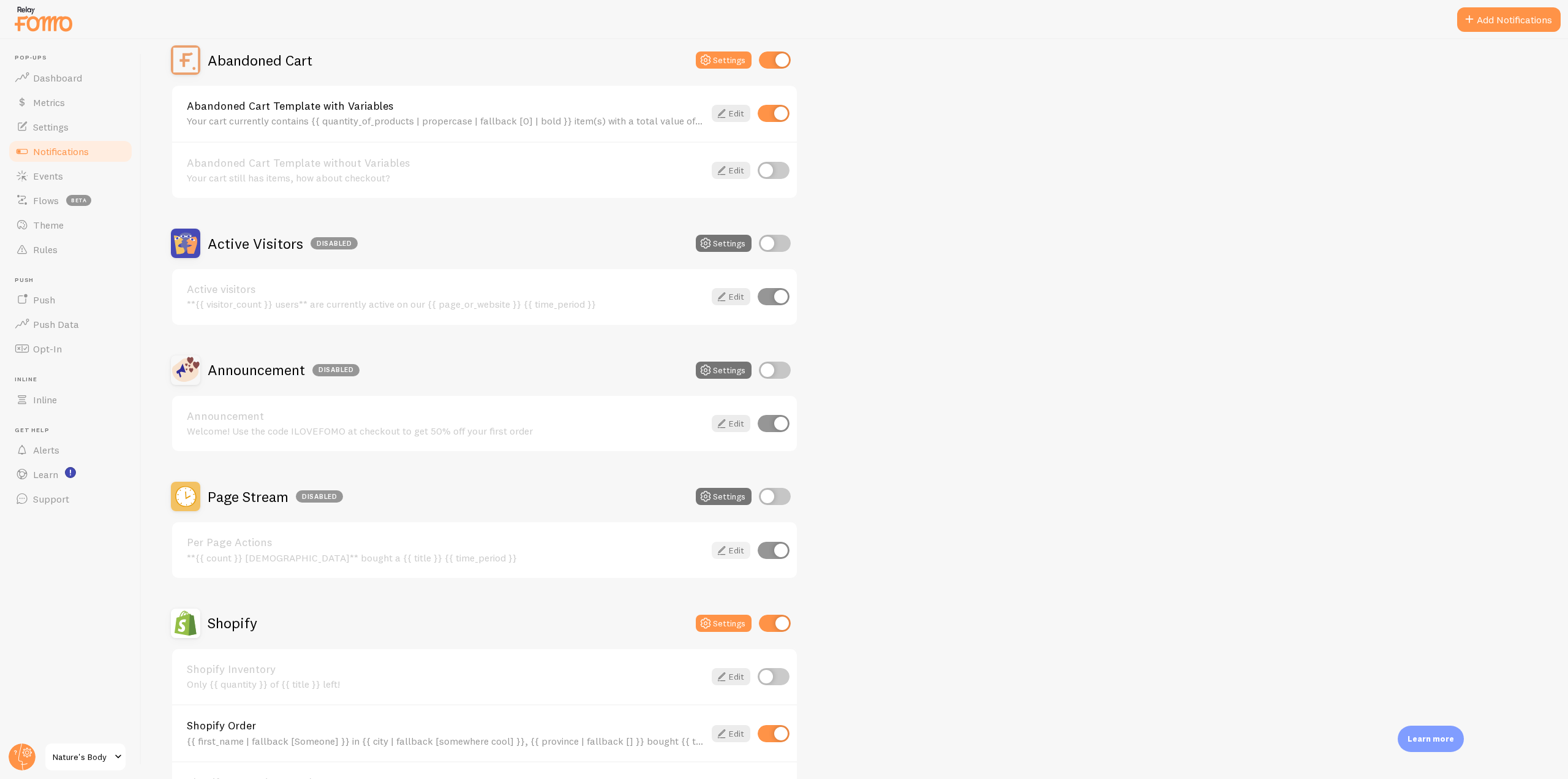
click at [723, 546] on icon at bounding box center [721, 550] width 15 height 15
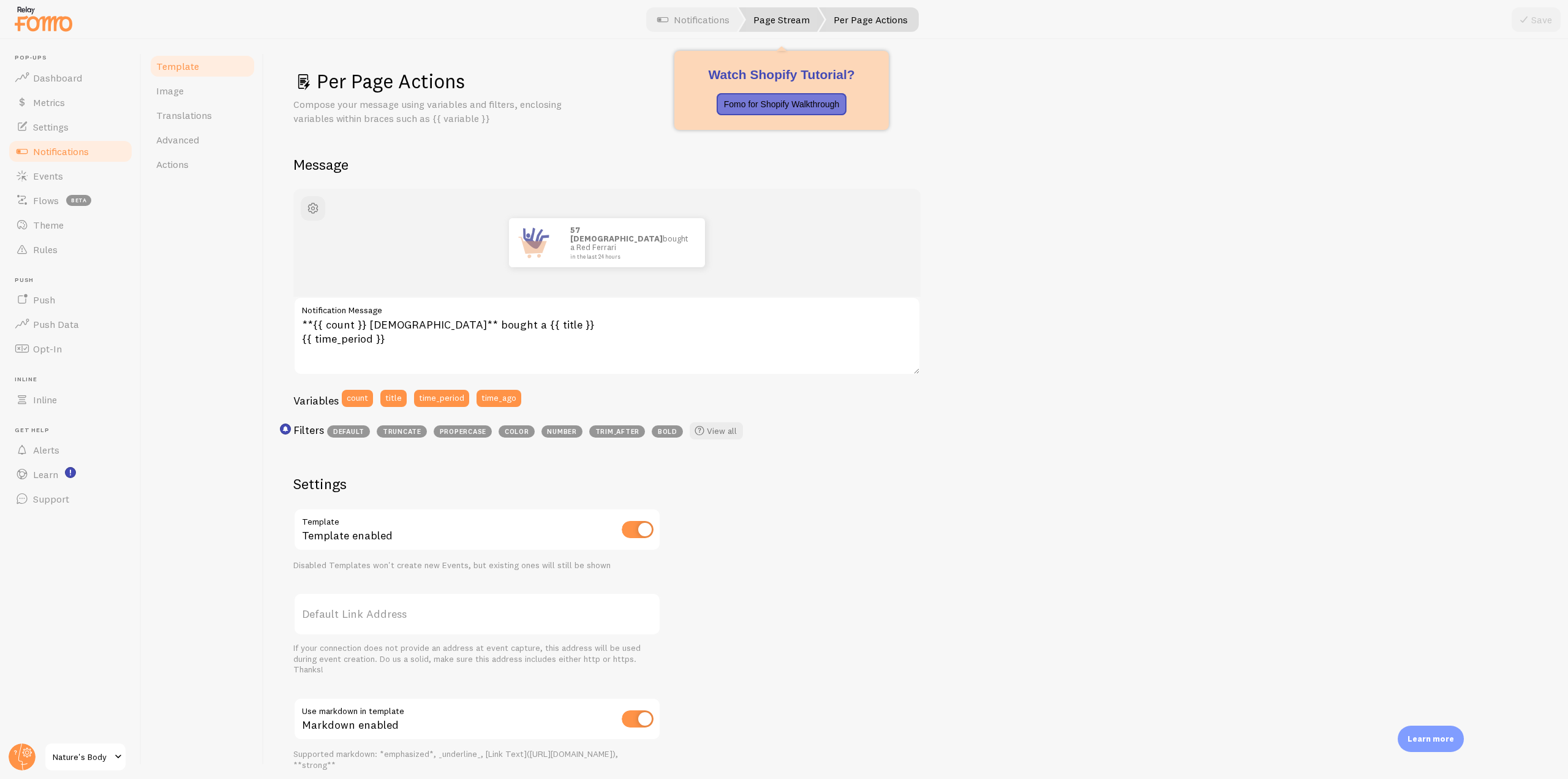
click at [768, 23] on link "Page Stream" at bounding box center [781, 20] width 86 height 25
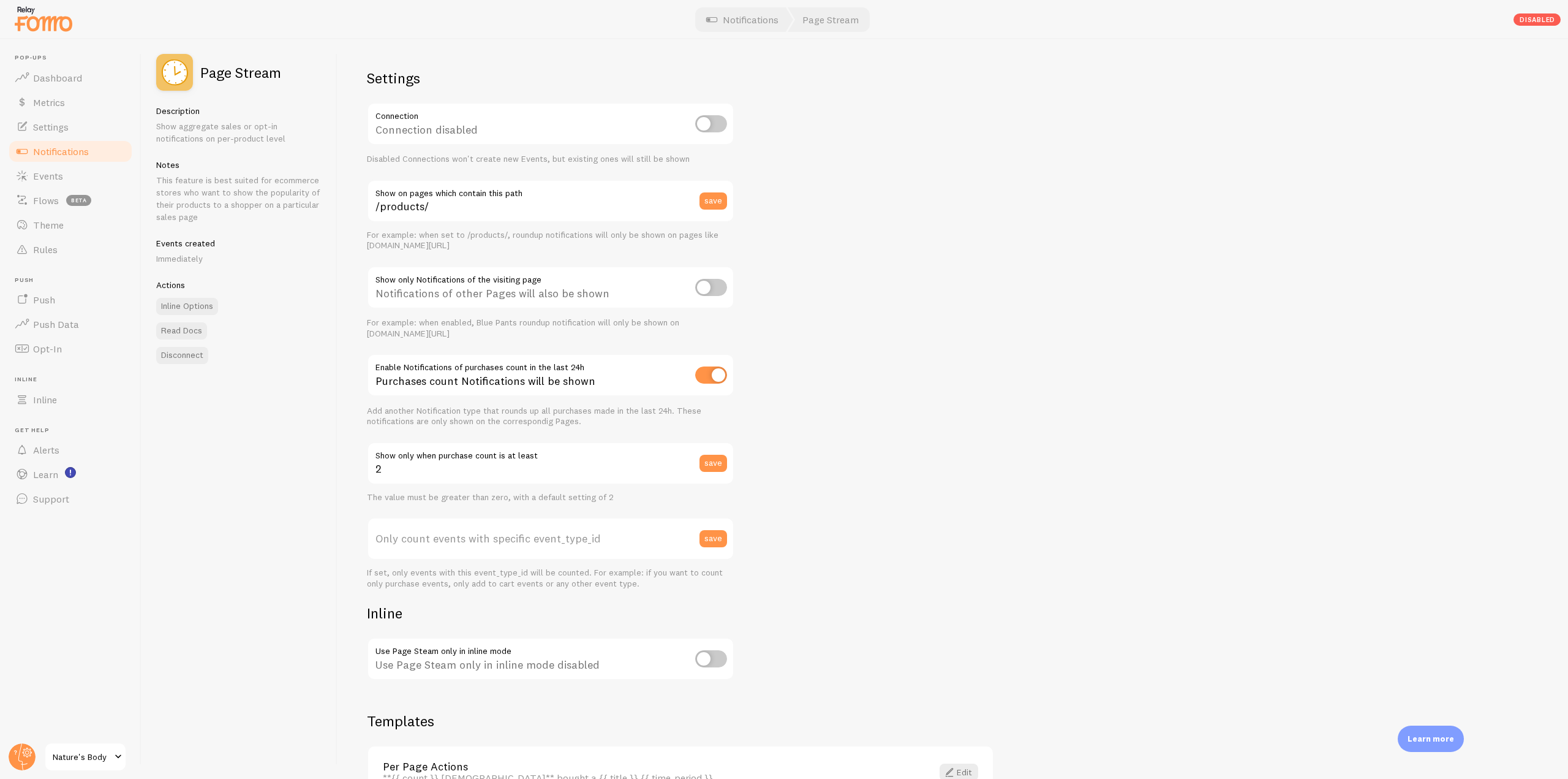
scroll to position [79, 0]
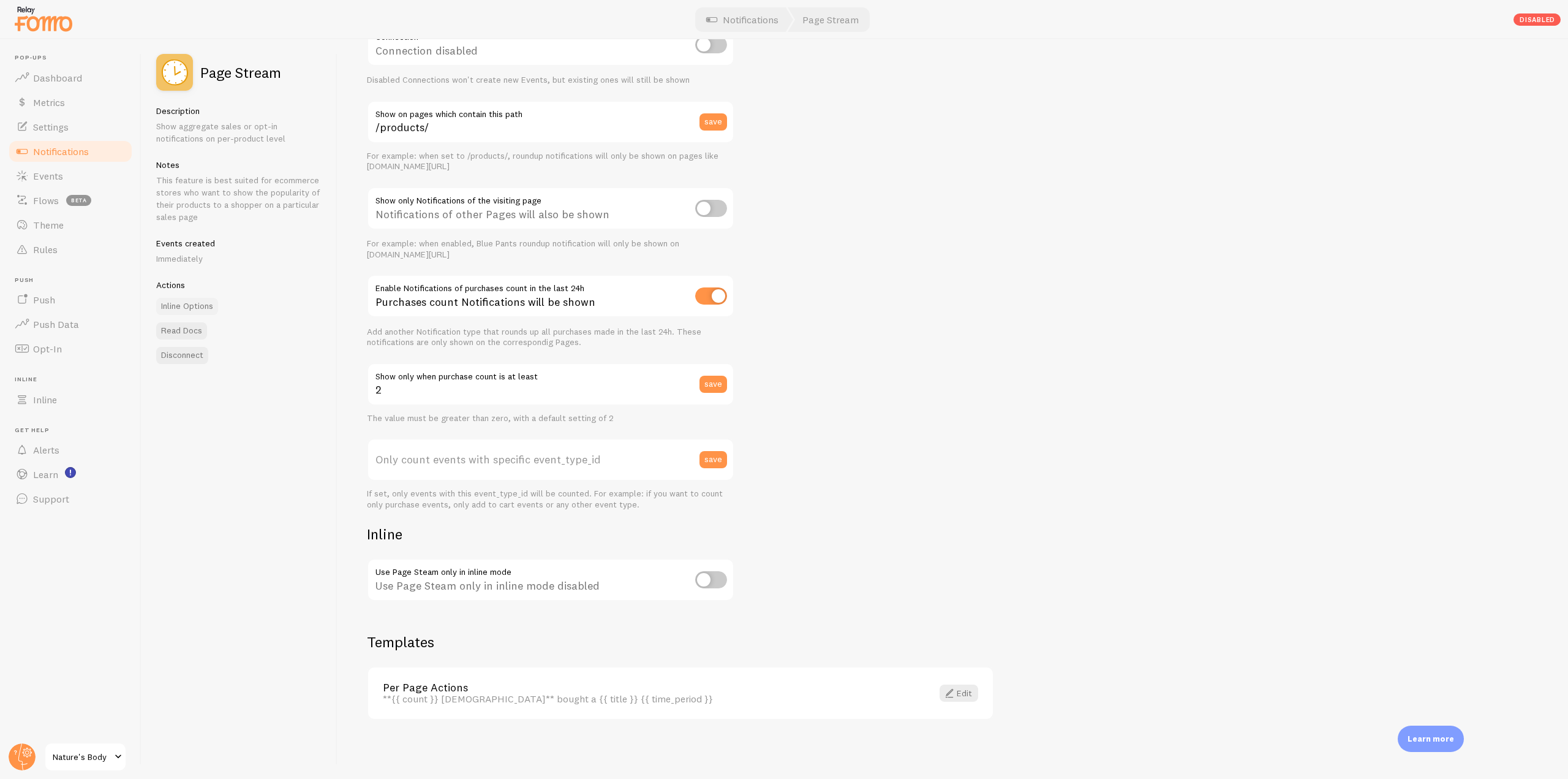
click at [189, 306] on link "Inline Options" at bounding box center [187, 306] width 61 height 17
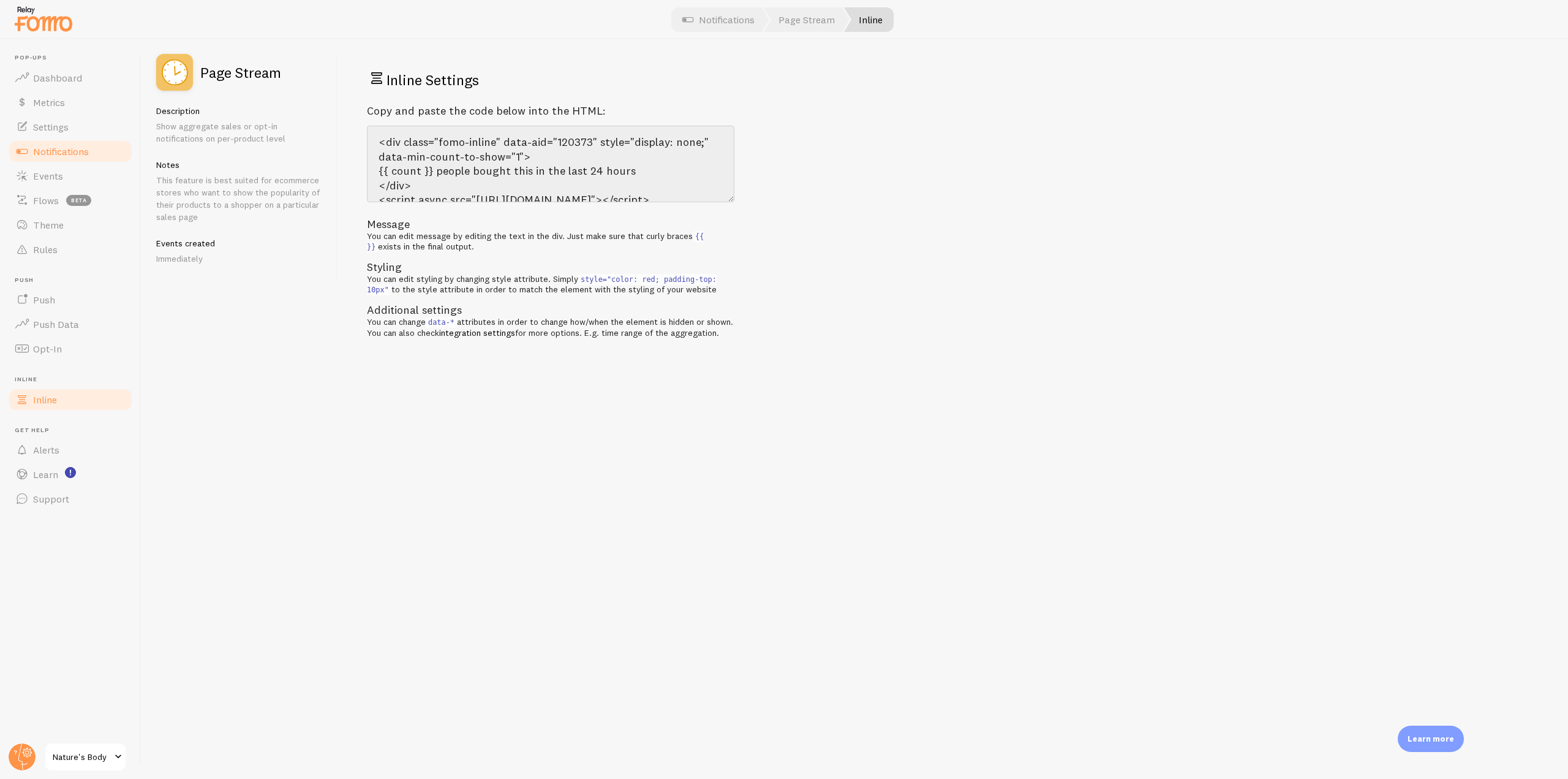
click at [57, 400] on span "Inline" at bounding box center [44, 399] width 24 height 12
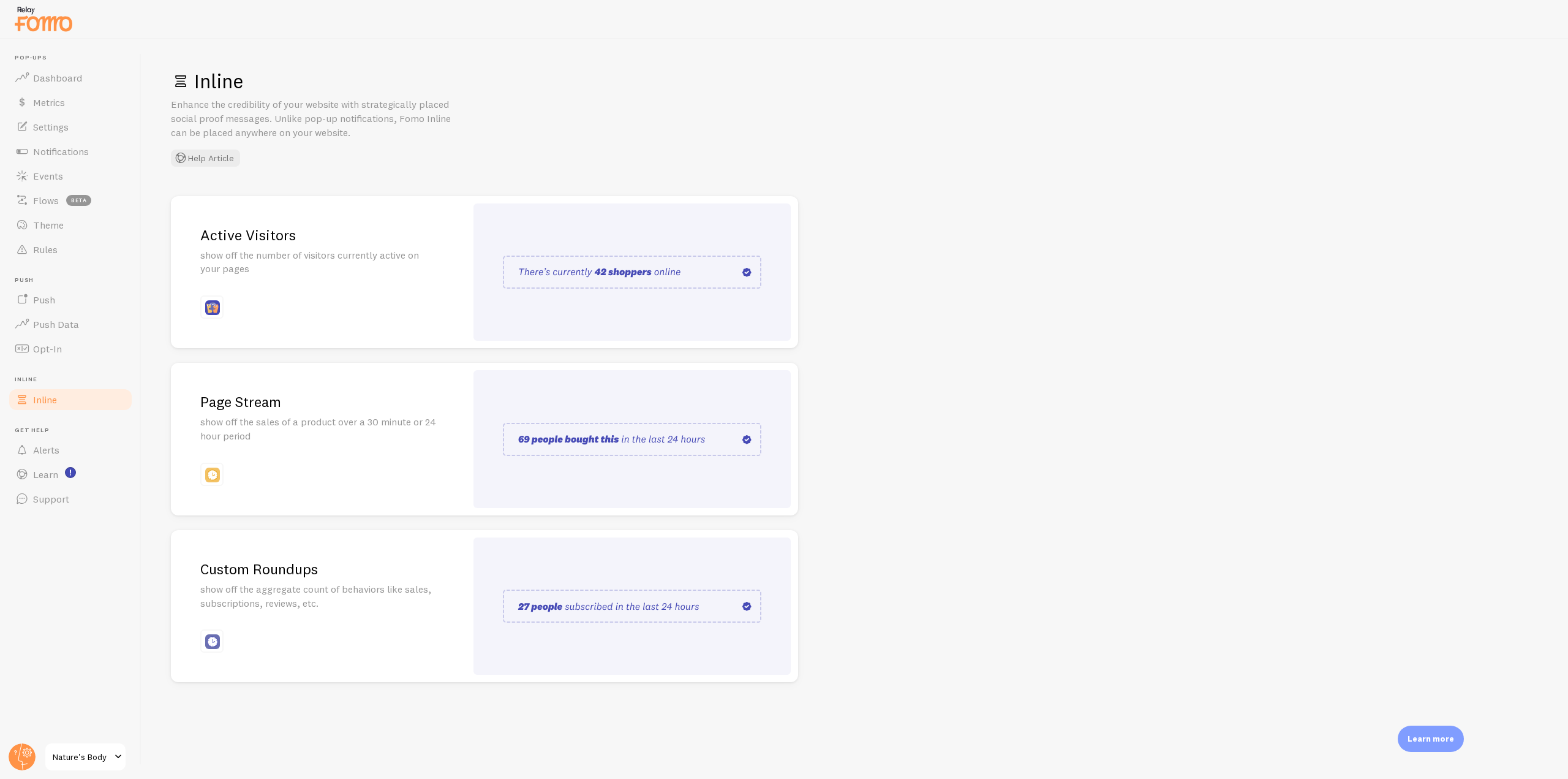
click at [524, 610] on img at bounding box center [631, 606] width 258 height 33
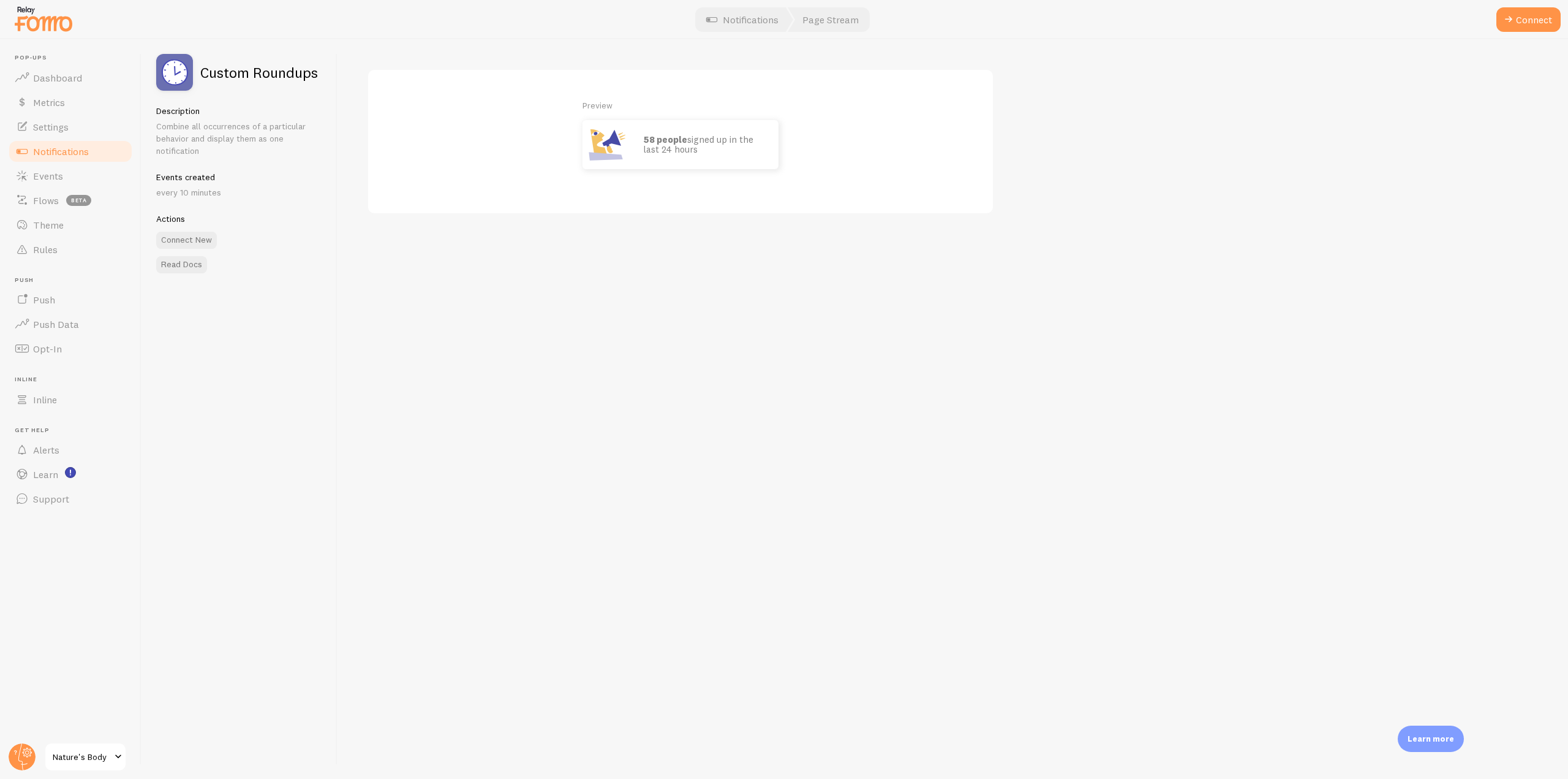
drag, startPoint x: 643, startPoint y: 139, endPoint x: 701, endPoint y: 147, distance: 58.5
click at [701, 147] on div "58 people signed up in the last 24 hours" at bounding box center [704, 144] width 147 height 49
click at [1520, 16] on button "Connect" at bounding box center [1528, 20] width 64 height 25
click at [488, 91] on input "Source Template" at bounding box center [551, 90] width 367 height 43
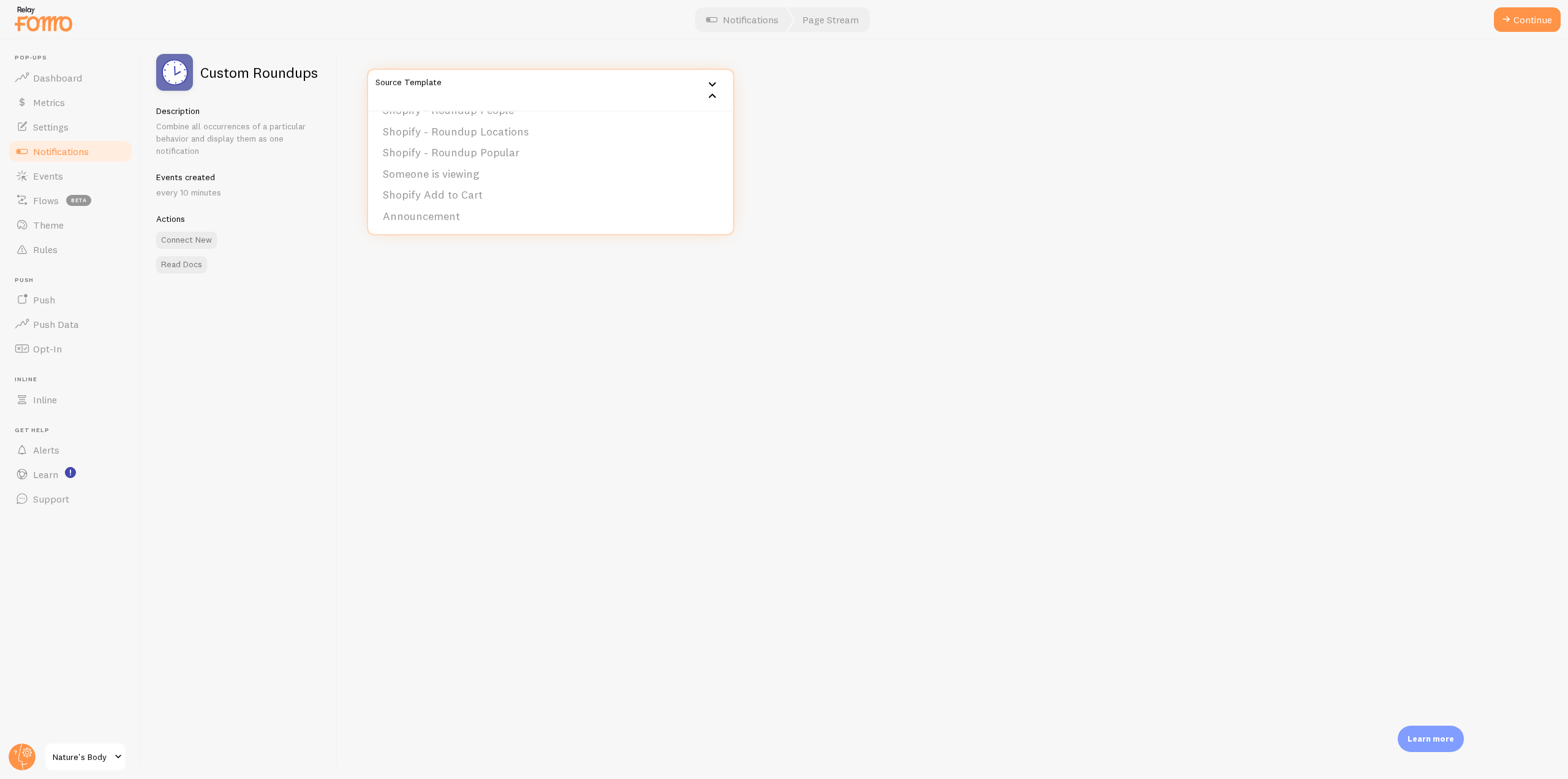
click at [463, 198] on li "Shopify Add to Cart" at bounding box center [550, 195] width 365 height 21
click at [181, 268] on link "Read Docs" at bounding box center [182, 264] width 51 height 17
click at [84, 156] on span "Notifications" at bounding box center [61, 151] width 56 height 12
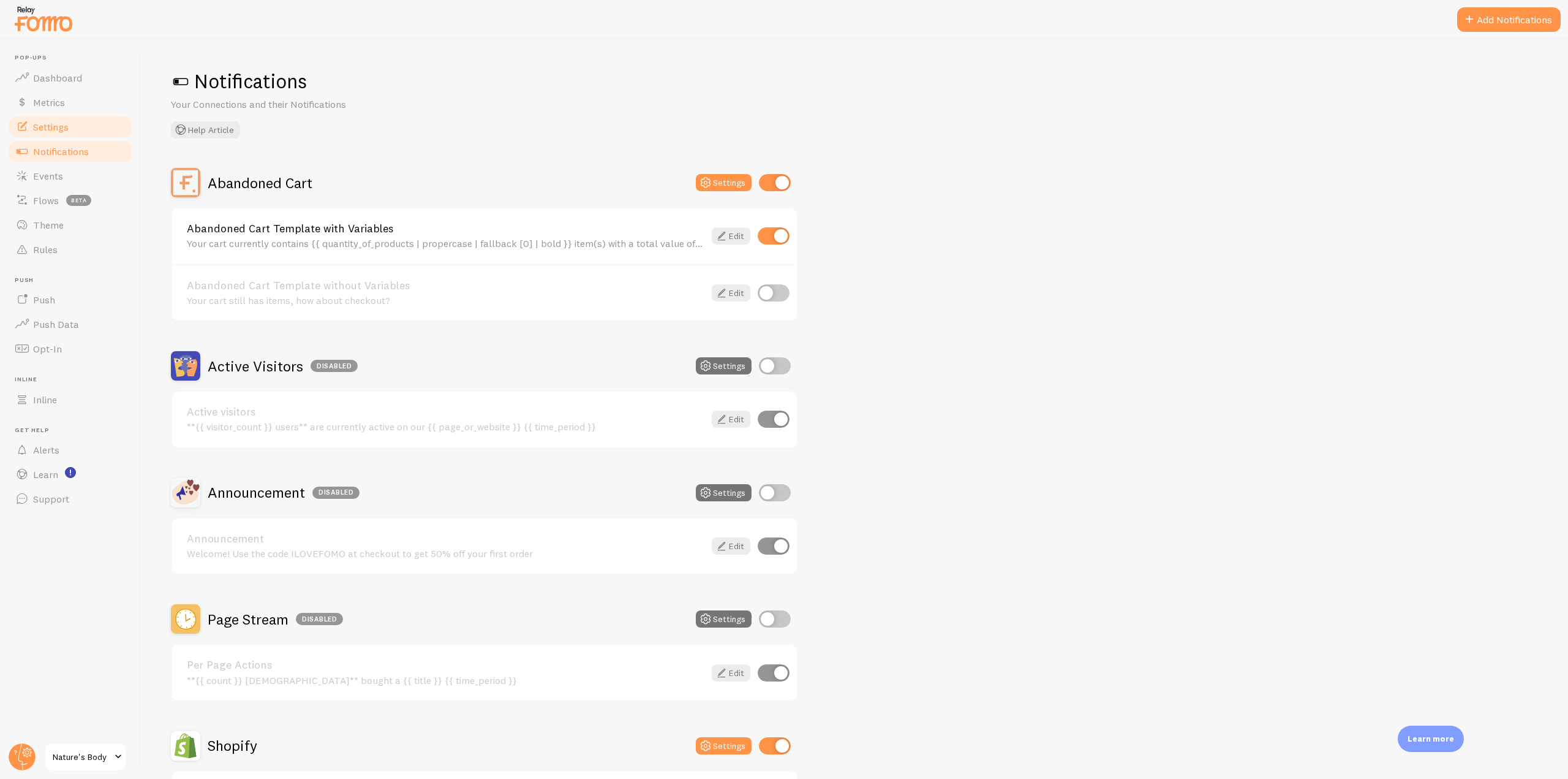
click at [61, 121] on span "Settings" at bounding box center [50, 126] width 35 height 12
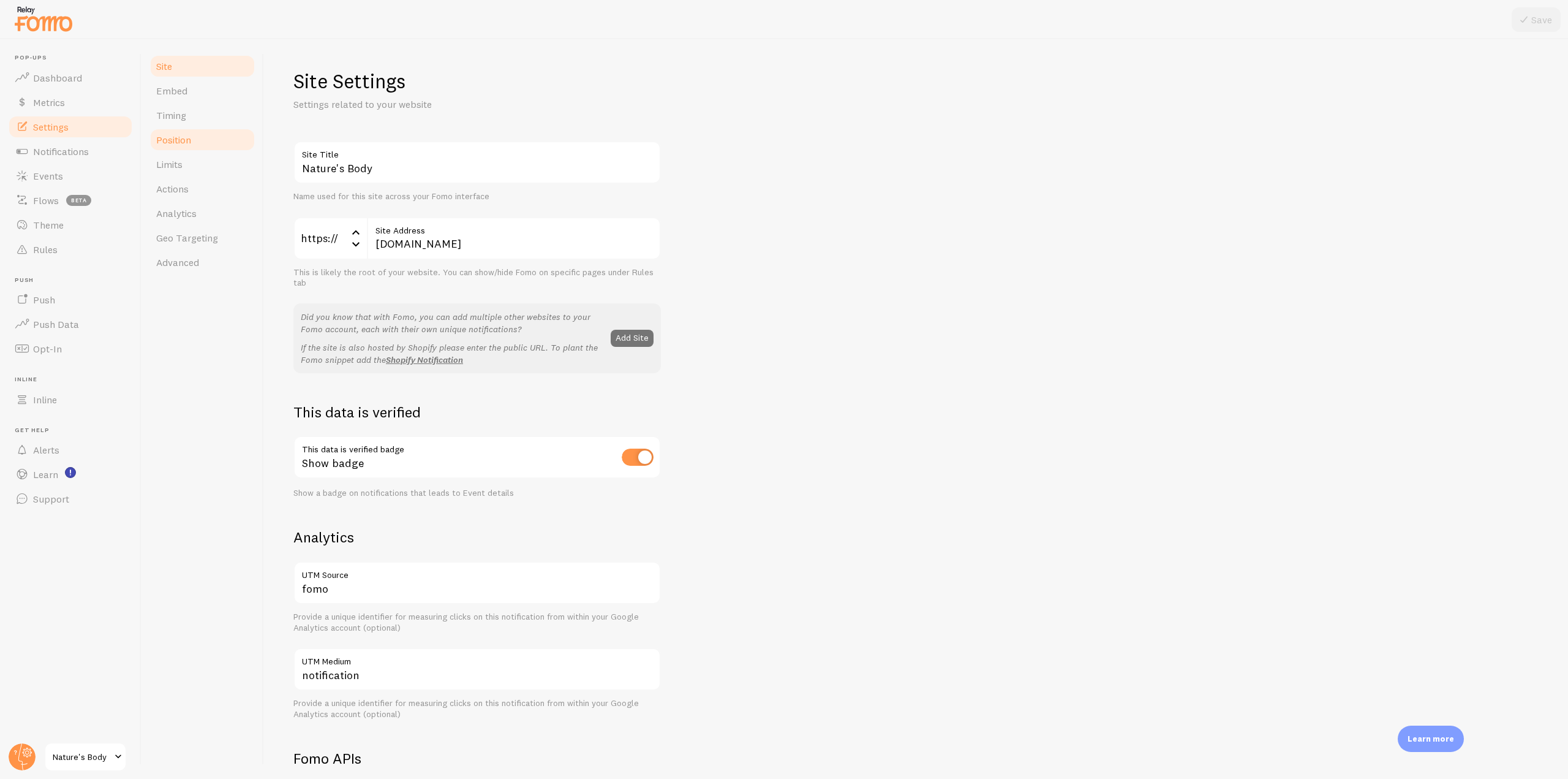
click at [194, 147] on link "Position" at bounding box center [202, 139] width 107 height 25
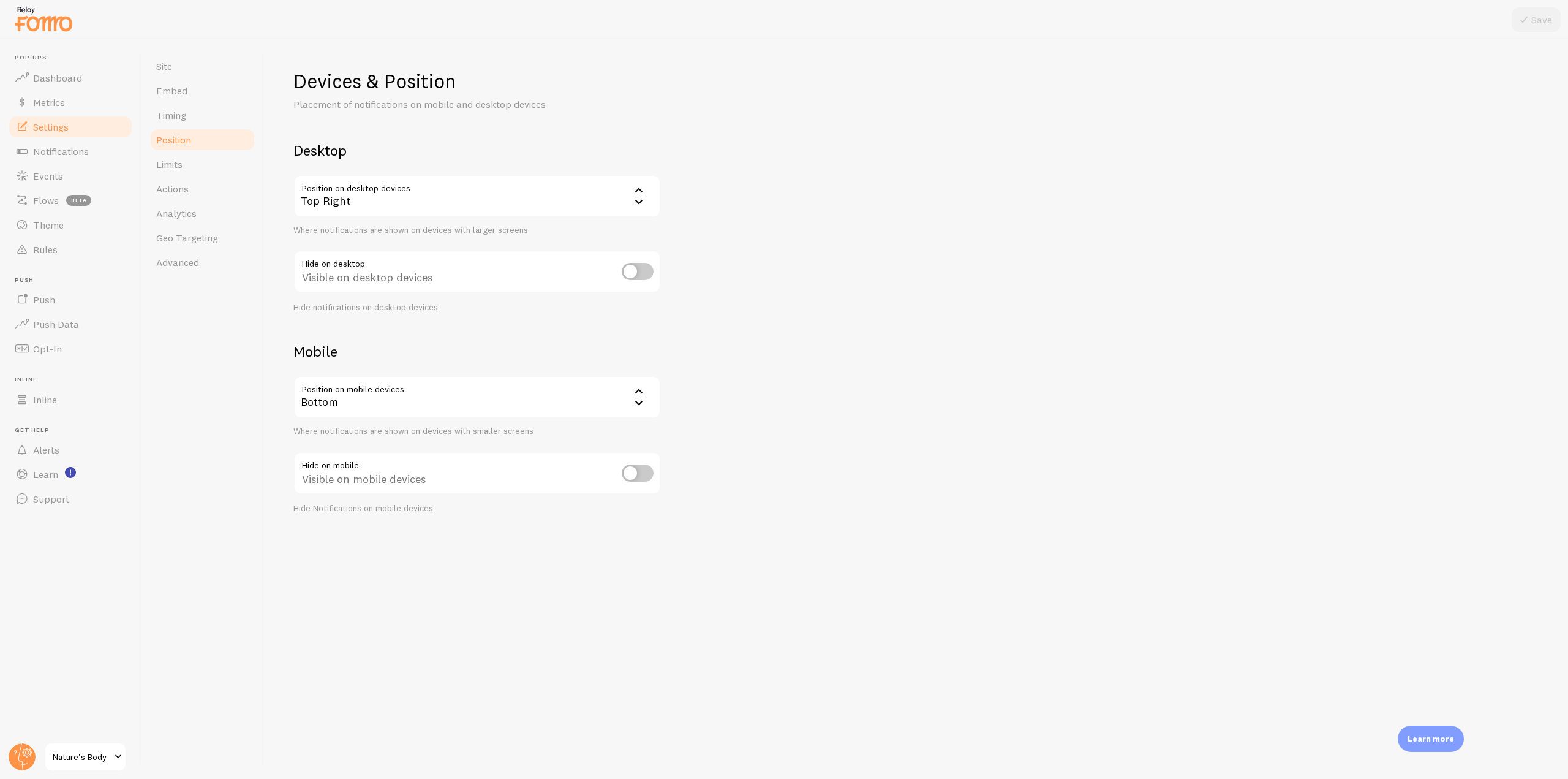
click at [482, 195] on div "Top Right" at bounding box center [477, 196] width 367 height 43
